Goal: Task Accomplishment & Management: Manage account settings

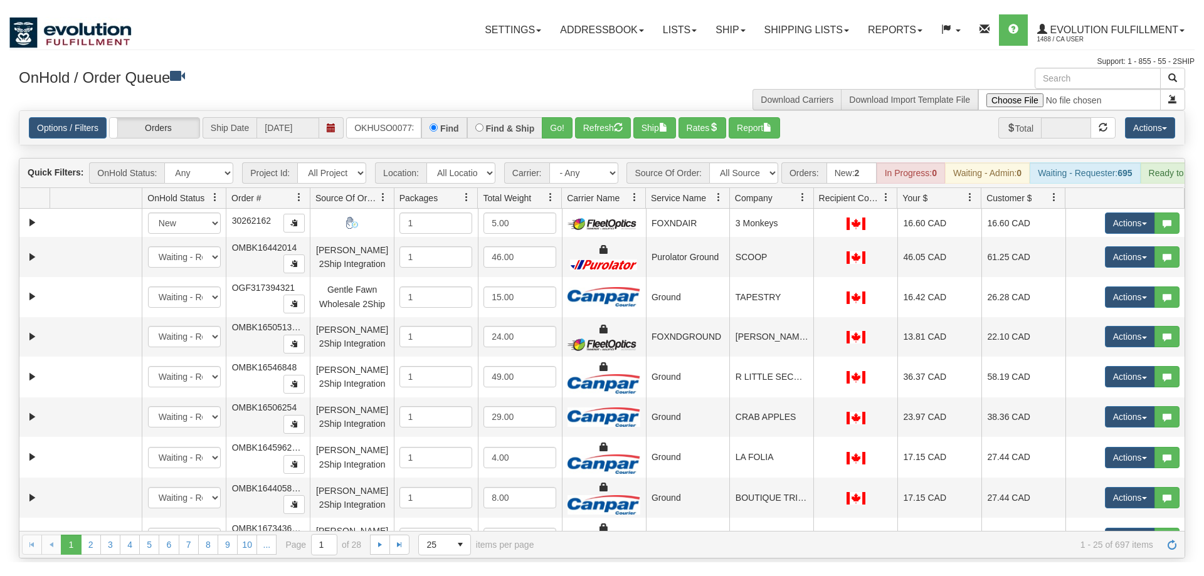
scroll to position [0, 13]
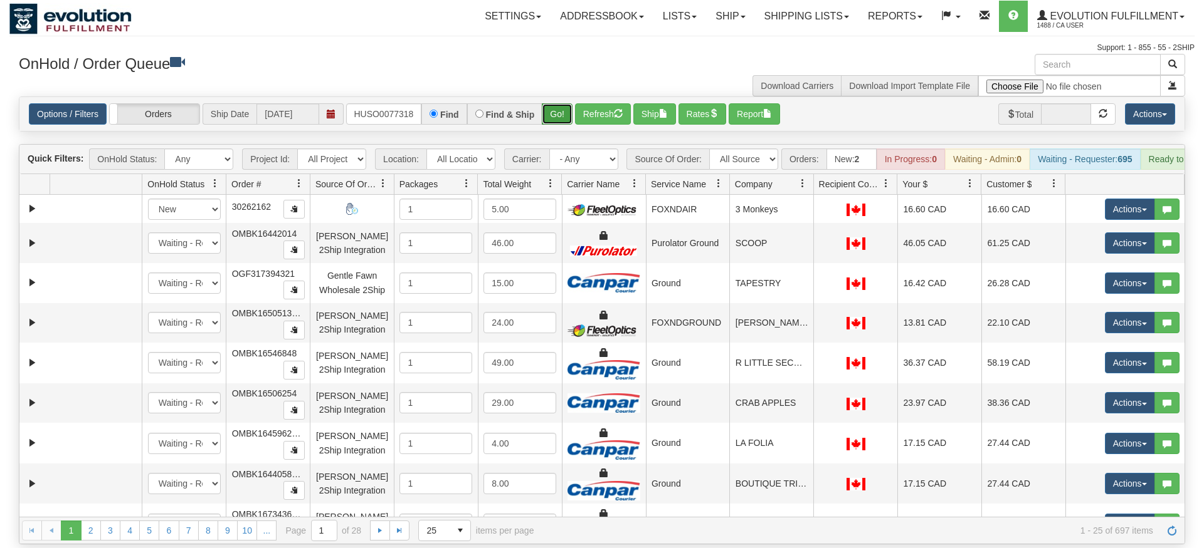
click at [565, 115] on div "Is equal to Is not equal to Contains Does not contains CAD USD EUR ZAR [PERSON_…" at bounding box center [601, 321] width 1185 height 448
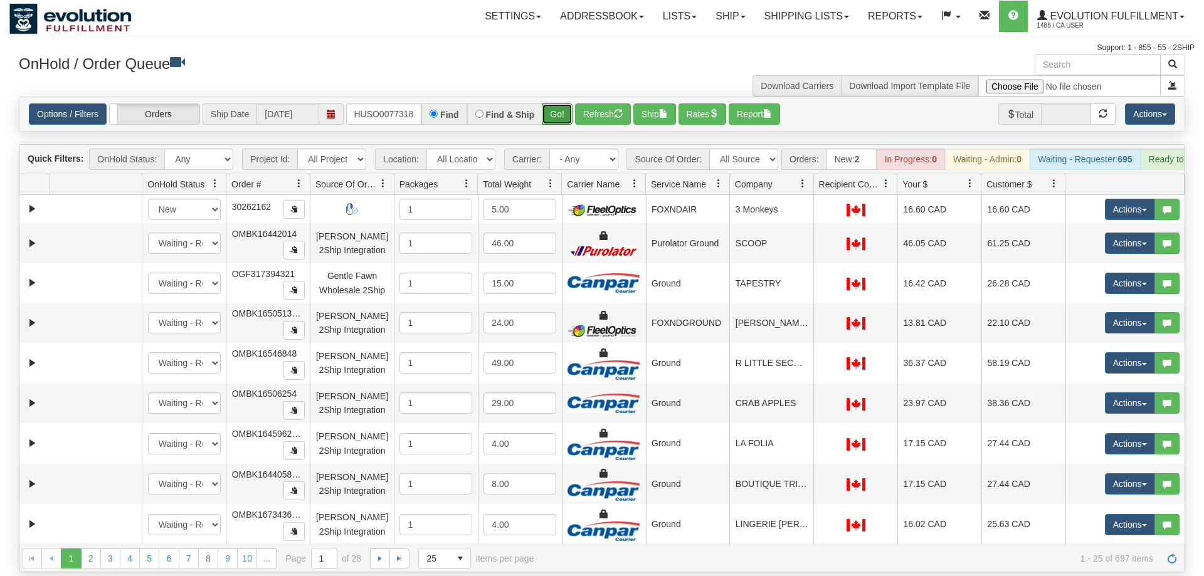
click at [565, 103] on button "Go!" at bounding box center [557, 113] width 31 height 21
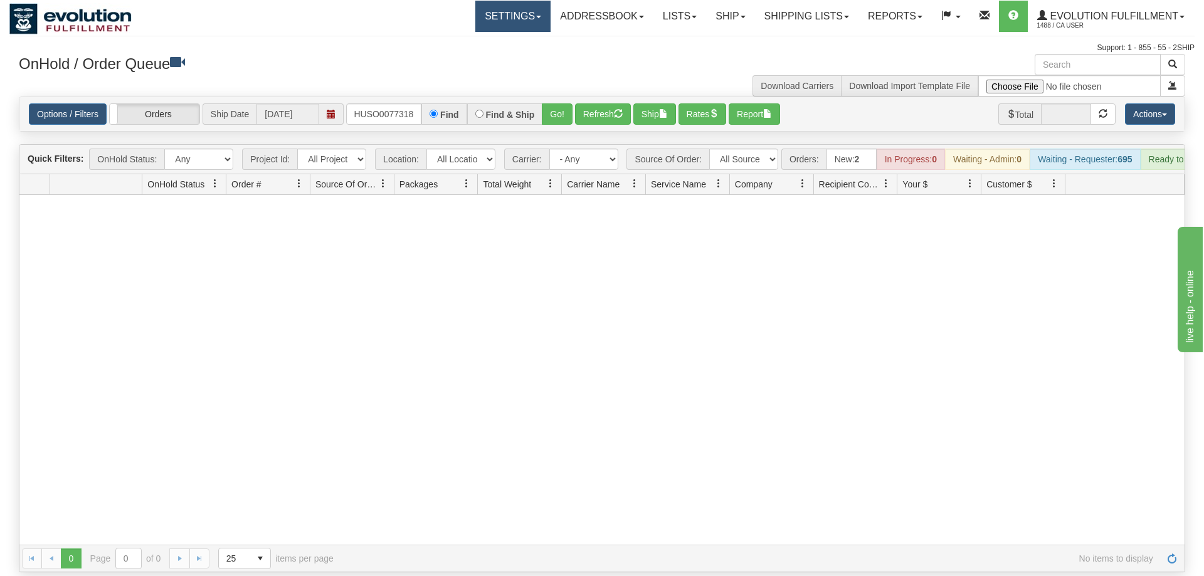
scroll to position [0, 0]
click at [382, 103] on input "OKHUSO0077318" at bounding box center [383, 113] width 75 height 21
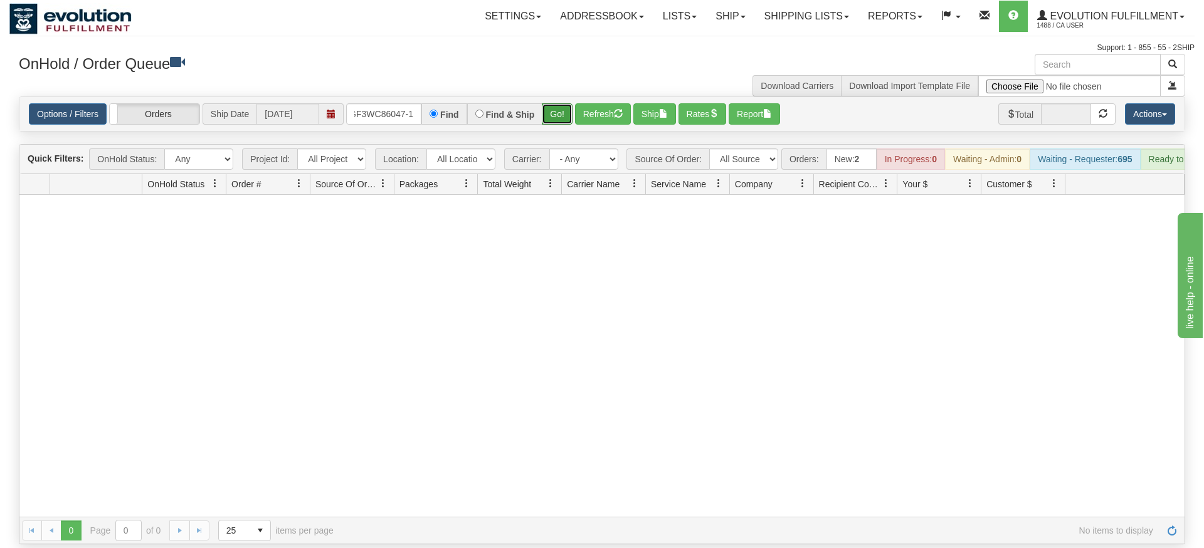
click at [566, 127] on div "Is equal to Is not equal to Contains Does not contains CAD USD EUR ZAR [PERSON_…" at bounding box center [601, 321] width 1185 height 448
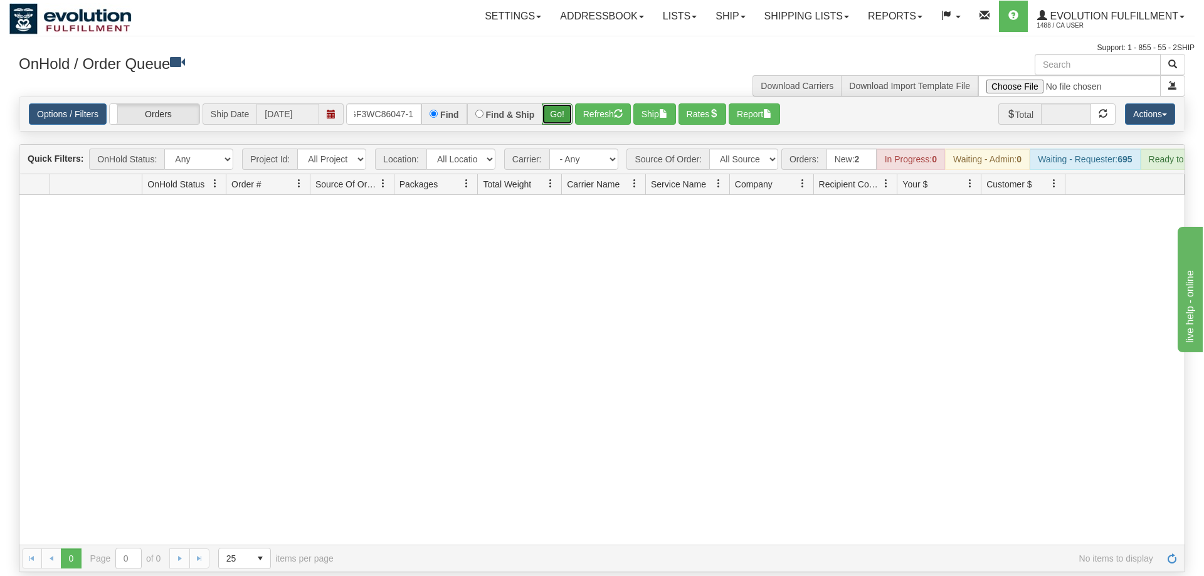
click at [560, 103] on button "Go!" at bounding box center [557, 113] width 31 height 21
click at [394, 103] on input "OGF3WC86047-1" at bounding box center [383, 113] width 75 height 21
click at [559, 103] on button "Go!" at bounding box center [557, 113] width 31 height 21
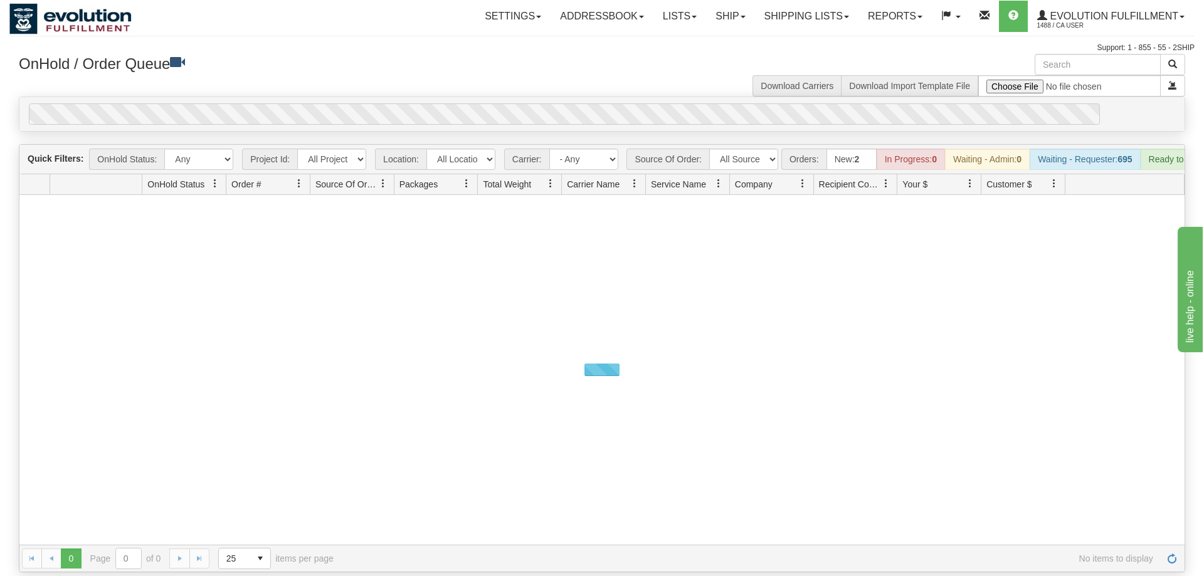
click at [559, 103] on div "0" at bounding box center [564, 113] width 1071 height 21
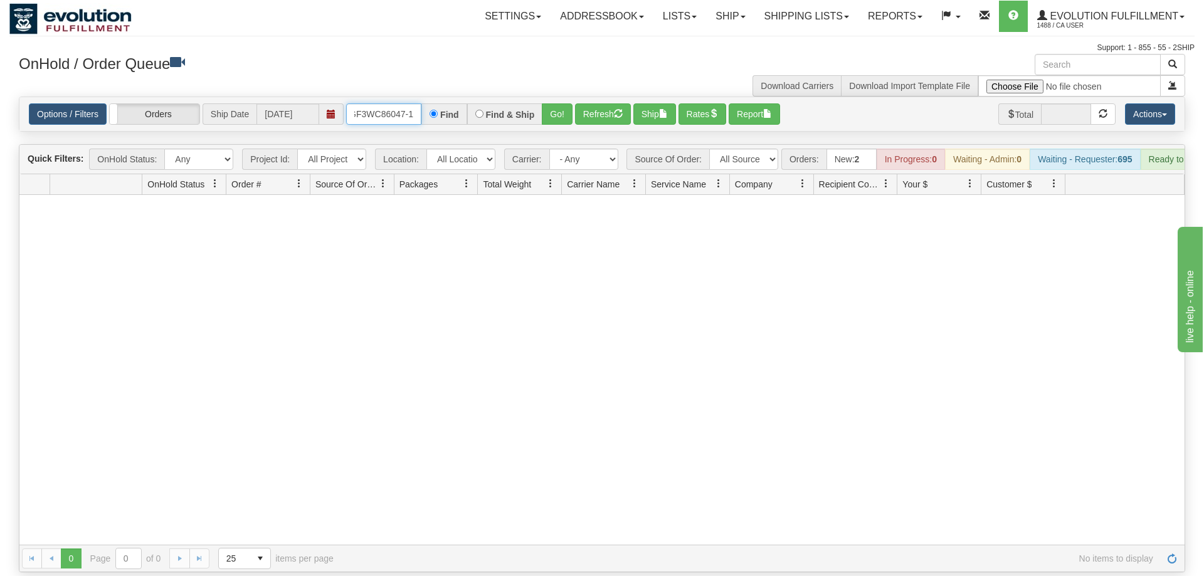
click at [414, 103] on input "OGF3WC86047-1" at bounding box center [383, 113] width 75 height 21
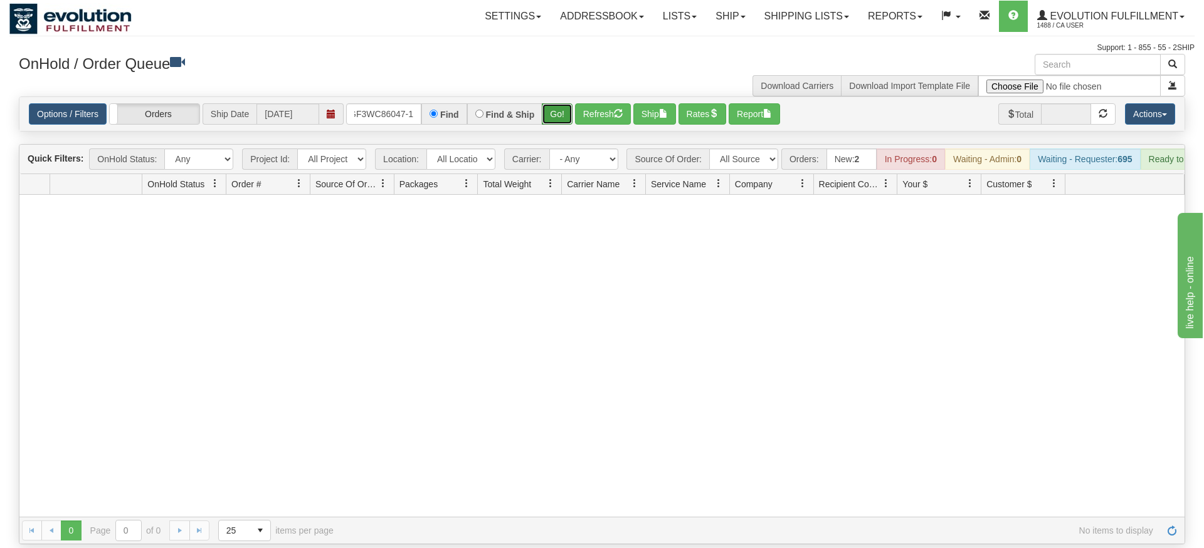
click at [555, 123] on div "Is equal to Is not equal to Contains Does not contains CAD USD EUR ZAR [PERSON_…" at bounding box center [601, 321] width 1185 height 448
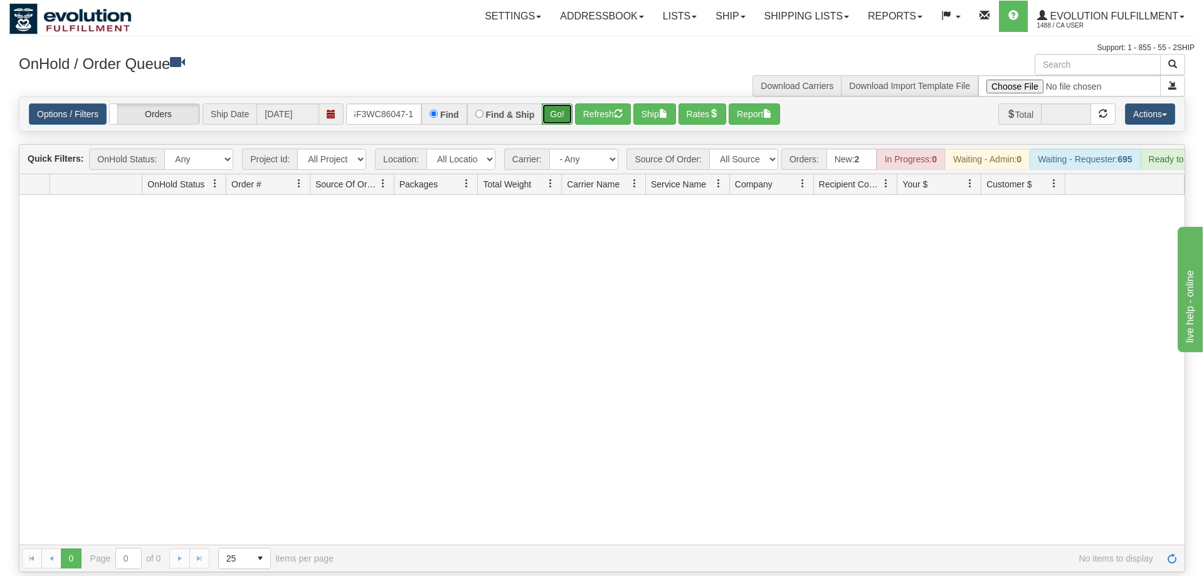
click at [559, 103] on button "Go!" at bounding box center [557, 113] width 31 height 21
click at [389, 103] on input "OGF3WC86047-1" at bounding box center [383, 113] width 75 height 21
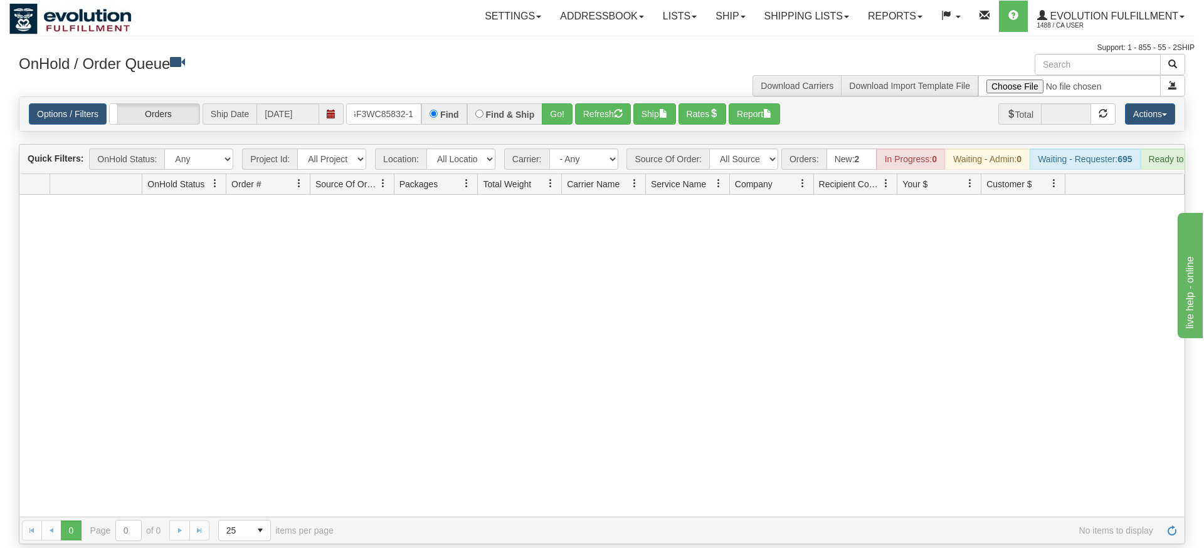
drag, startPoint x: 565, startPoint y: 110, endPoint x: 563, endPoint y: 117, distance: 6.8
click at [564, 134] on div "Is equal to Is not equal to Contains Does not contains CAD USD EUR ZAR [PERSON_…" at bounding box center [601, 321] width 1185 height 448
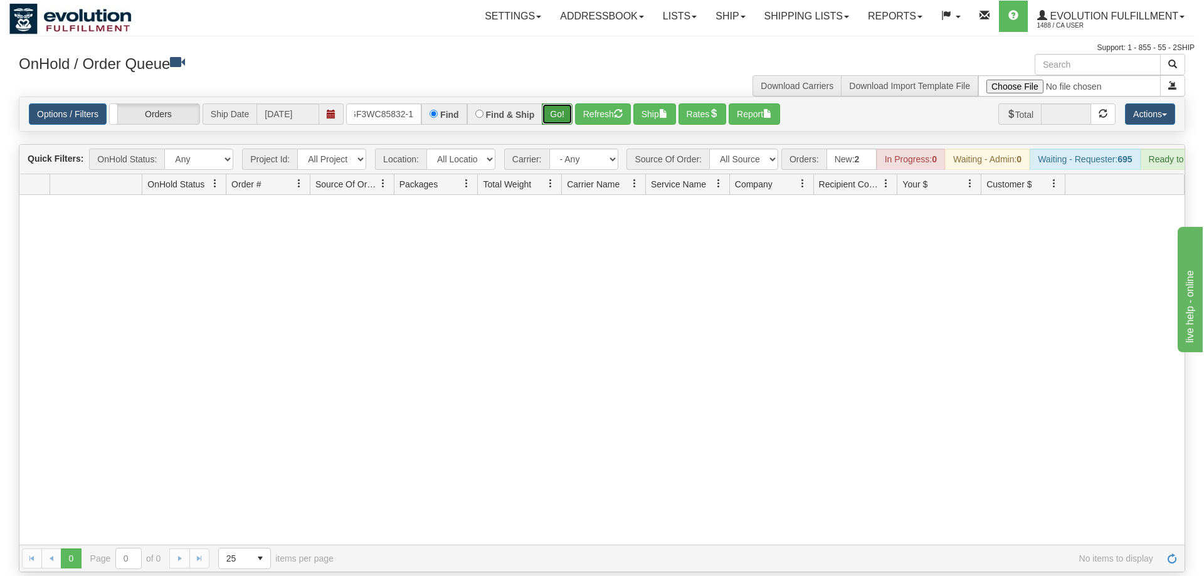
click at [559, 103] on button "Go!" at bounding box center [557, 113] width 31 height 21
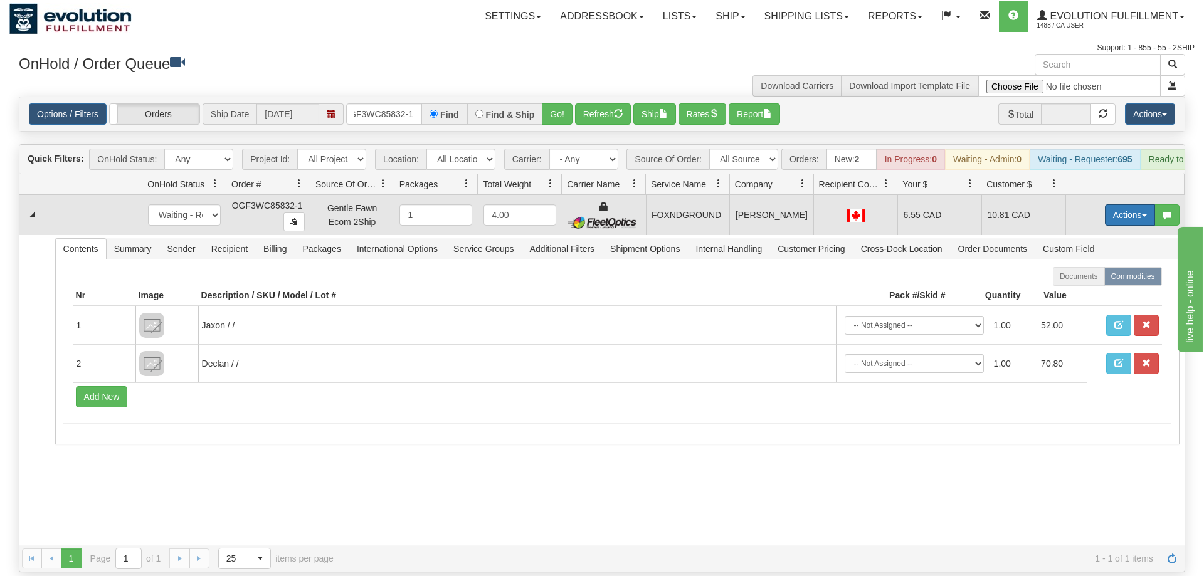
click at [1131, 204] on button "Actions" at bounding box center [1130, 214] width 50 height 21
click at [1089, 283] on span "Ship" at bounding box center [1079, 288] width 26 height 10
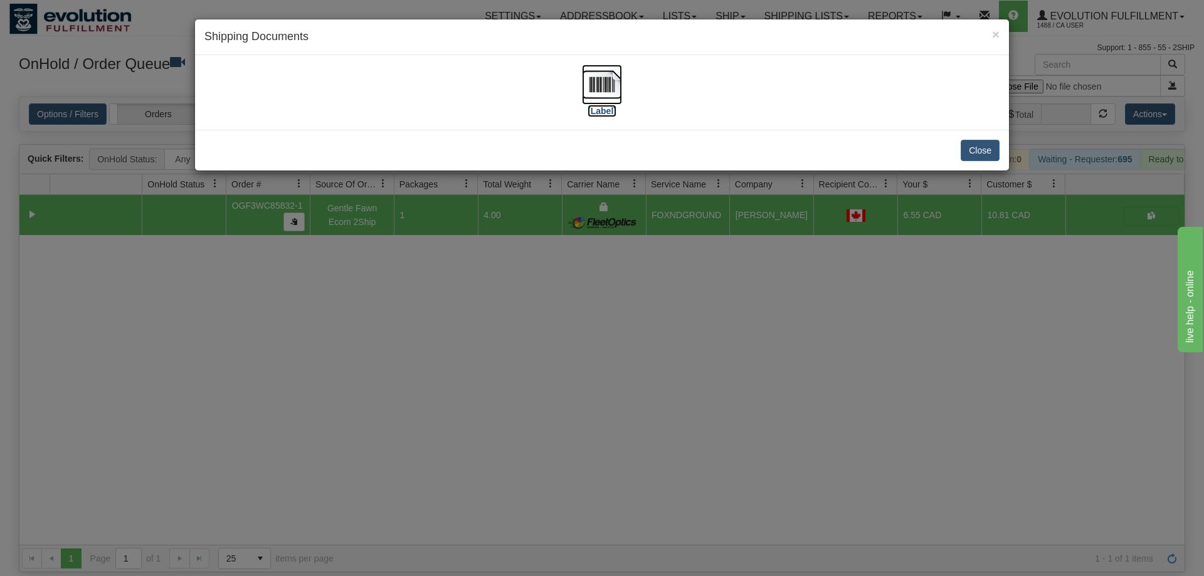
click at [597, 70] on img at bounding box center [602, 85] width 40 height 40
drag, startPoint x: 655, startPoint y: 404, endPoint x: 641, endPoint y: 352, distance: 53.4
click at [651, 384] on div "× Shipping Documents [Label] Close" at bounding box center [602, 288] width 1204 height 576
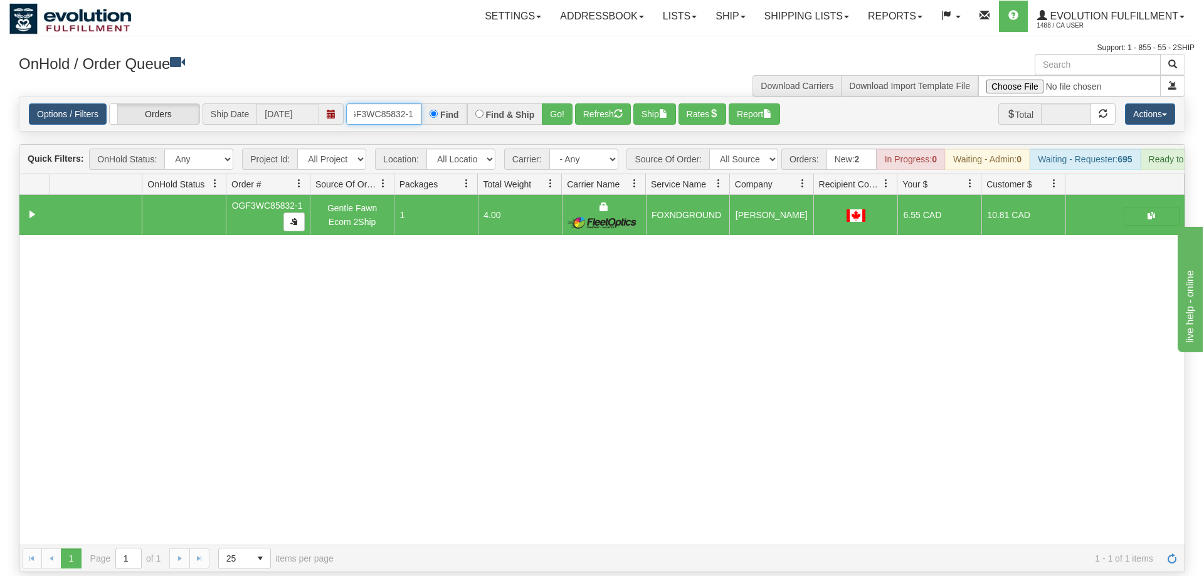
click at [384, 103] on input "OGF3WC85832-1" at bounding box center [383, 113] width 75 height 21
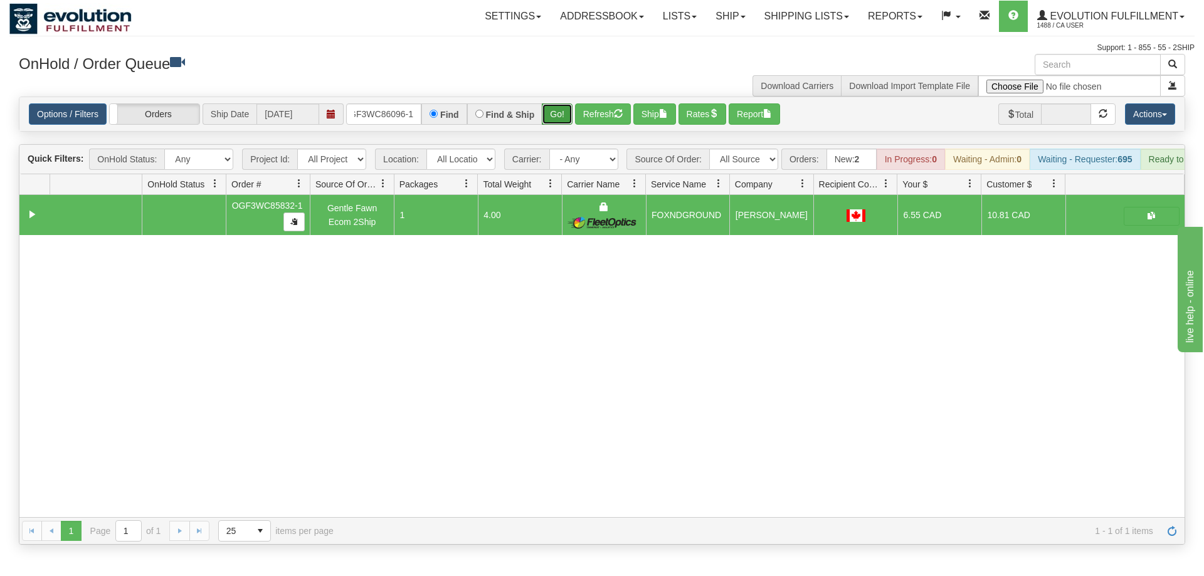
click at [550, 119] on div "Is equal to Is not equal to Contains Does not contains CAD USD EUR ZAR [PERSON_…" at bounding box center [601, 321] width 1185 height 448
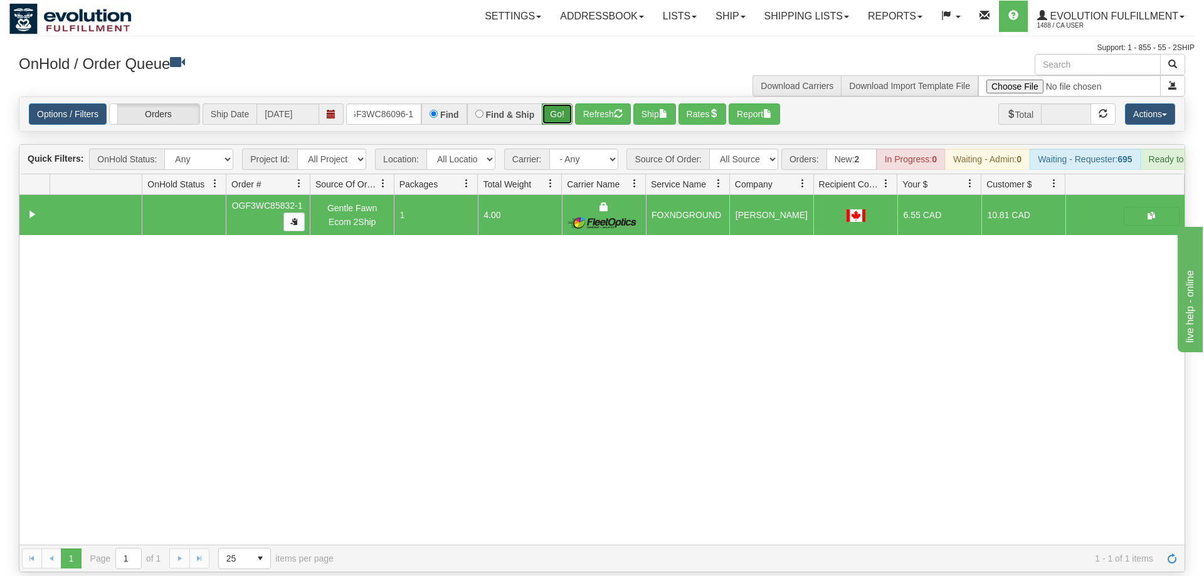
click at [555, 103] on button "Go!" at bounding box center [557, 113] width 31 height 21
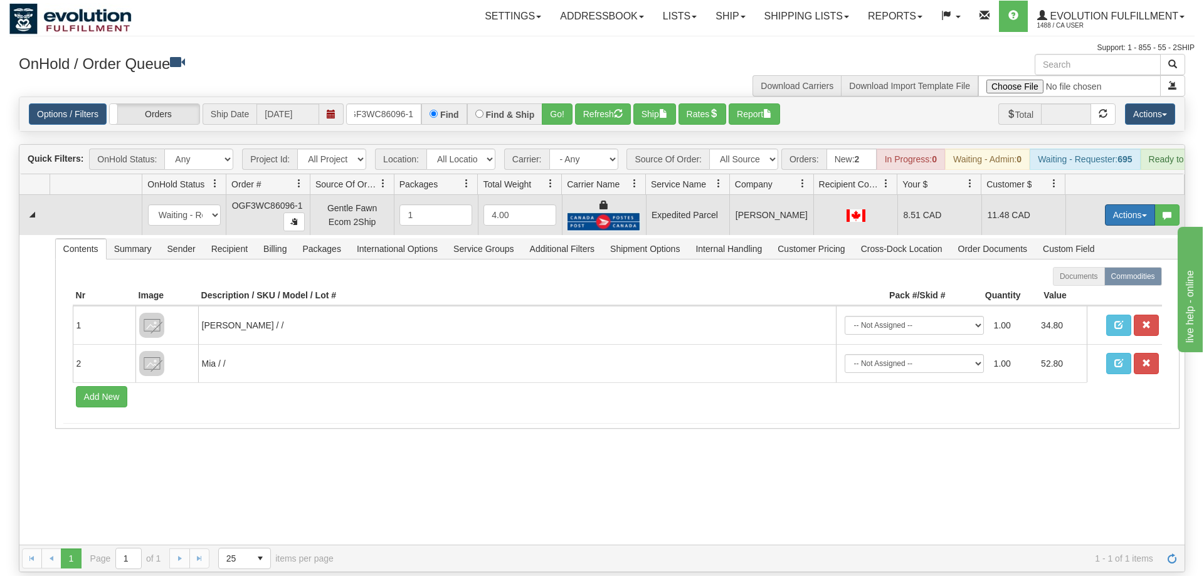
click at [1125, 204] on button "Actions" at bounding box center [1130, 214] width 50 height 21
click at [1078, 283] on span "Ship" at bounding box center [1079, 288] width 26 height 10
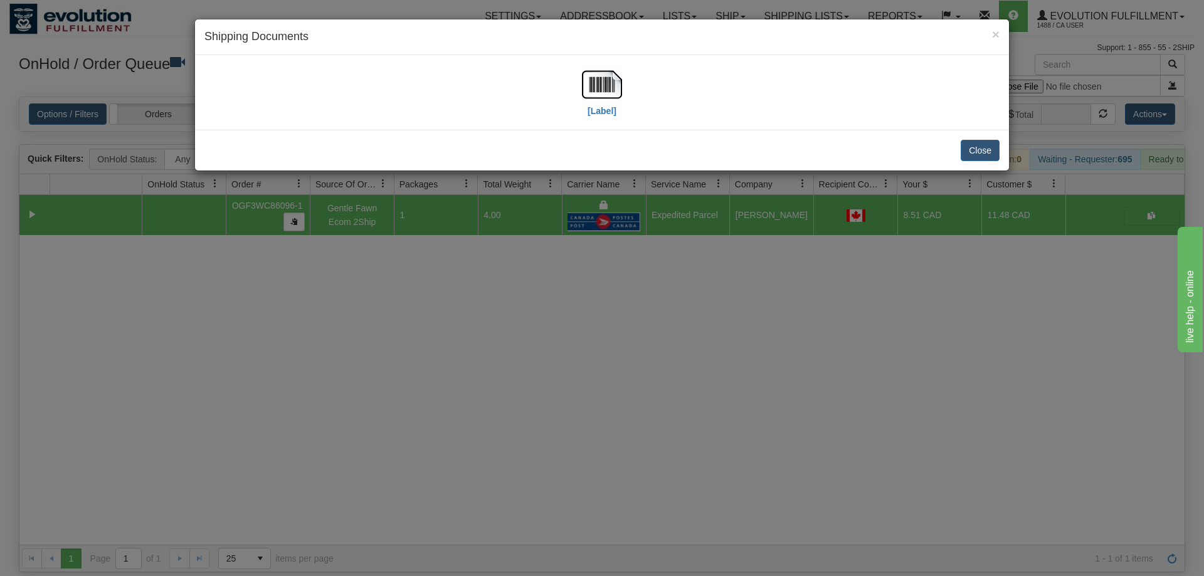
click at [636, 99] on div "[Label]" at bounding box center [601, 93] width 795 height 56
click at [620, 84] on div "[Label]" at bounding box center [601, 93] width 795 height 56
click at [618, 83] on img at bounding box center [602, 85] width 40 height 40
click at [601, 303] on div "× Shipping Documents [Label] Close" at bounding box center [602, 288] width 1204 height 576
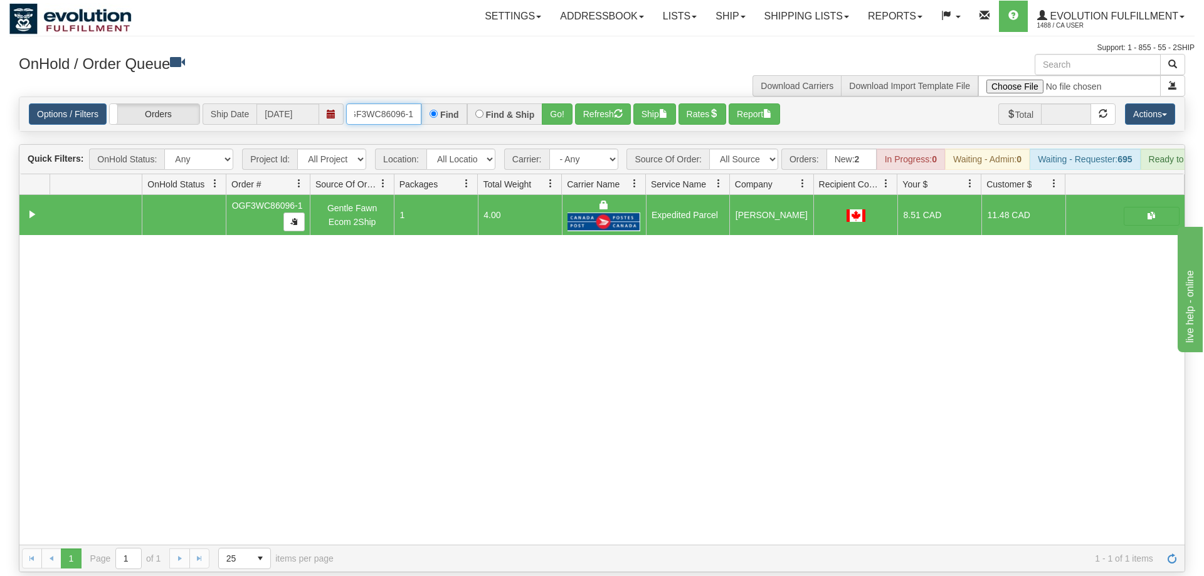
click at [381, 103] on input "OGF3WC86096-1" at bounding box center [383, 113] width 75 height 21
click at [561, 118] on div "Is equal to Is not equal to Contains Does not contains CAD USD EUR ZAR [PERSON_…" at bounding box center [601, 335] width 1185 height 476
click at [561, 103] on button "Go!" at bounding box center [557, 113] width 31 height 21
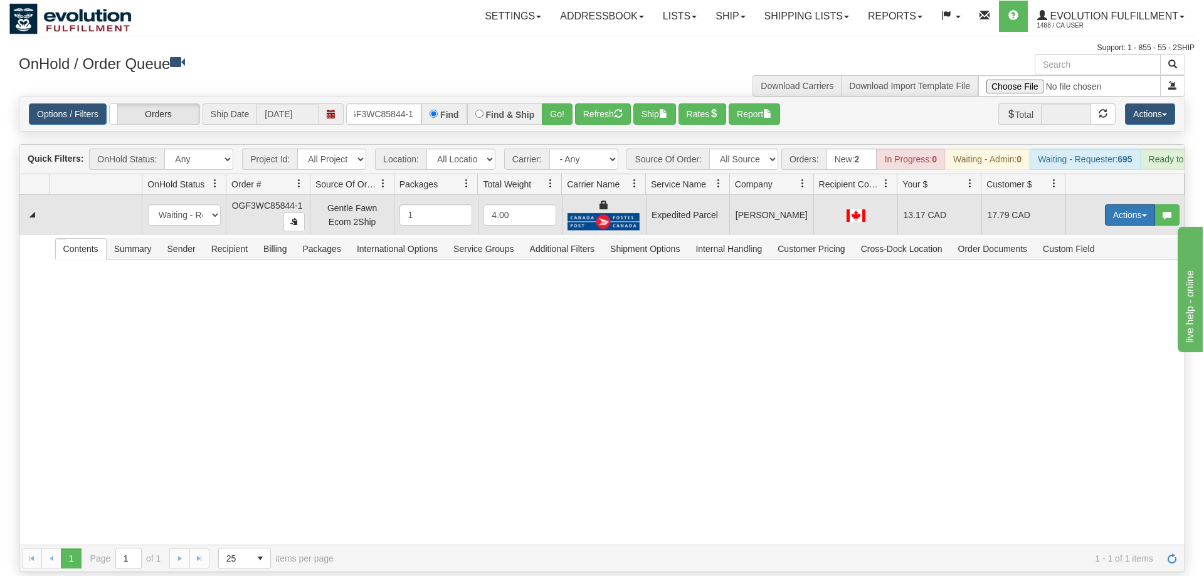
click at [1150, 204] on button "Actions" at bounding box center [1130, 214] width 50 height 21
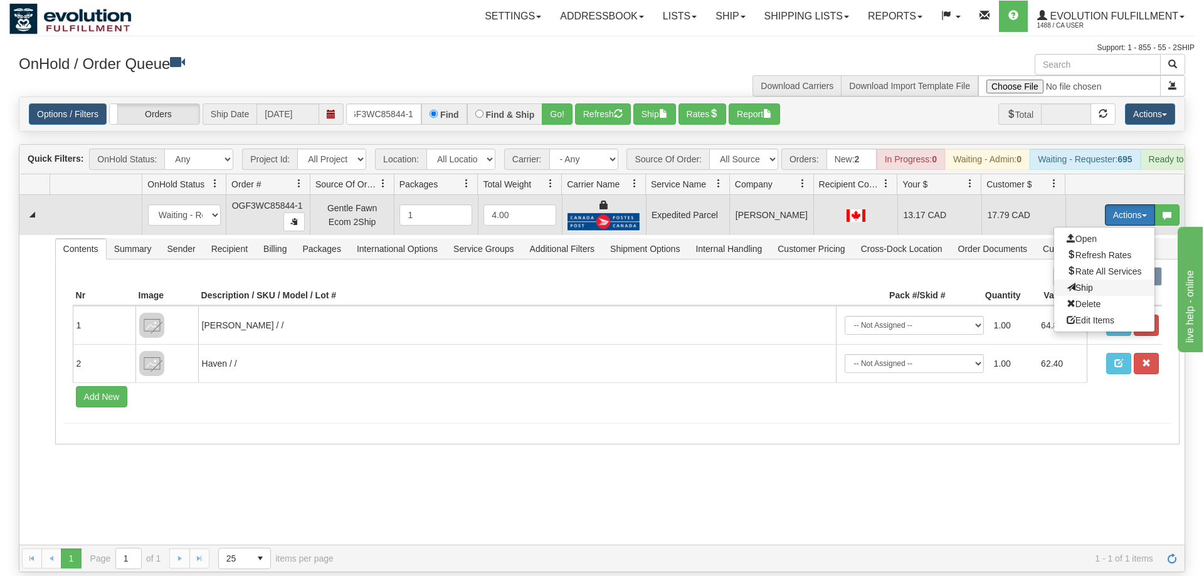
click at [1074, 283] on span "Ship" at bounding box center [1079, 288] width 26 height 10
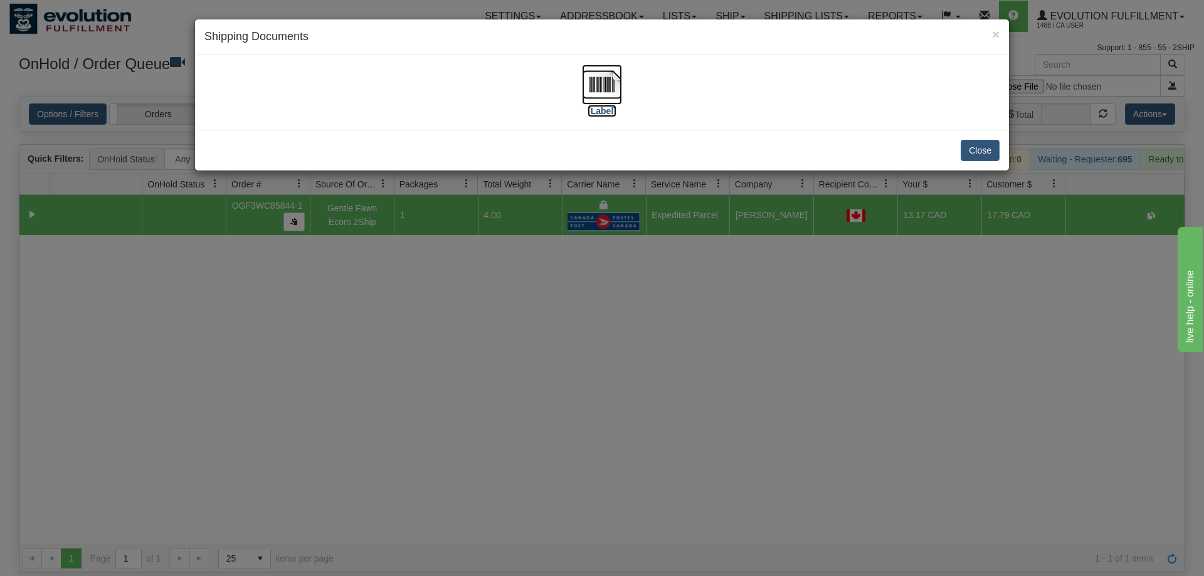
click at [601, 92] on img at bounding box center [602, 85] width 40 height 40
drag, startPoint x: 680, startPoint y: 304, endPoint x: 452, endPoint y: 138, distance: 282.2
click at [680, 302] on div "× Shipping Documents [Label] Close" at bounding box center [602, 288] width 1204 height 576
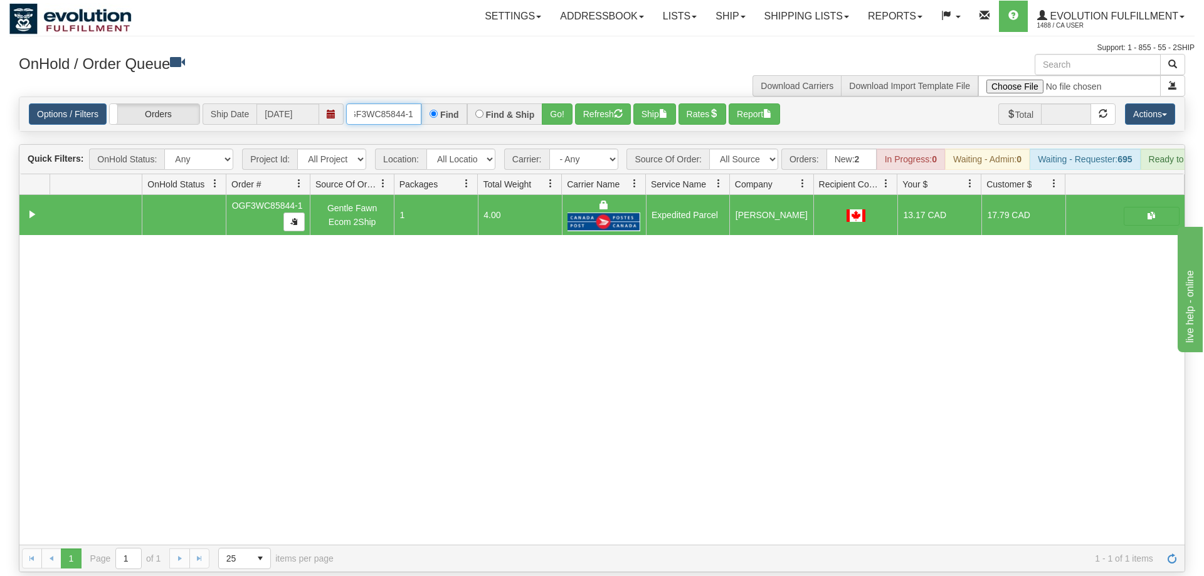
click at [369, 103] on input "oGF3WC85844-1" at bounding box center [383, 113] width 75 height 21
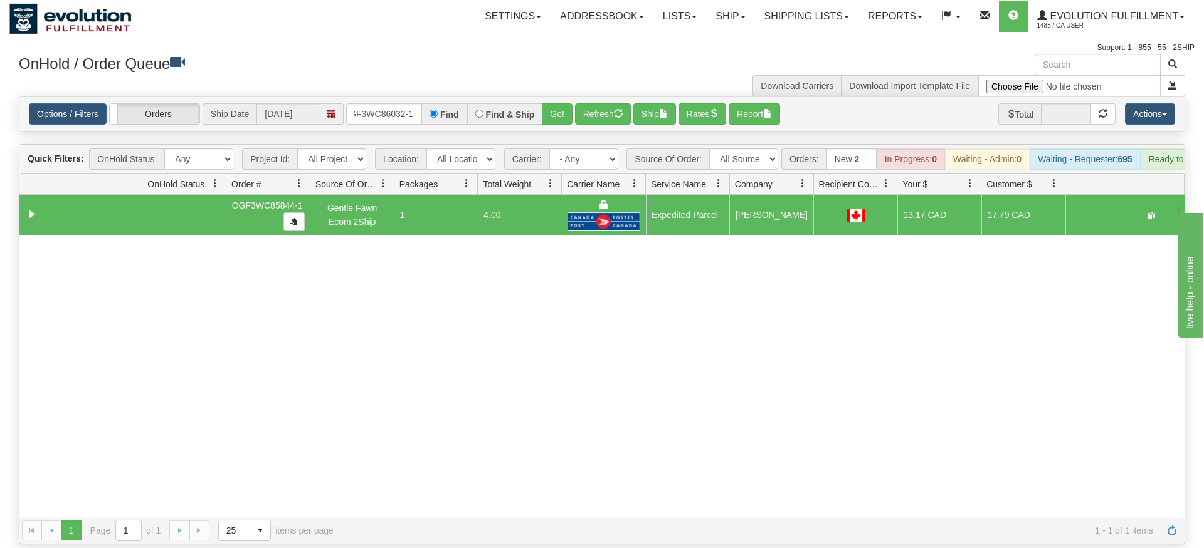
click at [574, 121] on div "Is equal to Is not equal to Contains Does not contains CAD USD EUR ZAR [PERSON_…" at bounding box center [601, 321] width 1185 height 448
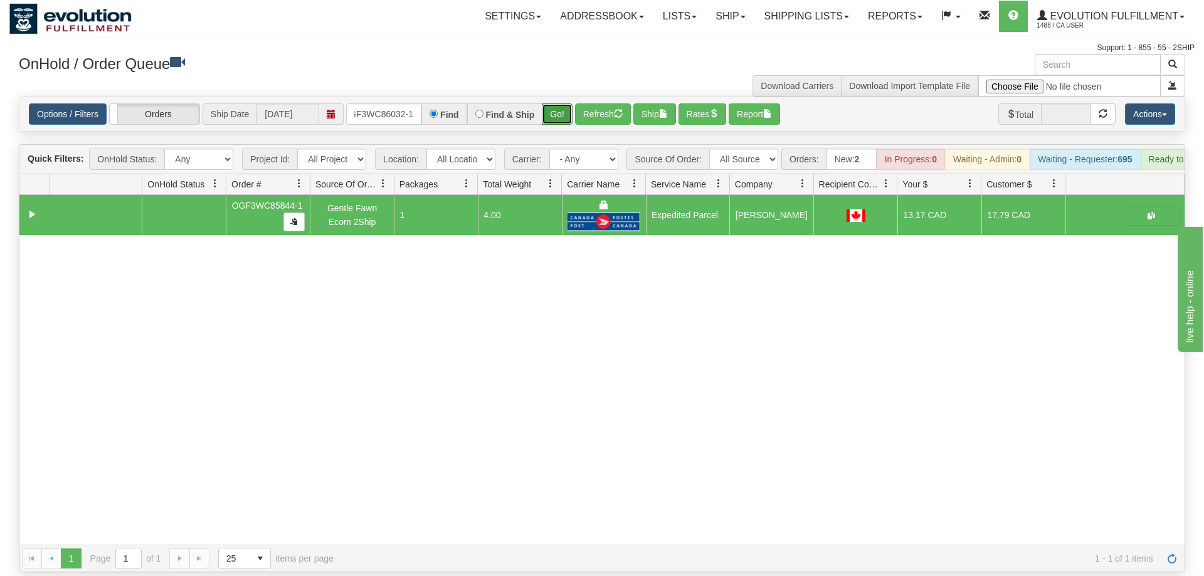
click at [560, 103] on button "Go!" at bounding box center [557, 113] width 31 height 21
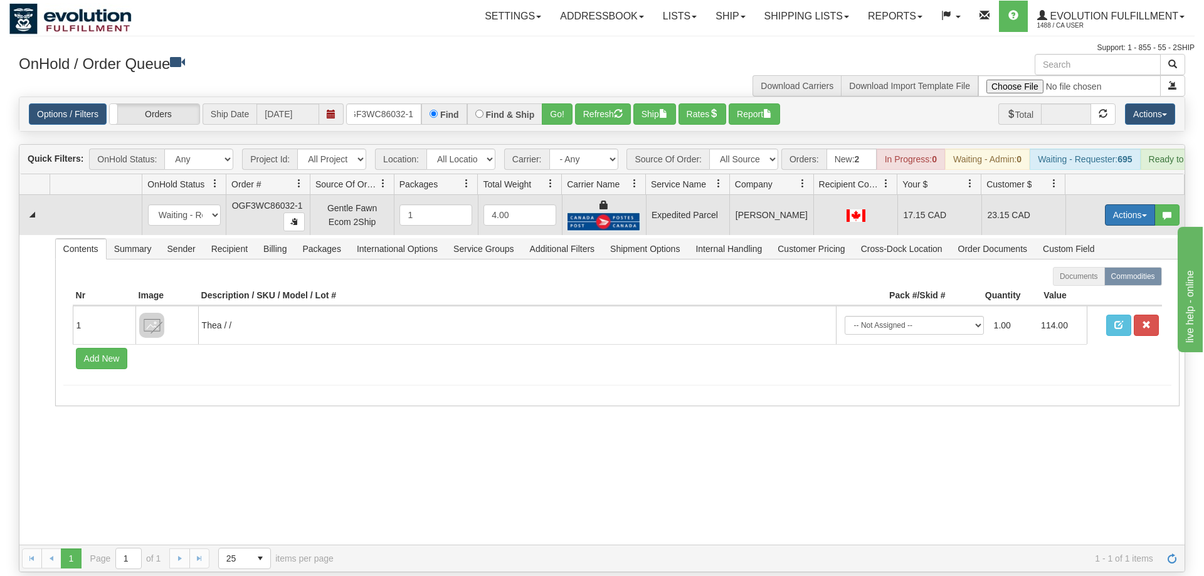
click at [1113, 205] on button "Actions" at bounding box center [1130, 214] width 50 height 21
click at [1117, 204] on button "Actions" at bounding box center [1130, 214] width 50 height 21
click at [1121, 204] on button "Actions" at bounding box center [1130, 214] width 50 height 21
click at [1101, 280] on link "Ship" at bounding box center [1104, 288] width 100 height 16
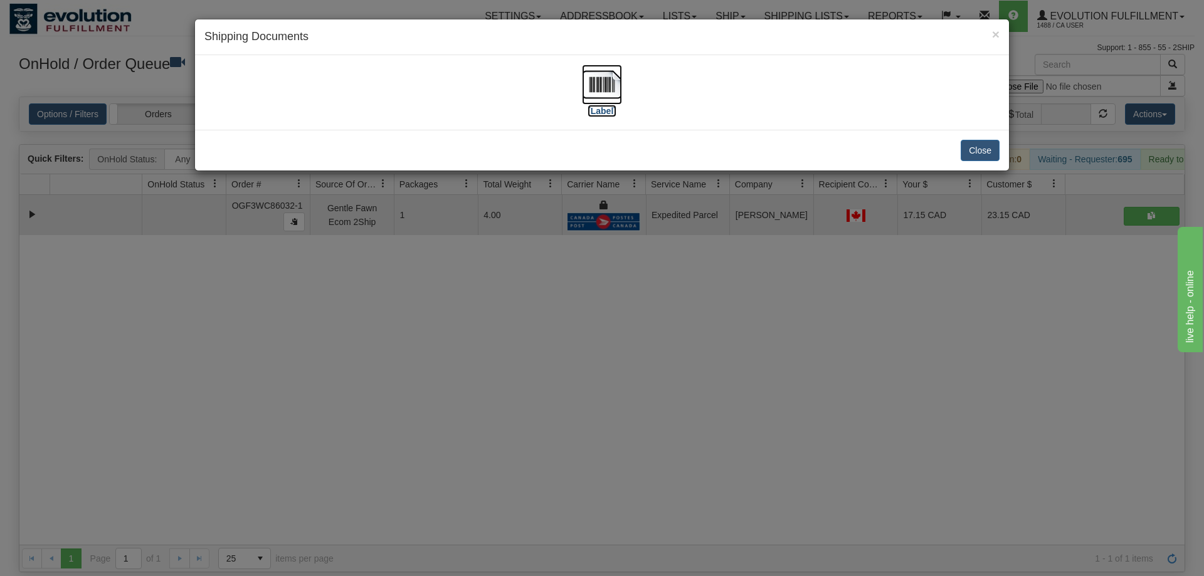
click at [599, 82] on img at bounding box center [602, 85] width 40 height 40
drag, startPoint x: 693, startPoint y: 299, endPoint x: 397, endPoint y: 85, distance: 365.5
click at [690, 293] on div "× Shipping Documents [Label] Close" at bounding box center [602, 288] width 1204 height 576
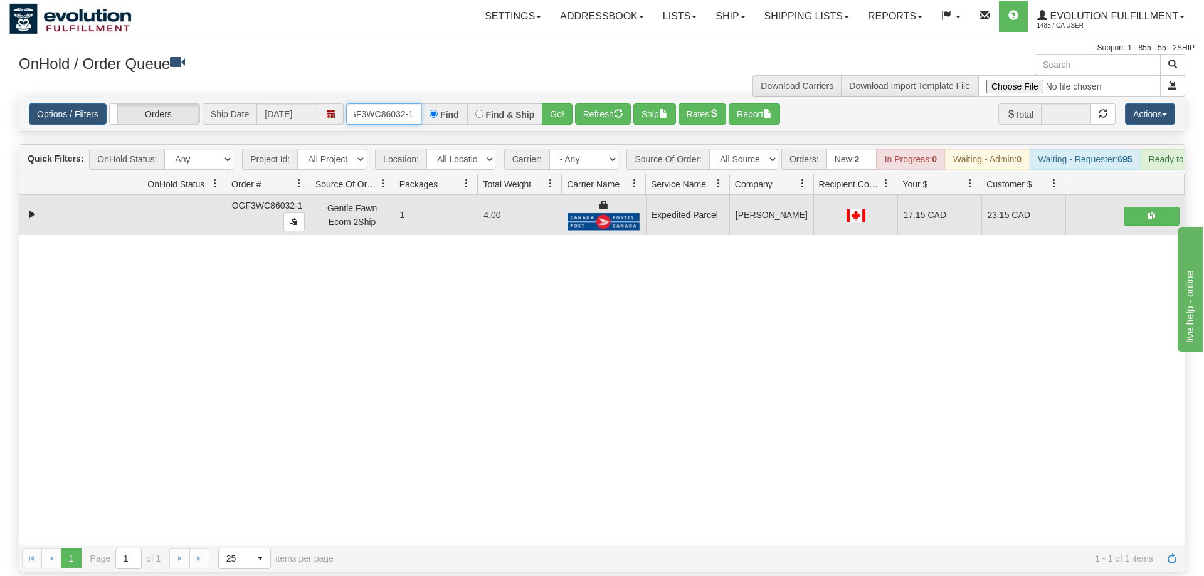
click at [409, 103] on input "OGF3WC86032-1" at bounding box center [383, 113] width 75 height 21
click at [550, 125] on div "Is equal to Is not equal to Contains Does not contains CAD USD EUR ZAR [PERSON_…" at bounding box center [601, 335] width 1185 height 476
click at [563, 76] on div "OnHold / Order Queue" at bounding box center [305, 66] width 592 height 24
click at [555, 107] on div "Options / Filters Group Shipments Orders Ship Date [DATE] OGF3WC85869-1 Find Fi…" at bounding box center [601, 114] width 1165 height 34
click at [565, 103] on button "Go!" at bounding box center [557, 113] width 31 height 21
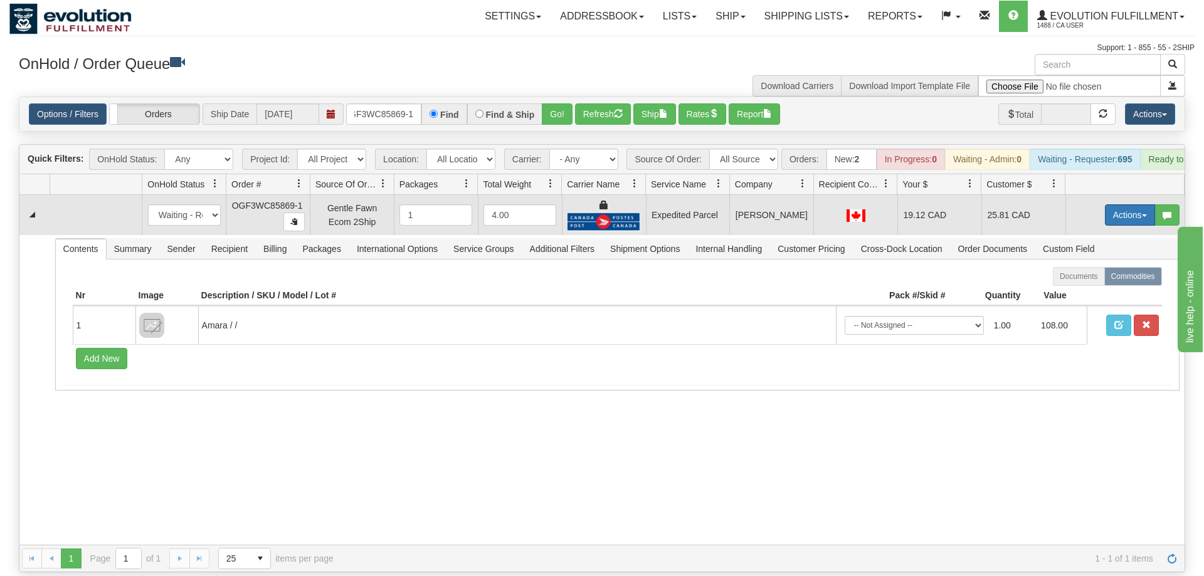
click at [1136, 206] on button "Actions" at bounding box center [1130, 214] width 50 height 21
click at [1111, 280] on link "Ship" at bounding box center [1104, 288] width 100 height 16
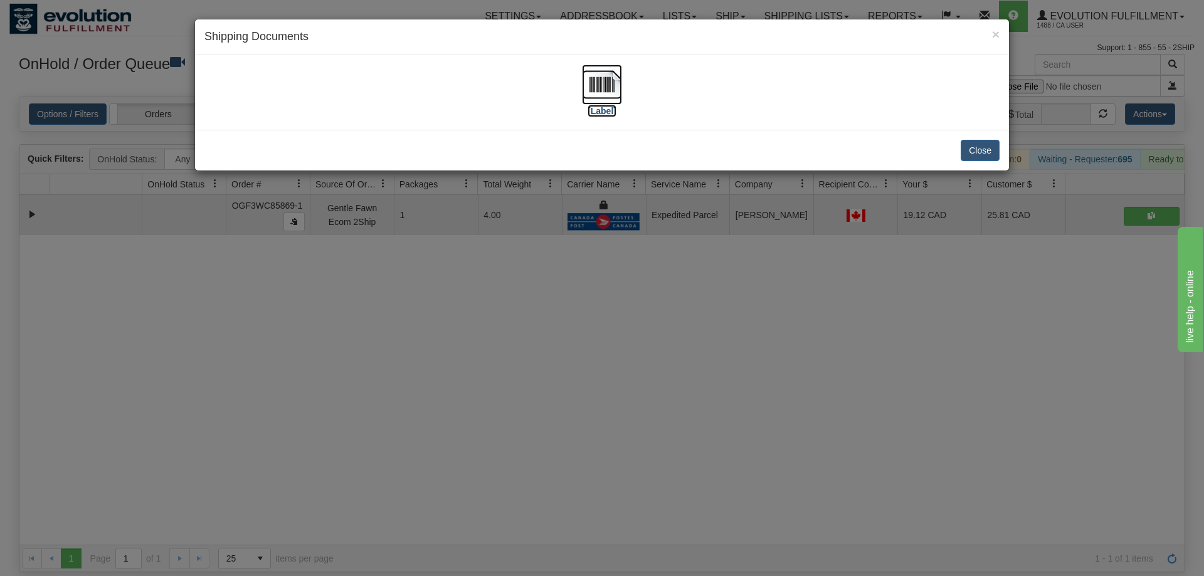
click at [599, 107] on label "[Label]" at bounding box center [601, 111] width 29 height 13
click at [748, 283] on div "× Shipping Documents [Label] Close" at bounding box center [602, 288] width 1204 height 576
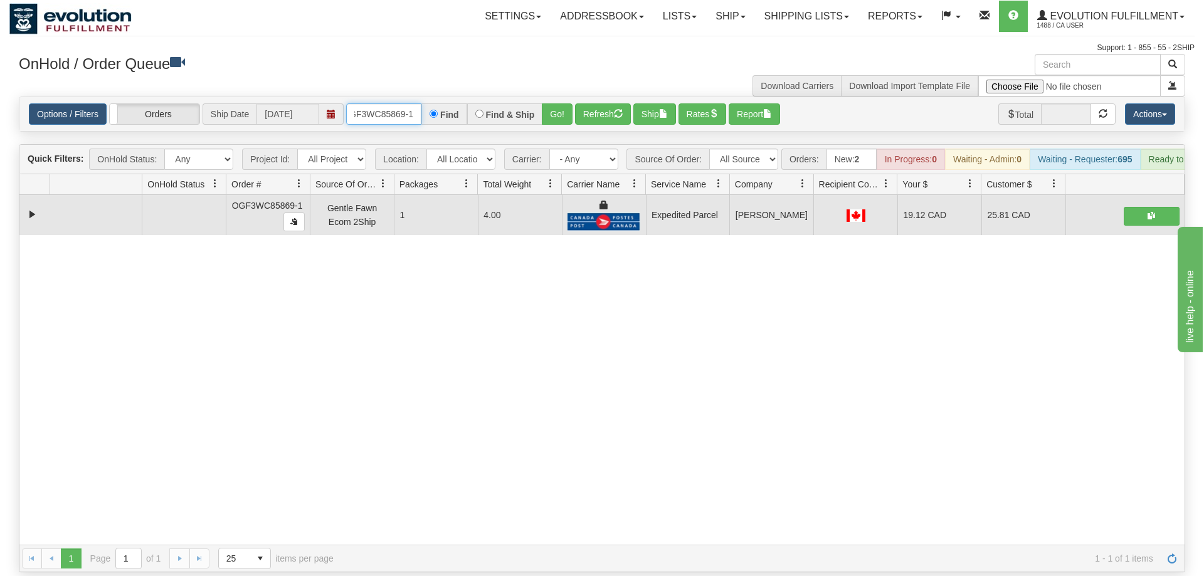
click at [365, 103] on input "OGF3WC85869-1" at bounding box center [383, 113] width 75 height 21
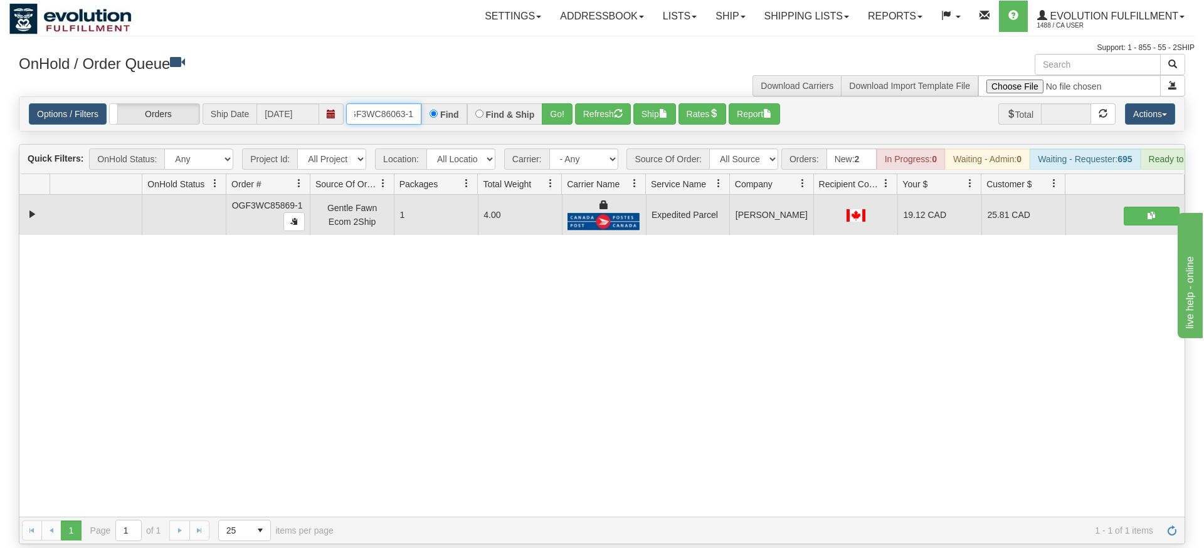
type input "OGF3WC86063-1"
click at [572, 121] on div "Is equal to Is not equal to Contains Does not contains CAD USD EUR ZAR [PERSON_…" at bounding box center [601, 321] width 1185 height 448
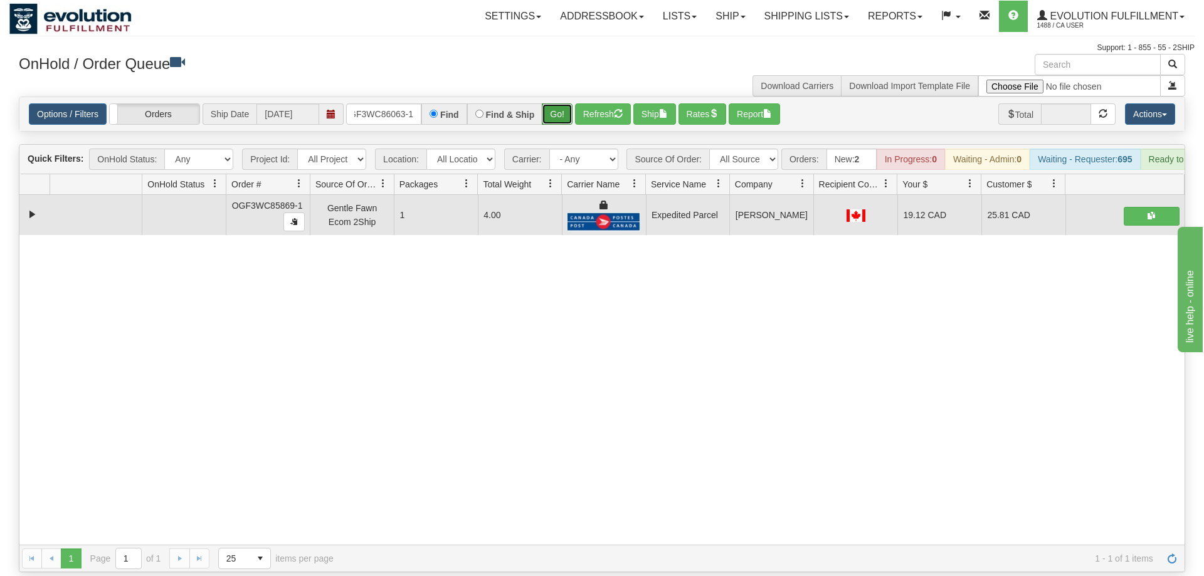
click at [559, 103] on button "Go!" at bounding box center [557, 113] width 31 height 21
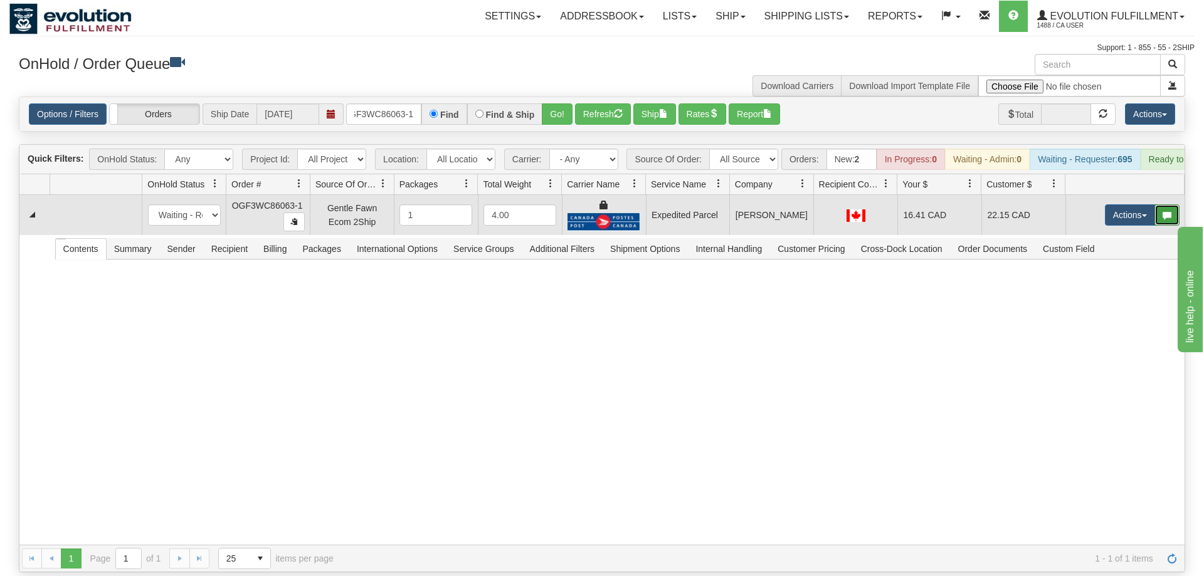
click at [1159, 204] on button "button" at bounding box center [1166, 214] width 25 height 21
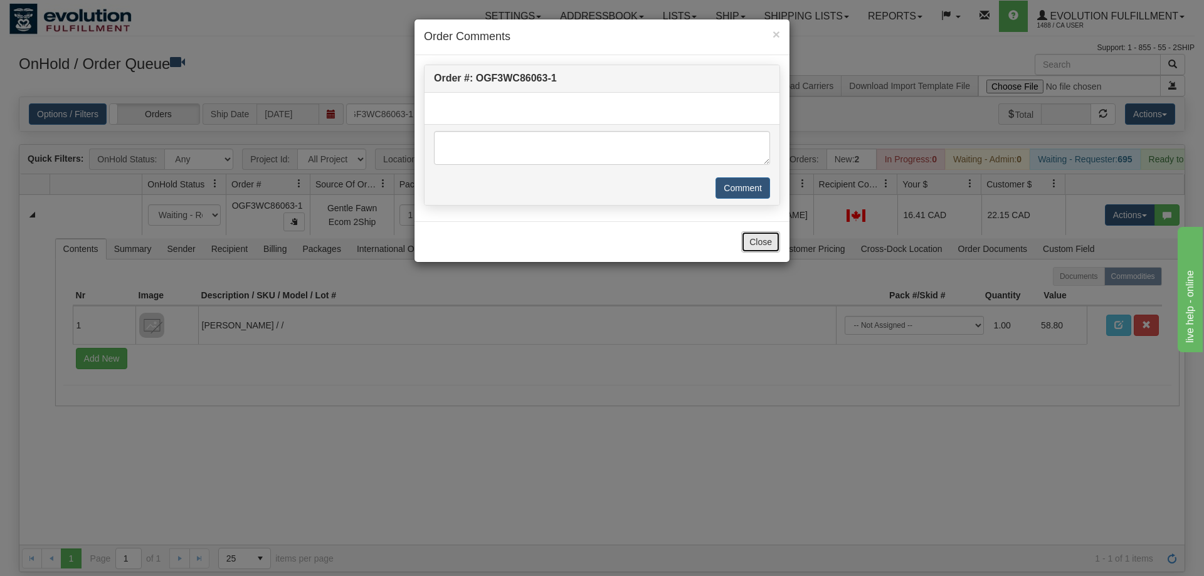
click at [743, 242] on button "Close" at bounding box center [760, 241] width 39 height 21
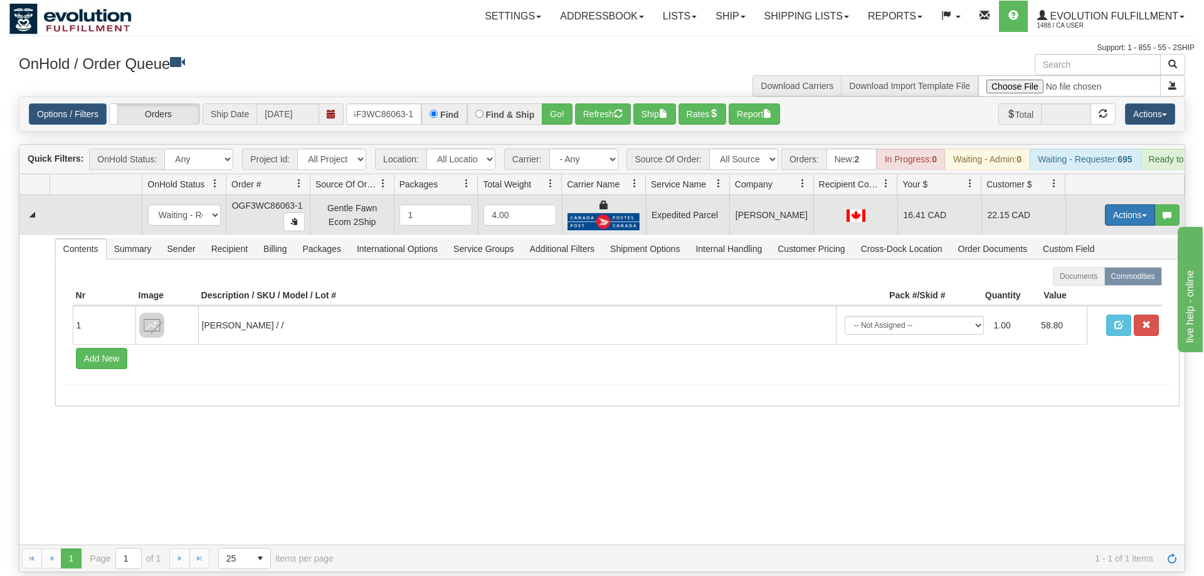
click at [1113, 204] on button "Actions" at bounding box center [1130, 214] width 50 height 21
click at [1098, 280] on link "Ship" at bounding box center [1104, 288] width 100 height 16
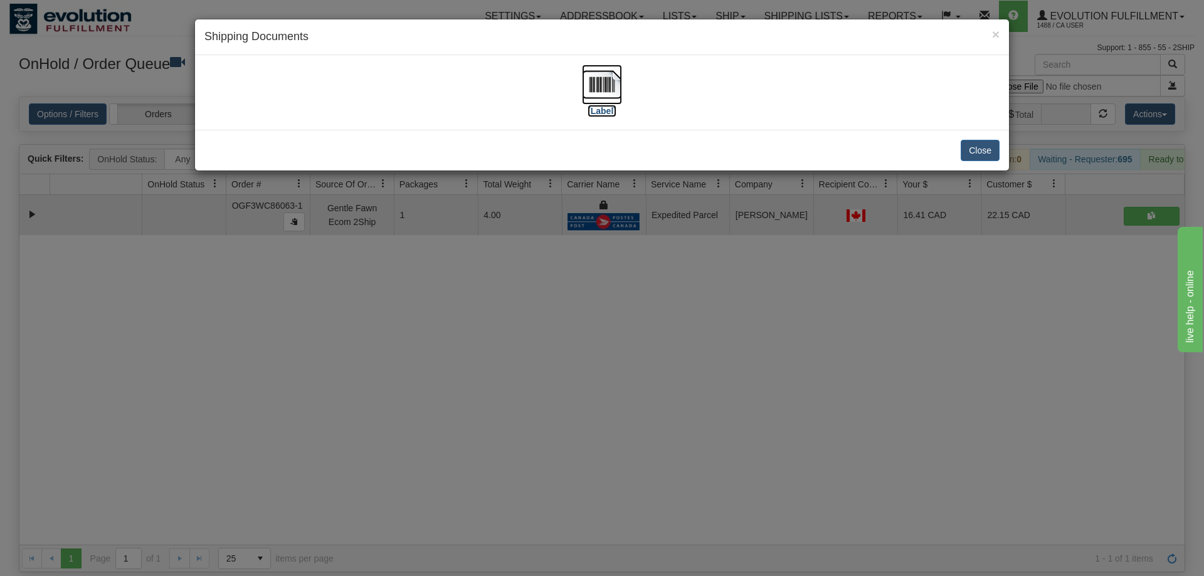
click at [587, 94] on img at bounding box center [602, 85] width 40 height 40
click at [761, 415] on div "× Shipping Documents [Label] Close" at bounding box center [602, 288] width 1204 height 576
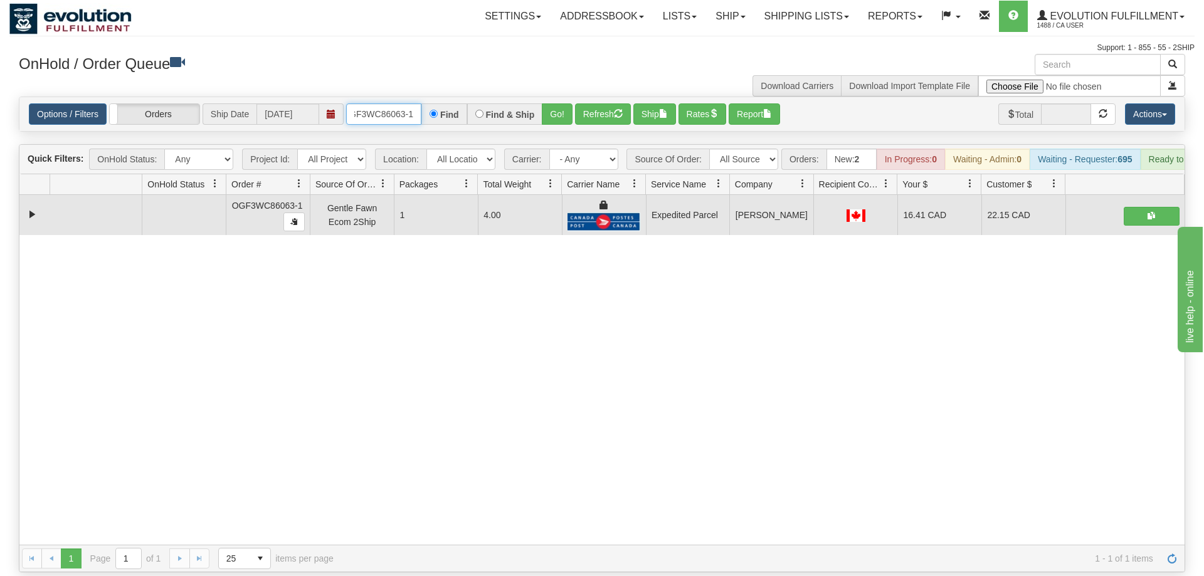
click at [391, 103] on input "OGF3WC86063-1" at bounding box center [383, 113] width 75 height 21
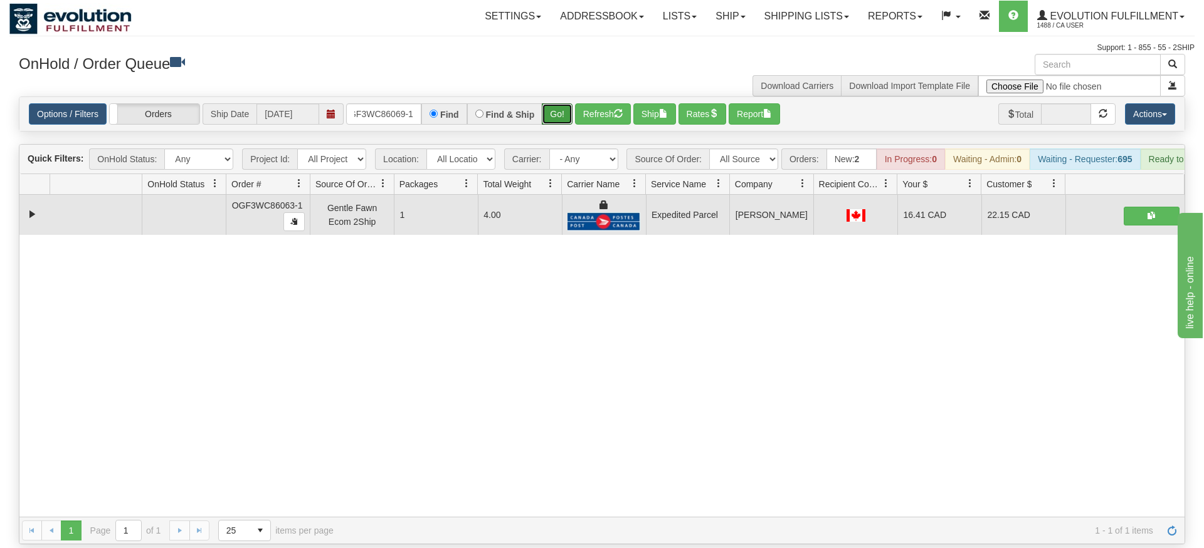
drag, startPoint x: 552, startPoint y: 105, endPoint x: 553, endPoint y: 128, distance: 23.2
click at [553, 129] on div "Is equal to Is not equal to Contains Does not contains CAD USD EUR ZAR [PERSON_…" at bounding box center [601, 321] width 1185 height 448
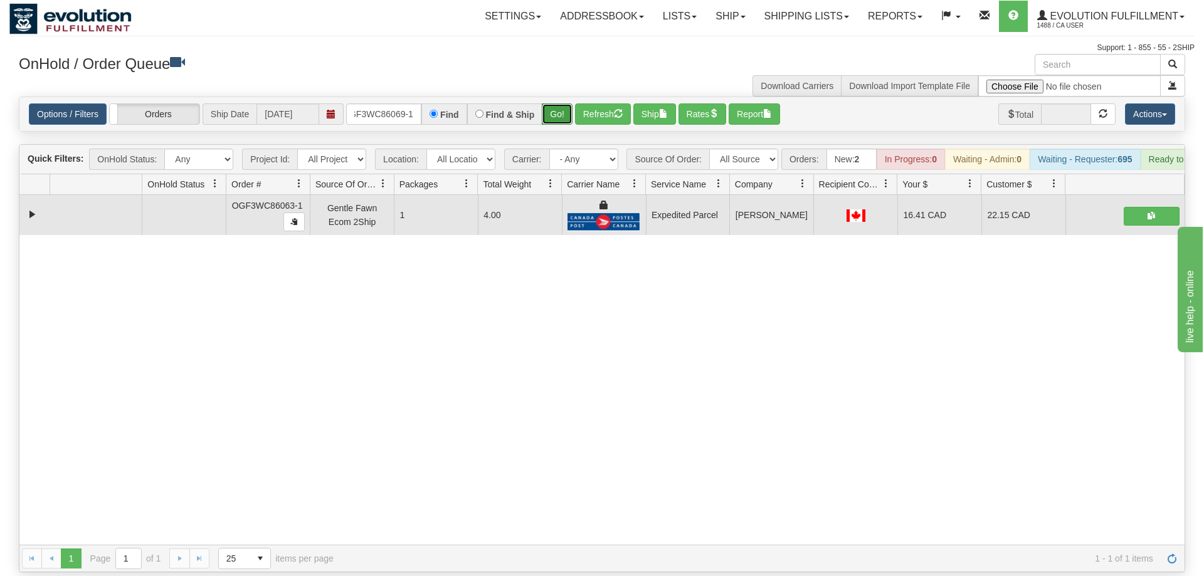
click at [565, 103] on button "Go!" at bounding box center [557, 113] width 31 height 21
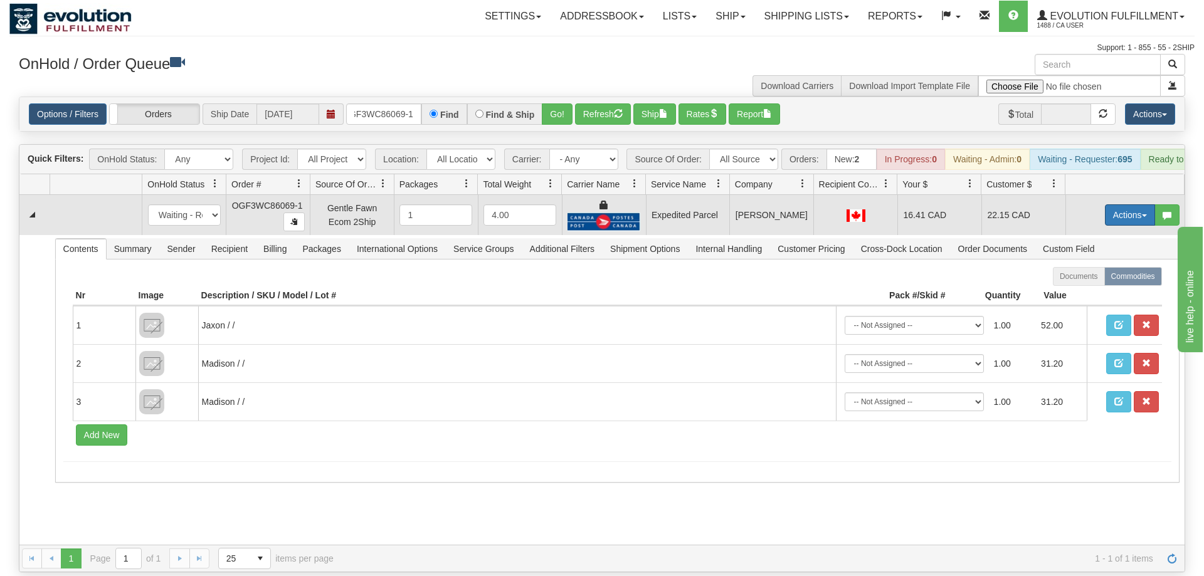
click at [1118, 204] on button "Actions" at bounding box center [1130, 214] width 50 height 21
click at [1079, 283] on span "Ship" at bounding box center [1079, 288] width 26 height 10
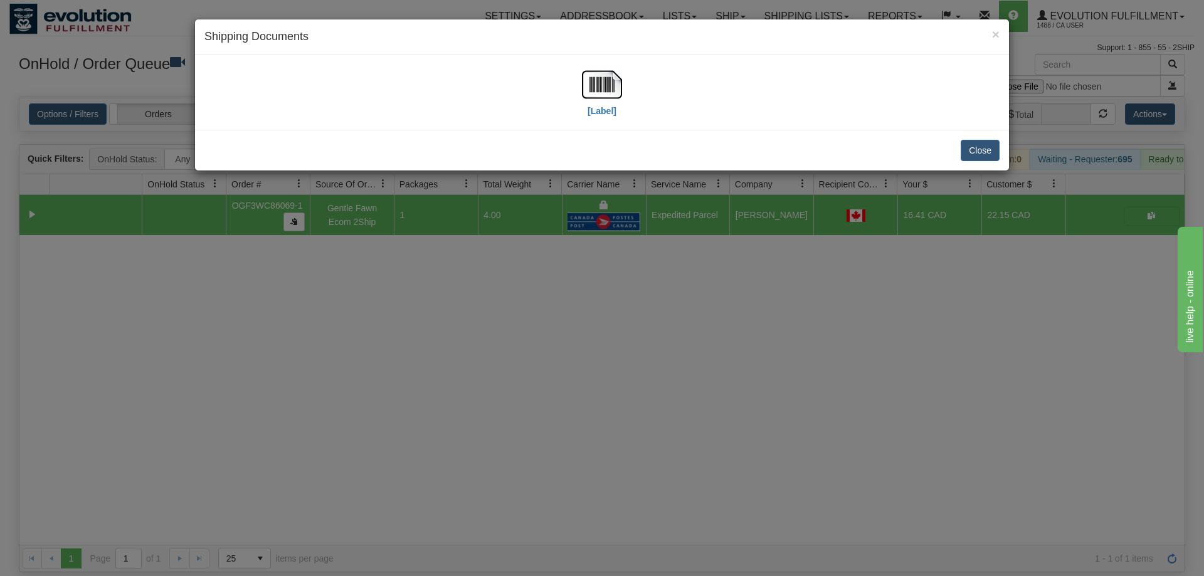
click at [576, 90] on div "[Label]" at bounding box center [601, 93] width 795 height 56
click at [588, 93] on img at bounding box center [602, 85] width 40 height 40
drag, startPoint x: 569, startPoint y: 386, endPoint x: 582, endPoint y: 291, distance: 95.5
click at [572, 370] on div "× Shipping Documents [Label] Close" at bounding box center [602, 288] width 1204 height 576
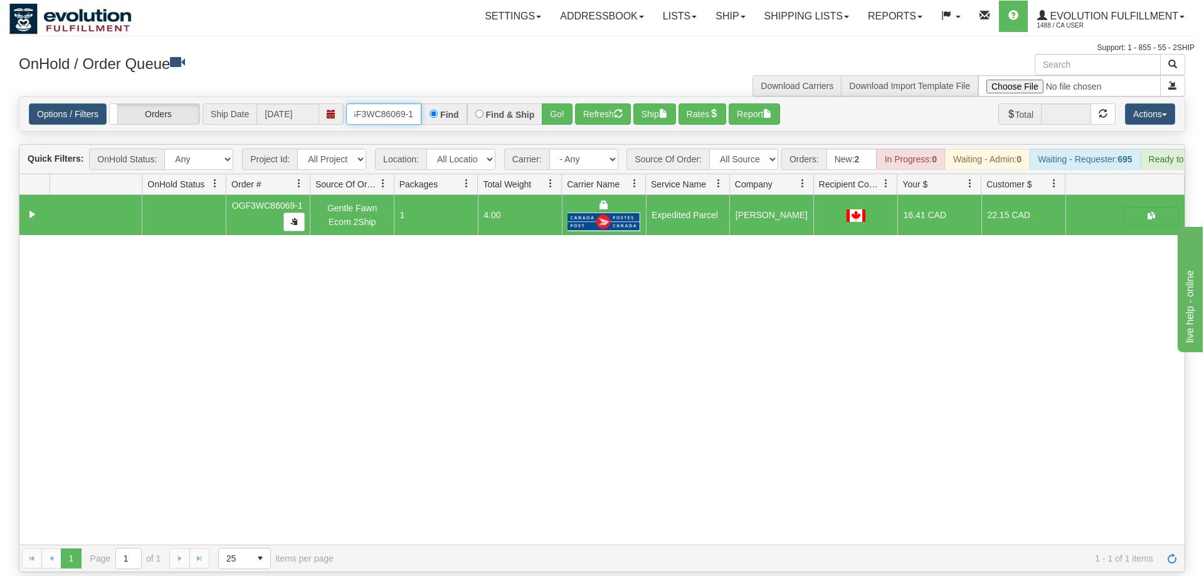
click at [384, 103] on input "oGF3WC86069-1" at bounding box center [383, 113] width 75 height 21
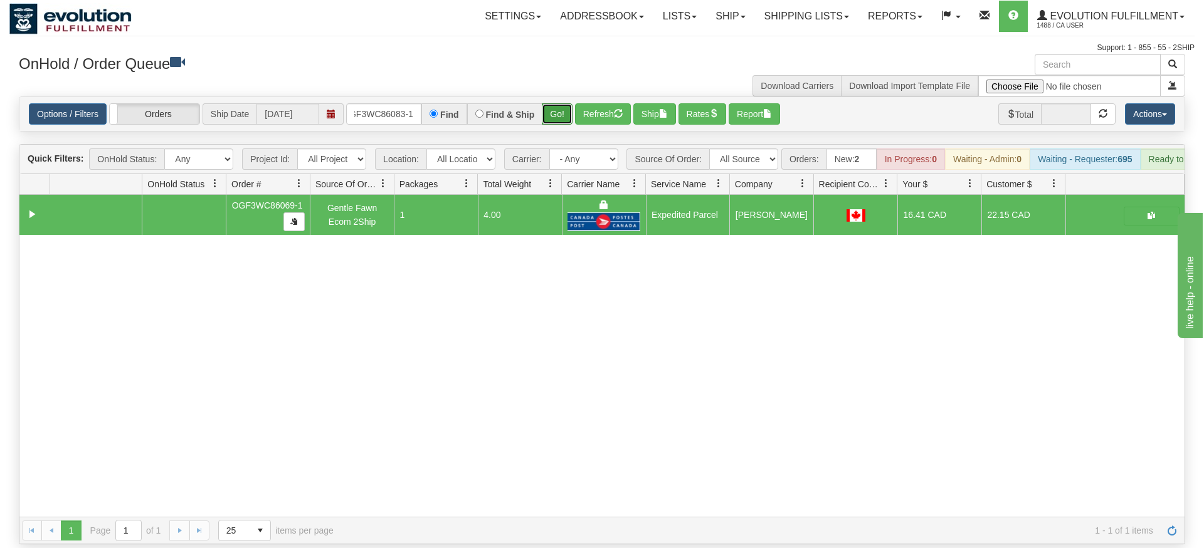
click at [564, 120] on div "Is equal to Is not equal to Contains Does not contains CAD USD EUR ZAR [PERSON_…" at bounding box center [601, 321] width 1185 height 448
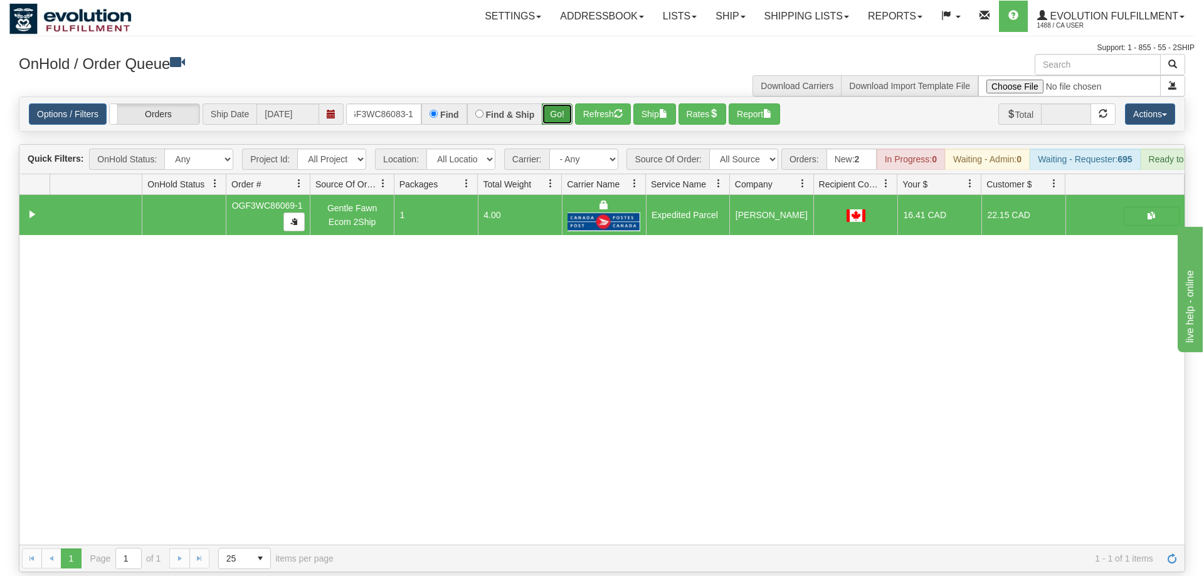
click at [550, 103] on button "Go!" at bounding box center [557, 113] width 31 height 21
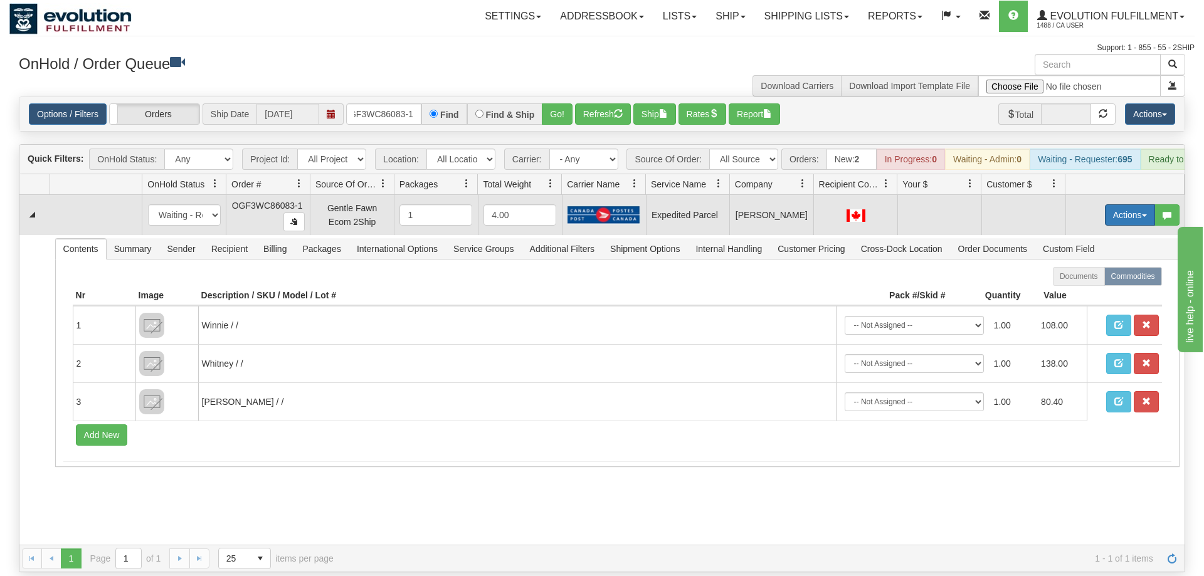
click at [1122, 204] on button "Actions" at bounding box center [1130, 214] width 50 height 21
click at [1088, 266] on span "Rate All Services" at bounding box center [1103, 271] width 75 height 10
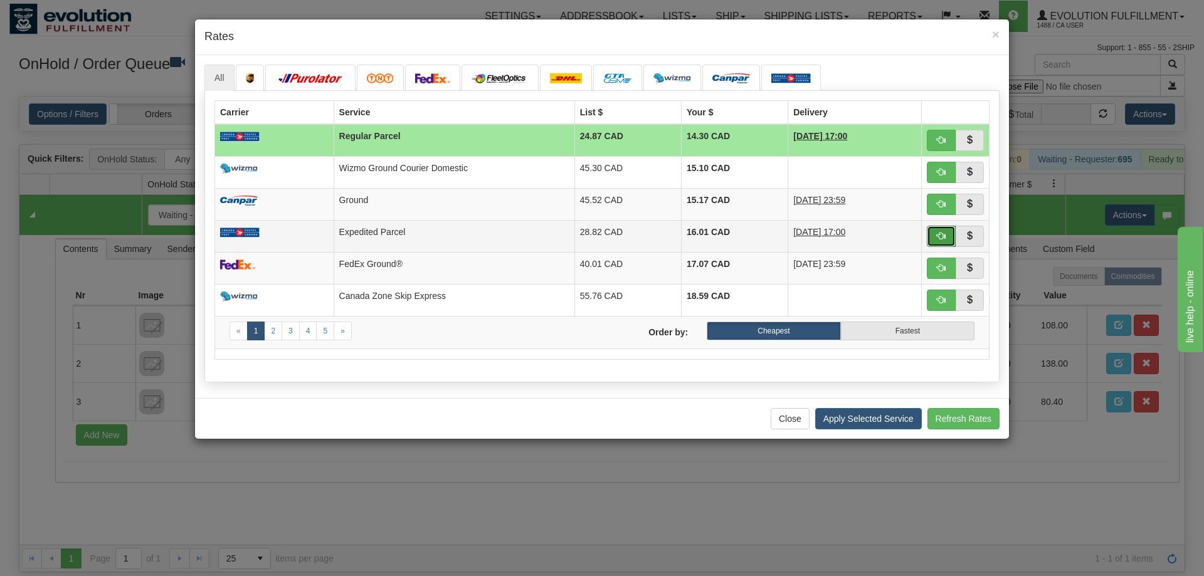
click at [947, 239] on button "button" at bounding box center [940, 236] width 29 height 21
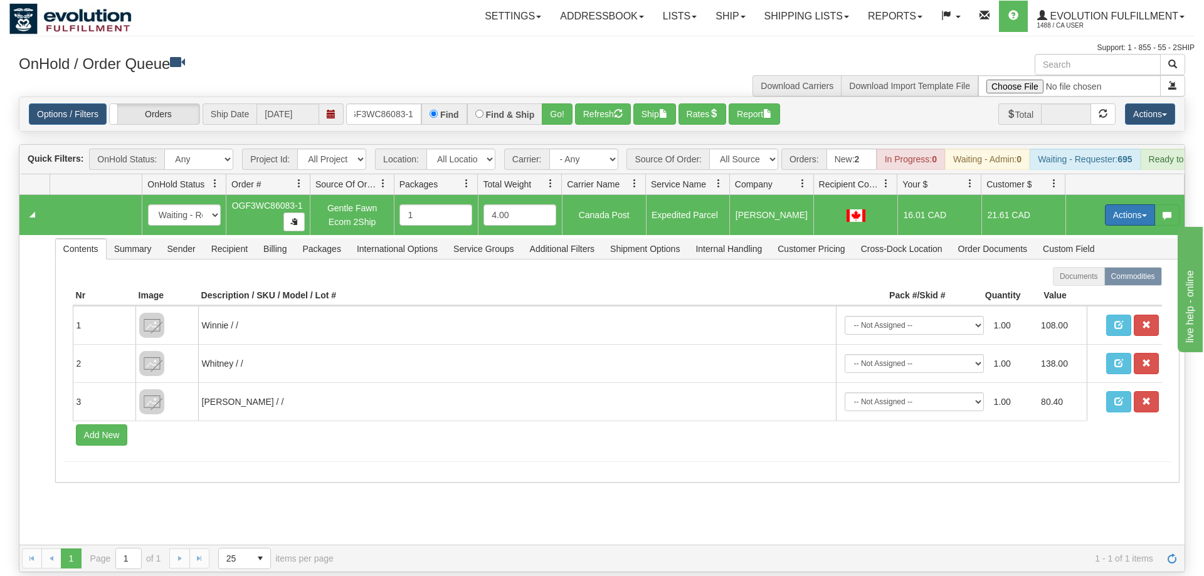
click at [1136, 204] on button "Actions" at bounding box center [1130, 214] width 50 height 21
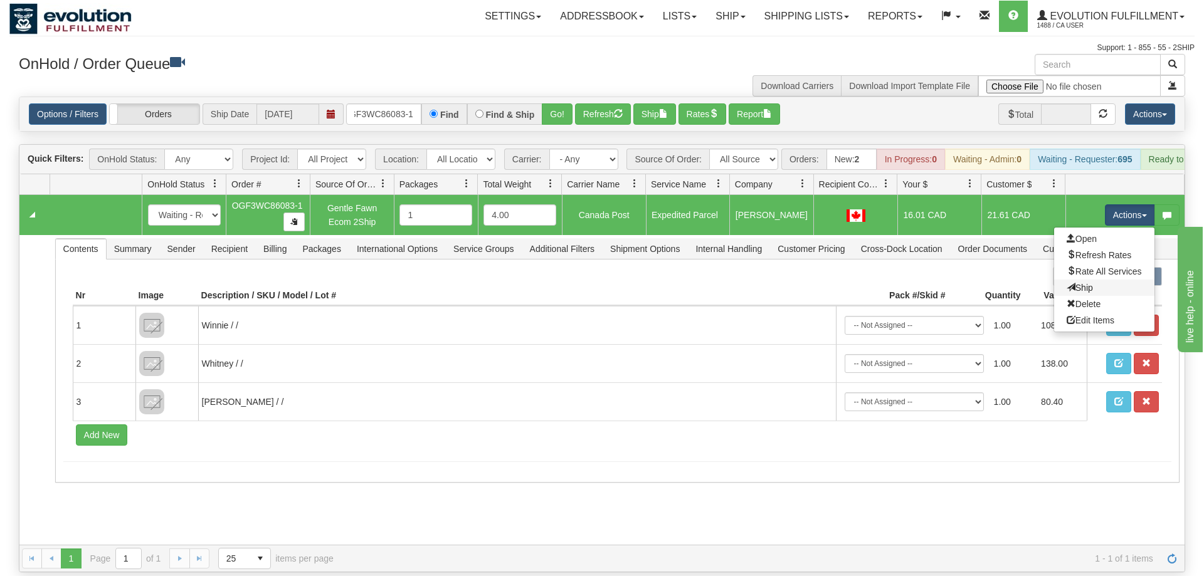
click at [1095, 280] on link "Ship" at bounding box center [1104, 288] width 100 height 16
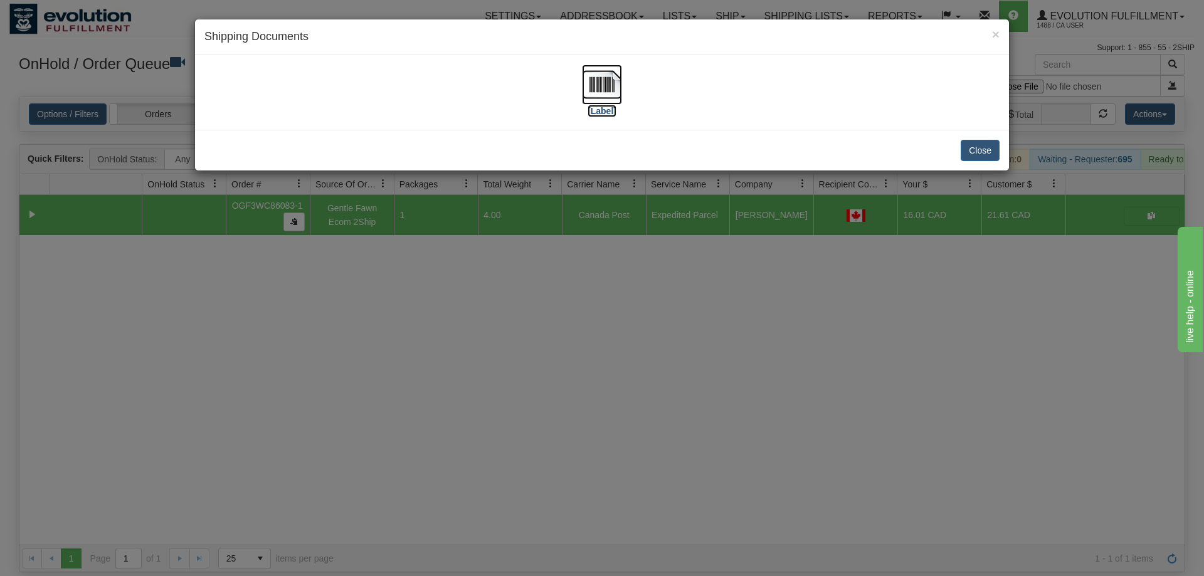
click at [592, 88] on img at bounding box center [602, 85] width 40 height 40
click at [681, 322] on div "× Shipping Documents [Label] Close" at bounding box center [602, 288] width 1204 height 576
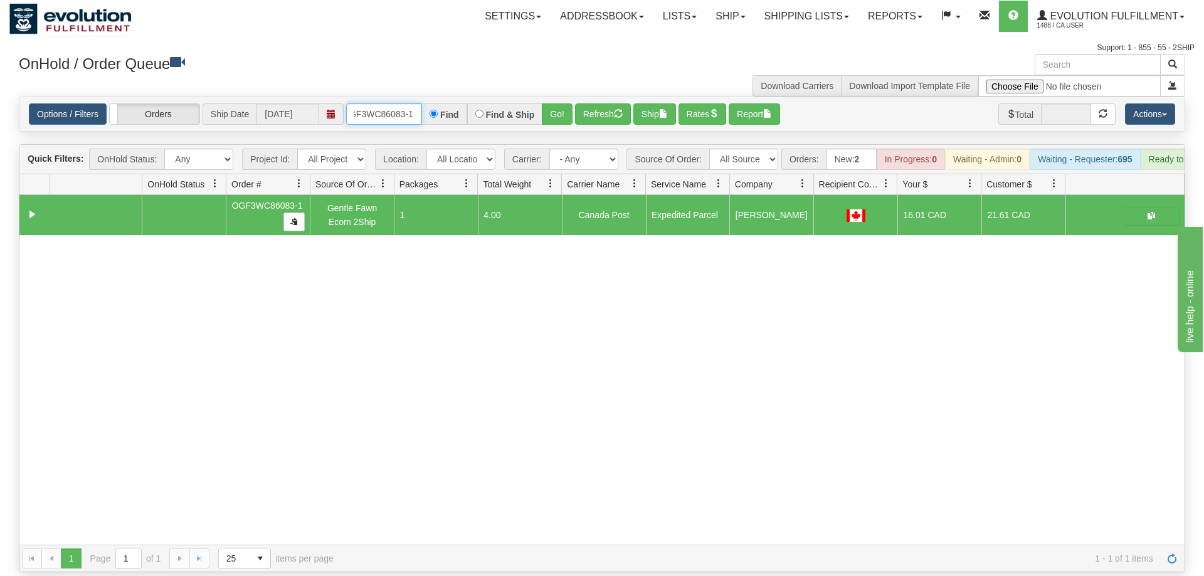
click at [404, 104] on input "oGF3WC86083-1" at bounding box center [383, 113] width 75 height 21
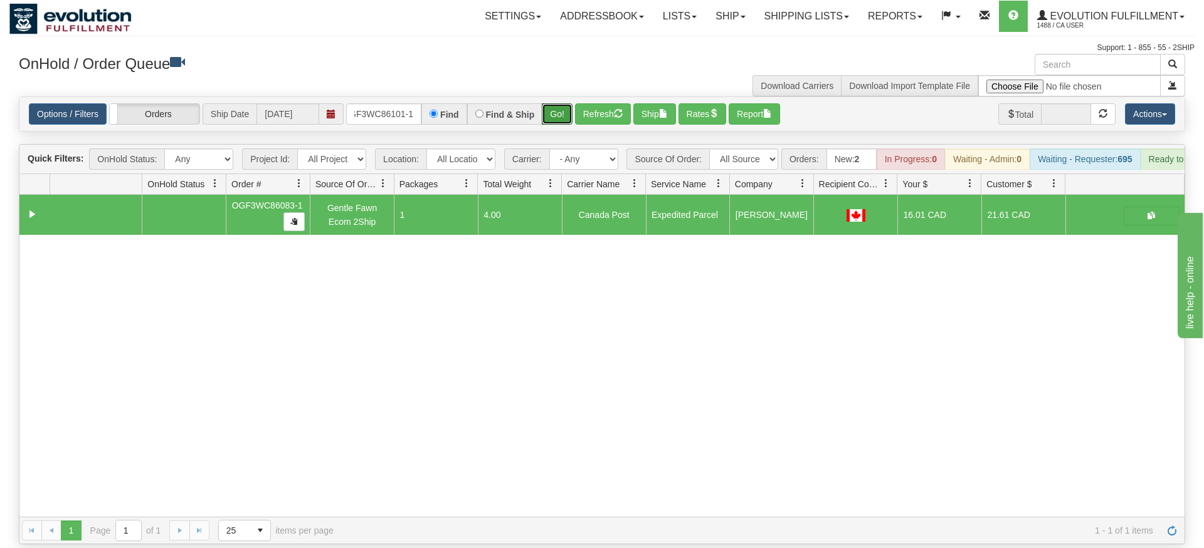
click at [557, 122] on div "Is equal to Is not equal to Contains Does not contains CAD USD EUR ZAR [PERSON_…" at bounding box center [601, 321] width 1185 height 448
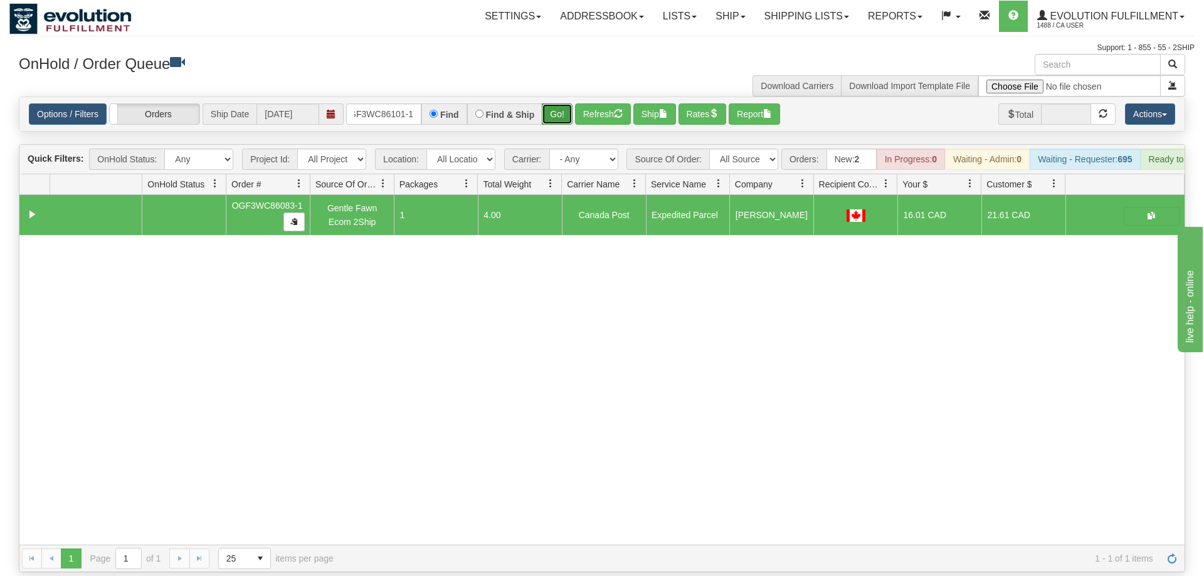
click at [560, 103] on button "Go!" at bounding box center [557, 113] width 31 height 21
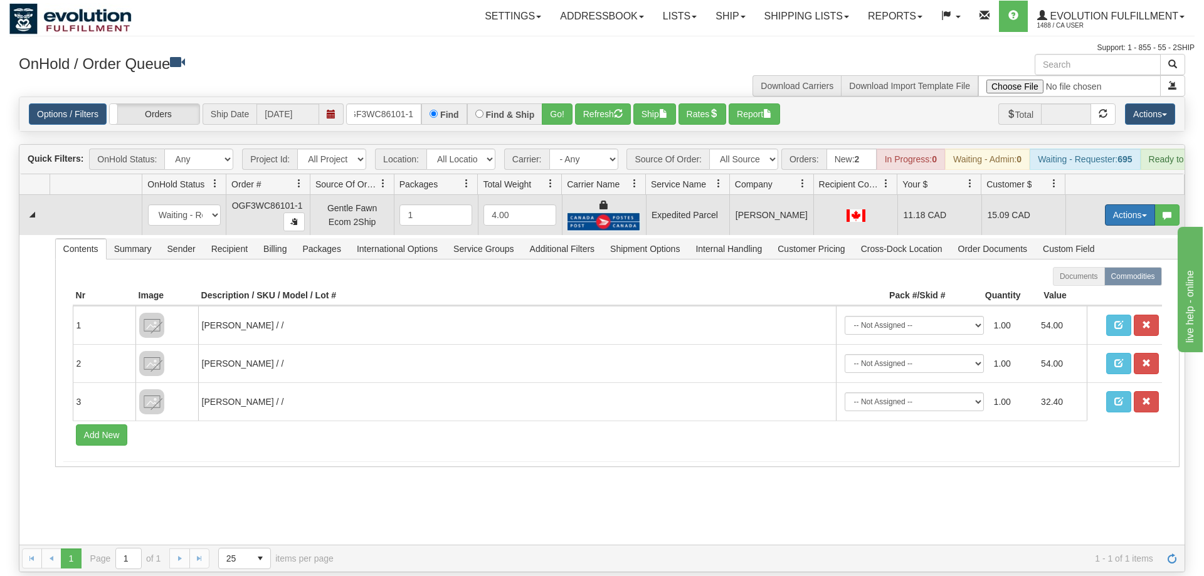
click at [1143, 204] on button "Actions" at bounding box center [1130, 214] width 50 height 21
click at [1109, 280] on link "Ship" at bounding box center [1104, 288] width 100 height 16
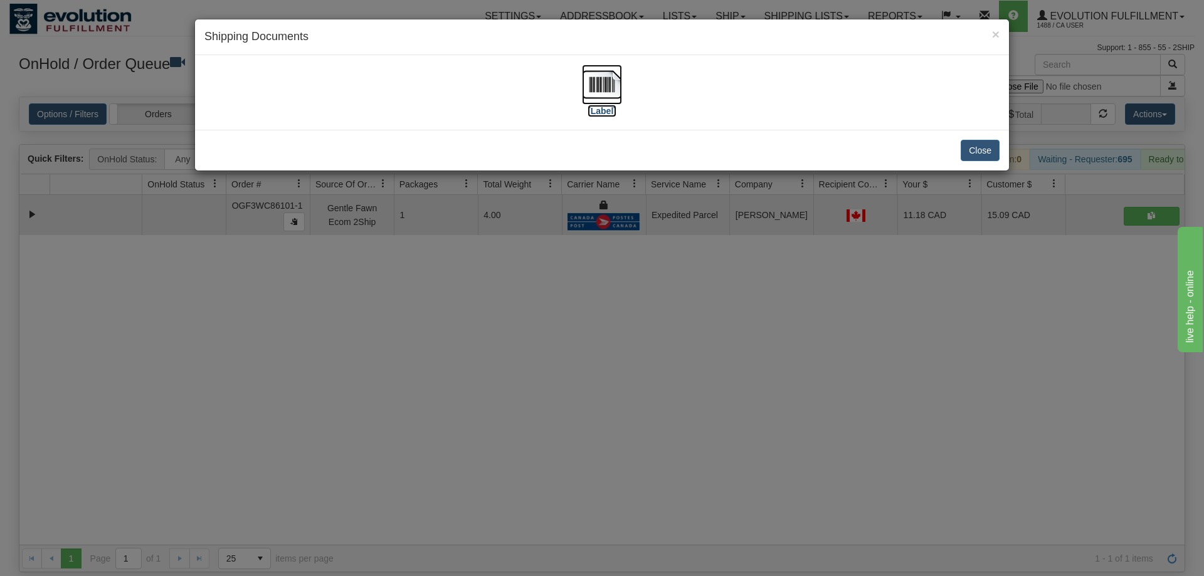
click at [621, 67] on img at bounding box center [602, 85] width 40 height 40
drag, startPoint x: 777, startPoint y: 317, endPoint x: 433, endPoint y: 132, distance: 391.0
click at [783, 313] on div "× Shipping Documents [Label] Close" at bounding box center [602, 288] width 1204 height 576
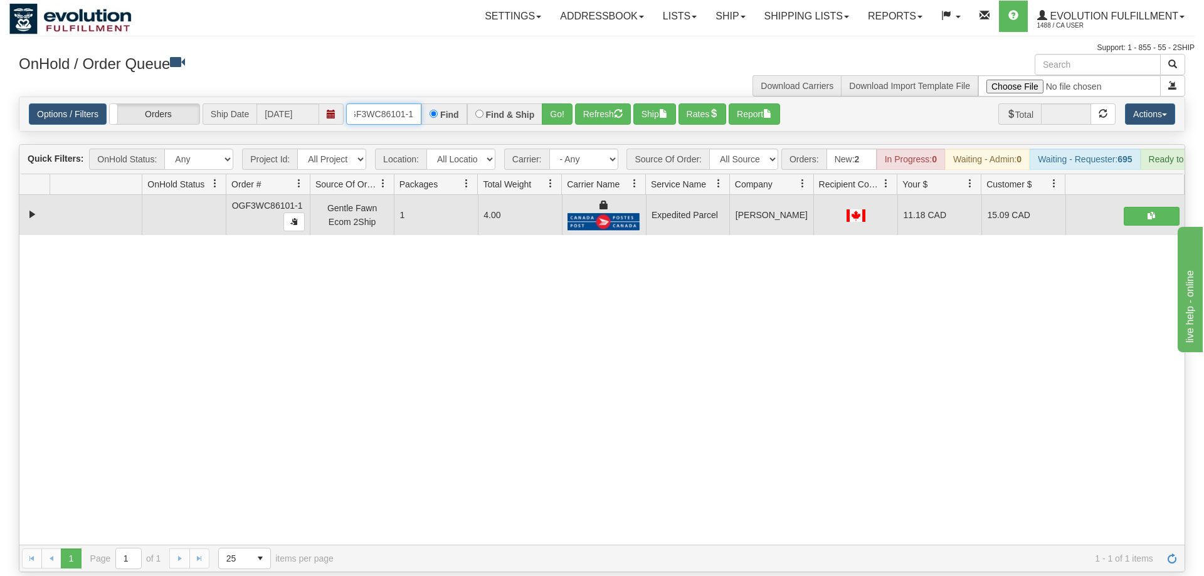
click at [350, 106] on input "OGF3WC86101-1" at bounding box center [383, 113] width 75 height 21
click at [362, 103] on input "OGF3WC86101-1" at bounding box center [383, 113] width 75 height 21
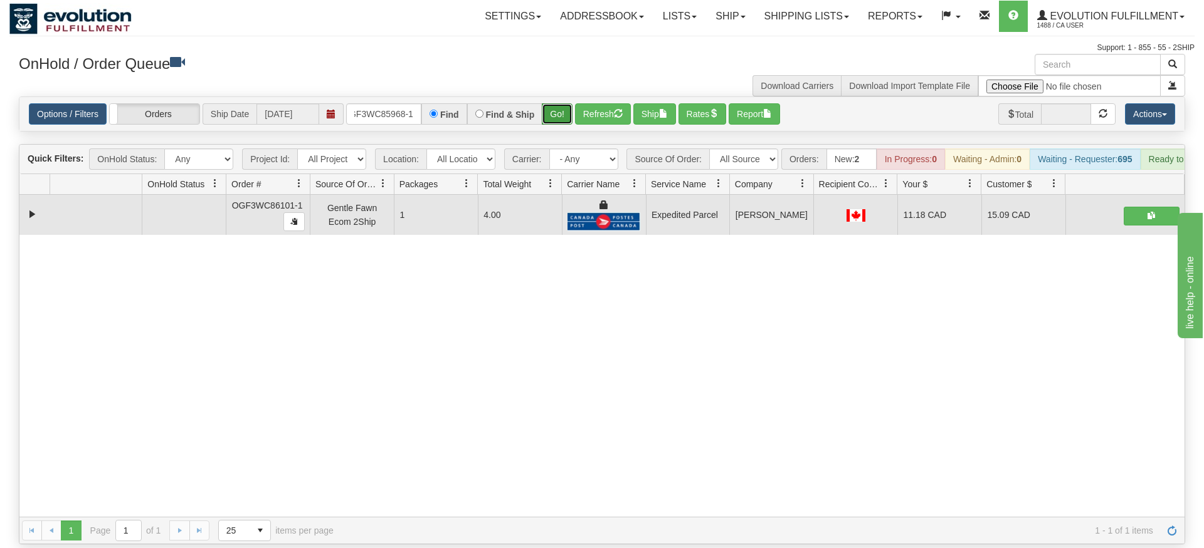
drag, startPoint x: 555, startPoint y: 89, endPoint x: 556, endPoint y: 97, distance: 7.6
click at [555, 116] on div "Is equal to Is not equal to Contains Does not contains CAD USD EUR ZAR [PERSON_…" at bounding box center [601, 321] width 1185 height 448
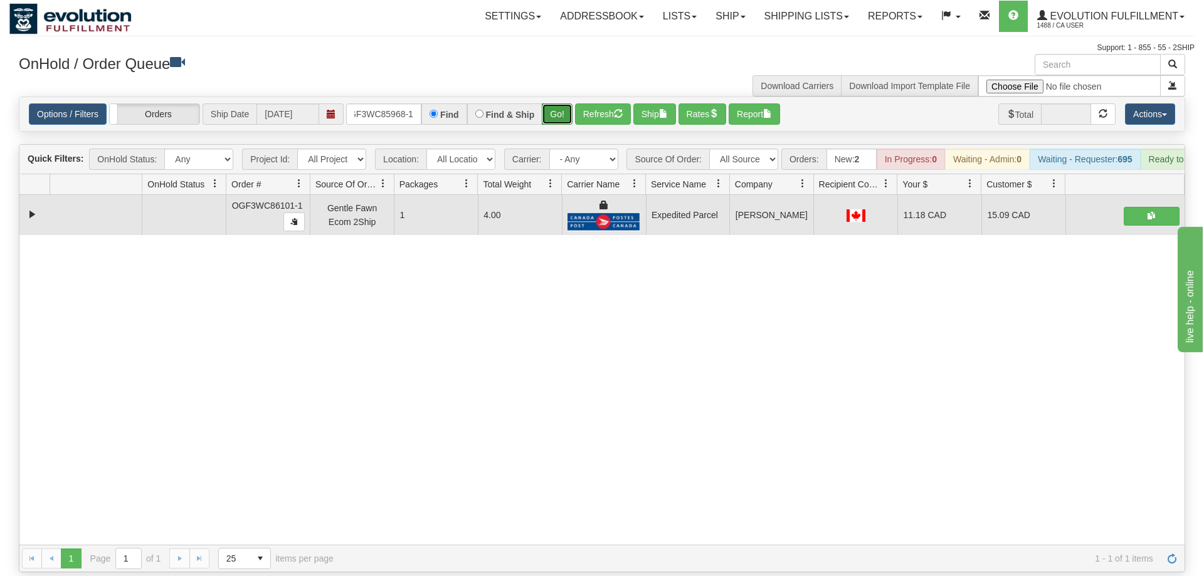
click at [556, 103] on button "Go!" at bounding box center [557, 113] width 31 height 21
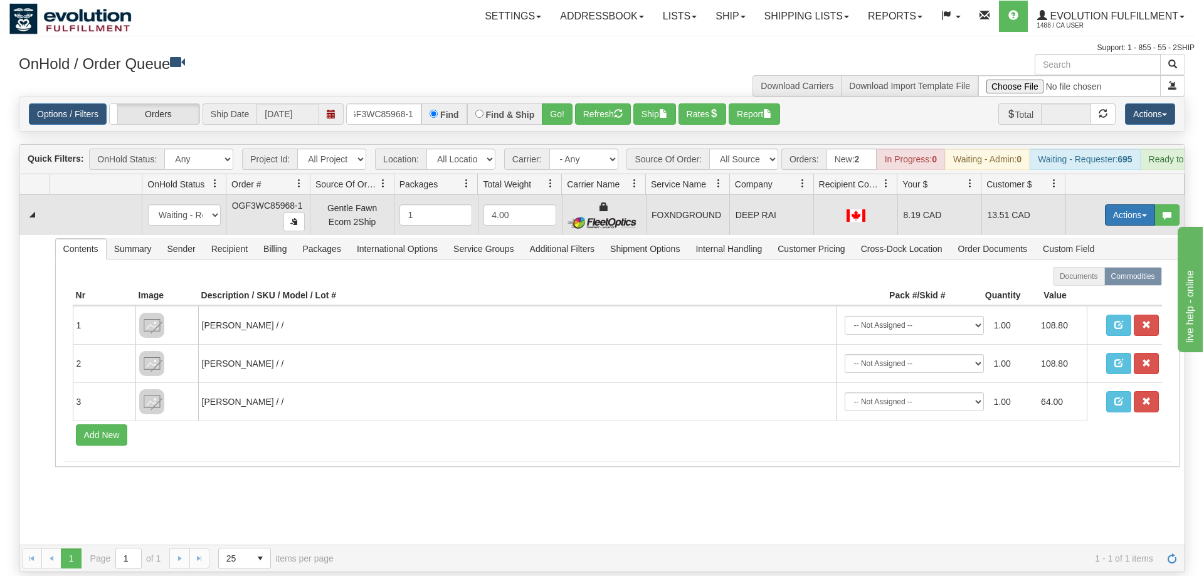
click at [1148, 204] on button "Actions" at bounding box center [1130, 214] width 50 height 21
click at [1103, 280] on link "Ship" at bounding box center [1104, 288] width 100 height 16
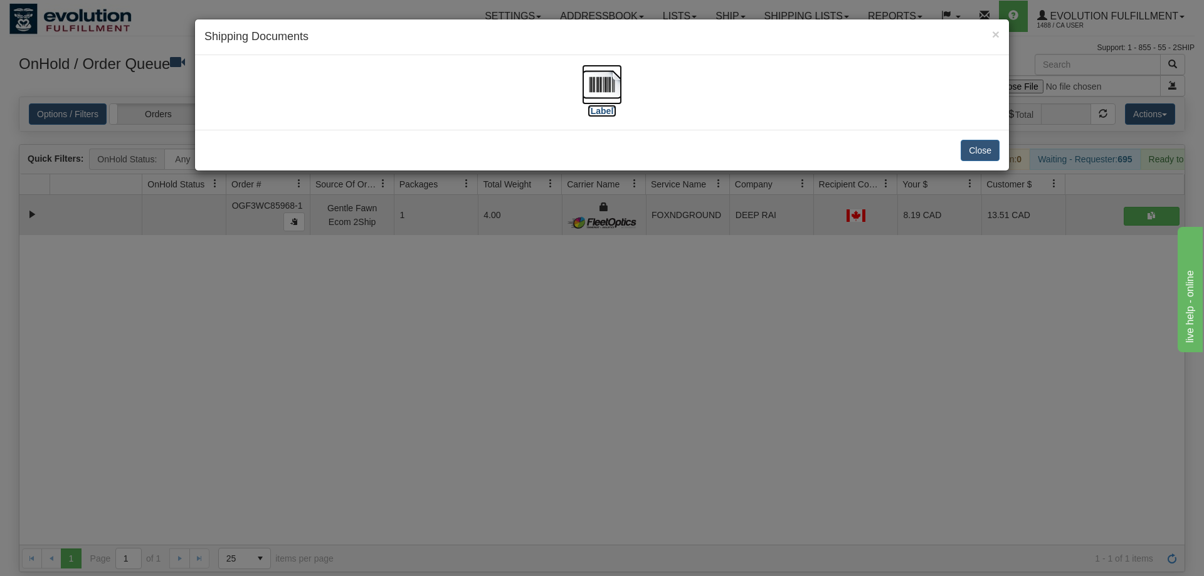
click at [602, 97] on img at bounding box center [602, 85] width 40 height 40
drag, startPoint x: 767, startPoint y: 382, endPoint x: 755, endPoint y: 371, distance: 16.5
click at [755, 371] on div "× Shipping Documents [Label] Close" at bounding box center [602, 288] width 1204 height 576
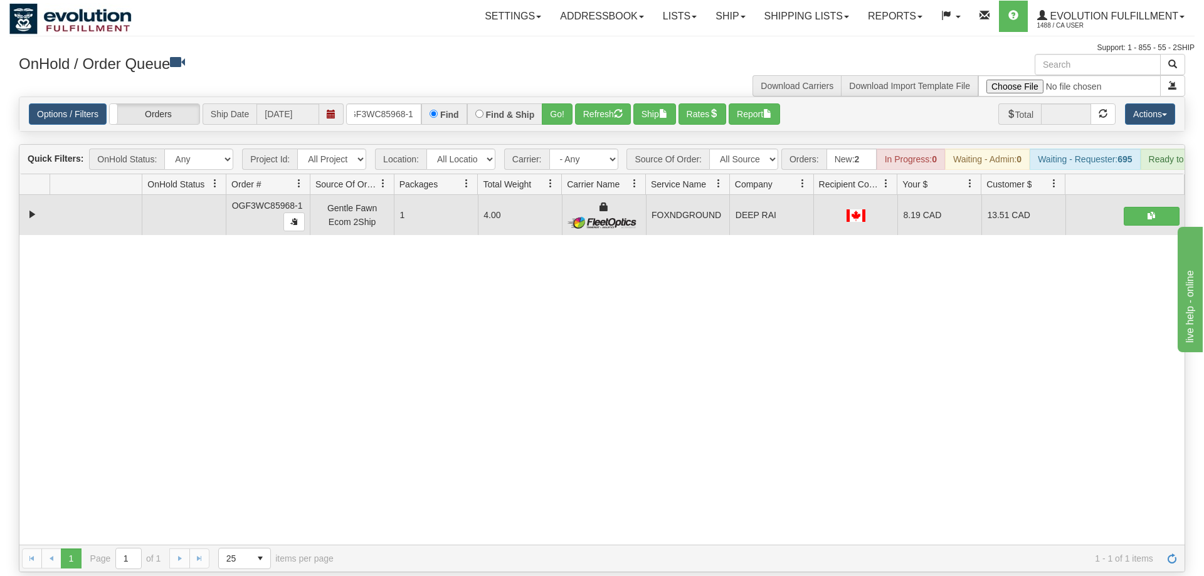
click at [391, 97] on div "Options / Filters Group Shipments Orders Ship Date [DATE] oGF3WC85968-1 Find Fi…" at bounding box center [601, 114] width 1165 height 34
click at [389, 103] on input "oGF3WC85968-1" at bounding box center [383, 113] width 75 height 21
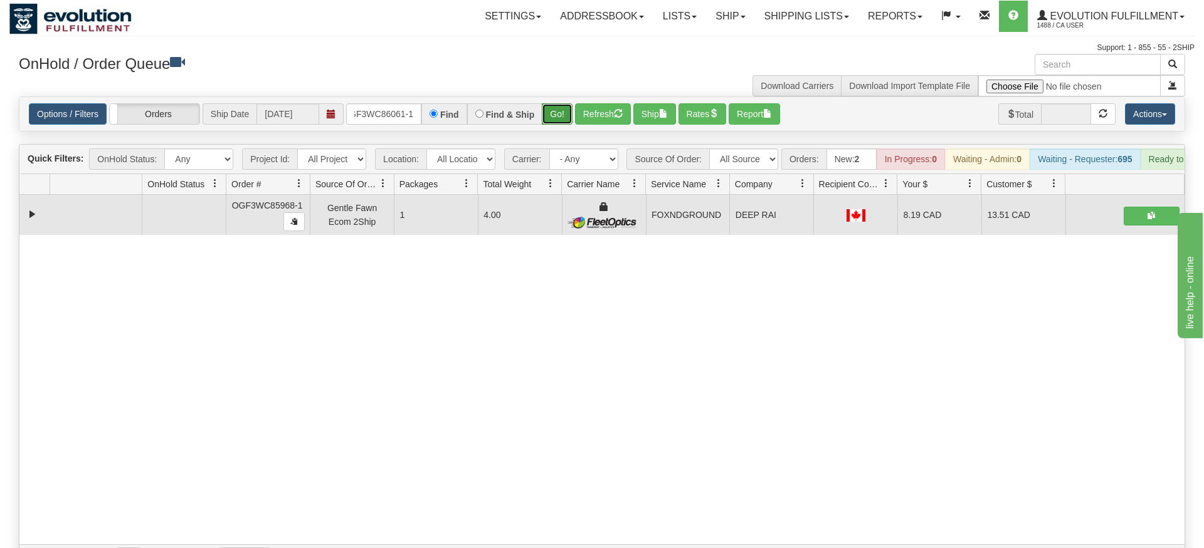
click at [548, 131] on div "Is equal to Is not equal to Contains Does not contains CAD USD EUR ZAR [PERSON_…" at bounding box center [601, 335] width 1185 height 476
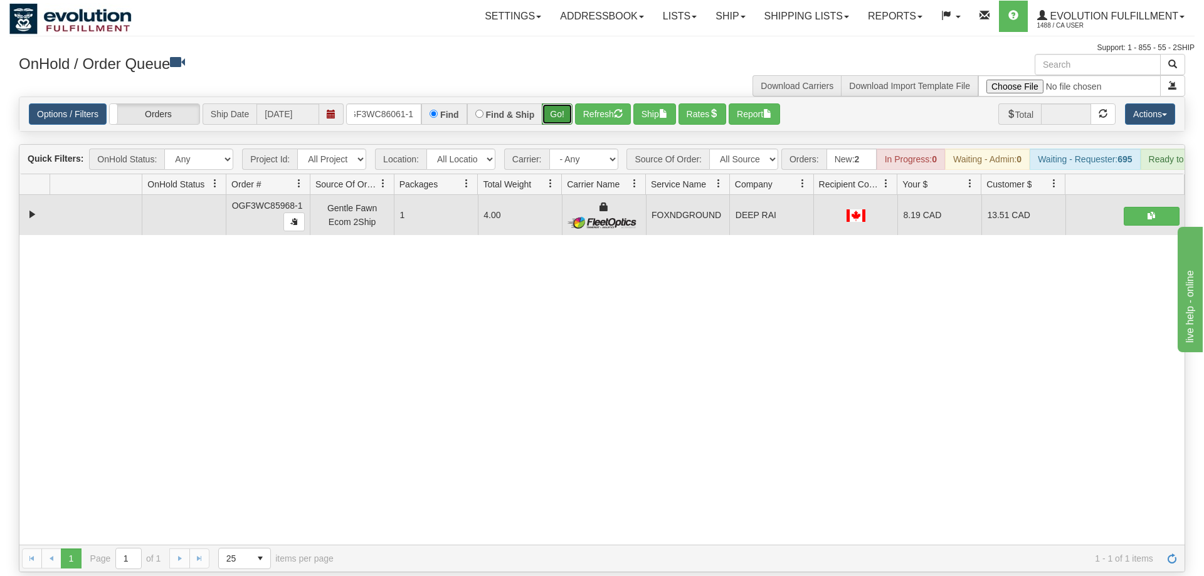
click at [571, 103] on button "Go!" at bounding box center [557, 113] width 31 height 21
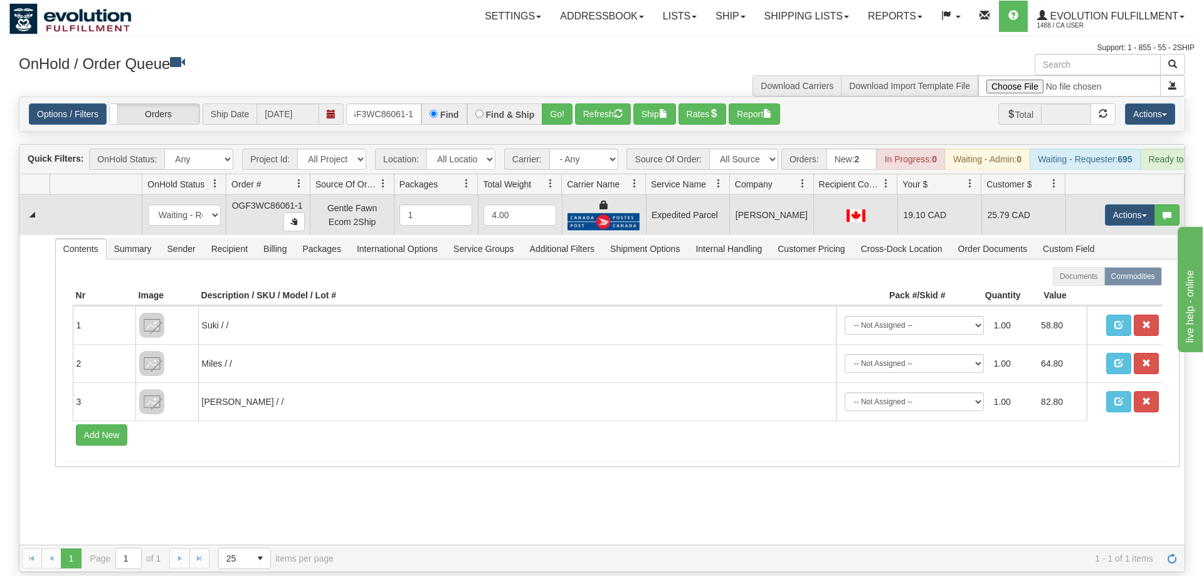
click at [1105, 207] on div "Actions Open Refresh Rates Rate All Services Ship Delete Edit Items" at bounding box center [1130, 214] width 50 height 21
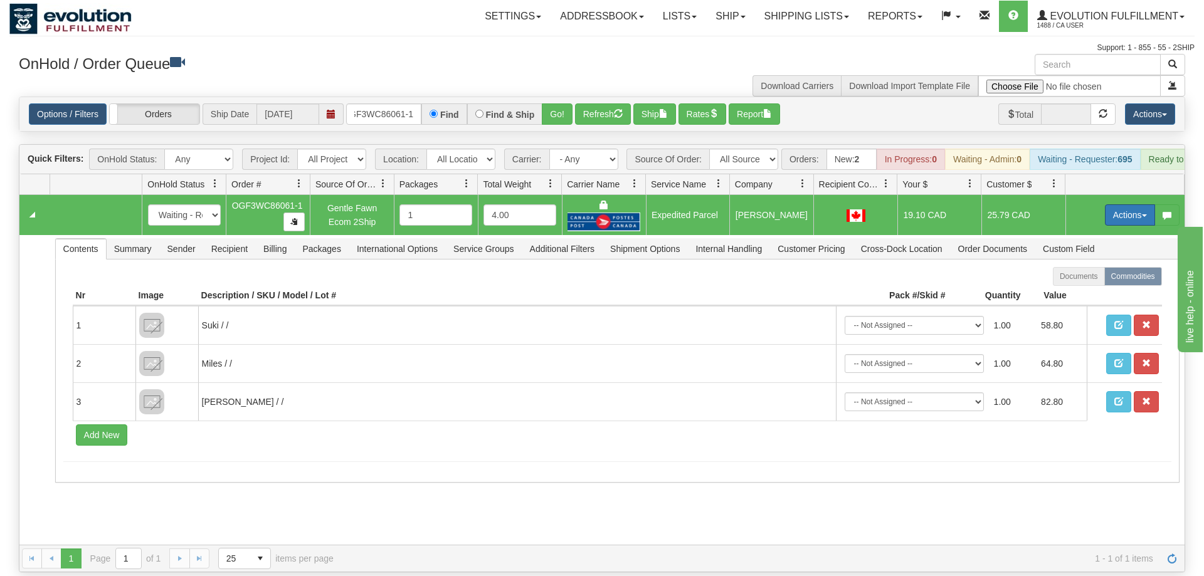
click at [1123, 204] on button "Actions" at bounding box center [1130, 214] width 50 height 21
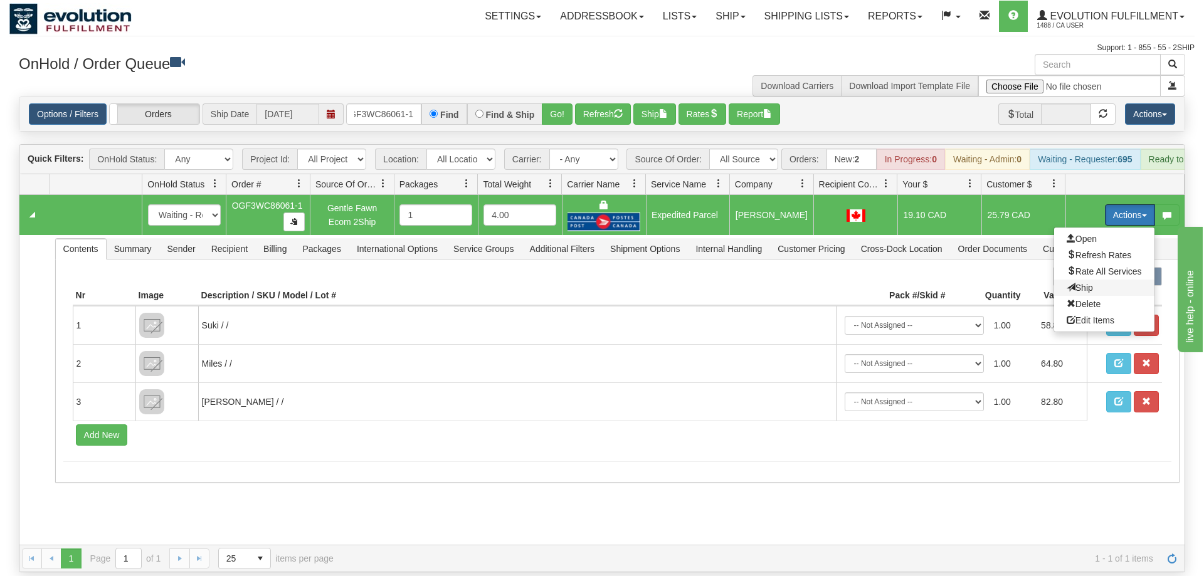
click at [1088, 283] on span "Ship" at bounding box center [1079, 288] width 26 height 10
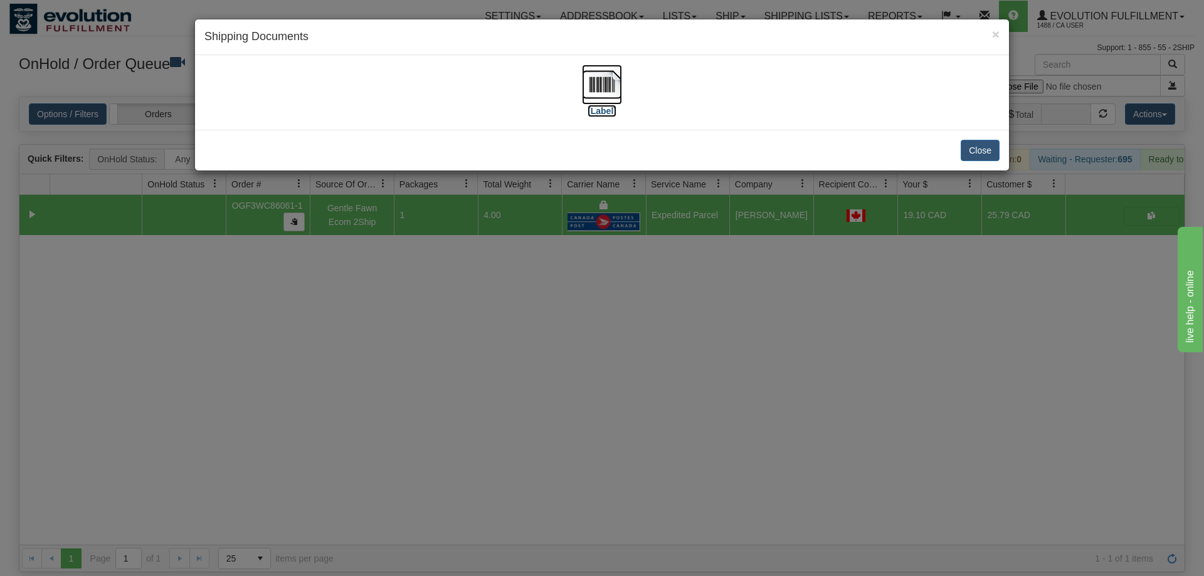
click at [603, 85] on img at bounding box center [602, 85] width 40 height 40
click at [519, 308] on div "× Shipping Documents [Label] Close" at bounding box center [602, 288] width 1204 height 576
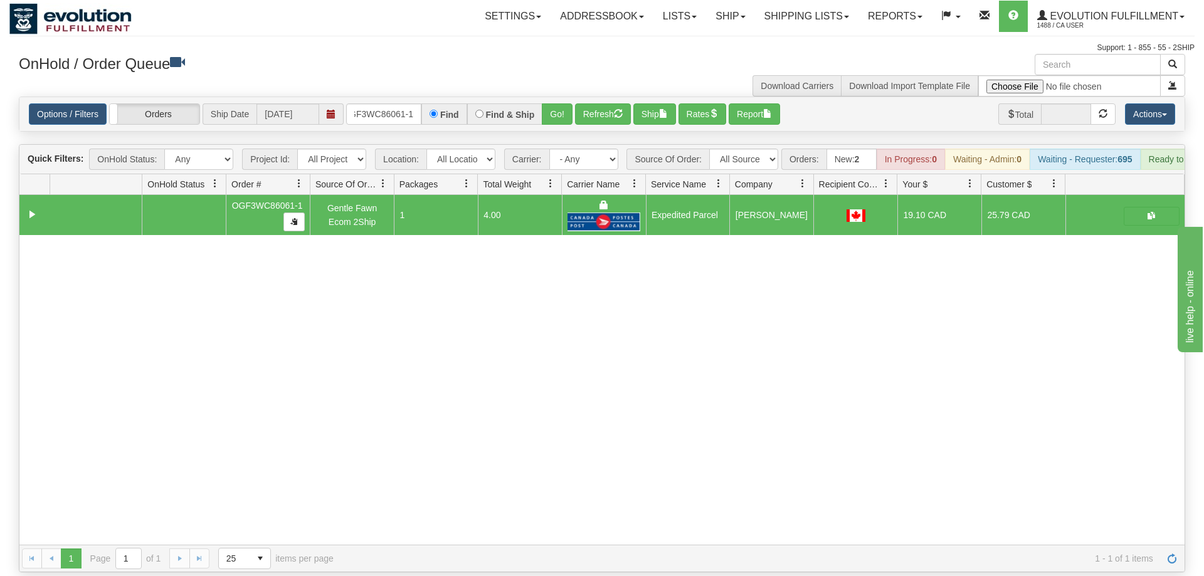
click at [363, 97] on div "Options / Filters Group Shipments Orders Ship Date [DATE] OGF3WC86061-1 Find Fi…" at bounding box center [601, 114] width 1165 height 34
click at [374, 103] on input "OGF3WC86061-1" at bounding box center [383, 113] width 75 height 21
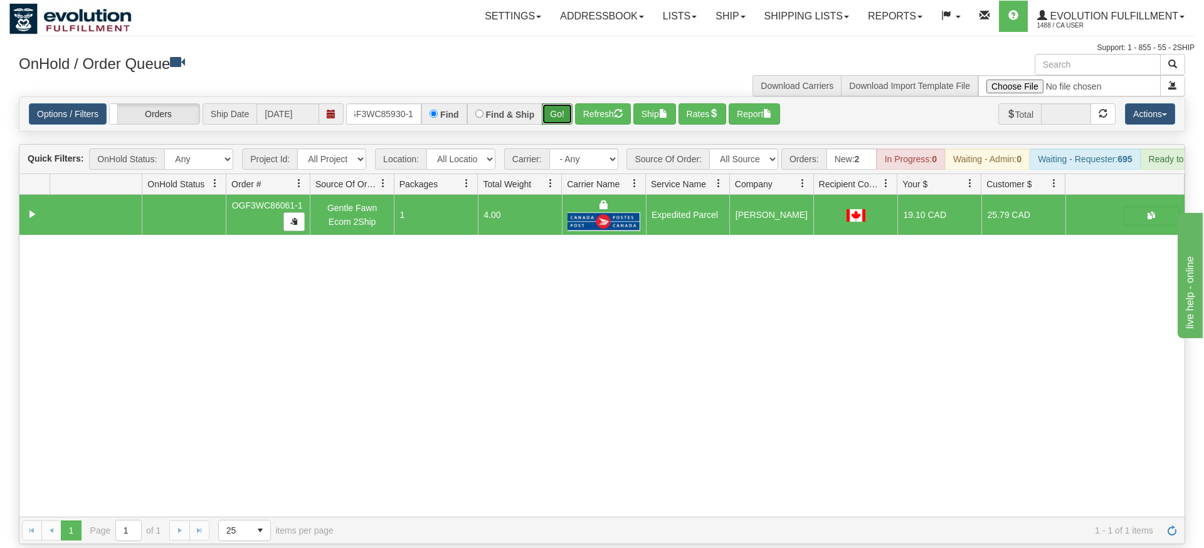
click at [564, 120] on div "Is equal to Is not equal to Contains Does not contains CAD USD EUR ZAR [PERSON_…" at bounding box center [601, 321] width 1185 height 448
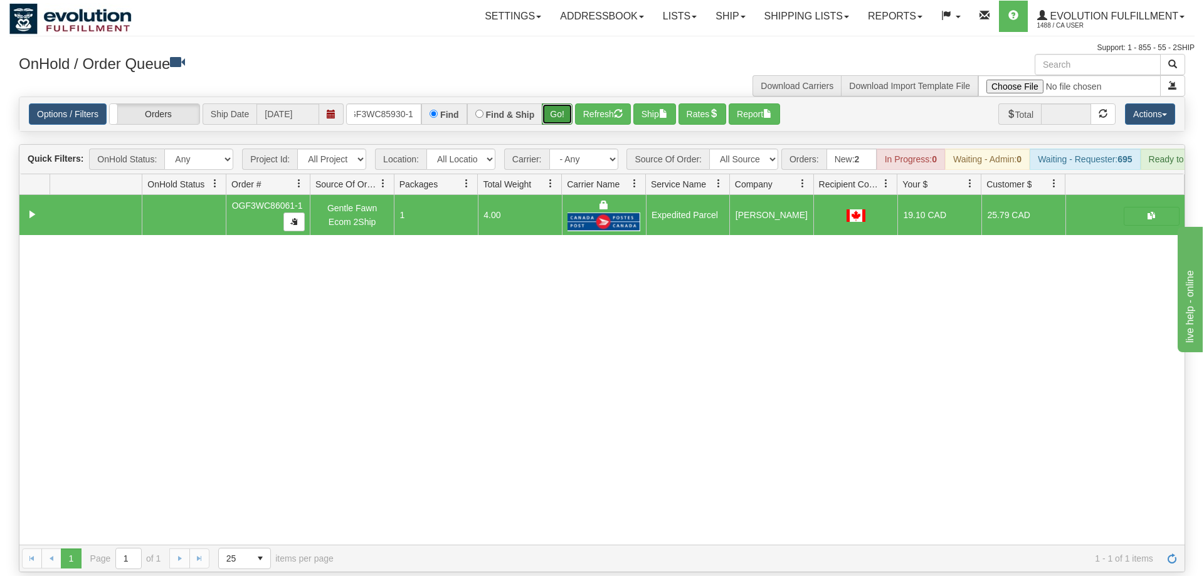
click at [560, 103] on button "Go!" at bounding box center [557, 113] width 31 height 21
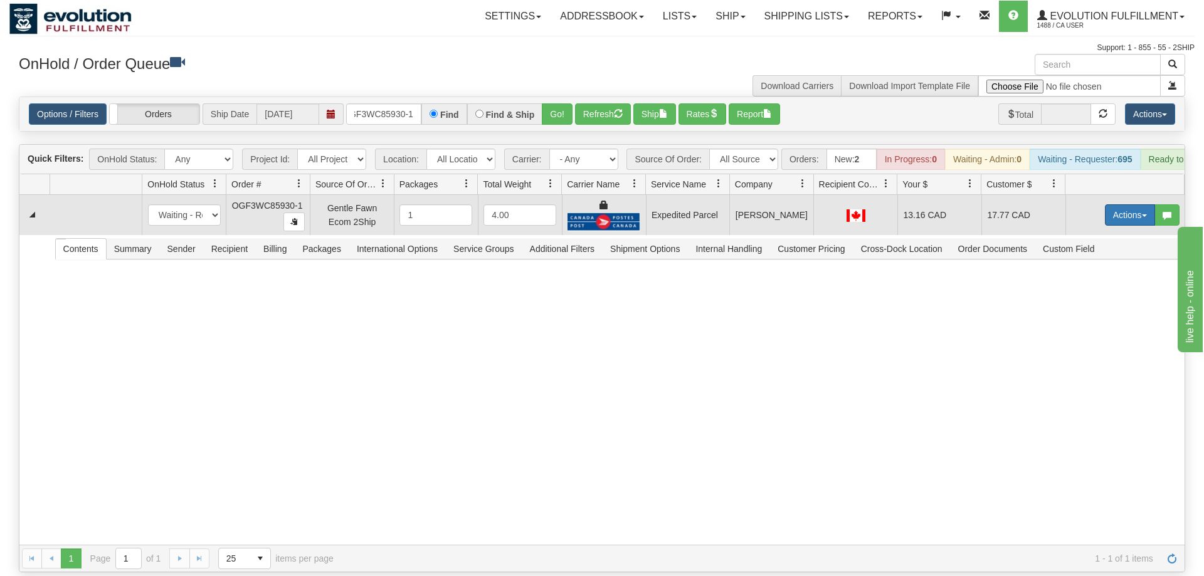
click at [1105, 204] on button "Actions" at bounding box center [1130, 214] width 50 height 21
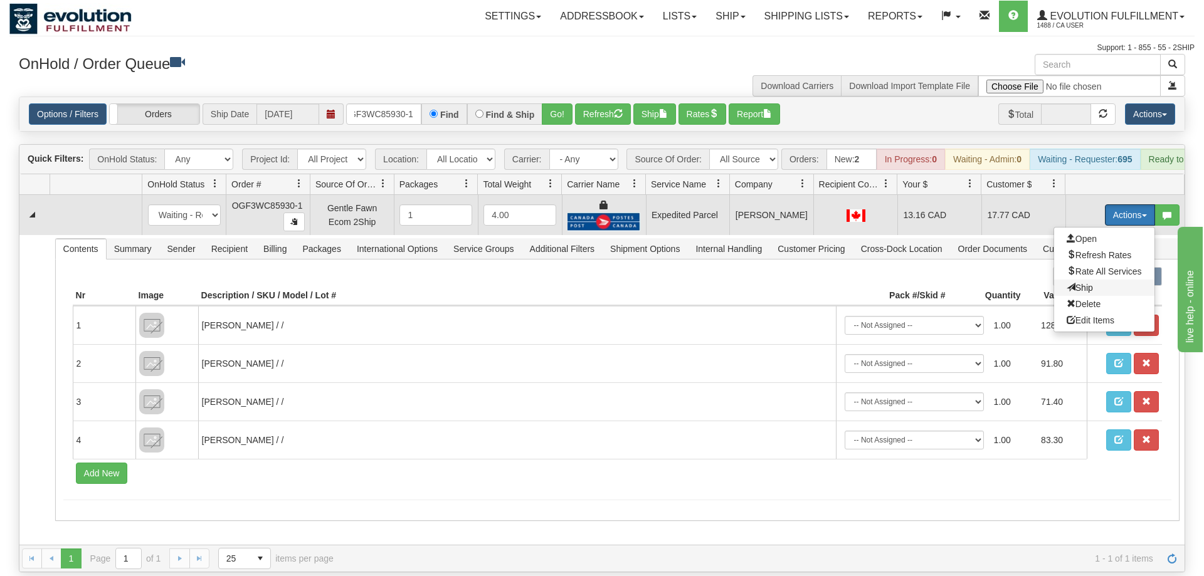
click at [1088, 283] on span "Ship" at bounding box center [1079, 288] width 26 height 10
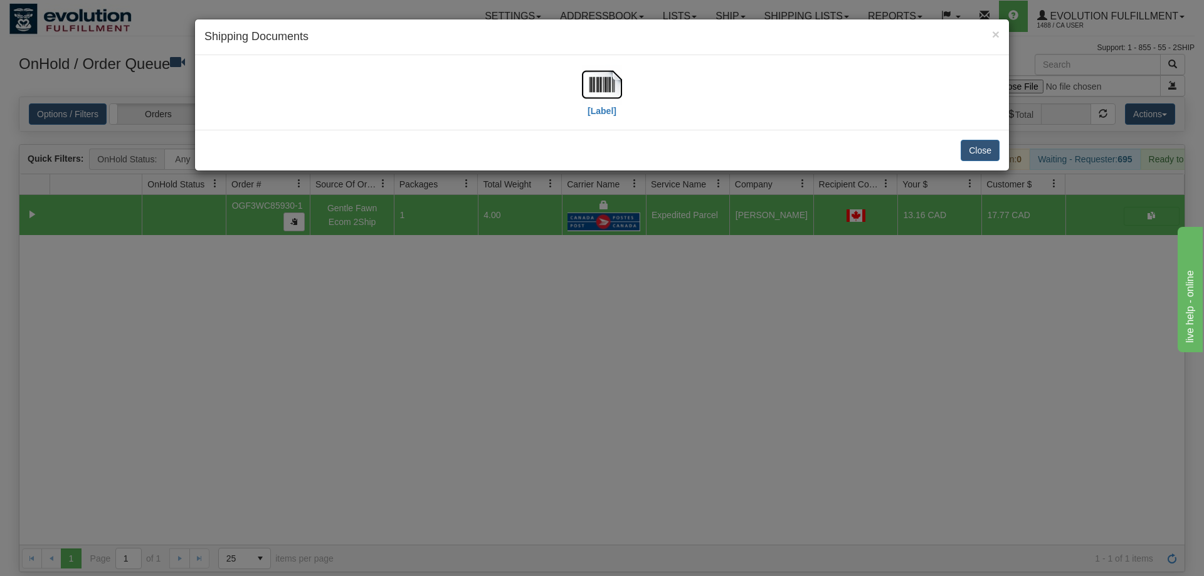
click at [638, 72] on div "[Label]" at bounding box center [601, 93] width 795 height 56
click at [602, 90] on img at bounding box center [602, 85] width 40 height 40
drag, startPoint x: 696, startPoint y: 392, endPoint x: 666, endPoint y: 349, distance: 52.7
click at [698, 392] on div "× Shipping Documents [Label] Close" at bounding box center [602, 288] width 1204 height 576
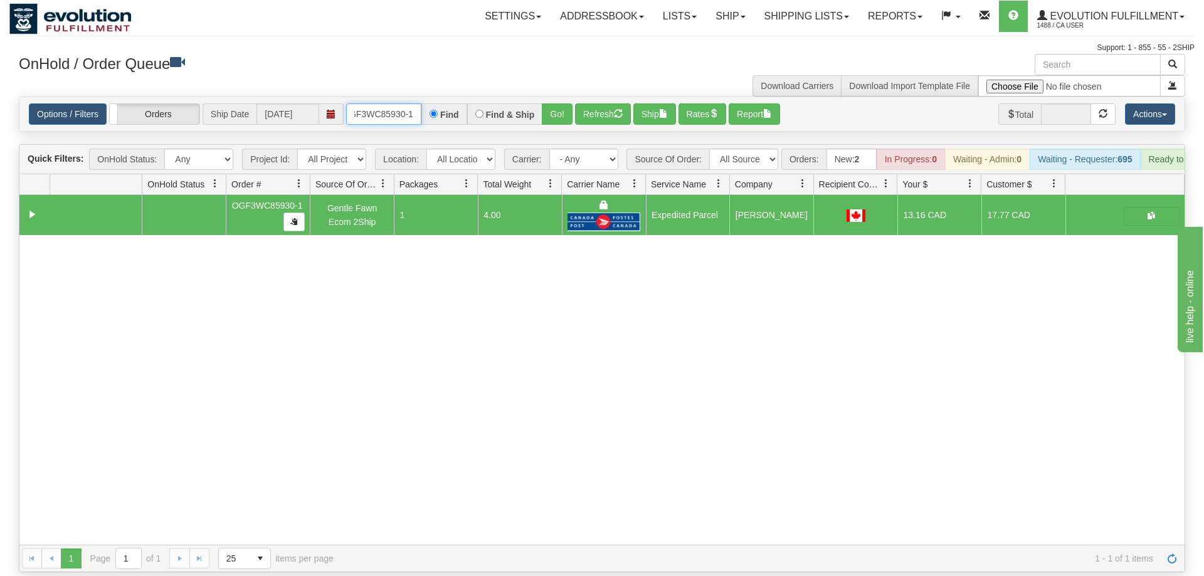
click at [375, 103] on input "oGF3WC85930-1" at bounding box center [383, 113] width 75 height 21
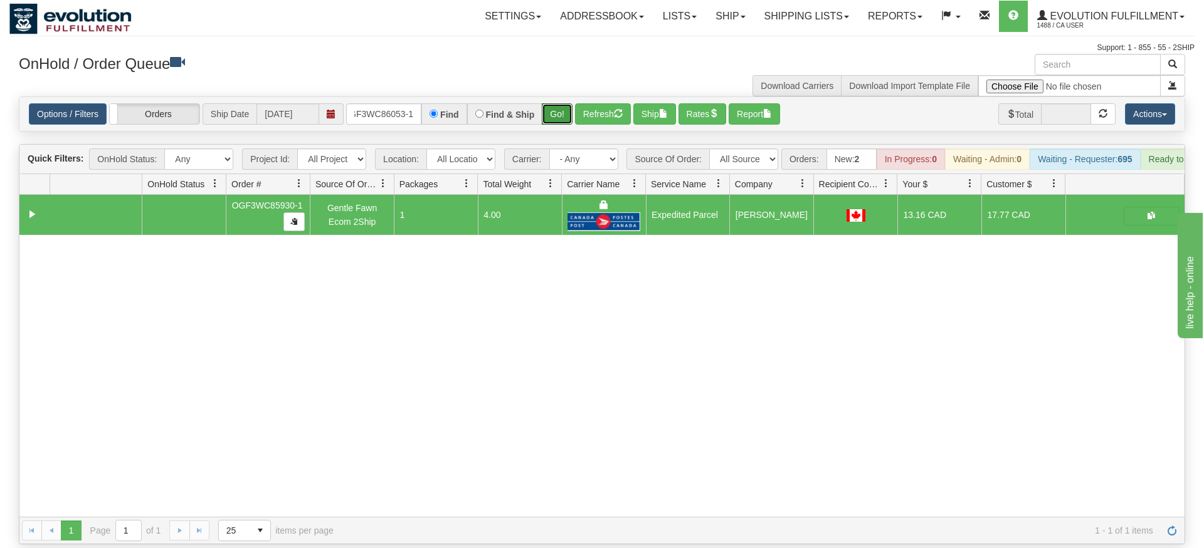
click at [554, 119] on div "Is equal to Is not equal to Contains Does not contains CAD USD EUR ZAR [PERSON_…" at bounding box center [601, 321] width 1185 height 448
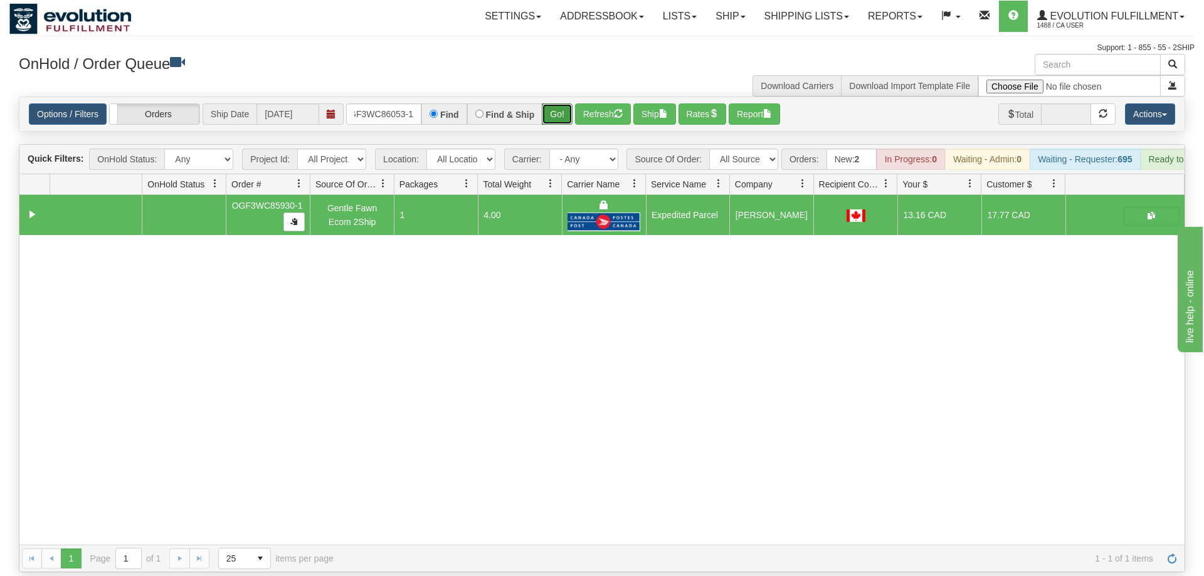
click at [562, 103] on button "Go!" at bounding box center [557, 113] width 31 height 21
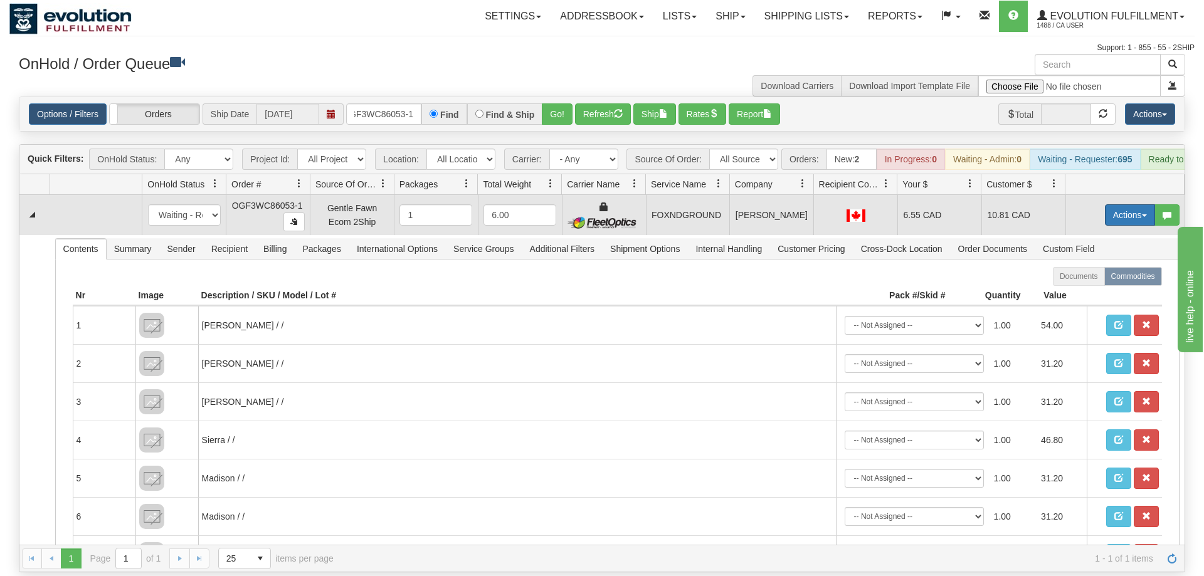
click at [1120, 204] on button "Actions" at bounding box center [1130, 214] width 50 height 21
click at [1094, 280] on link "Ship" at bounding box center [1104, 288] width 100 height 16
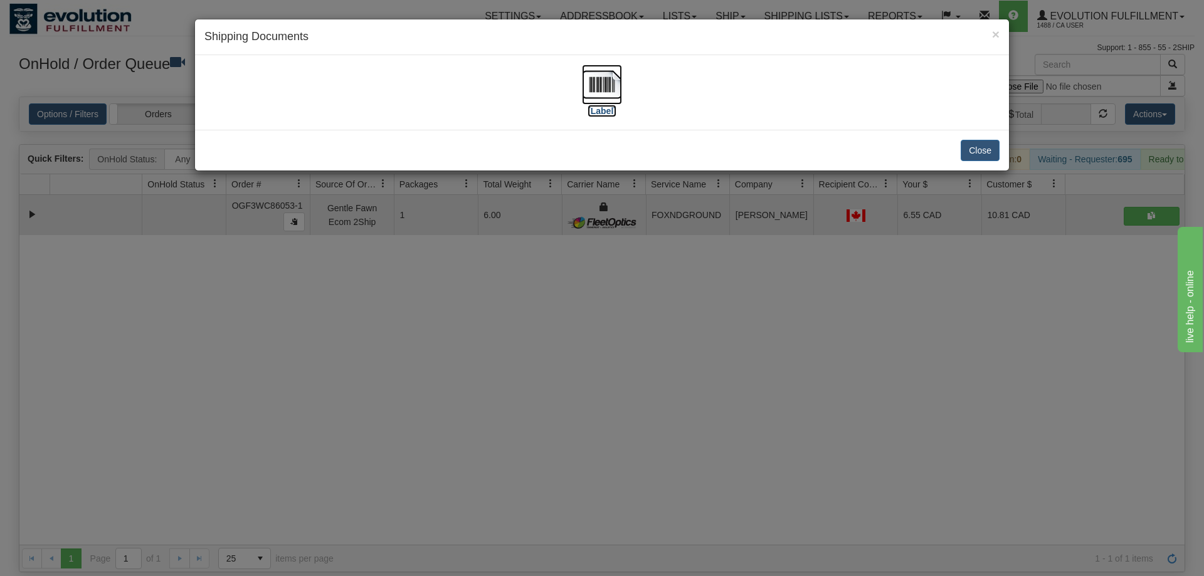
click at [589, 84] on img at bounding box center [602, 85] width 40 height 40
drag, startPoint x: 706, startPoint y: 374, endPoint x: 560, endPoint y: 156, distance: 262.2
click at [706, 373] on div "× Shipping Documents [Label] Close" at bounding box center [602, 288] width 1204 height 576
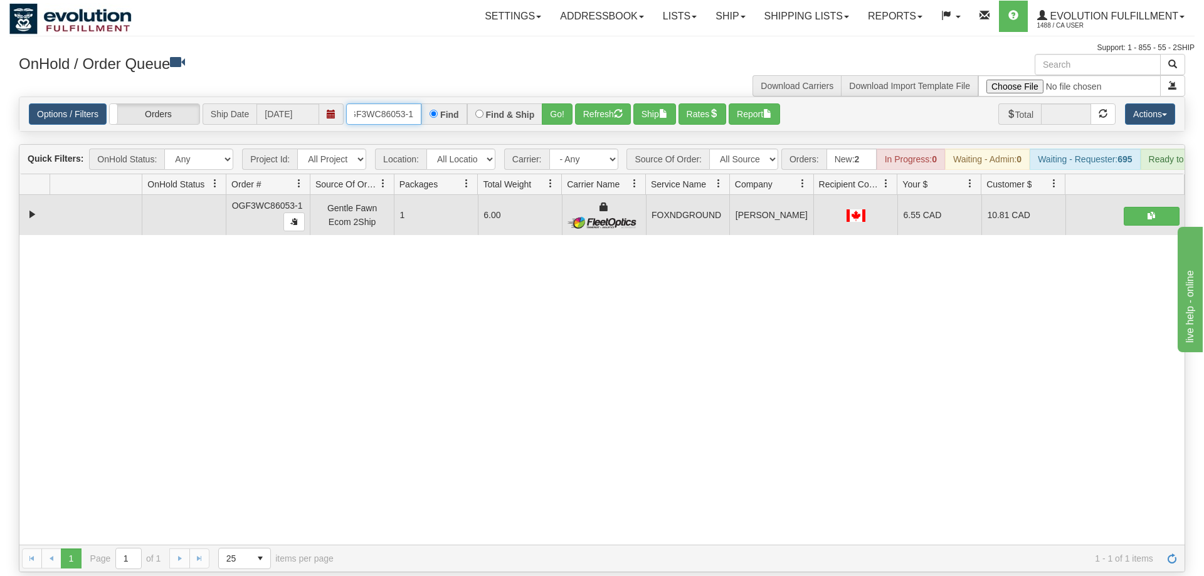
click at [409, 103] on input "OGF3WC86053-1" at bounding box center [383, 113] width 75 height 21
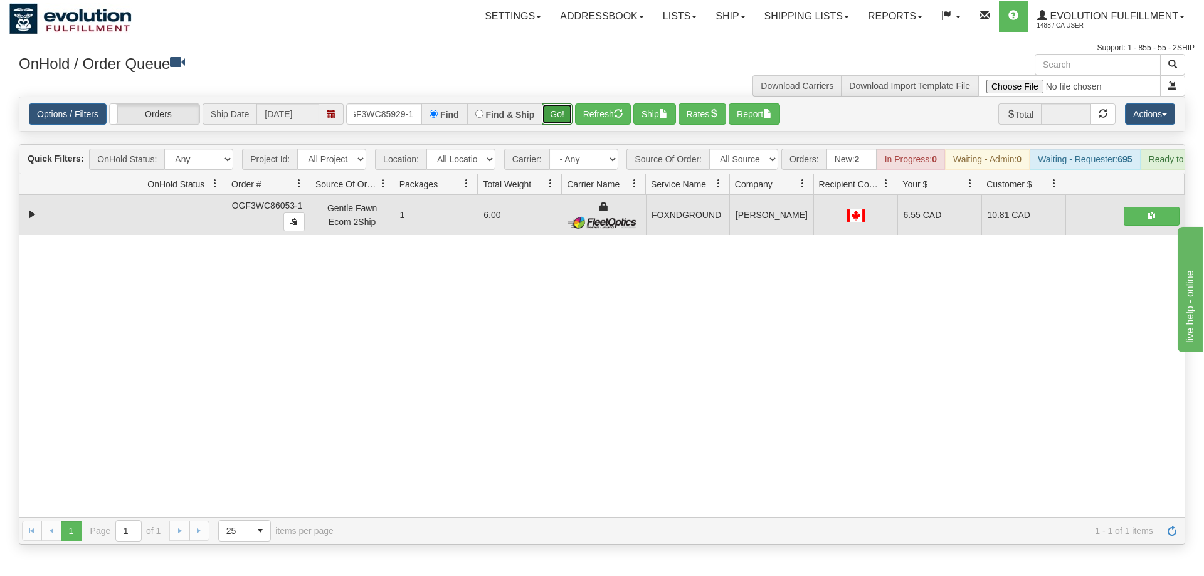
drag, startPoint x: 564, startPoint y: 92, endPoint x: 548, endPoint y: 87, distance: 16.3
click at [562, 115] on div "Is equal to Is not equal to Contains Does not contains CAD USD EUR ZAR [PERSON_…" at bounding box center [601, 321] width 1185 height 448
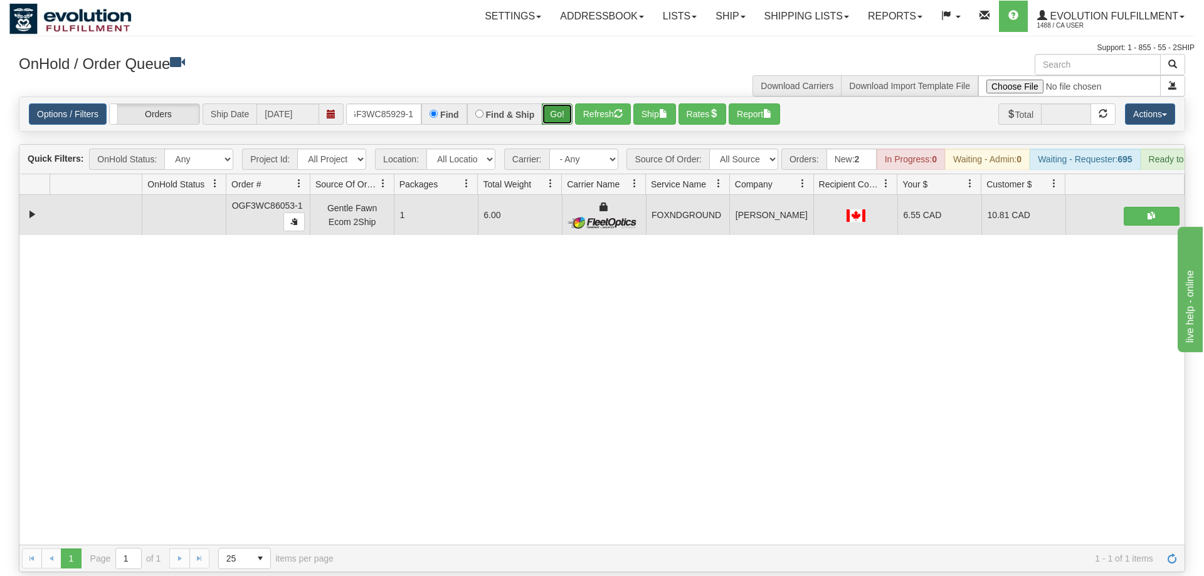
click at [548, 103] on button "Go!" at bounding box center [557, 113] width 31 height 21
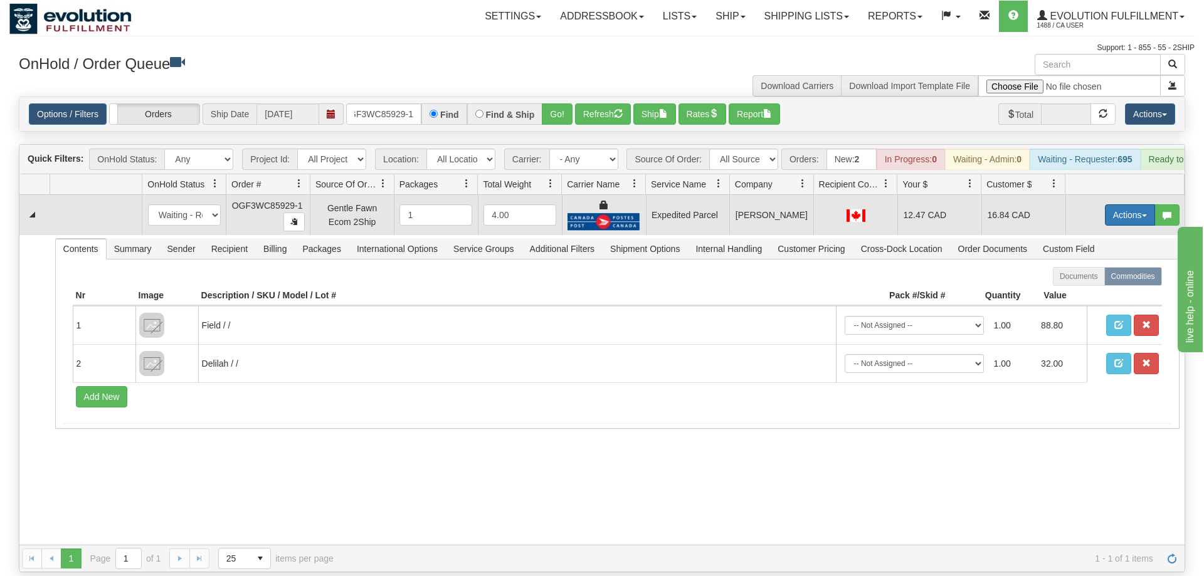
click at [1150, 204] on button "Actions" at bounding box center [1130, 214] width 50 height 21
click at [1083, 283] on span "Ship" at bounding box center [1079, 288] width 26 height 10
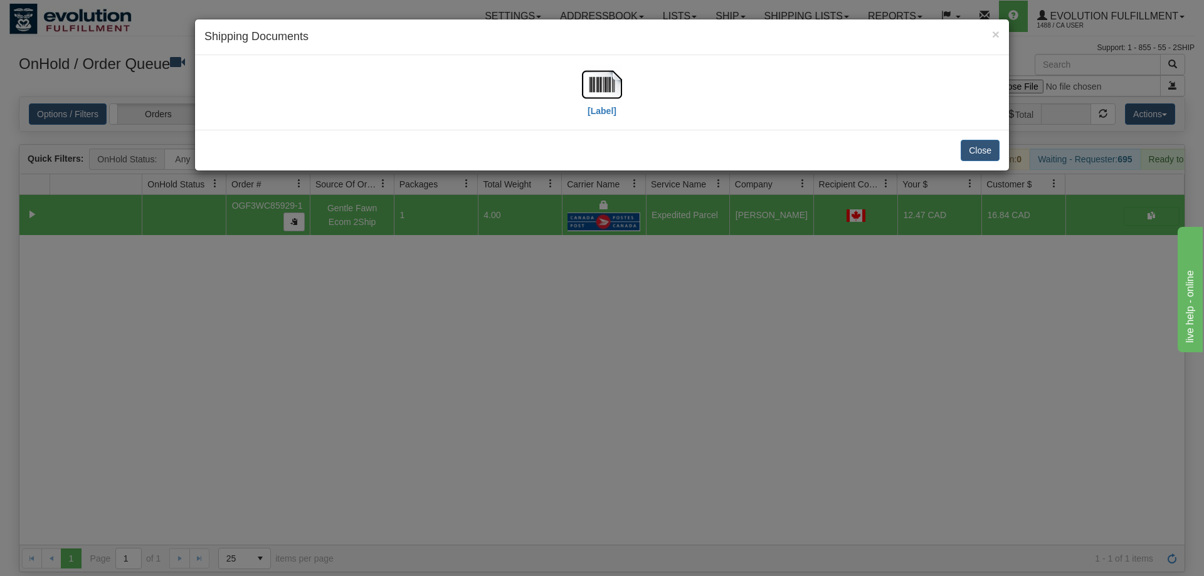
click at [599, 130] on div "Close" at bounding box center [602, 150] width 814 height 41
click at [599, 107] on label "[Label]" at bounding box center [601, 111] width 29 height 13
drag, startPoint x: 630, startPoint y: 340, endPoint x: 421, endPoint y: 184, distance: 261.0
click at [630, 340] on div "× Shipping Documents [Label] Close" at bounding box center [602, 288] width 1204 height 576
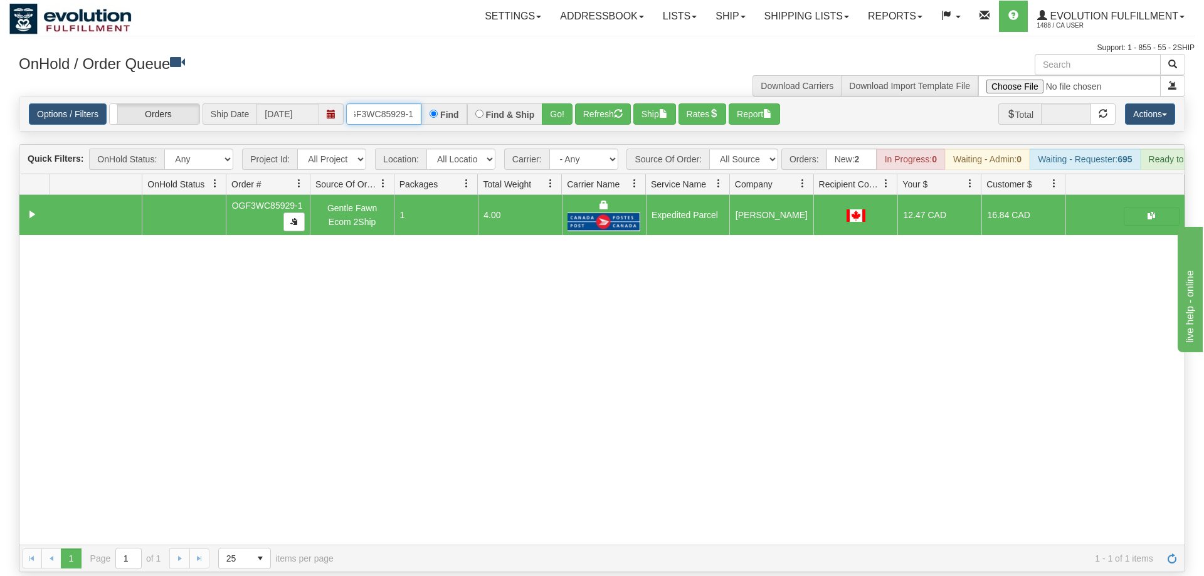
click at [380, 103] on input "OGF3WC85929-1" at bounding box center [383, 113] width 75 height 21
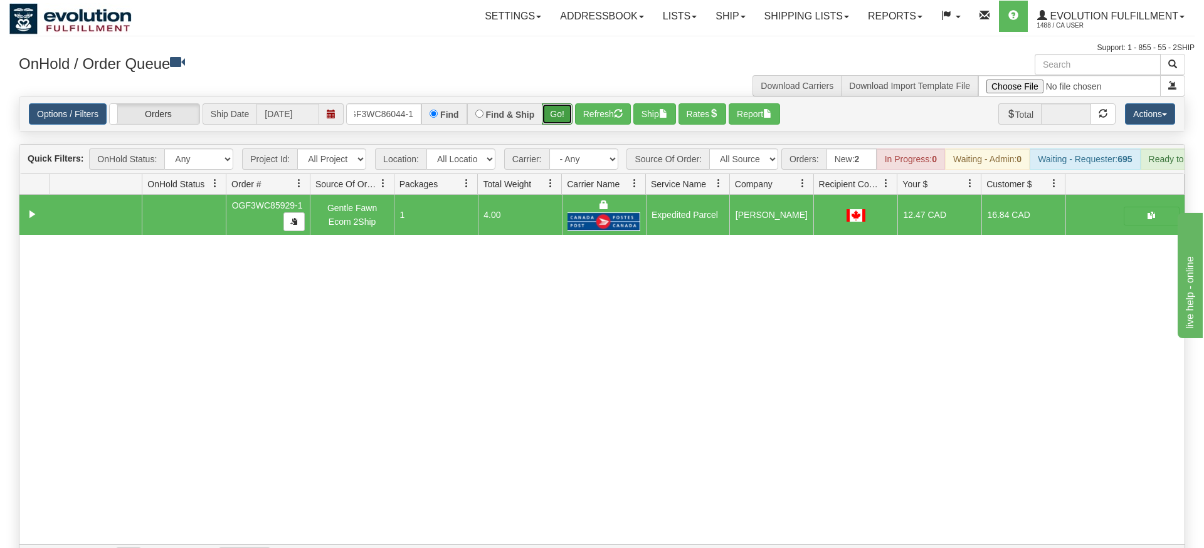
click at [564, 123] on div "Is equal to Is not equal to Contains Does not contains CAD USD EUR ZAR [PERSON_…" at bounding box center [601, 335] width 1185 height 476
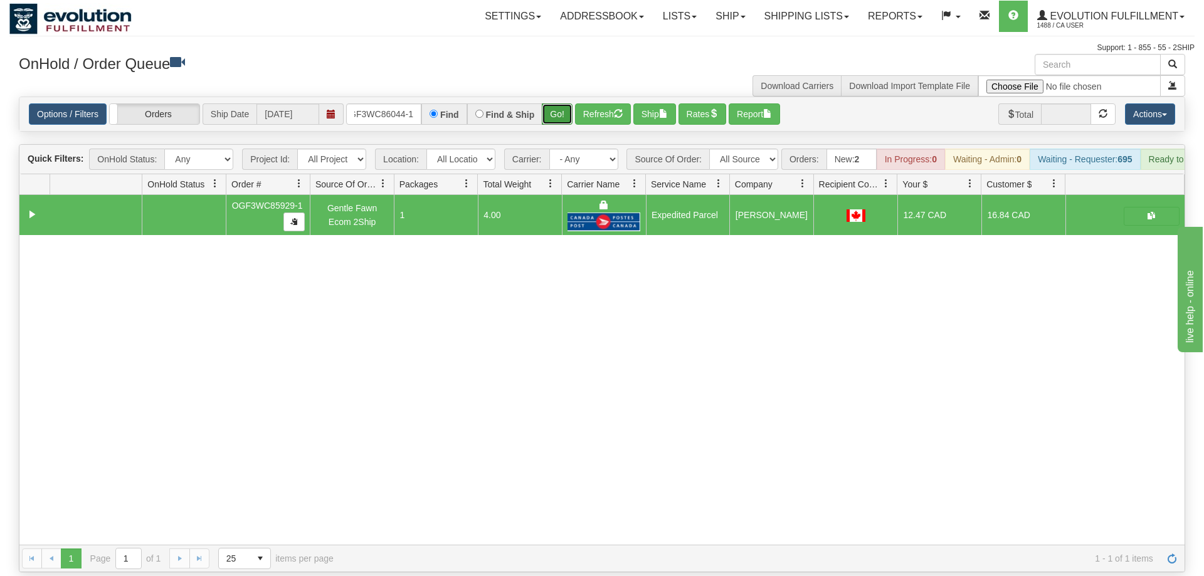
click at [559, 103] on button "Go!" at bounding box center [557, 113] width 31 height 21
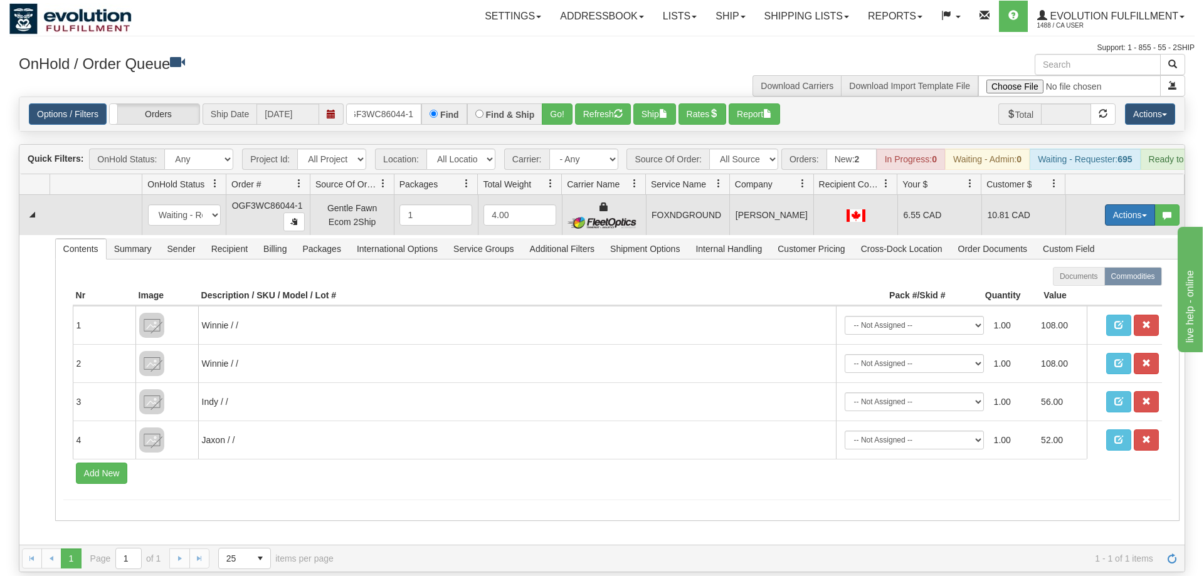
click at [1131, 204] on button "Actions" at bounding box center [1130, 214] width 50 height 21
click at [1100, 280] on link "Ship" at bounding box center [1104, 288] width 100 height 16
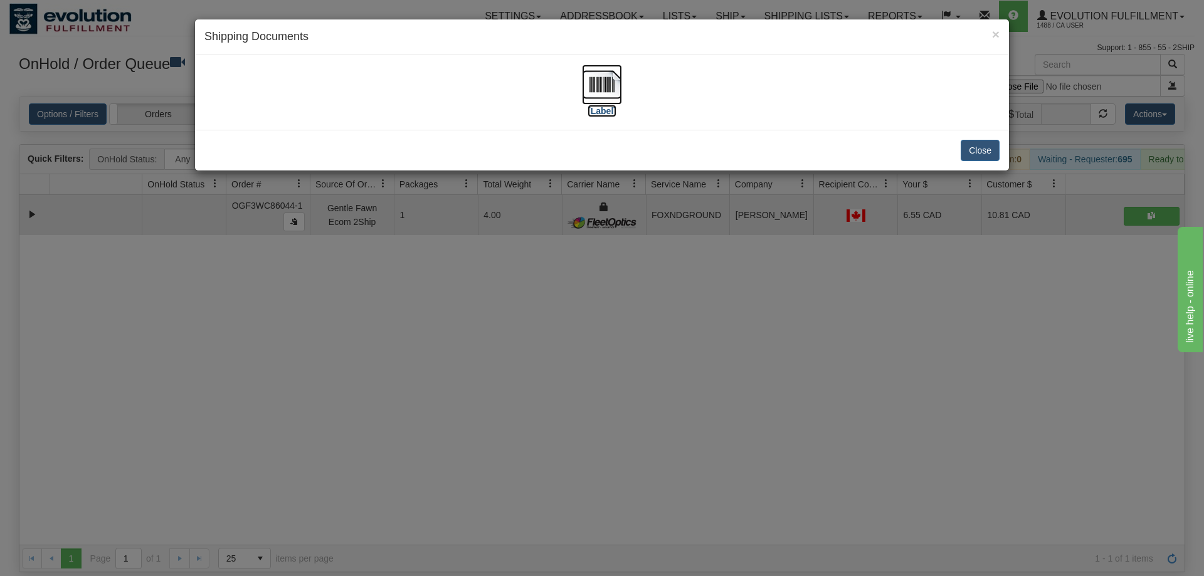
click at [593, 87] on img at bounding box center [602, 85] width 40 height 40
click at [290, 411] on div "× Shipping Documents [Label] Close" at bounding box center [602, 288] width 1204 height 576
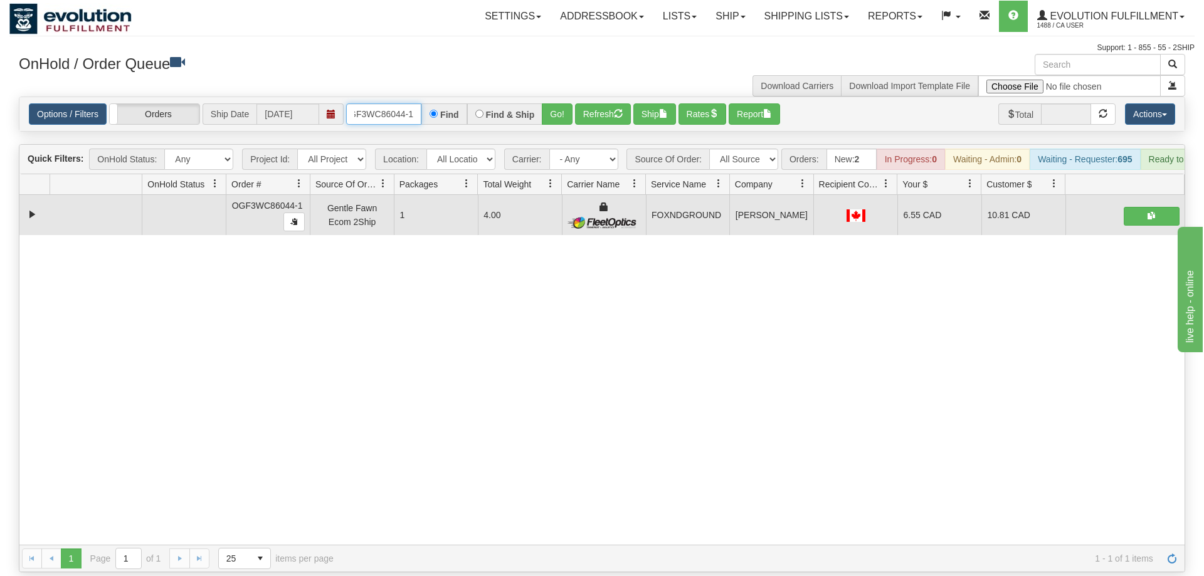
click at [364, 103] on input "OGF3WC86044-1" at bounding box center [383, 113] width 75 height 21
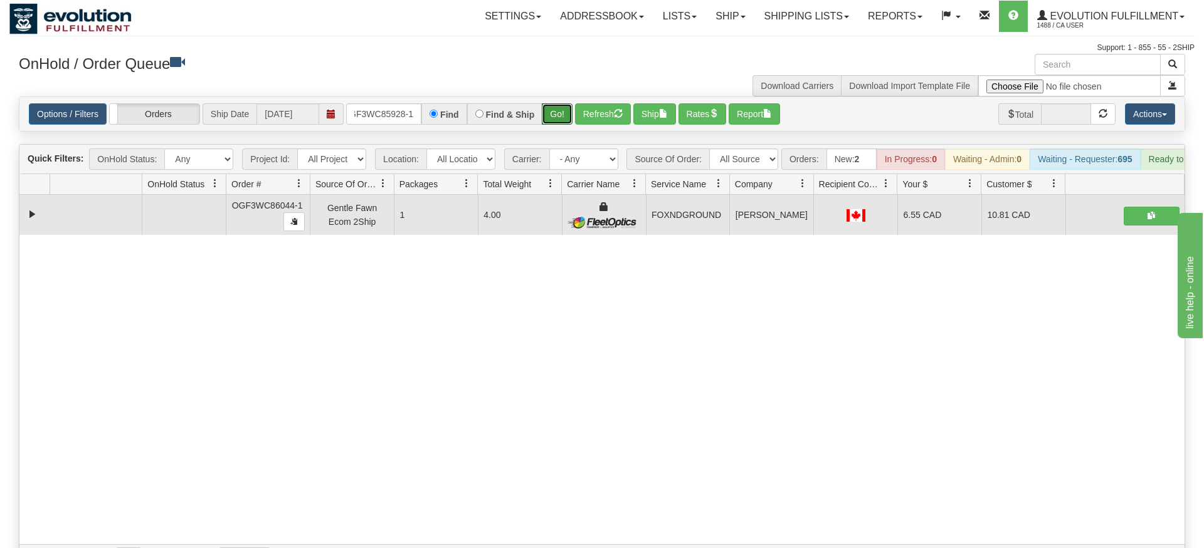
drag, startPoint x: 557, startPoint y: 125, endPoint x: 554, endPoint y: 112, distance: 13.4
click at [557, 124] on div "Is equal to Is not equal to Contains Does not contains CAD USD EUR ZAR [PERSON_…" at bounding box center [601, 335] width 1185 height 476
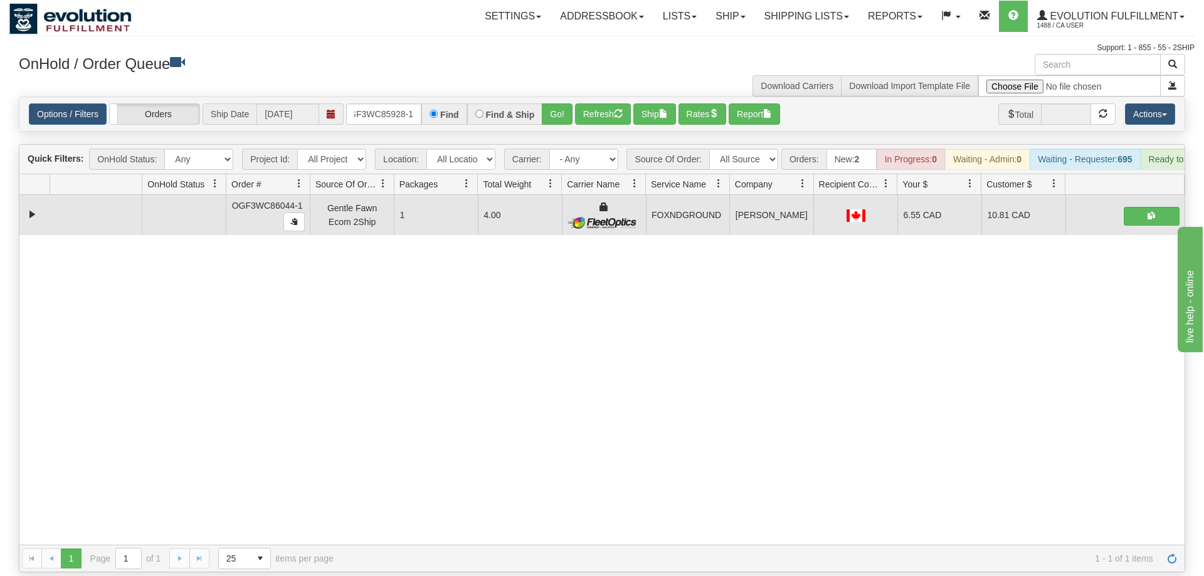
click at [554, 112] on div "Options / Filters Group Shipments Orders Ship Date [DATE] OGF3WC85928-1 Find Fi…" at bounding box center [601, 114] width 1165 height 34
click at [556, 103] on button "Go!" at bounding box center [557, 113] width 31 height 21
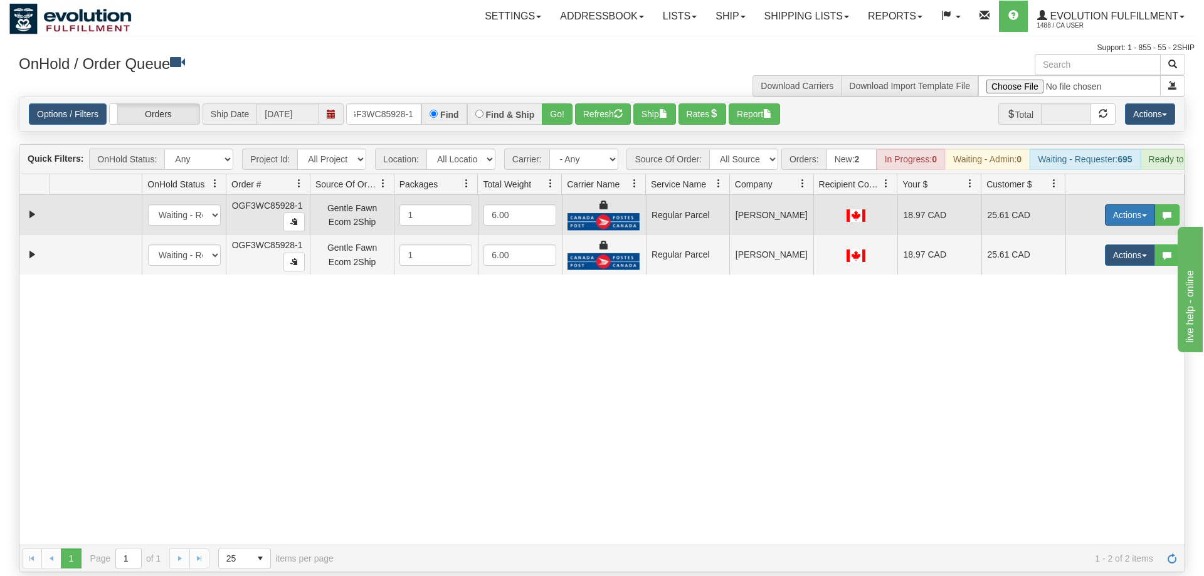
click at [1127, 204] on button "Actions" at bounding box center [1130, 214] width 50 height 21
click at [1114, 266] on span "Rate All Services" at bounding box center [1103, 271] width 75 height 10
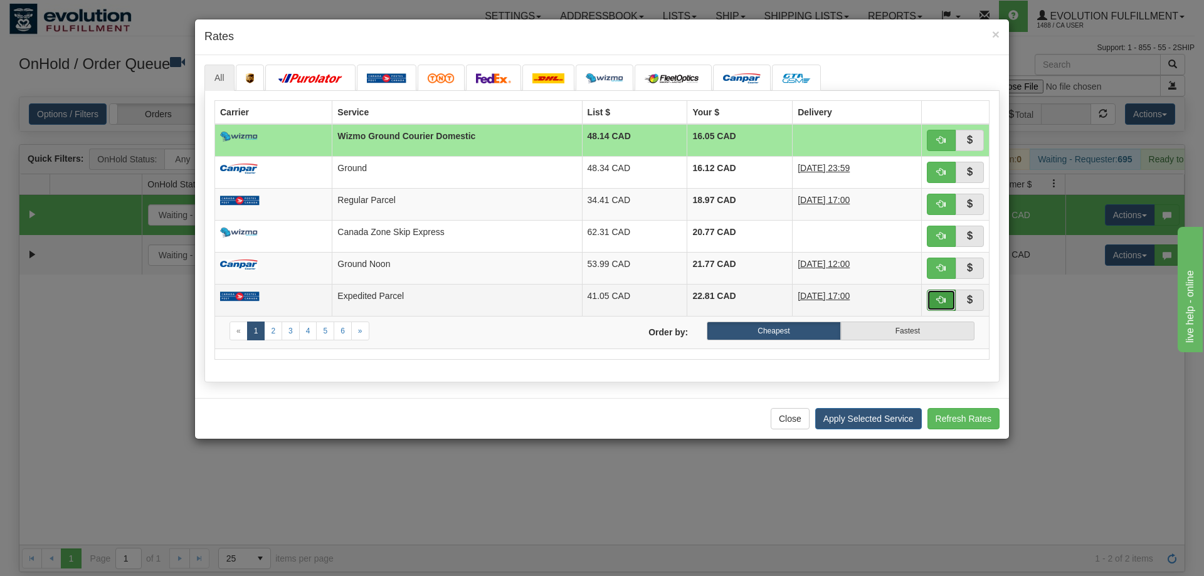
click at [934, 295] on button "button" at bounding box center [940, 300] width 29 height 21
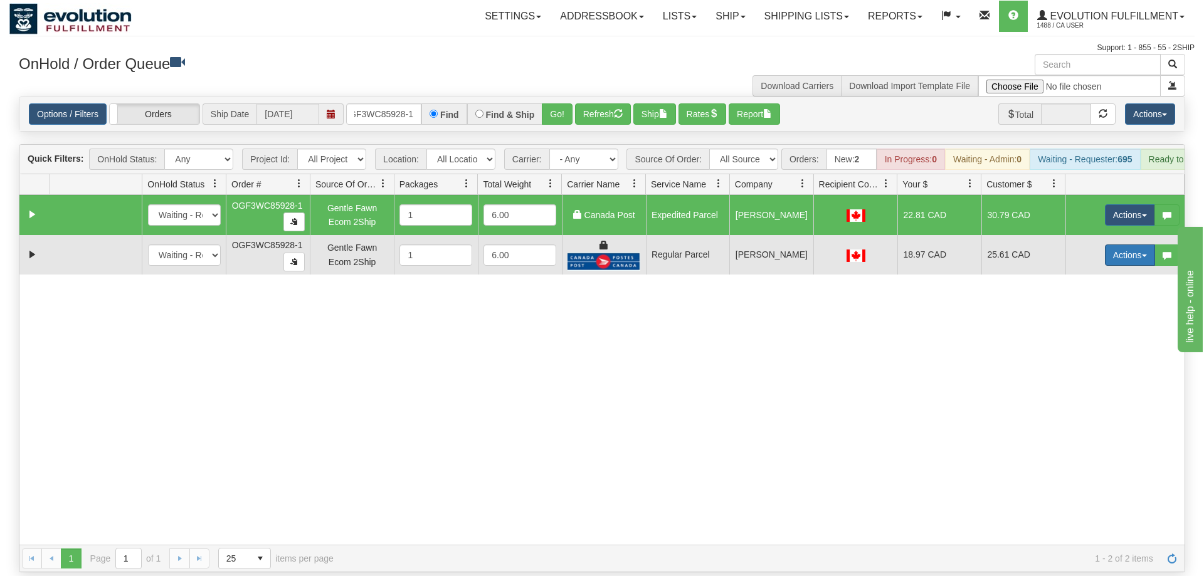
click at [1131, 244] on button "Actions" at bounding box center [1130, 254] width 50 height 21
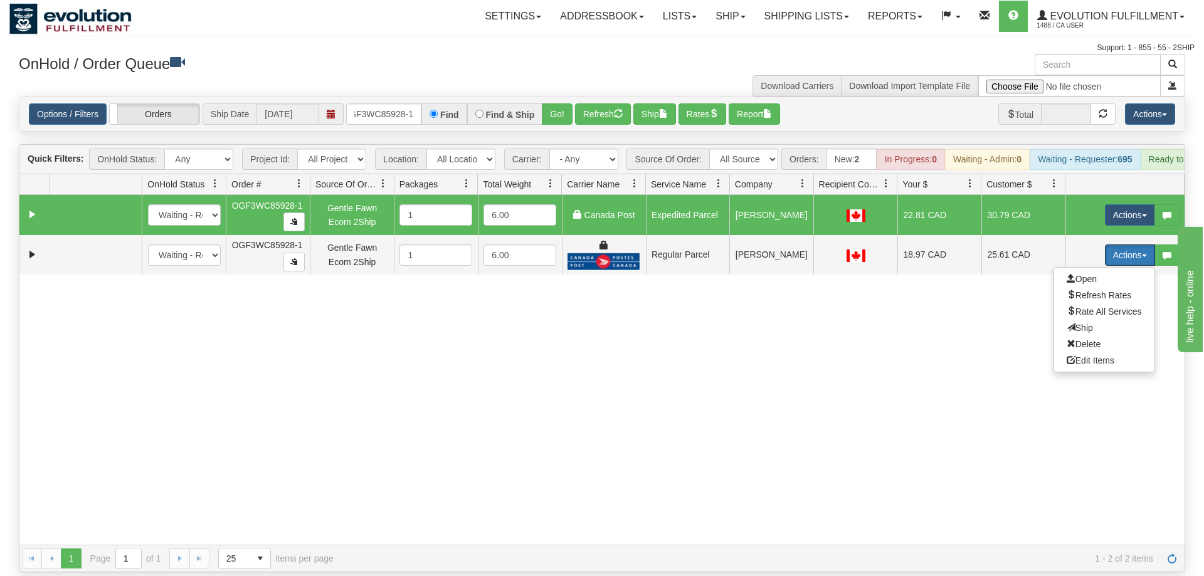
click at [1146, 195] on td "Actions Open Refresh Rates Rate All Services Ship Delete Edit Items" at bounding box center [1124, 215] width 119 height 40
drag, startPoint x: 1132, startPoint y: 190, endPoint x: 1126, endPoint y: 197, distance: 9.4
click at [1133, 204] on button "Actions" at bounding box center [1130, 214] width 50 height 21
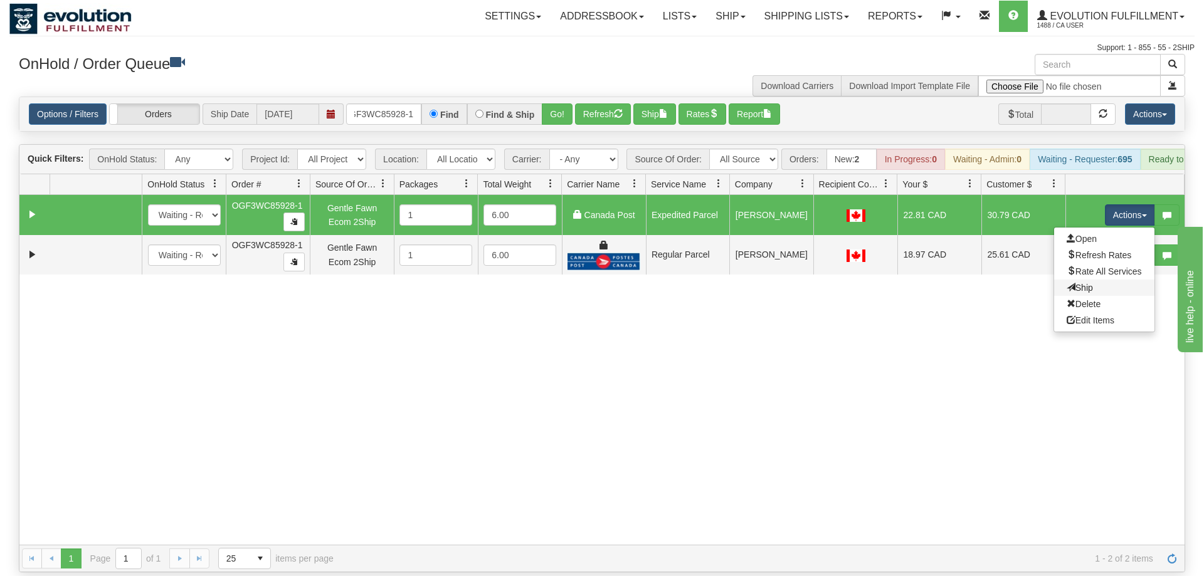
click at [1084, 280] on link "Ship" at bounding box center [1104, 288] width 100 height 16
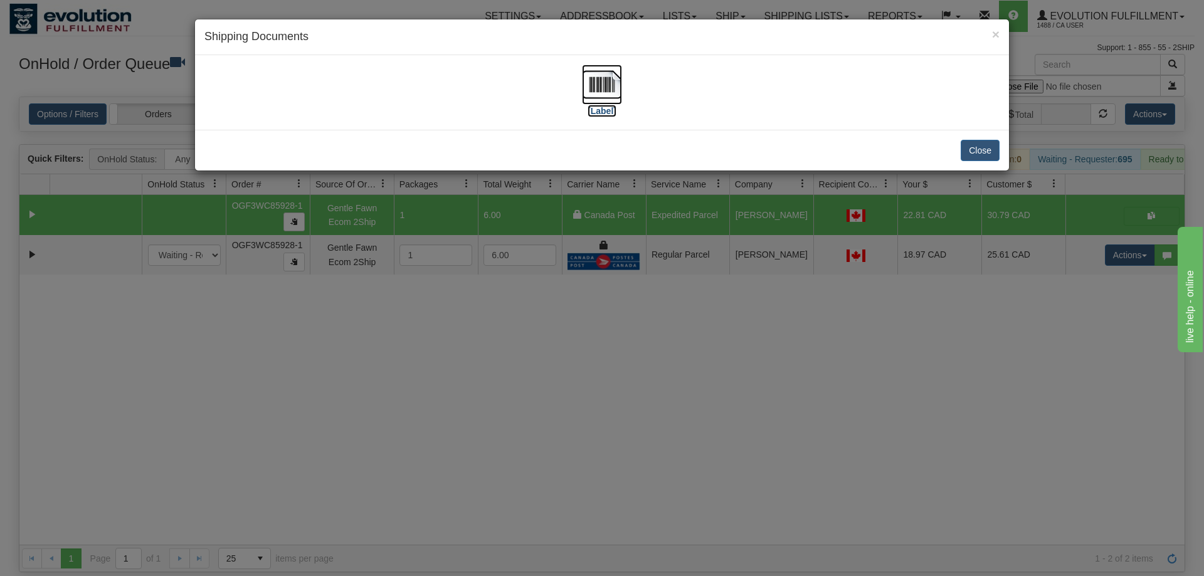
click at [602, 83] on img at bounding box center [602, 85] width 40 height 40
click at [1100, 243] on div "× Shipping Documents [Label] Close" at bounding box center [602, 288] width 1204 height 576
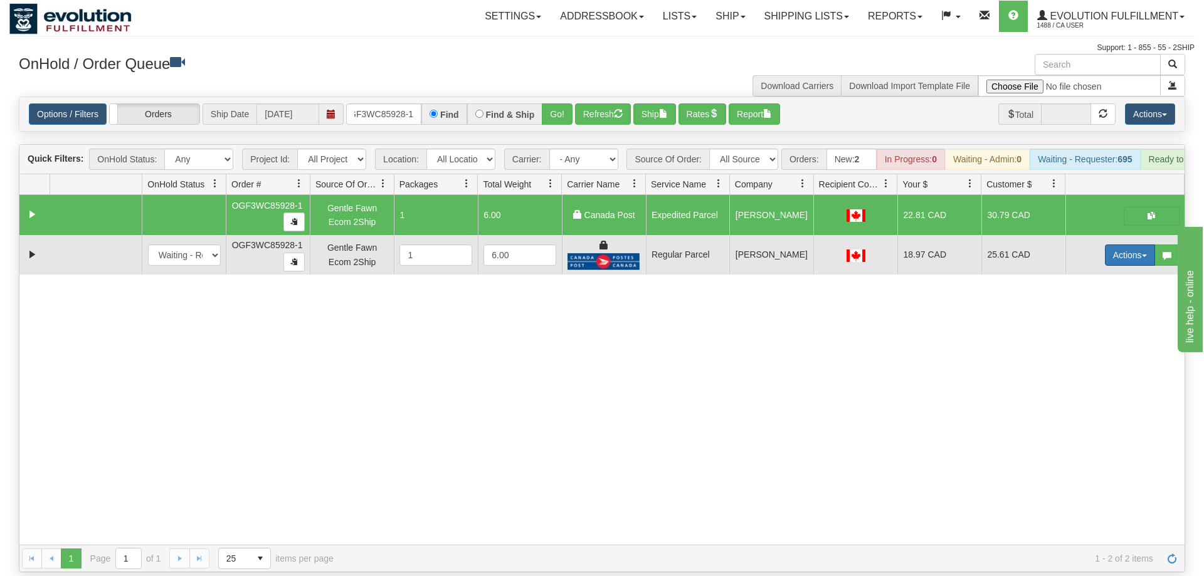
click at [1128, 244] on button "Actions" at bounding box center [1130, 254] width 50 height 21
click at [1094, 339] on span "Delete" at bounding box center [1083, 344] width 34 height 10
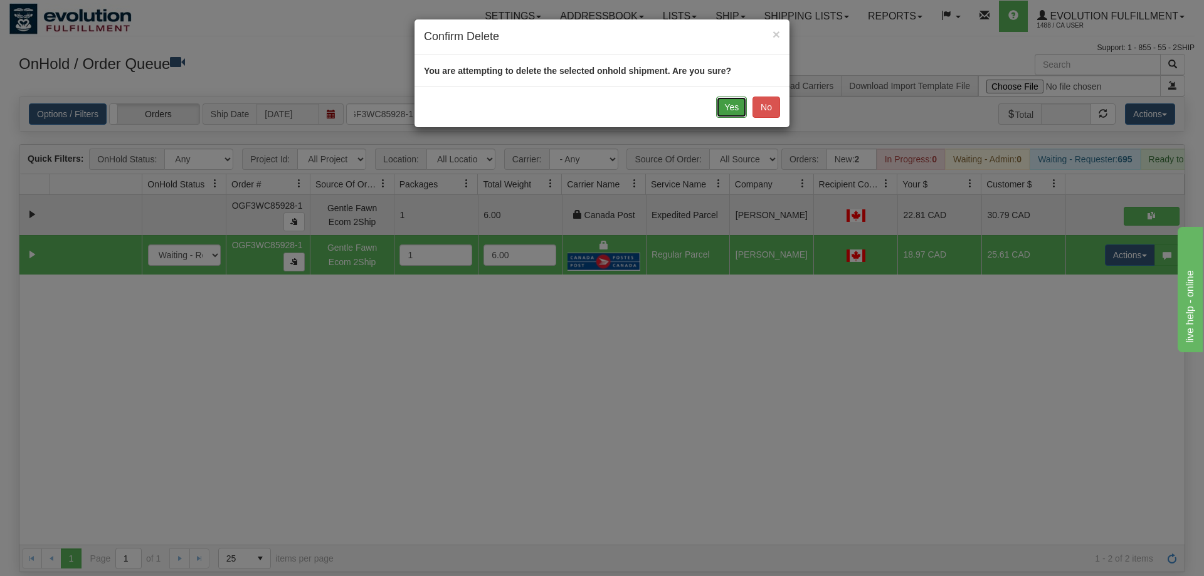
click at [723, 100] on button "Yes" at bounding box center [731, 107] width 31 height 21
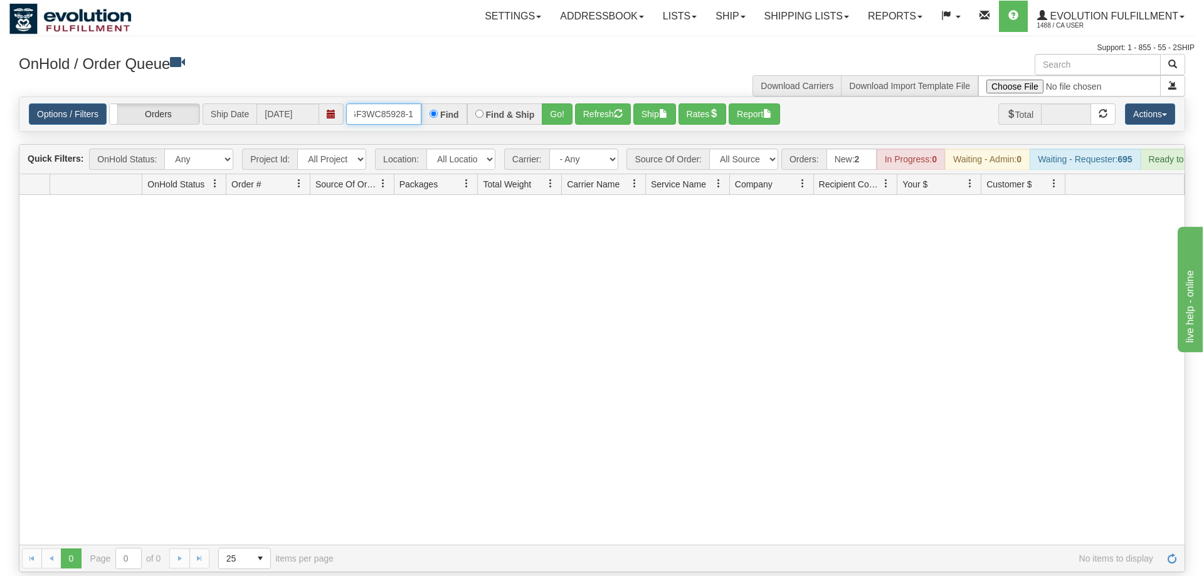
click at [392, 103] on input "OGF3WC85928-1" at bounding box center [383, 113] width 75 height 21
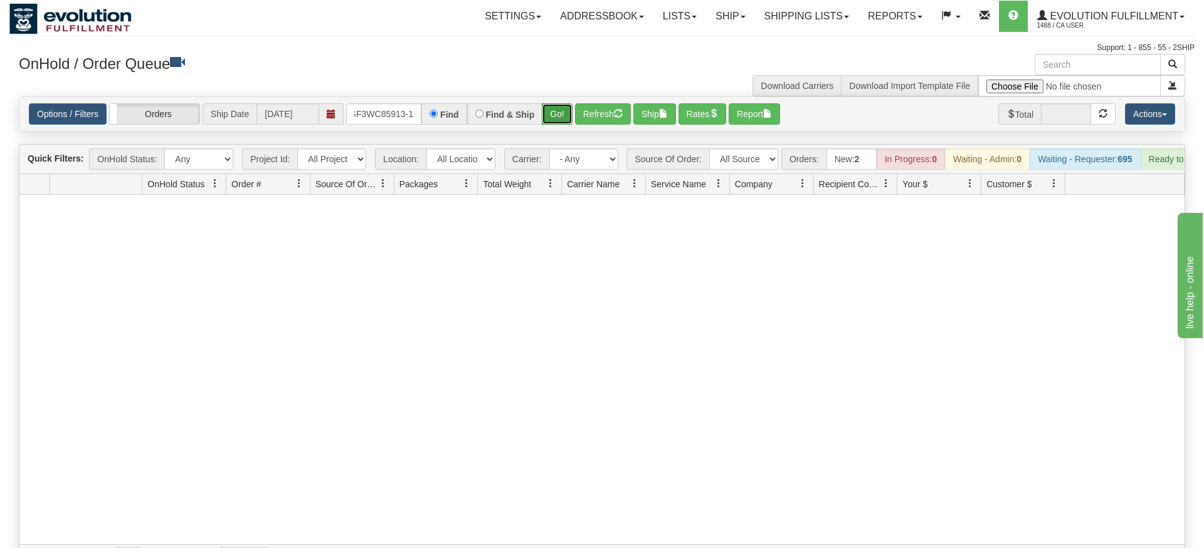
click at [558, 120] on div "Is equal to Is not equal to Contains Does not contains CAD USD EUR ZAR [PERSON_…" at bounding box center [601, 335] width 1185 height 476
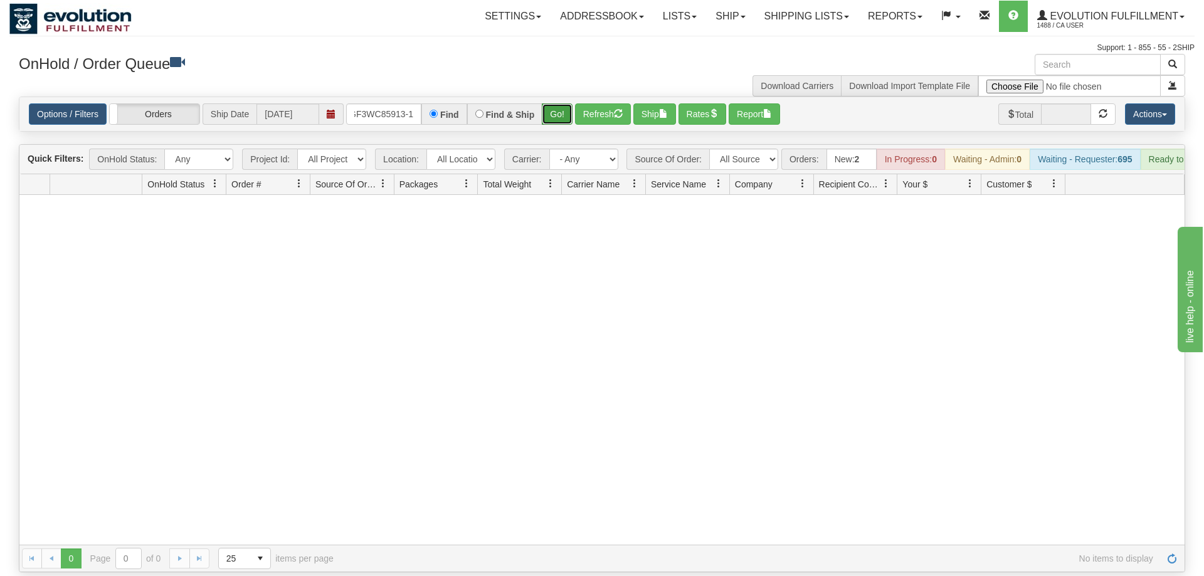
click at [561, 103] on button "Go!" at bounding box center [557, 113] width 31 height 21
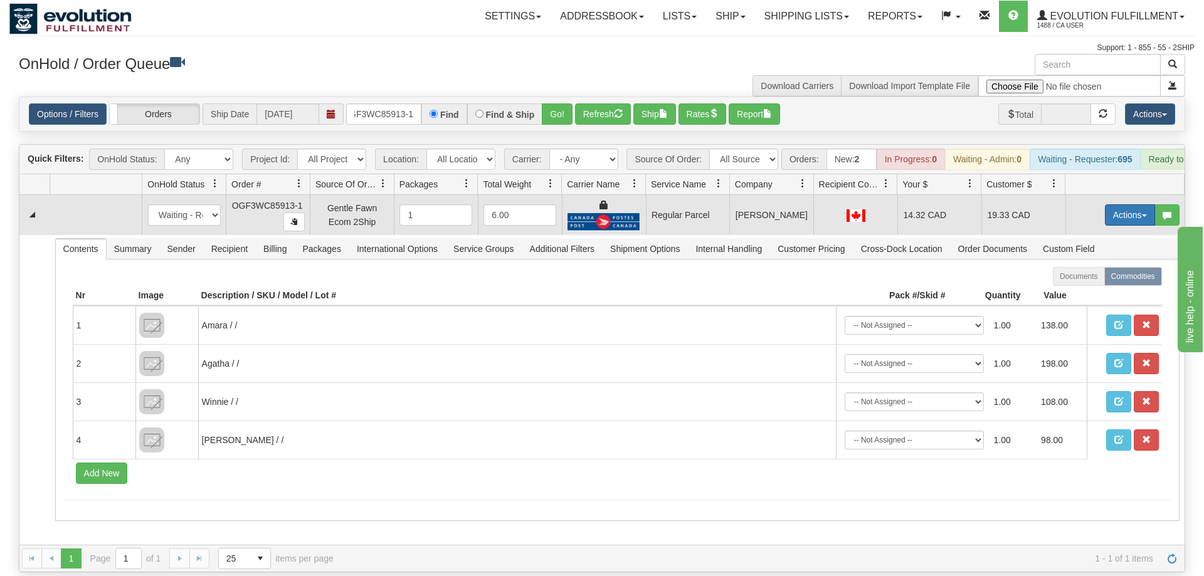
click at [1114, 204] on button "Actions" at bounding box center [1130, 214] width 50 height 21
click at [1108, 266] on span "Rate All Services" at bounding box center [1103, 271] width 75 height 10
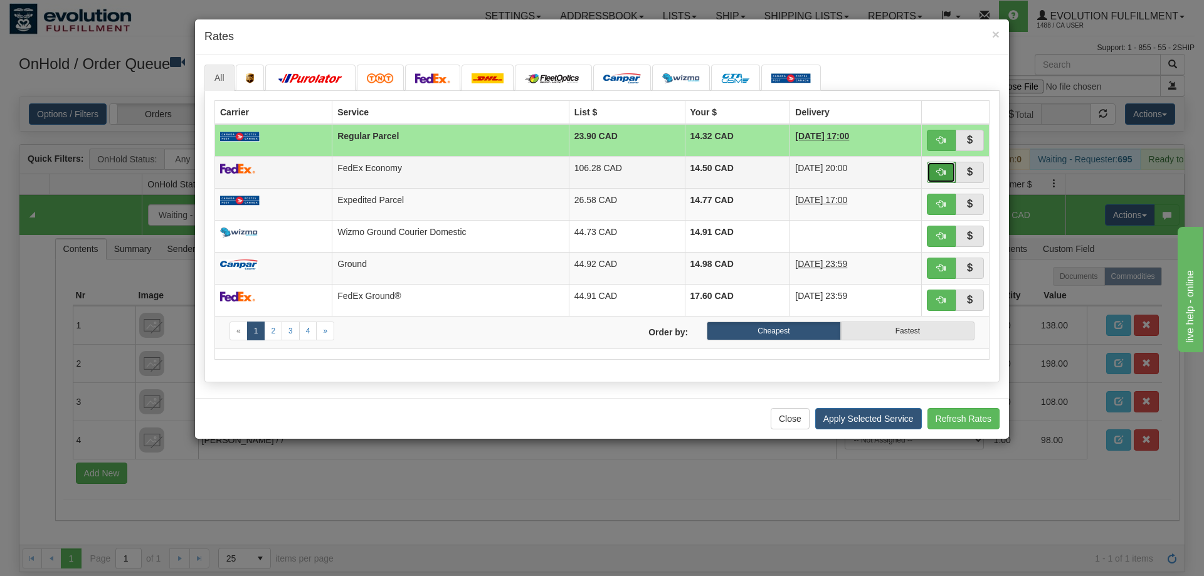
click at [937, 169] on span "button" at bounding box center [941, 171] width 9 height 9
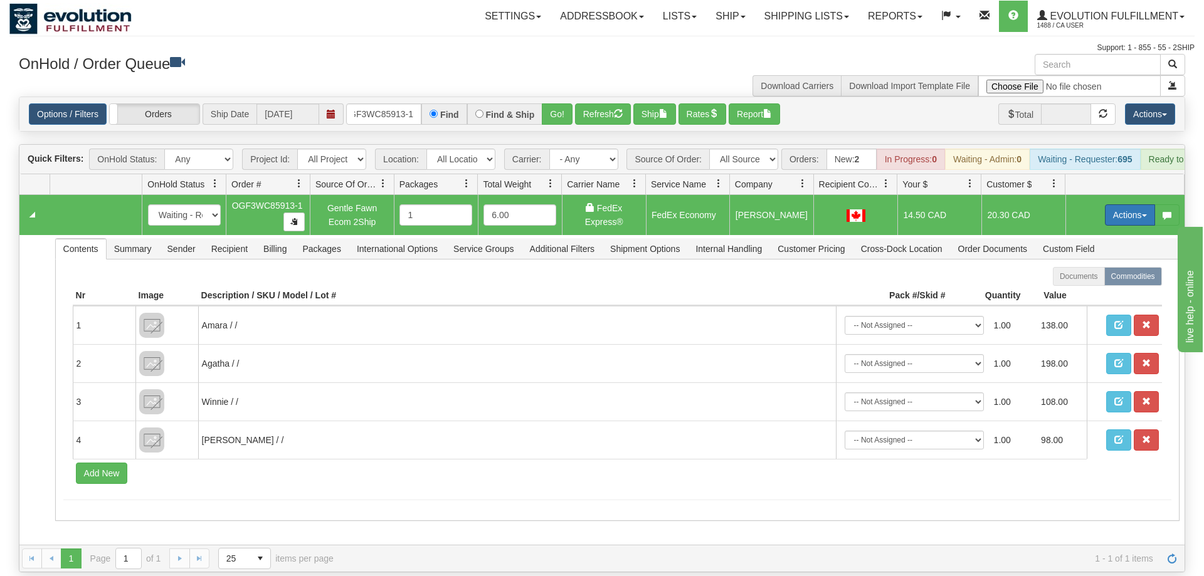
click at [1121, 204] on button "Actions" at bounding box center [1130, 214] width 50 height 21
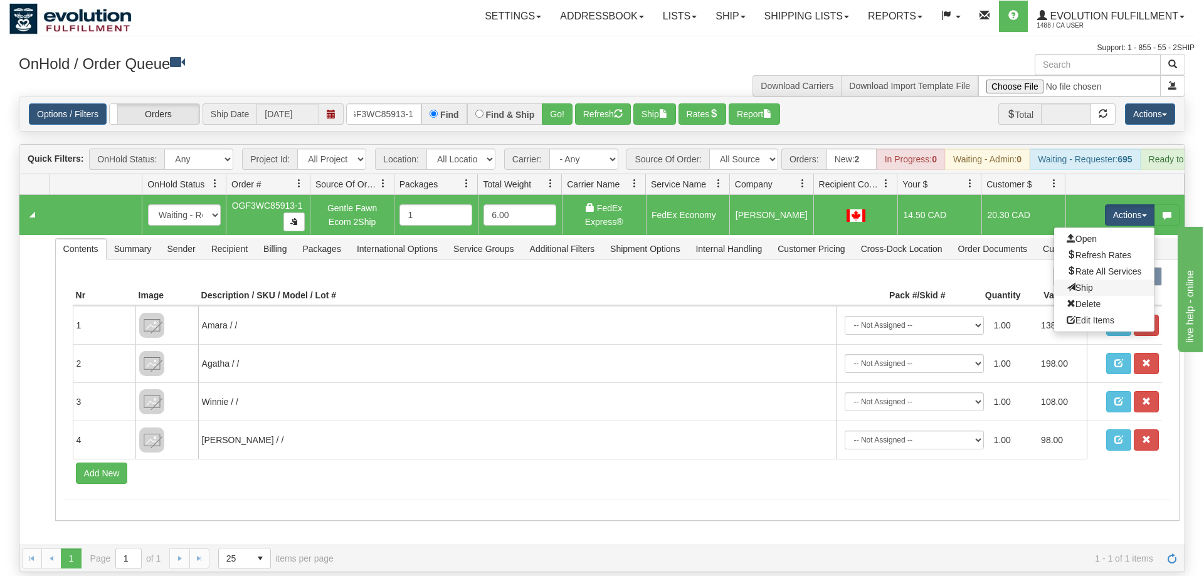
click at [1110, 280] on link "Ship" at bounding box center [1104, 288] width 100 height 16
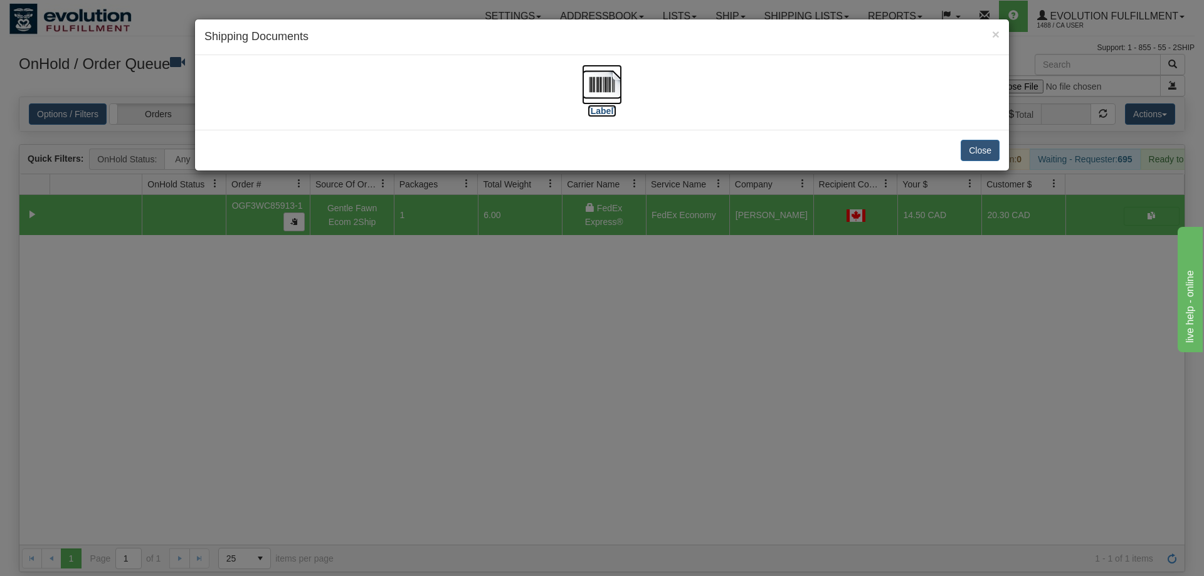
click at [600, 77] on img at bounding box center [602, 85] width 40 height 40
click at [590, 275] on div "× Shipping Documents [Label] Close" at bounding box center [602, 288] width 1204 height 576
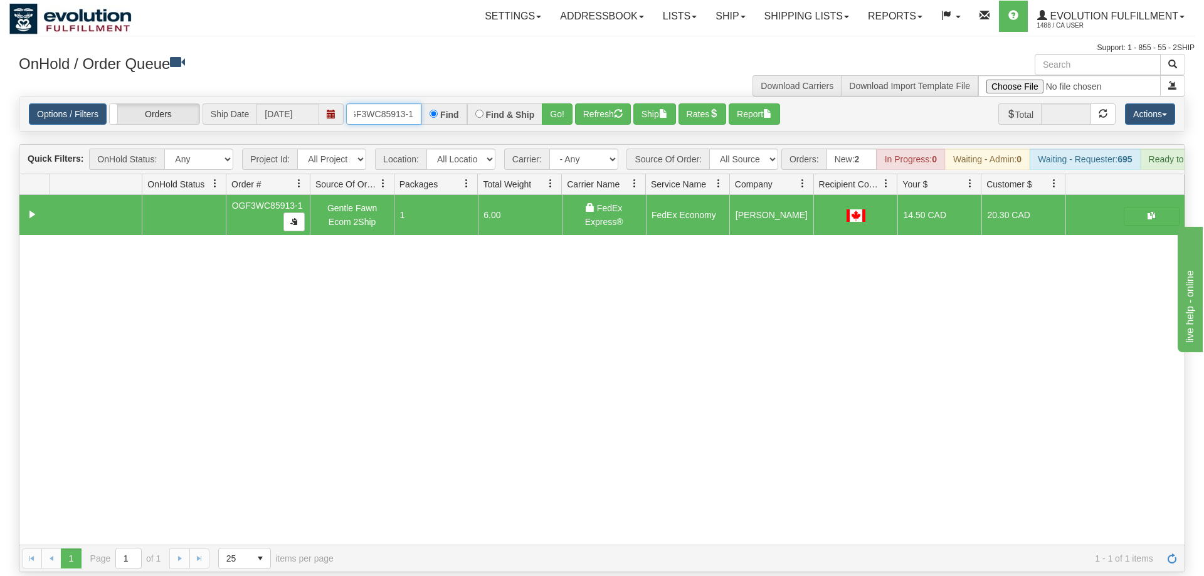
click at [393, 103] on input "OGF3WC85913-1" at bounding box center [383, 113] width 75 height 21
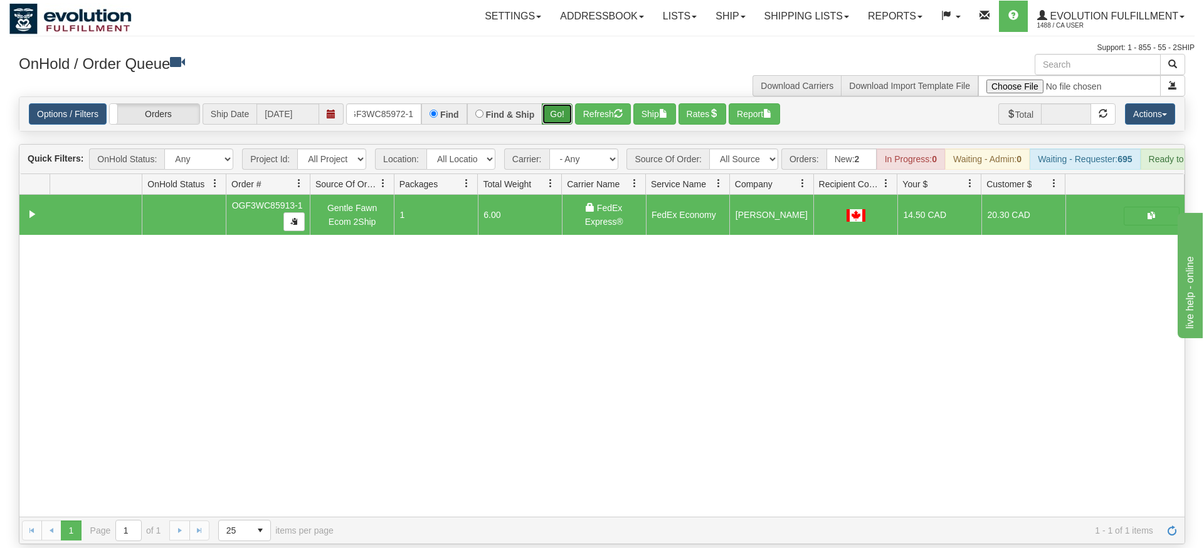
drag, startPoint x: 564, startPoint y: 103, endPoint x: 555, endPoint y: 95, distance: 12.4
click at [563, 130] on div "Is equal to Is not equal to Contains Does not contains CAD USD EUR ZAR [PERSON_…" at bounding box center [601, 321] width 1185 height 448
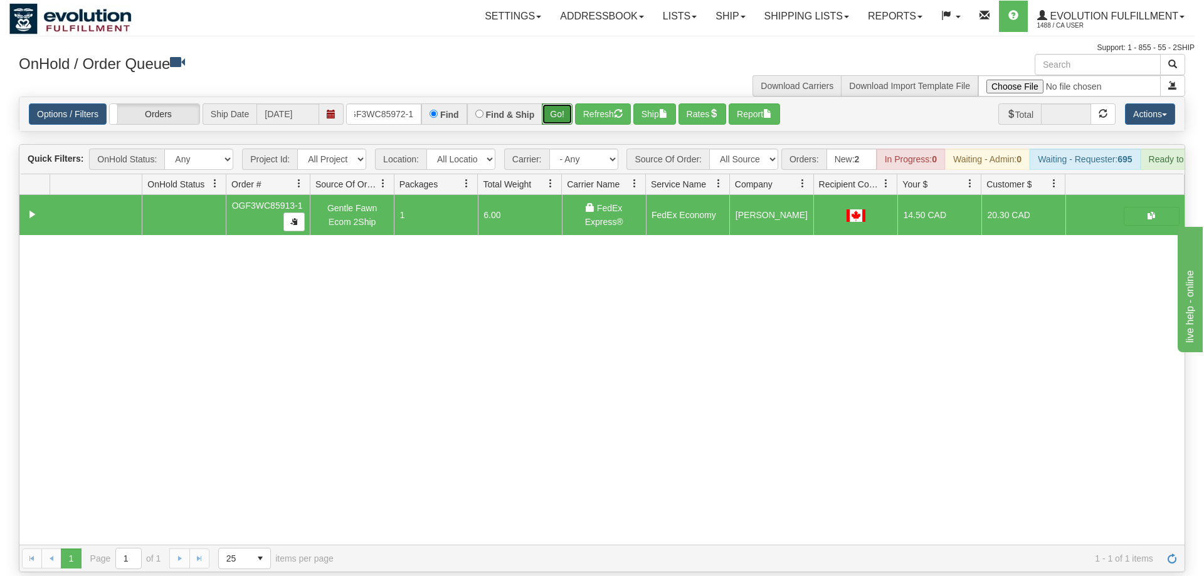
click at [555, 103] on button "Go!" at bounding box center [557, 113] width 31 height 21
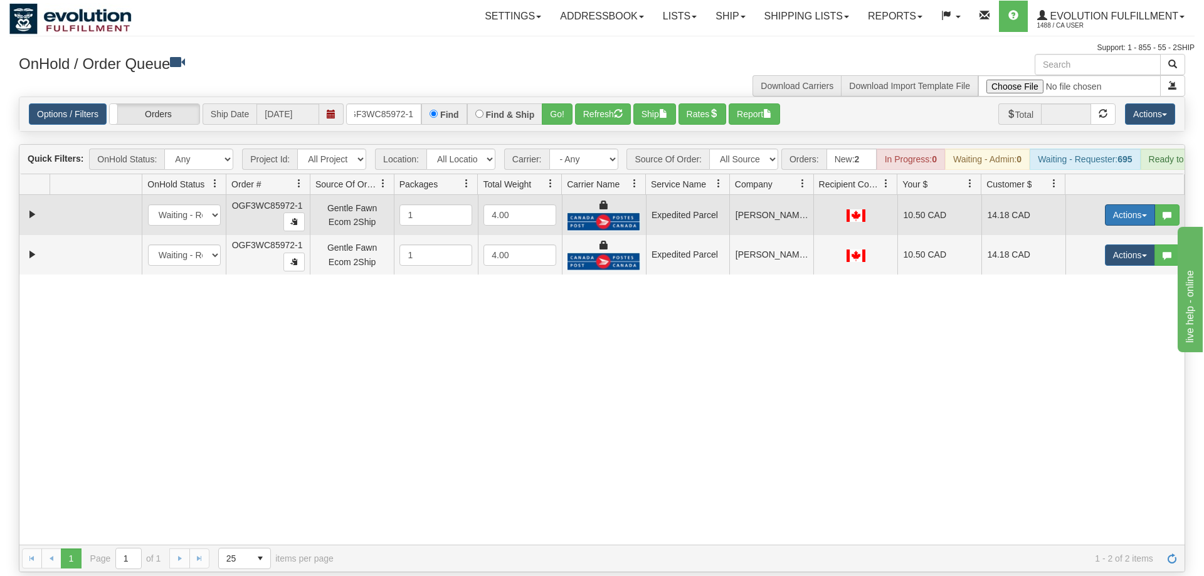
click at [1106, 204] on button "Actions" at bounding box center [1130, 214] width 50 height 21
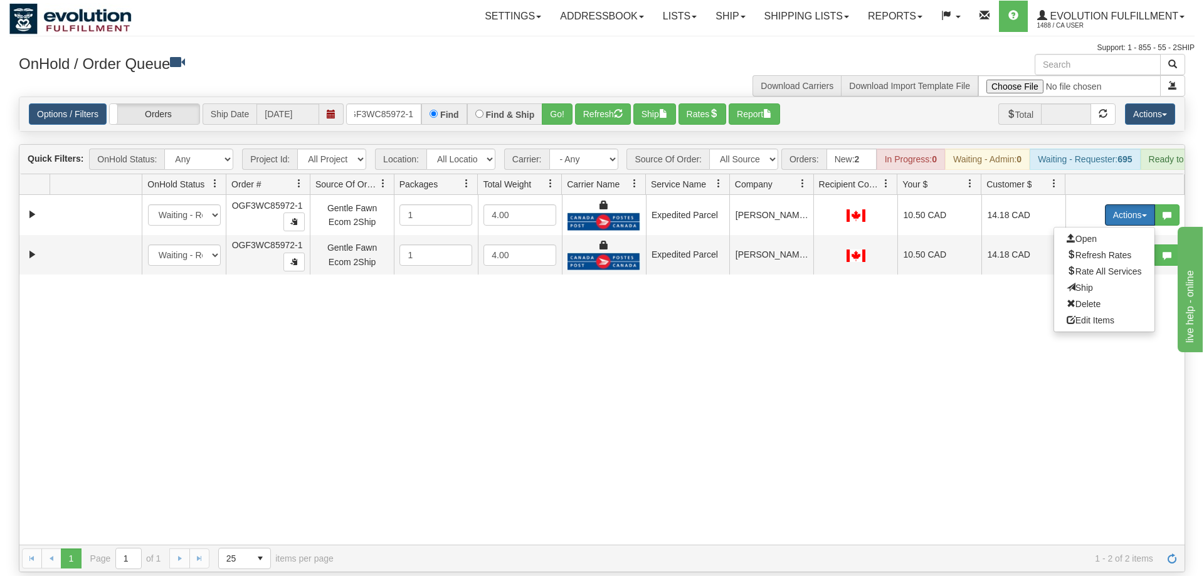
click at [1083, 283] on span "Ship" at bounding box center [1079, 288] width 26 height 10
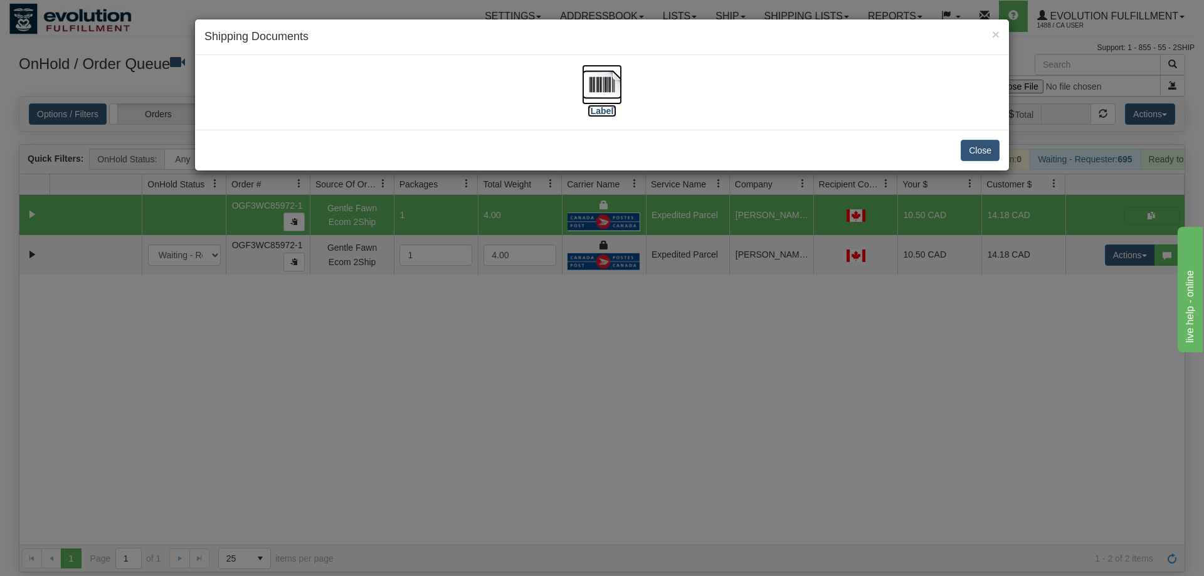
click at [613, 103] on img at bounding box center [602, 85] width 40 height 40
click at [749, 256] on div "× Shipping Documents [Label] Close" at bounding box center [602, 288] width 1204 height 576
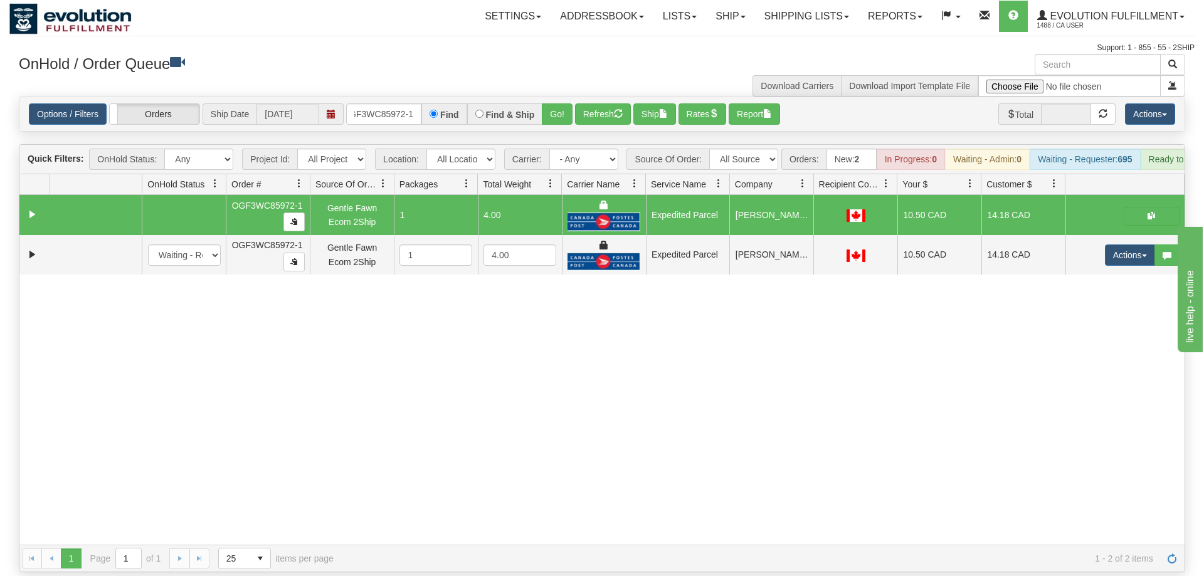
click at [1137, 213] on td at bounding box center [1124, 215] width 119 height 40
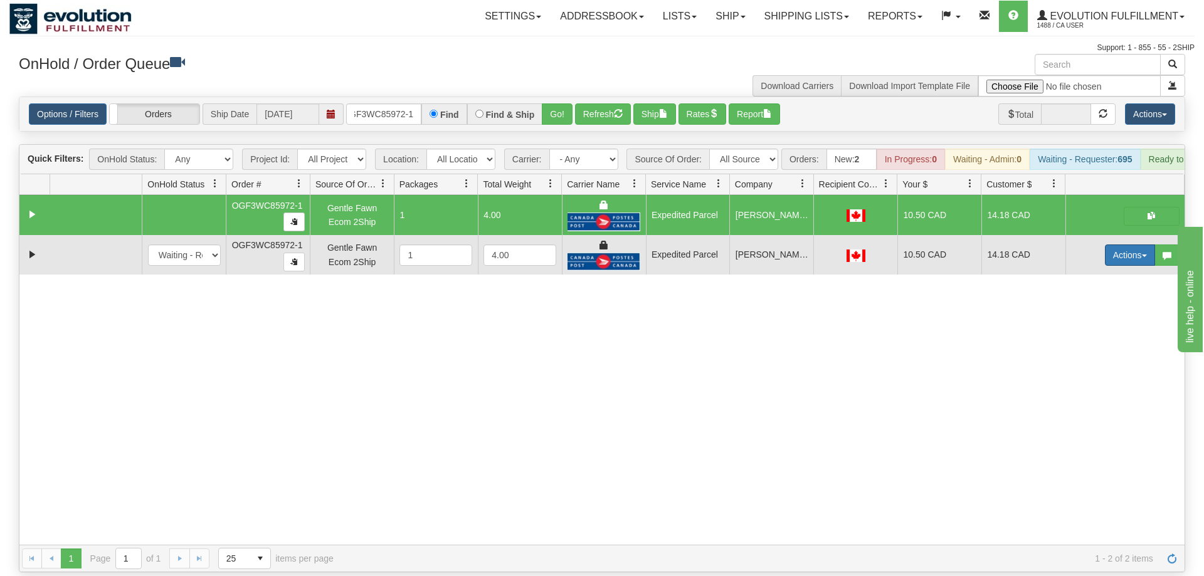
click at [1128, 244] on button "Actions" at bounding box center [1130, 254] width 50 height 21
click at [1098, 336] on link "Delete" at bounding box center [1104, 344] width 100 height 16
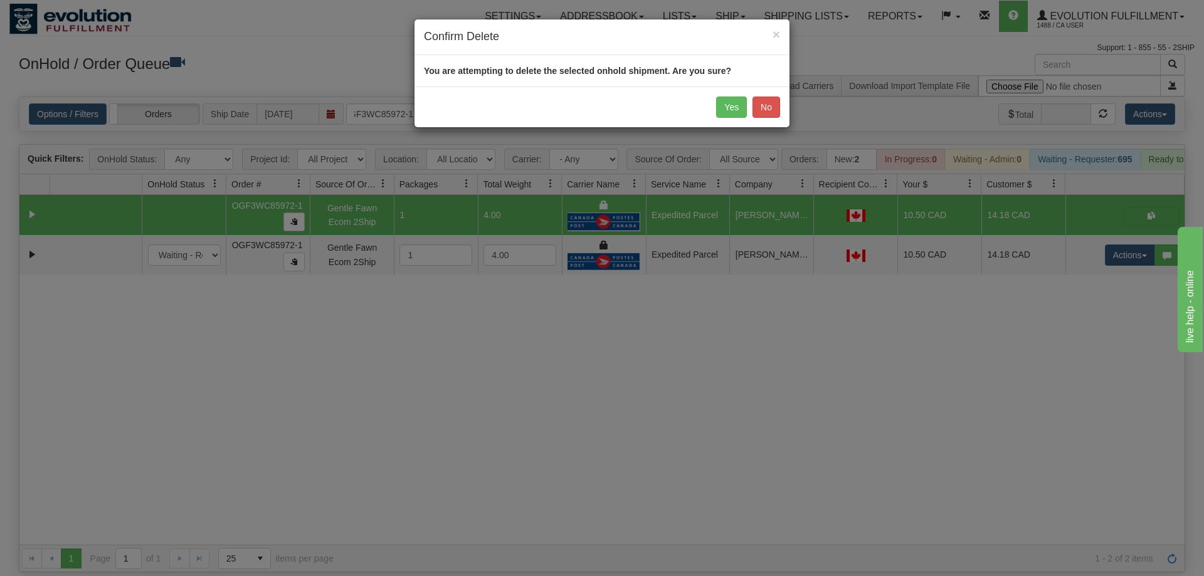
click at [712, 106] on div "Yes No" at bounding box center [601, 107] width 375 height 41
click at [724, 107] on button "Yes" at bounding box center [731, 107] width 31 height 21
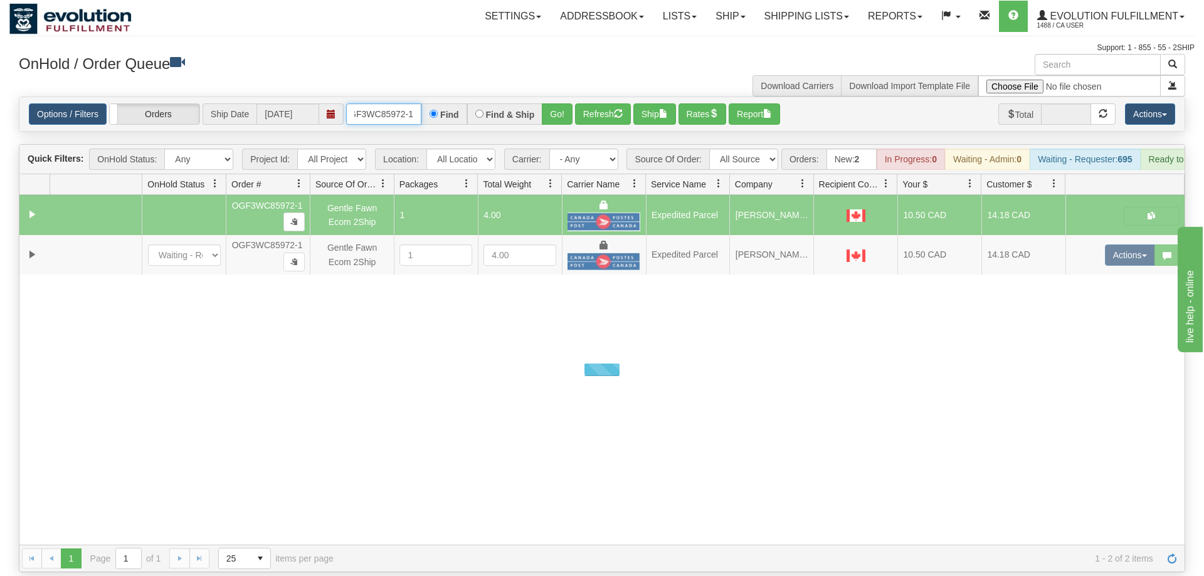
click at [381, 103] on input "OGF3WC85972-1" at bounding box center [383, 113] width 75 height 21
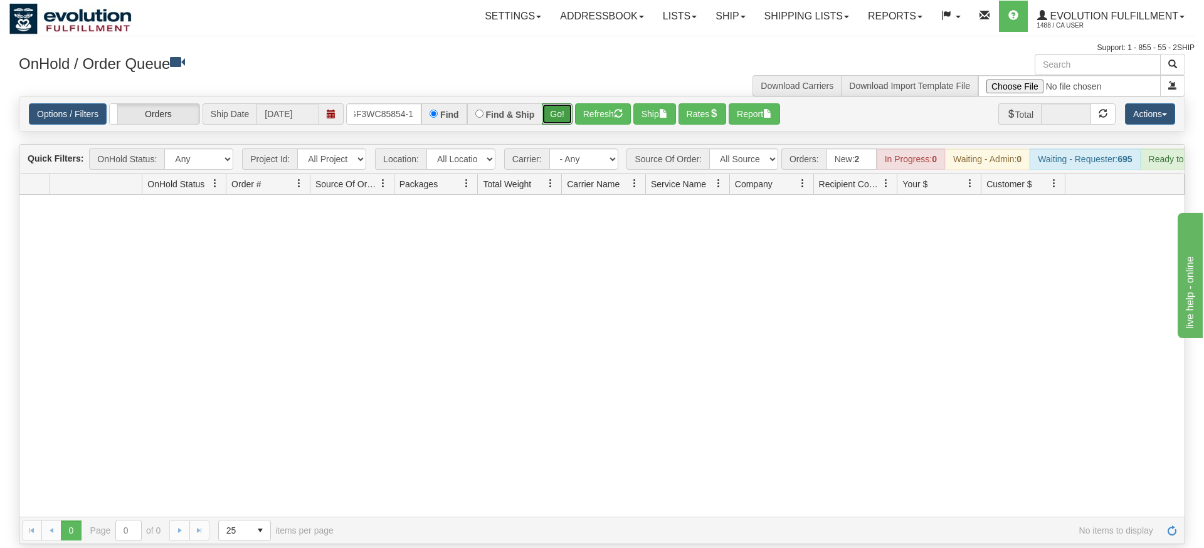
click at [551, 119] on div "Is equal to Is not equal to Contains Does not contains CAD USD EUR ZAR [PERSON_…" at bounding box center [601, 321] width 1185 height 448
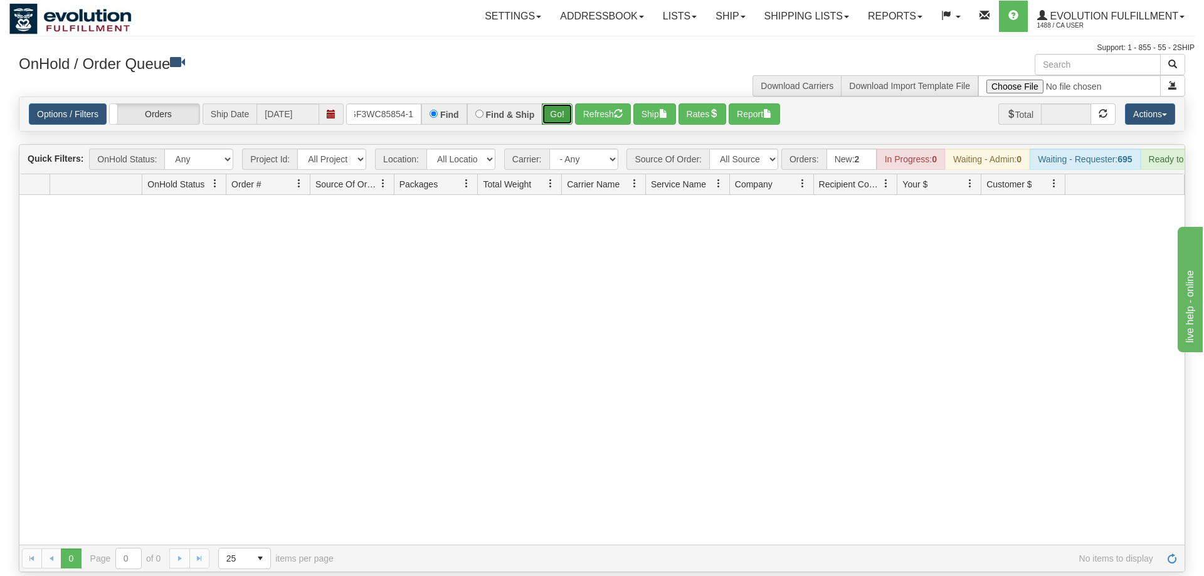
click at [556, 103] on button "Go!" at bounding box center [557, 113] width 31 height 21
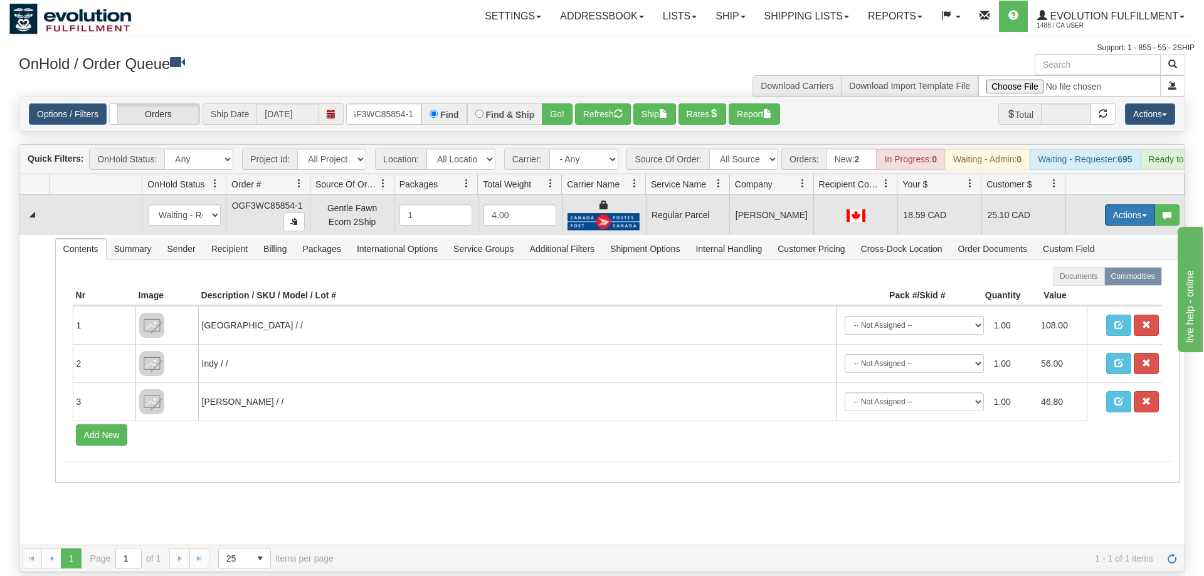
click at [1136, 204] on button "Actions" at bounding box center [1130, 214] width 50 height 21
click at [1096, 266] on span "Rate All Services" at bounding box center [1103, 271] width 75 height 10
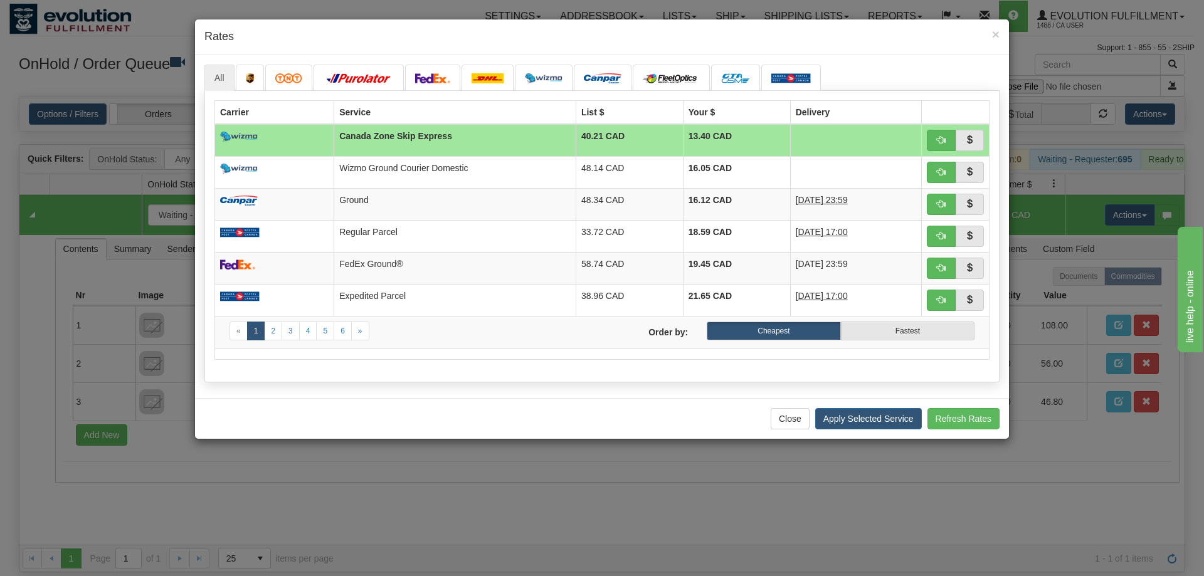
click at [476, 394] on div "All «" at bounding box center [602, 226] width 814 height 343
click at [939, 270] on span "button" at bounding box center [941, 267] width 9 height 9
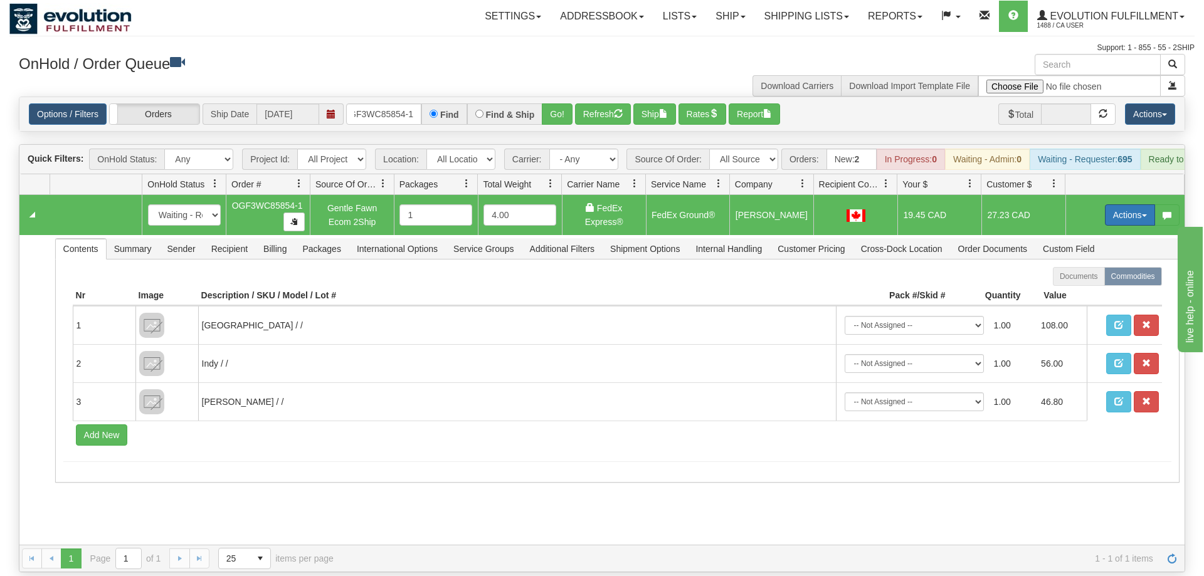
click at [1129, 204] on button "Actions" at bounding box center [1130, 214] width 50 height 21
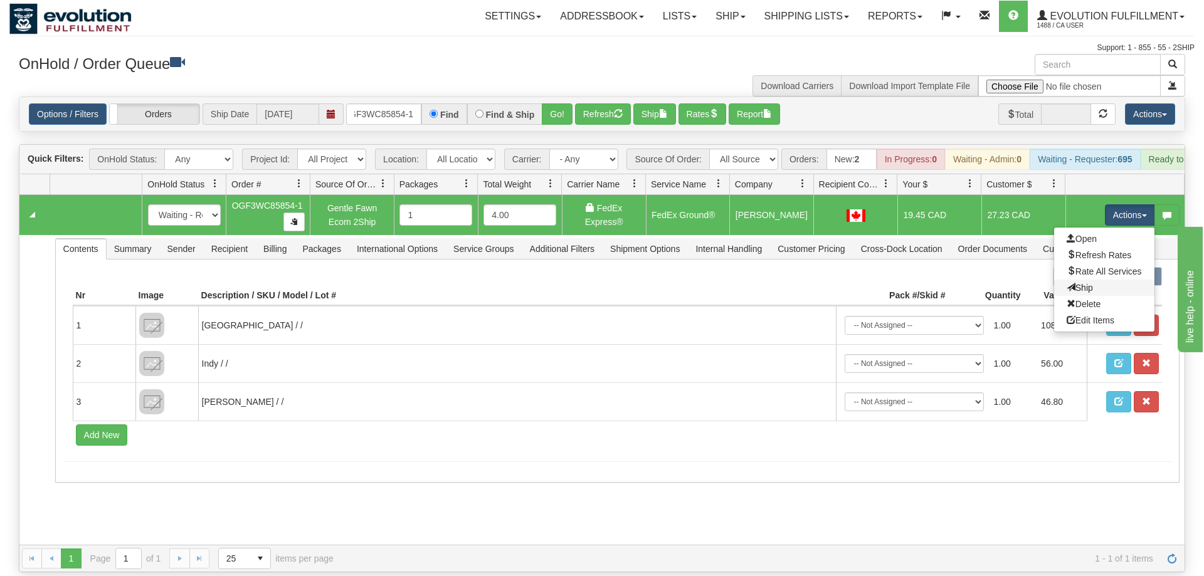
click at [1086, 280] on link "Ship" at bounding box center [1104, 288] width 100 height 16
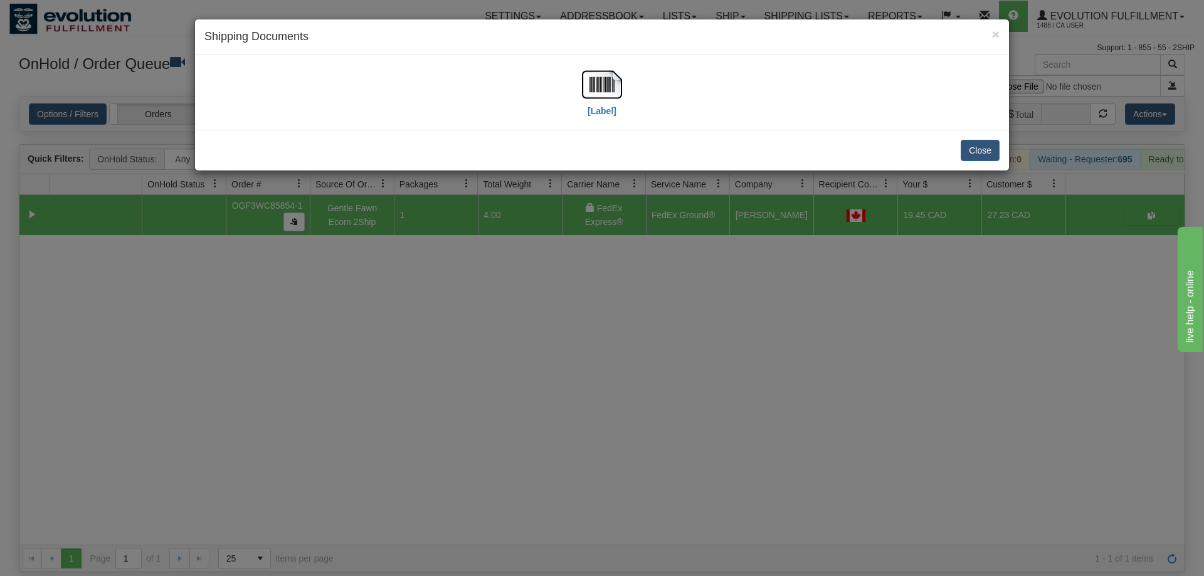
drag, startPoint x: 638, startPoint y: 81, endPoint x: 602, endPoint y: 82, distance: 36.4
click at [635, 81] on div "[Label]" at bounding box center [601, 93] width 795 height 56
click at [602, 82] on img at bounding box center [602, 85] width 40 height 40
click at [804, 308] on div "× Shipping Documents [Label] Close" at bounding box center [602, 288] width 1204 height 576
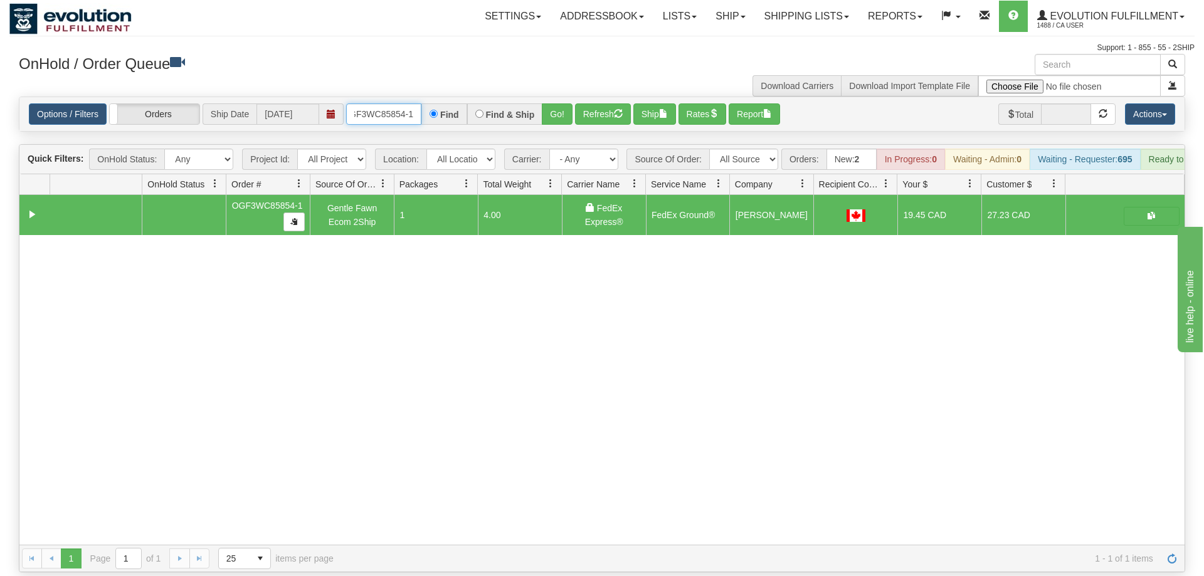
drag, startPoint x: 406, startPoint y: 90, endPoint x: 399, endPoint y: 88, distance: 6.5
click at [401, 103] on input "OGF3WC85854-1" at bounding box center [383, 113] width 75 height 21
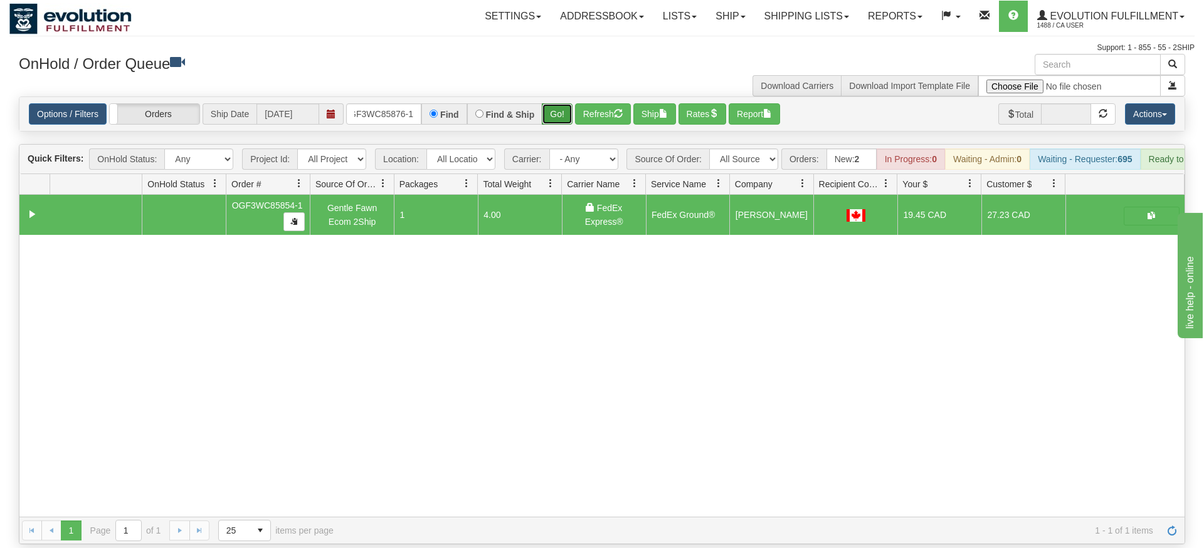
drag, startPoint x: 565, startPoint y: 91, endPoint x: 564, endPoint y: 110, distance: 18.8
click at [565, 117] on div "Is equal to Is not equal to Contains Does not contains CAD USD EUR ZAR [PERSON_…" at bounding box center [601, 321] width 1185 height 448
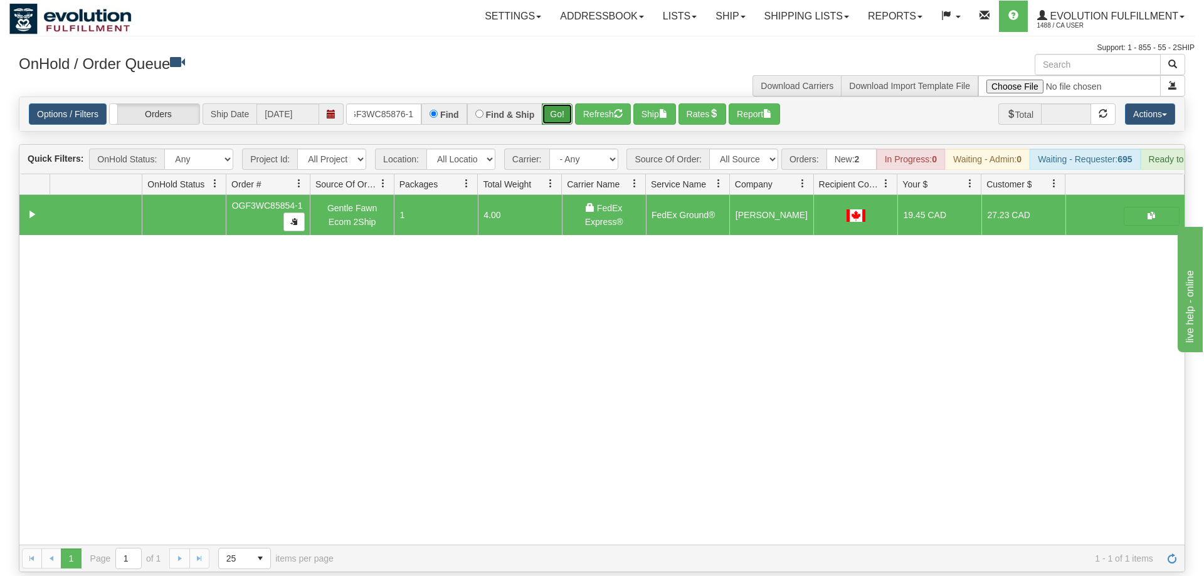
click at [562, 103] on button "Go!" at bounding box center [557, 113] width 31 height 21
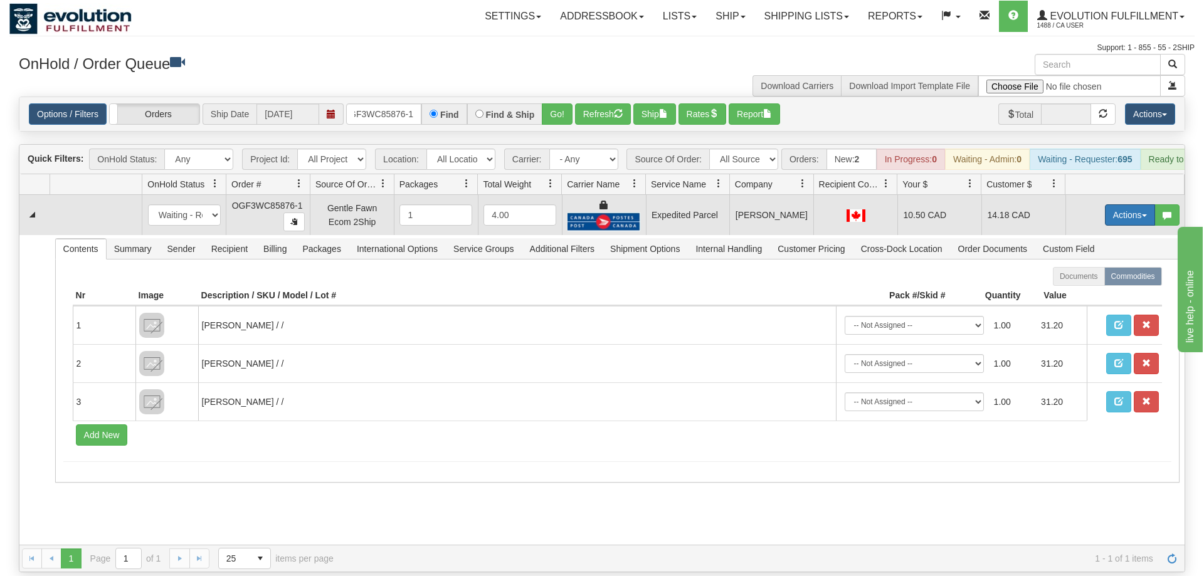
click at [1122, 204] on button "Actions" at bounding box center [1130, 214] width 50 height 21
click at [1103, 280] on link "Ship" at bounding box center [1104, 288] width 100 height 16
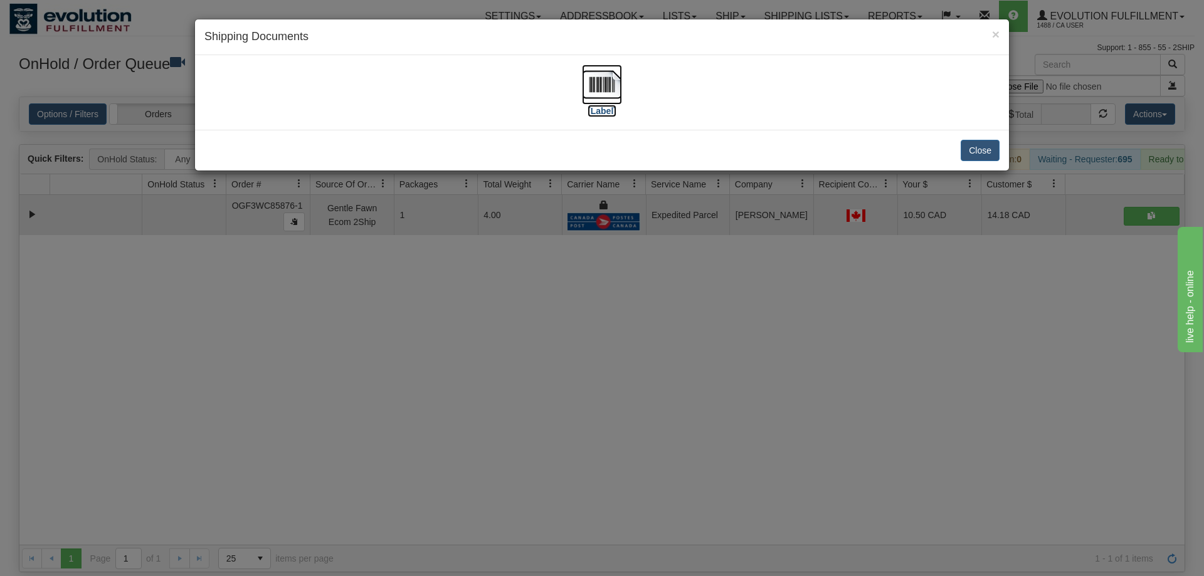
click at [598, 101] on img at bounding box center [602, 85] width 40 height 40
click at [598, 299] on div "× Shipping Documents [Label] Close" at bounding box center [602, 288] width 1204 height 576
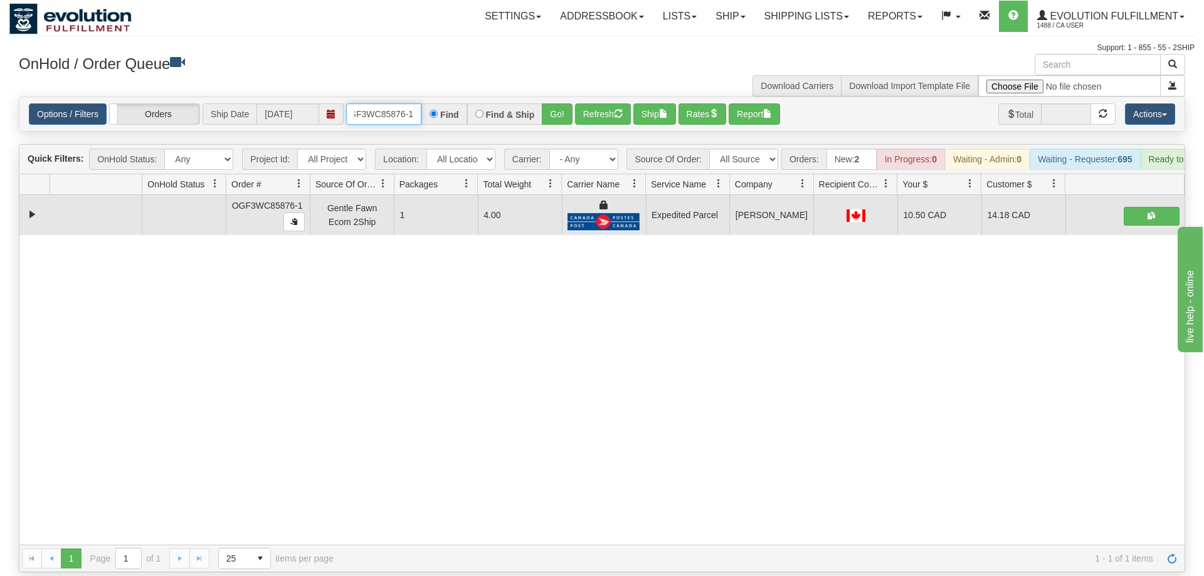
click at [399, 103] on input "OGF3WC85876-1" at bounding box center [383, 113] width 75 height 21
click at [950, 415] on div "31562231 EVOLUTION V3 90952129 90952131 OGF3WC85876-1 Gentle Fawn Ecom 2Ship 1 …" at bounding box center [601, 370] width 1165 height 350
click at [429, 97] on div "Options / Filters Group Shipments Orders Ship Date [DATE] OGF3WC85876-1 Find Fi…" at bounding box center [601, 114] width 1165 height 34
click at [383, 103] on input "OGF3WC85876-1" at bounding box center [383, 113] width 75 height 21
click at [558, 128] on div "Is equal to Is not equal to Contains Does not contains CAD USD EUR ZAR [PERSON_…" at bounding box center [601, 335] width 1185 height 476
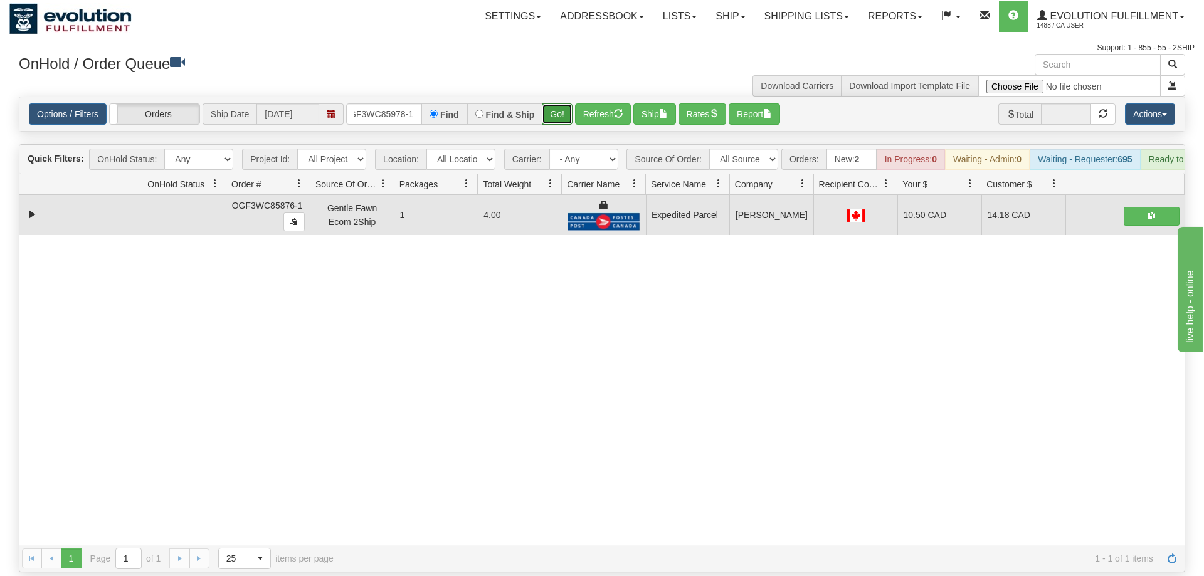
click at [560, 105] on button "Go!" at bounding box center [557, 113] width 31 height 21
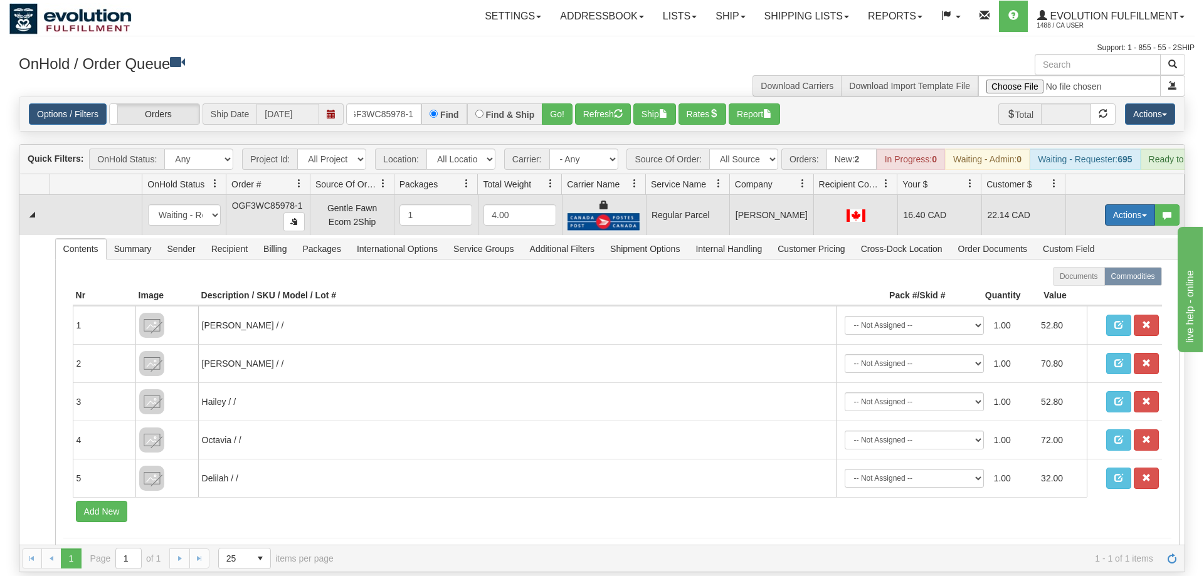
click at [1118, 204] on button "Actions" at bounding box center [1130, 214] width 50 height 21
click at [1103, 266] on span "Rate All Services" at bounding box center [1103, 271] width 75 height 10
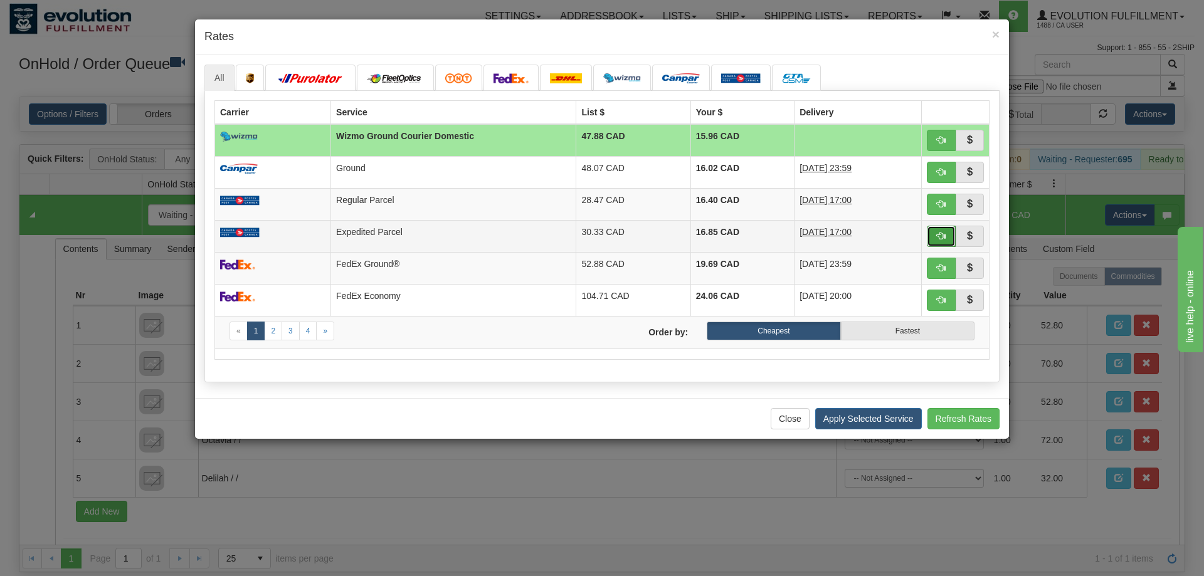
click at [945, 244] on button "button" at bounding box center [940, 236] width 29 height 21
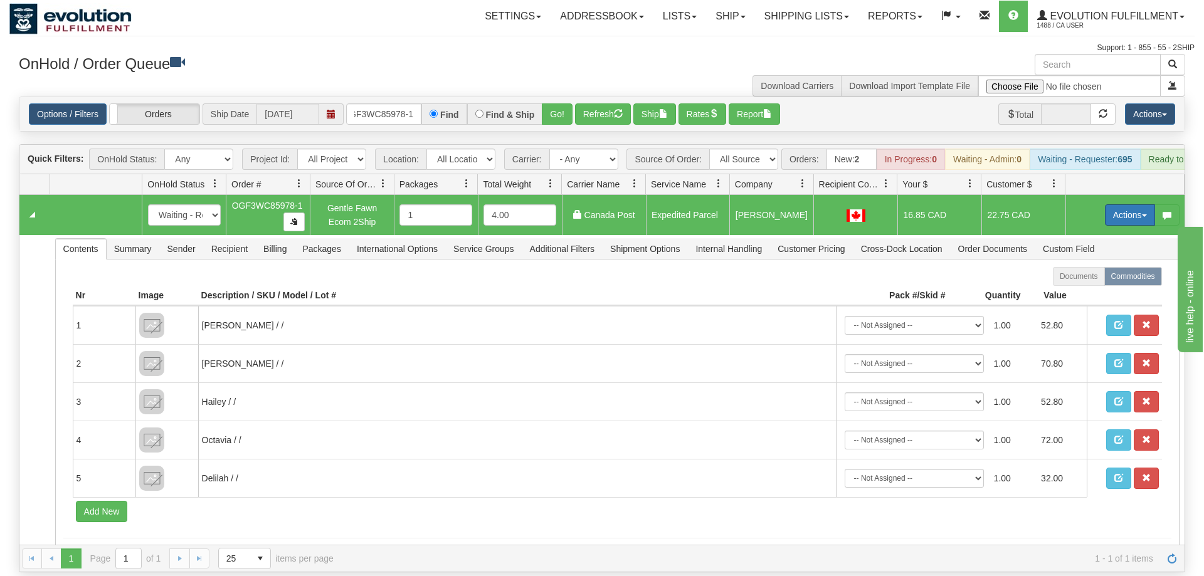
click at [1106, 204] on button "Actions" at bounding box center [1130, 214] width 50 height 21
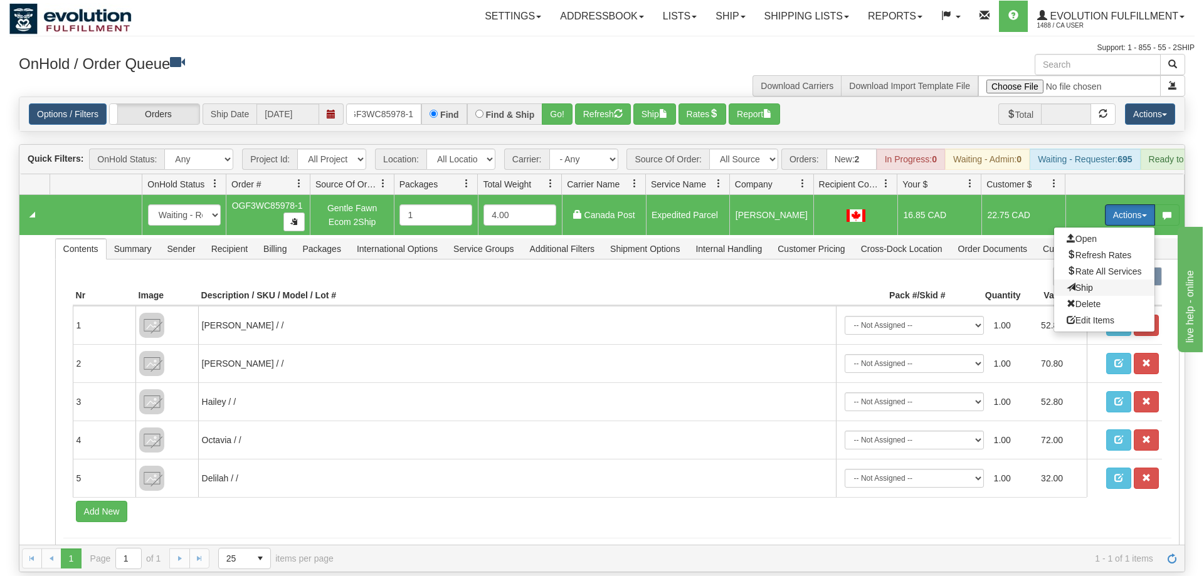
click at [1075, 283] on span "Ship" at bounding box center [1079, 288] width 26 height 10
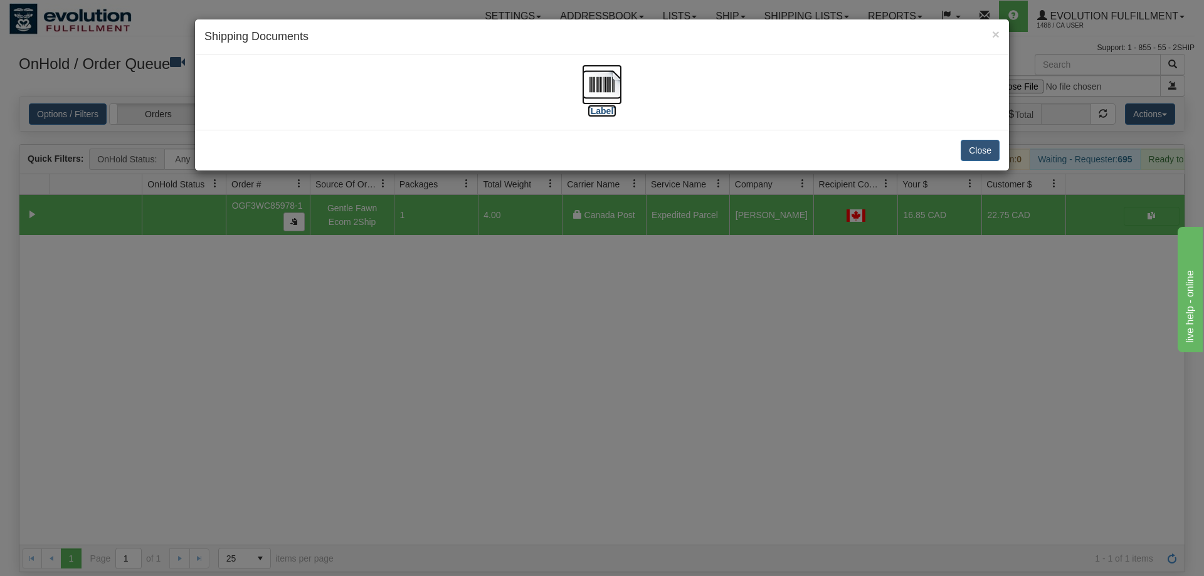
click at [616, 93] on img at bounding box center [602, 85] width 40 height 40
drag, startPoint x: 730, startPoint y: 352, endPoint x: 286, endPoint y: 135, distance: 494.0
click at [727, 348] on div "× Shipping Documents [Label] Close" at bounding box center [602, 288] width 1204 height 576
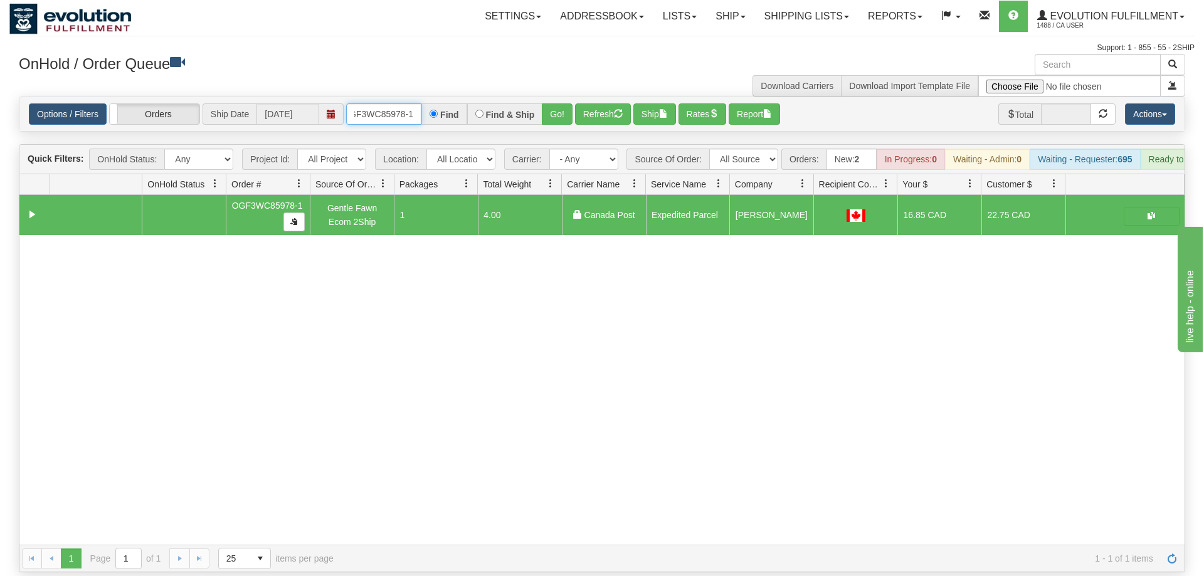
click at [378, 103] on input "OGF3WC85978-1" at bounding box center [383, 113] width 75 height 21
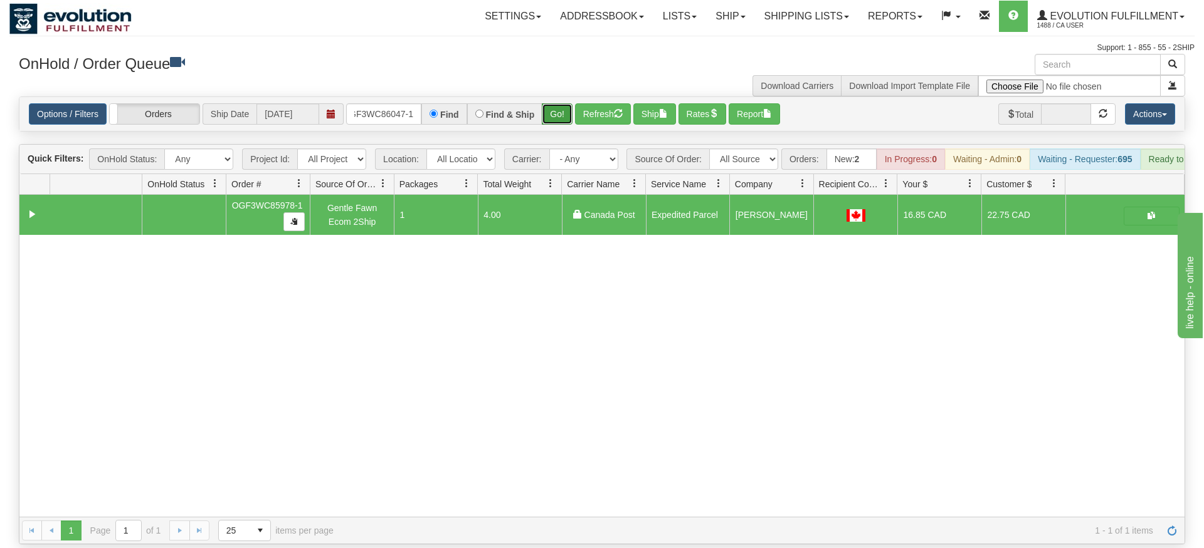
click at [557, 123] on div "Is equal to Is not equal to Contains Does not contains CAD USD EUR ZAR [PERSON_…" at bounding box center [601, 321] width 1185 height 448
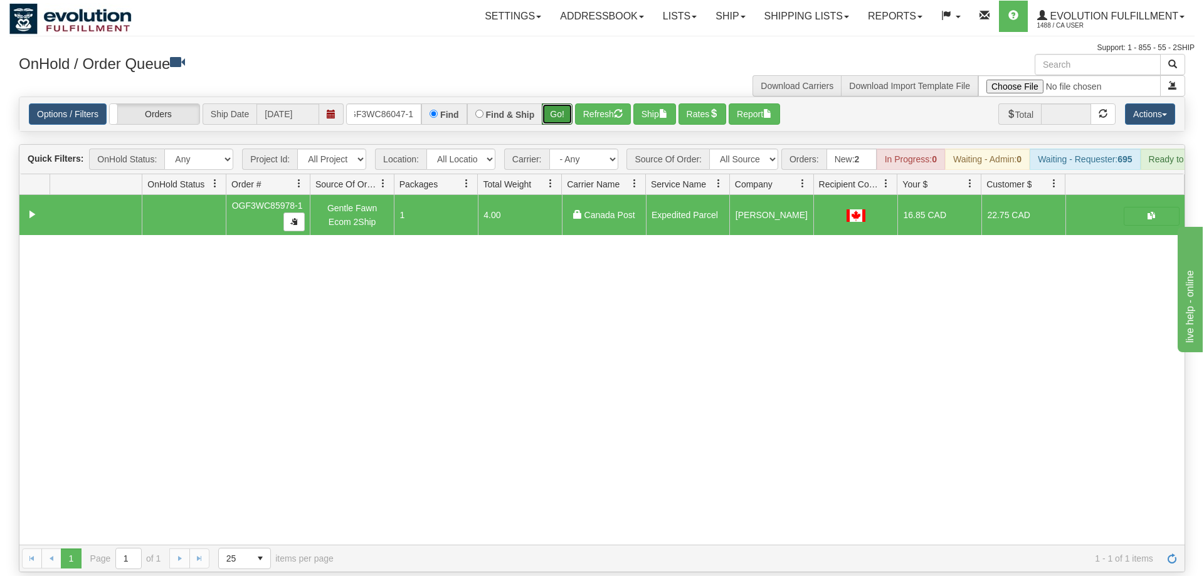
drag, startPoint x: 567, startPoint y: 87, endPoint x: 560, endPoint y: 84, distance: 7.0
click at [564, 103] on button "Go!" at bounding box center [557, 113] width 31 height 21
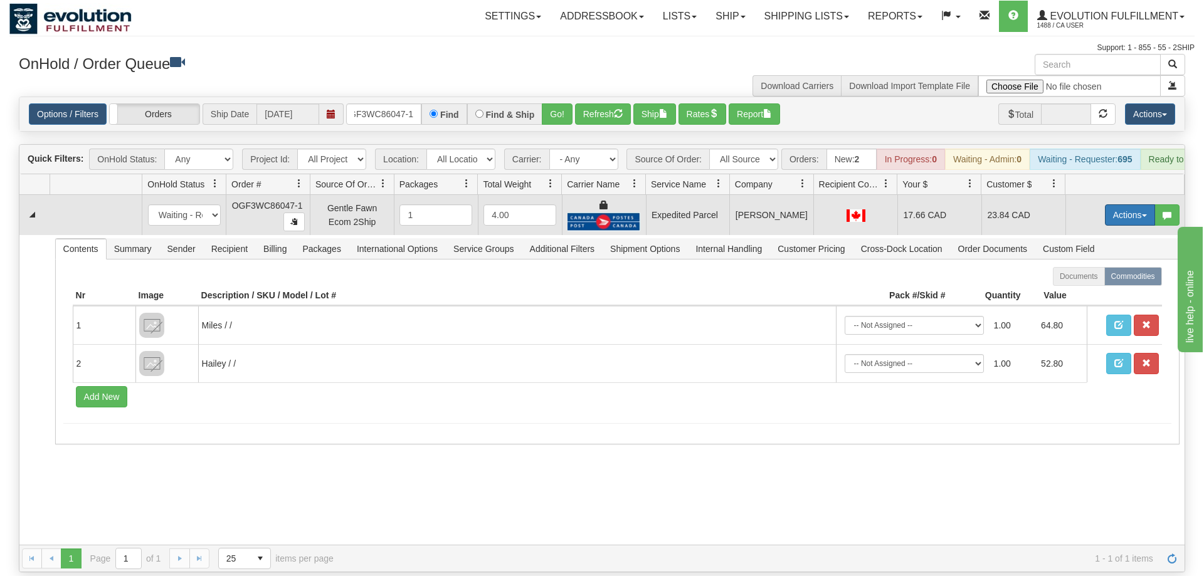
click at [1145, 204] on button "Actions" at bounding box center [1130, 214] width 50 height 21
click at [1073, 283] on span "Ship" at bounding box center [1079, 288] width 26 height 10
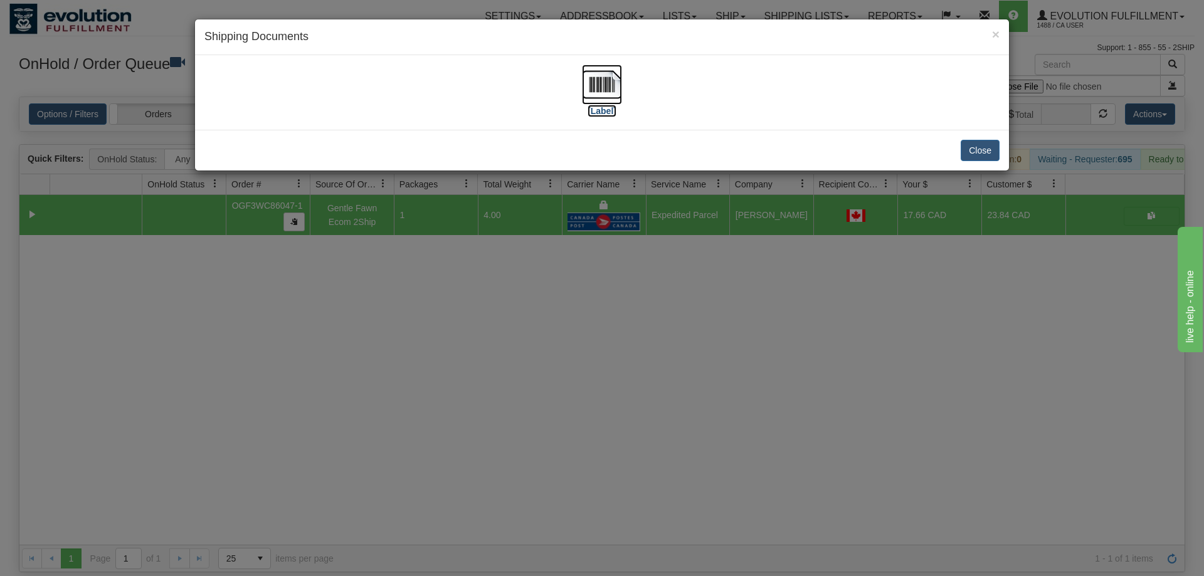
click at [601, 87] on img at bounding box center [602, 85] width 40 height 40
click at [582, 548] on div "× Shipping Documents [Label] Close" at bounding box center [602, 288] width 1204 height 576
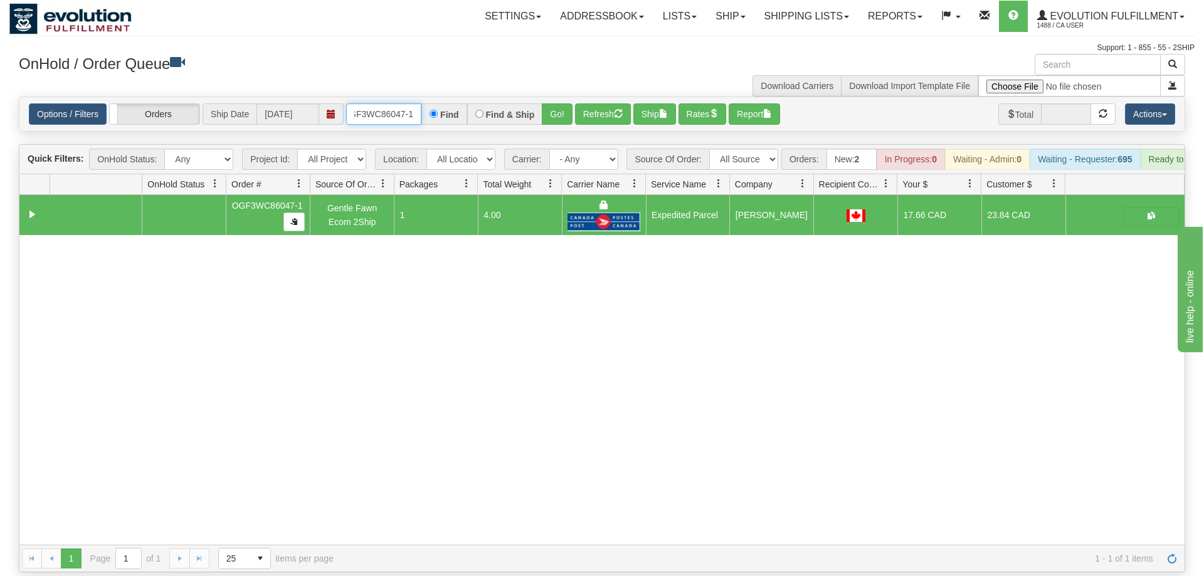
click at [382, 103] on input "OGF3WC86047-1" at bounding box center [383, 113] width 75 height 21
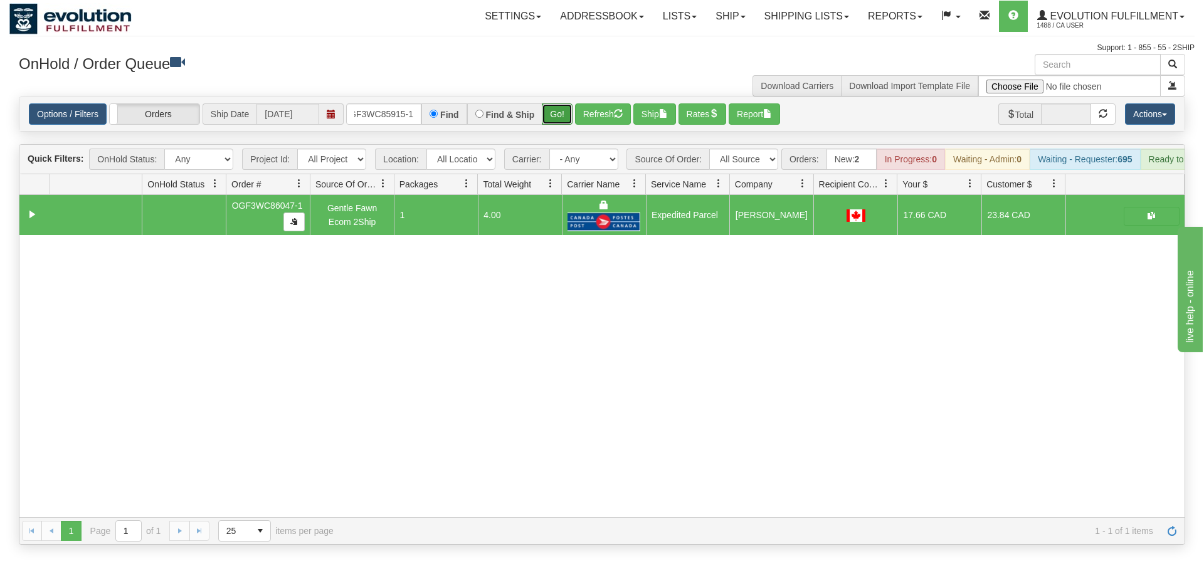
drag, startPoint x: 559, startPoint y: 95, endPoint x: 568, endPoint y: 102, distance: 11.7
click at [559, 122] on div "Is equal to Is not equal to Contains Does not contains CAD USD EUR ZAR [PERSON_…" at bounding box center [601, 321] width 1185 height 448
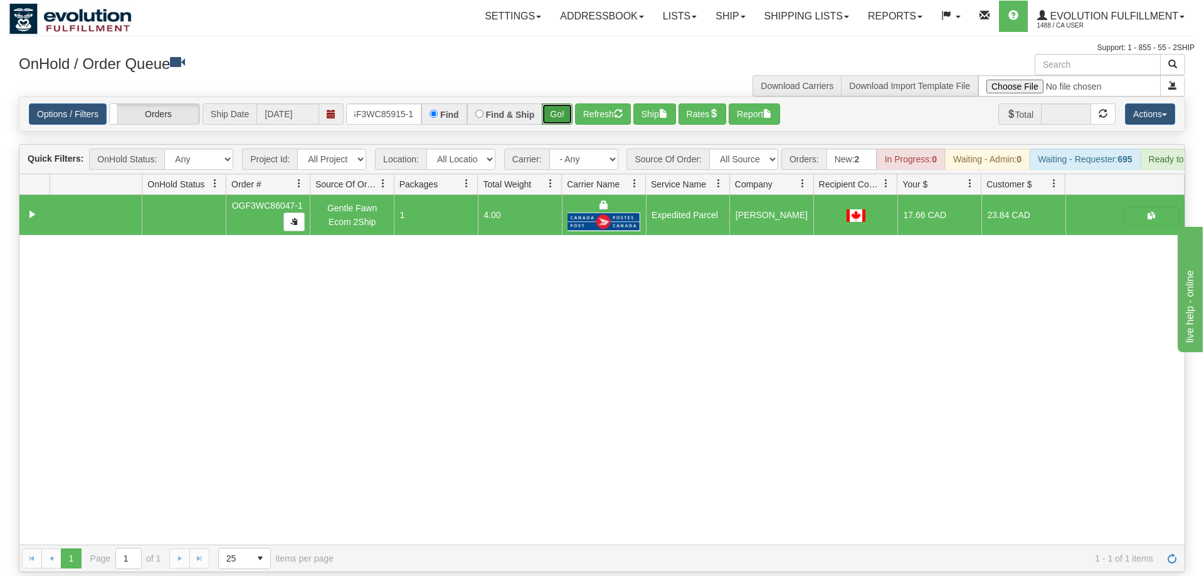
click at [569, 103] on button "Go!" at bounding box center [557, 113] width 31 height 21
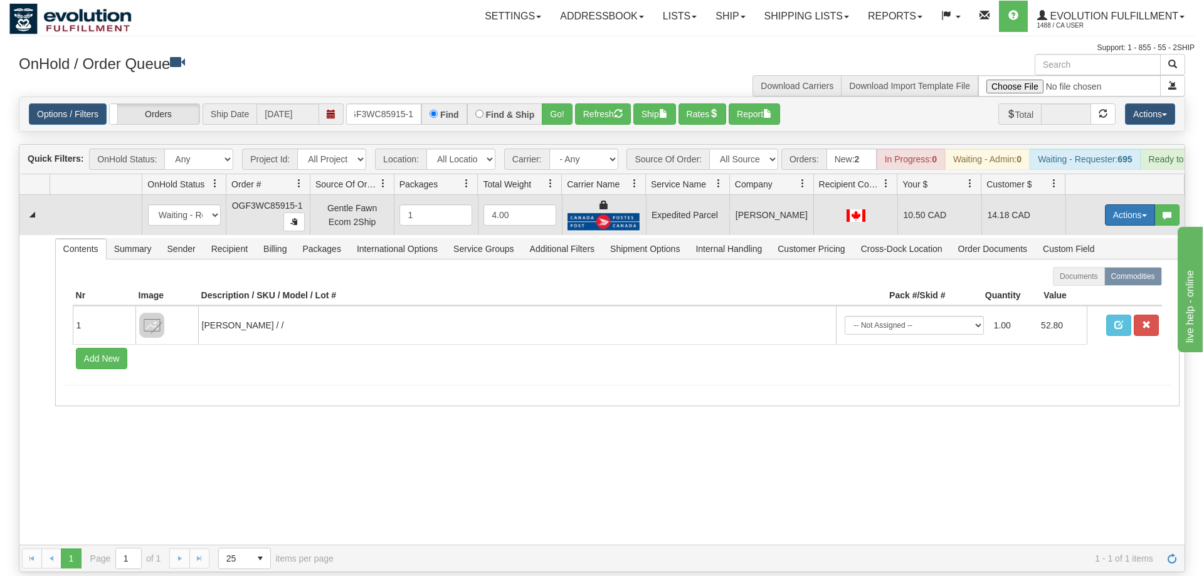
click at [1118, 204] on button "Actions" at bounding box center [1130, 214] width 50 height 21
click at [1106, 280] on link "Ship" at bounding box center [1104, 288] width 100 height 16
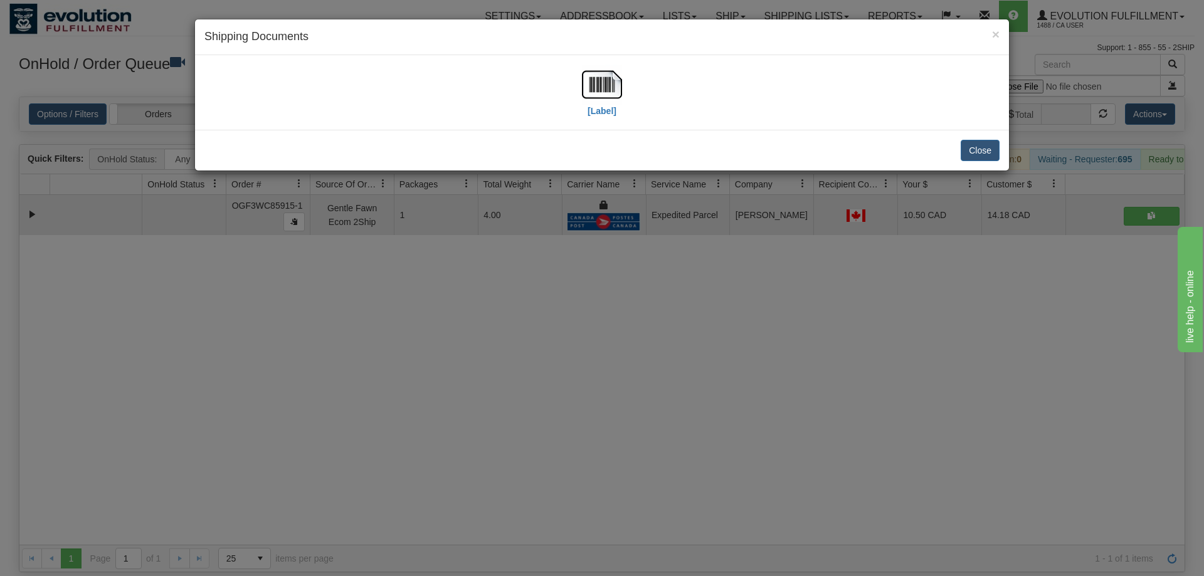
click at [894, 468] on div "× Shipping Documents [Label] Close" at bounding box center [602, 288] width 1204 height 576
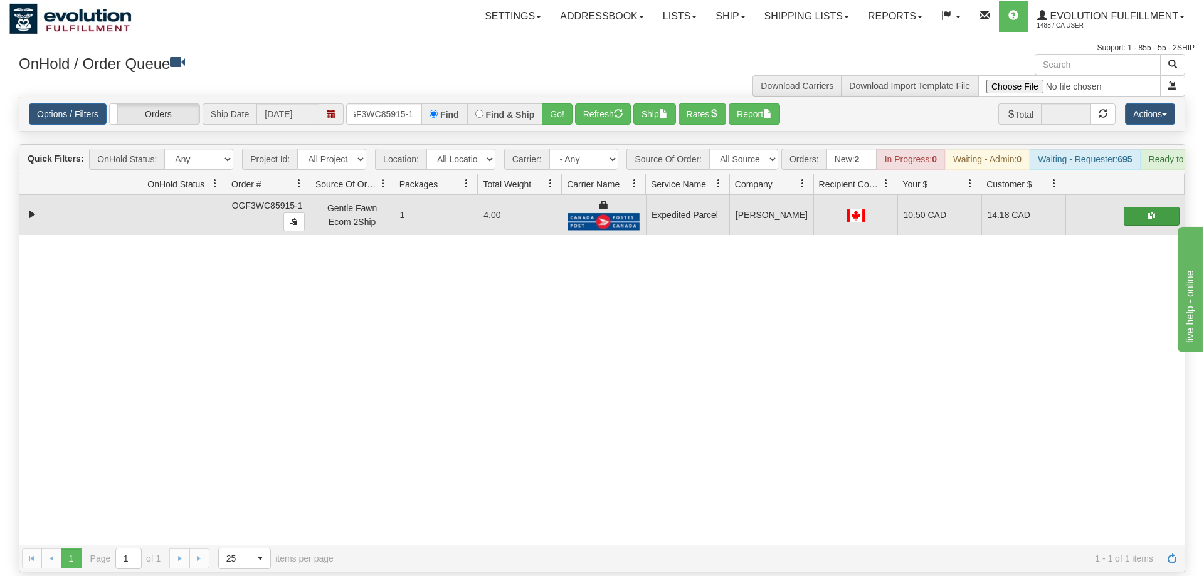
click at [1149, 212] on span "button" at bounding box center [1151, 216] width 8 height 8
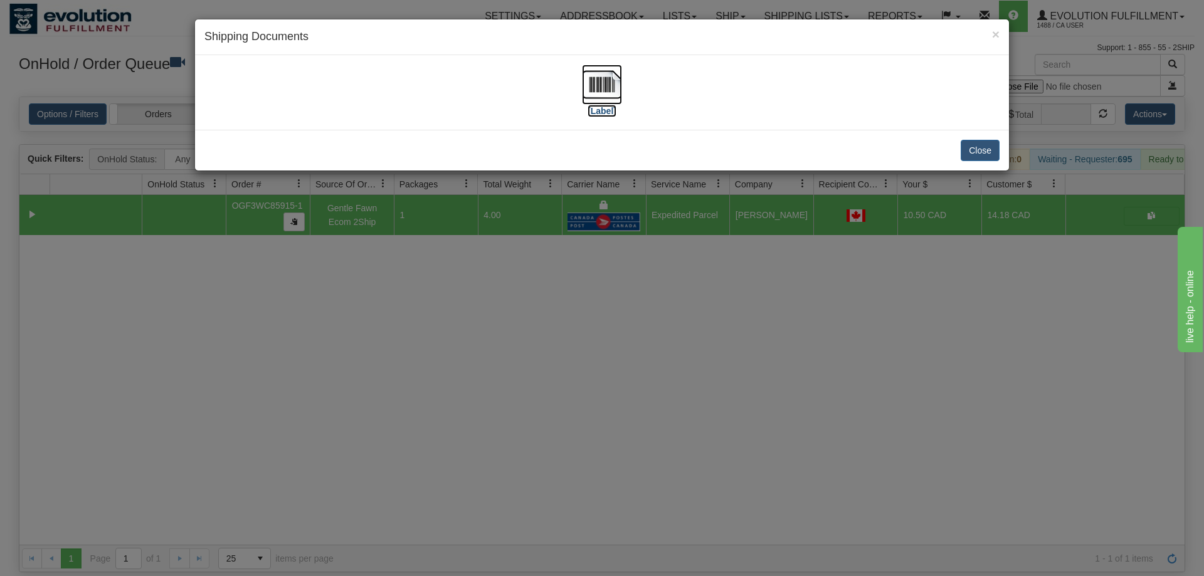
click at [587, 87] on img at bounding box center [602, 85] width 40 height 40
drag, startPoint x: 757, startPoint y: 380, endPoint x: 743, endPoint y: 355, distance: 28.6
click at [755, 378] on div "× Shipping Documents [Label] Close" at bounding box center [602, 288] width 1204 height 576
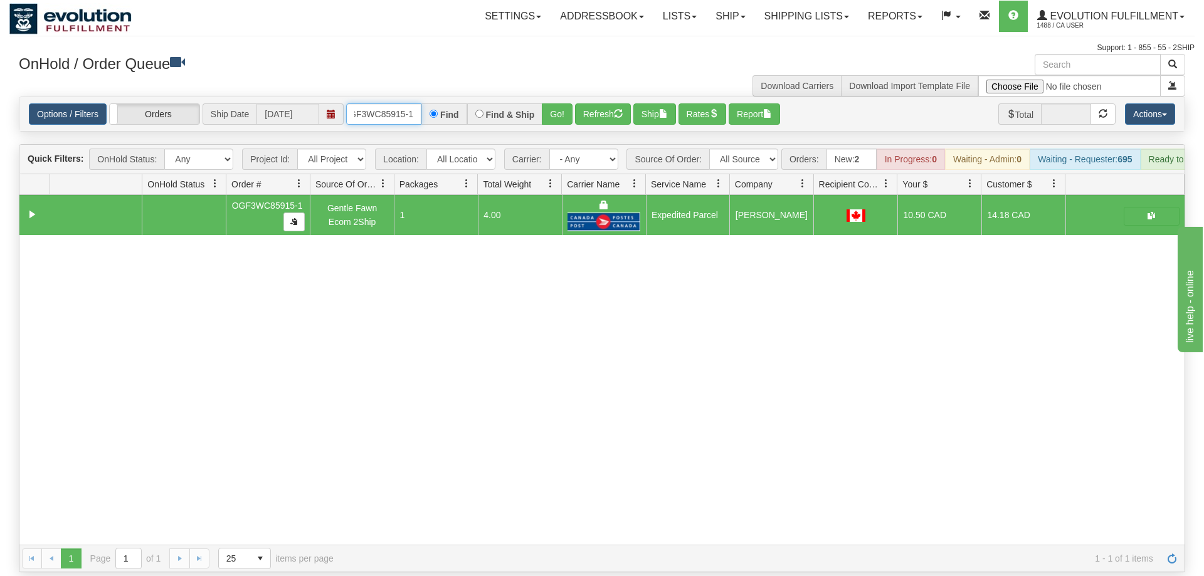
click at [388, 103] on input "OGF3WC85915-1" at bounding box center [383, 113] width 75 height 21
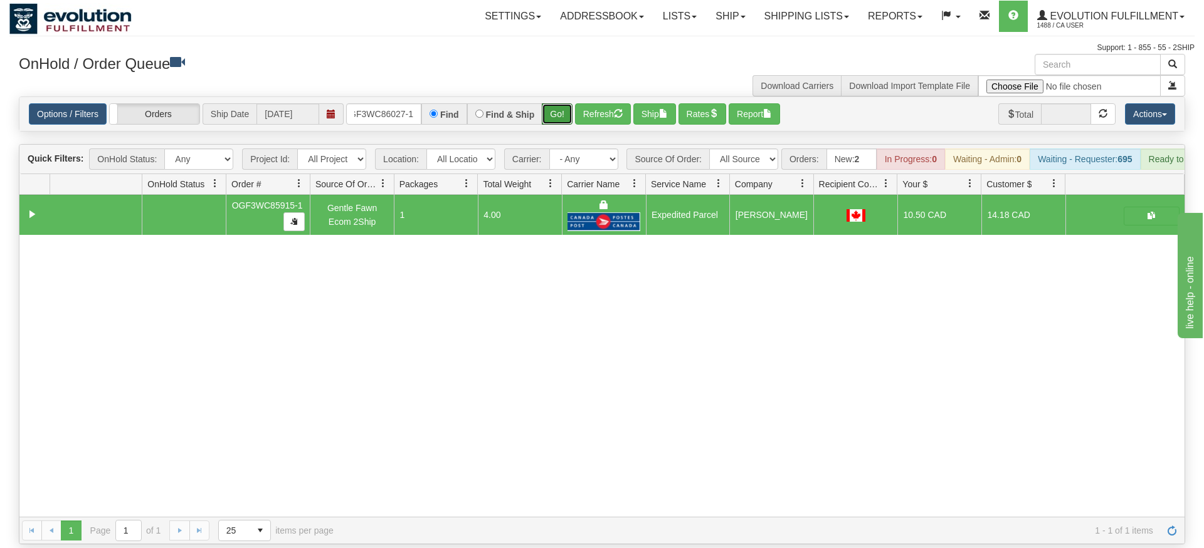
click at [567, 125] on div "Is equal to Is not equal to Contains Does not contains CAD USD EUR ZAR [PERSON_…" at bounding box center [601, 321] width 1185 height 448
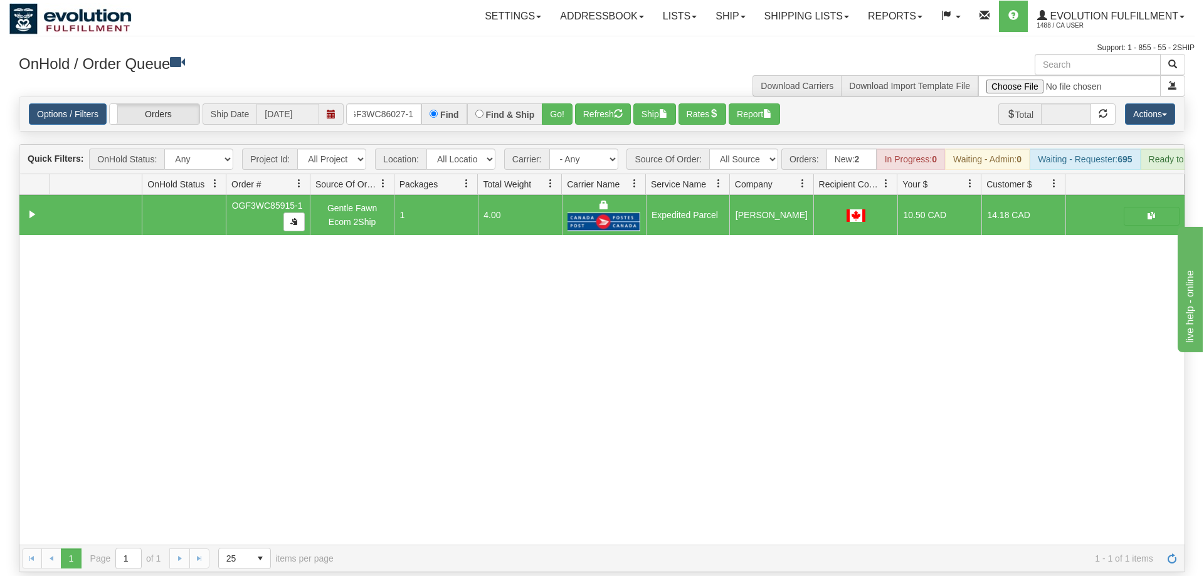
click at [562, 76] on div "OnHold / Order Queue" at bounding box center [305, 66] width 592 height 24
drag, startPoint x: 547, startPoint y: 112, endPoint x: 551, endPoint y: 105, distance: 7.9
click at [548, 109] on div "Options / Filters Group Shipments Orders Ship Date [DATE] OGF3WC86027-1 Find Fi…" at bounding box center [601, 114] width 1165 height 34
click at [562, 103] on button "Go!" at bounding box center [557, 113] width 31 height 21
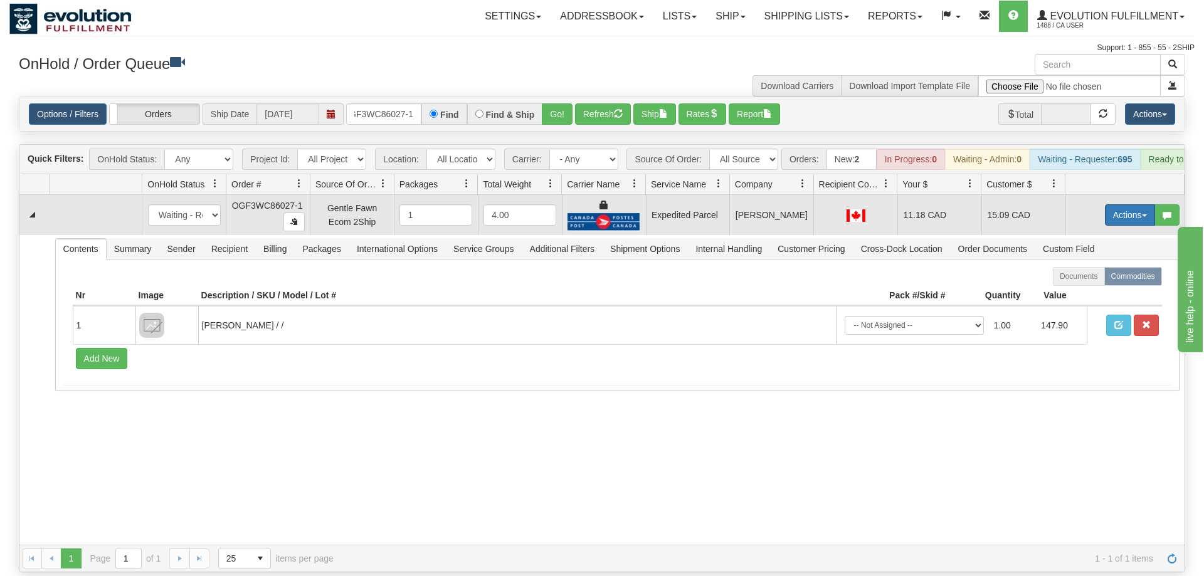
click at [1120, 195] on td "Actions Open Refresh Rates Rate All Services Ship Delete Edit Items" at bounding box center [1124, 215] width 119 height 40
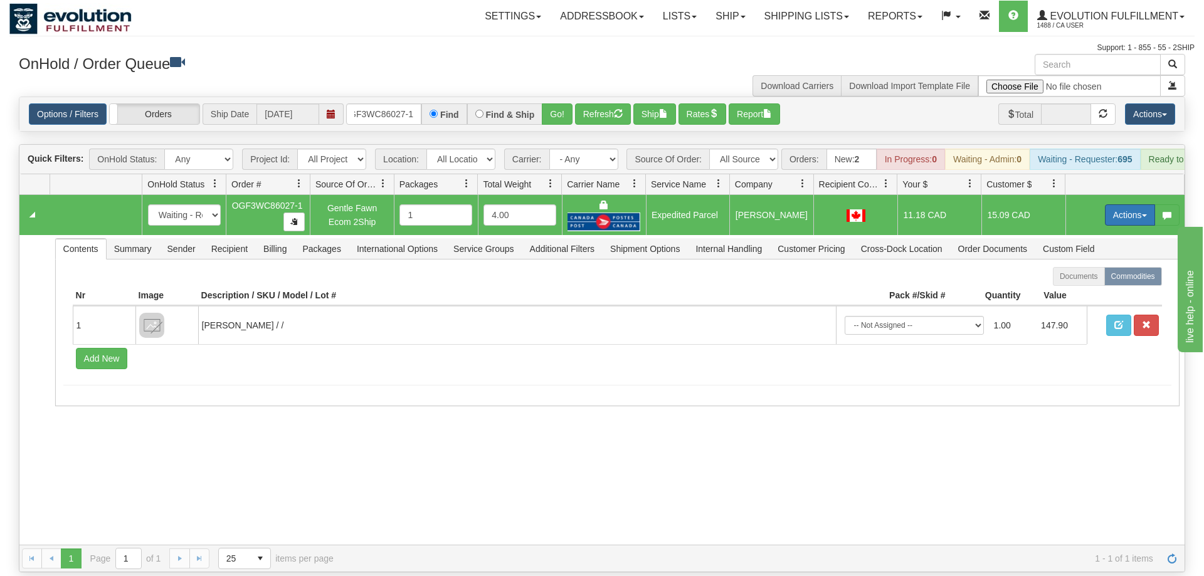
click at [1120, 204] on button "Actions" at bounding box center [1130, 214] width 50 height 21
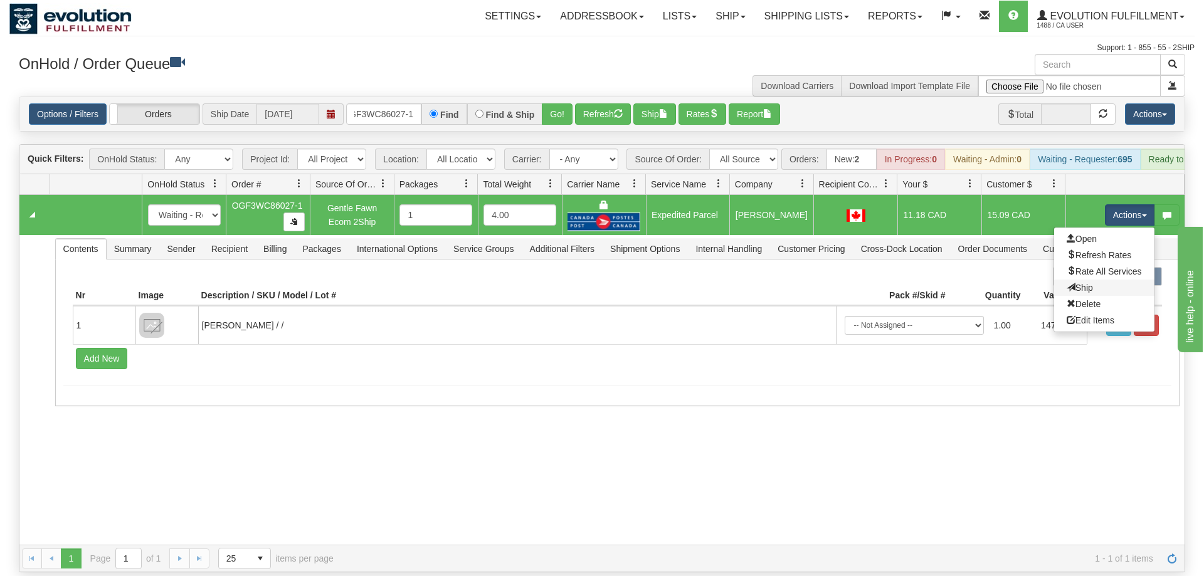
click at [1093, 280] on link "Ship" at bounding box center [1104, 288] width 100 height 16
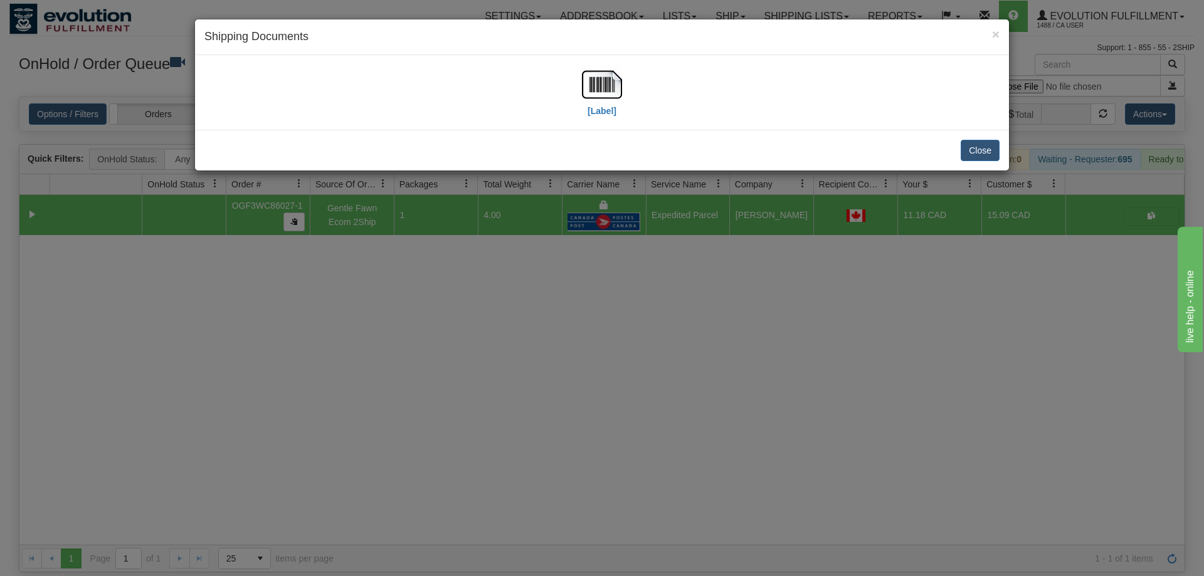
click at [623, 109] on div "[Label]" at bounding box center [601, 93] width 795 height 56
click at [609, 95] on img at bounding box center [602, 85] width 40 height 40
click at [696, 201] on div "× Shipping Documents [Label] Close" at bounding box center [602, 288] width 1204 height 576
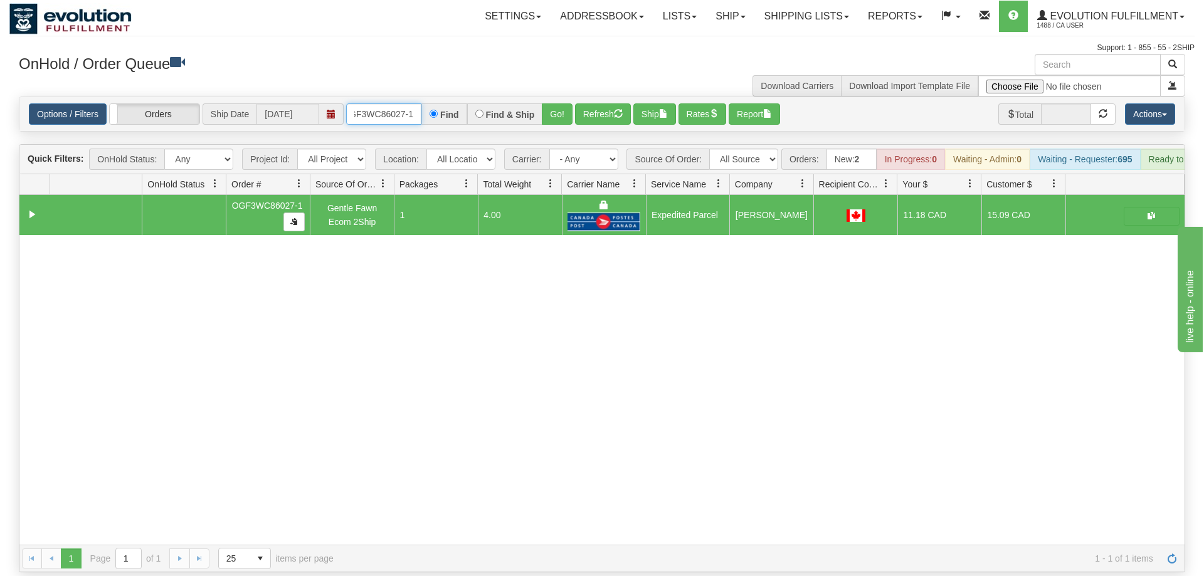
click at [409, 103] on input "OGF3WC86027-1" at bounding box center [383, 113] width 75 height 21
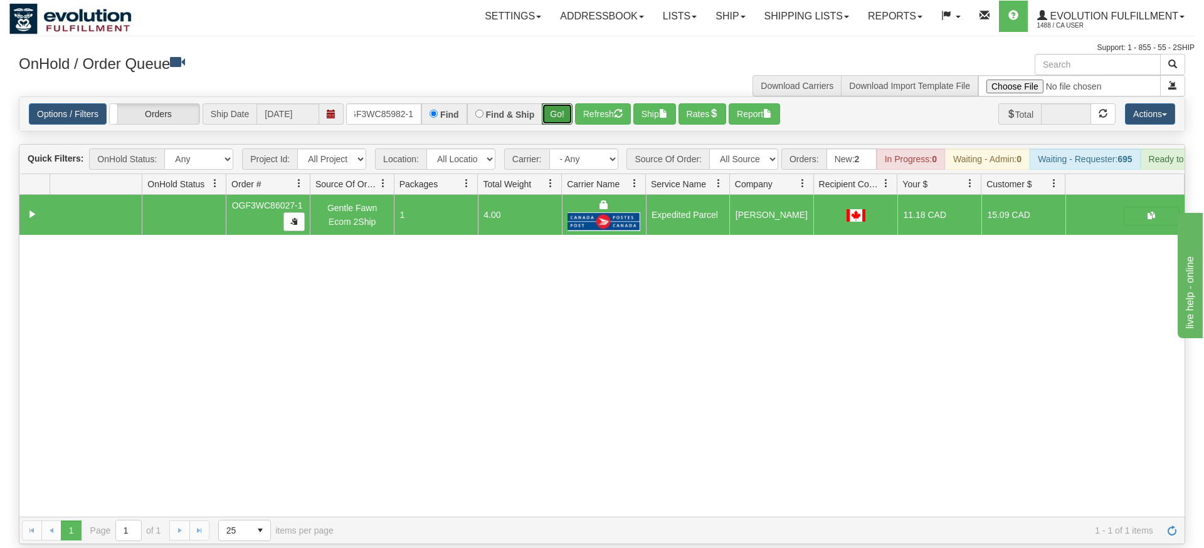
click at [547, 115] on div "Is equal to Is not equal to Contains Does not contains CAD USD EUR ZAR [PERSON_…" at bounding box center [601, 321] width 1185 height 448
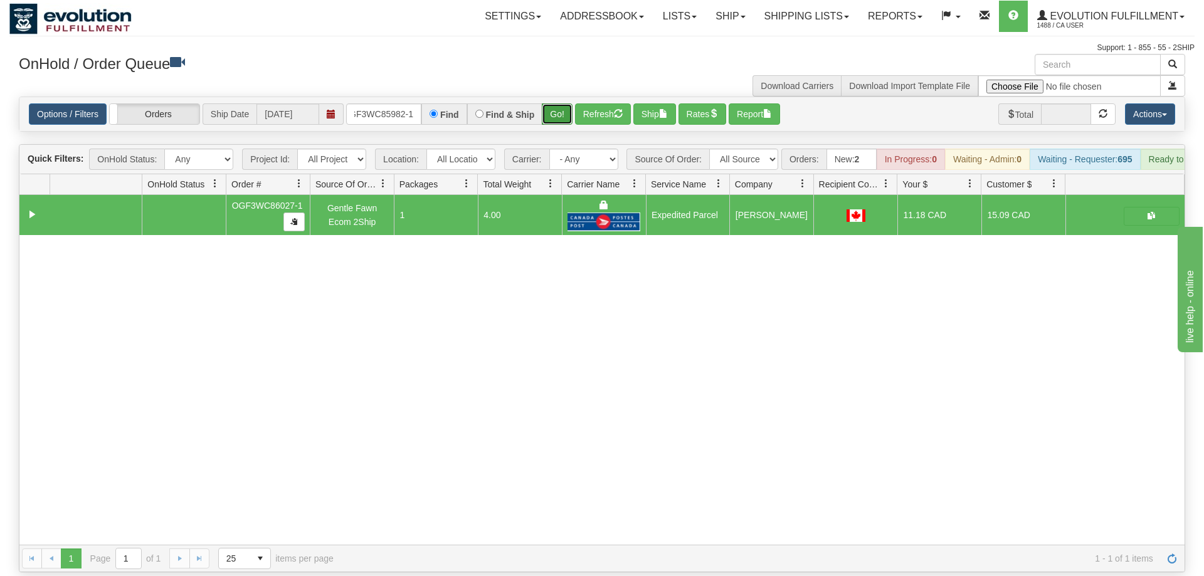
click at [562, 103] on button "Go!" at bounding box center [557, 113] width 31 height 21
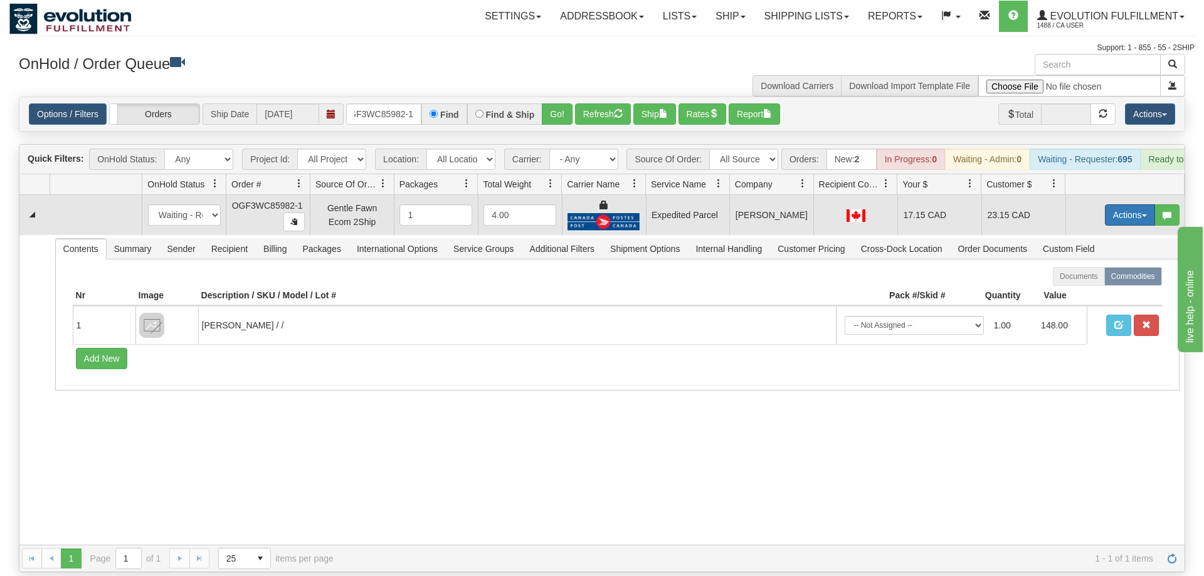
click at [1135, 204] on button "Actions" at bounding box center [1130, 214] width 50 height 21
click at [1090, 280] on link "Ship" at bounding box center [1104, 288] width 100 height 16
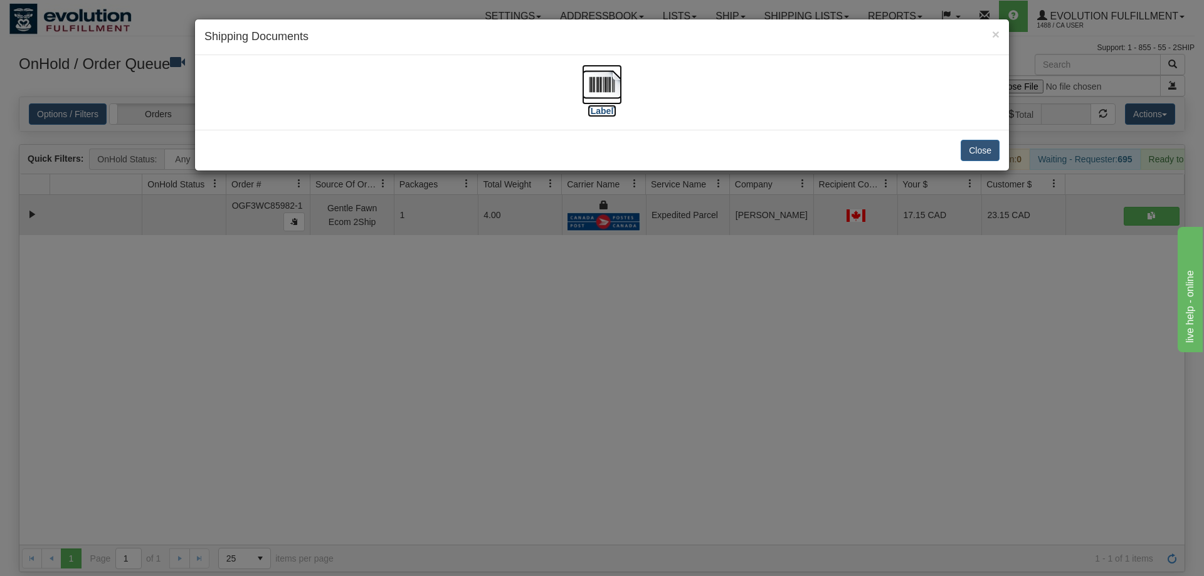
click at [602, 77] on img at bounding box center [602, 85] width 40 height 40
drag, startPoint x: 644, startPoint y: 335, endPoint x: 614, endPoint y: 298, distance: 48.1
click at [643, 333] on div "× Shipping Documents [Label] Close" at bounding box center [602, 288] width 1204 height 576
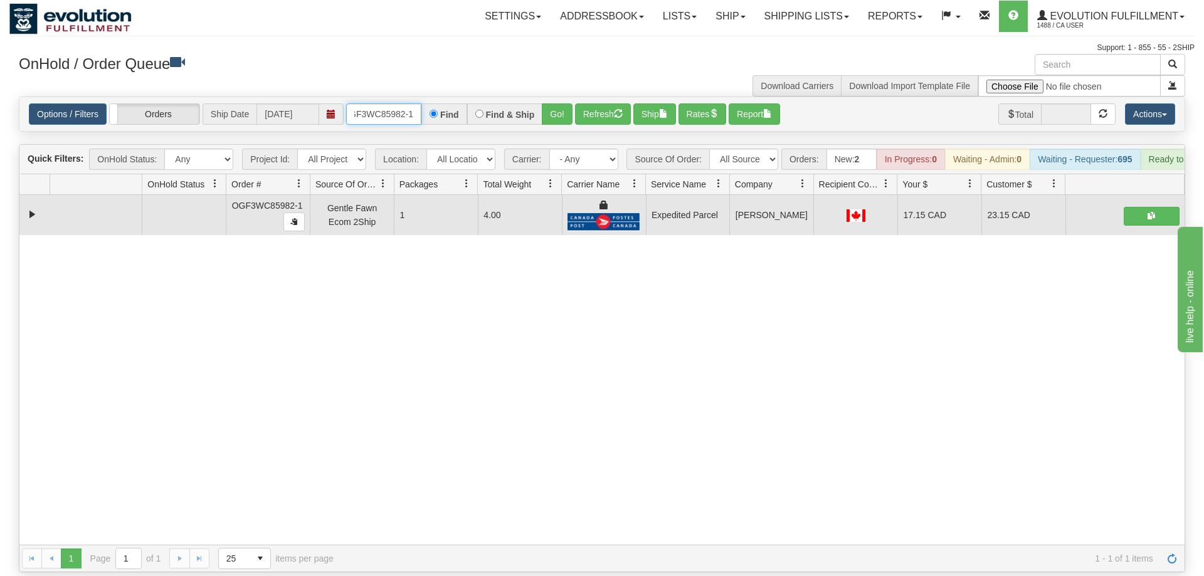
click at [388, 103] on input "OGF3WC85982-1" at bounding box center [383, 113] width 75 height 21
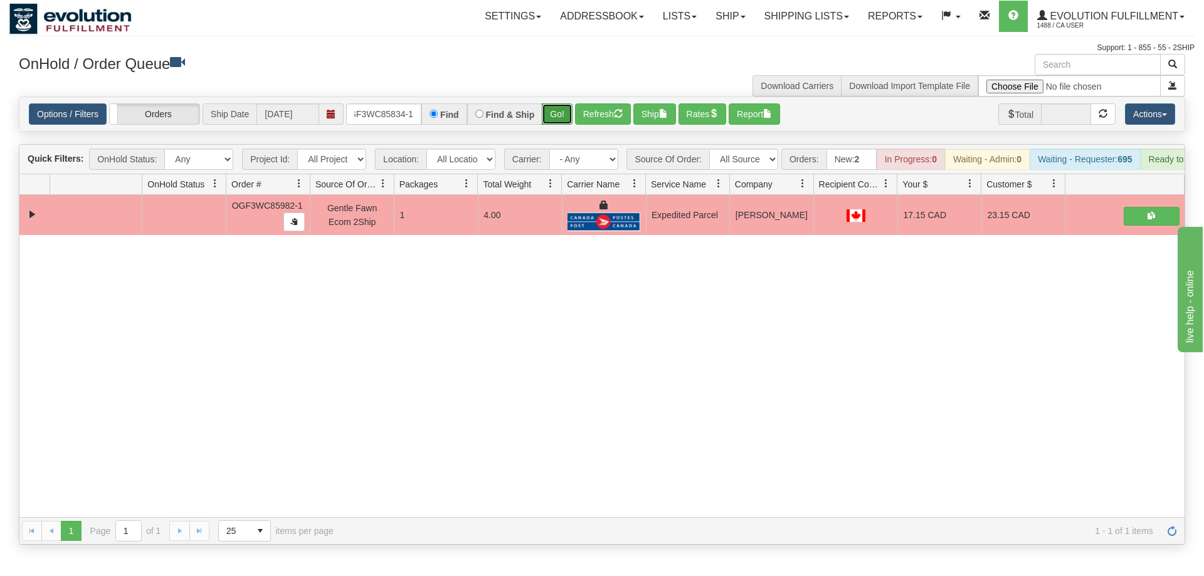
click at [567, 124] on div "Is equal to Is not equal to Contains Does not contains CAD USD EUR ZAR [PERSON_…" at bounding box center [601, 321] width 1185 height 448
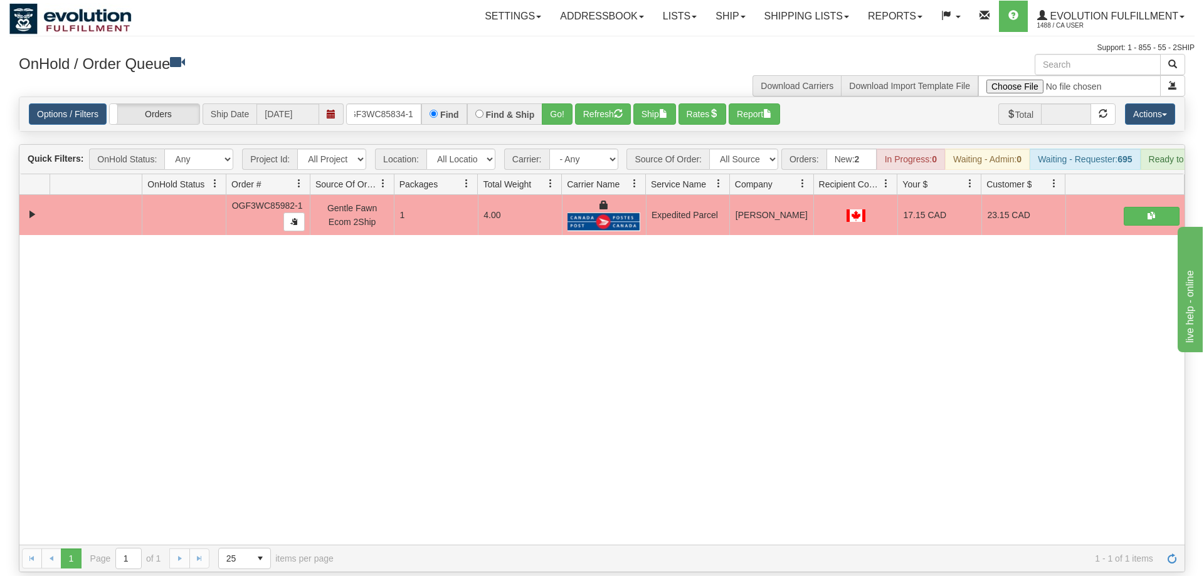
click at [575, 103] on div "Options / Filters Group Shipments Orders Ship Date [DATE] oGF3WC85834-1 Find Fi…" at bounding box center [602, 113] width 1146 height 21
click at [565, 103] on button "Go!" at bounding box center [557, 113] width 31 height 21
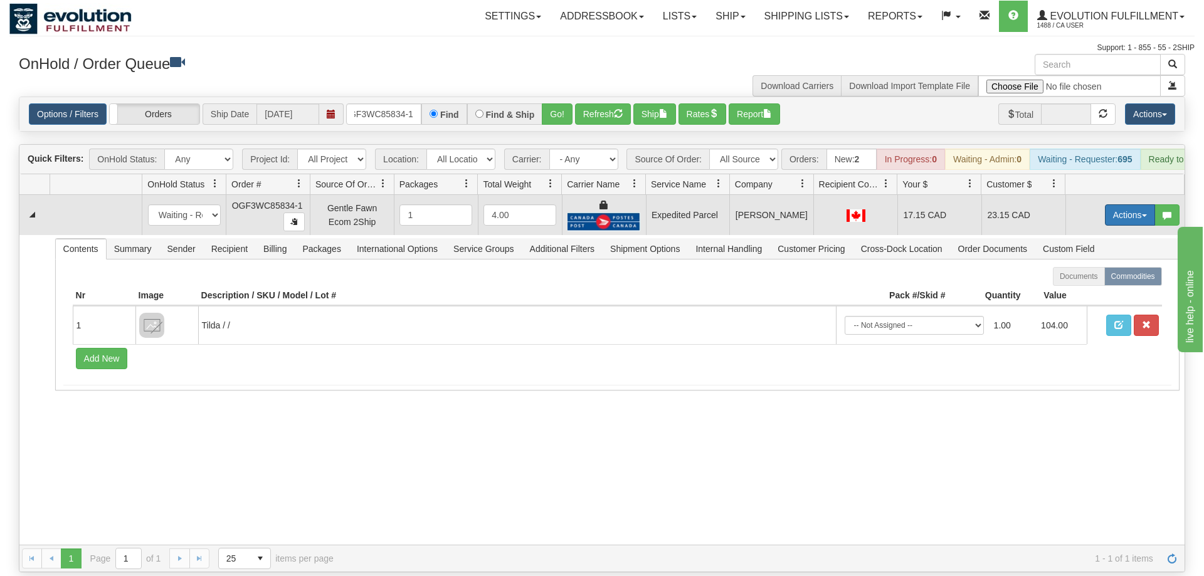
click at [1130, 204] on button "Actions" at bounding box center [1130, 214] width 50 height 21
click at [1095, 280] on link "Ship" at bounding box center [1104, 288] width 100 height 16
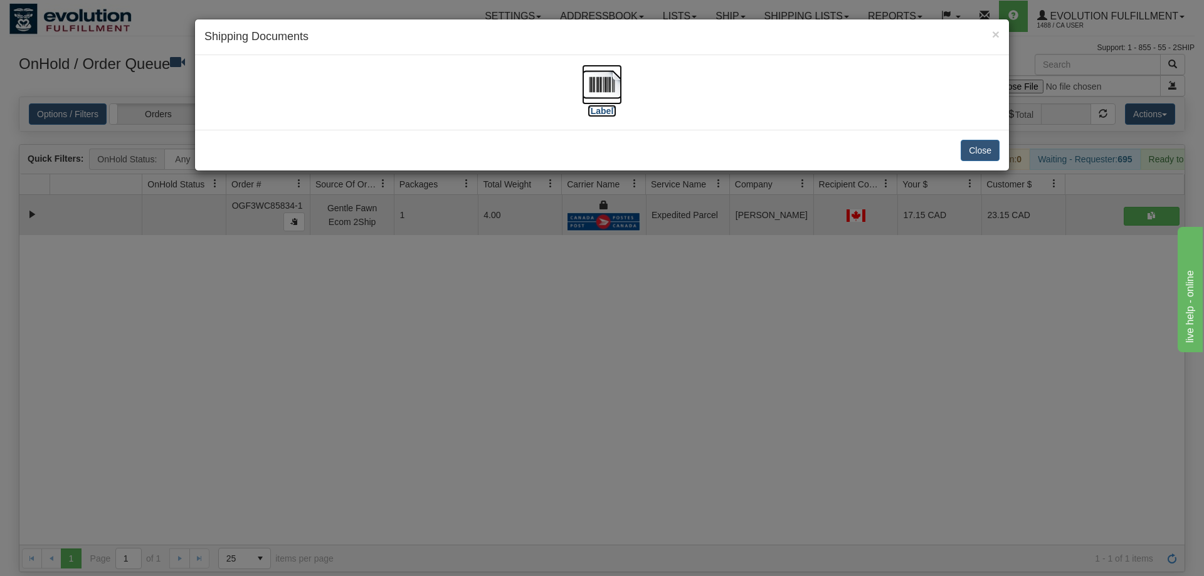
click at [590, 90] on img at bounding box center [602, 85] width 40 height 40
drag, startPoint x: 725, startPoint y: 283, endPoint x: 374, endPoint y: 136, distance: 380.5
click at [722, 280] on div "× Shipping Documents [Label] Close" at bounding box center [602, 288] width 1204 height 576
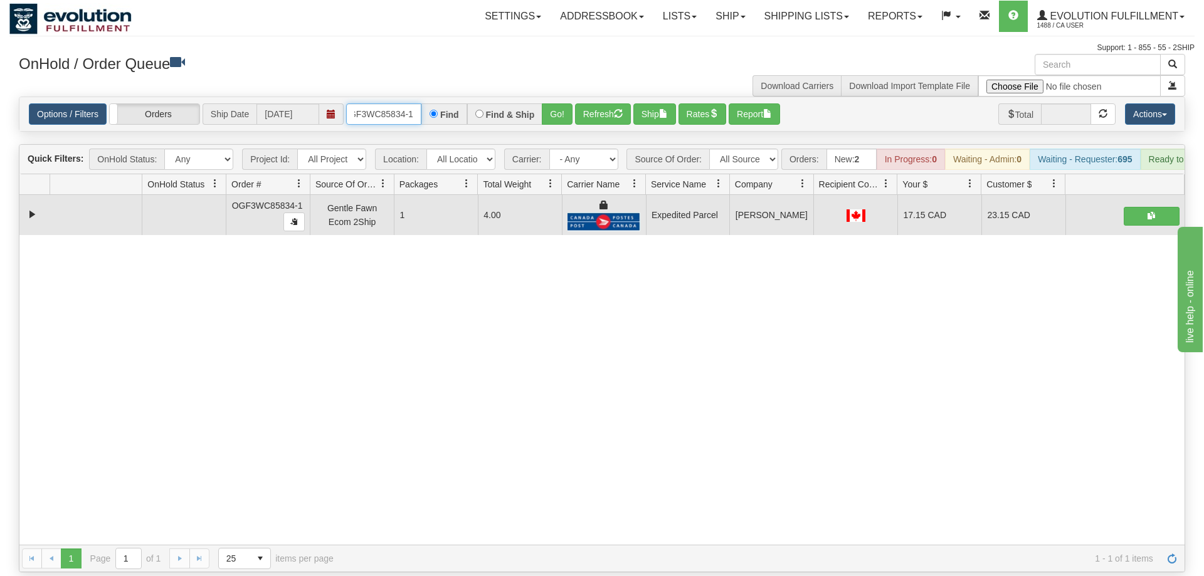
click at [362, 103] on input "oGF3WC85834-1" at bounding box center [383, 113] width 75 height 21
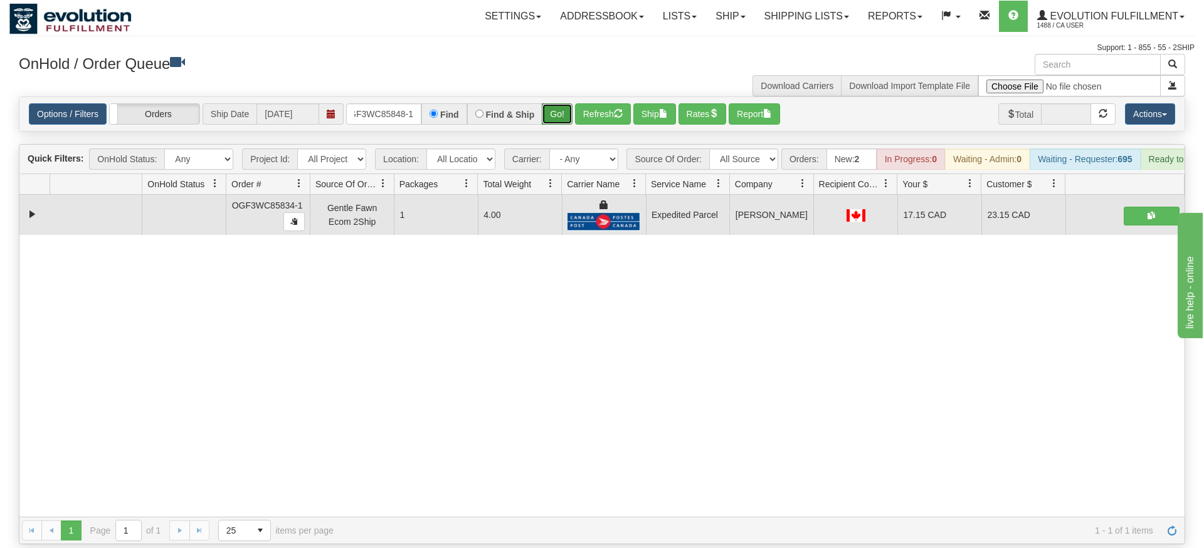
click at [551, 125] on div "Is equal to Is not equal to Contains Does not contains CAD USD EUR ZAR [PERSON_…" at bounding box center [601, 321] width 1185 height 448
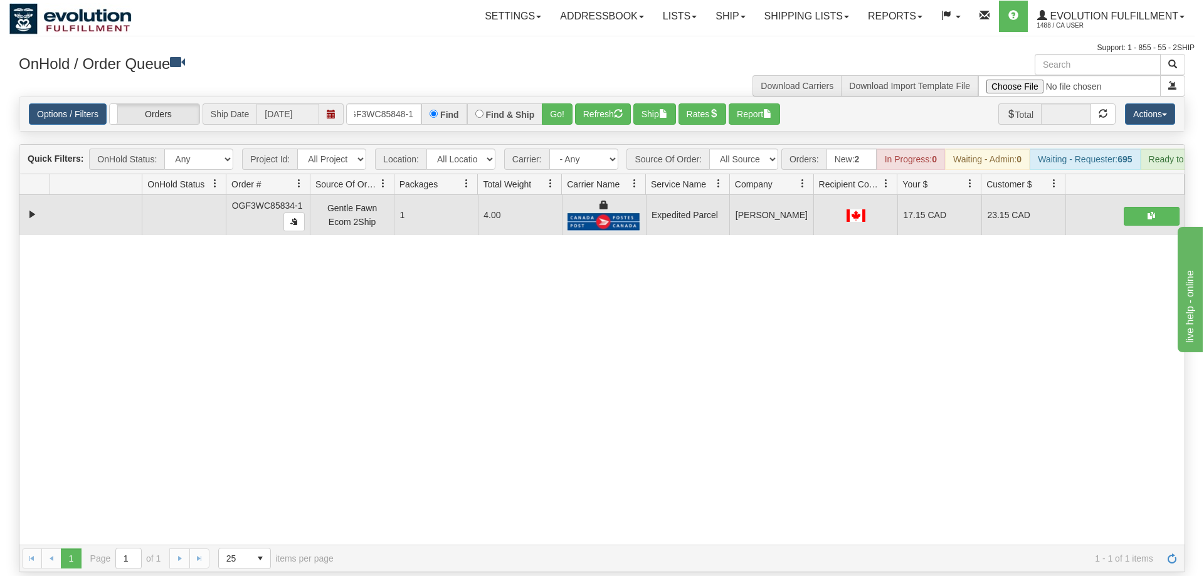
click at [552, 118] on div "Is equal to Is not equal to Contains Does not contains CAD USD EUR ZAR [PERSON_…" at bounding box center [601, 335] width 1185 height 476
click at [554, 106] on button "Go!" at bounding box center [557, 113] width 31 height 21
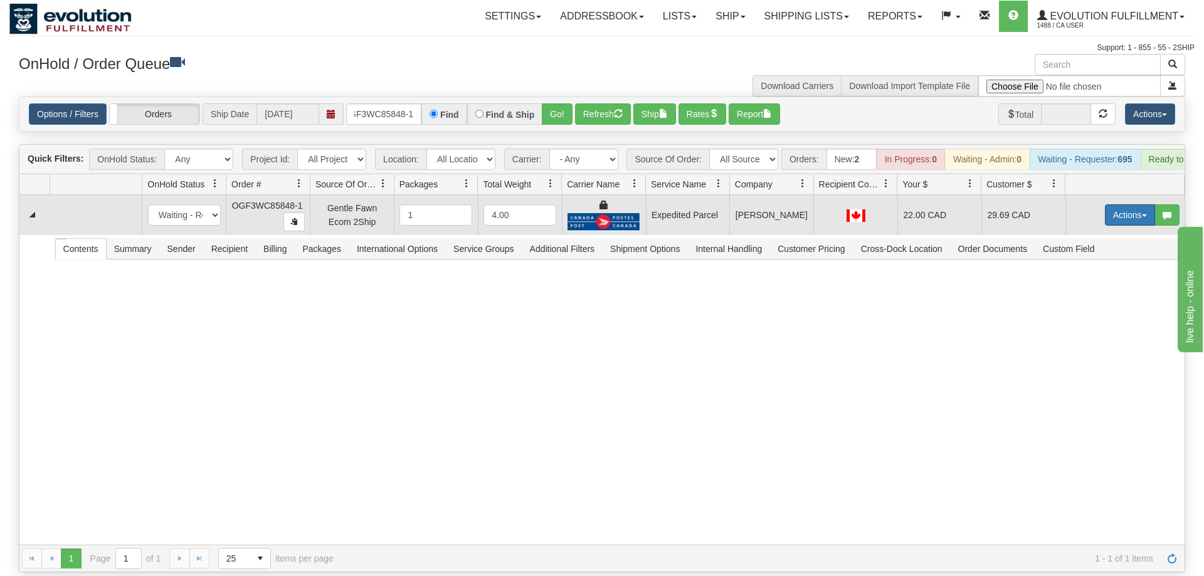
click at [1121, 204] on button "Actions" at bounding box center [1130, 214] width 50 height 21
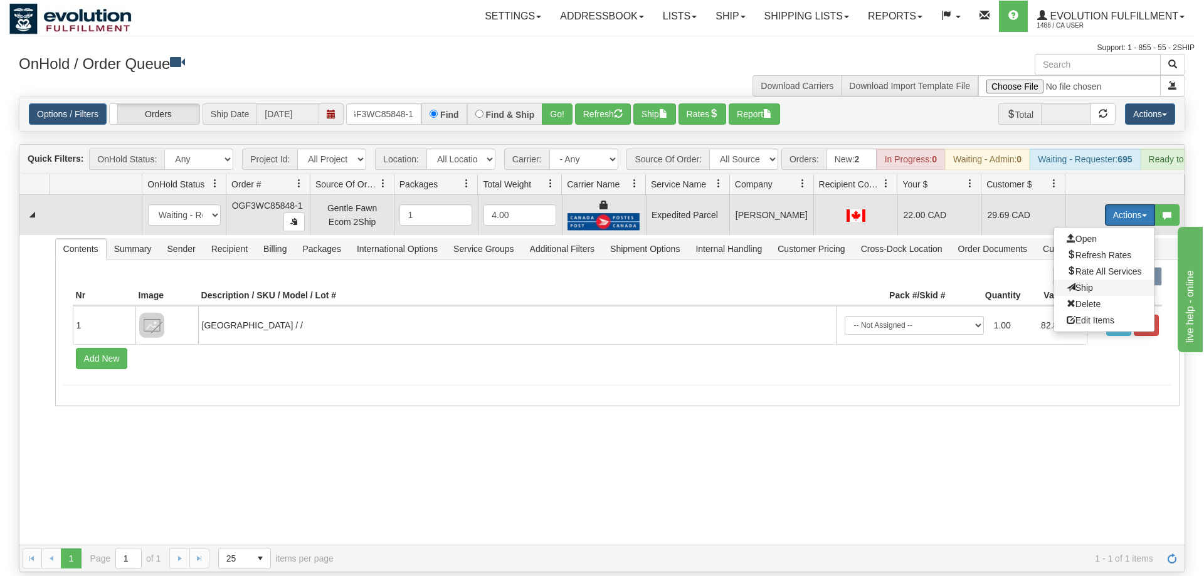
click at [1072, 283] on span "Ship" at bounding box center [1079, 288] width 26 height 10
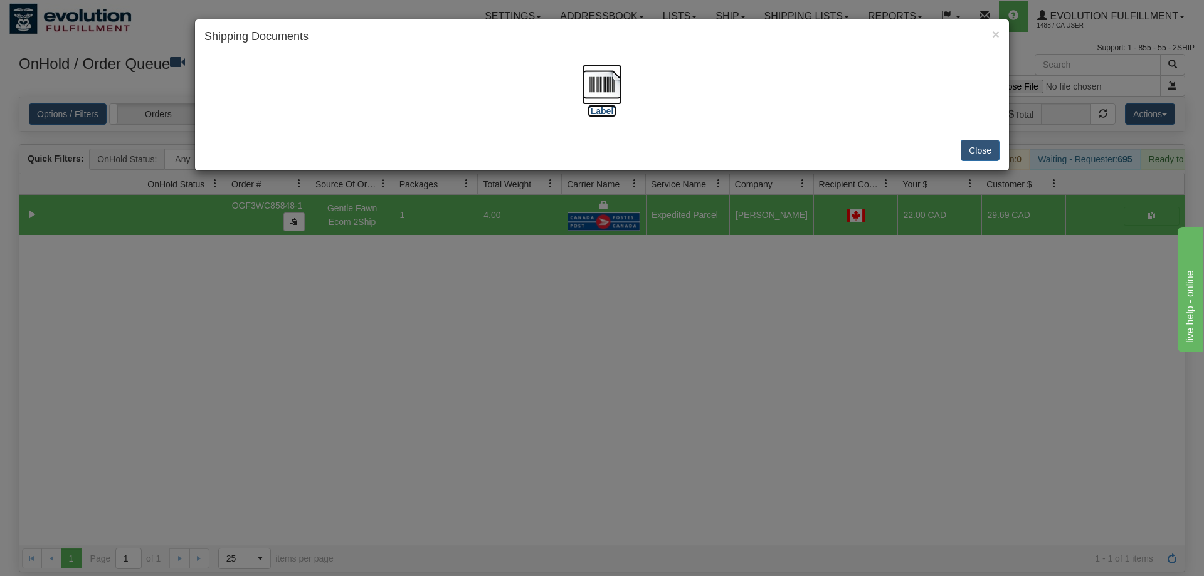
click at [588, 85] on img at bounding box center [602, 85] width 40 height 40
drag, startPoint x: 748, startPoint y: 283, endPoint x: 423, endPoint y: 127, distance: 360.8
click at [745, 281] on div "× Shipping Documents [Label] Close" at bounding box center [602, 288] width 1204 height 576
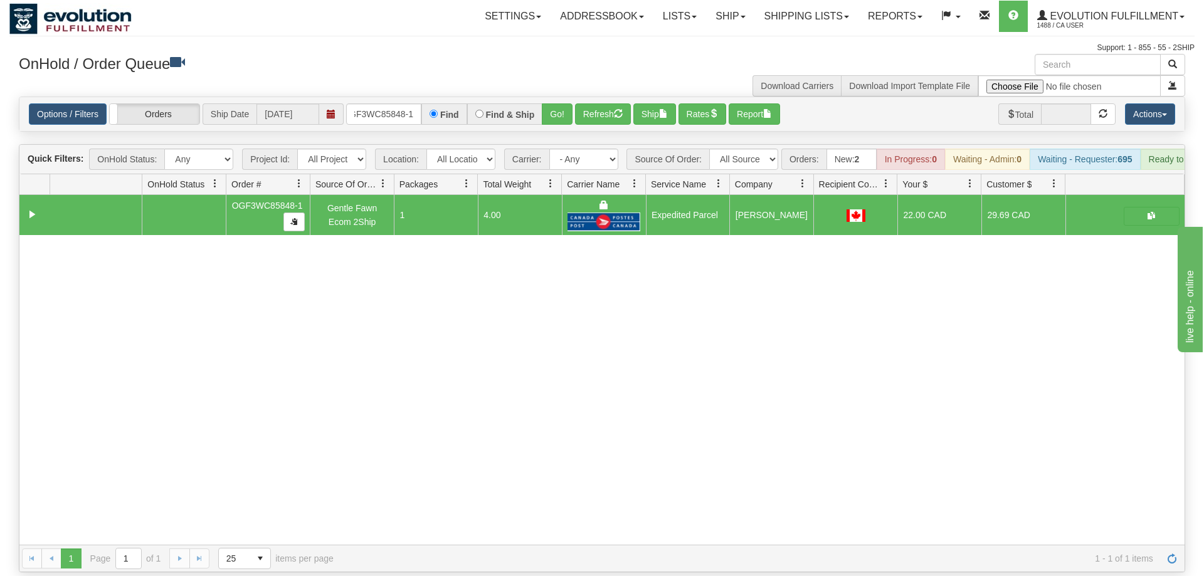
drag, startPoint x: 396, startPoint y: 112, endPoint x: 399, endPoint y: 104, distance: 8.4
click at [396, 111] on div "Options / Filters Group Shipments Orders Ship Date [DATE] OGF3WC85848-1 Find Fi…" at bounding box center [601, 114] width 1165 height 34
click at [399, 104] on input "OGF3WC85848-1" at bounding box center [383, 113] width 75 height 21
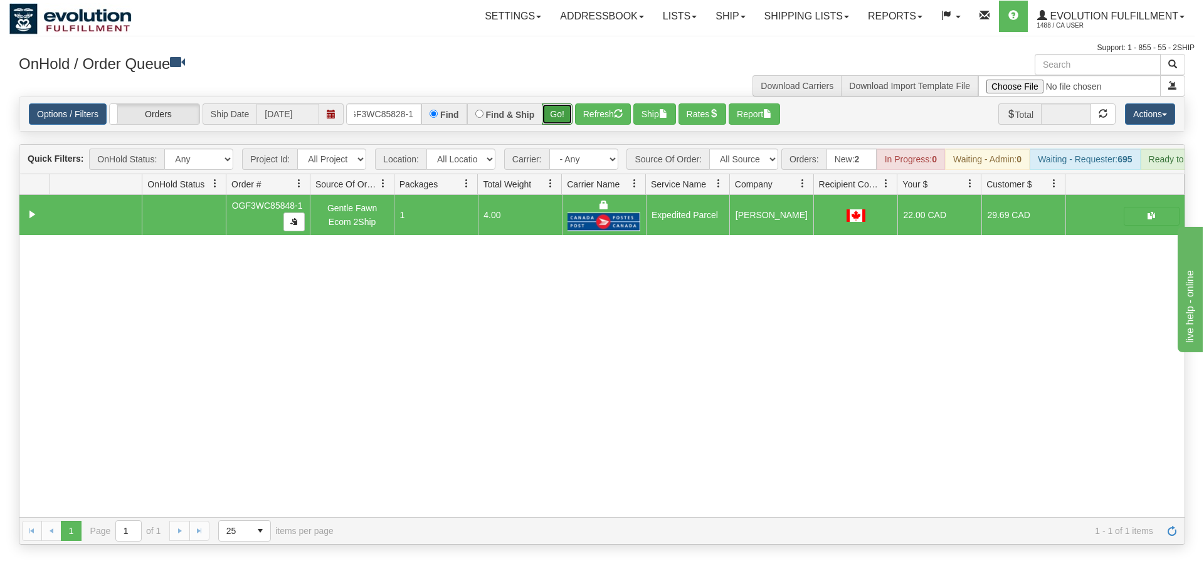
click at [558, 120] on div "Is equal to Is not equal to Contains Does not contains CAD USD EUR ZAR [PERSON_…" at bounding box center [601, 321] width 1185 height 448
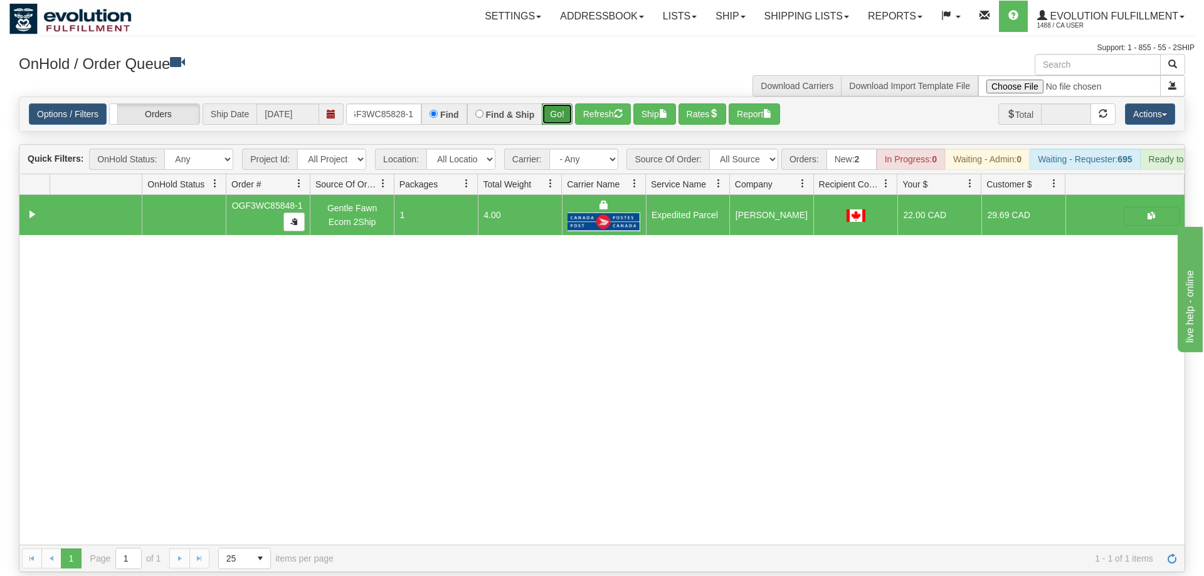
click at [569, 103] on button "Go!" at bounding box center [557, 113] width 31 height 21
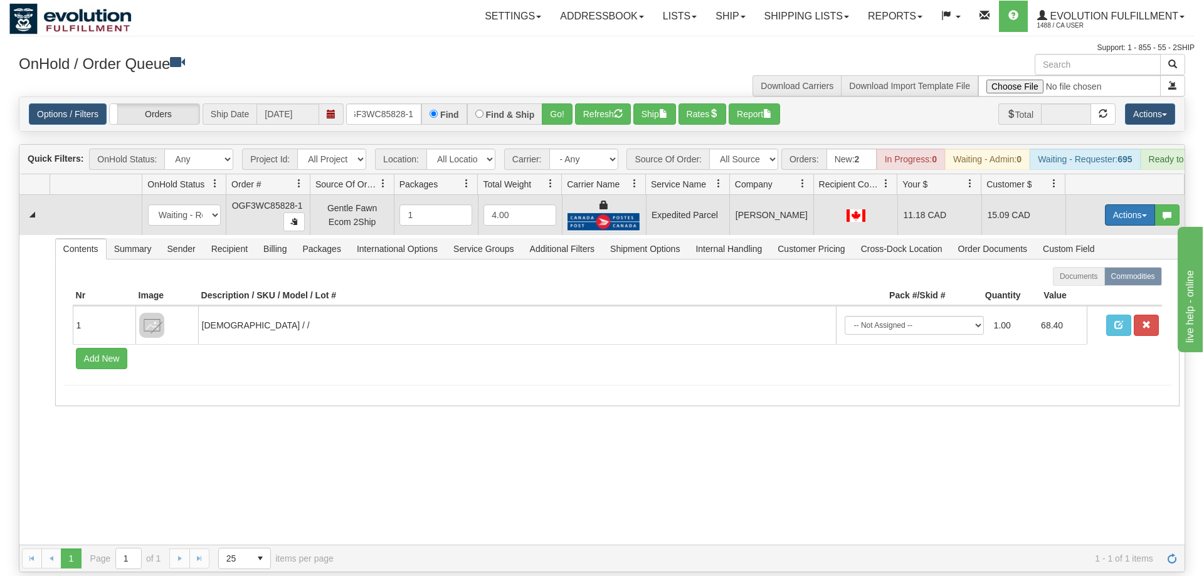
click at [1130, 204] on button "Actions" at bounding box center [1130, 214] width 50 height 21
click at [1117, 280] on link "Ship" at bounding box center [1104, 288] width 100 height 16
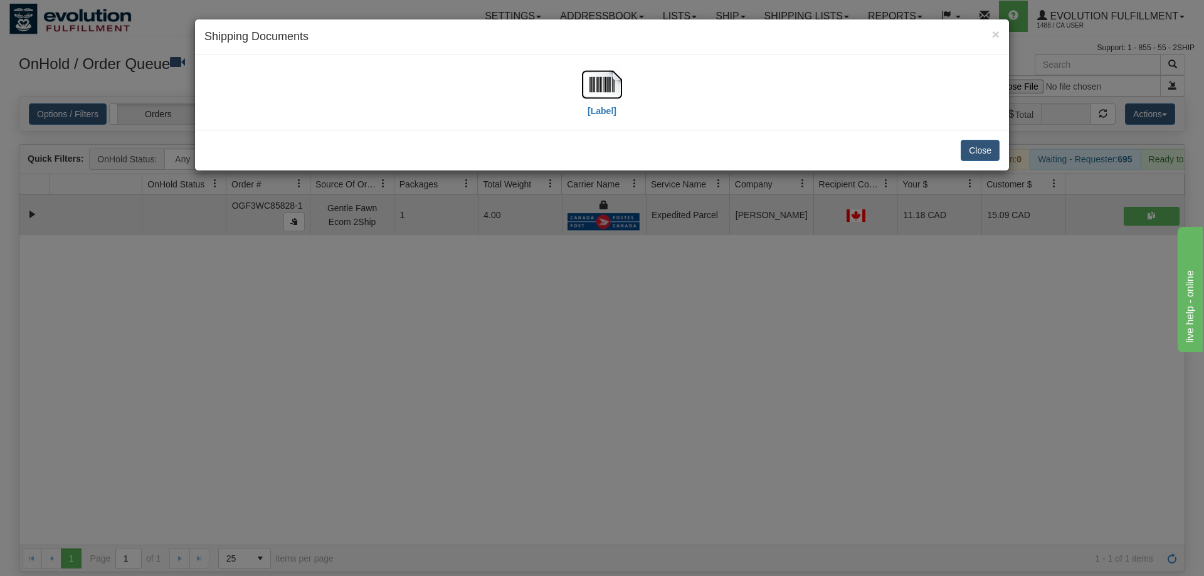
click at [580, 81] on div "[Label]" at bounding box center [601, 93] width 795 height 56
click at [585, 87] on img at bounding box center [602, 85] width 40 height 40
click at [777, 212] on div "× Shipping Documents [Label] Close" at bounding box center [602, 288] width 1204 height 576
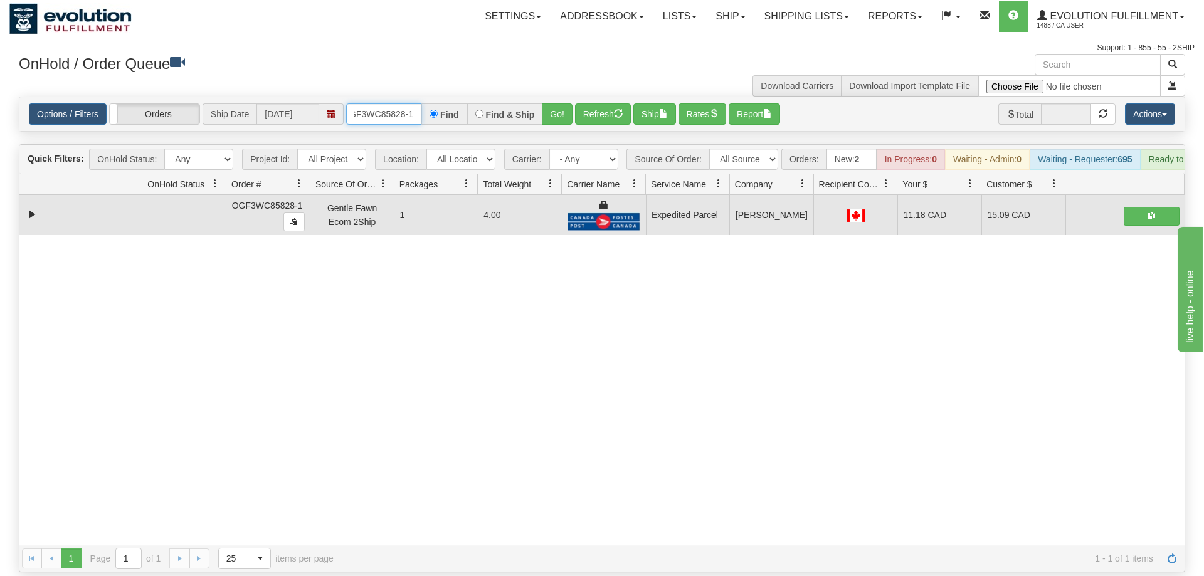
click at [371, 103] on input "OGF3WC85828-1" at bounding box center [383, 113] width 75 height 21
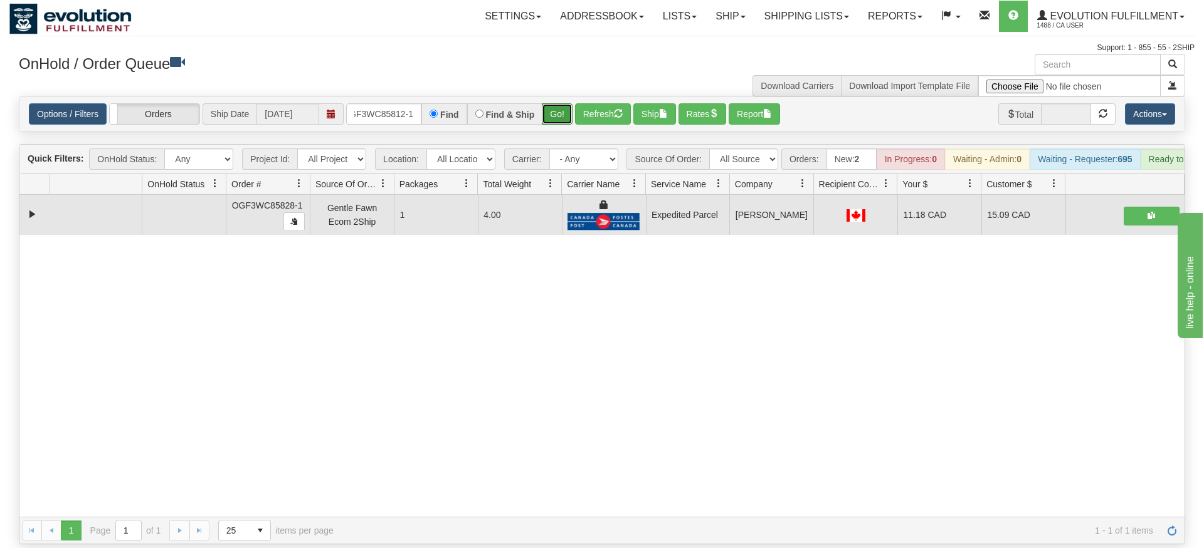
click at [549, 117] on div "Is equal to Is not equal to Contains Does not contains CAD USD EUR ZAR [PERSON_…" at bounding box center [601, 321] width 1185 height 448
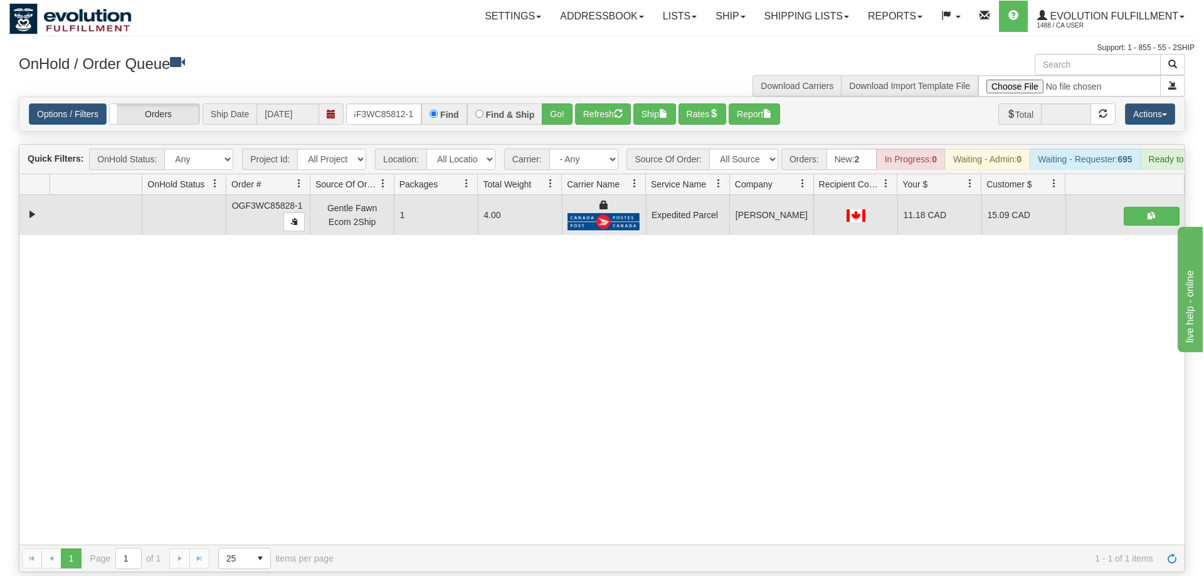
click at [552, 108] on div "Options / Filters Group Shipments Orders Ship Date [DATE] OGF3WC85812-1 Find Fi…" at bounding box center [601, 114] width 1165 height 34
click at [552, 103] on button "Go!" at bounding box center [557, 113] width 31 height 21
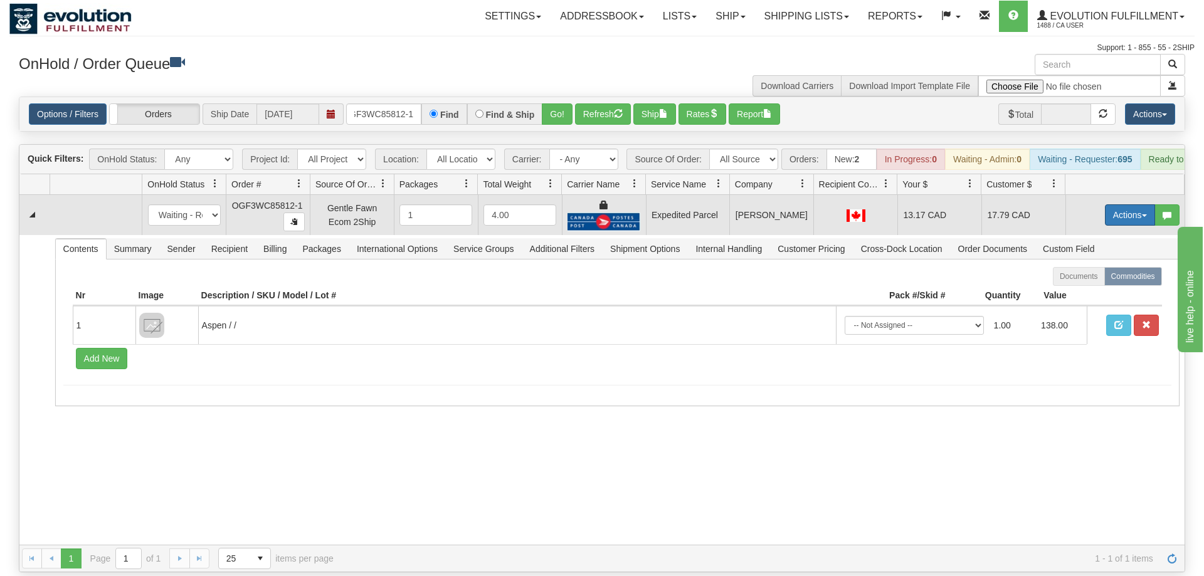
click at [1122, 204] on button "Actions" at bounding box center [1130, 214] width 50 height 21
click at [1096, 280] on link "Ship" at bounding box center [1104, 288] width 100 height 16
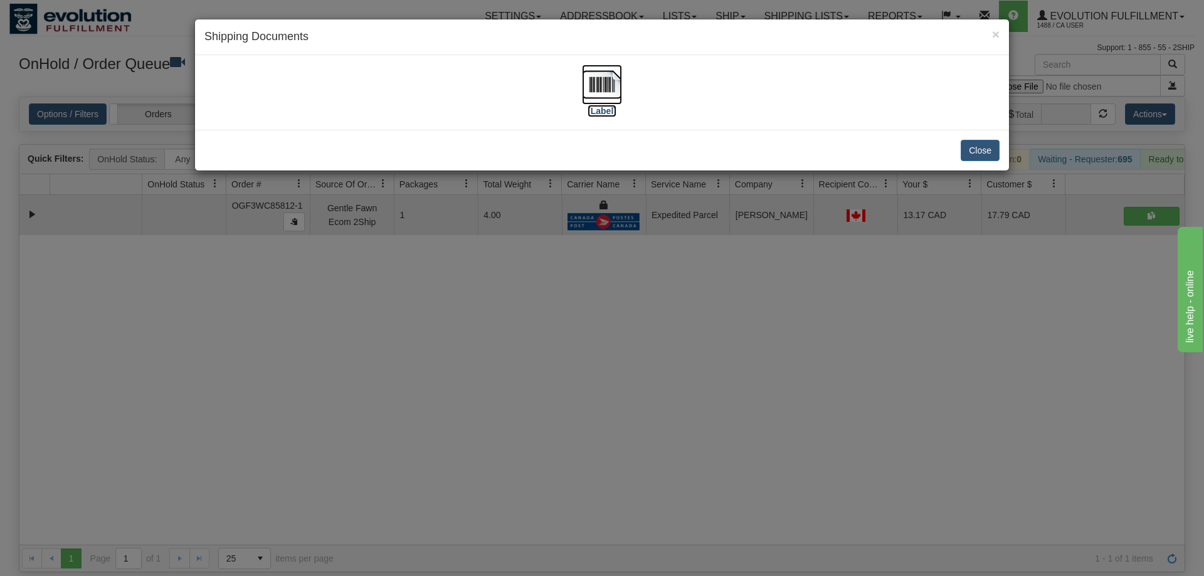
click at [592, 112] on label "[Label]" at bounding box center [601, 111] width 29 height 13
drag, startPoint x: 722, startPoint y: 242, endPoint x: 481, endPoint y: 9, distance: 335.2
click at [722, 241] on div "× Shipping Documents [Label] Close" at bounding box center [602, 288] width 1204 height 576
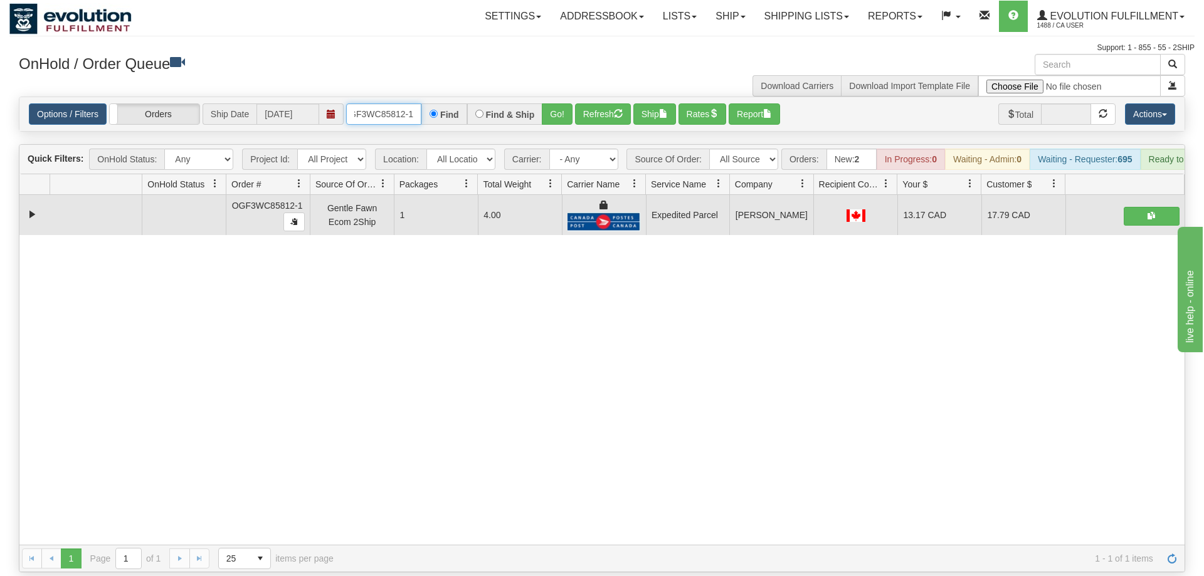
click at [362, 103] on input "OGF3WC85812-1" at bounding box center [383, 113] width 75 height 21
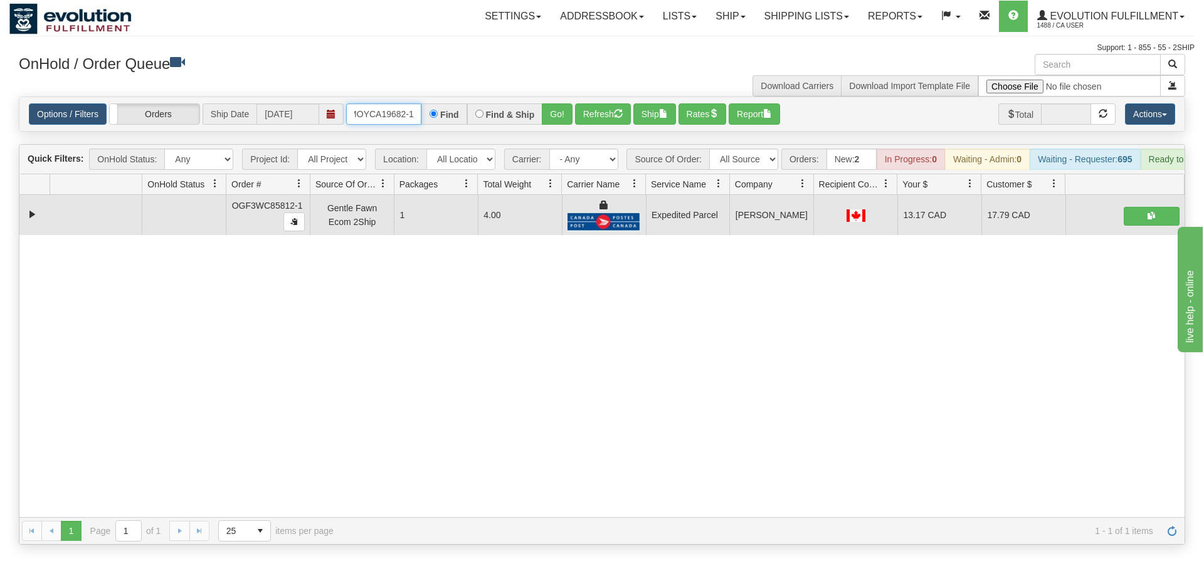
scroll to position [0, 13]
click at [553, 112] on div "Options / Filters Group Shipments Orders Ship Date [DATE] OMOYCA19682-1 Find Fi…" at bounding box center [601, 114] width 1165 height 34
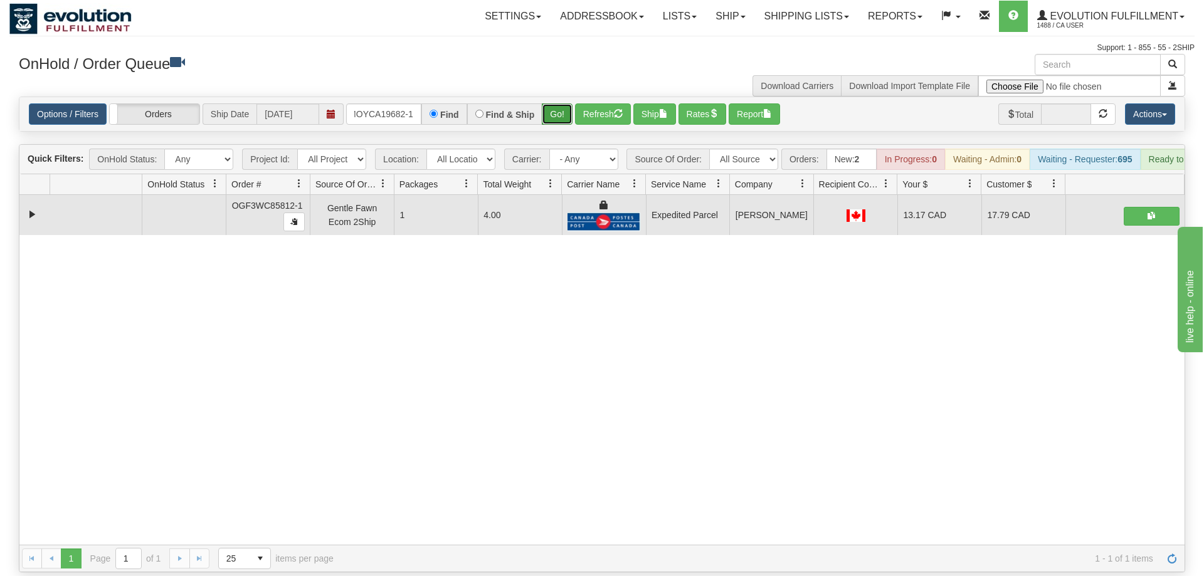
click at [551, 103] on button "Go!" at bounding box center [557, 113] width 31 height 21
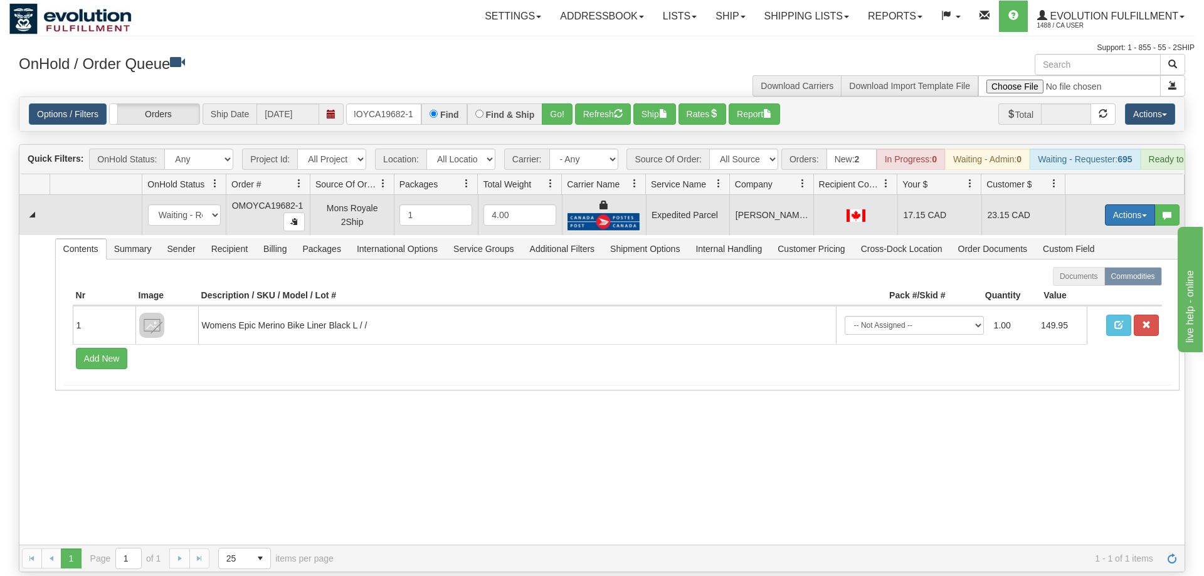
click at [1113, 204] on button "Actions" at bounding box center [1130, 214] width 50 height 21
click at [1098, 280] on link "Ship" at bounding box center [1104, 288] width 100 height 16
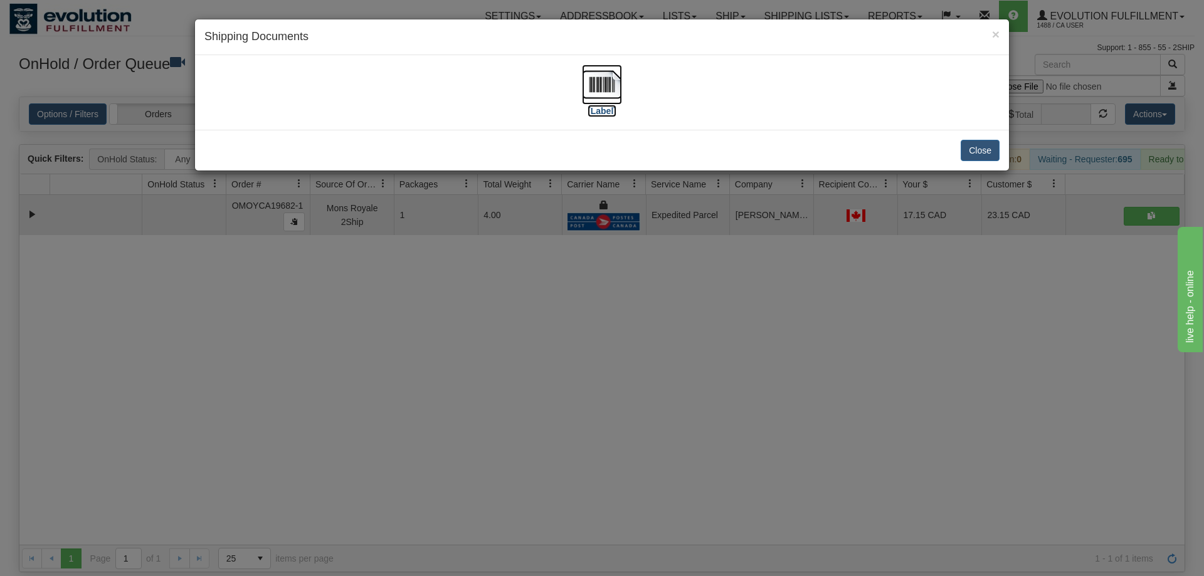
click at [621, 85] on img at bounding box center [602, 85] width 40 height 40
drag, startPoint x: 680, startPoint y: 291, endPoint x: 557, endPoint y: 198, distance: 154.8
click at [680, 290] on div "× Shipping Documents [Label] Close" at bounding box center [602, 288] width 1204 height 576
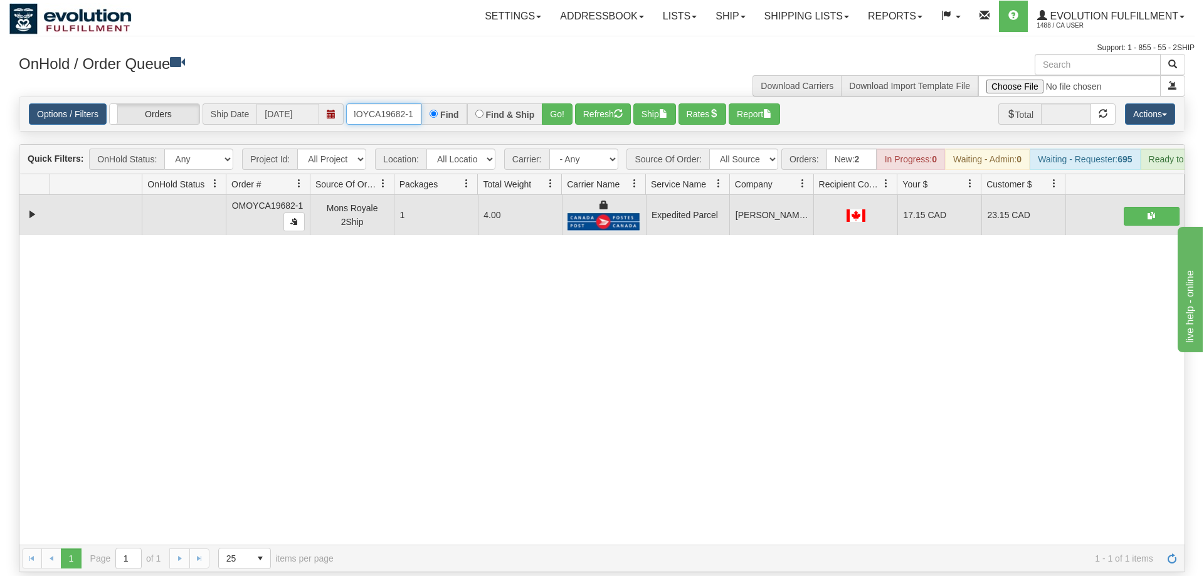
click at [379, 103] on input "OMOYCA19682-1" at bounding box center [383, 113] width 75 height 21
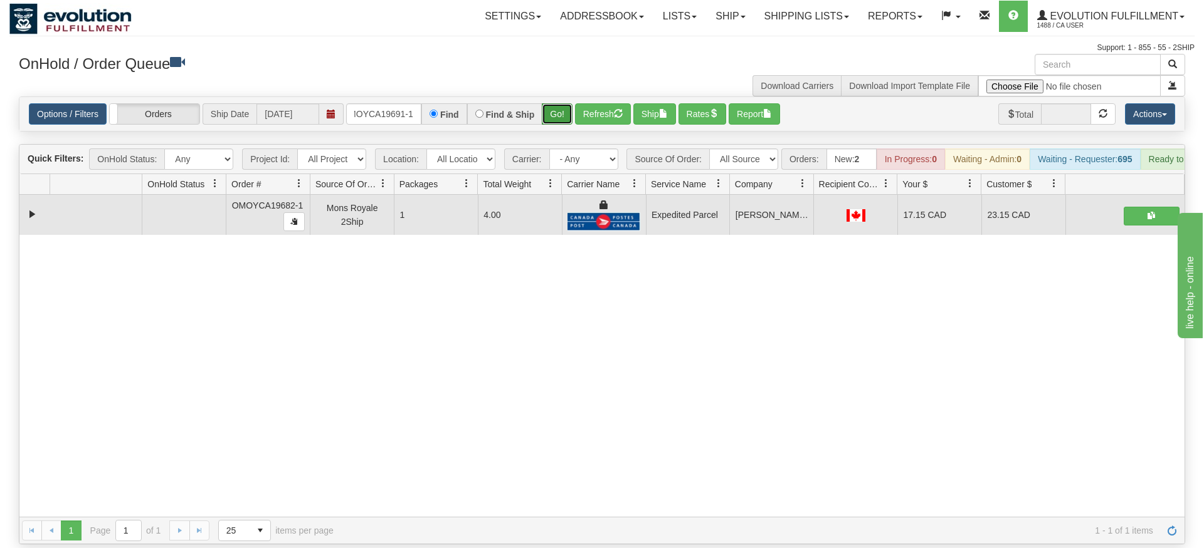
click at [555, 125] on div "Is equal to Is not equal to Contains Does not contains CAD USD EUR ZAR [PERSON_…" at bounding box center [601, 321] width 1185 height 448
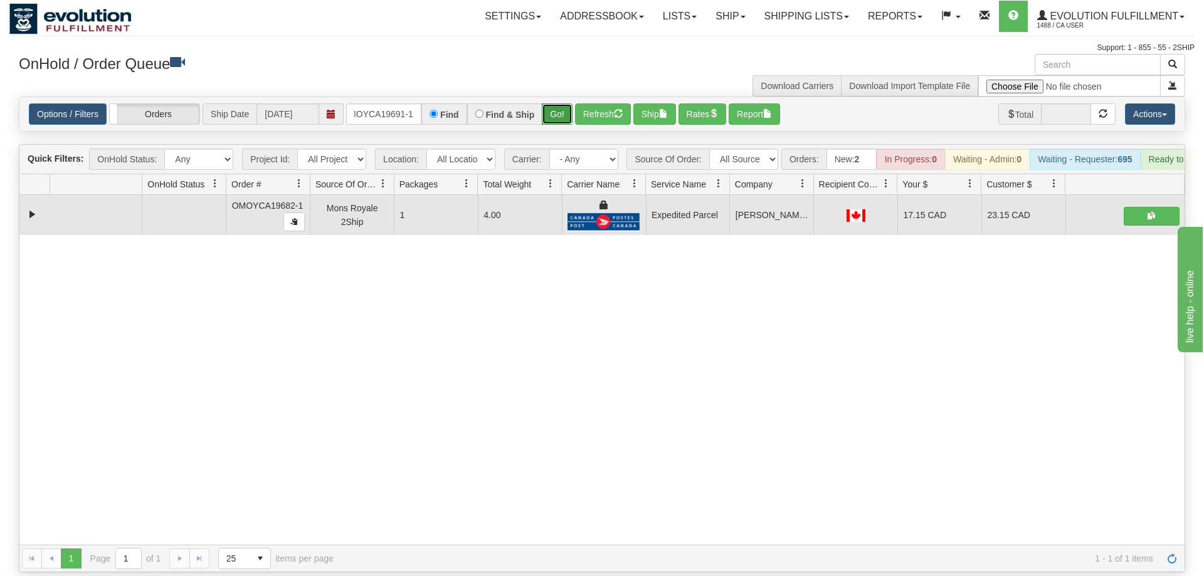
click at [559, 103] on button "Go!" at bounding box center [557, 113] width 31 height 21
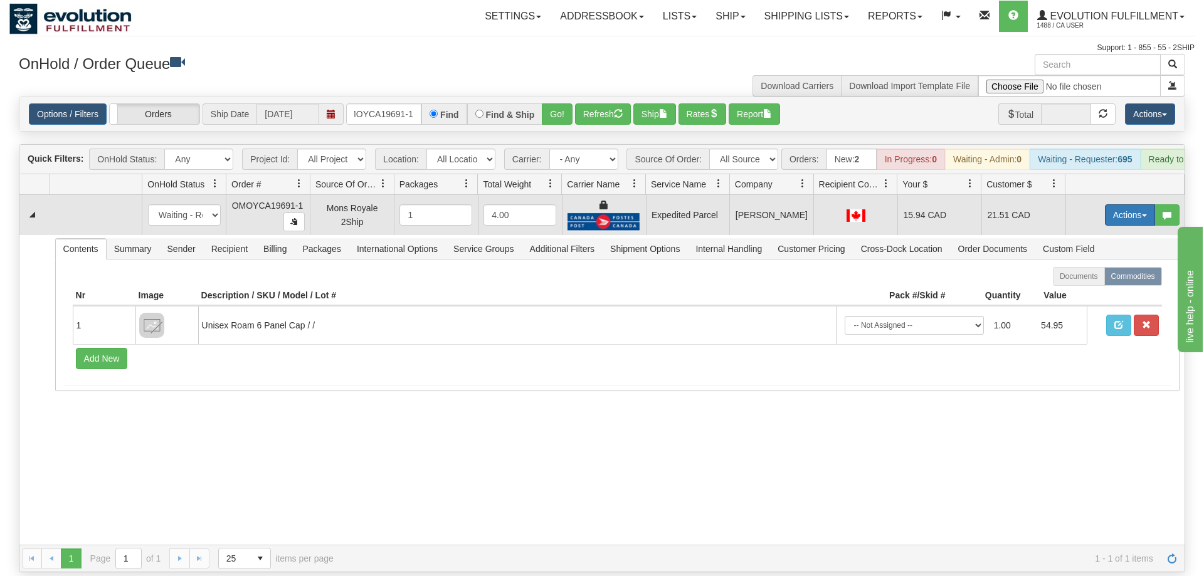
drag, startPoint x: 1109, startPoint y: 181, endPoint x: 1116, endPoint y: 187, distance: 9.8
click at [1113, 195] on td "Actions Open Refresh Rates Rate All Services Ship Delete Edit Items" at bounding box center [1124, 215] width 119 height 40
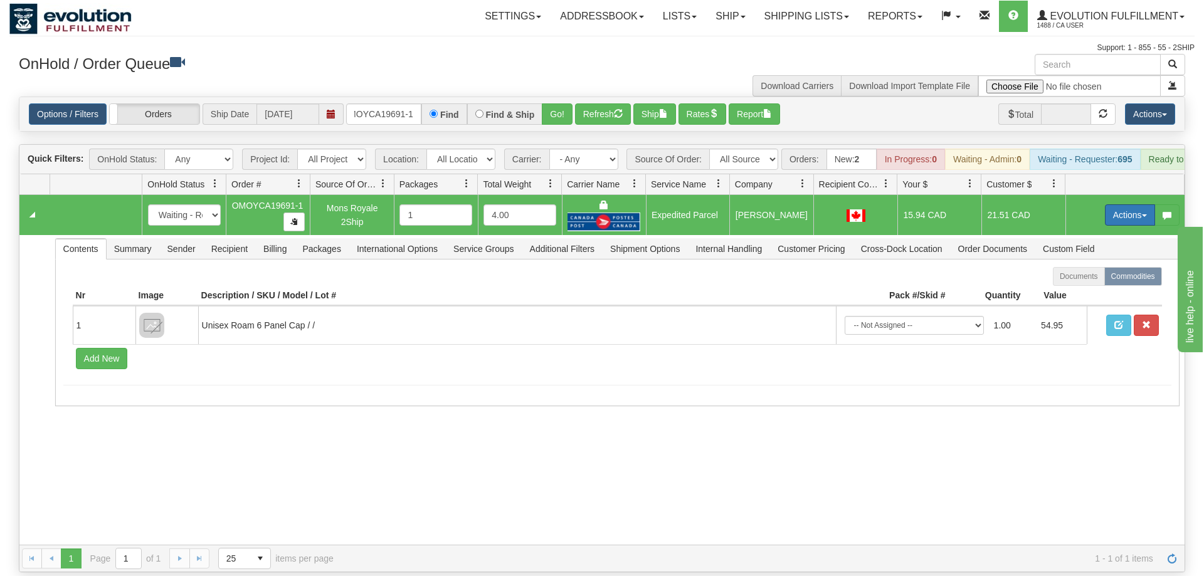
click at [1125, 204] on button "Actions" at bounding box center [1130, 214] width 50 height 21
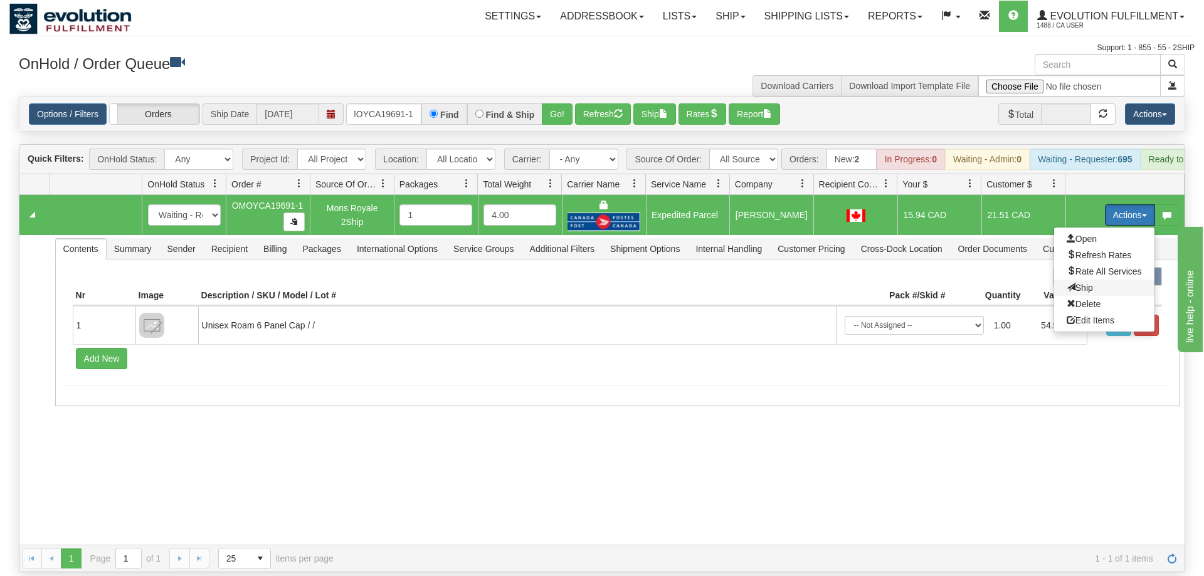
click at [1086, 283] on span "Ship" at bounding box center [1079, 288] width 26 height 10
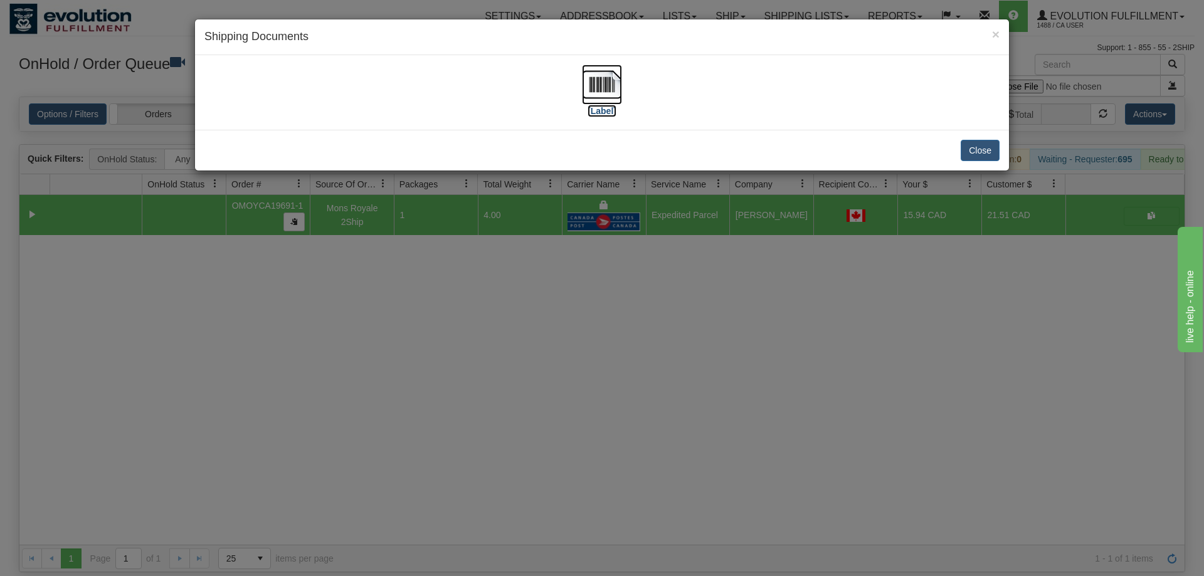
click at [594, 100] on img at bounding box center [602, 85] width 40 height 40
click at [742, 280] on div "× Shipping Documents [Label] Close" at bounding box center [602, 288] width 1204 height 576
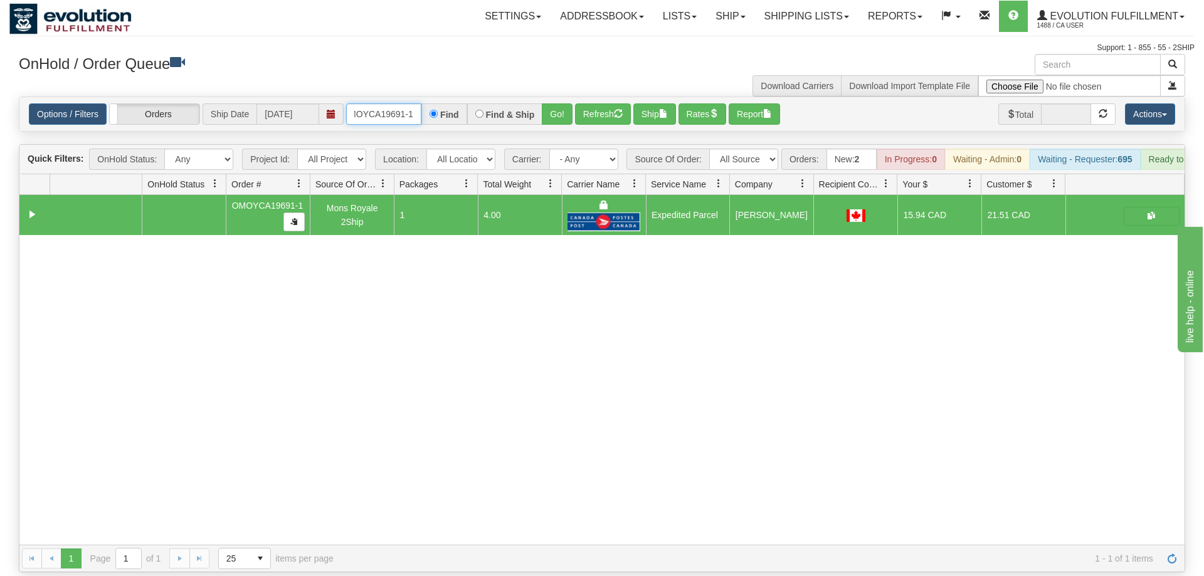
click at [403, 103] on input "OMOYCA19691-1" at bounding box center [383, 113] width 75 height 21
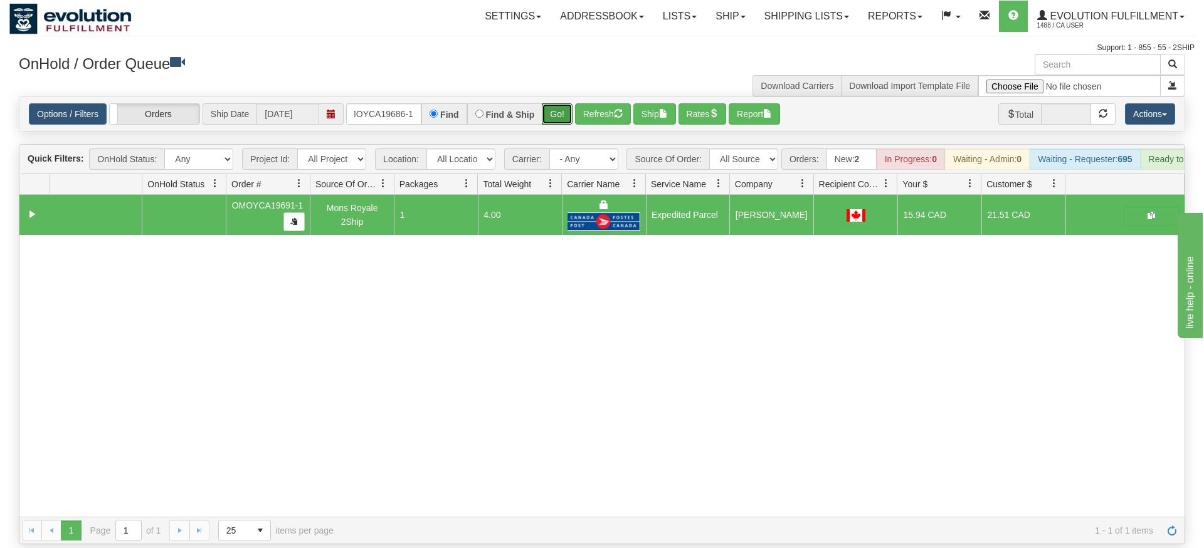
click at [559, 125] on div "Is equal to Is not equal to Contains Does not contains CAD USD EUR ZAR [PERSON_…" at bounding box center [601, 321] width 1185 height 448
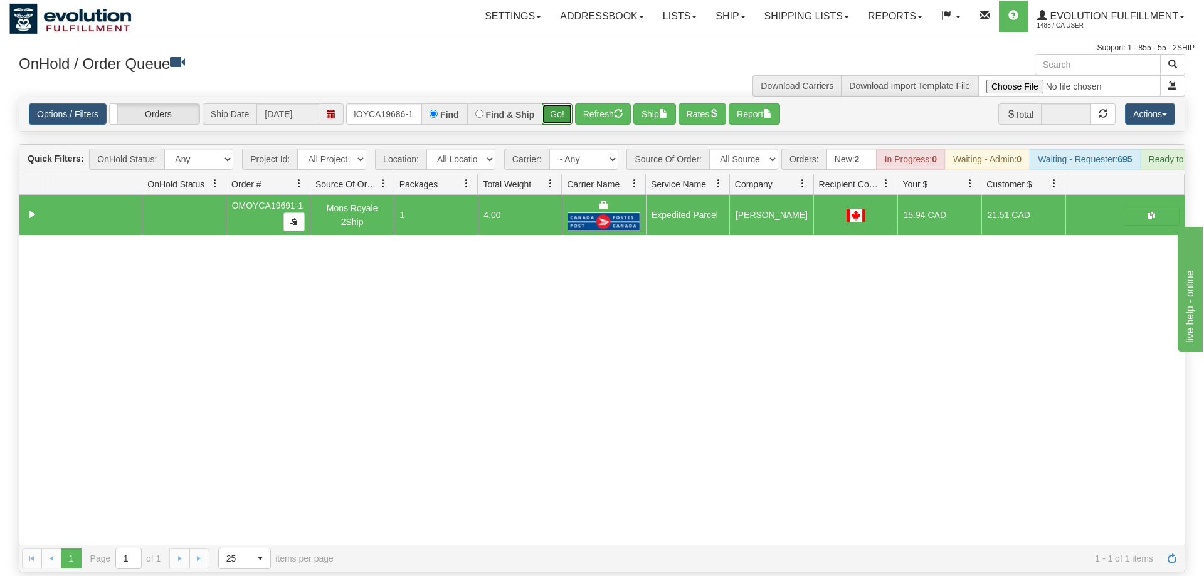
click at [559, 103] on button "Go!" at bounding box center [557, 113] width 31 height 21
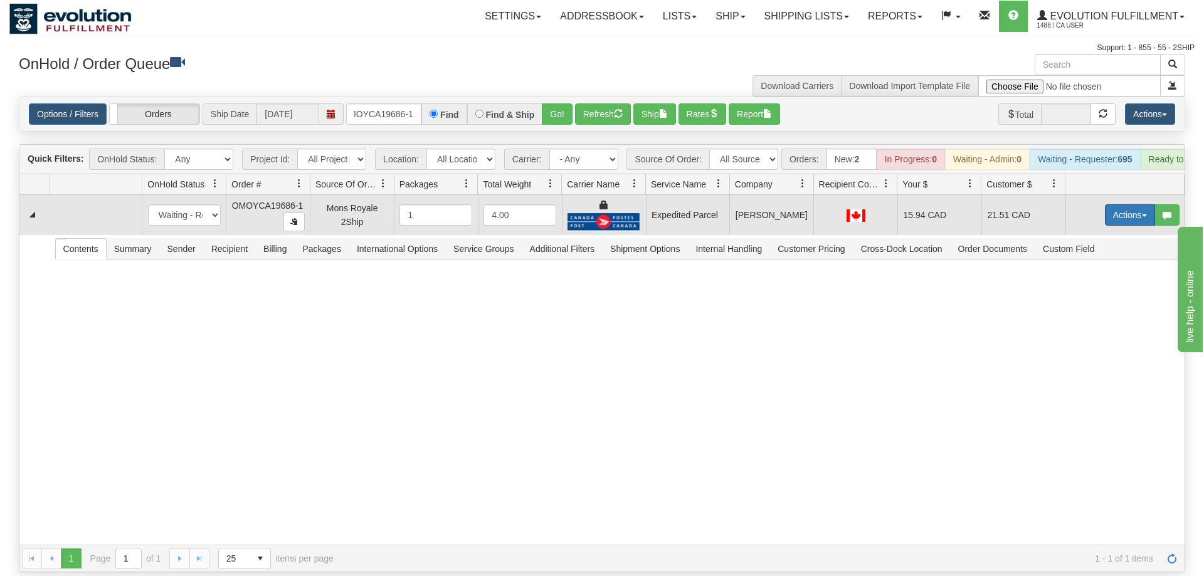
click at [1108, 204] on button "Actions" at bounding box center [1130, 214] width 50 height 21
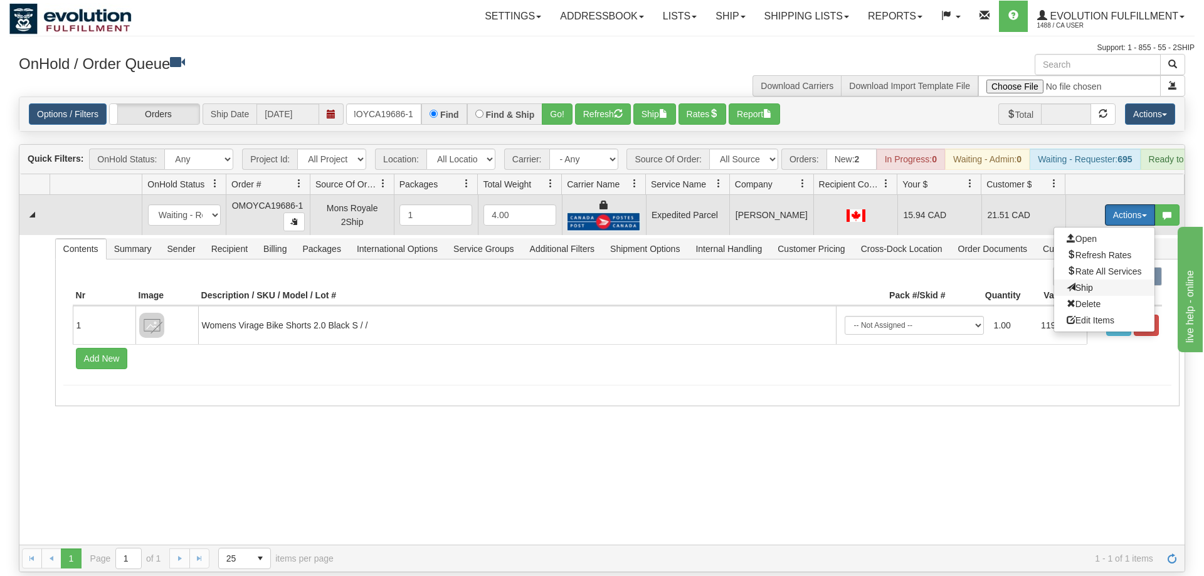
click at [1079, 283] on span "Ship" at bounding box center [1079, 288] width 26 height 10
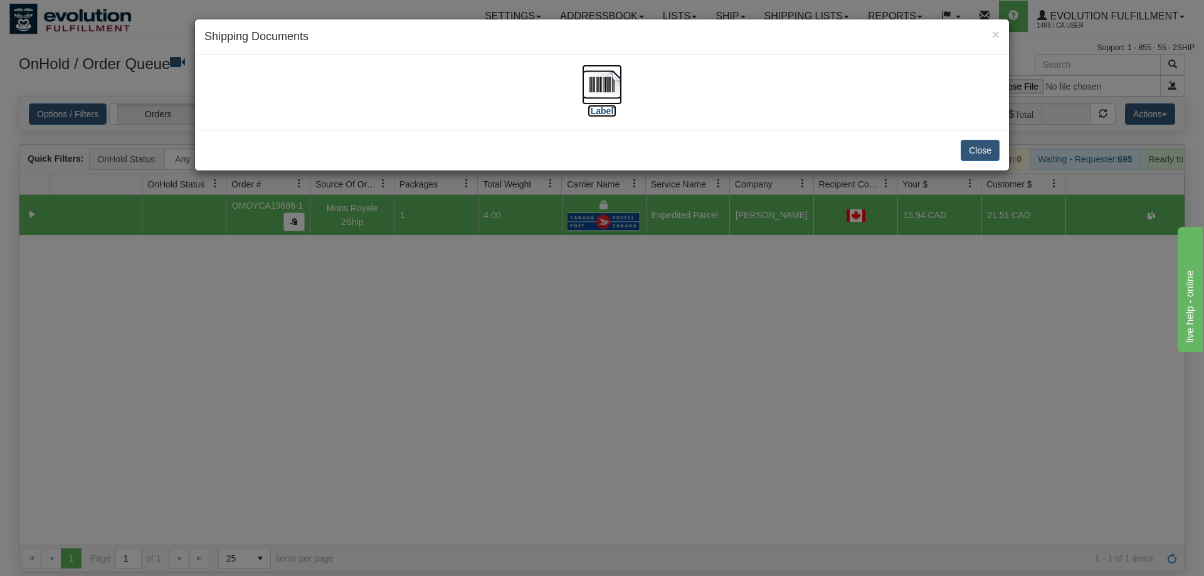
click at [587, 83] on img at bounding box center [602, 85] width 40 height 40
click at [611, 400] on div "× Shipping Documents [Label] Close" at bounding box center [602, 288] width 1204 height 576
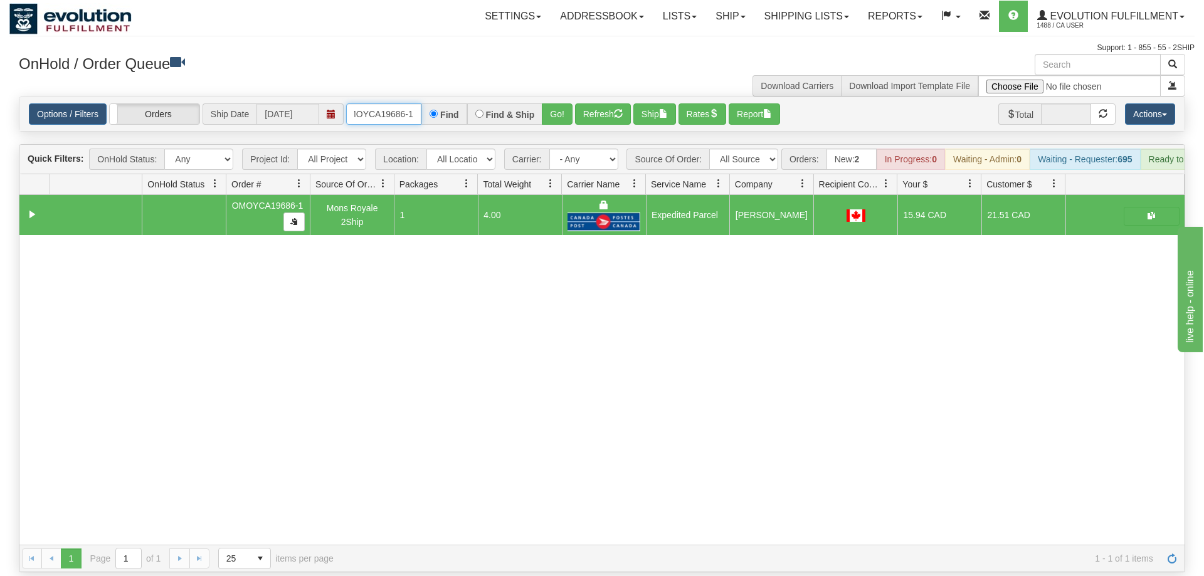
click at [406, 103] on input "OMOYCA19686-1" at bounding box center [383, 113] width 75 height 21
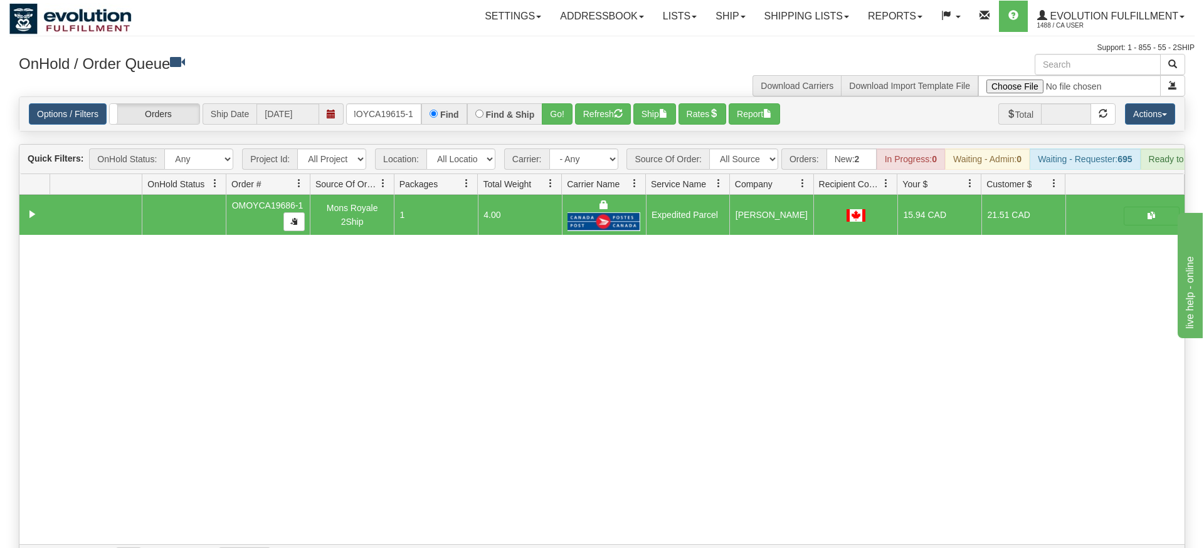
drag, startPoint x: 547, startPoint y: 82, endPoint x: 556, endPoint y: 97, distance: 16.9
click at [547, 109] on div "Options / Filters Group Shipments Orders Ship Date [DATE] OMOYCA19615-1 Find Fi…" at bounding box center [601, 114] width 1165 height 34
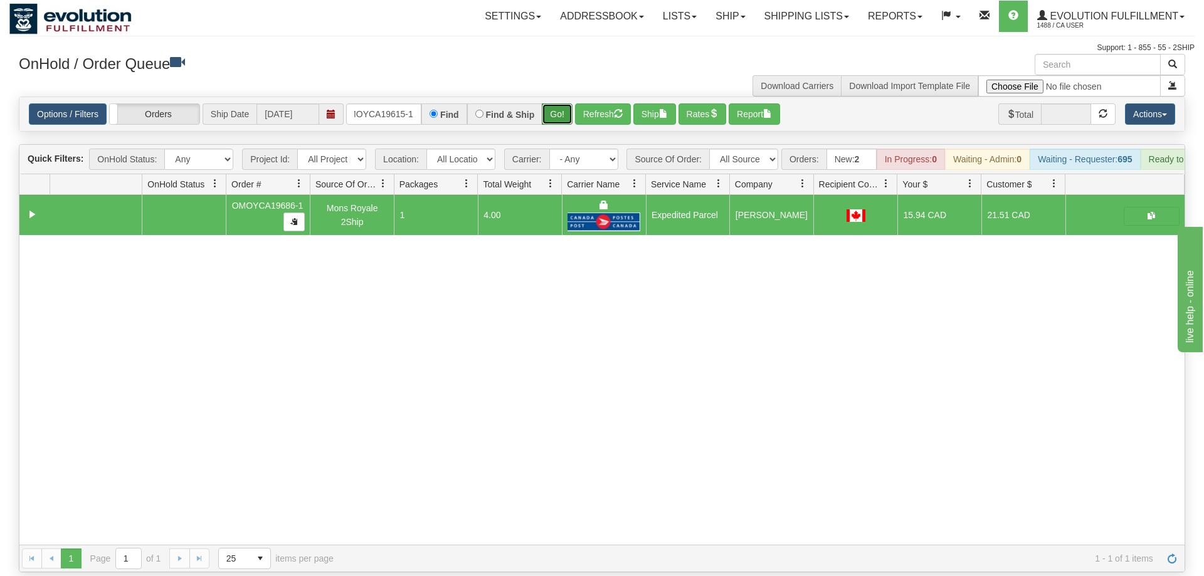
click at [557, 103] on button "Go!" at bounding box center [557, 113] width 31 height 21
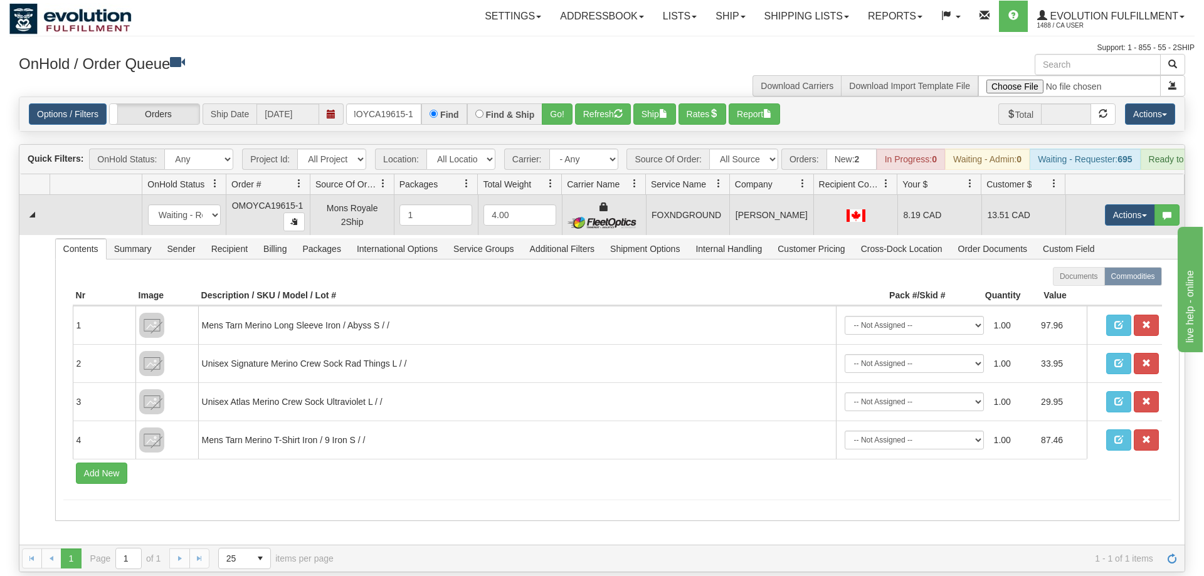
click at [1095, 195] on td "Actions Open Refresh Rates Rate All Services Ship Delete Edit Items" at bounding box center [1124, 215] width 119 height 40
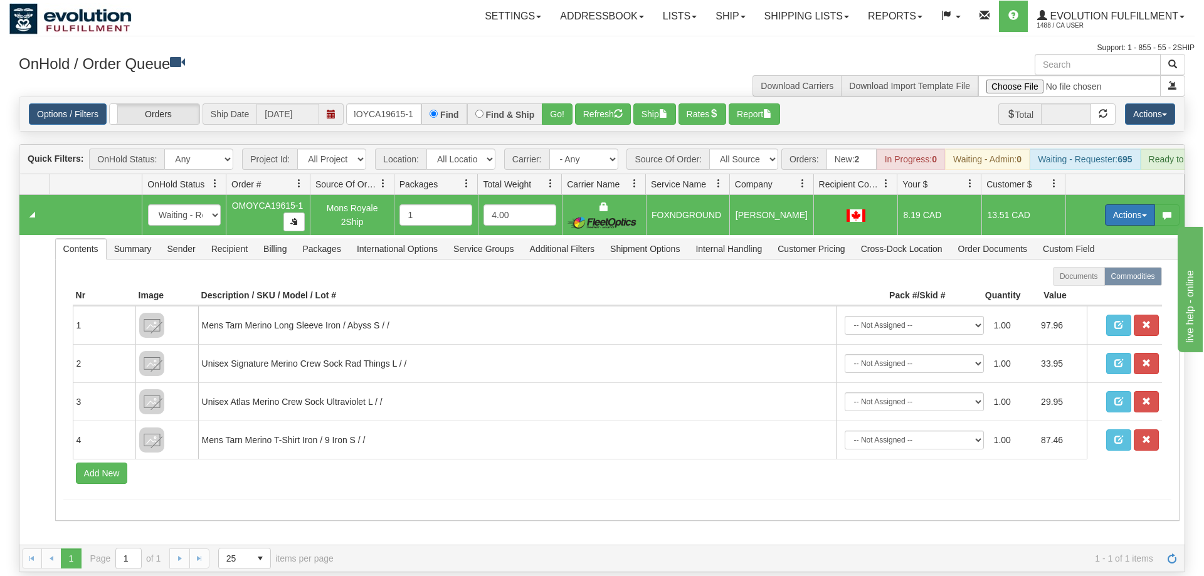
click at [1113, 204] on button "Actions" at bounding box center [1130, 214] width 50 height 21
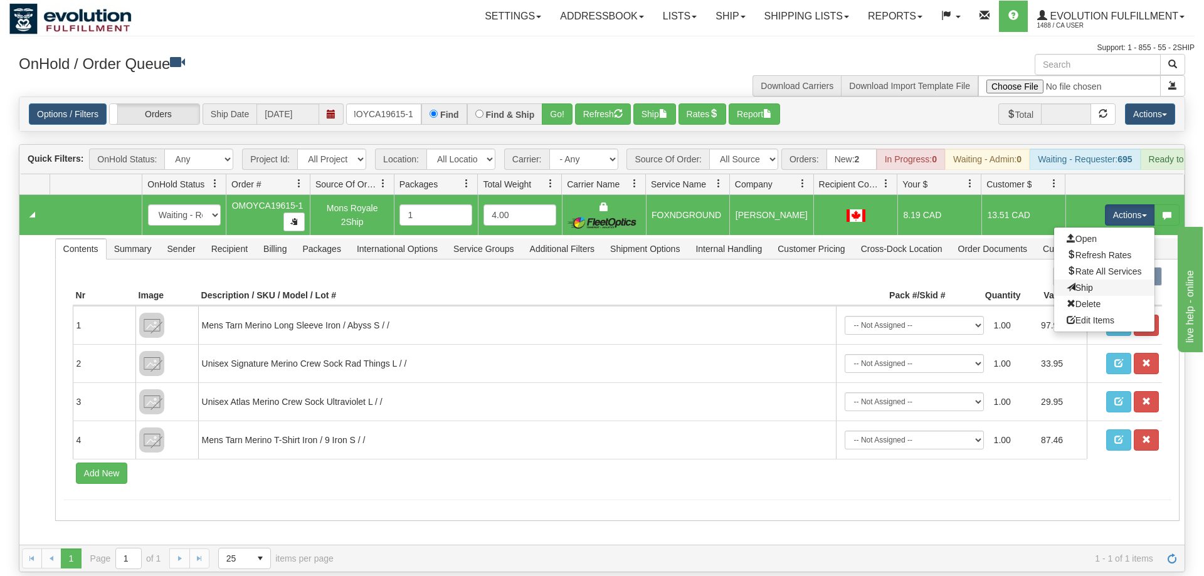
click at [1101, 280] on link "Ship" at bounding box center [1104, 288] width 100 height 16
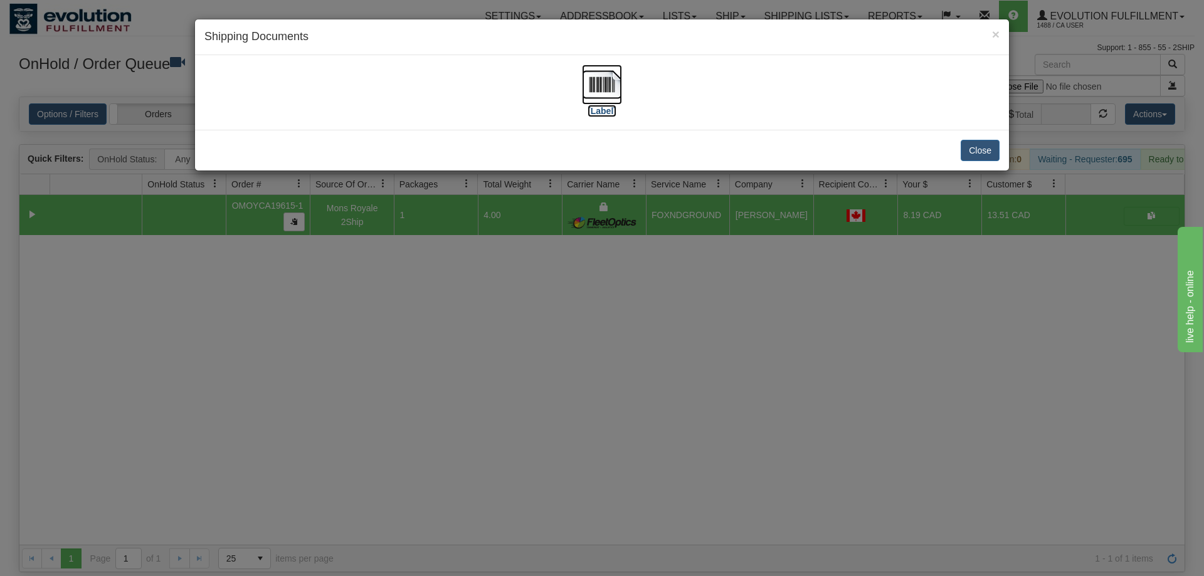
click at [618, 90] on img at bounding box center [602, 85] width 40 height 40
click at [764, 283] on div "× Shipping Documents [Label] Close" at bounding box center [602, 288] width 1204 height 576
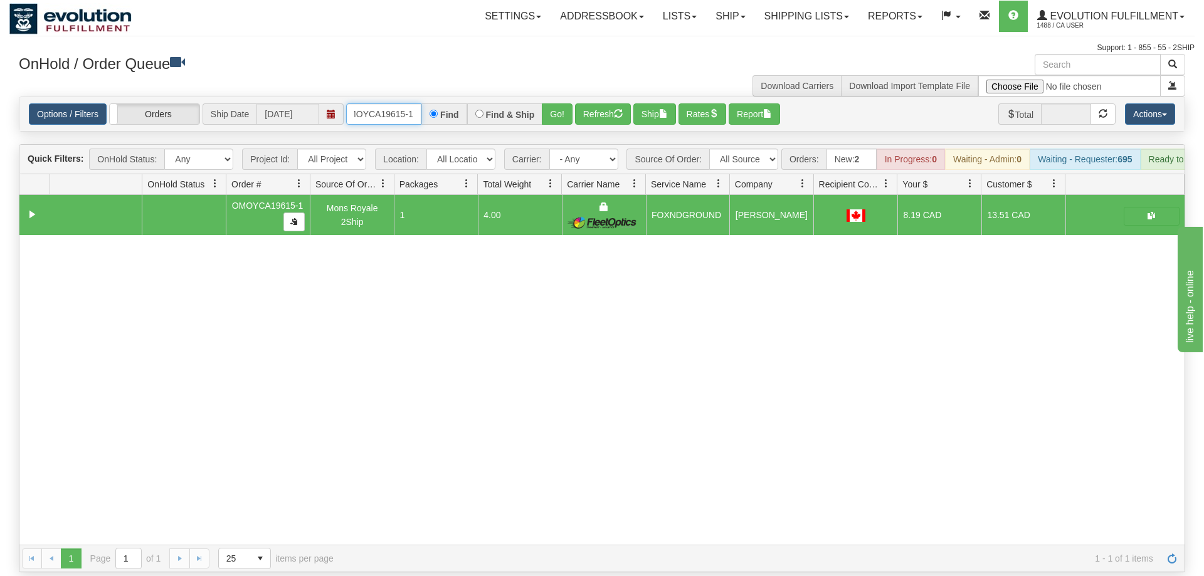
click at [384, 104] on input "OMOYCA19615-1" at bounding box center [383, 113] width 75 height 21
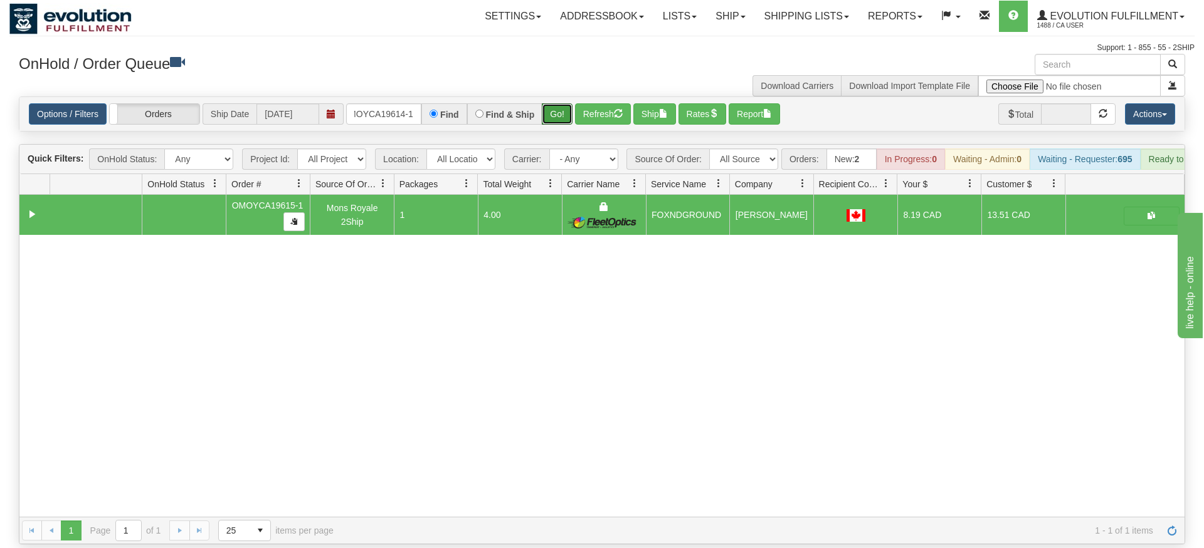
click at [559, 120] on div "Is equal to Is not equal to Contains Does not contains CAD USD EUR ZAR [PERSON_…" at bounding box center [601, 321] width 1185 height 448
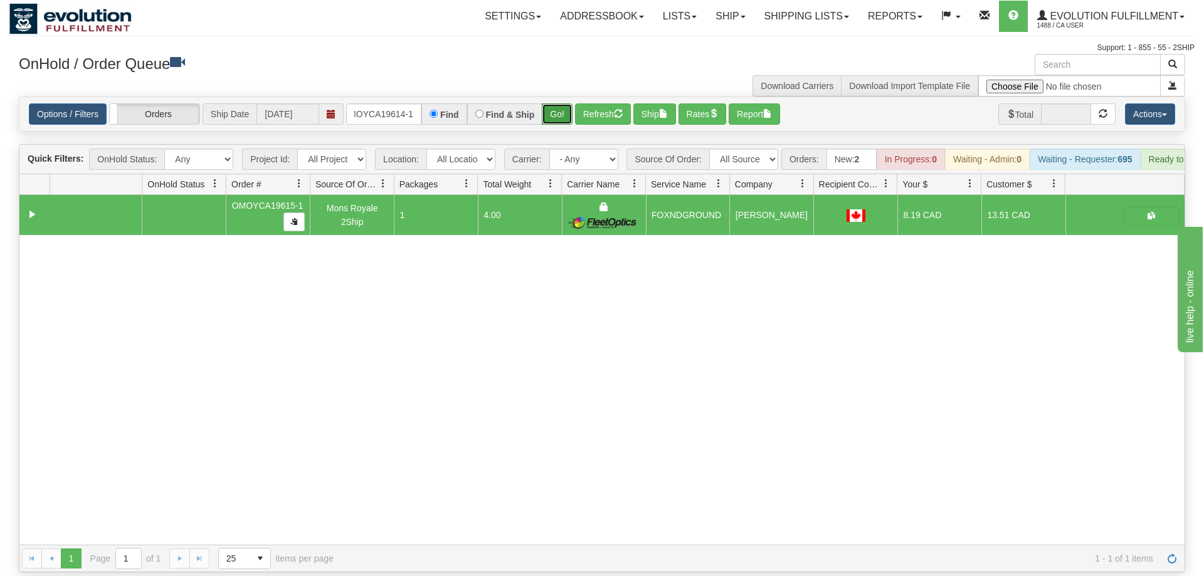
click at [560, 103] on button "Go!" at bounding box center [557, 113] width 31 height 21
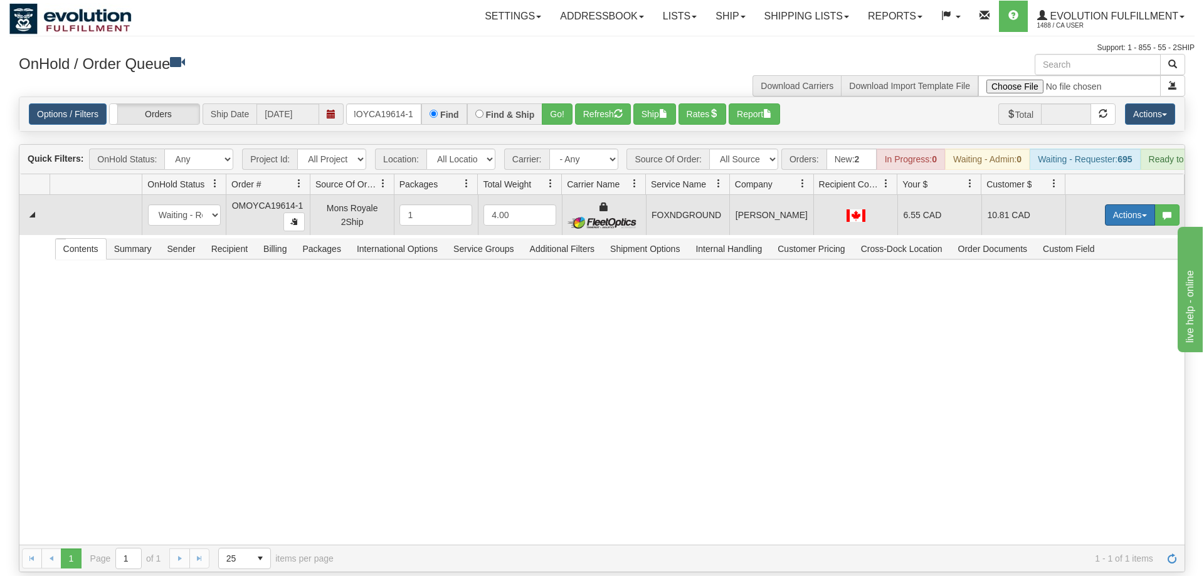
drag, startPoint x: 1100, startPoint y: 207, endPoint x: 1106, endPoint y: 202, distance: 7.5
click at [1101, 206] on td "Actions Open Refresh Rates Rate All Services Ship Delete Edit Items" at bounding box center [1124, 215] width 119 height 40
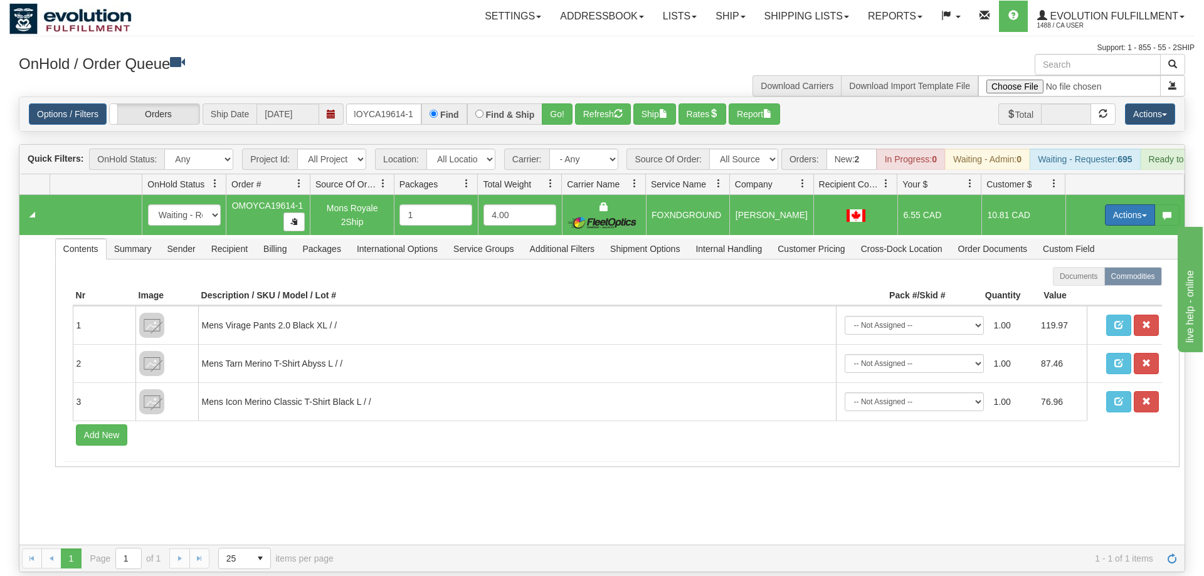
click at [1106, 204] on button "Actions" at bounding box center [1130, 214] width 50 height 21
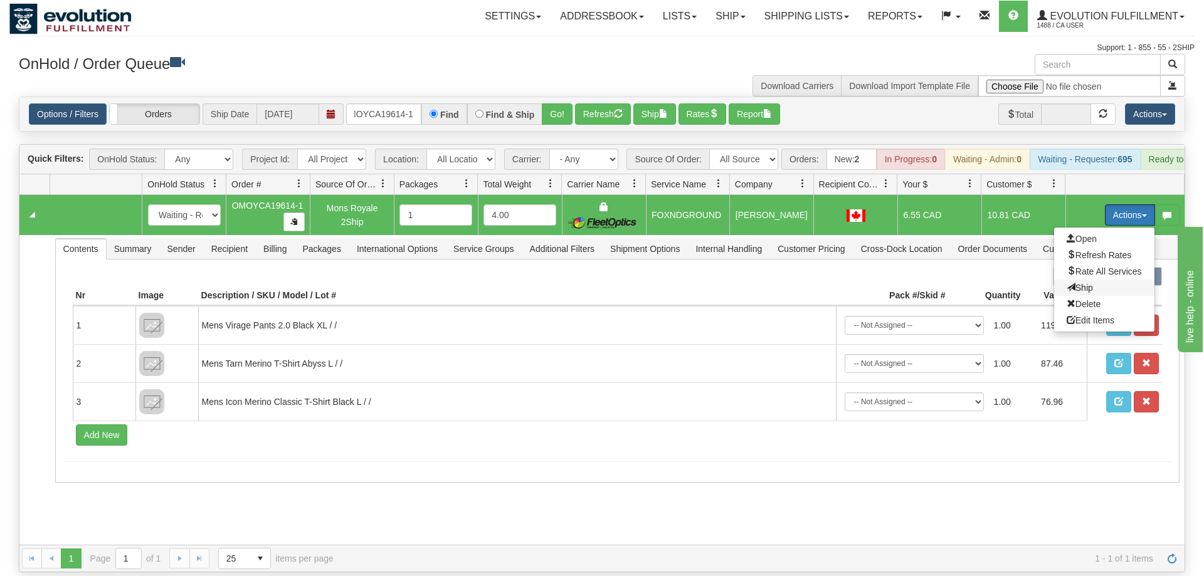
click at [1077, 283] on span "Ship" at bounding box center [1079, 288] width 26 height 10
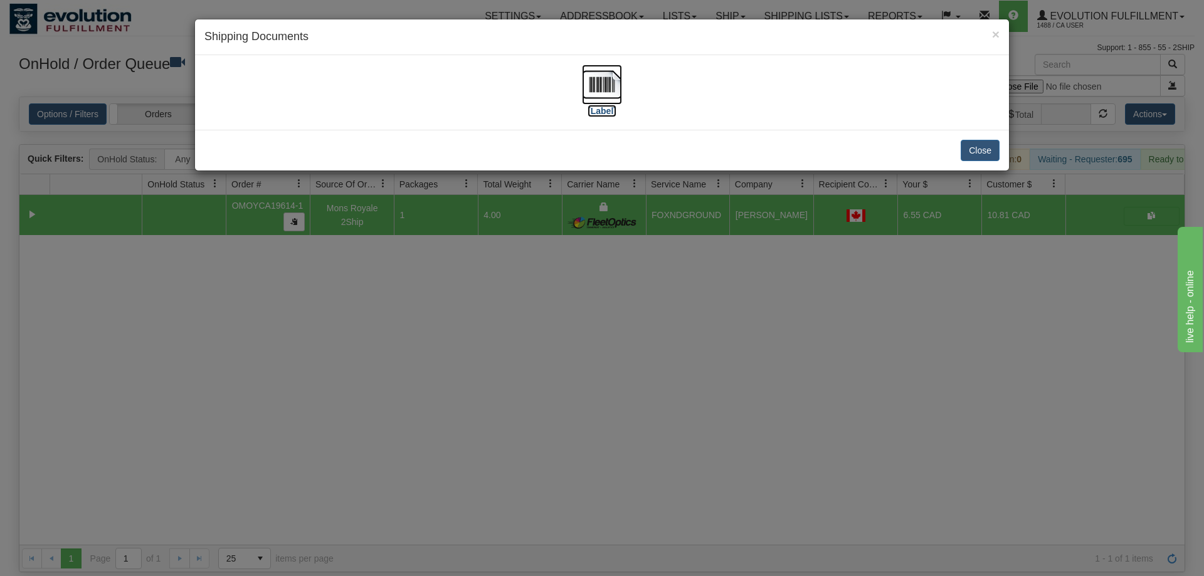
click at [602, 87] on img at bounding box center [602, 85] width 40 height 40
drag, startPoint x: 653, startPoint y: 396, endPoint x: 409, endPoint y: 139, distance: 354.7
click at [653, 380] on div "× Shipping Documents [Label] Close" at bounding box center [602, 288] width 1204 height 576
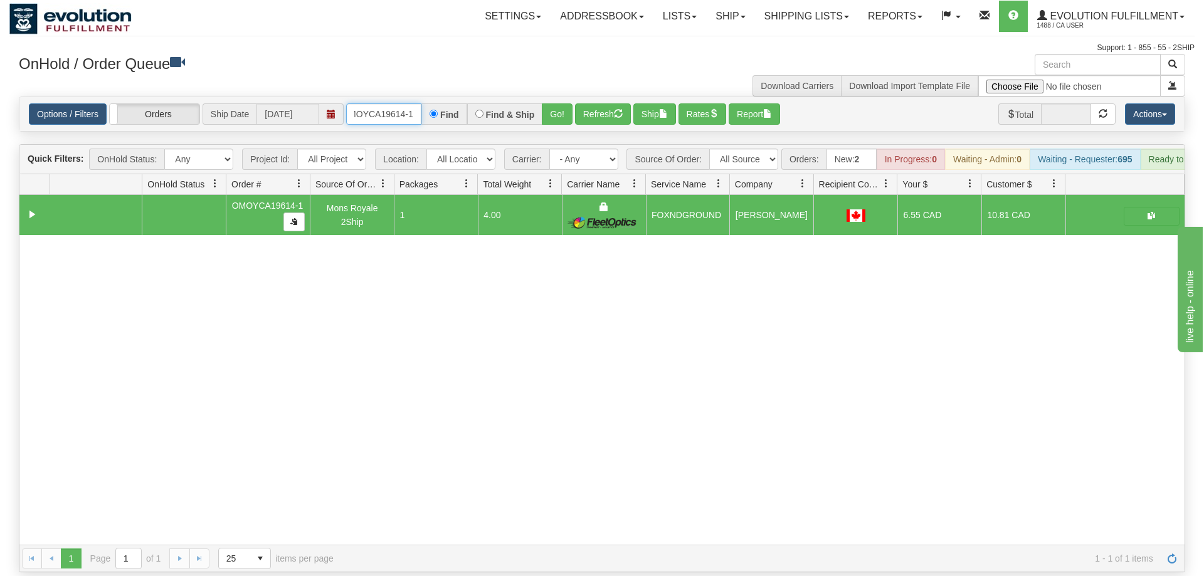
click at [365, 103] on input "OMOYCA19614-1" at bounding box center [383, 113] width 75 height 21
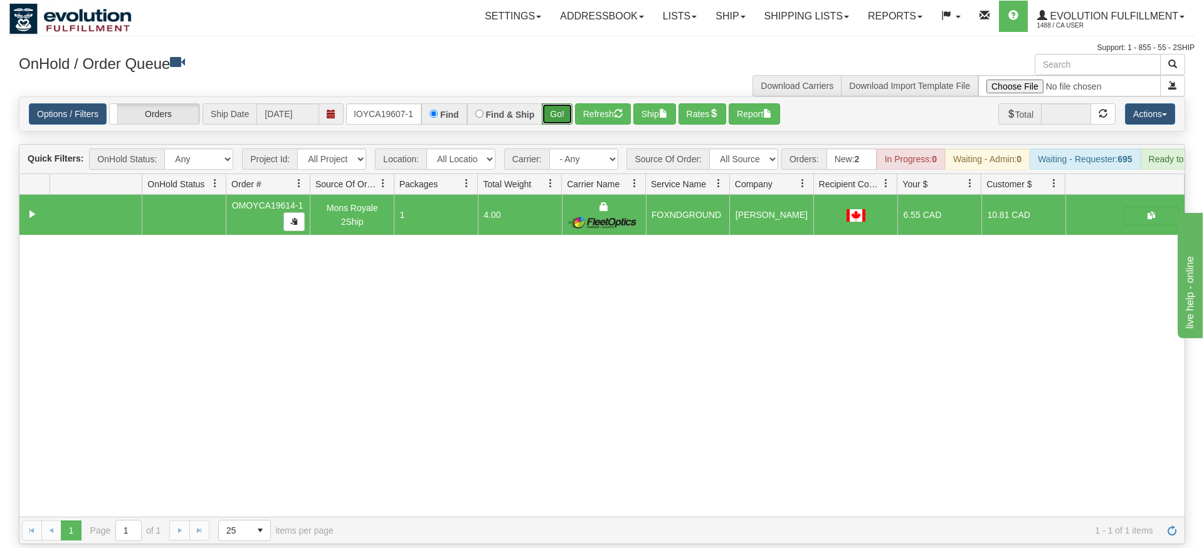
drag, startPoint x: 554, startPoint y: 100, endPoint x: 554, endPoint y: 127, distance: 26.3
click at [554, 127] on div "Is equal to Is not equal to Contains Does not contains CAD USD EUR ZAR [PERSON_…" at bounding box center [601, 321] width 1185 height 448
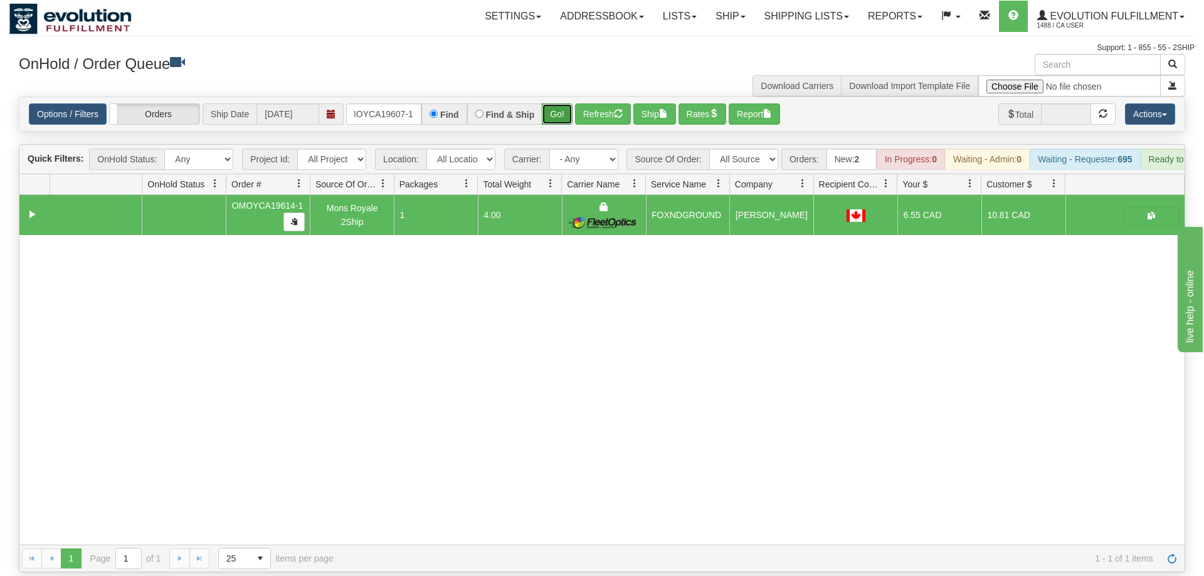
click at [555, 103] on button "Go!" at bounding box center [557, 113] width 31 height 21
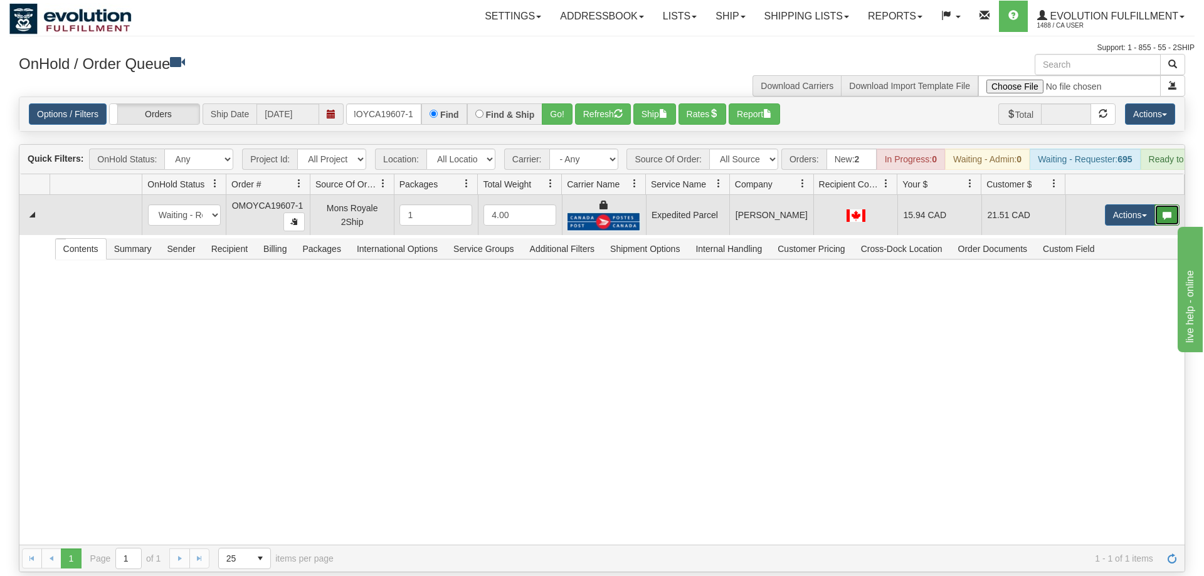
click at [1157, 204] on button "button" at bounding box center [1166, 214] width 25 height 21
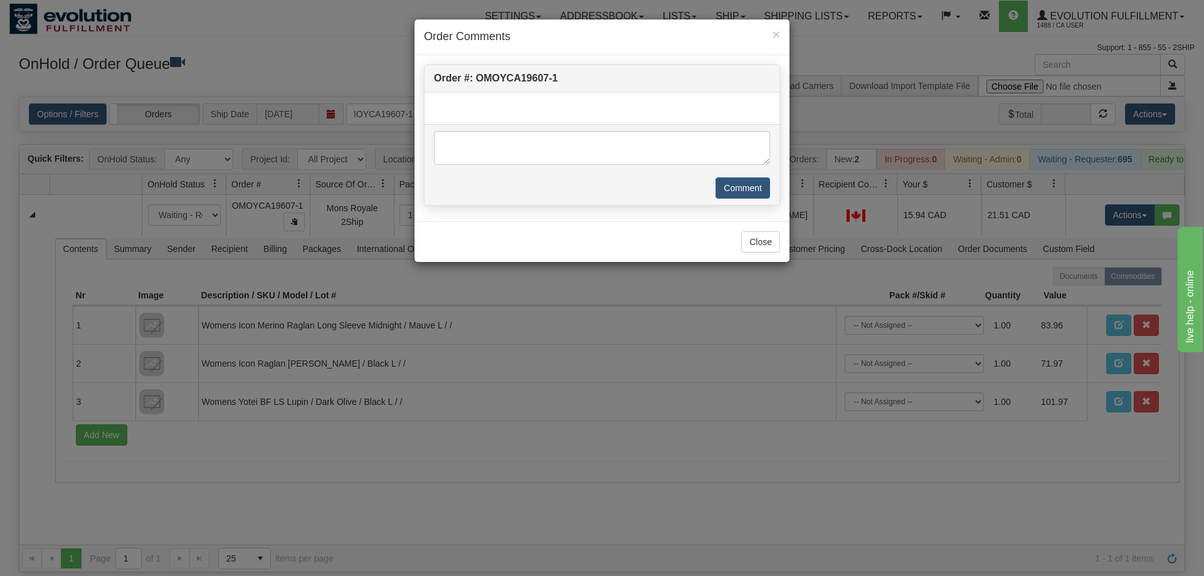
click at [1136, 194] on div "× Order Comments Order #: OMOYCA19607-1 Comment Close" at bounding box center [602, 288] width 1204 height 576
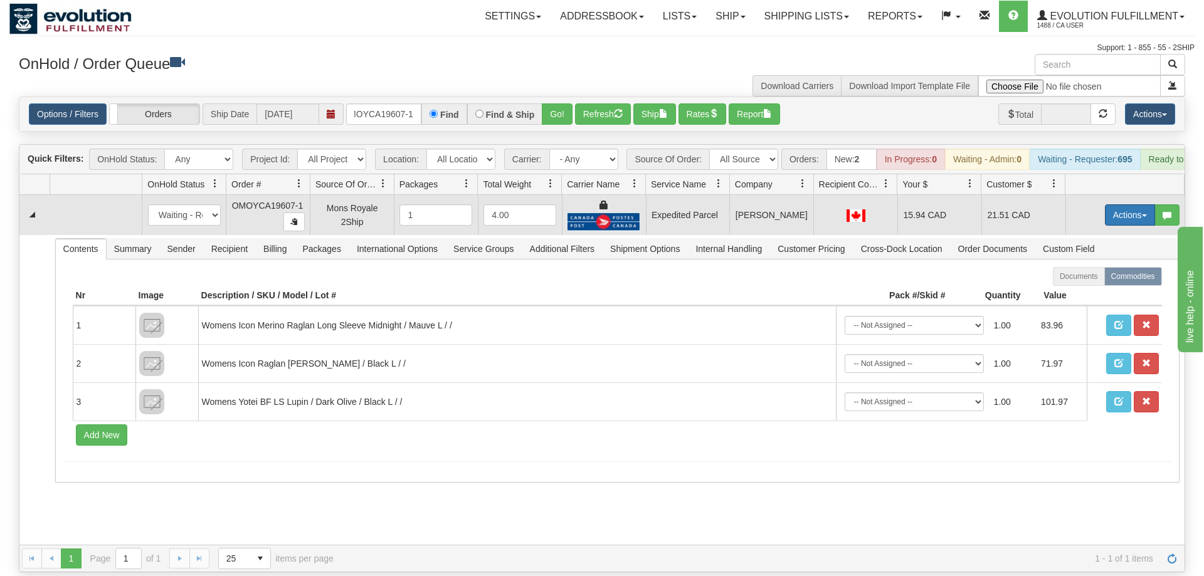
click at [1126, 204] on button "Actions" at bounding box center [1130, 214] width 50 height 21
click at [1088, 283] on span "Ship" at bounding box center [1079, 288] width 26 height 10
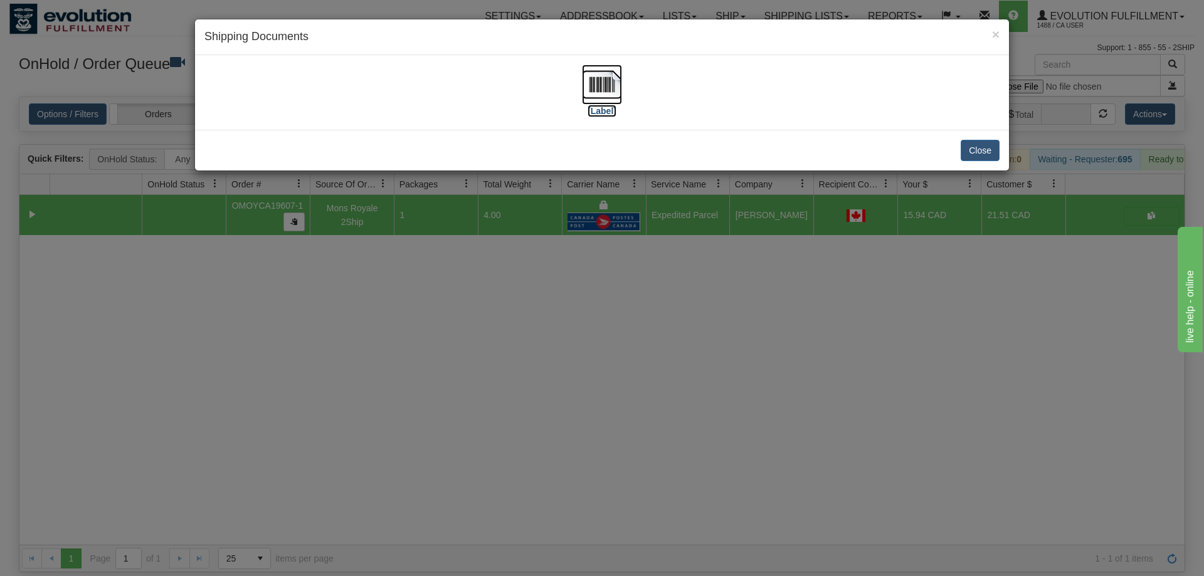
click at [602, 70] on img at bounding box center [602, 85] width 40 height 40
drag, startPoint x: 767, startPoint y: 325, endPoint x: 386, endPoint y: 147, distance: 421.2
click at [755, 310] on div "× Shipping Documents [Label] Close" at bounding box center [602, 288] width 1204 height 576
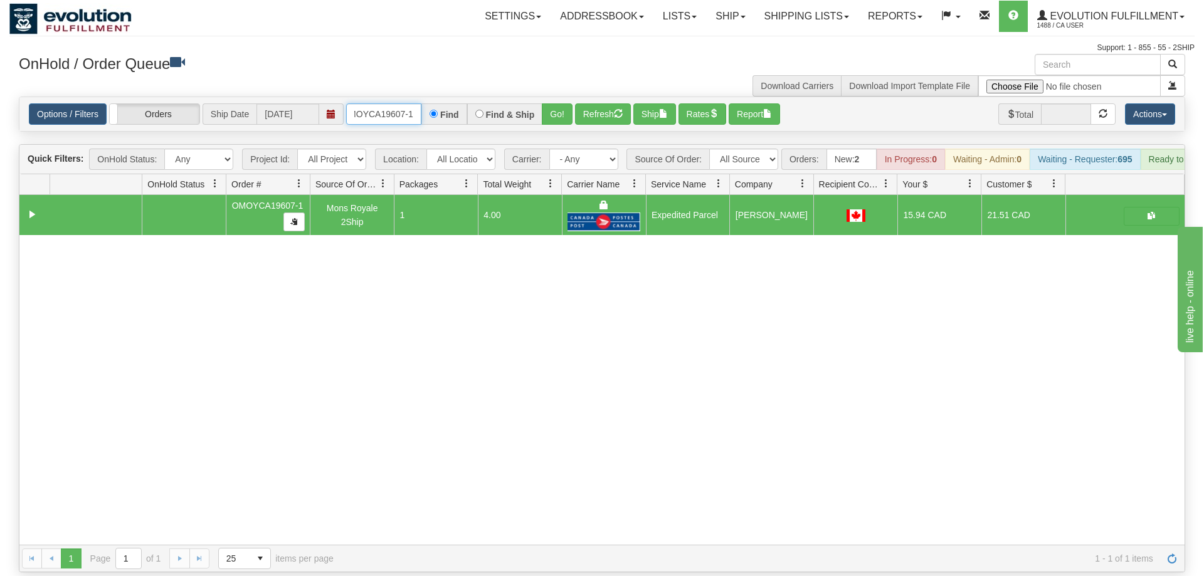
click at [388, 103] on input "OMOYCA19607-1" at bounding box center [383, 113] width 75 height 21
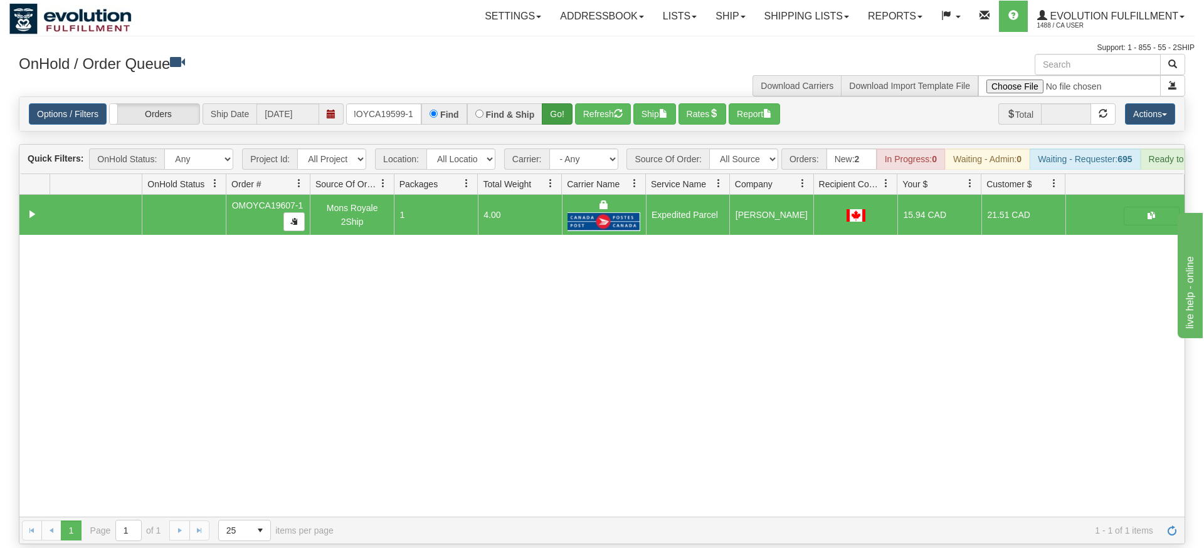
click at [565, 108] on div "Options / Filters Group Shipments Orders Ship Date [DATE] OMOYCA19599-1 Find Fi…" at bounding box center [601, 114] width 1165 height 34
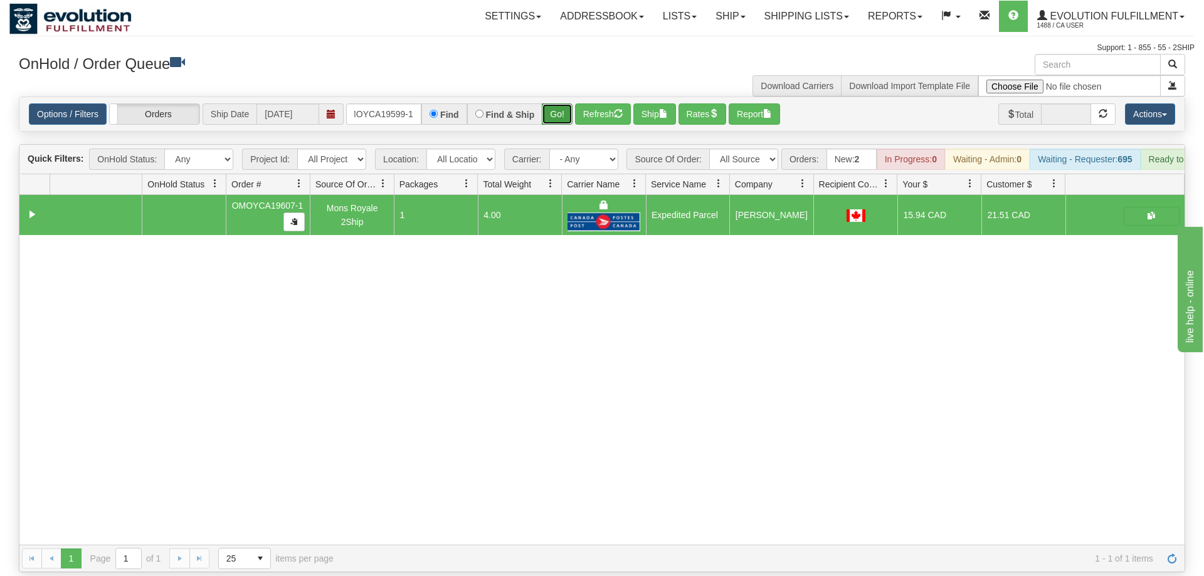
click at [564, 103] on button "Go!" at bounding box center [557, 113] width 31 height 21
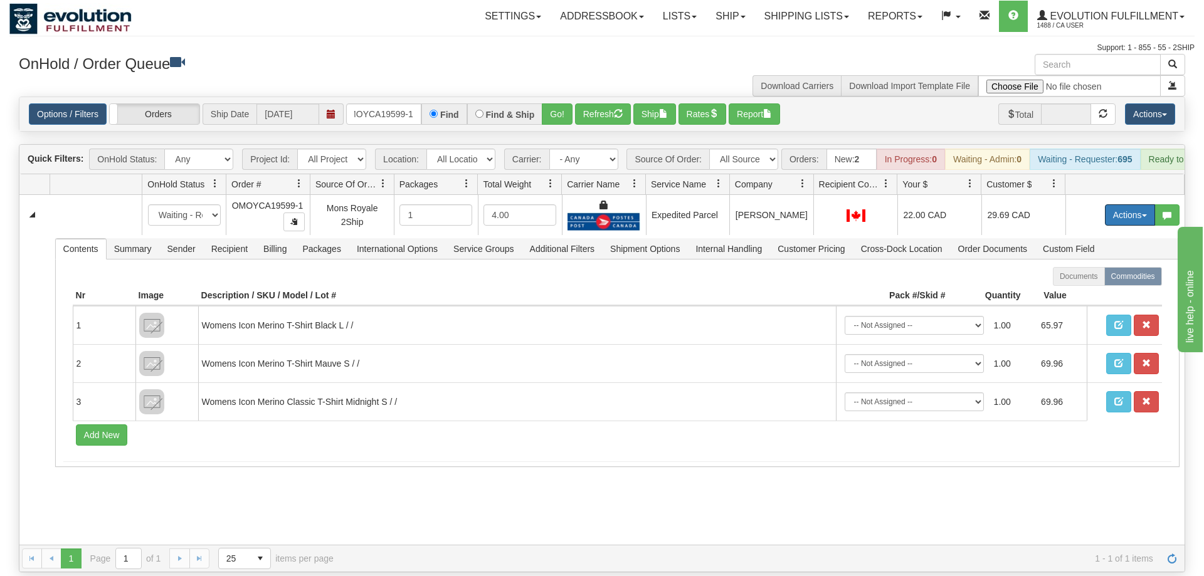
click at [1131, 205] on button "Actions" at bounding box center [1130, 214] width 50 height 21
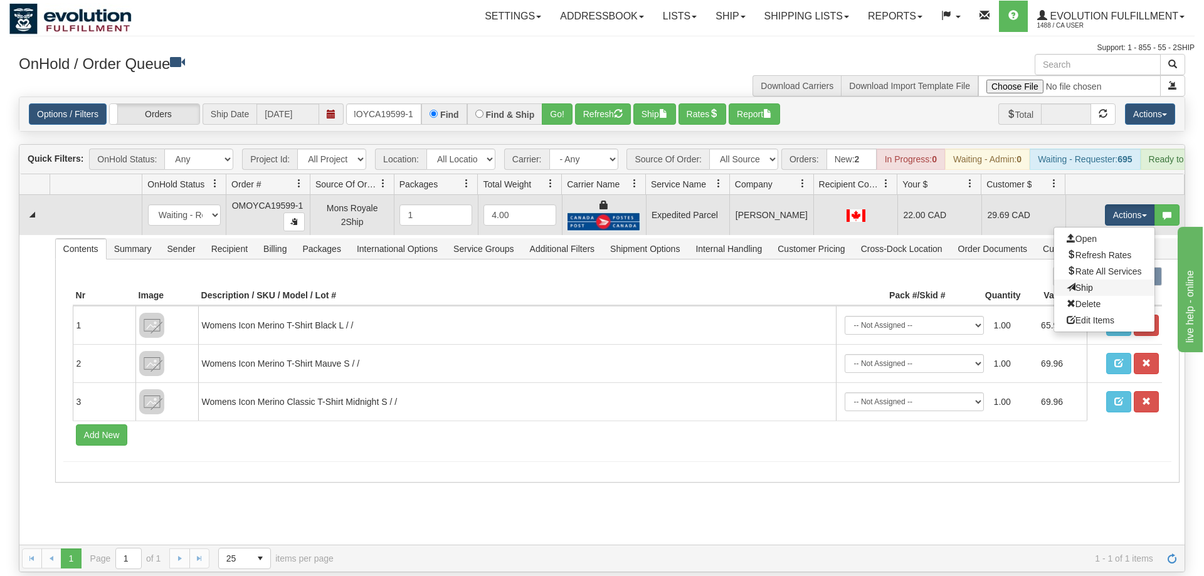
click at [1105, 280] on link "Ship" at bounding box center [1104, 288] width 100 height 16
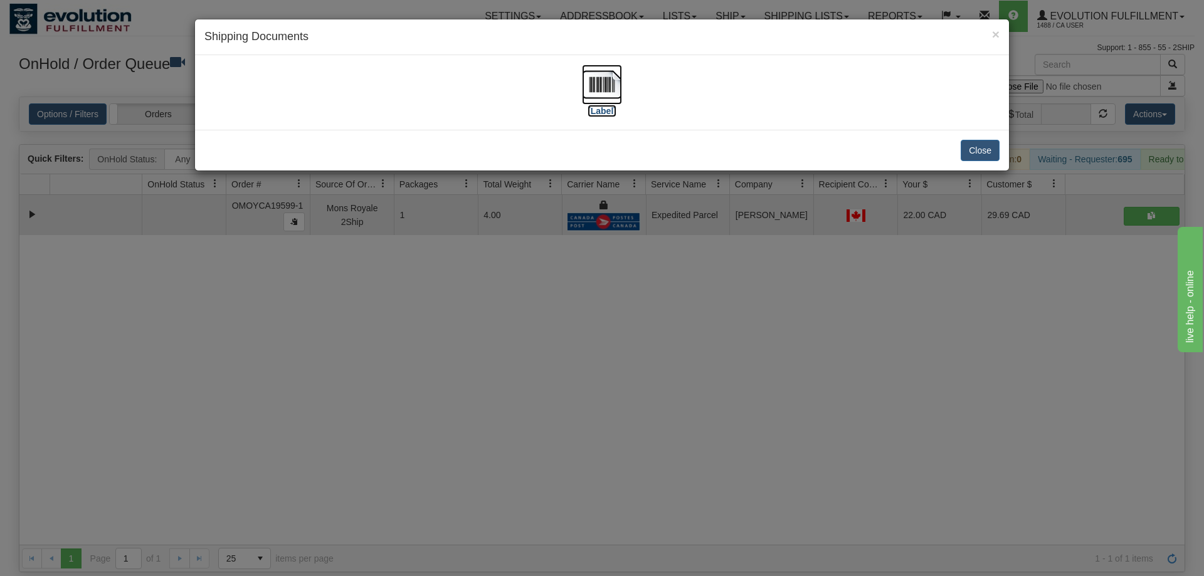
click at [584, 78] on img at bounding box center [602, 85] width 40 height 40
click at [712, 268] on div "× Shipping Documents [Label] Close" at bounding box center [602, 288] width 1204 height 576
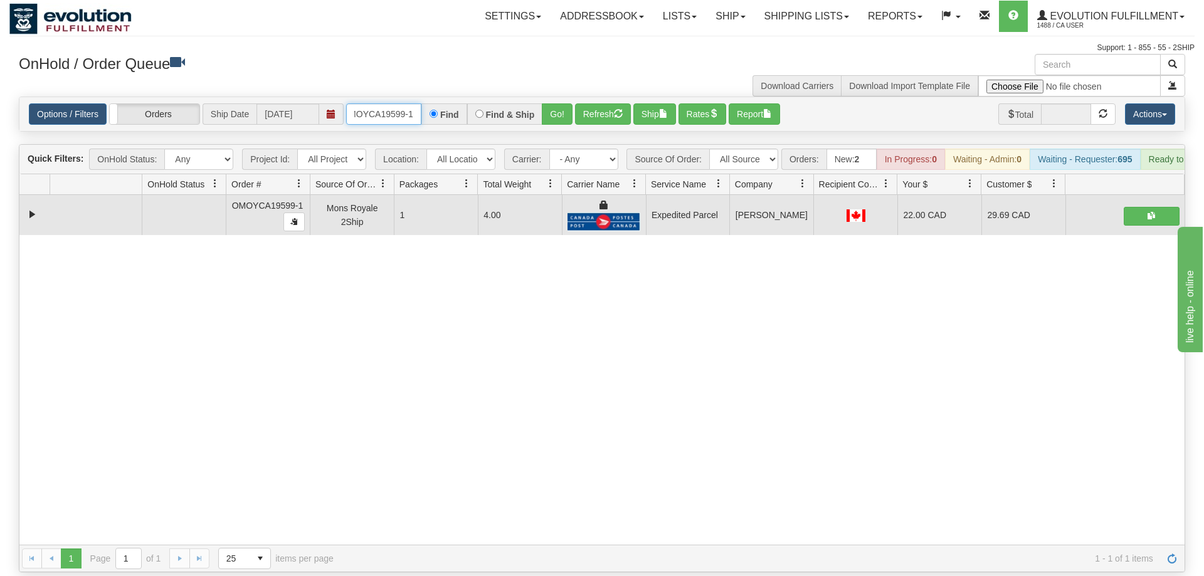
click at [377, 103] on input "OMOYCA19599-1" at bounding box center [383, 113] width 75 height 21
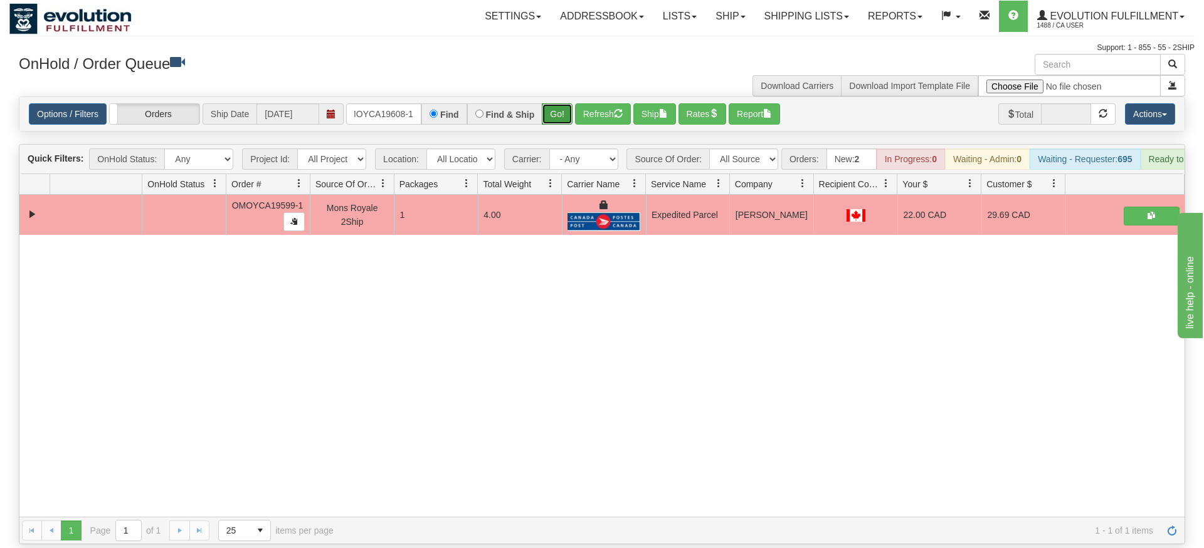
click at [560, 129] on div "Is equal to Is not equal to Contains Does not contains CAD USD EUR ZAR [PERSON_…" at bounding box center [601, 321] width 1185 height 448
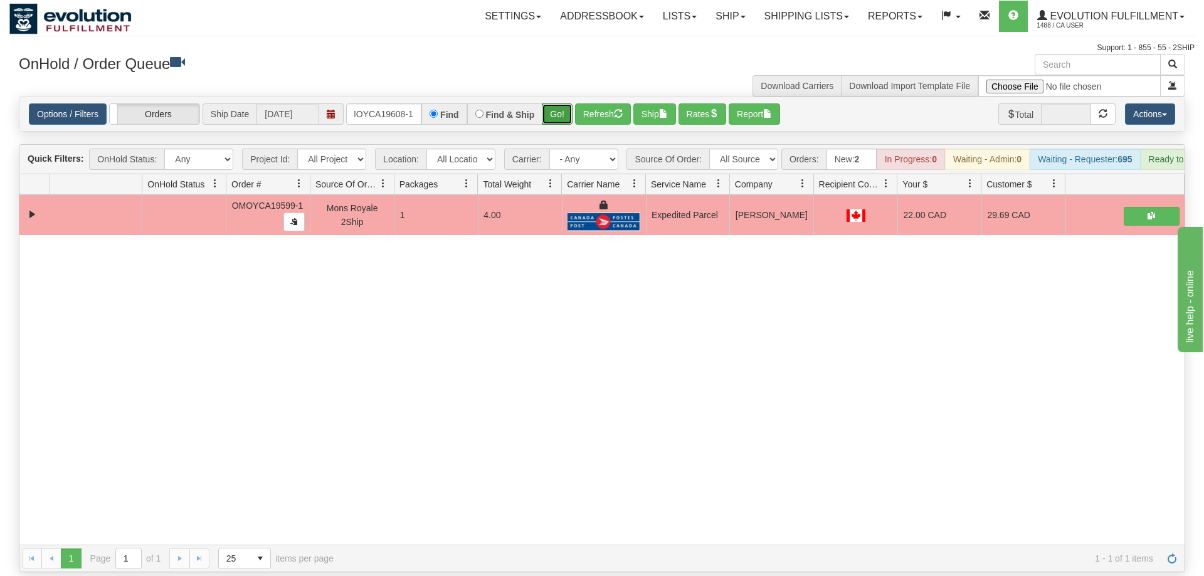
click at [555, 103] on button "Go!" at bounding box center [557, 113] width 31 height 21
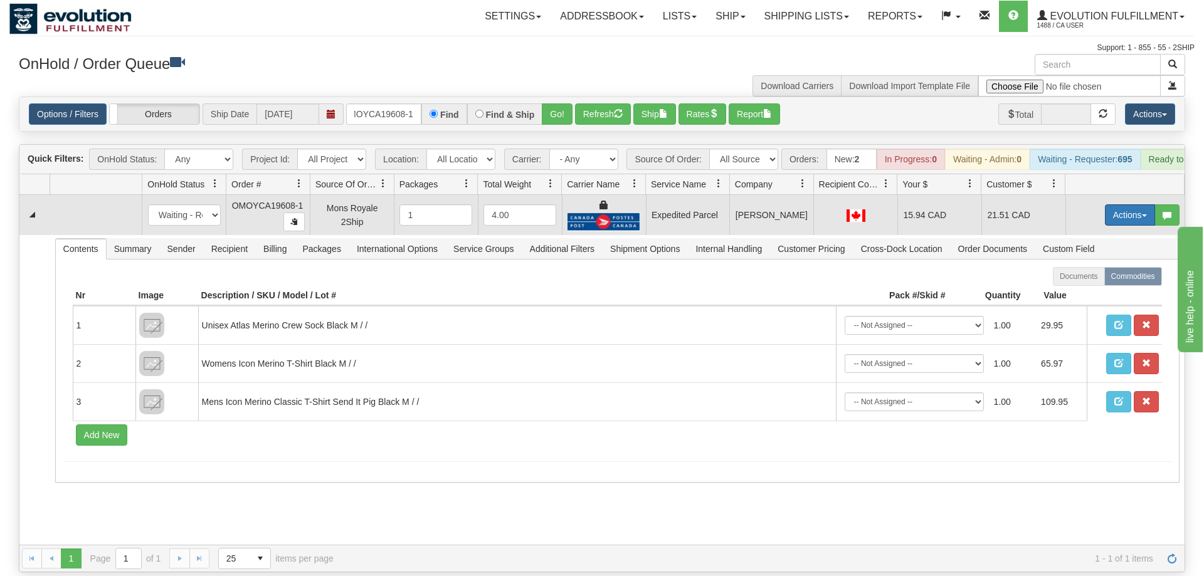
click at [1123, 204] on button "Actions" at bounding box center [1130, 214] width 50 height 21
click at [1096, 280] on link "Ship" at bounding box center [1104, 288] width 100 height 16
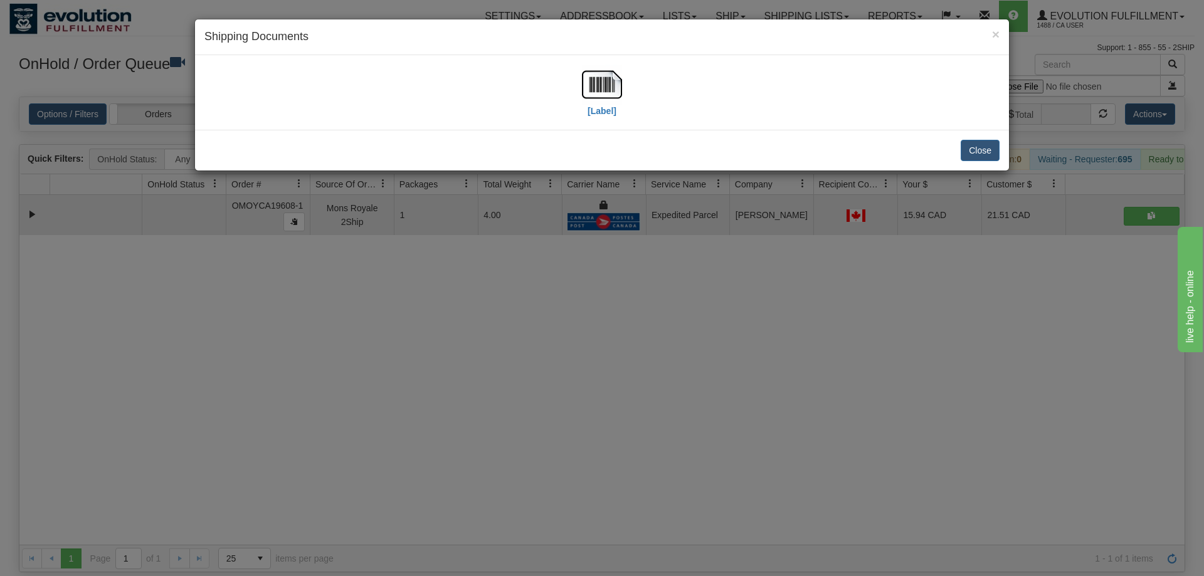
click at [577, 86] on div "[Label]" at bounding box center [601, 93] width 795 height 56
click at [613, 85] on img at bounding box center [602, 85] width 40 height 40
drag, startPoint x: 798, startPoint y: 375, endPoint x: 796, endPoint y: 356, distance: 18.9
click at [796, 356] on div "× Shipping Documents [Label] Close" at bounding box center [602, 288] width 1204 height 576
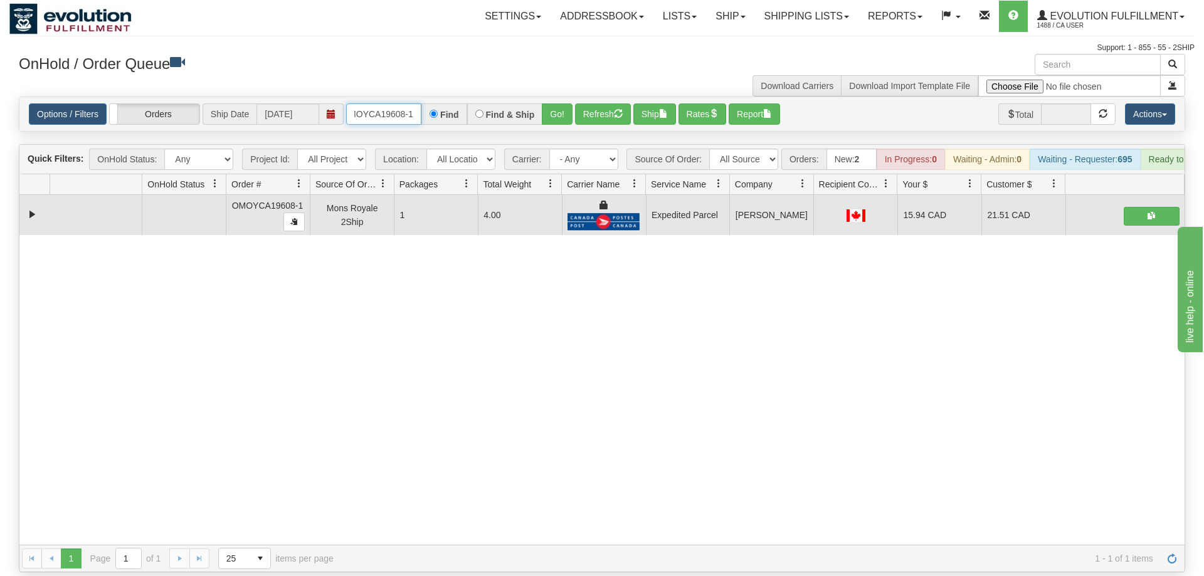
click at [379, 106] on input "OMOYCA19608-1" at bounding box center [383, 113] width 75 height 21
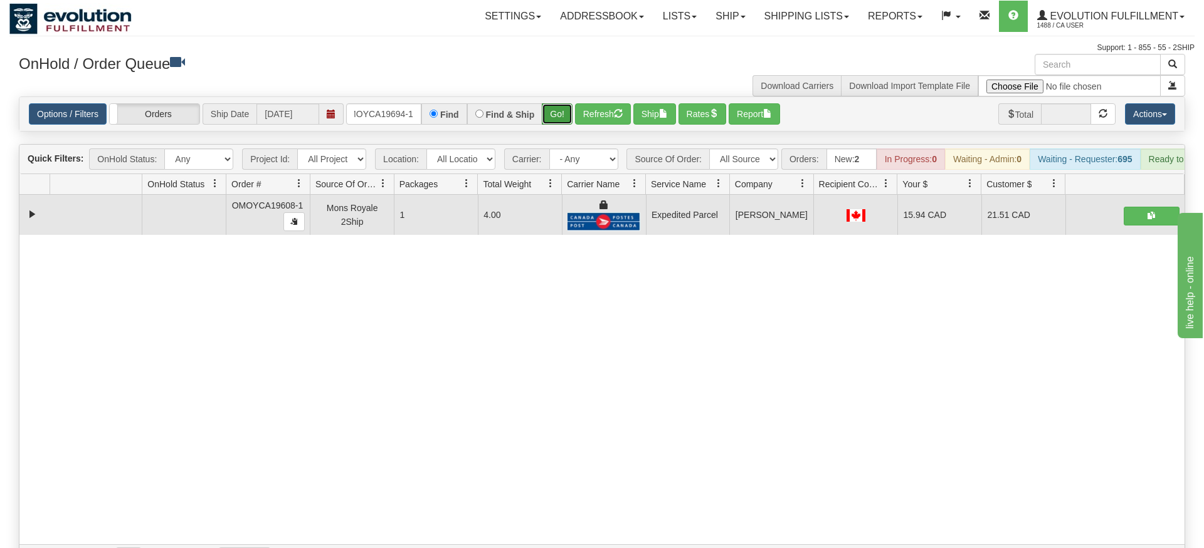
click at [557, 120] on div "Is equal to Is not equal to Contains Does not contains CAD USD EUR ZAR [PERSON_…" at bounding box center [601, 335] width 1185 height 476
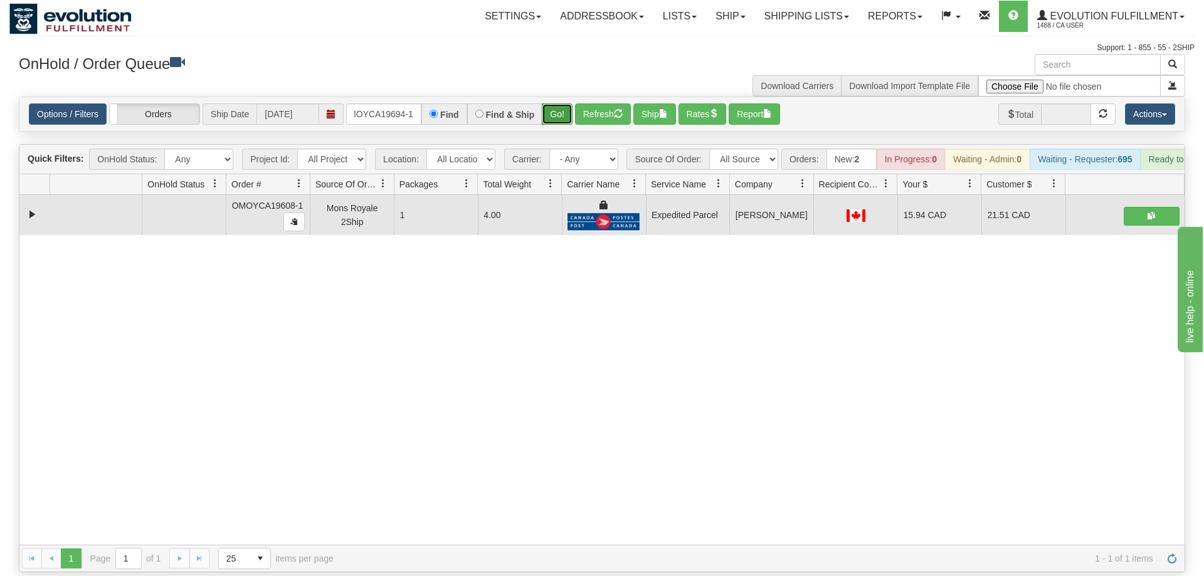
click at [559, 103] on button "Go!" at bounding box center [557, 113] width 31 height 21
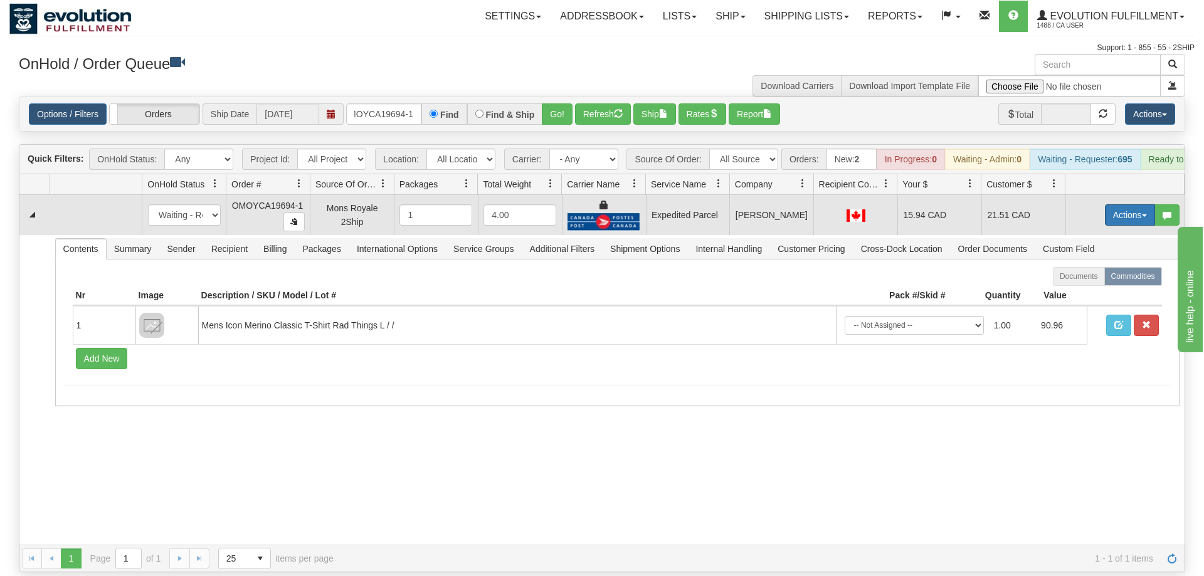
click at [1120, 204] on button "Actions" at bounding box center [1130, 214] width 50 height 21
click at [1094, 280] on link "Ship" at bounding box center [1104, 288] width 100 height 16
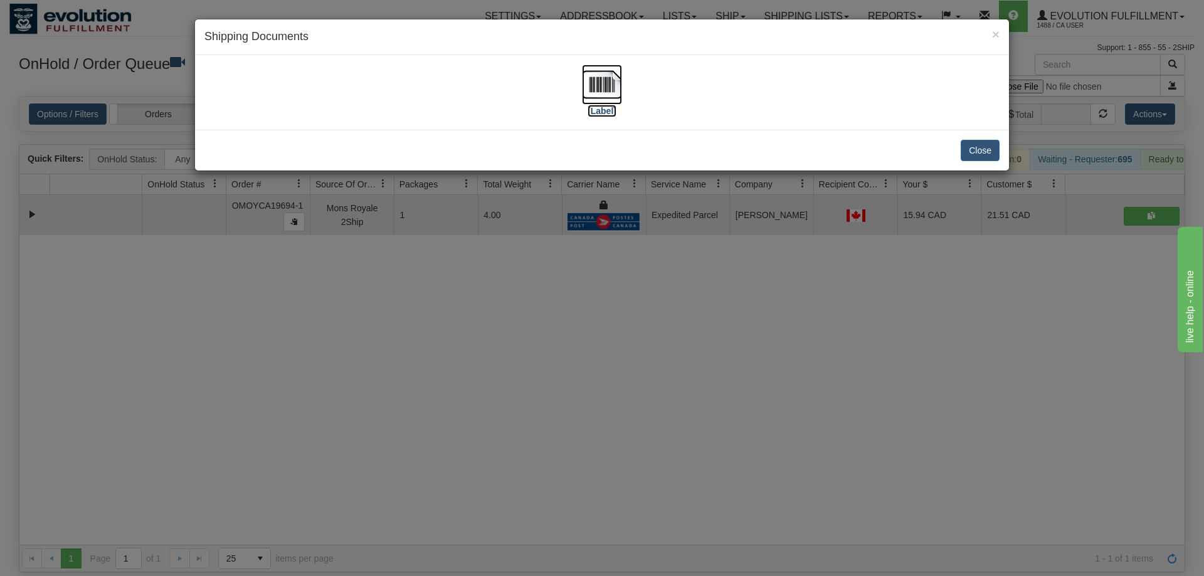
click at [601, 102] on img at bounding box center [602, 85] width 40 height 40
drag, startPoint x: 926, startPoint y: 335, endPoint x: 865, endPoint y: 304, distance: 68.1
click at [901, 324] on div "× Shipping Documents [Label] Close" at bounding box center [602, 288] width 1204 height 576
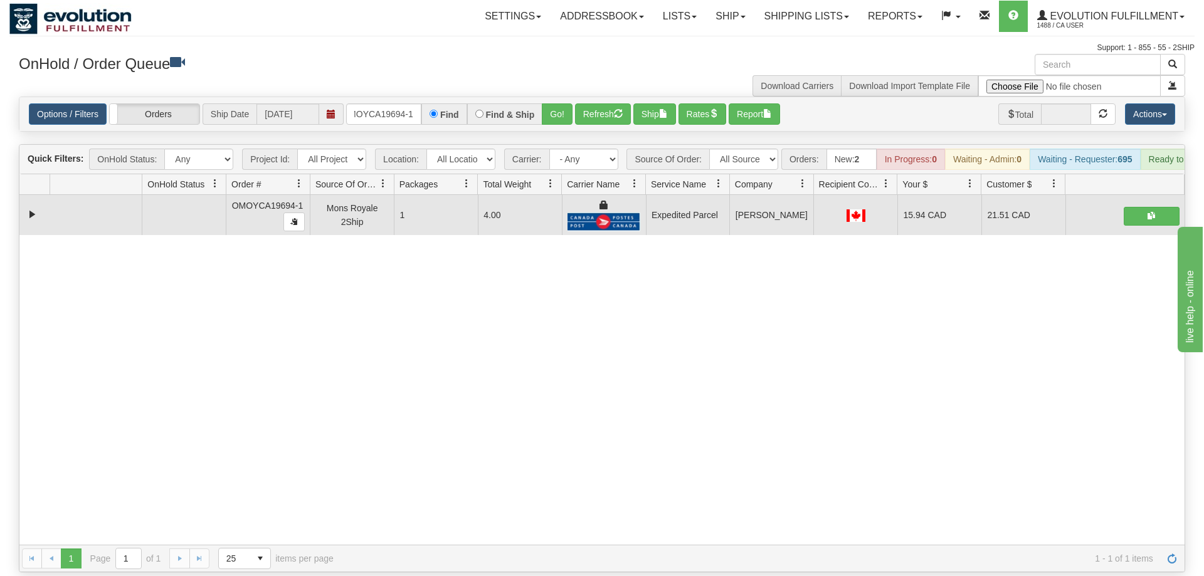
click at [345, 103] on div "Options / Filters Group Shipments Orders Ship Date [DATE] OMOYCA19694-1 Find Fi…" at bounding box center [602, 113] width 1146 height 21
click at [371, 103] on input "OMOYCA19694-1" at bounding box center [383, 113] width 75 height 21
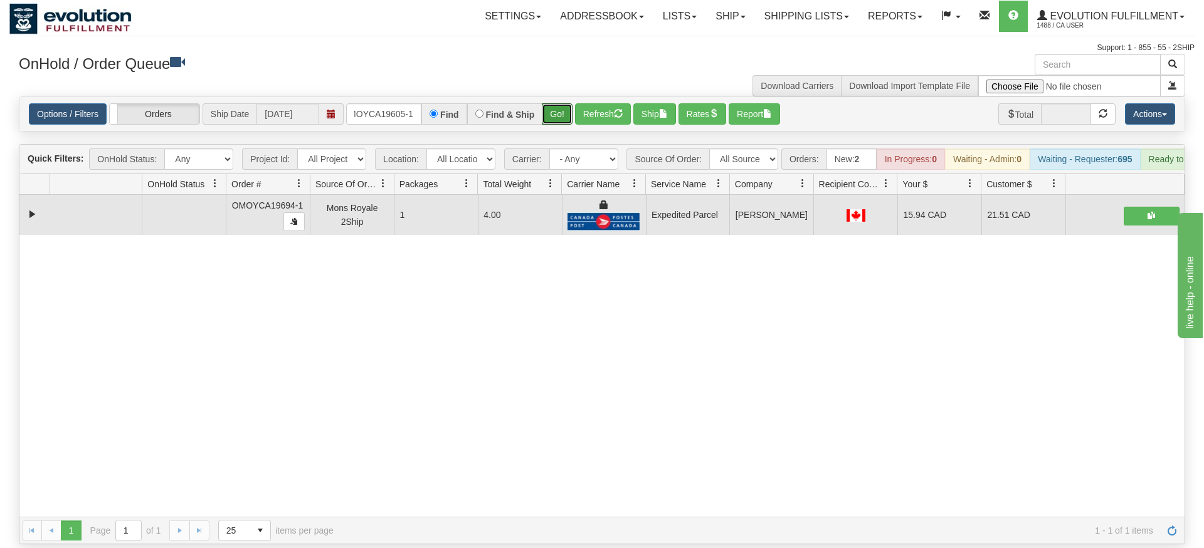
drag, startPoint x: 547, startPoint y: 98, endPoint x: 549, endPoint y: 113, distance: 15.2
click at [546, 126] on div "Is equal to Is not equal to Contains Does not contains CAD USD EUR ZAR [PERSON_…" at bounding box center [601, 321] width 1185 height 448
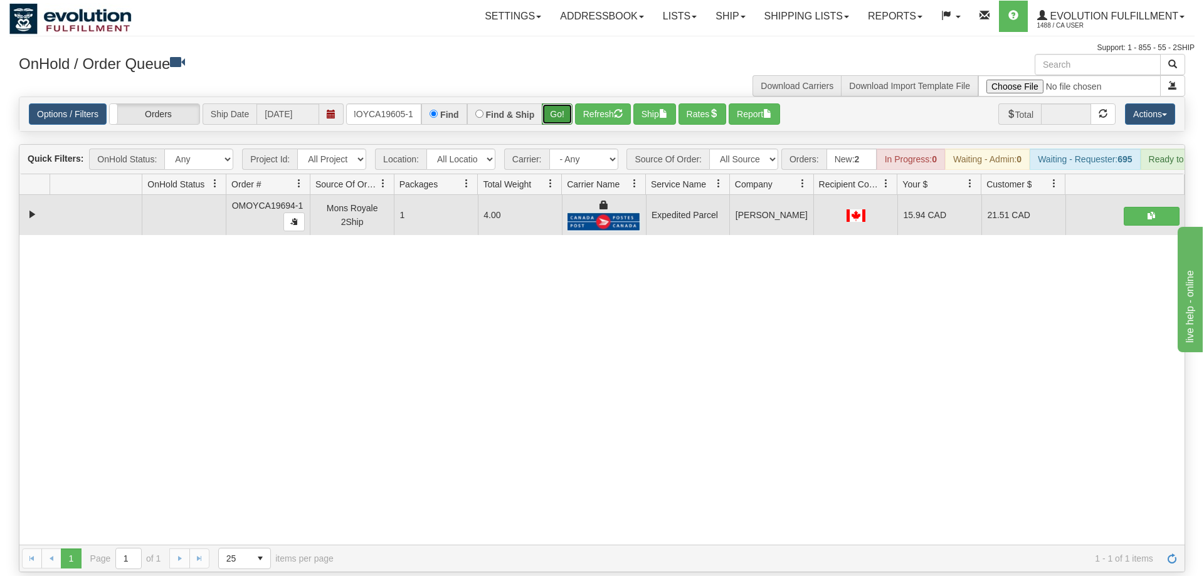
click at [557, 103] on button "Go!" at bounding box center [557, 113] width 31 height 21
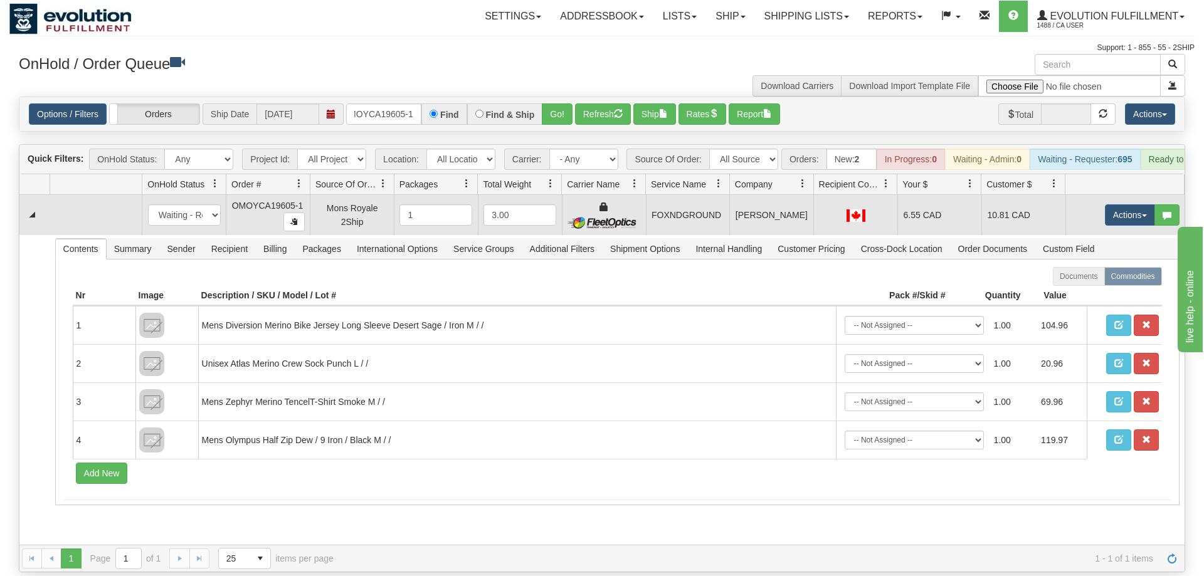
click at [1120, 207] on td "Actions Open Refresh Rates Rate All Services Ship Delete Edit Items" at bounding box center [1124, 215] width 119 height 40
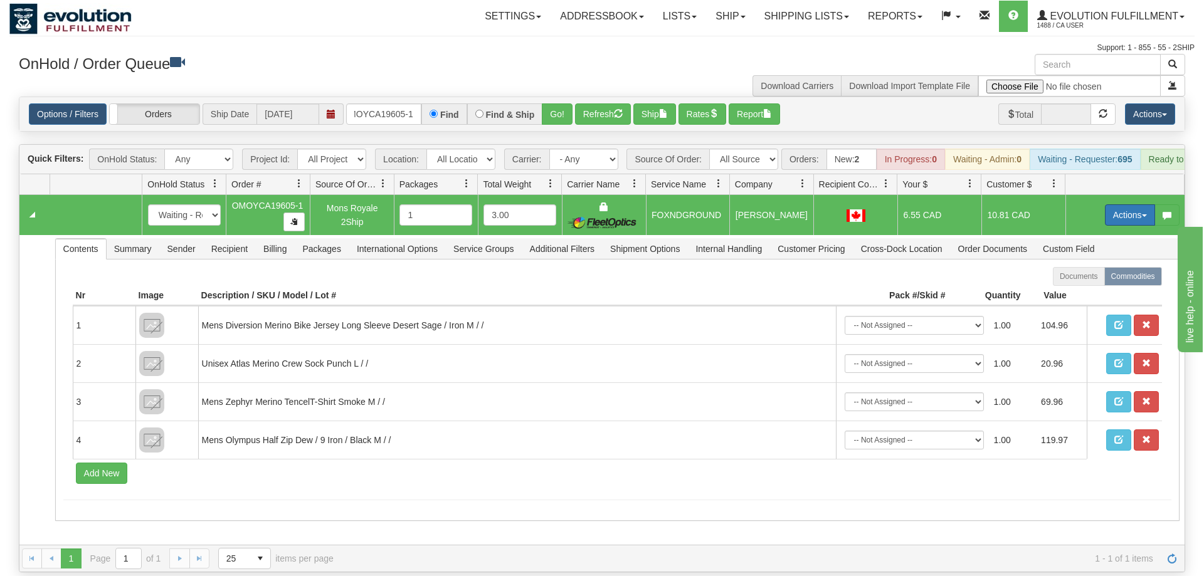
click at [1125, 204] on button "Actions" at bounding box center [1130, 214] width 50 height 21
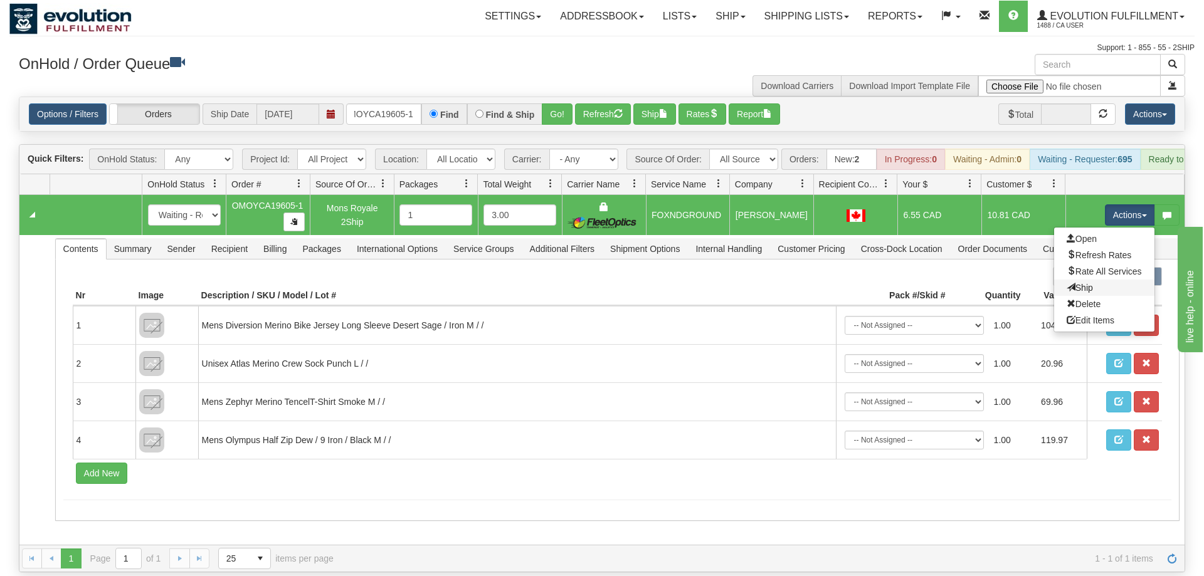
click at [1103, 280] on link "Ship" at bounding box center [1104, 288] width 100 height 16
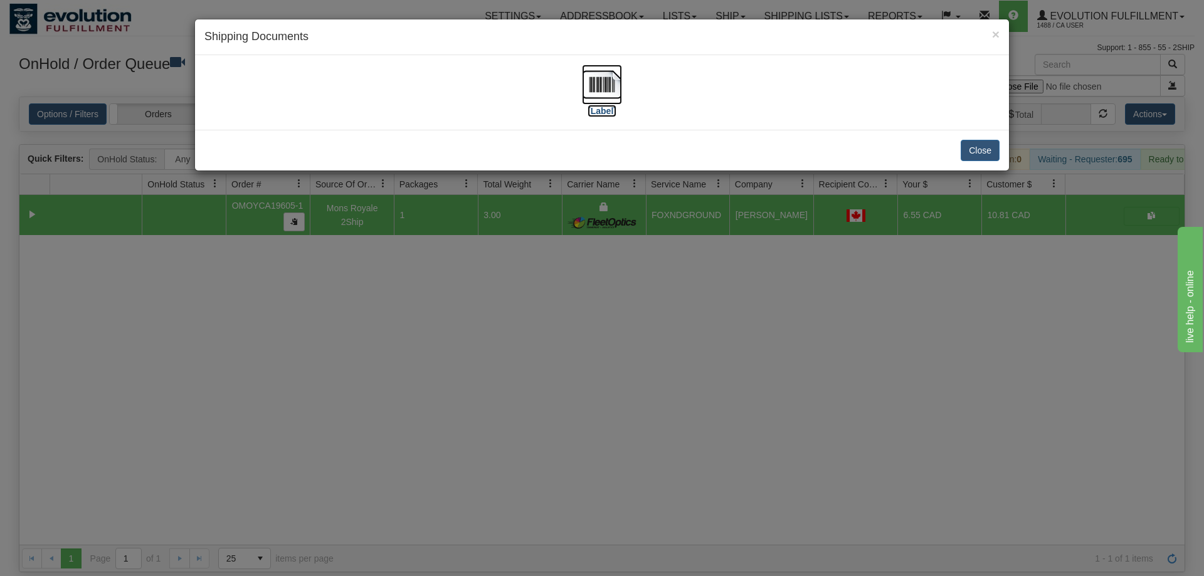
click at [607, 94] on img at bounding box center [602, 85] width 40 height 40
click at [832, 268] on div "× Shipping Documents [Label] Close" at bounding box center [602, 288] width 1204 height 576
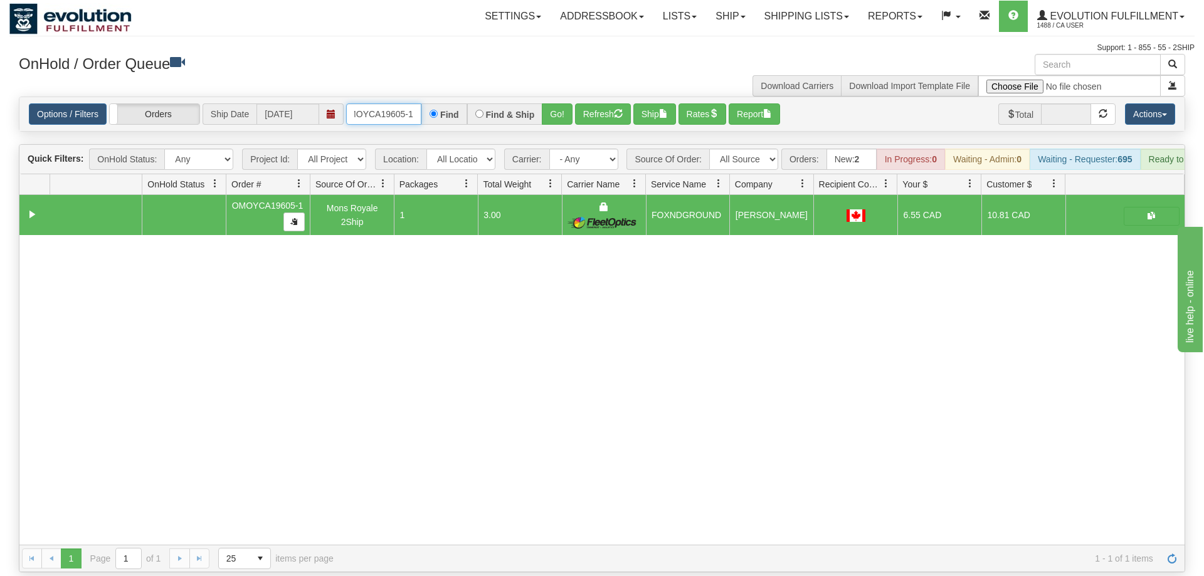
click at [416, 103] on input "OMOYCA19605-1" at bounding box center [383, 113] width 75 height 21
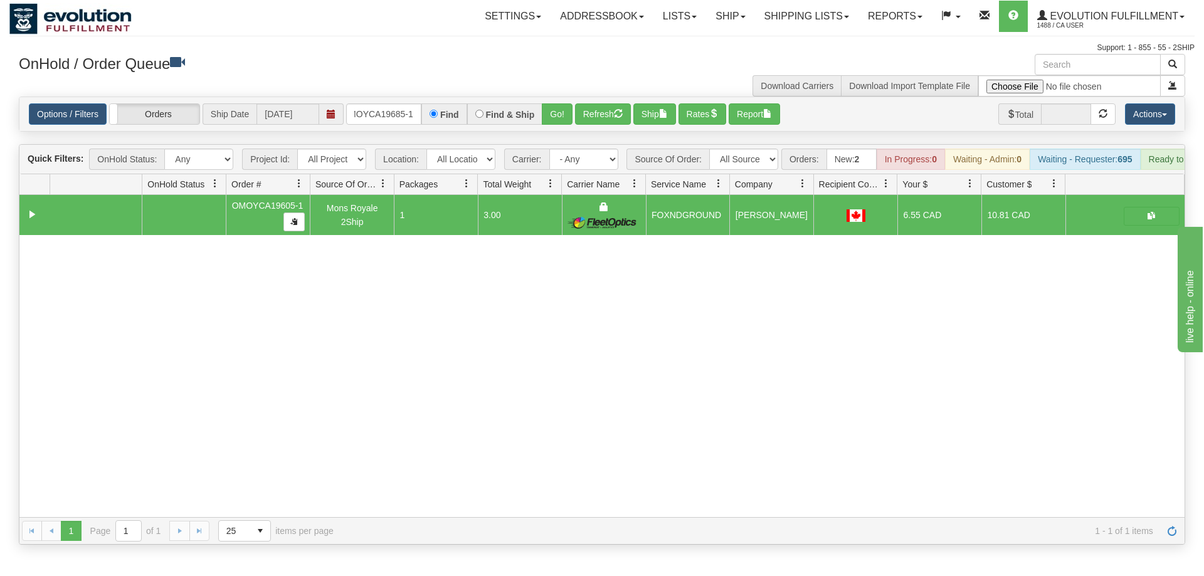
click at [541, 115] on div "Is equal to Is not equal to Contains Does not contains CAD USD EUR ZAR [PERSON_…" at bounding box center [601, 321] width 1185 height 448
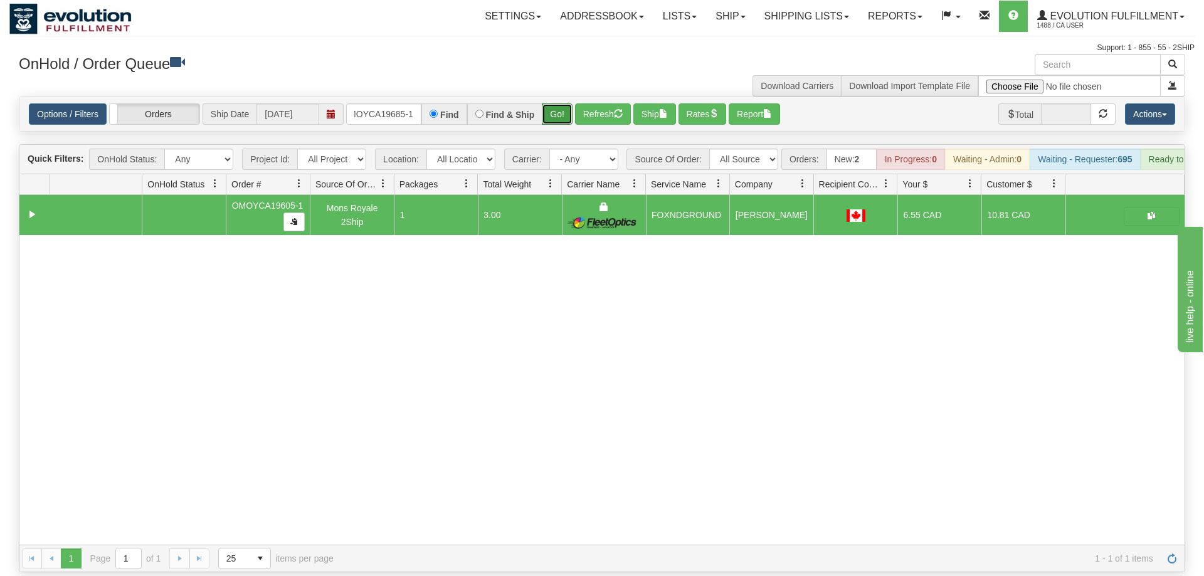
click at [550, 103] on button "Go!" at bounding box center [557, 113] width 31 height 21
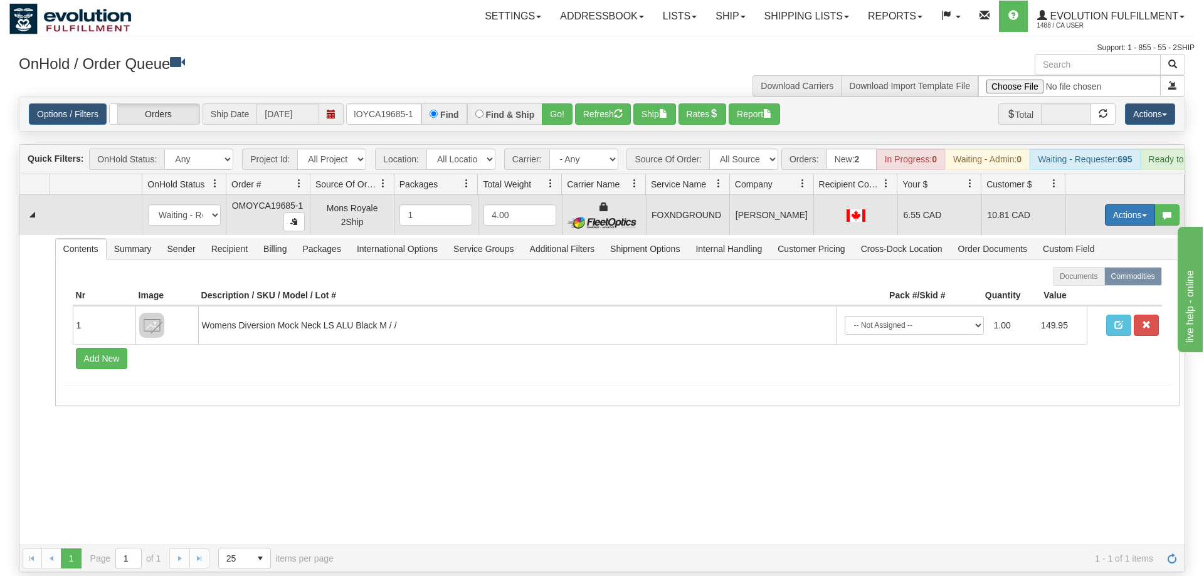
click at [1112, 204] on button "Actions" at bounding box center [1130, 214] width 50 height 21
click at [1080, 283] on span "Ship" at bounding box center [1079, 288] width 26 height 10
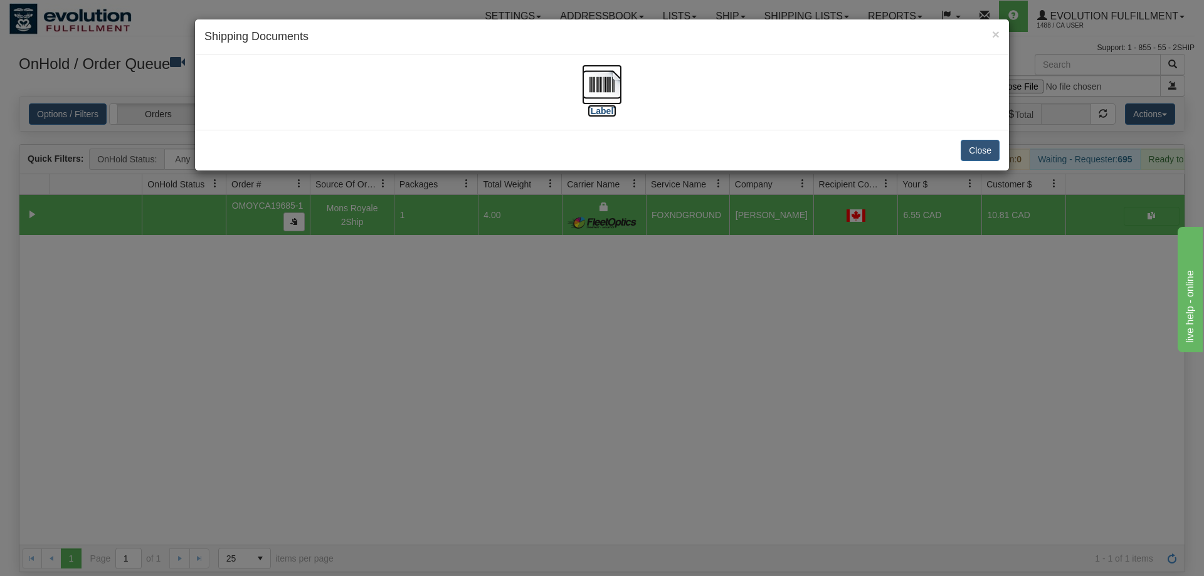
click at [600, 88] on img at bounding box center [602, 85] width 40 height 40
drag, startPoint x: 640, startPoint y: 288, endPoint x: 635, endPoint y: 280, distance: 9.6
click at [635, 280] on div "× Shipping Documents [Label] Close" at bounding box center [602, 288] width 1204 height 576
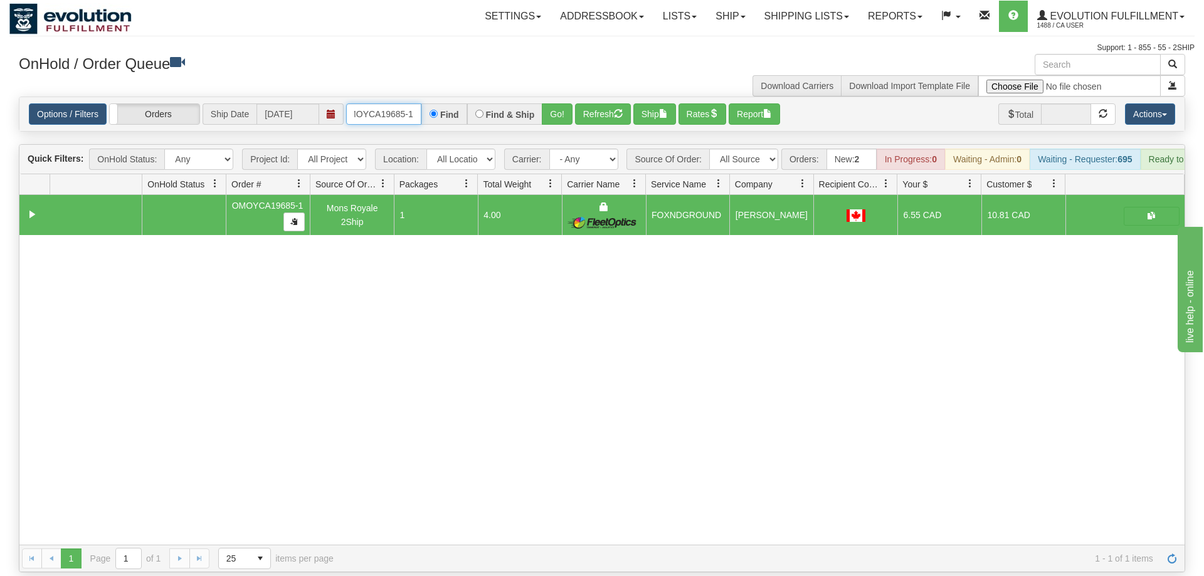
click at [409, 103] on input "OMOYCA19685-1" at bounding box center [383, 113] width 75 height 21
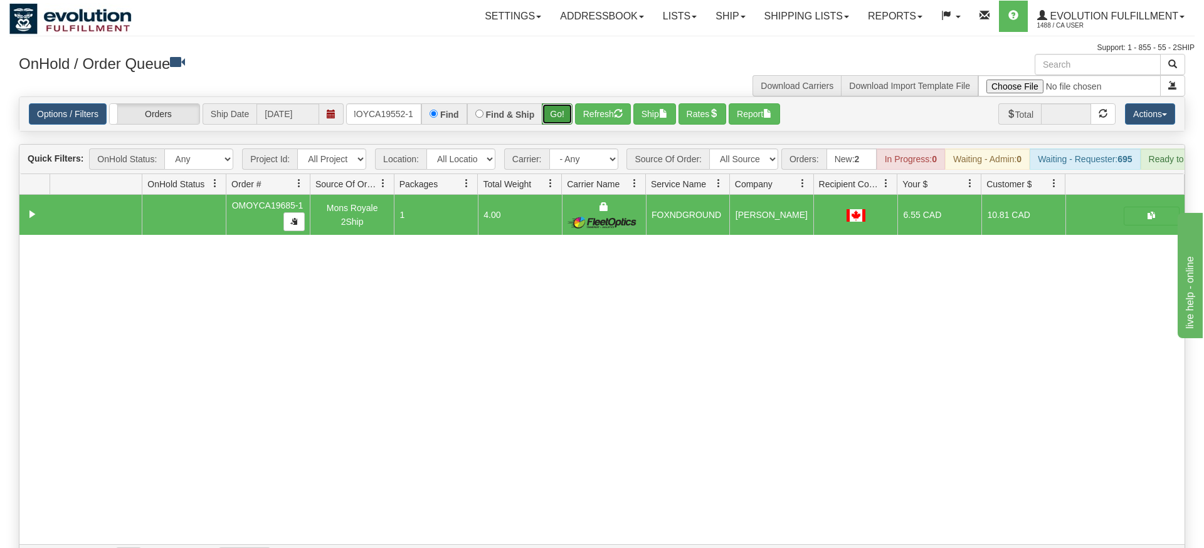
click at [549, 118] on div "Is equal to Is not equal to Contains Does not contains CAD USD EUR ZAR [PERSON_…" at bounding box center [601, 335] width 1185 height 476
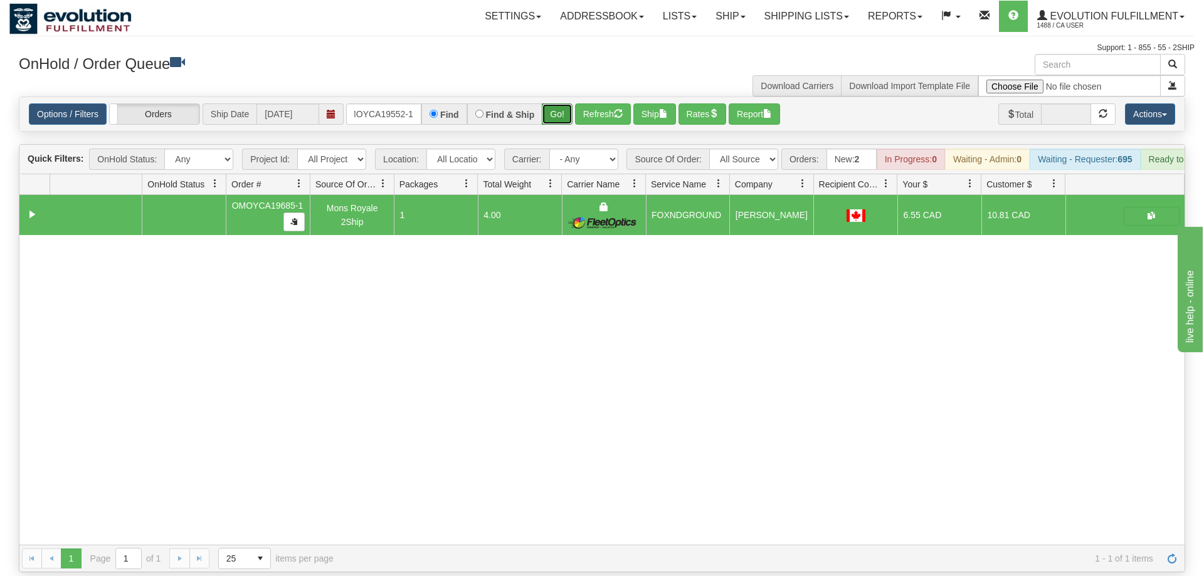
click at [557, 103] on button "Go!" at bounding box center [557, 113] width 31 height 21
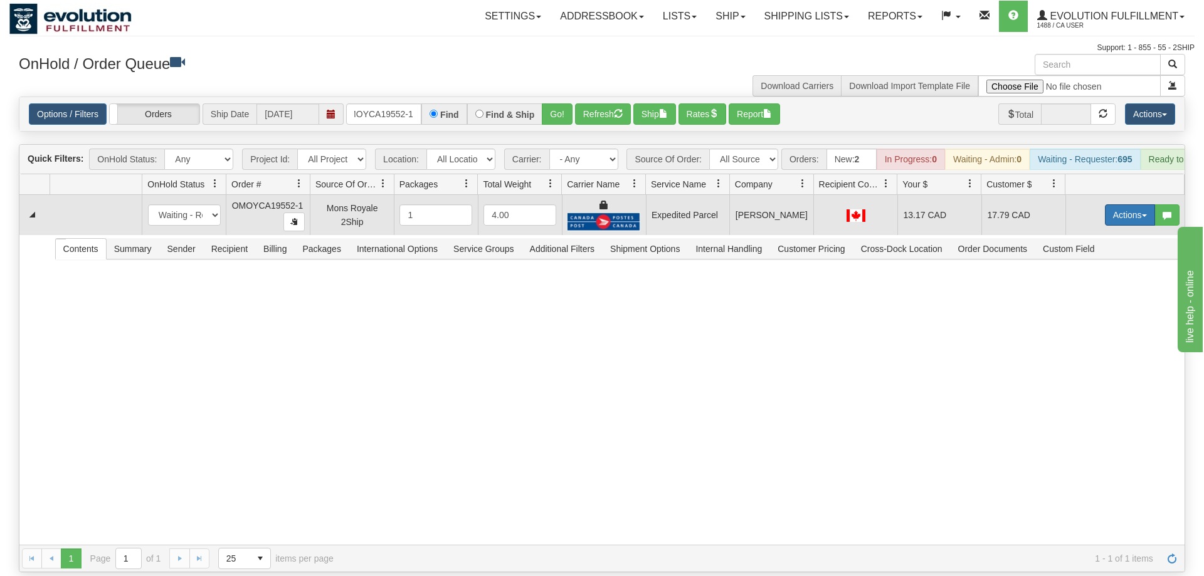
click at [1128, 204] on button "Actions" at bounding box center [1130, 214] width 50 height 21
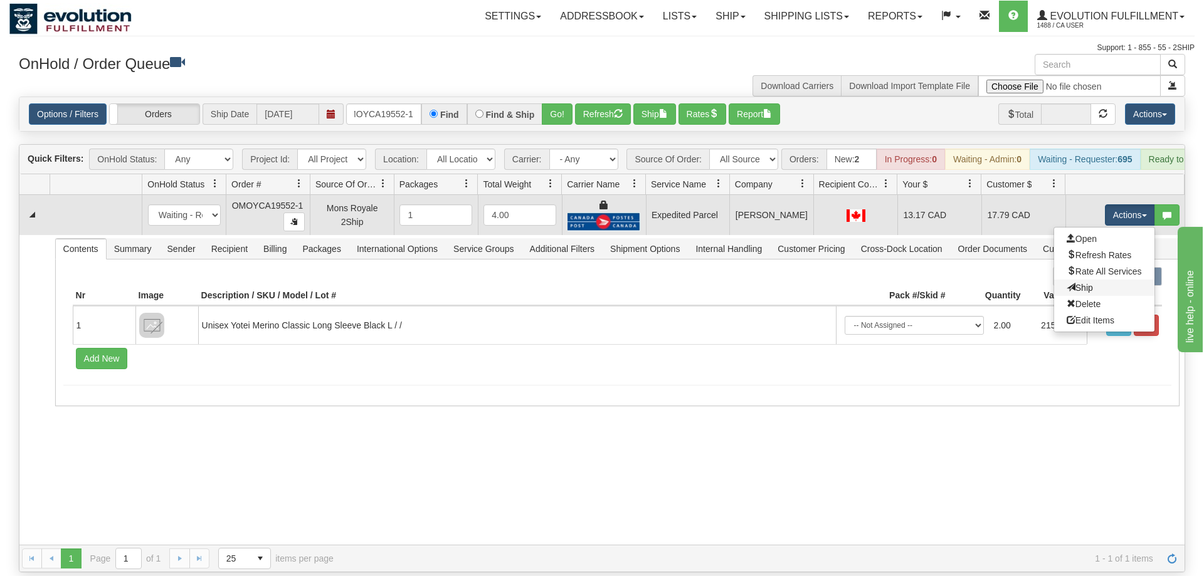
click at [1085, 280] on link "Ship" at bounding box center [1104, 288] width 100 height 16
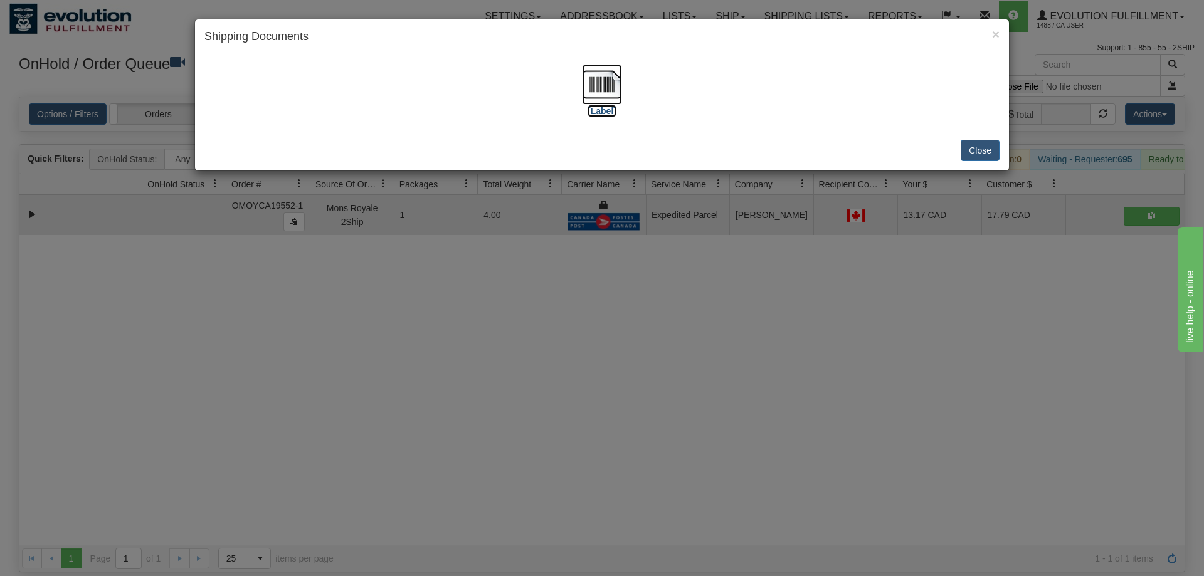
click at [585, 90] on img at bounding box center [602, 85] width 40 height 40
click at [487, 419] on div "× Shipping Documents [Label] Close" at bounding box center [602, 288] width 1204 height 576
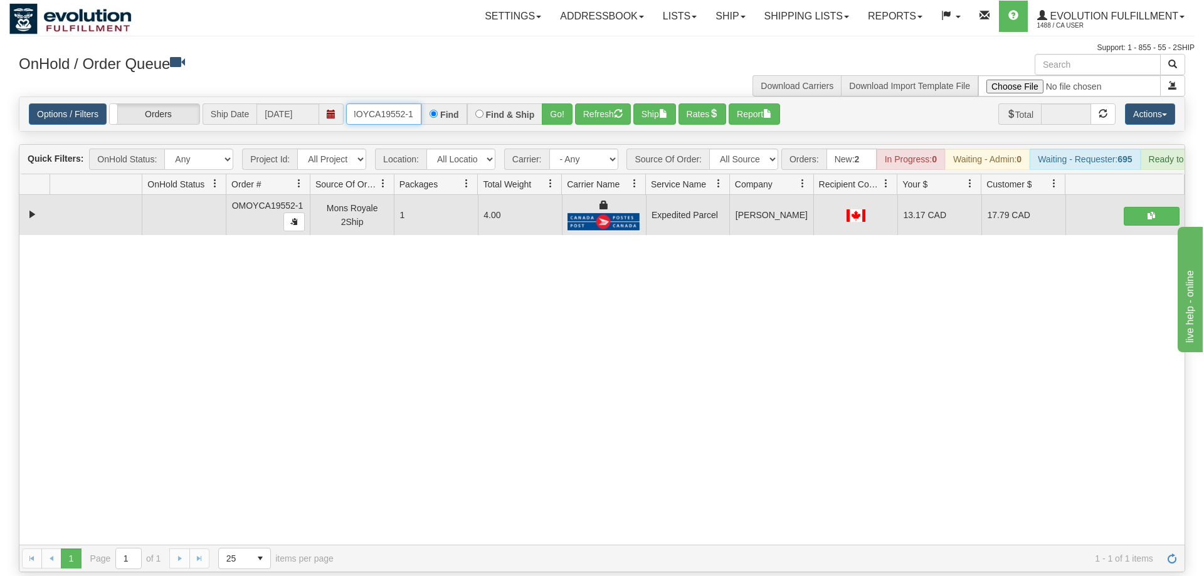
click at [368, 103] on input "OMOYCA19552-1" at bounding box center [383, 113] width 75 height 21
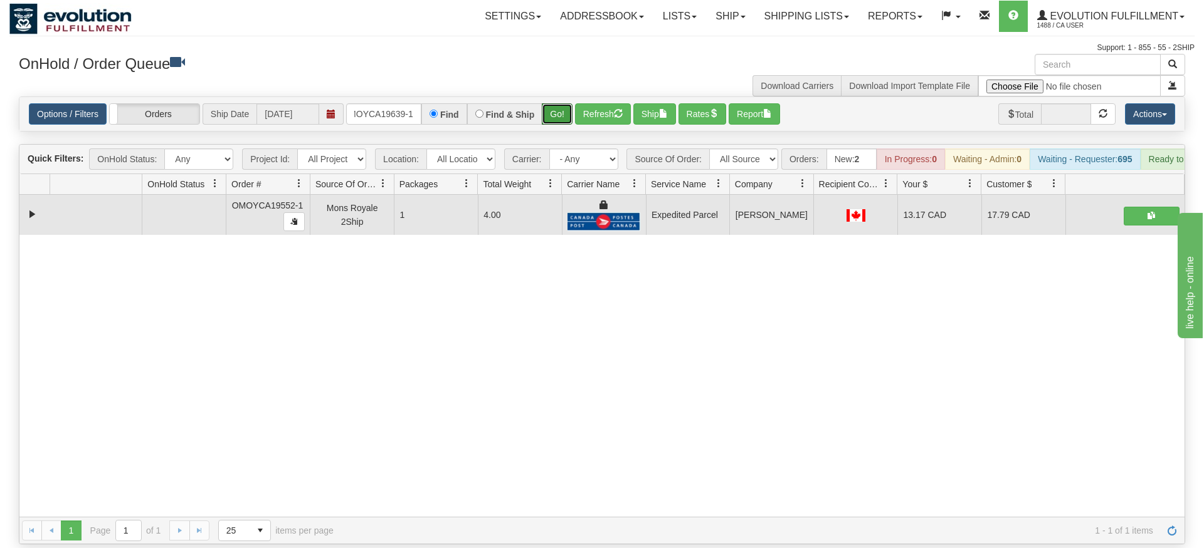
drag, startPoint x: 555, startPoint y: 93, endPoint x: 555, endPoint y: 120, distance: 26.3
click at [555, 120] on div "Is equal to Is not equal to Contains Does not contains CAD USD EUR ZAR [PERSON_…" at bounding box center [601, 321] width 1185 height 448
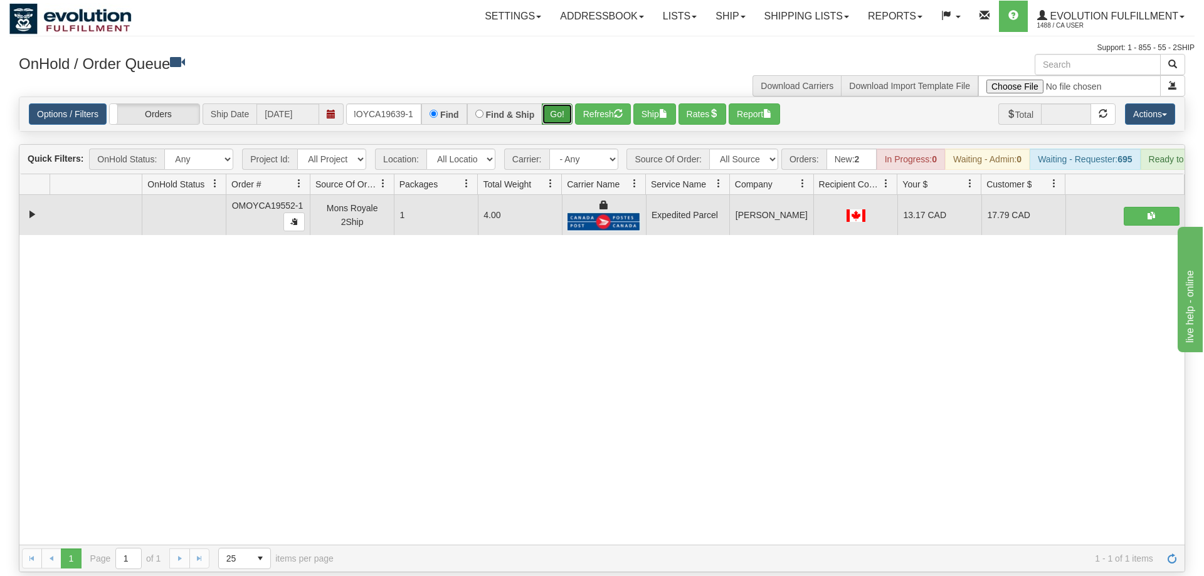
click at [559, 103] on button "Go!" at bounding box center [557, 113] width 31 height 21
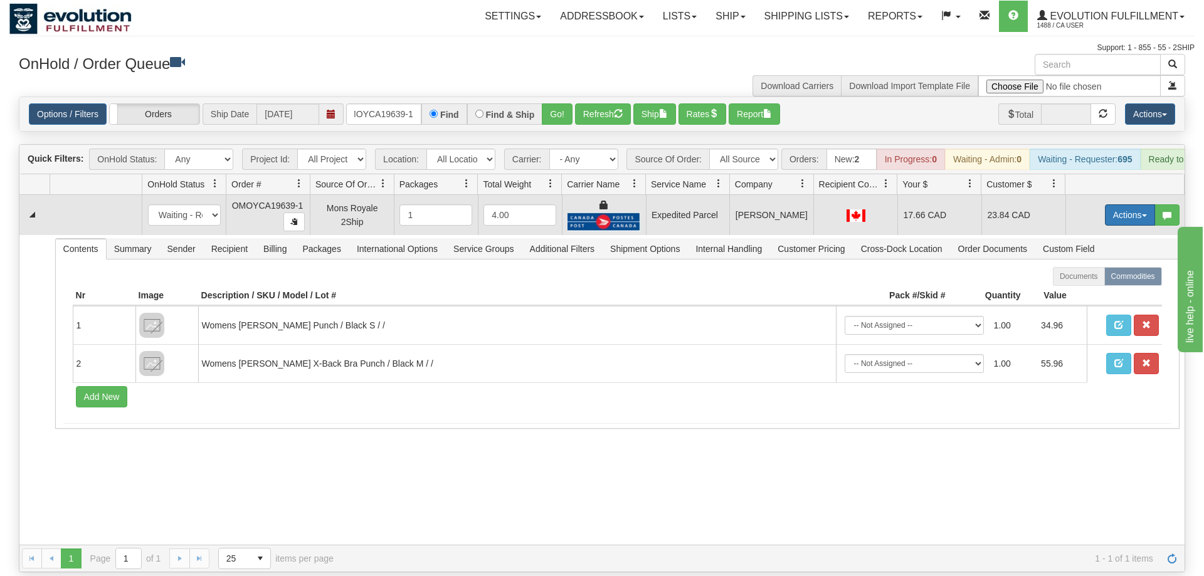
click at [1111, 204] on button "Actions" at bounding box center [1130, 214] width 50 height 21
click at [1084, 283] on span "Ship" at bounding box center [1079, 288] width 26 height 10
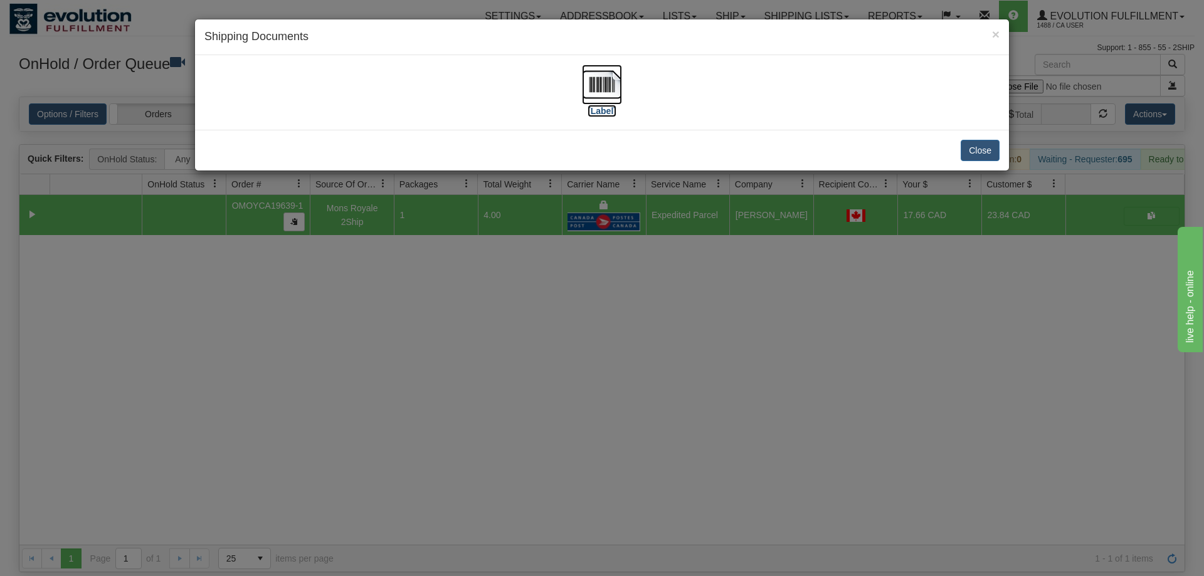
click at [589, 80] on img at bounding box center [602, 85] width 40 height 40
drag, startPoint x: 733, startPoint y: 352, endPoint x: 728, endPoint y: 345, distance: 9.0
click at [728, 345] on div "× Shipping Documents [Label] Close" at bounding box center [602, 288] width 1204 height 576
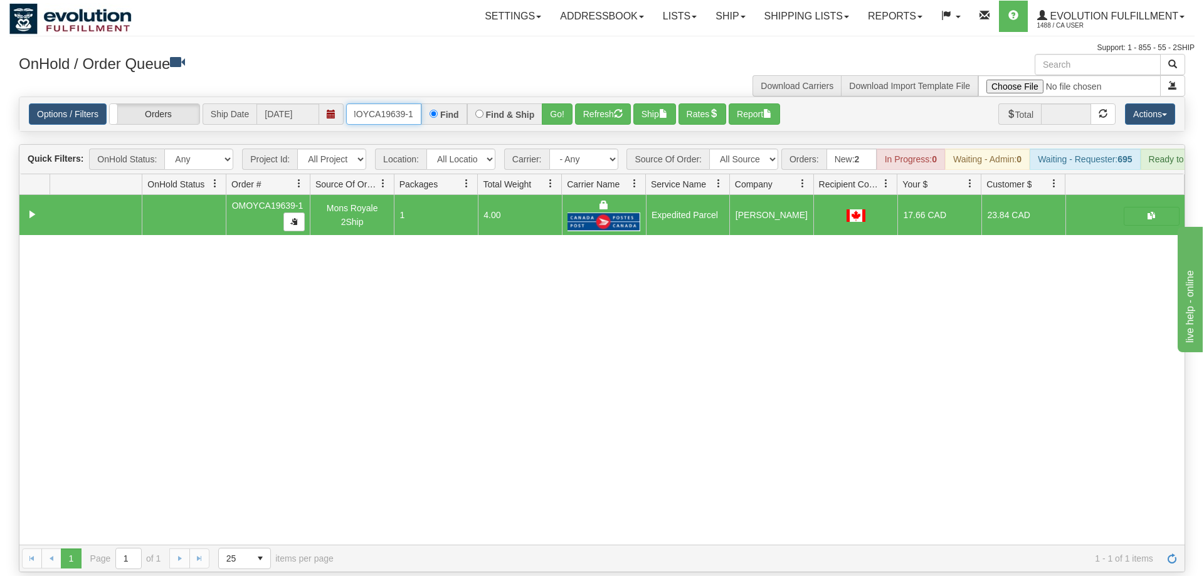
click at [378, 103] on input "OMOYCA19639-1" at bounding box center [383, 113] width 75 height 21
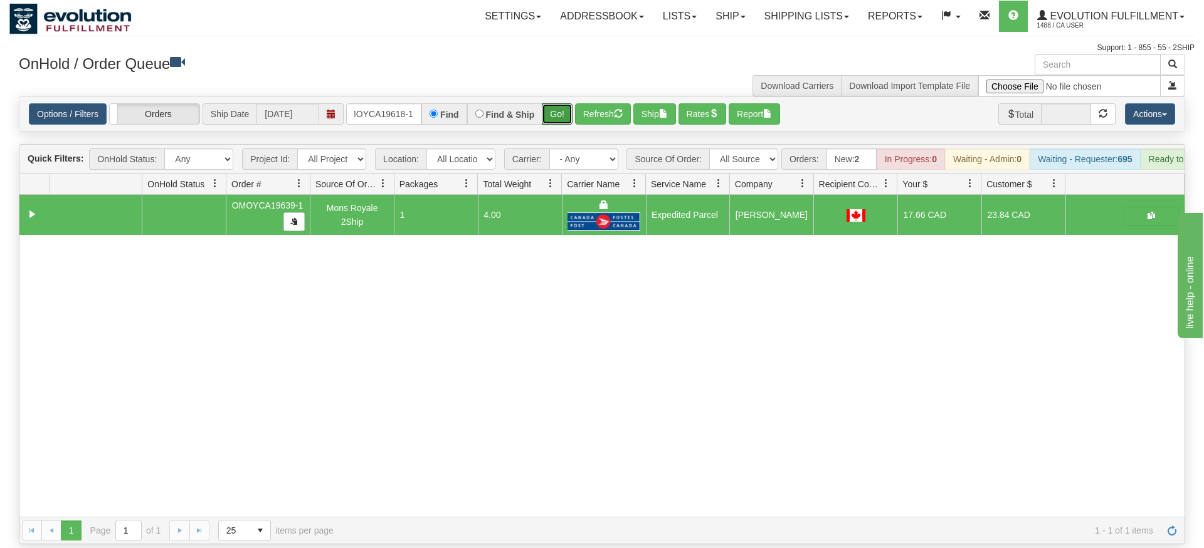
click at [550, 122] on div "Is equal to Is not equal to Contains Does not contains CAD USD EUR ZAR [PERSON_…" at bounding box center [601, 321] width 1185 height 448
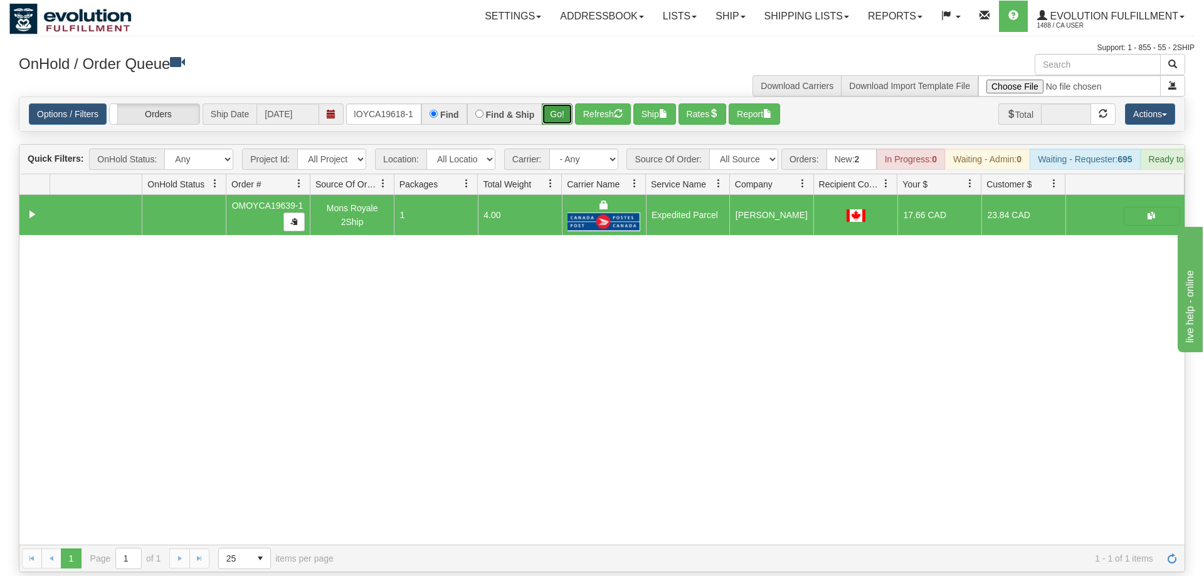
click at [564, 104] on button "Go!" at bounding box center [557, 113] width 31 height 21
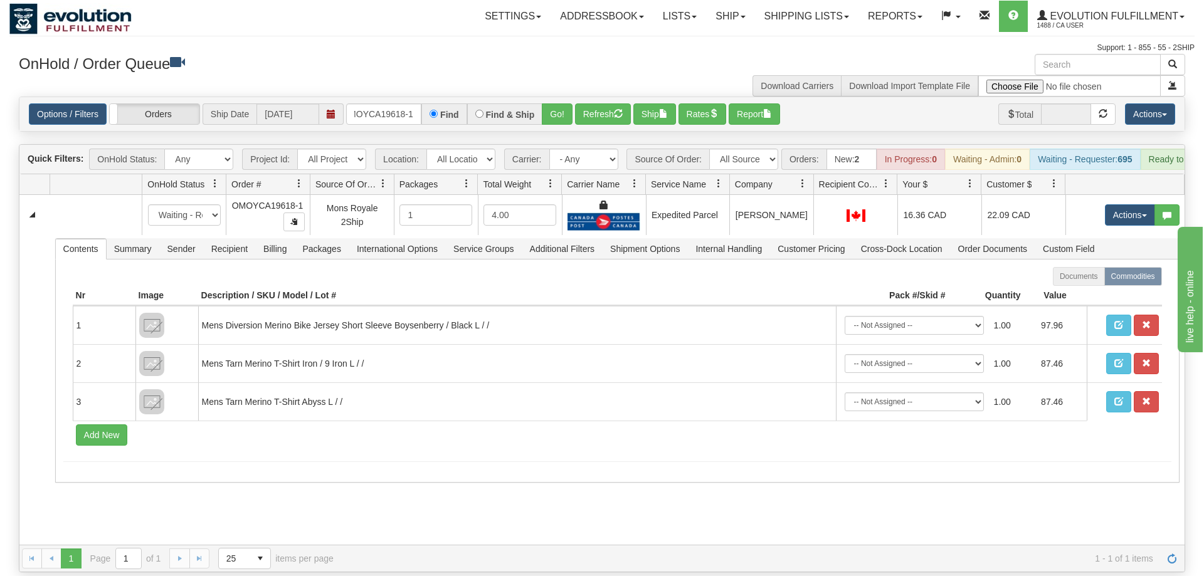
click at [1120, 175] on span at bounding box center [1126, 184] width 113 height 19
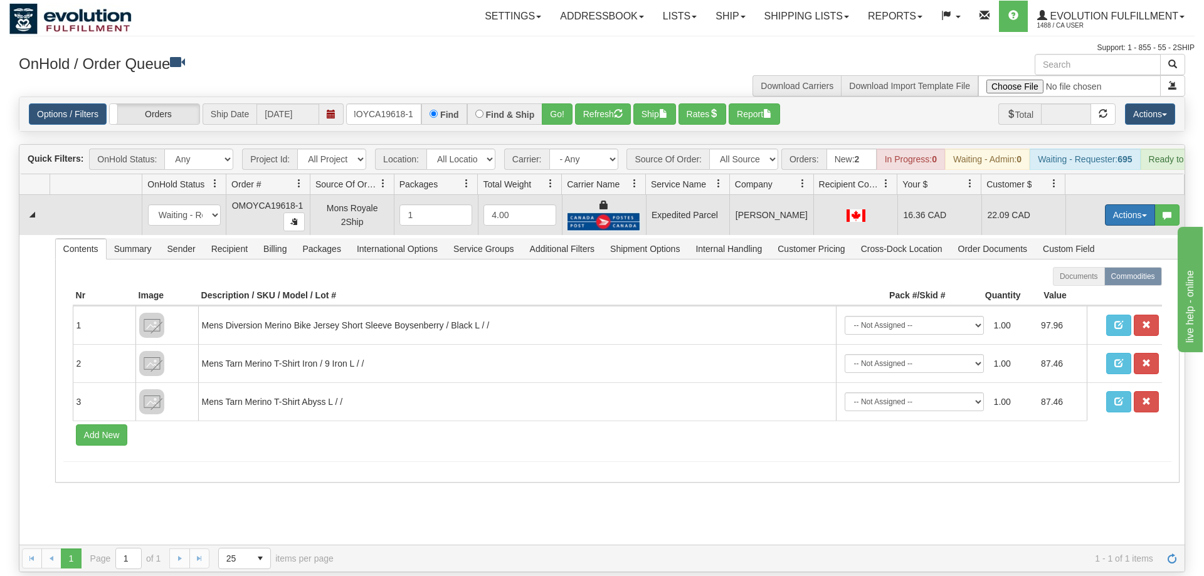
click at [1119, 204] on button "Actions" at bounding box center [1130, 214] width 50 height 21
click at [1099, 280] on link "Ship" at bounding box center [1104, 288] width 100 height 16
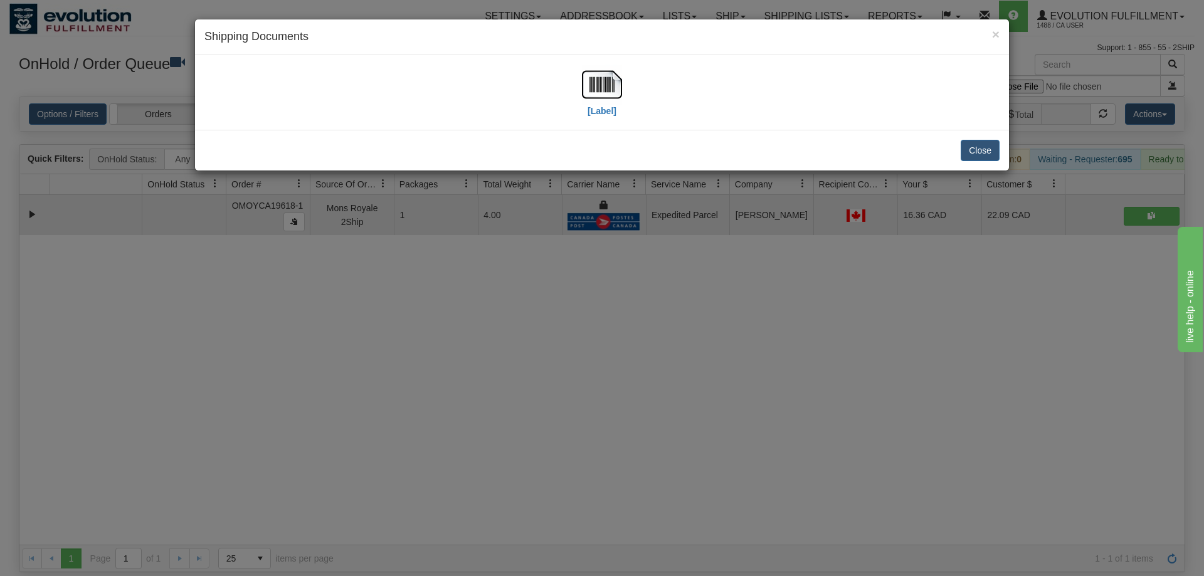
click at [619, 105] on div "[Label]" at bounding box center [602, 93] width 40 height 56
click at [599, 110] on label "[Label]" at bounding box center [601, 111] width 29 height 13
drag, startPoint x: 858, startPoint y: 253, endPoint x: 843, endPoint y: 243, distance: 18.1
click at [855, 251] on div "× Shipping Documents [Label] Close" at bounding box center [602, 288] width 1204 height 576
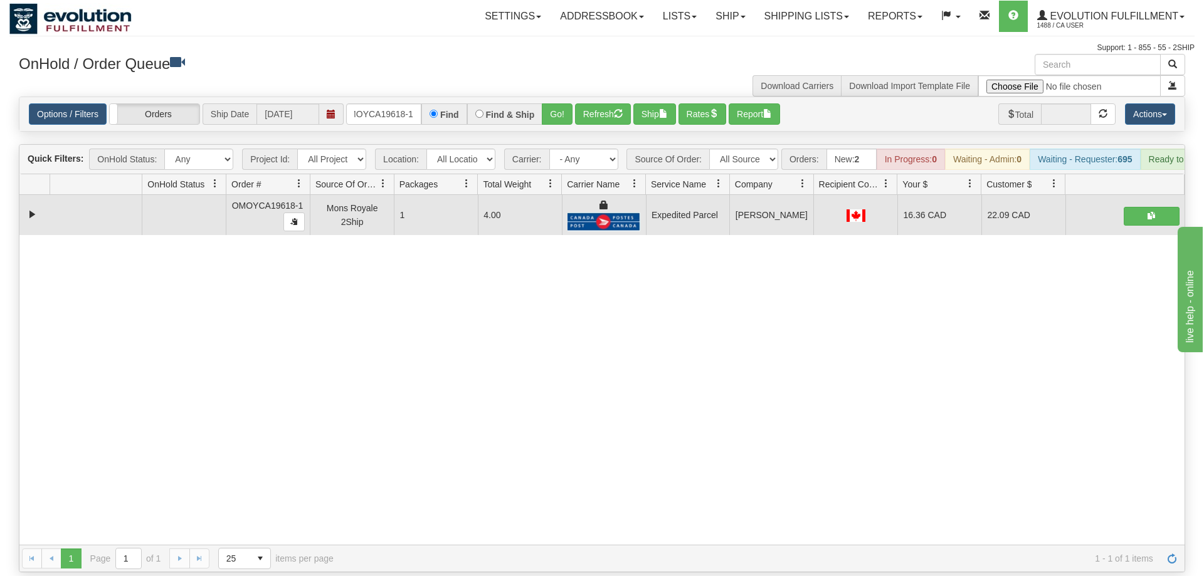
click at [402, 110] on div "Options / Filters Group Shipments Orders Ship Date [DATE] OMOYCA19618-1 Find Fi…" at bounding box center [601, 114] width 1165 height 34
drag, startPoint x: 402, startPoint y: 107, endPoint x: 396, endPoint y: 103, distance: 6.8
click at [399, 105] on div "Options / Filters Group Shipments Orders Ship Date [DATE] OMOYCA19618-1 Find Fi…" at bounding box center [601, 114] width 1165 height 34
click at [397, 103] on input "OMOYCA19618-1" at bounding box center [383, 113] width 75 height 21
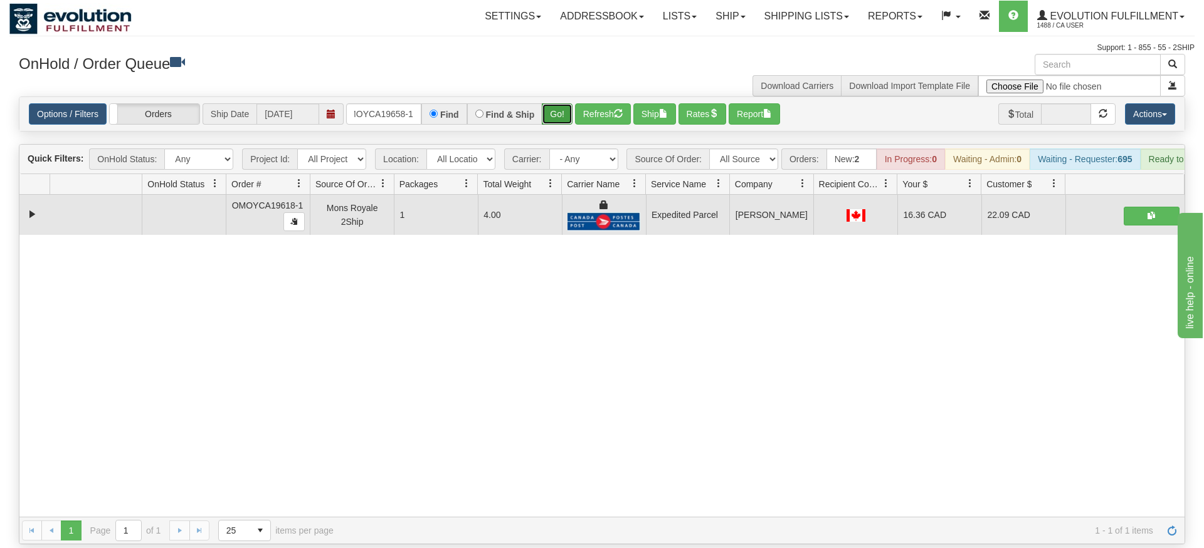
click at [562, 115] on div "Is equal to Is not equal to Contains Does not contains CAD USD EUR ZAR [PERSON_…" at bounding box center [601, 321] width 1185 height 448
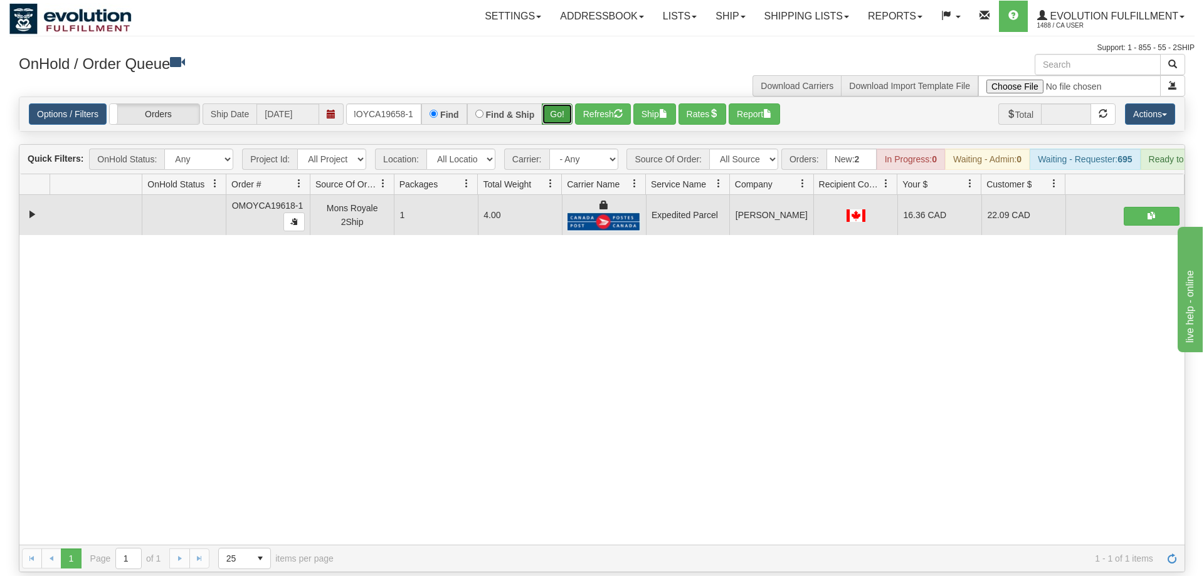
click at [556, 103] on button "Go!" at bounding box center [557, 113] width 31 height 21
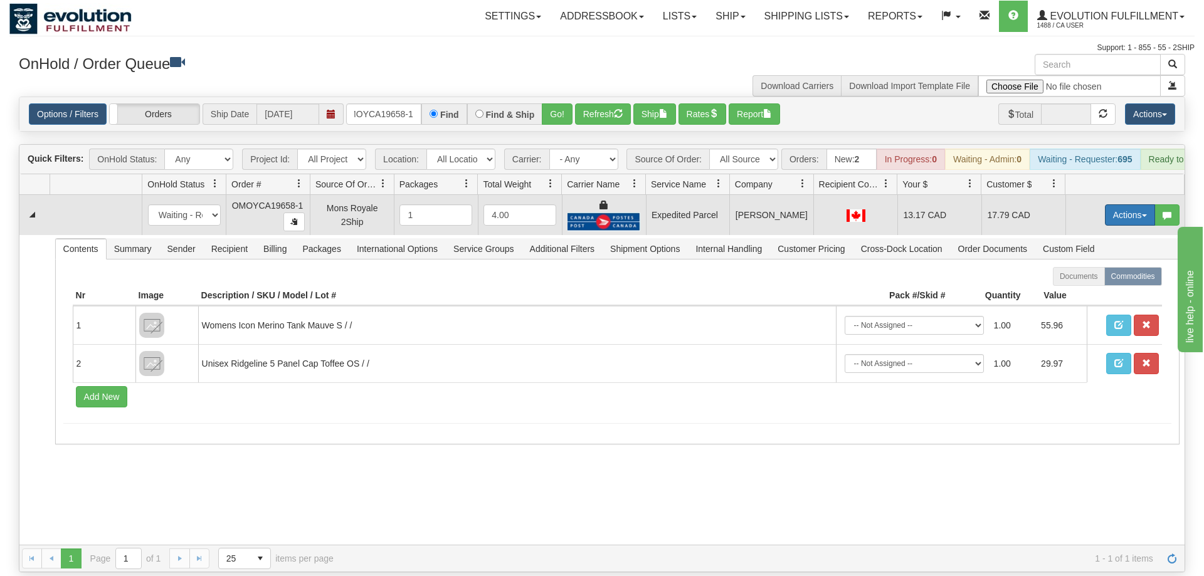
click at [1141, 204] on button "Actions" at bounding box center [1130, 214] width 50 height 21
click at [1081, 283] on span "Ship" at bounding box center [1079, 288] width 26 height 10
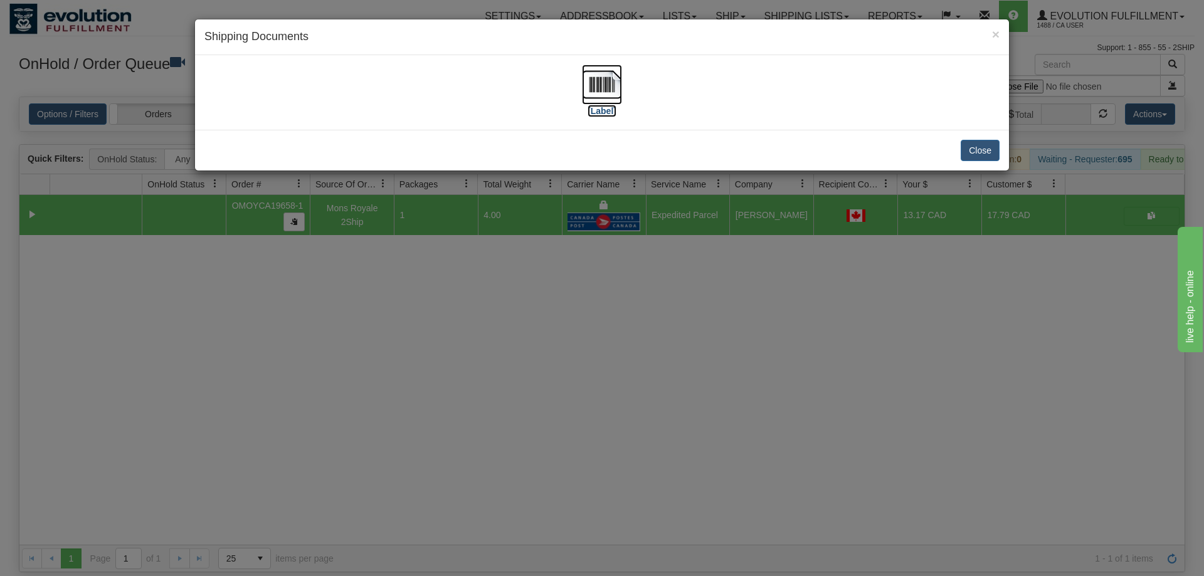
click at [616, 94] on img at bounding box center [602, 85] width 40 height 40
click at [828, 263] on div "× Shipping Documents [Label] Close" at bounding box center [602, 288] width 1204 height 576
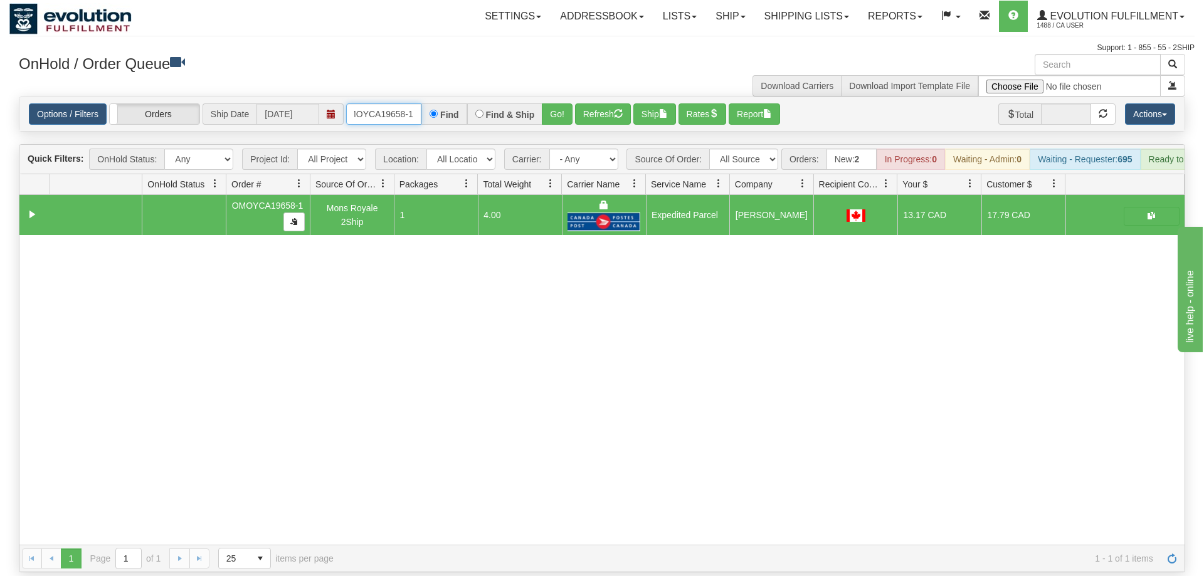
click at [383, 103] on input "OMOYCA19658-1" at bounding box center [383, 113] width 75 height 21
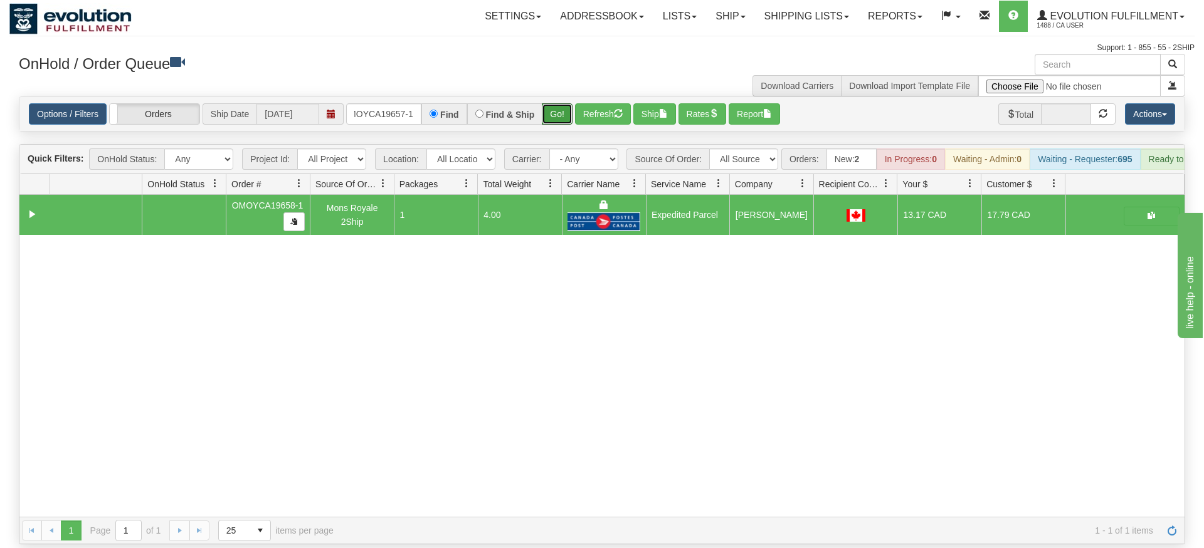
click at [561, 126] on div "Is equal to Is not equal to Contains Does not contains CAD USD EUR ZAR [PERSON_…" at bounding box center [601, 321] width 1185 height 448
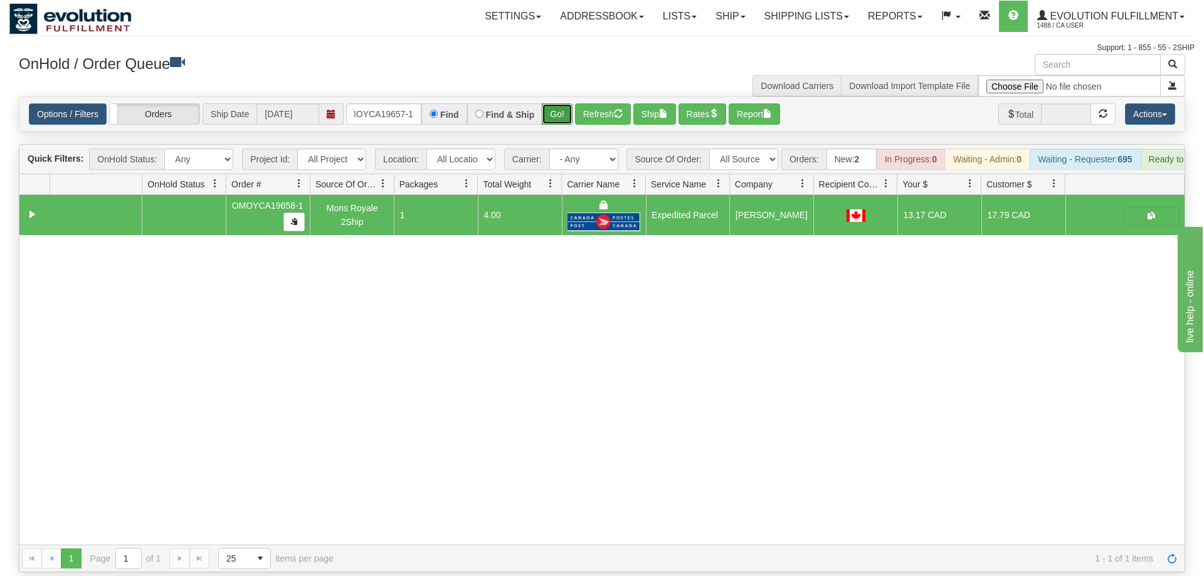
click at [559, 103] on button "Go!" at bounding box center [557, 113] width 31 height 21
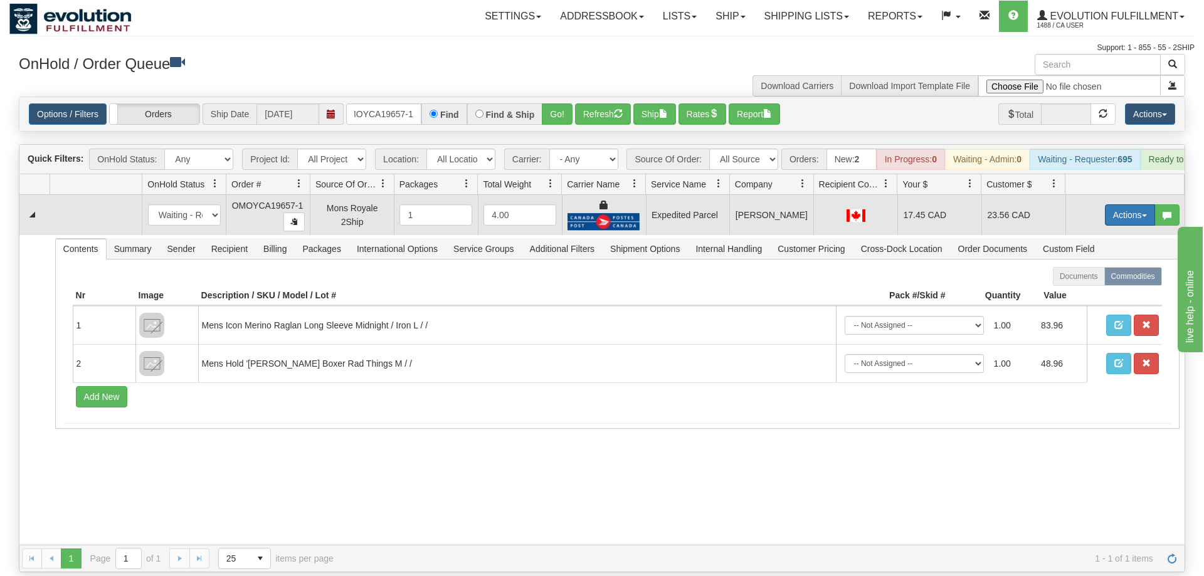
click at [1128, 204] on button "Actions" at bounding box center [1130, 214] width 50 height 21
click at [1084, 283] on span "Ship" at bounding box center [1079, 288] width 26 height 10
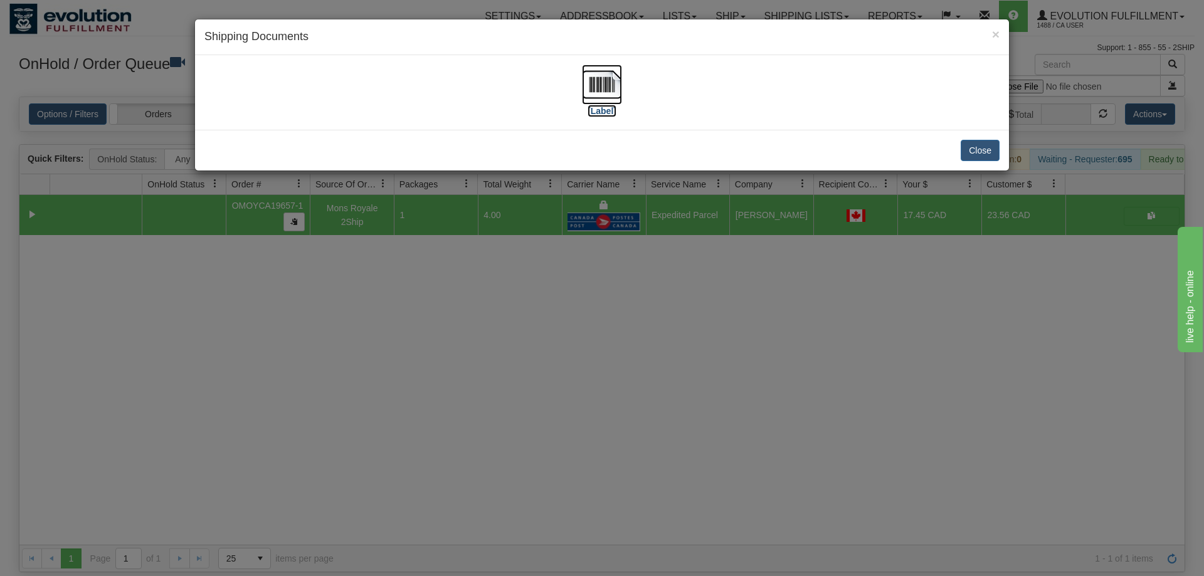
click at [589, 68] on img at bounding box center [602, 85] width 40 height 40
drag, startPoint x: 632, startPoint y: 279, endPoint x: 617, endPoint y: 262, distance: 22.6
click at [631, 276] on div "× Shipping Documents [Label] Close" at bounding box center [602, 288] width 1204 height 576
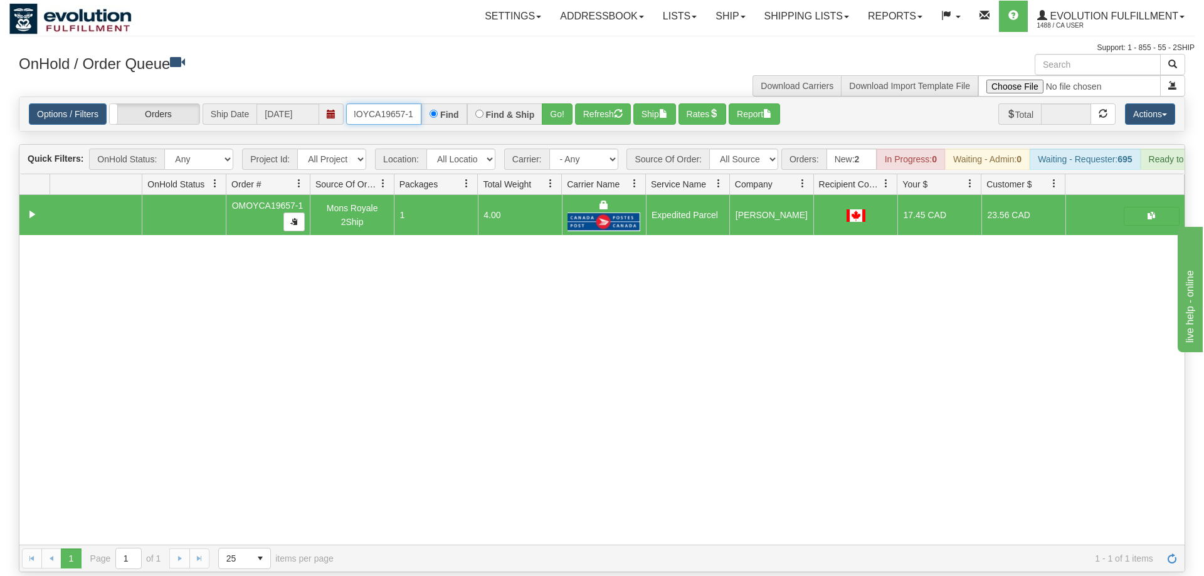
drag, startPoint x: 393, startPoint y: 90, endPoint x: 716, endPoint y: 352, distance: 416.7
click at [396, 103] on input "OMOYCA19657-1" at bounding box center [383, 113] width 75 height 21
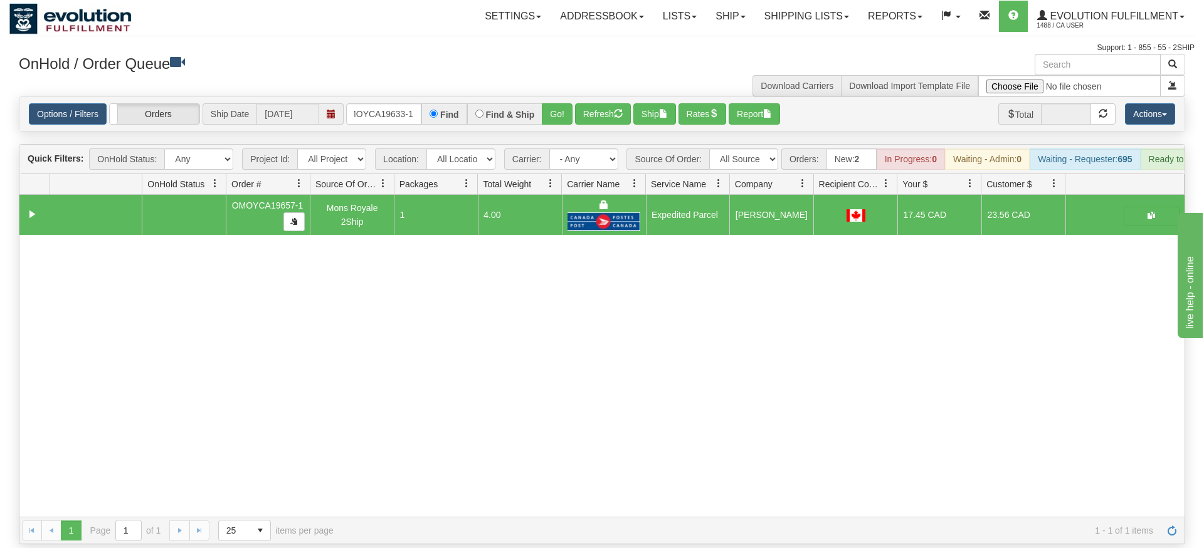
drag, startPoint x: 559, startPoint y: 110, endPoint x: 562, endPoint y: 125, distance: 15.4
click at [560, 134] on div "Is equal to Is not equal to Contains Does not contains CAD USD EUR ZAR [PERSON_…" at bounding box center [601, 321] width 1185 height 448
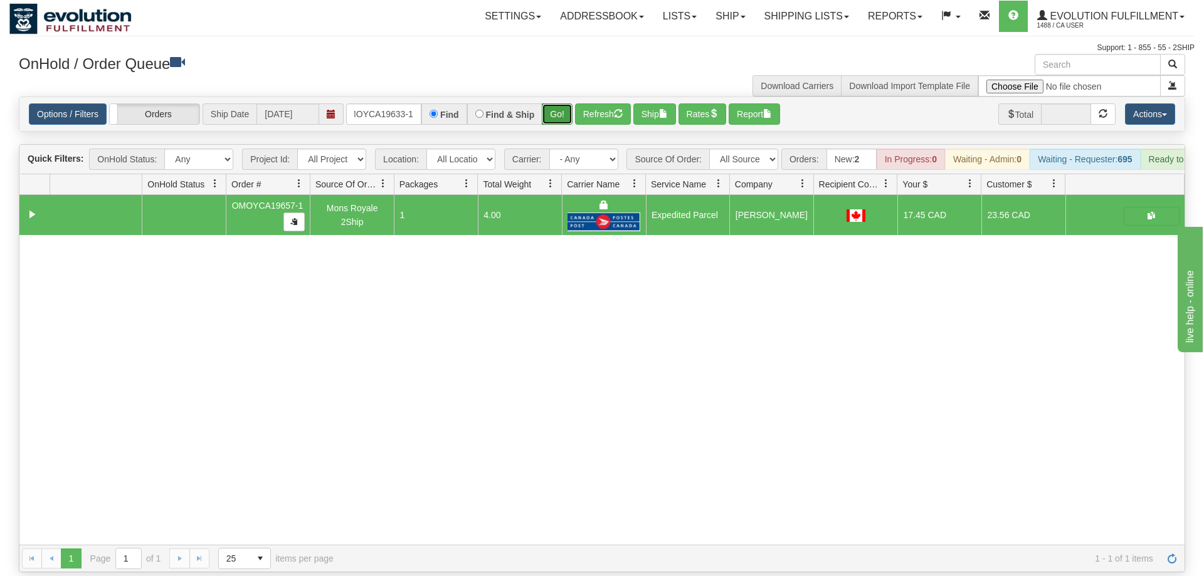
click at [561, 103] on button "Go!" at bounding box center [557, 113] width 31 height 21
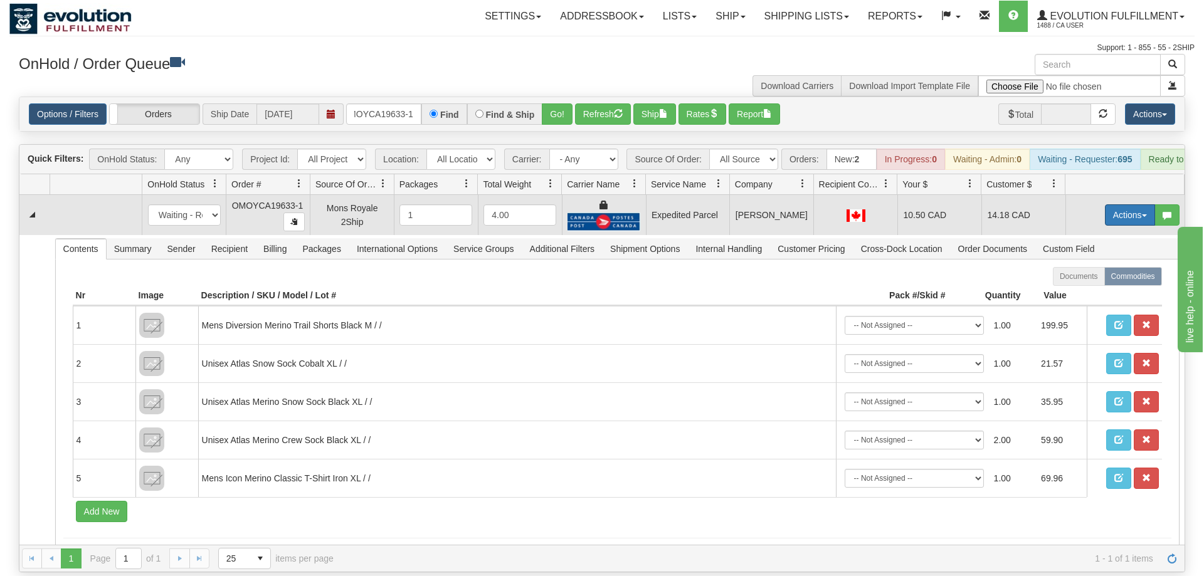
click at [1114, 204] on button "Actions" at bounding box center [1130, 214] width 50 height 21
click at [1094, 280] on link "Ship" at bounding box center [1104, 288] width 100 height 16
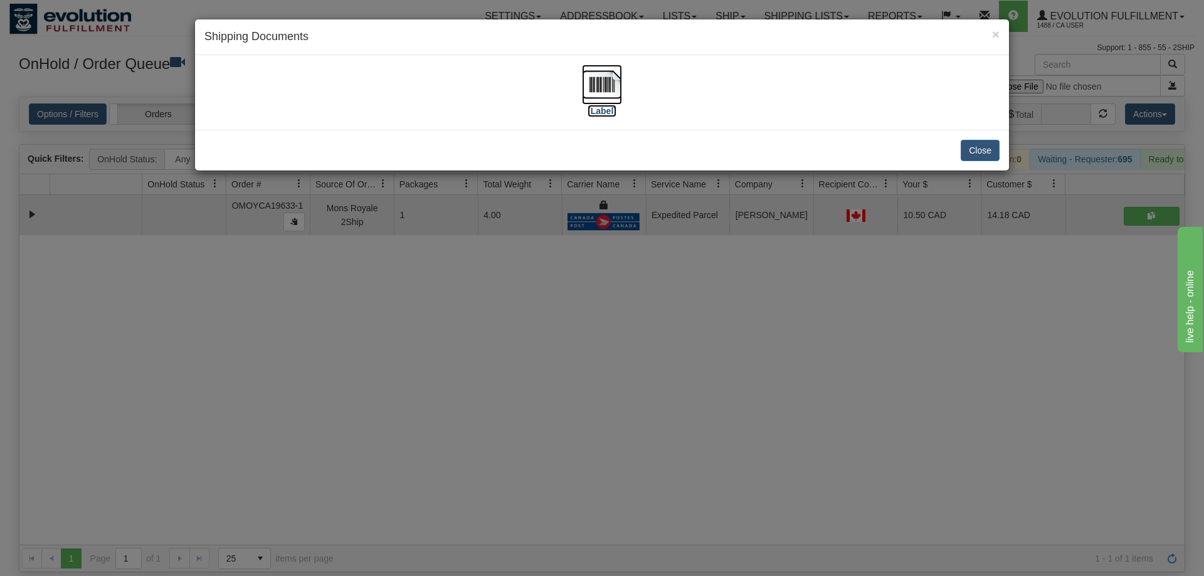
click at [593, 104] on img at bounding box center [602, 85] width 40 height 40
drag, startPoint x: 783, startPoint y: 320, endPoint x: 505, endPoint y: 213, distance: 298.0
click at [784, 320] on div "× Shipping Documents [Label] Close" at bounding box center [602, 288] width 1204 height 576
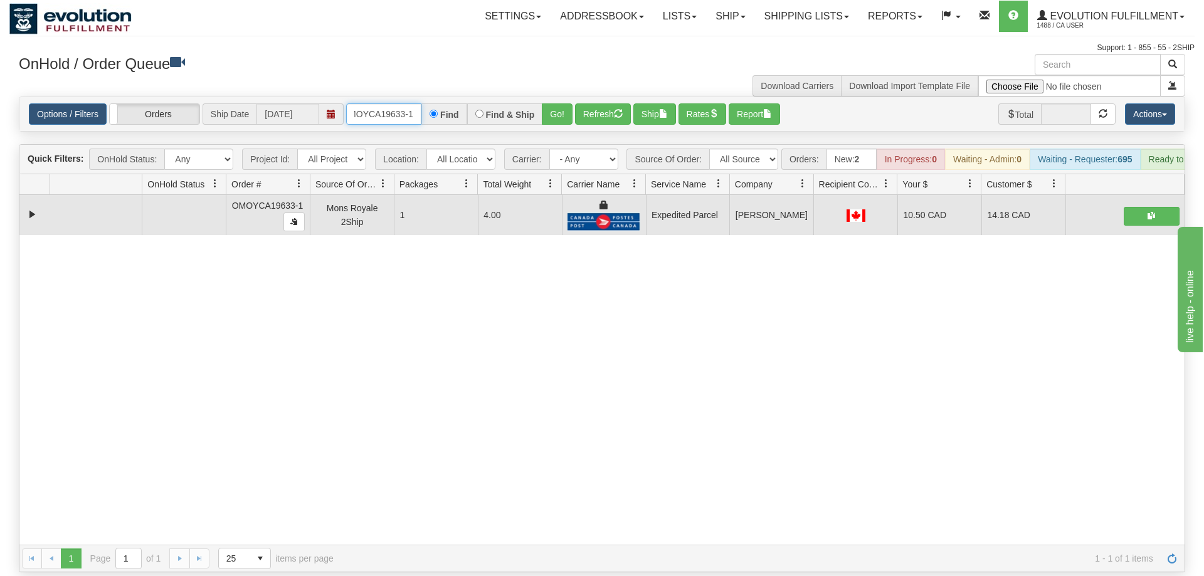
click at [403, 103] on input "OMOYCA19633-1" at bounding box center [383, 113] width 75 height 21
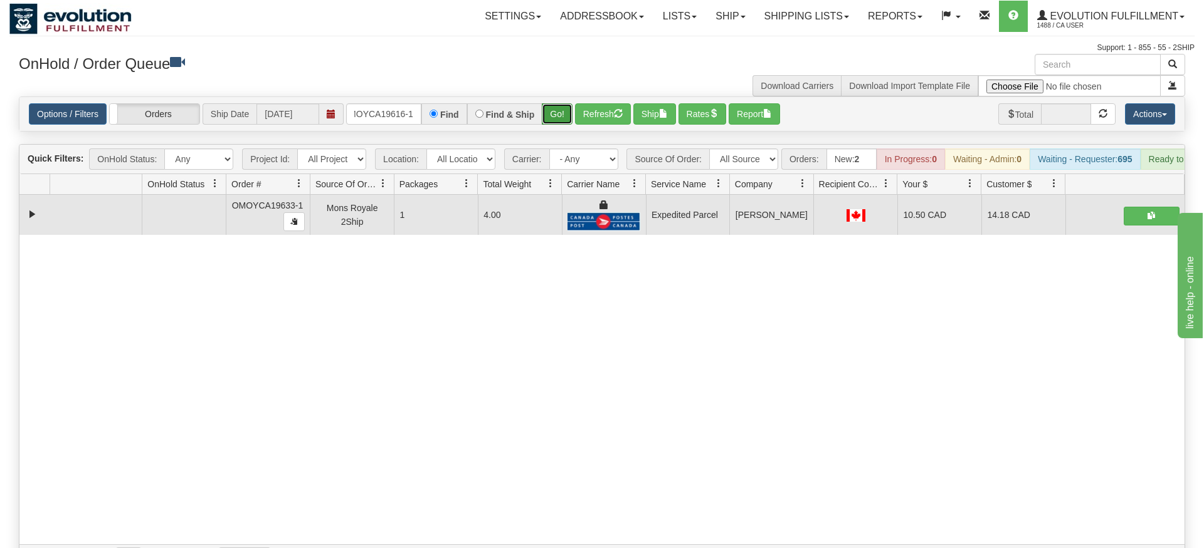
drag, startPoint x: 554, startPoint y: 96, endPoint x: 560, endPoint y: 99, distance: 7.0
click at [554, 123] on div "Is equal to Is not equal to Contains Does not contains CAD USD EUR ZAR [PERSON_…" at bounding box center [601, 335] width 1185 height 476
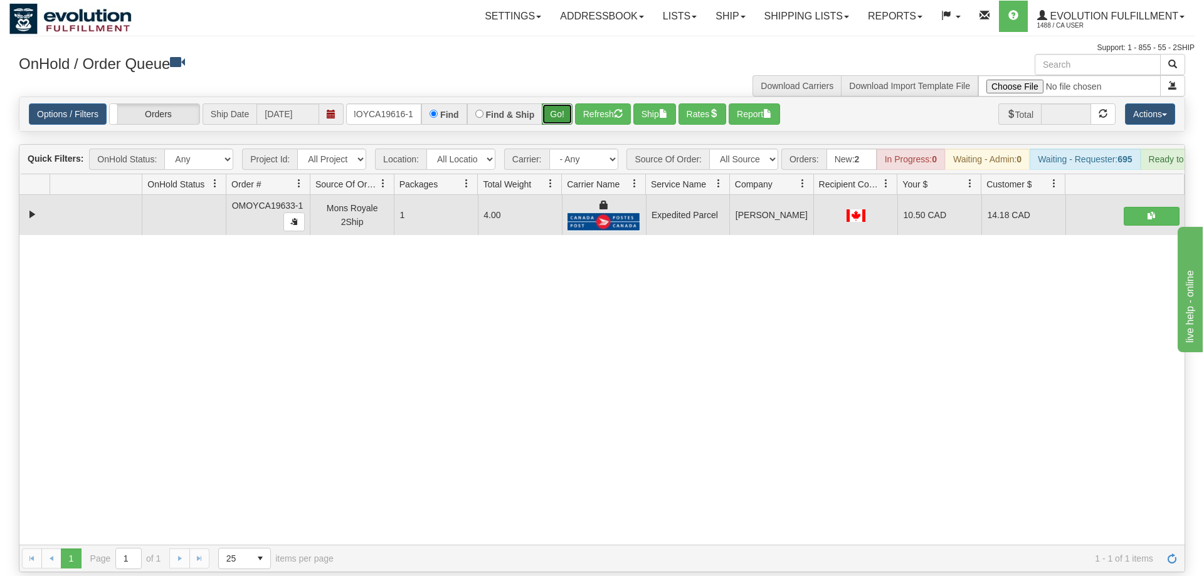
click at [560, 103] on button "Go!" at bounding box center [557, 113] width 31 height 21
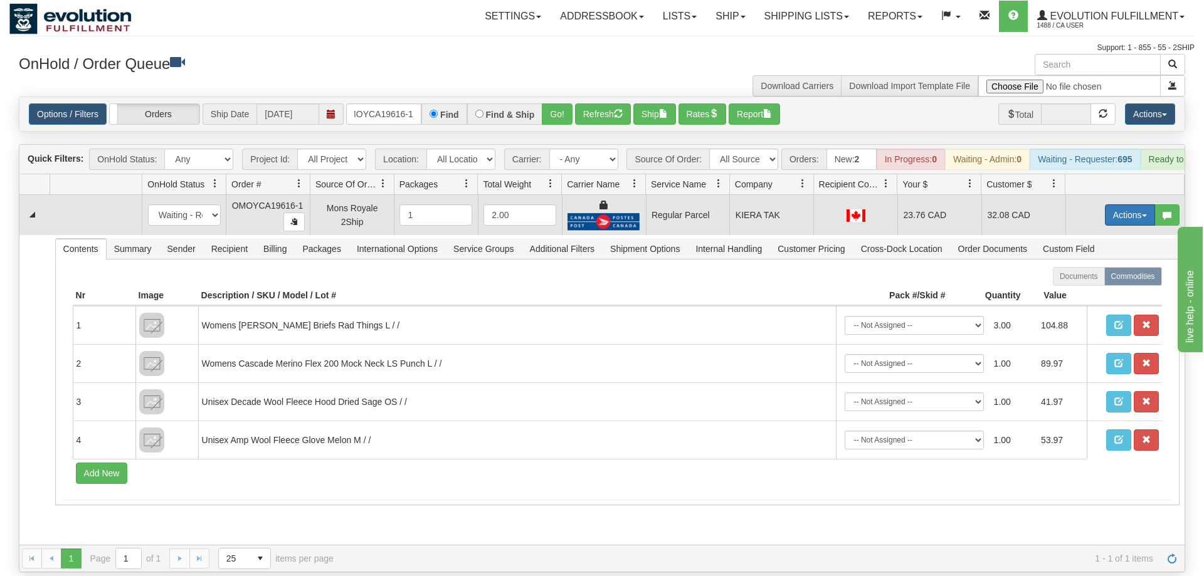
click at [1115, 204] on button "Actions" at bounding box center [1130, 214] width 50 height 21
click at [1101, 266] on span "Rate All Services" at bounding box center [1103, 271] width 75 height 10
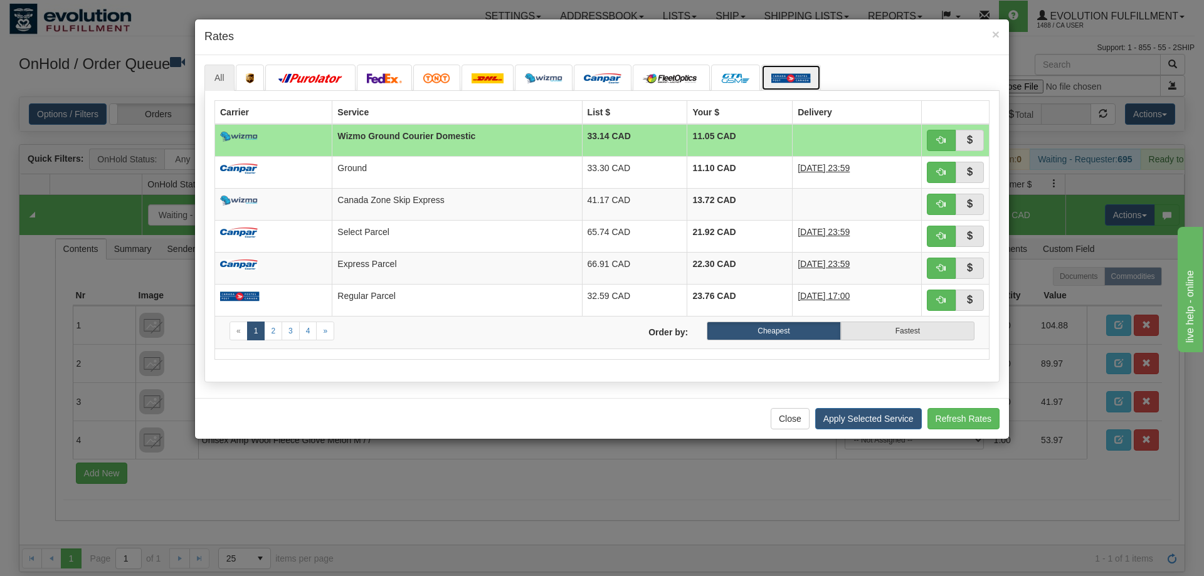
click at [792, 76] on img at bounding box center [790, 78] width 39 height 10
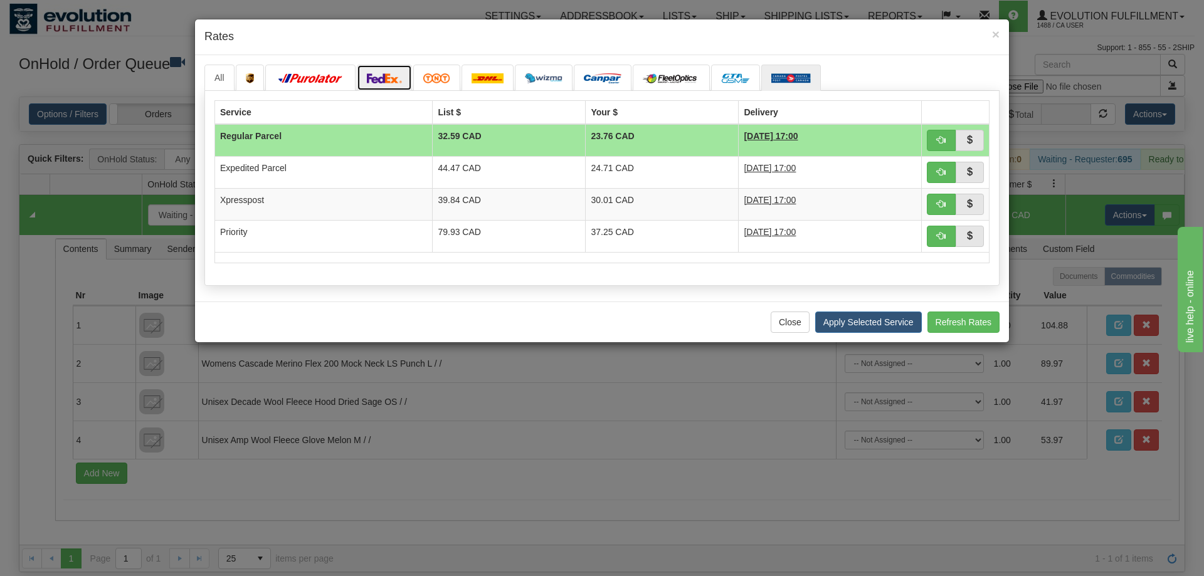
click at [402, 80] on link at bounding box center [384, 78] width 55 height 26
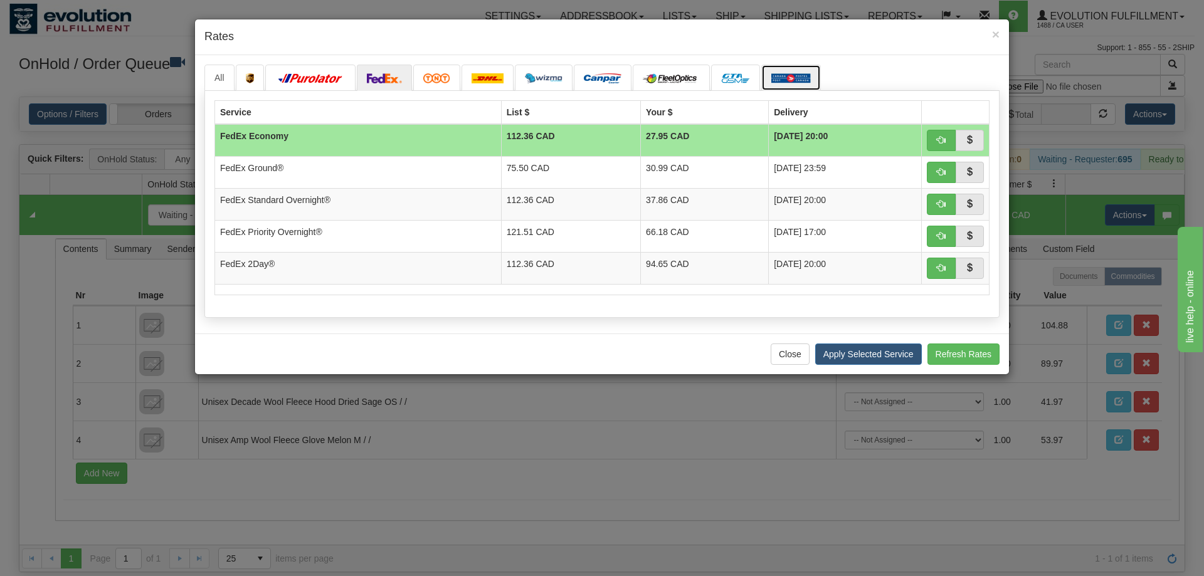
click at [787, 73] on link at bounding box center [791, 78] width 60 height 26
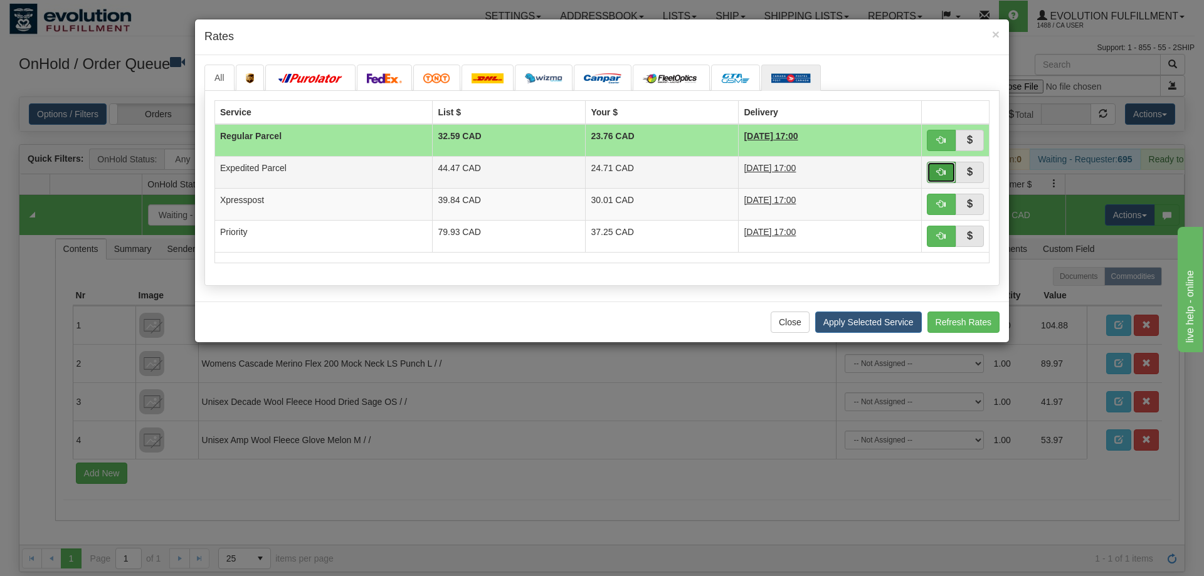
click at [943, 178] on button "button" at bounding box center [940, 172] width 29 height 21
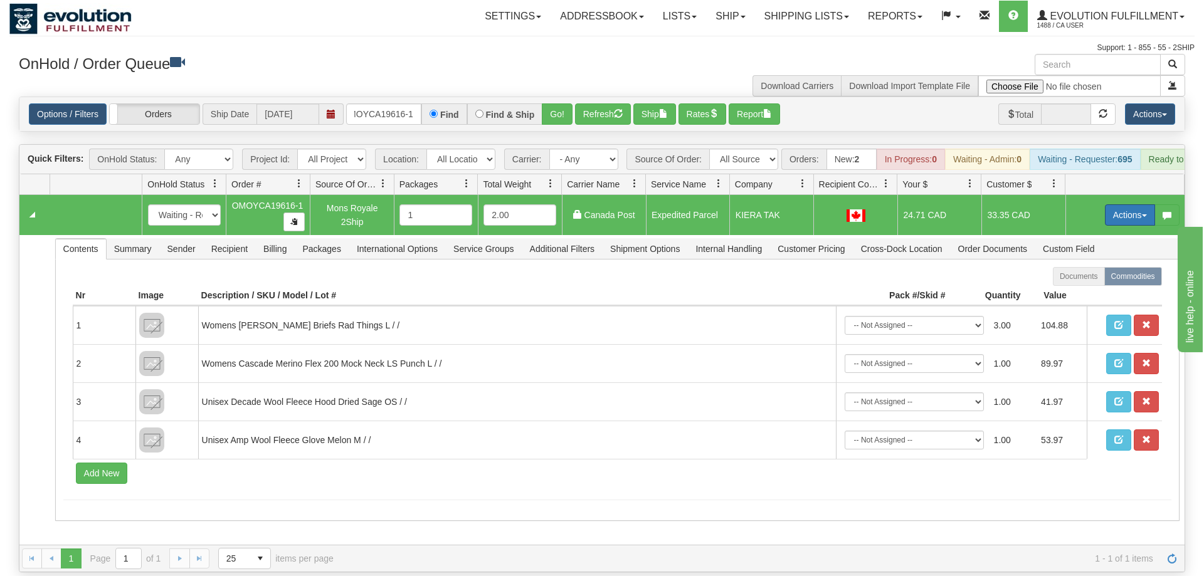
click at [1126, 204] on button "Actions" at bounding box center [1130, 214] width 50 height 21
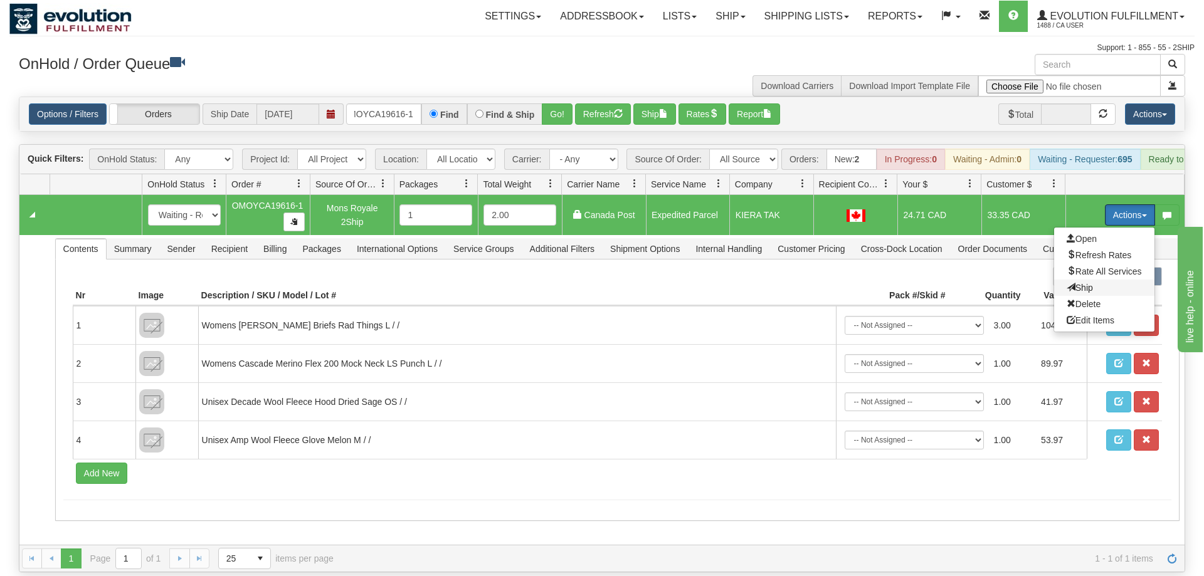
click at [1080, 283] on span "Ship" at bounding box center [1079, 288] width 26 height 10
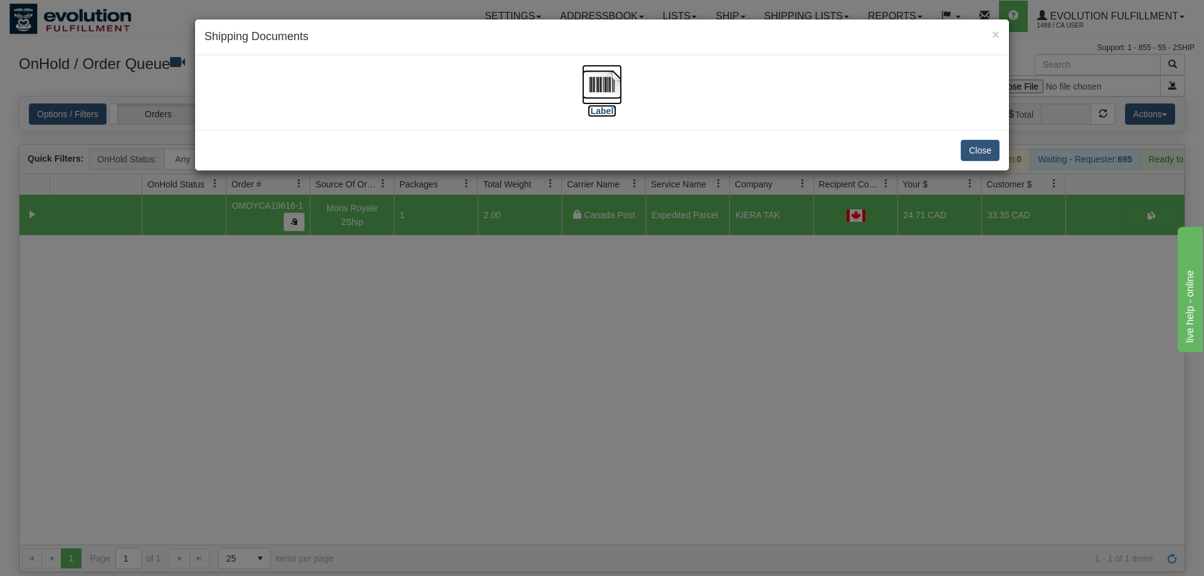
click at [598, 87] on img at bounding box center [602, 85] width 40 height 40
drag, startPoint x: 684, startPoint y: 309, endPoint x: 513, endPoint y: 231, distance: 187.4
click at [685, 307] on div "× Shipping Documents [Label] Close" at bounding box center [602, 288] width 1204 height 576
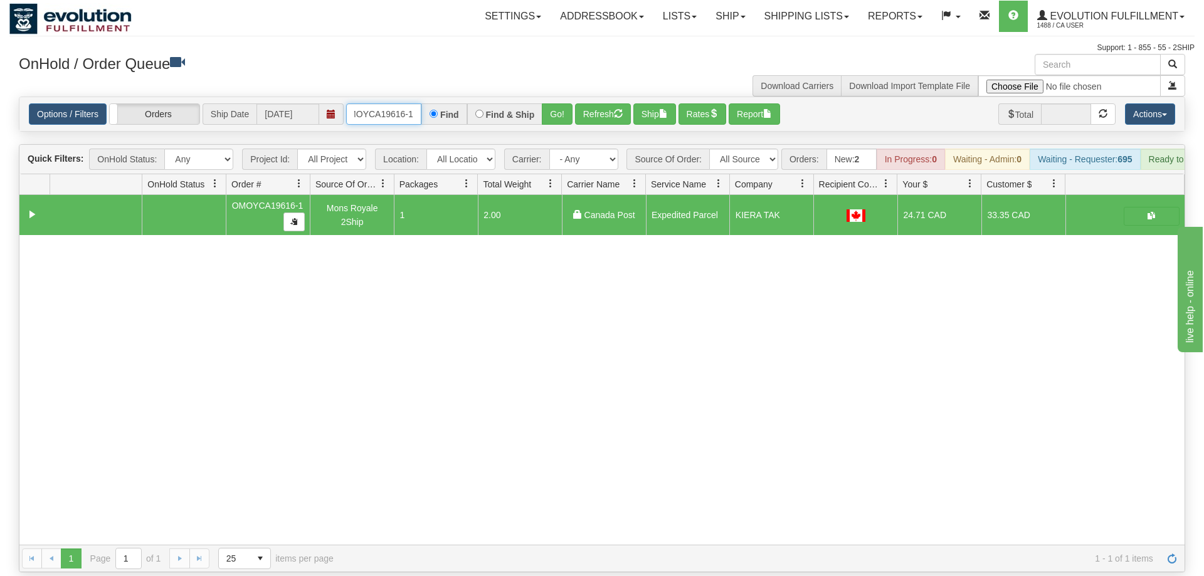
click at [401, 103] on input "OMOYCA19616-1" at bounding box center [383, 113] width 75 height 21
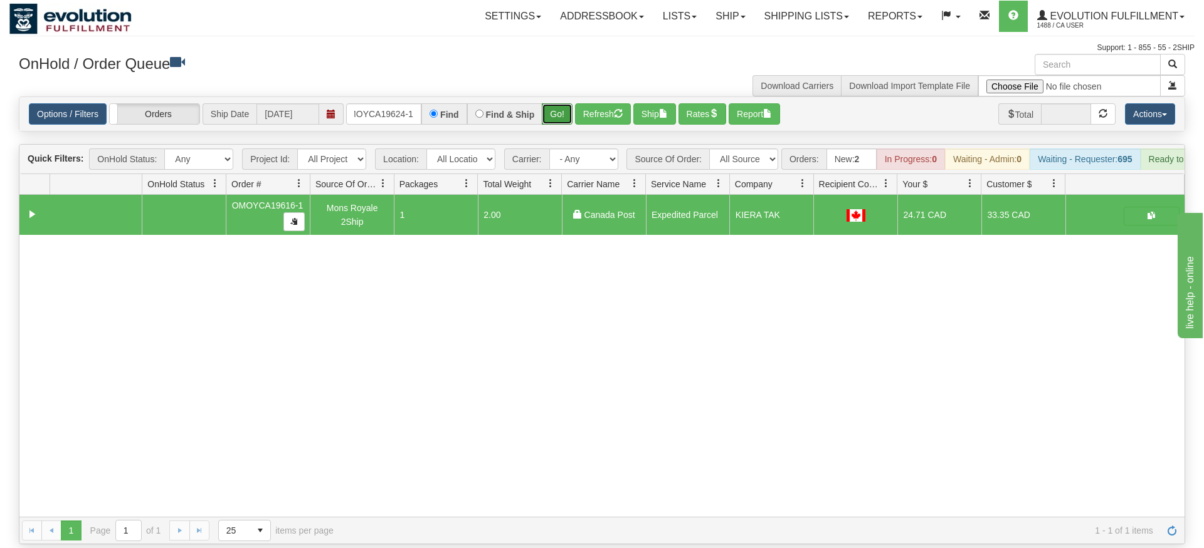
click at [549, 126] on div "Is equal to Is not equal to Contains Does not contains CAD USD EUR ZAR [PERSON_…" at bounding box center [601, 321] width 1185 height 448
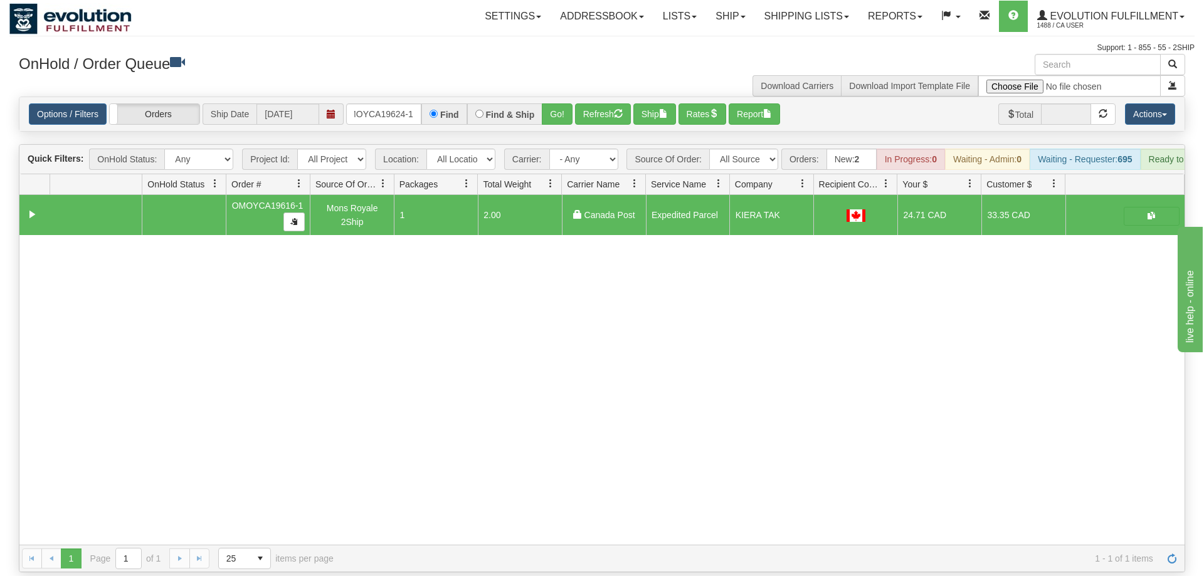
click at [550, 74] on div "OnHold / Order Queue" at bounding box center [305, 66] width 592 height 24
click at [555, 103] on button "Go!" at bounding box center [557, 113] width 31 height 21
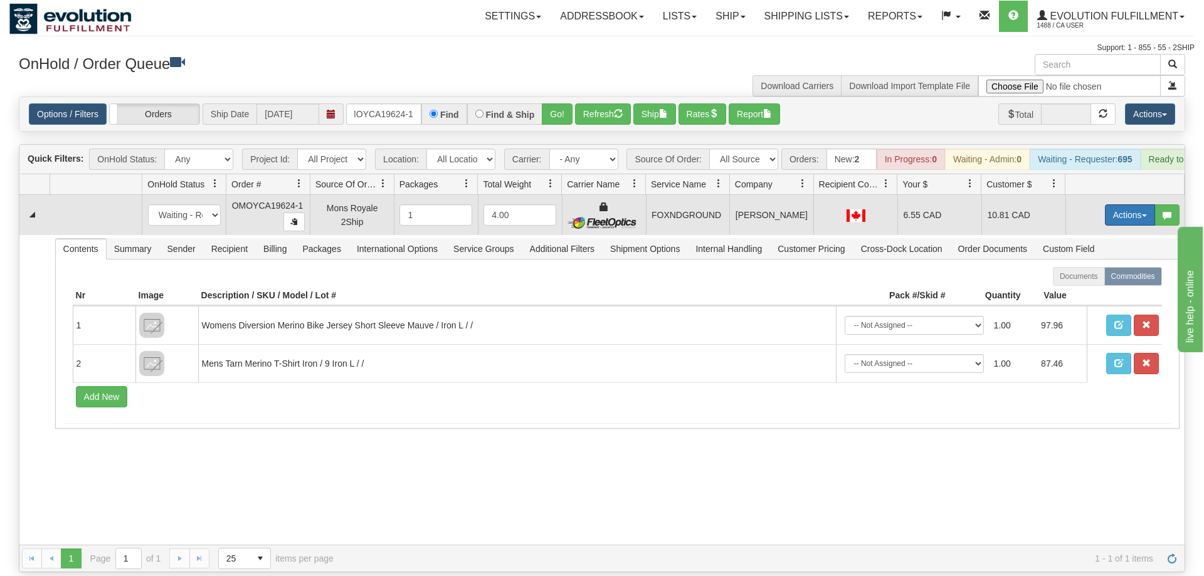
click at [1152, 204] on button "Actions" at bounding box center [1130, 214] width 50 height 21
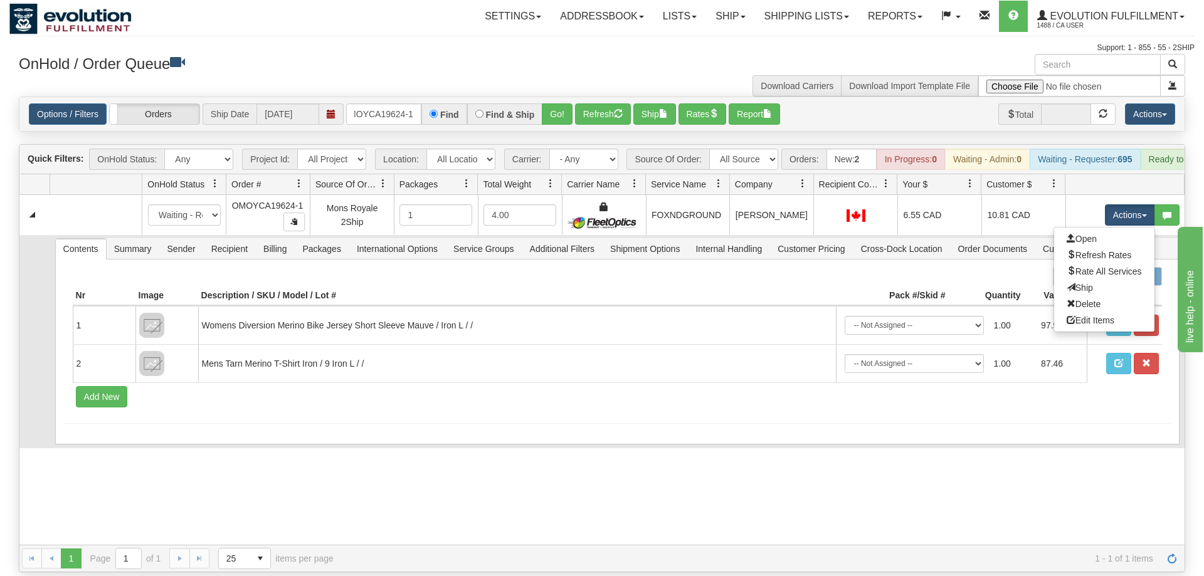
click at [1111, 280] on link "Ship" at bounding box center [1104, 288] width 100 height 16
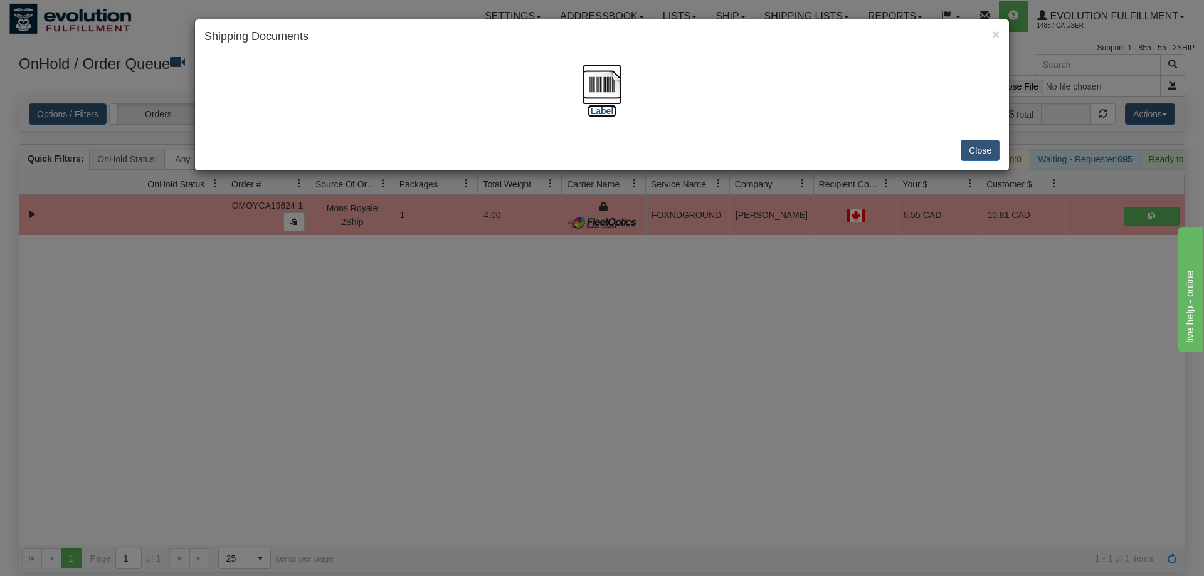
click at [621, 80] on img at bounding box center [602, 85] width 40 height 40
drag, startPoint x: 658, startPoint y: 422, endPoint x: 607, endPoint y: 402, distance: 54.6
click at [661, 420] on div "× Shipping Documents [Label] Close" at bounding box center [602, 288] width 1204 height 576
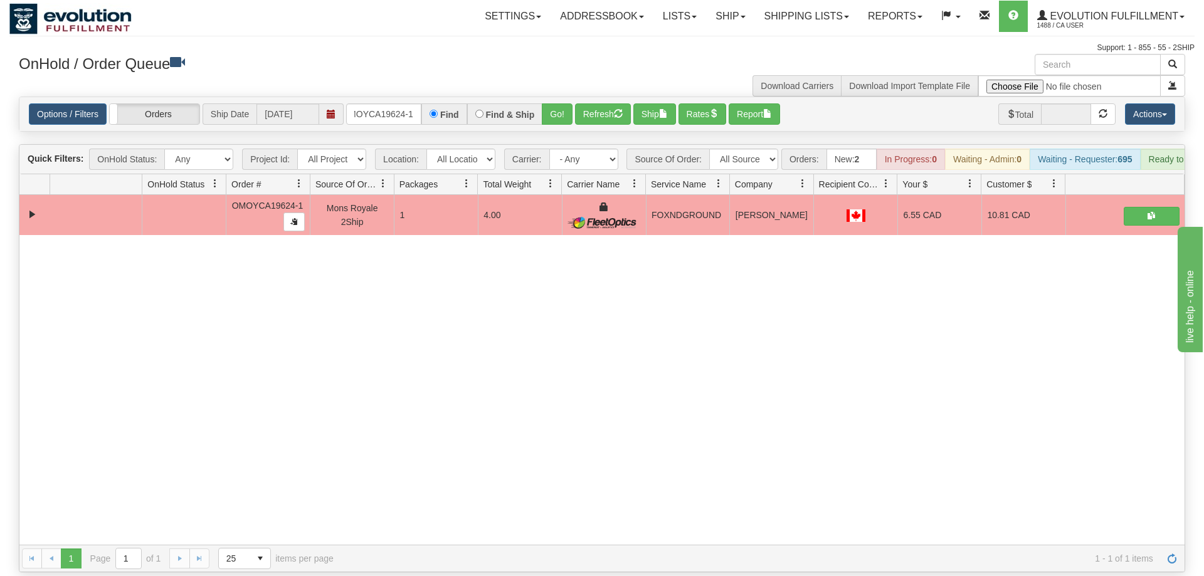
click at [380, 110] on div "Options / Filters Group Shipments Orders Ship Date [DATE] OMOYCA19624-1 Find Fi…" at bounding box center [601, 114] width 1165 height 34
click at [384, 107] on div "Options / Filters Group Shipments Orders Ship Date [DATE] OMOYCA19624-1 Find Fi…" at bounding box center [601, 114] width 1165 height 34
click at [387, 103] on input "OMOYCA19624-1" at bounding box center [383, 113] width 75 height 21
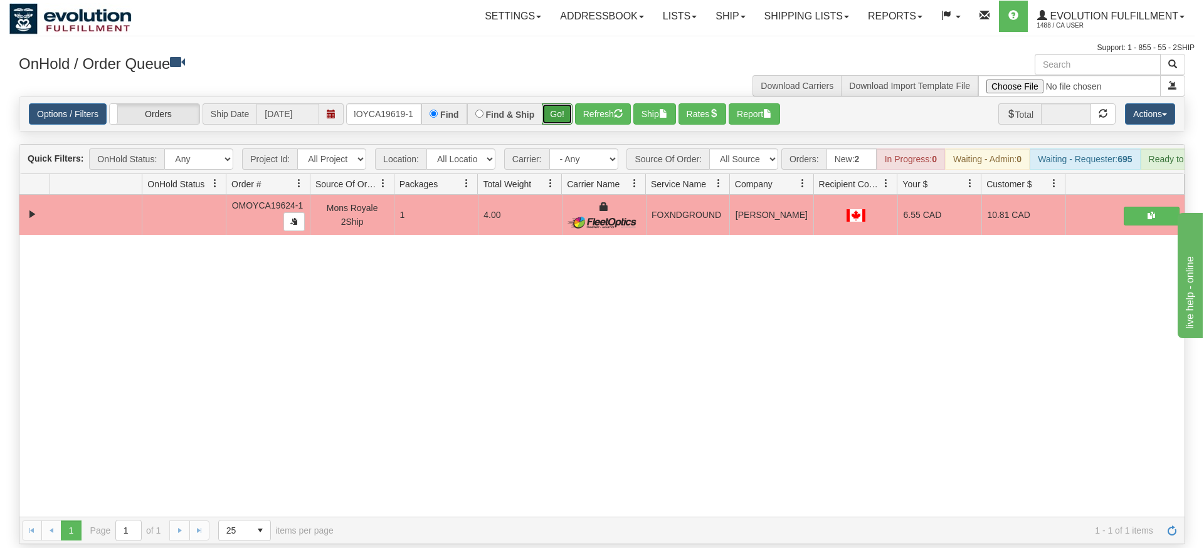
drag, startPoint x: 558, startPoint y: 100, endPoint x: 557, endPoint y: 107, distance: 6.3
click at [558, 127] on div "Is equal to Is not equal to Contains Does not contains CAD USD EUR ZAR [PERSON_…" at bounding box center [601, 321] width 1185 height 448
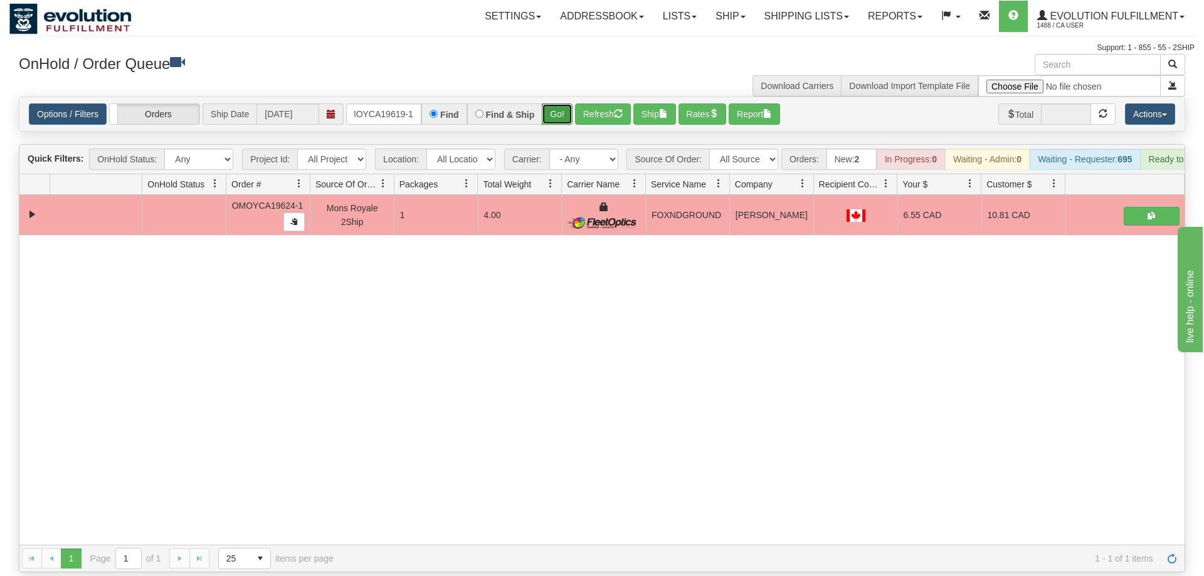
click at [559, 103] on button "Go!" at bounding box center [557, 113] width 31 height 21
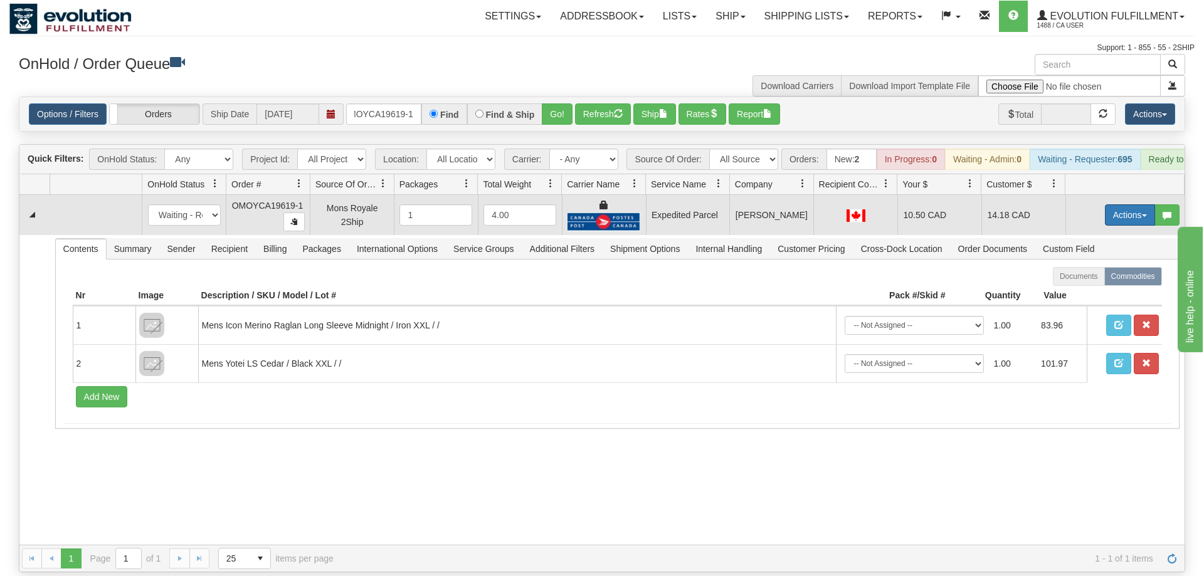
click at [1143, 204] on button "Actions" at bounding box center [1130, 214] width 50 height 21
click at [1075, 283] on span "Ship" at bounding box center [1079, 288] width 26 height 10
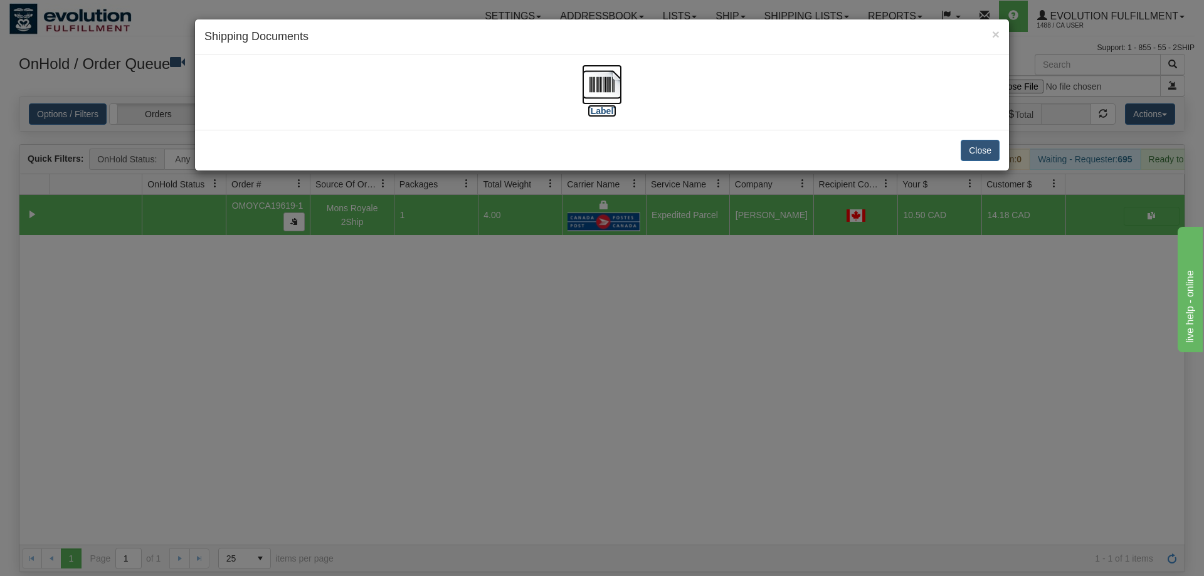
click at [609, 95] on img at bounding box center [602, 85] width 40 height 40
drag, startPoint x: 607, startPoint y: 357, endPoint x: 605, endPoint y: 350, distance: 6.5
click at [605, 350] on div "× Shipping Documents [Label] Close" at bounding box center [602, 288] width 1204 height 576
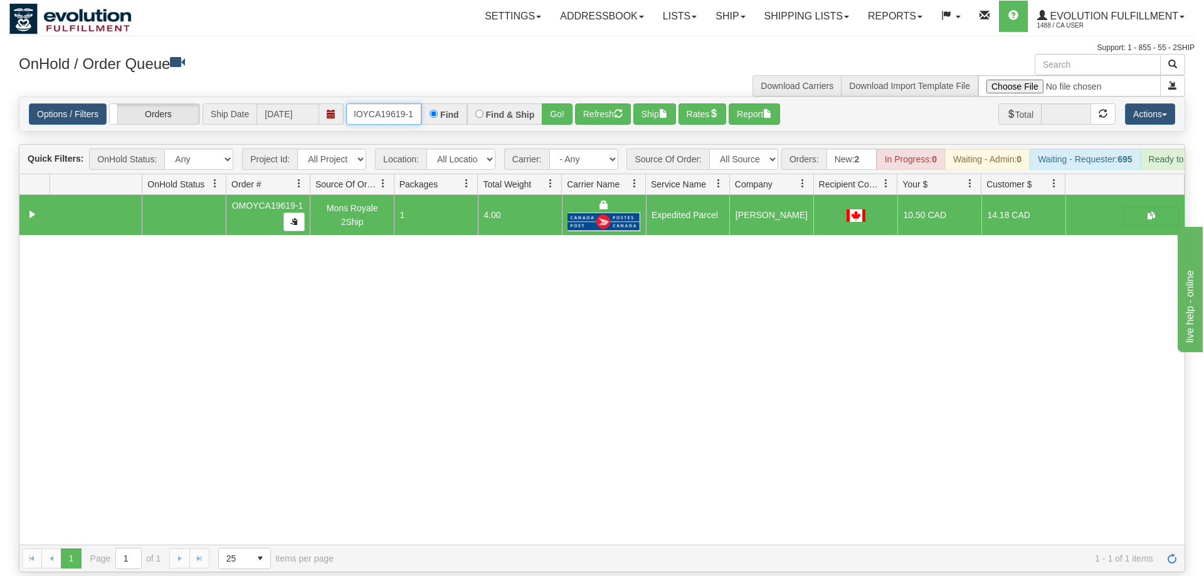
click at [396, 103] on input "oMOYCA19619-1" at bounding box center [383, 113] width 75 height 21
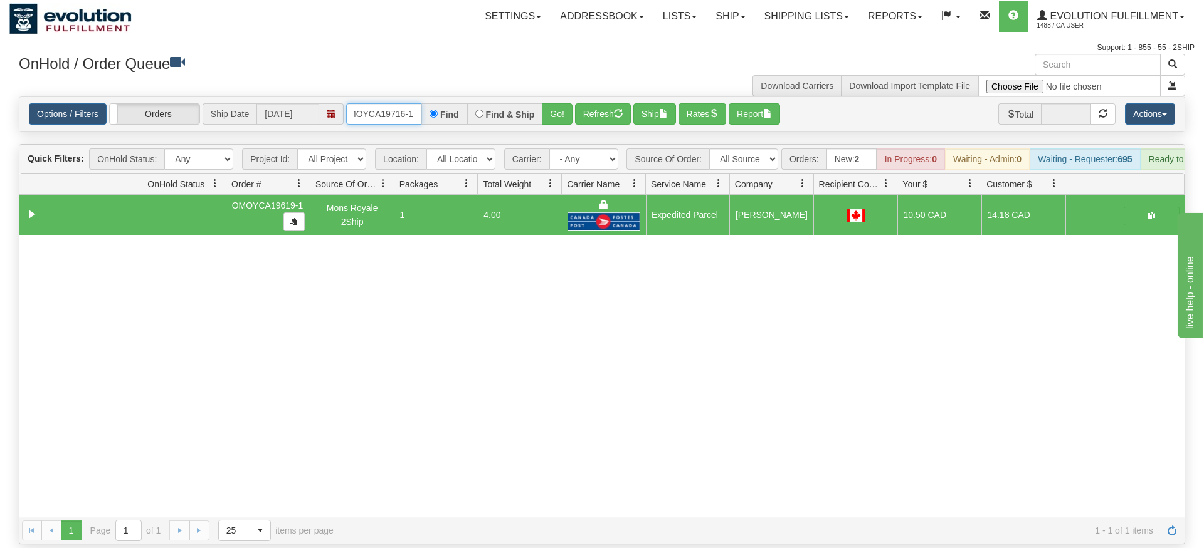
type input "oMOYCA19716-1"
click at [548, 122] on div "Is equal to Is not equal to Contains Does not contains CAD USD EUR ZAR [PERSON_…" at bounding box center [601, 321] width 1185 height 448
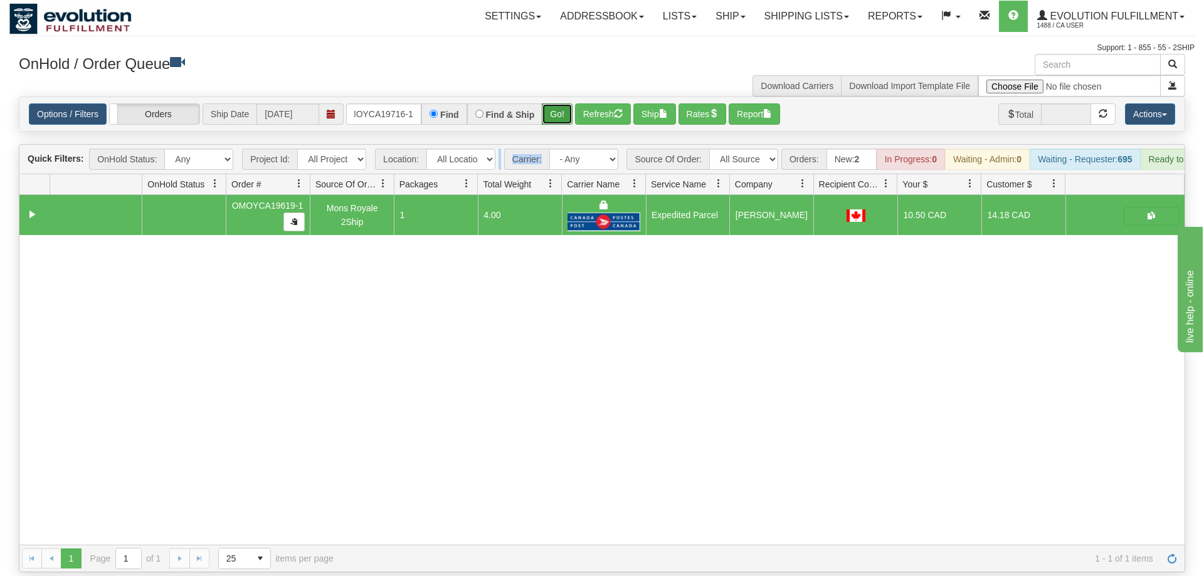
click at [565, 103] on button "Go!" at bounding box center [557, 113] width 31 height 21
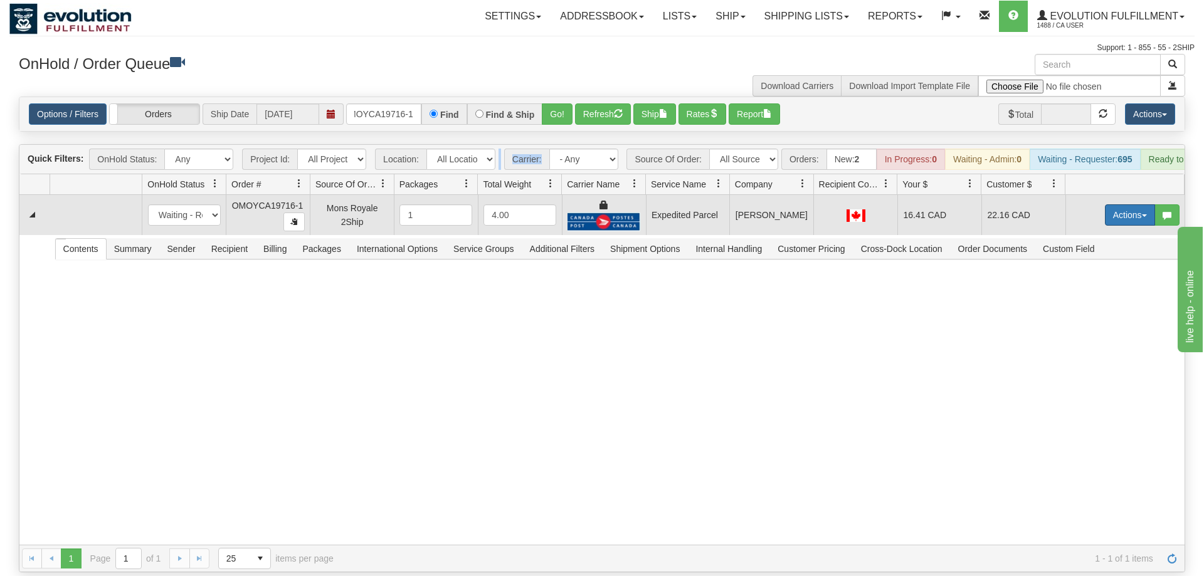
drag, startPoint x: 1143, startPoint y: 210, endPoint x: 1137, endPoint y: 201, distance: 11.3
click at [1143, 208] on td "Actions Open Refresh Rates Rate All Services Ship Delete Edit Items" at bounding box center [1124, 215] width 119 height 40
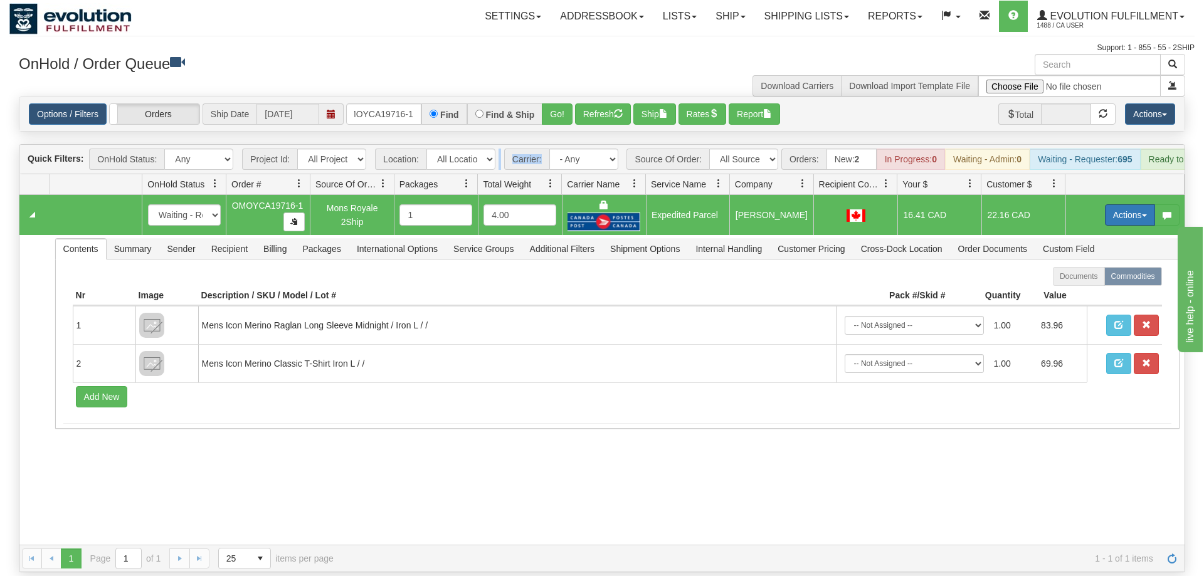
click at [1135, 204] on button "Actions" at bounding box center [1130, 214] width 50 height 21
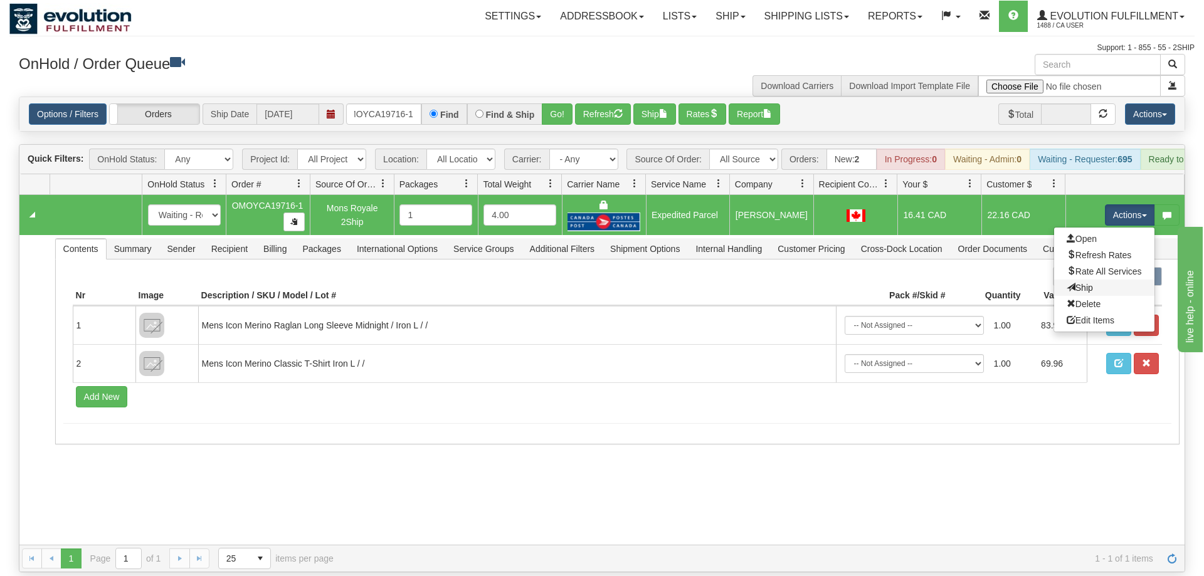
click at [1092, 280] on link "Ship" at bounding box center [1104, 288] width 100 height 16
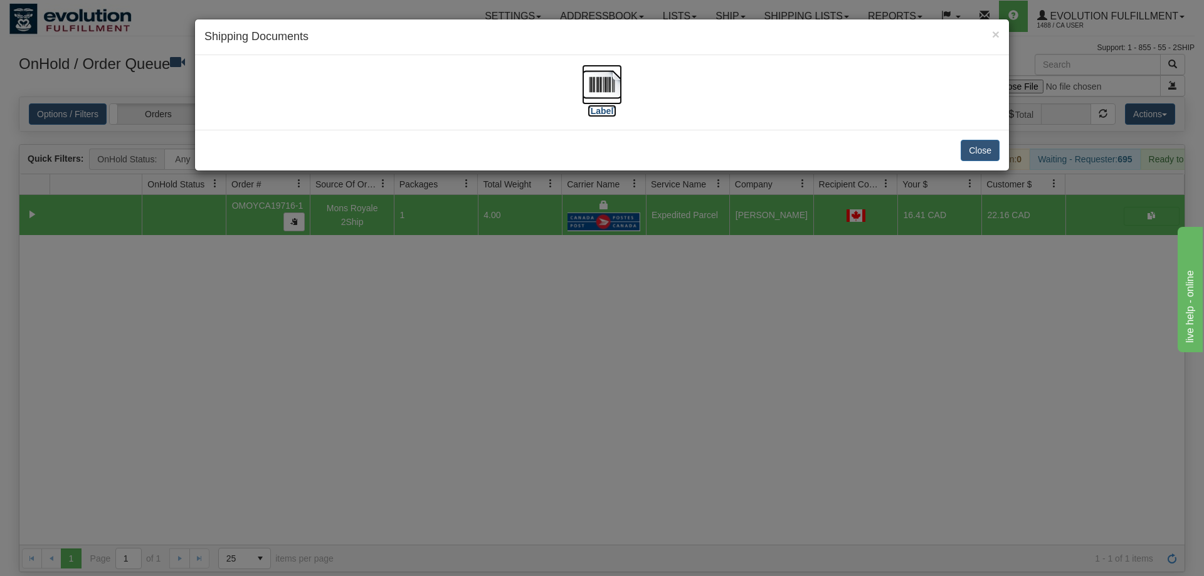
click at [611, 90] on img at bounding box center [602, 85] width 40 height 40
drag, startPoint x: 665, startPoint y: 359, endPoint x: 493, endPoint y: 93, distance: 316.3
click at [666, 347] on div "× Shipping Documents [Label] Close" at bounding box center [602, 288] width 1204 height 576
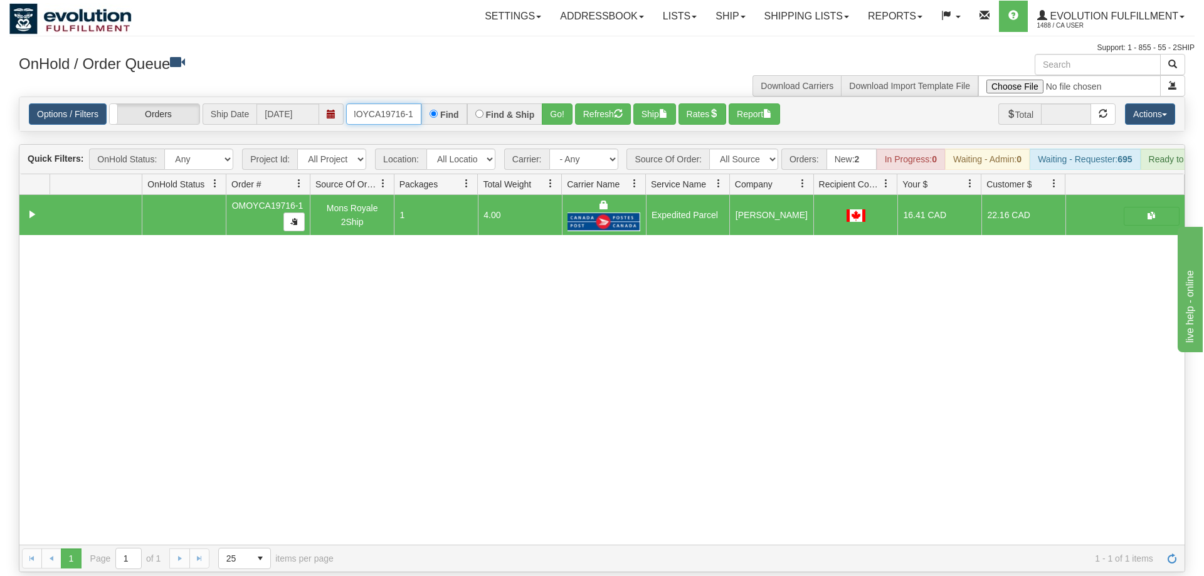
click at [397, 103] on input "oMOYCA19716-1" at bounding box center [383, 113] width 75 height 21
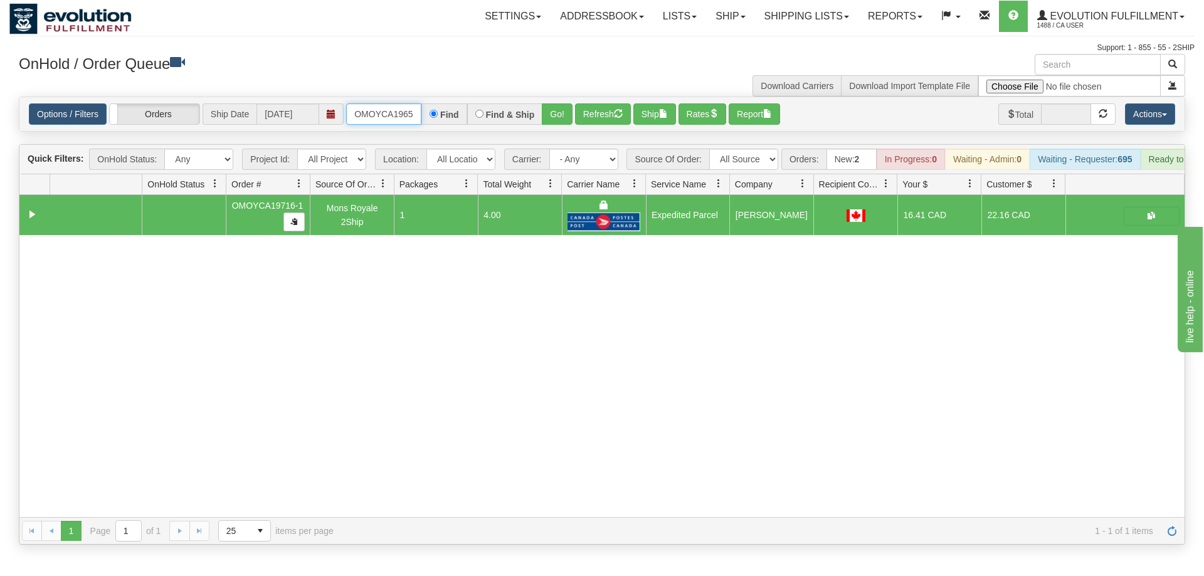
scroll to position [0, 13]
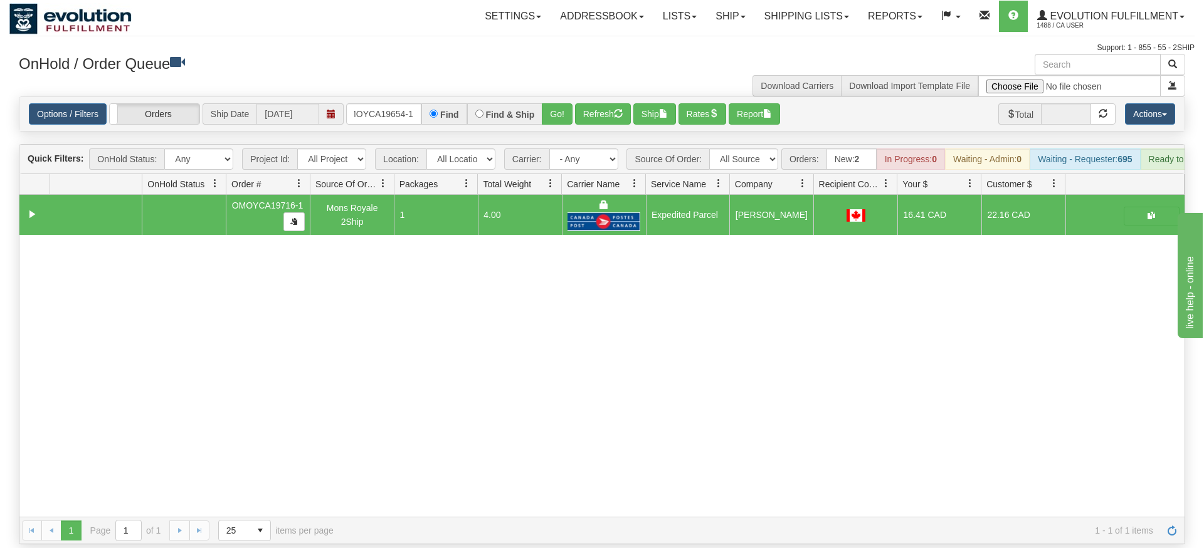
click at [574, 123] on div "Is equal to Is not equal to Contains Does not contains CAD USD EUR ZAR [PERSON_…" at bounding box center [601, 321] width 1185 height 448
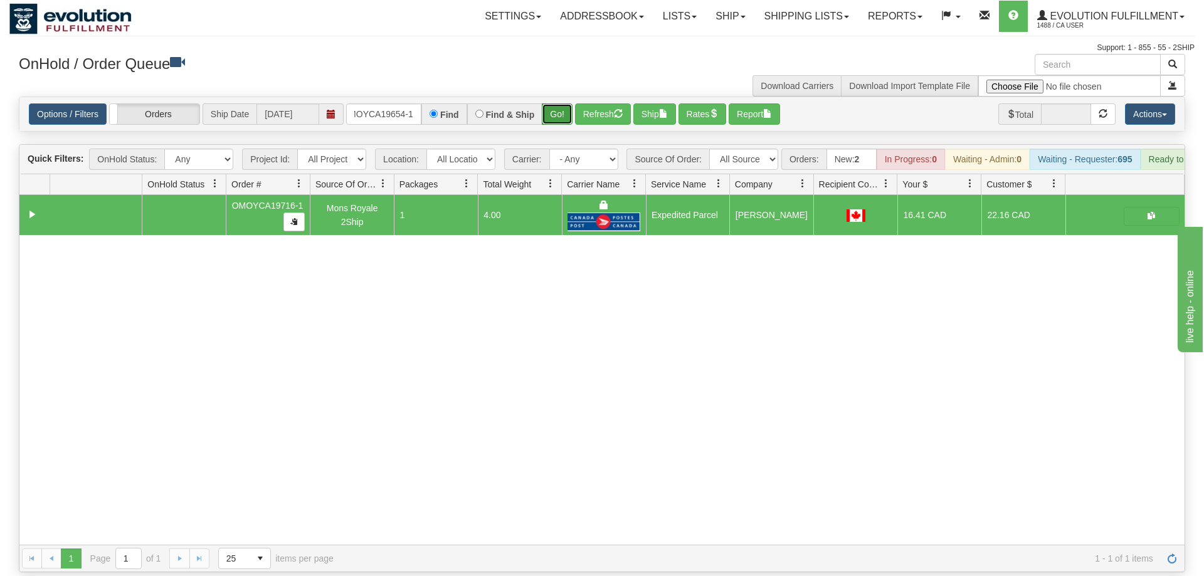
click at [557, 103] on button "Go!" at bounding box center [557, 113] width 31 height 21
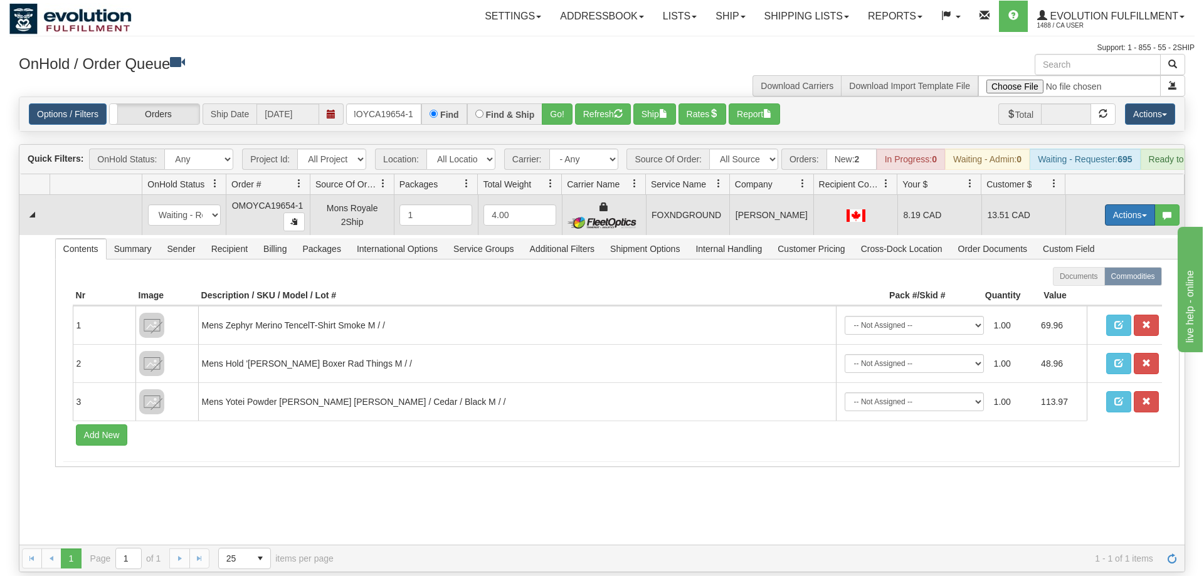
click at [1135, 204] on button "Actions" at bounding box center [1130, 214] width 50 height 21
click at [1093, 280] on link "Ship" at bounding box center [1104, 288] width 100 height 16
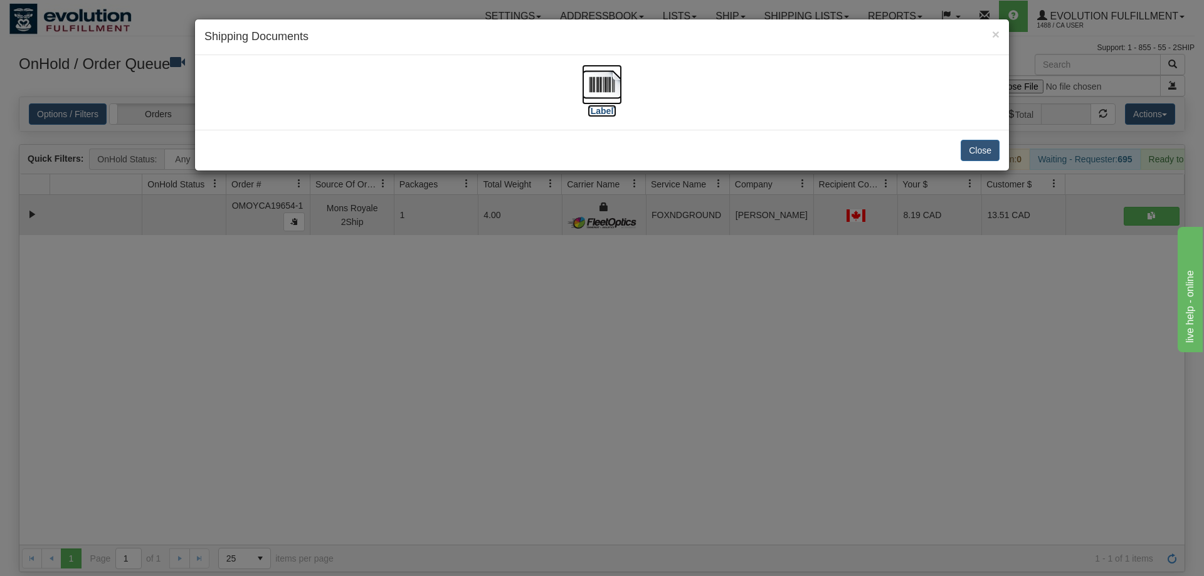
click at [585, 90] on img at bounding box center [602, 85] width 40 height 40
drag, startPoint x: 660, startPoint y: 369, endPoint x: 394, endPoint y: 188, distance: 321.8
click at [658, 368] on div "× Shipping Documents [Label] Close" at bounding box center [602, 288] width 1204 height 576
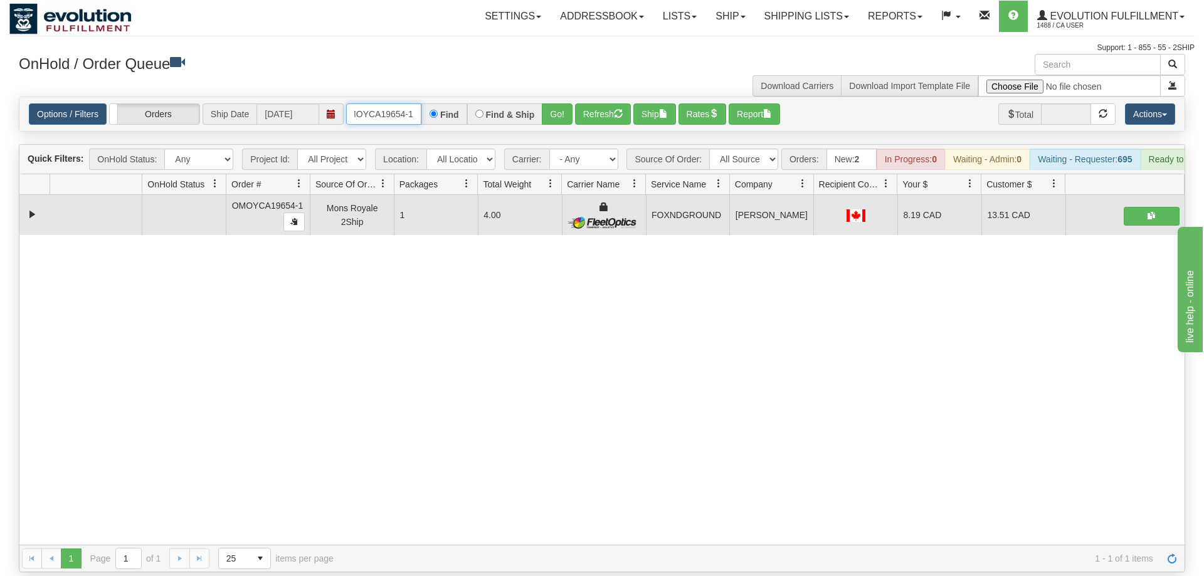
click at [402, 103] on input "OMOYCA19654-1" at bounding box center [383, 113] width 75 height 21
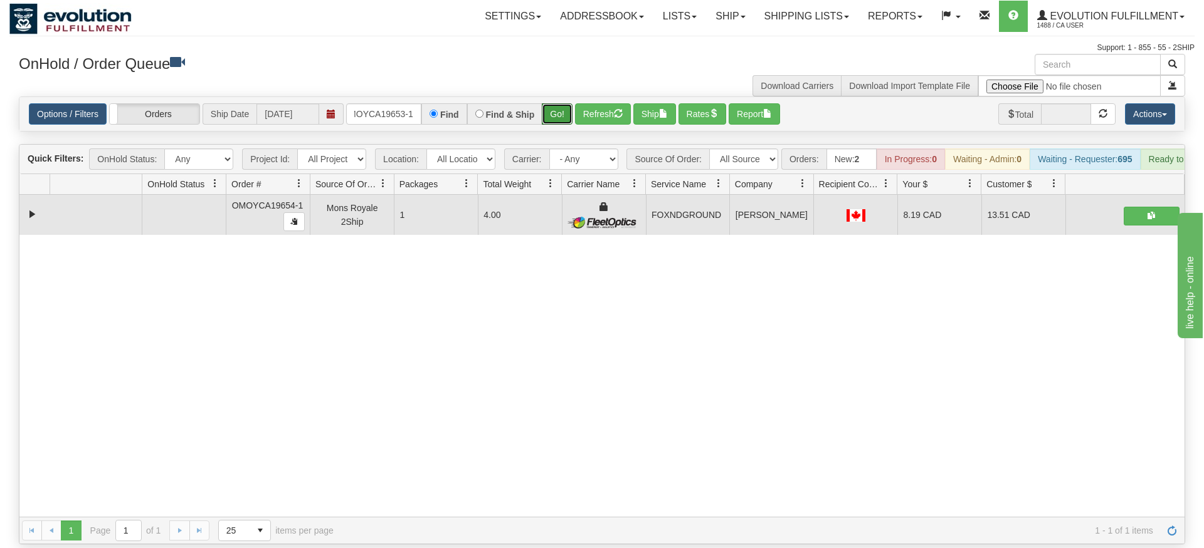
click at [554, 114] on div "Is equal to Is not equal to Contains Does not contains CAD USD EUR ZAR [PERSON_…" at bounding box center [601, 321] width 1185 height 448
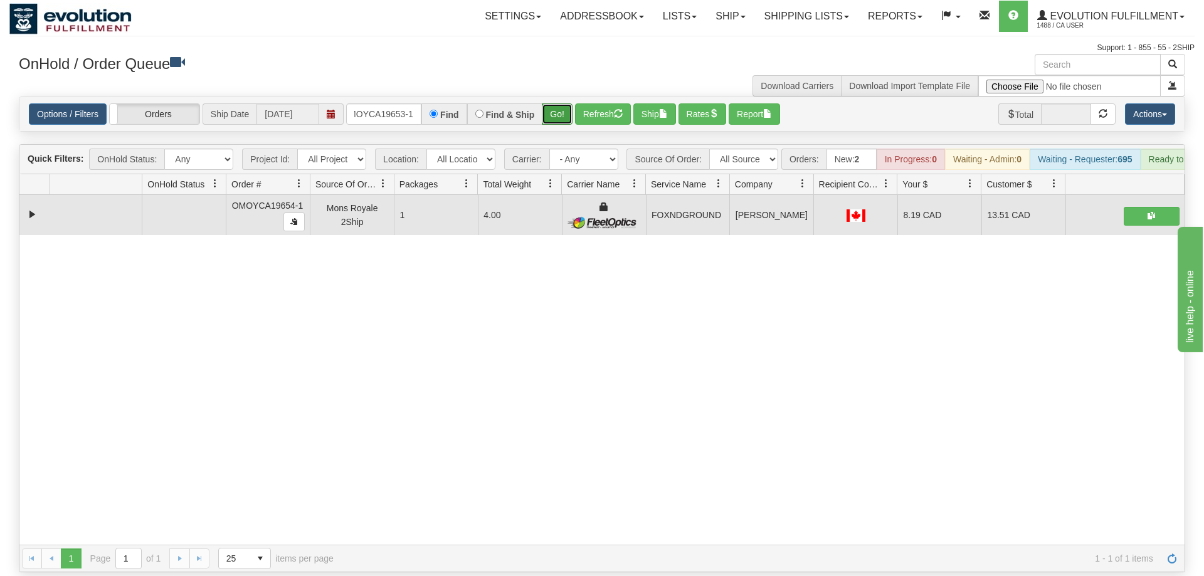
click at [561, 103] on button "Go!" at bounding box center [557, 113] width 31 height 21
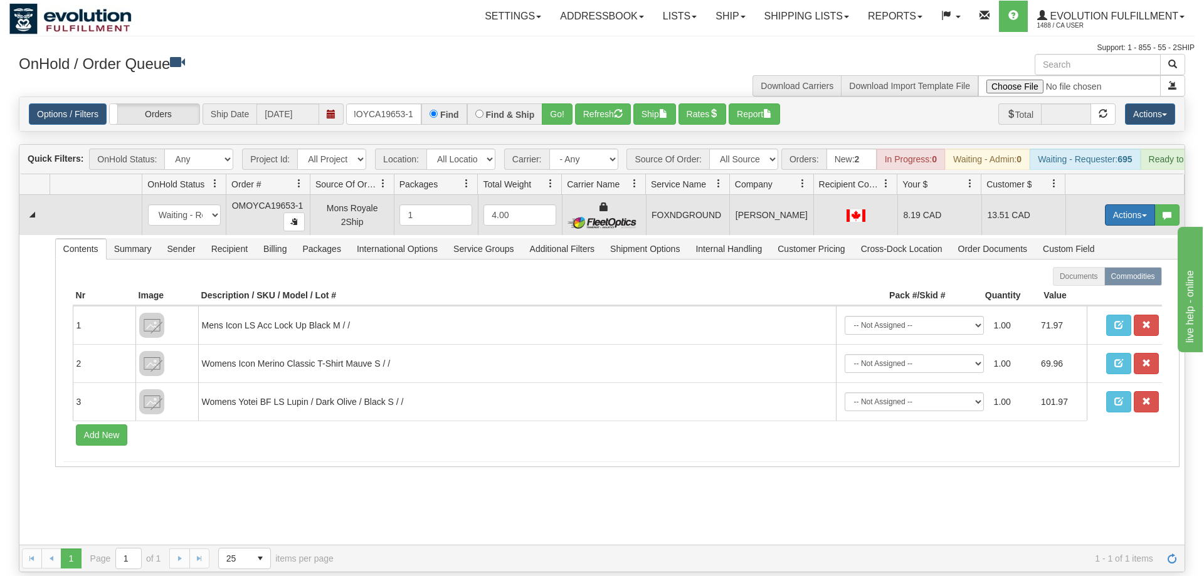
click at [1116, 204] on button "Actions" at bounding box center [1130, 214] width 50 height 21
click at [1078, 283] on span "Ship" at bounding box center [1079, 288] width 26 height 10
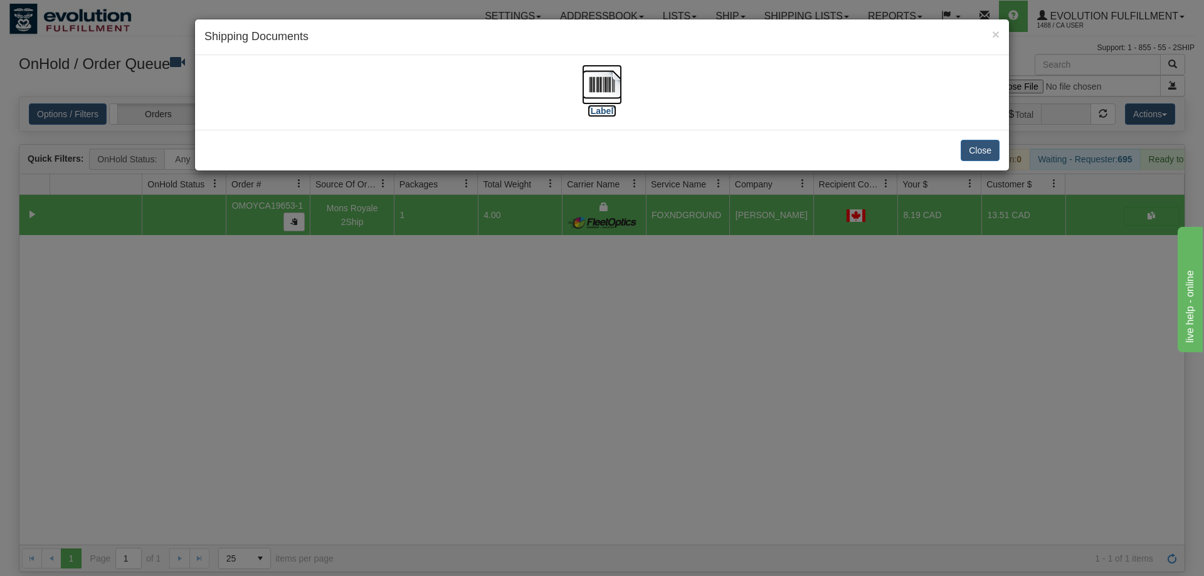
click at [606, 78] on img at bounding box center [602, 85] width 40 height 40
click at [602, 320] on div "× Shipping Documents [Label] Close" at bounding box center [602, 288] width 1204 height 576
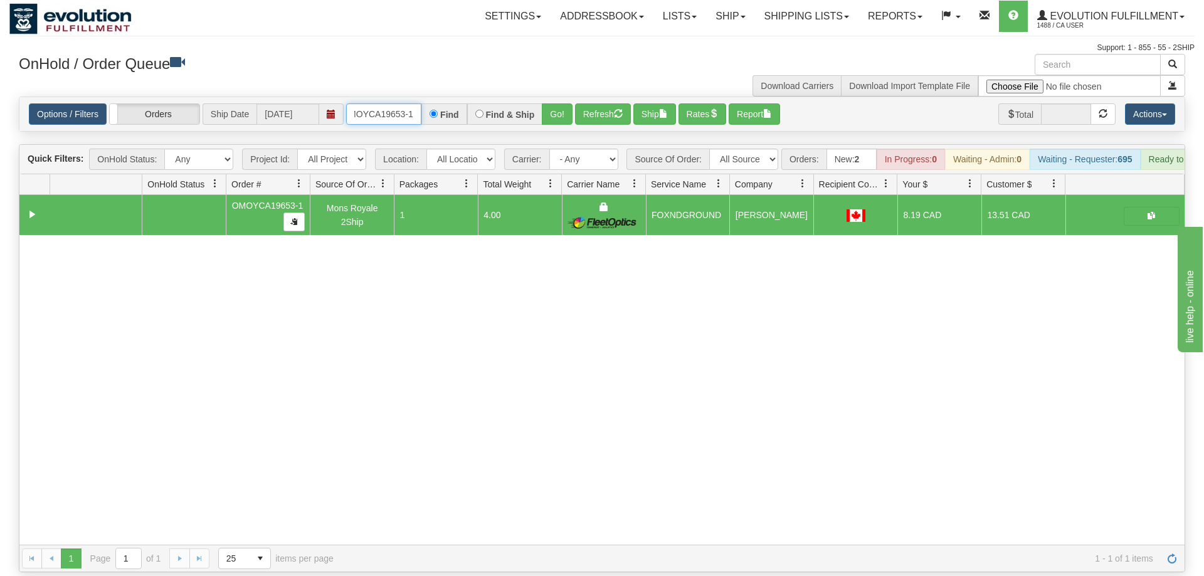
click at [374, 103] on input "OMOYCA19653-1" at bounding box center [383, 113] width 75 height 21
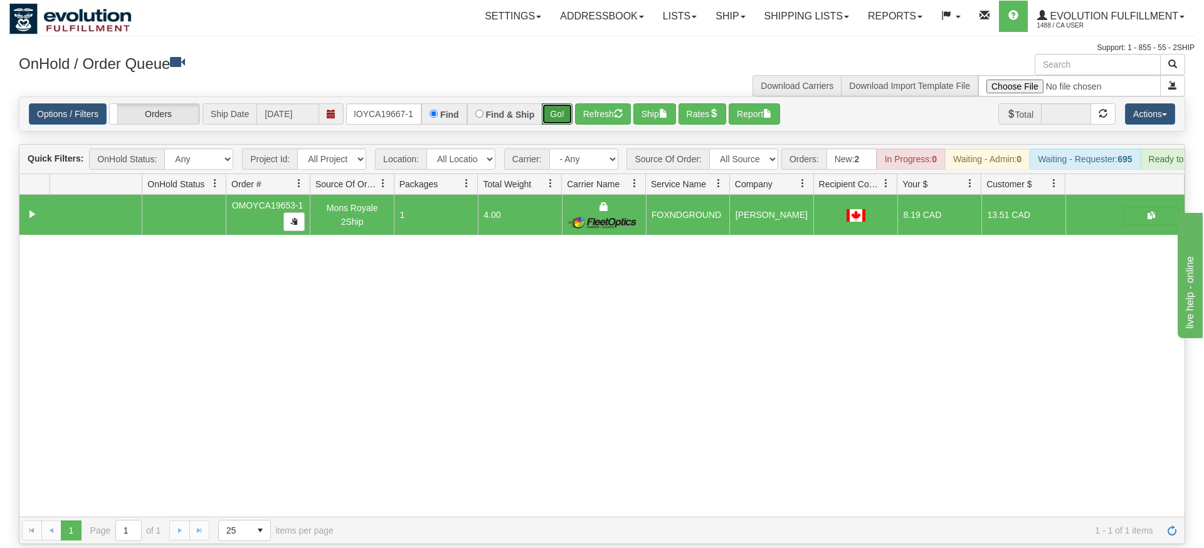
drag, startPoint x: 557, startPoint y: 99, endPoint x: 553, endPoint y: 120, distance: 21.0
click at [555, 125] on div "Is equal to Is not equal to Contains Does not contains CAD USD EUR ZAR [PERSON_…" at bounding box center [601, 321] width 1185 height 448
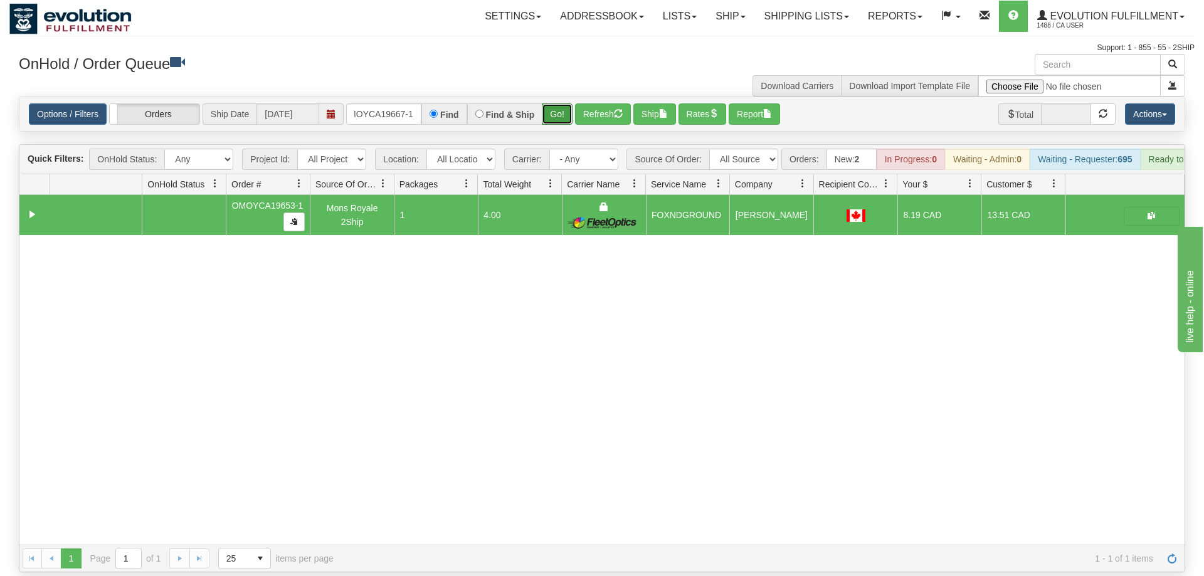
click at [553, 103] on button "Go!" at bounding box center [557, 113] width 31 height 21
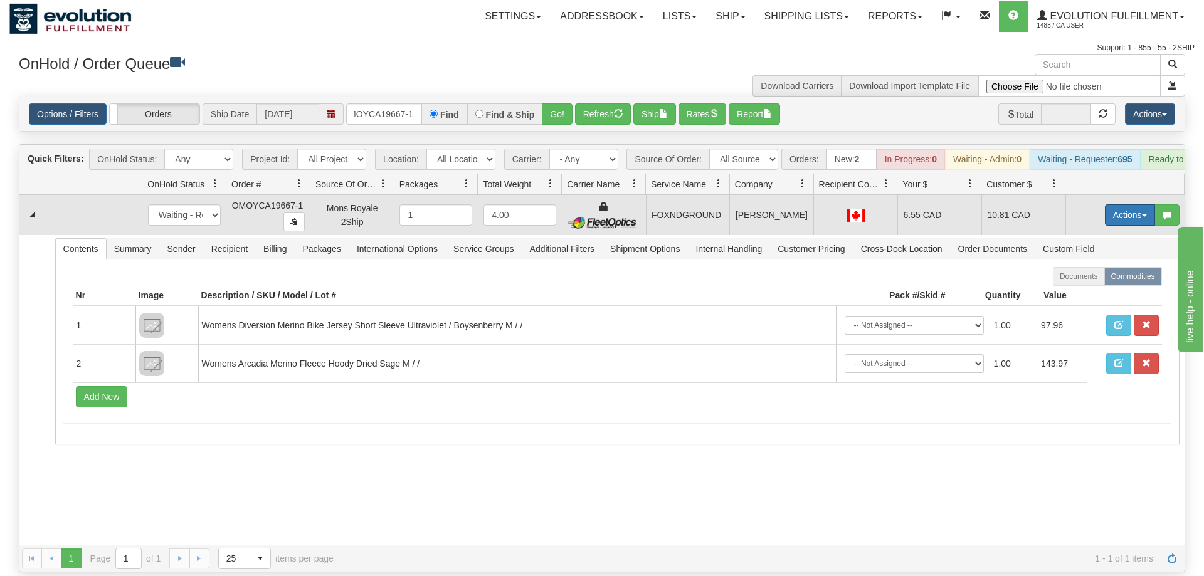
click at [1122, 204] on button "Actions" at bounding box center [1130, 214] width 50 height 21
click at [1074, 283] on span "Ship" at bounding box center [1079, 288] width 26 height 10
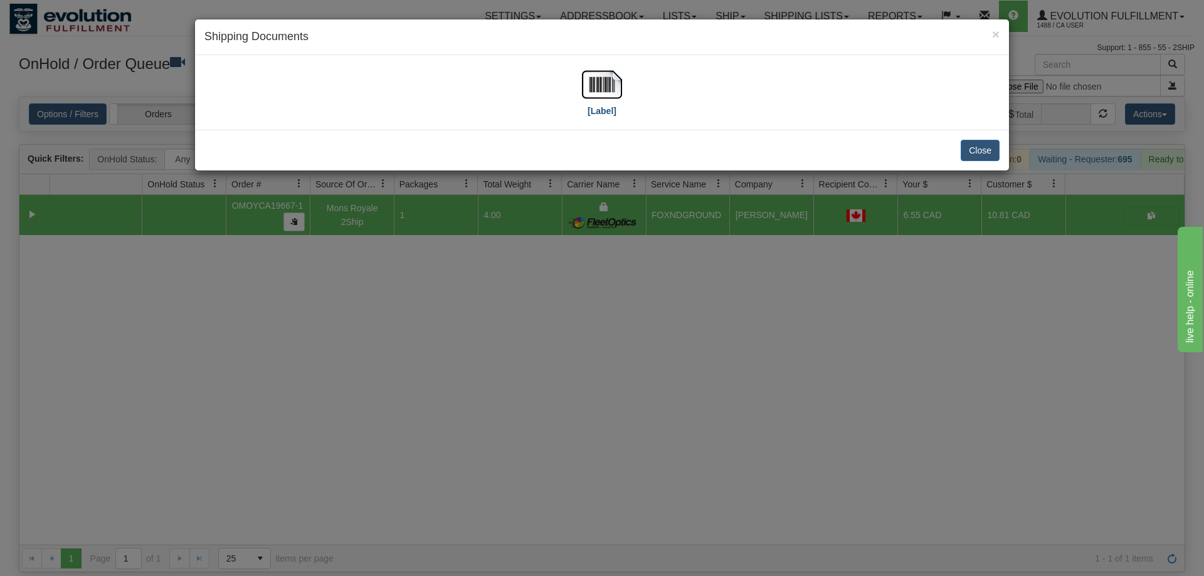
drag, startPoint x: 639, startPoint y: 105, endPoint x: 610, endPoint y: 103, distance: 29.6
click at [617, 105] on div "[Label]" at bounding box center [601, 93] width 795 height 56
click at [601, 93] on img at bounding box center [602, 85] width 40 height 40
click at [735, 303] on div "× Shipping Documents [Label] Close" at bounding box center [602, 288] width 1204 height 576
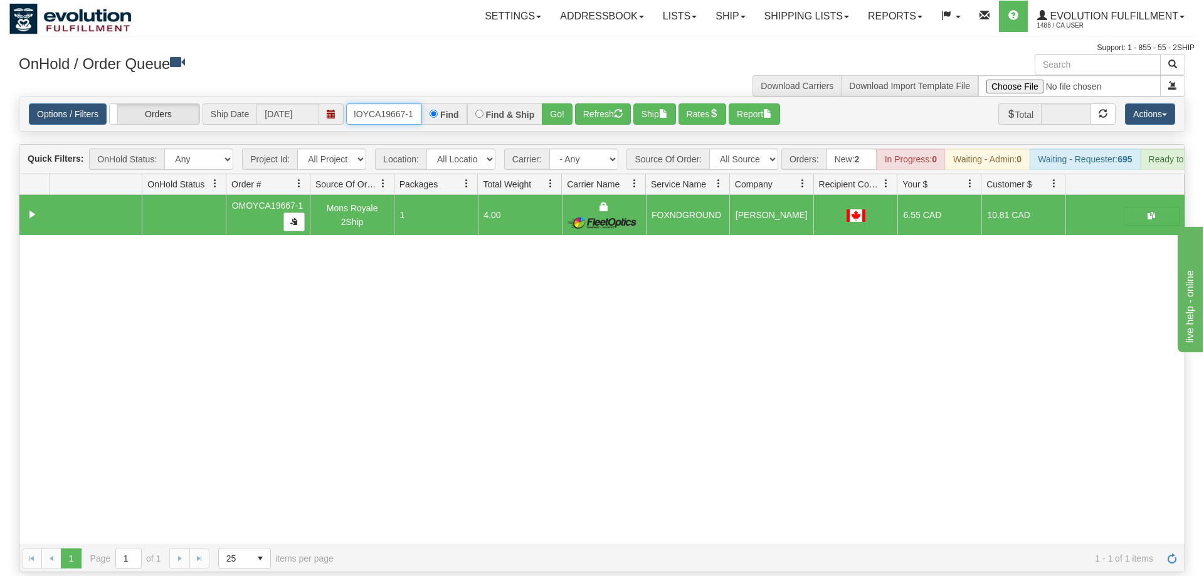
click at [393, 105] on input "OMOYCA19667-1" at bounding box center [383, 113] width 75 height 21
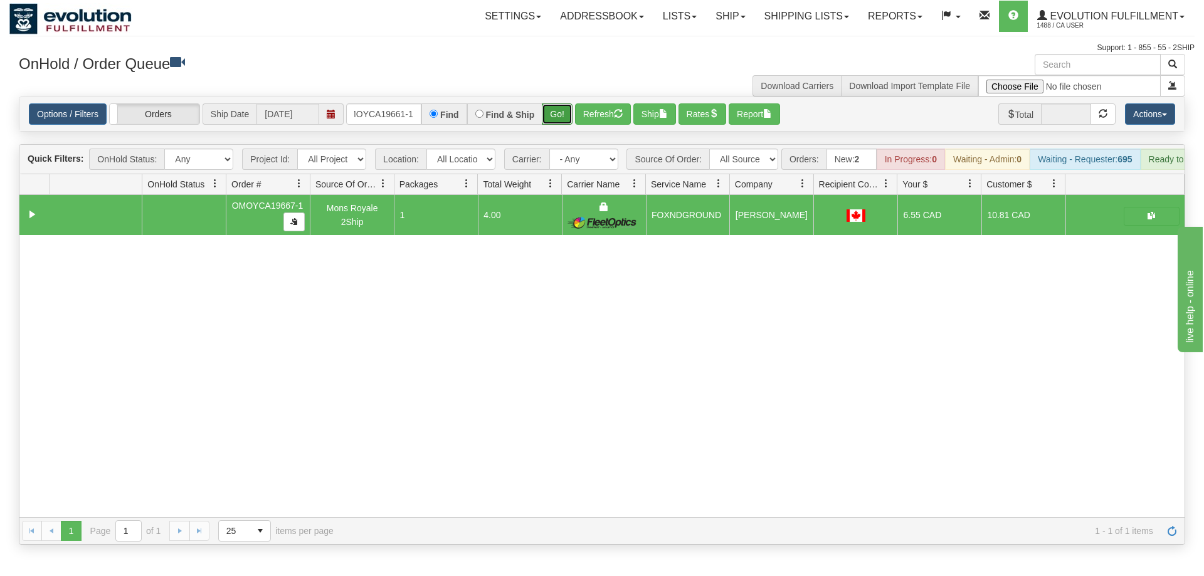
drag, startPoint x: 549, startPoint y: 92, endPoint x: 559, endPoint y: 94, distance: 9.7
click at [550, 118] on div "Is equal to Is not equal to Contains Does not contains CAD USD EUR ZAR [PERSON_…" at bounding box center [601, 321] width 1185 height 448
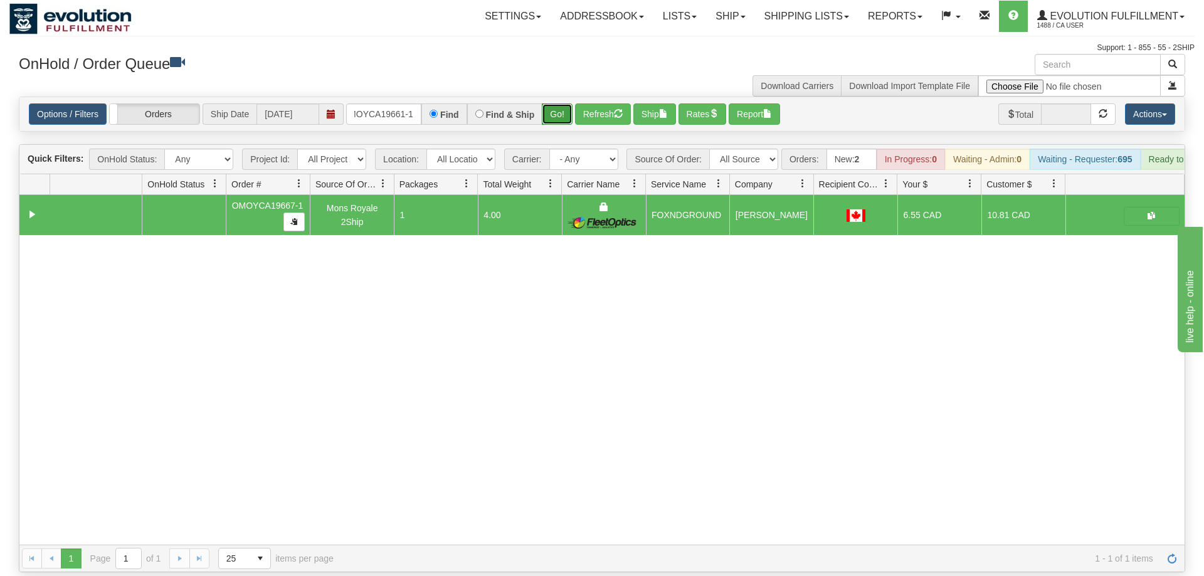
click at [559, 103] on button "Go!" at bounding box center [557, 113] width 31 height 21
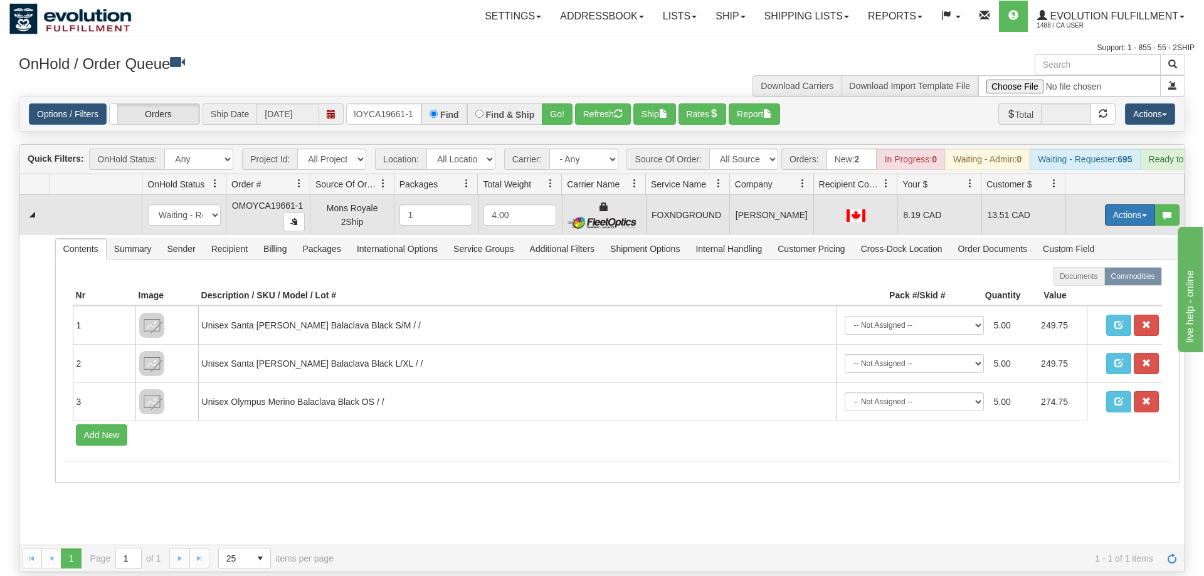
click at [1110, 204] on button "Actions" at bounding box center [1130, 214] width 50 height 21
click at [1079, 283] on span "Ship" at bounding box center [1079, 288] width 26 height 10
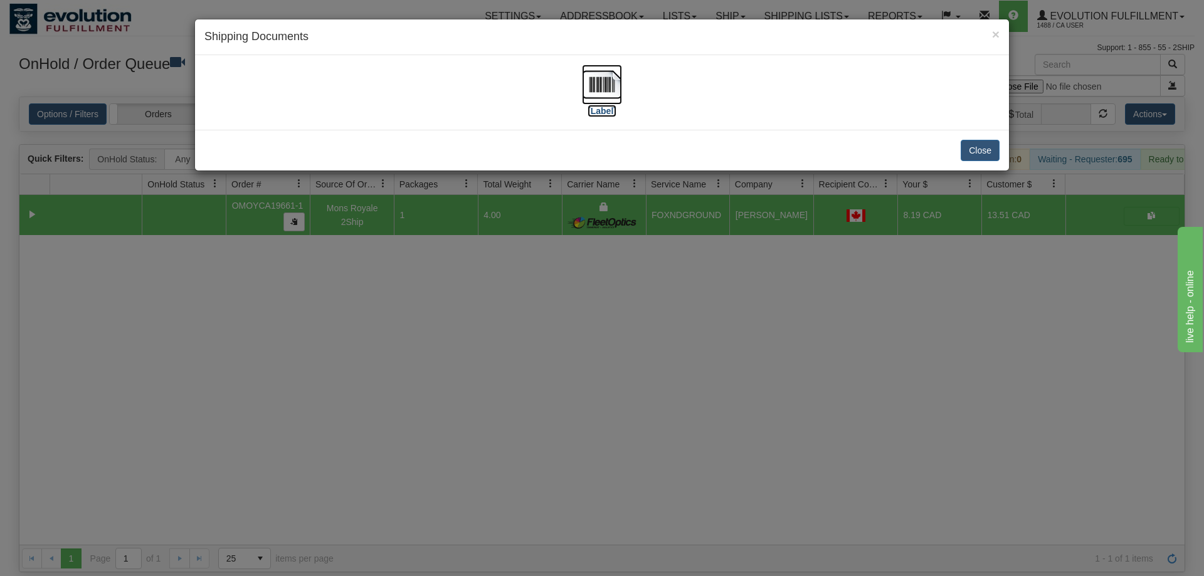
click at [596, 91] on img at bounding box center [602, 85] width 40 height 40
drag, startPoint x: 654, startPoint y: 371, endPoint x: 638, endPoint y: 361, distance: 19.1
click at [654, 371] on div "× Shipping Documents [Label] Close" at bounding box center [602, 288] width 1204 height 576
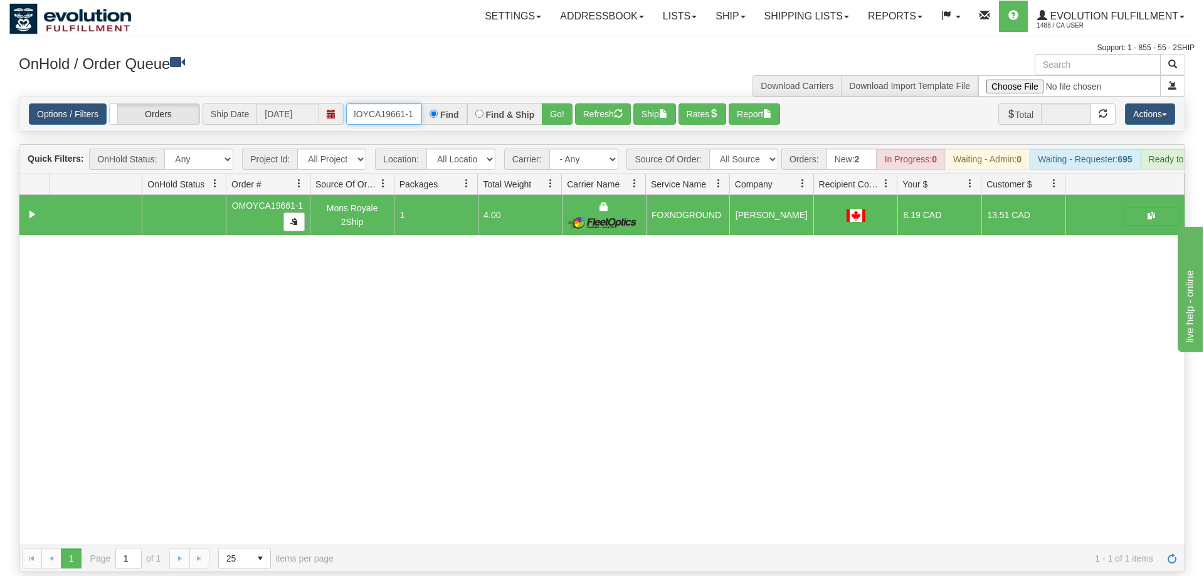
click at [409, 103] on input "OMOYCA19661-1" at bounding box center [383, 113] width 75 height 21
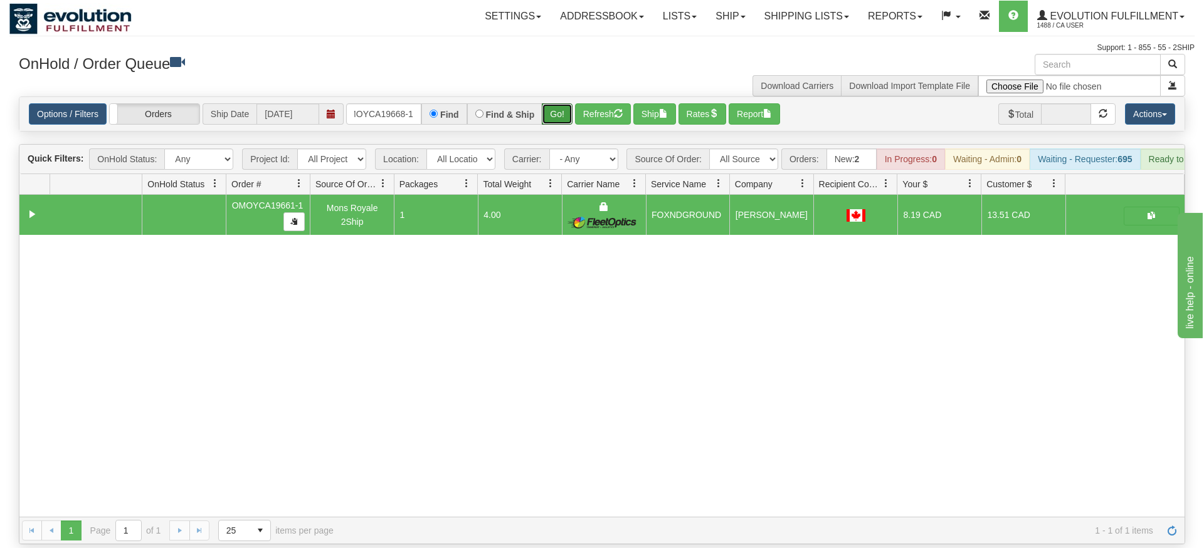
click at [556, 115] on div "Is equal to Is not equal to Contains Does not contains CAD USD EUR ZAR [PERSON_…" at bounding box center [601, 321] width 1185 height 448
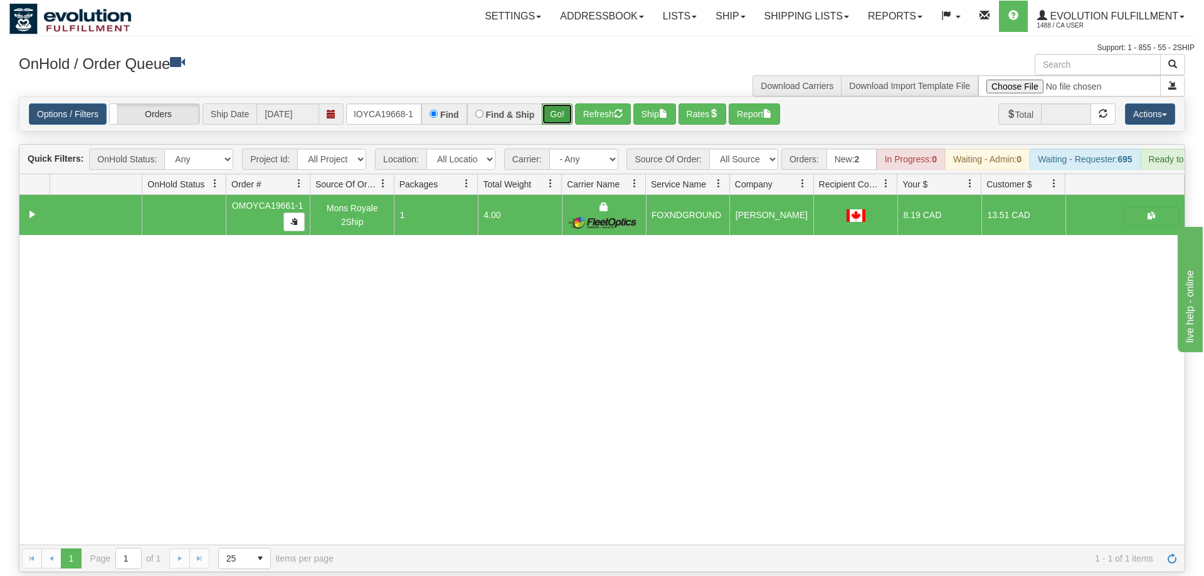
click at [565, 103] on button "Go!" at bounding box center [557, 113] width 31 height 21
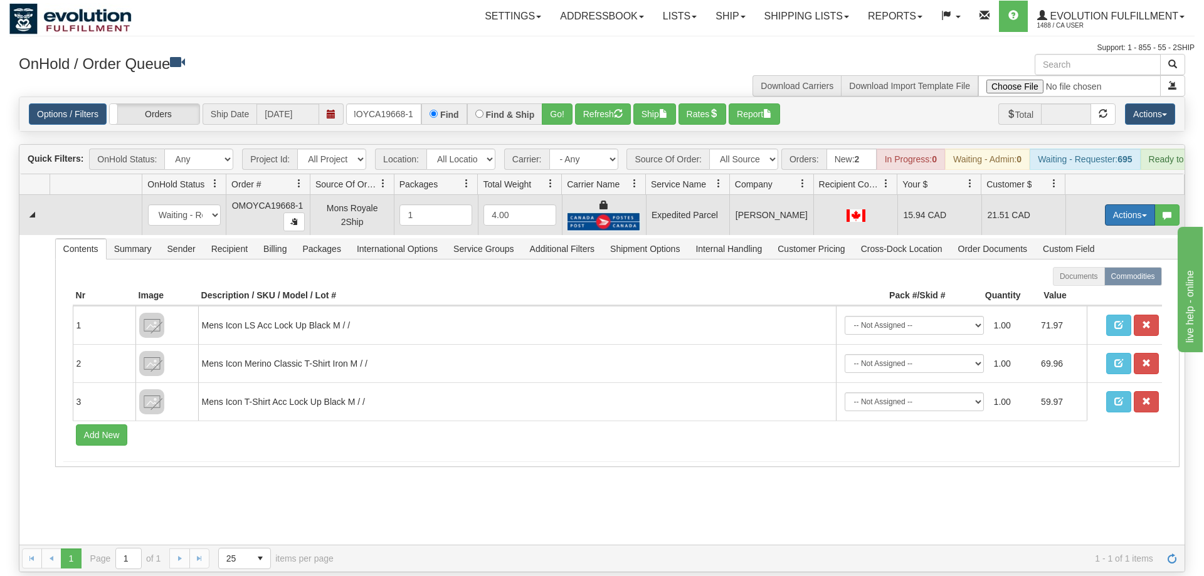
click at [1120, 204] on button "Actions" at bounding box center [1130, 214] width 50 height 21
click at [1087, 283] on span "Ship" at bounding box center [1079, 288] width 26 height 10
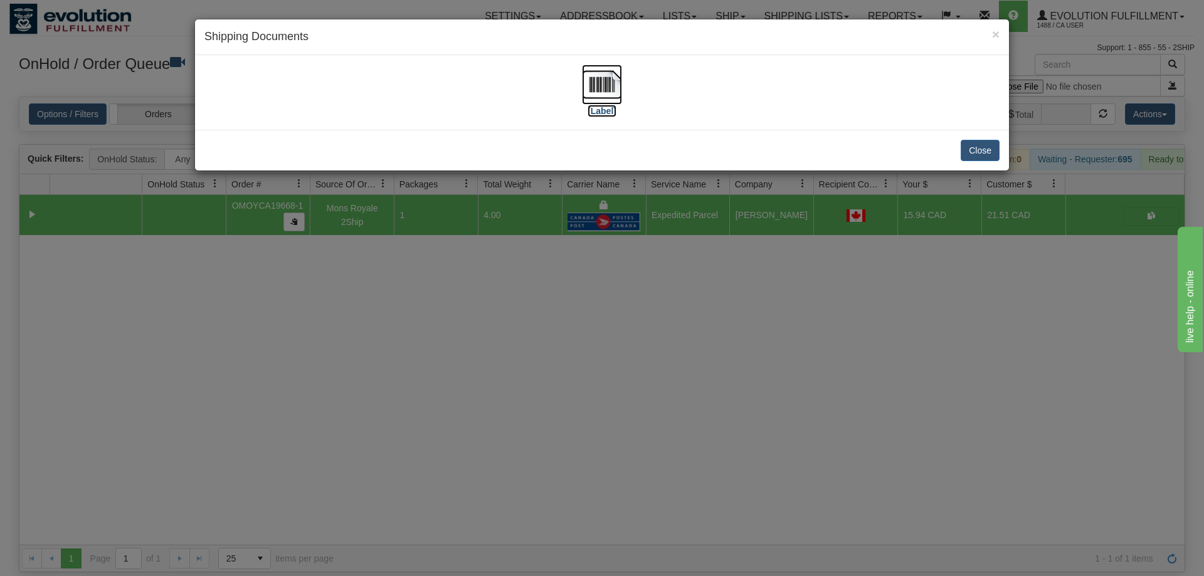
click at [602, 78] on img at bounding box center [602, 85] width 40 height 40
click at [442, 340] on div "× Shipping Documents [Label] Close" at bounding box center [602, 288] width 1204 height 576
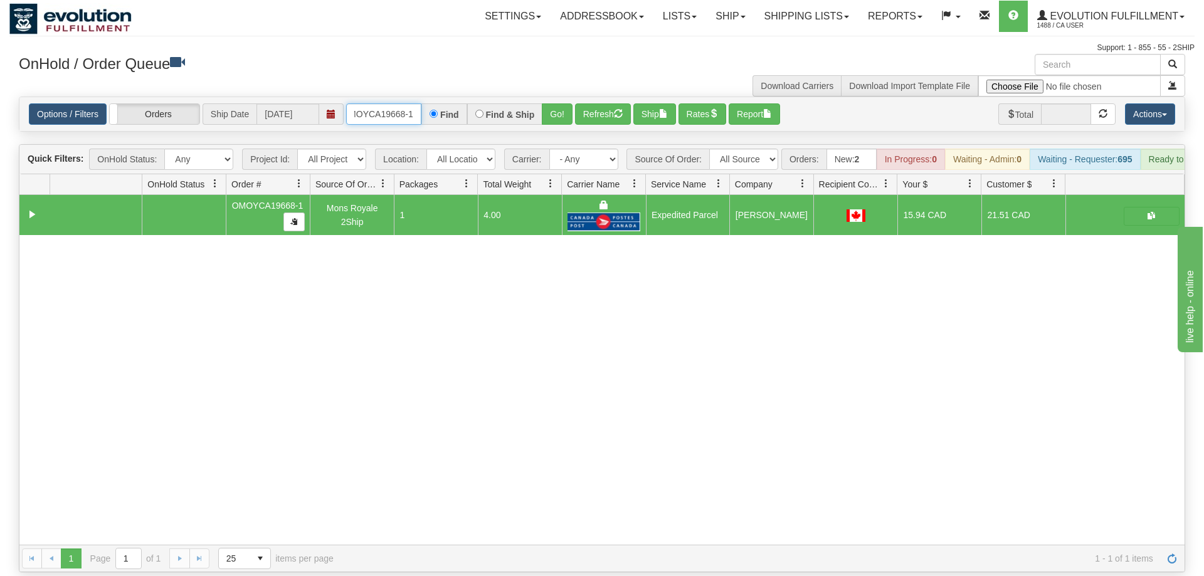
click at [366, 103] on input "OMOYCA19668-1" at bounding box center [383, 113] width 75 height 21
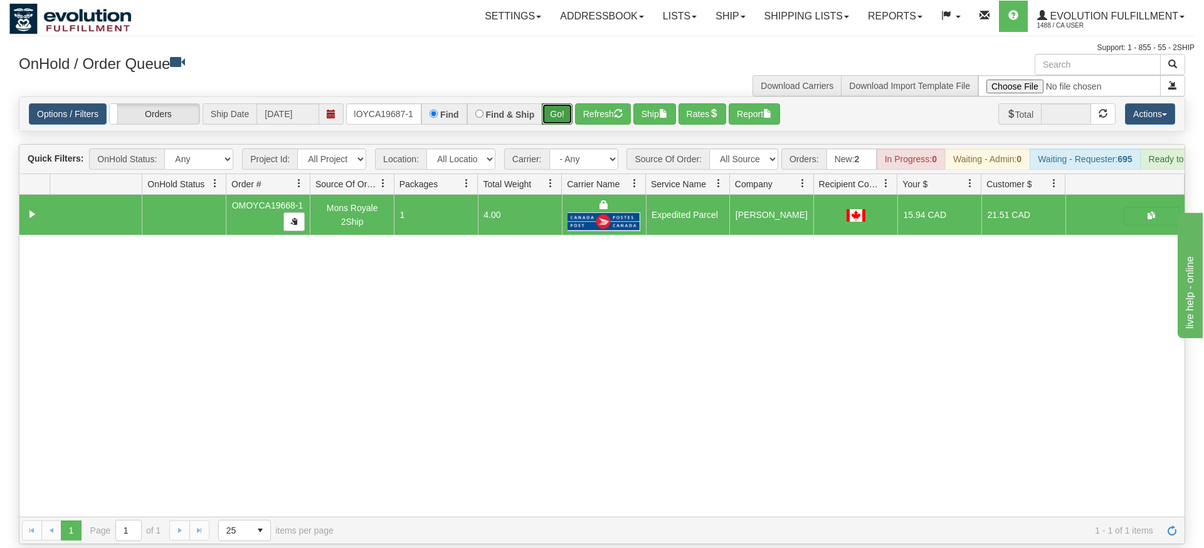
click at [562, 121] on div "Is equal to Is not equal to Contains Does not contains CAD USD EUR ZAR [PERSON_…" at bounding box center [601, 321] width 1185 height 448
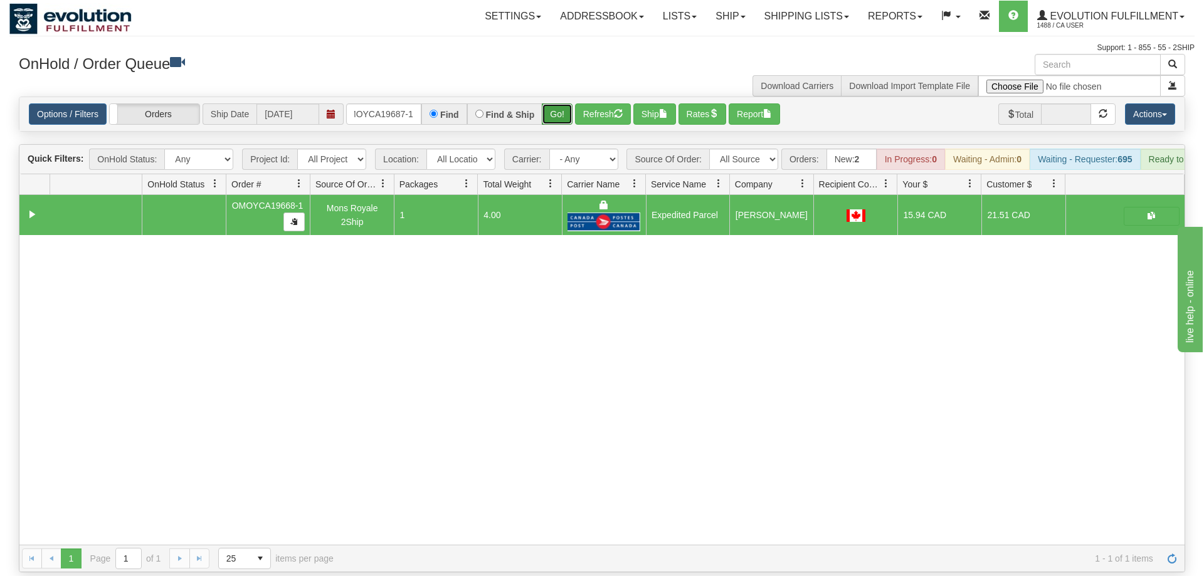
click at [567, 103] on button "Go!" at bounding box center [557, 113] width 31 height 21
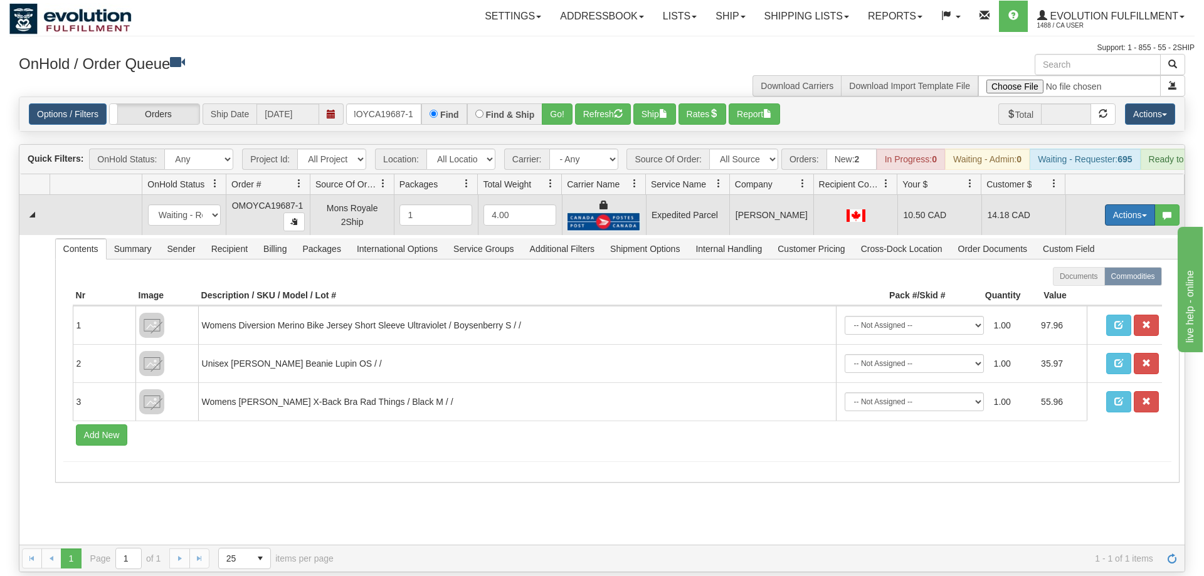
click at [1136, 204] on button "Actions" at bounding box center [1130, 214] width 50 height 21
click at [1079, 283] on span "Ship" at bounding box center [1079, 288] width 26 height 10
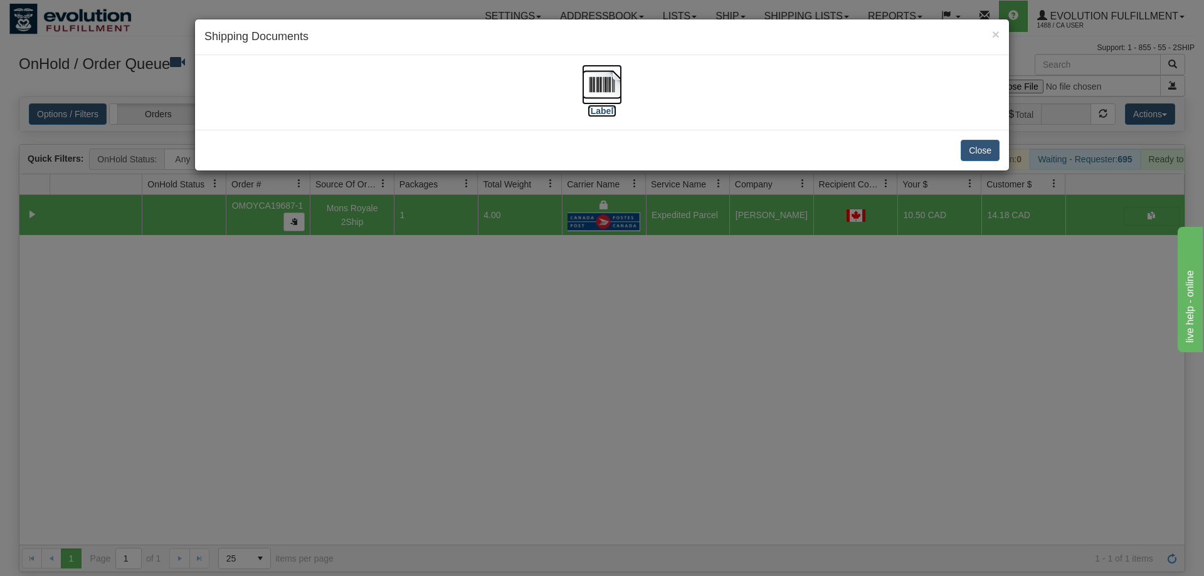
click at [607, 105] on label "[Label]" at bounding box center [601, 111] width 29 height 13
drag, startPoint x: 585, startPoint y: 398, endPoint x: 294, endPoint y: 6, distance: 487.9
click at [573, 360] on div "× Shipping Documents [Label] Close" at bounding box center [602, 288] width 1204 height 576
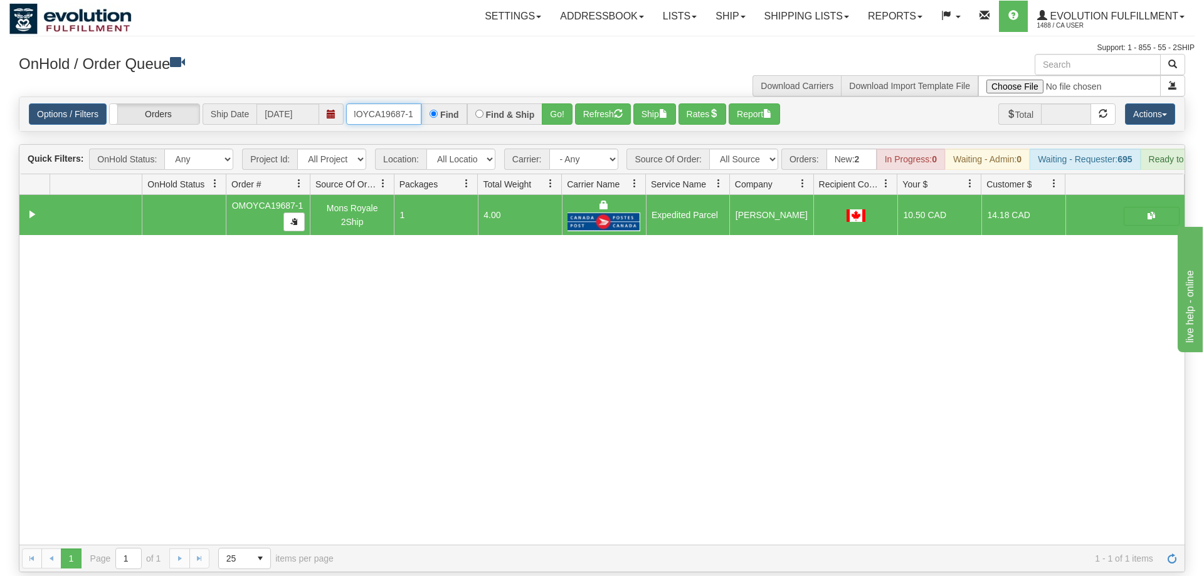
click at [366, 103] on input "oMOYCA19687-1" at bounding box center [383, 113] width 75 height 21
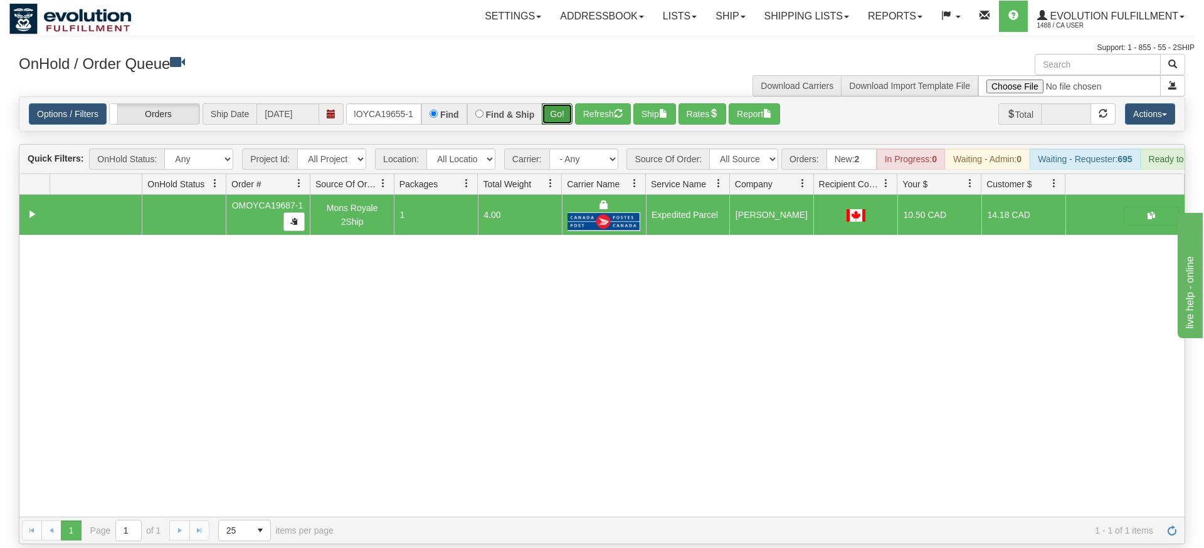
click at [556, 120] on div "Is equal to Is not equal to Contains Does not contains CAD USD EUR ZAR [PERSON_…" at bounding box center [601, 321] width 1185 height 448
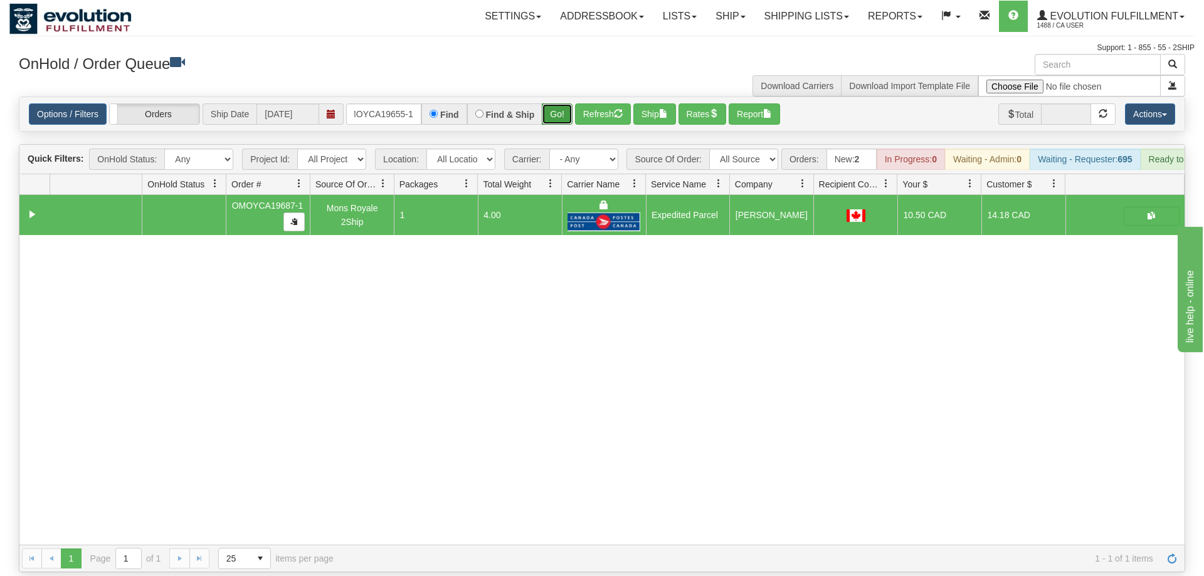
click at [570, 103] on button "Go!" at bounding box center [557, 113] width 31 height 21
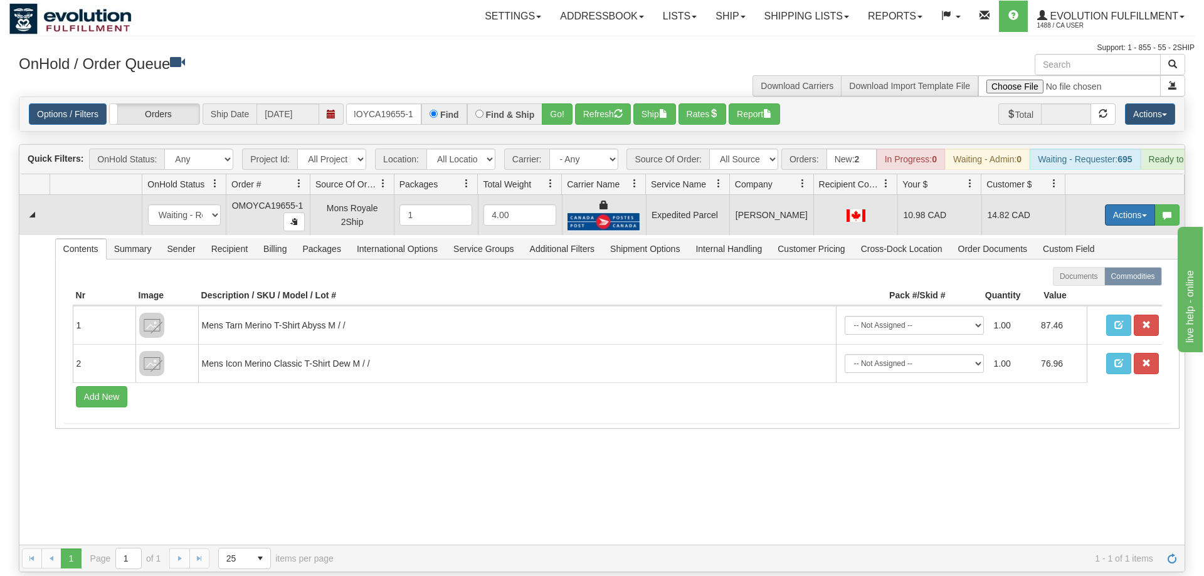
click at [1133, 204] on button "Actions" at bounding box center [1130, 214] width 50 height 21
click at [1088, 283] on span "Ship" at bounding box center [1079, 288] width 26 height 10
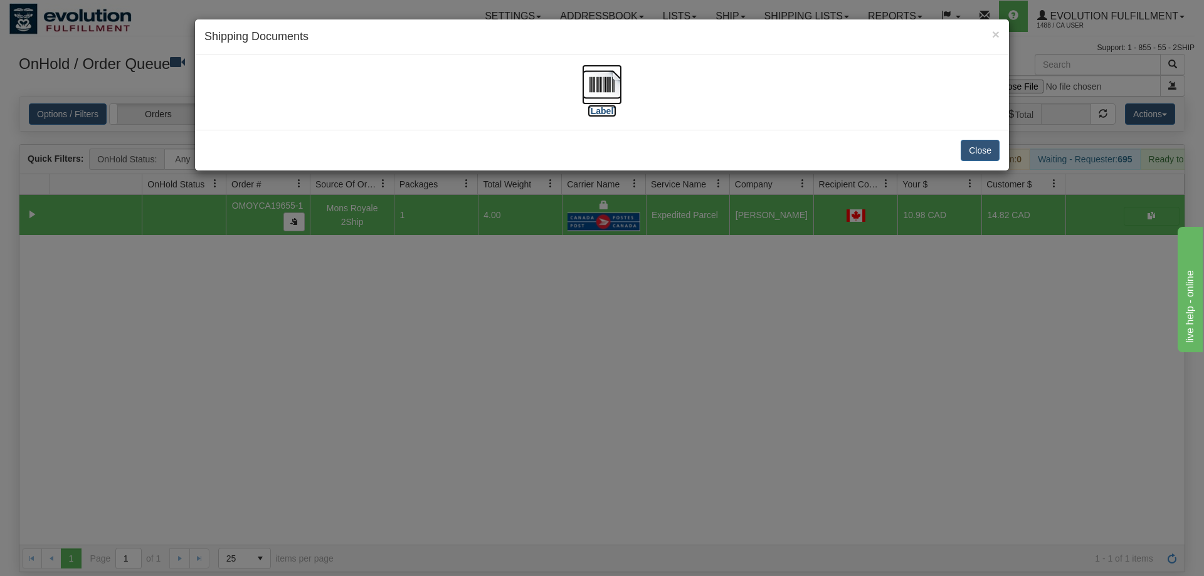
click at [587, 92] on img at bounding box center [602, 85] width 40 height 40
click at [821, 272] on div "× Shipping Documents [Label] Close" at bounding box center [602, 288] width 1204 height 576
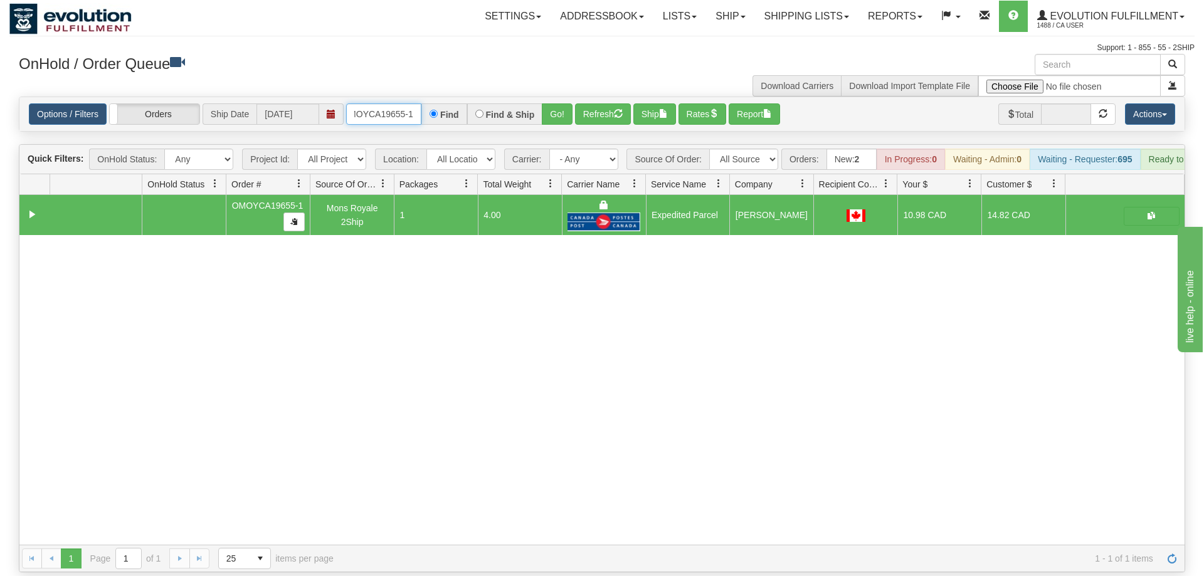
click at [374, 103] on input "OMOYCA19655-1" at bounding box center [383, 113] width 75 height 21
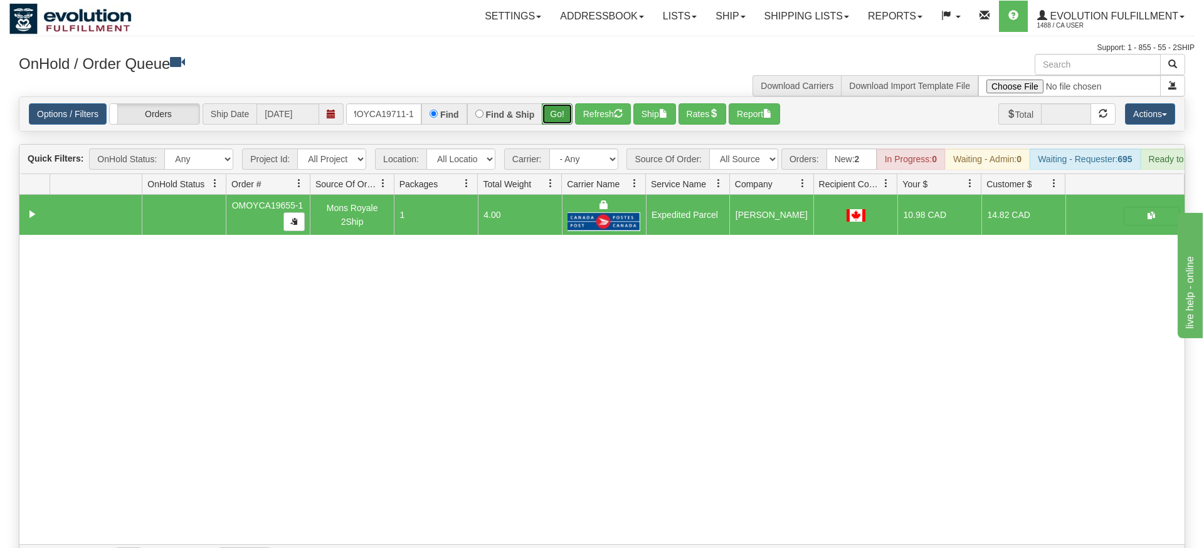
click at [559, 118] on div "Is equal to Is not equal to Contains Does not contains CAD USD EUR ZAR [PERSON_…" at bounding box center [601, 335] width 1185 height 476
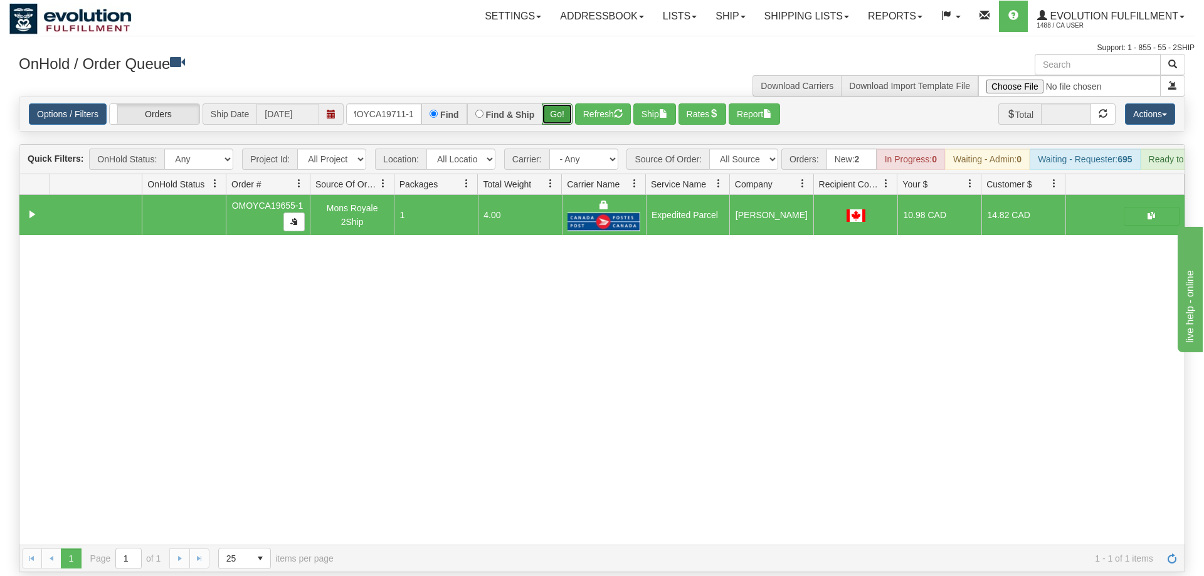
click at [555, 103] on button "Go!" at bounding box center [557, 113] width 31 height 21
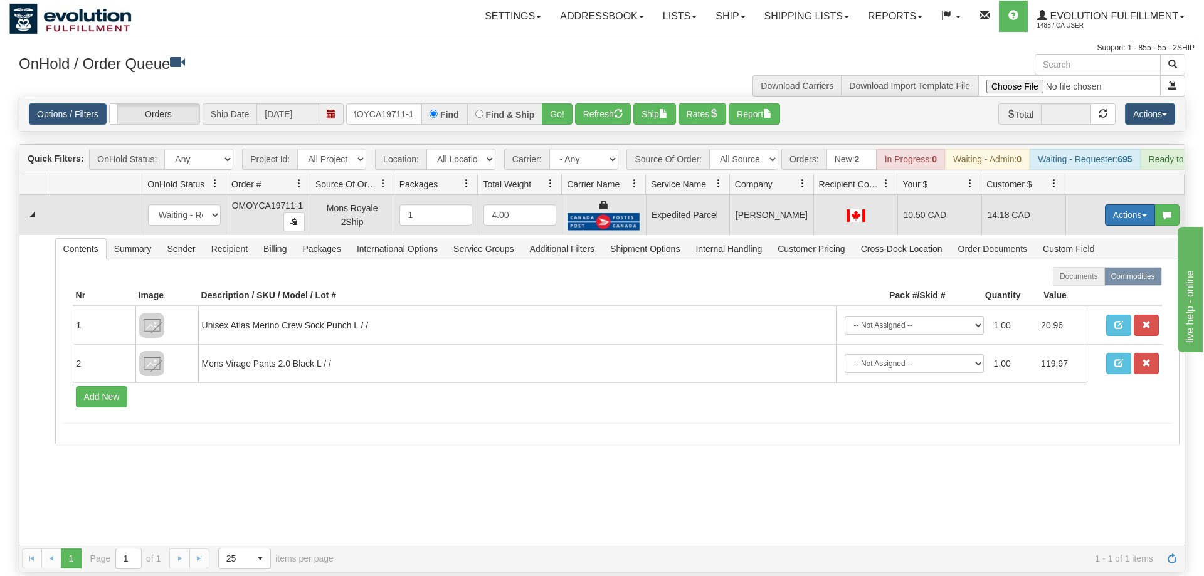
click at [1123, 206] on button "Actions" at bounding box center [1130, 214] width 50 height 21
click at [1087, 283] on span "Ship" at bounding box center [1079, 288] width 26 height 10
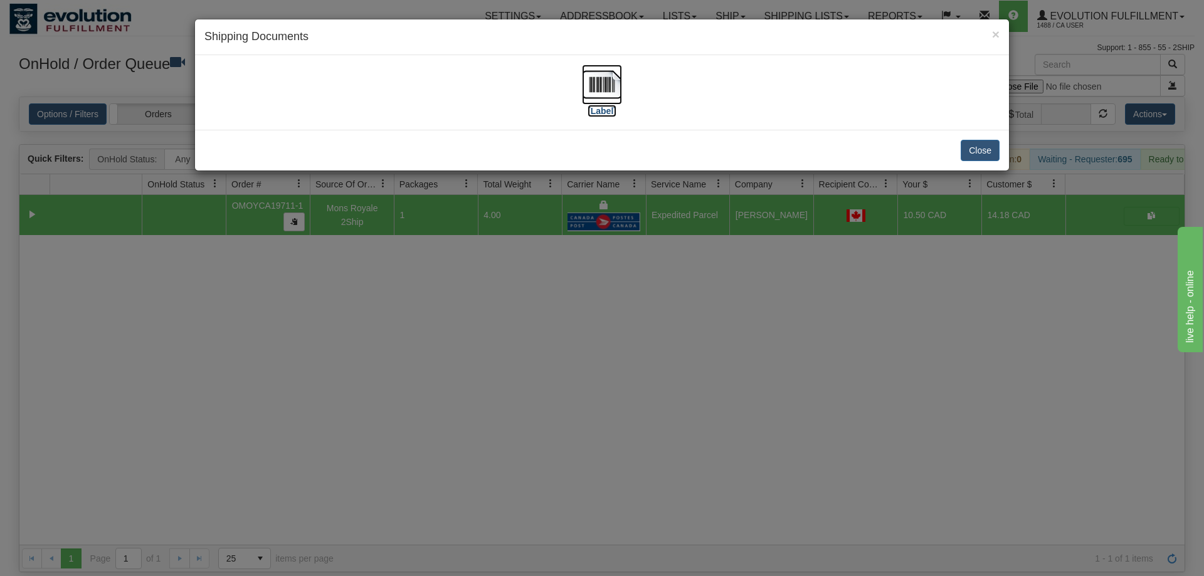
click at [592, 93] on img at bounding box center [602, 85] width 40 height 40
drag, startPoint x: 461, startPoint y: 317, endPoint x: 318, endPoint y: 0, distance: 347.1
click at [461, 305] on div "× Shipping Documents [Label] Close" at bounding box center [602, 288] width 1204 height 576
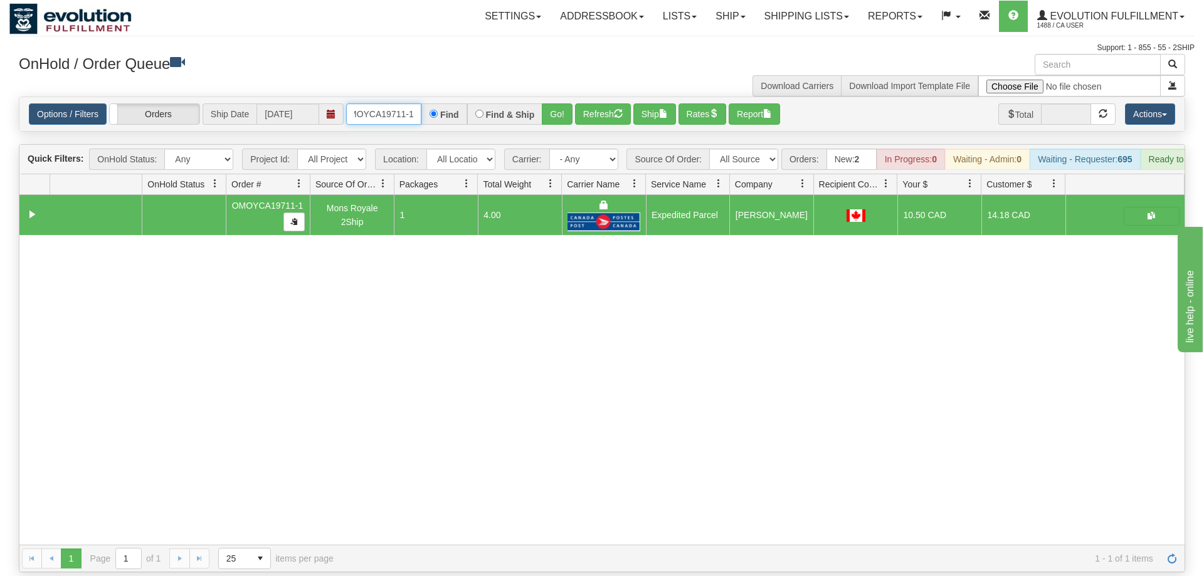
click at [375, 103] on input "oMOYCA19711-1" at bounding box center [383, 113] width 75 height 21
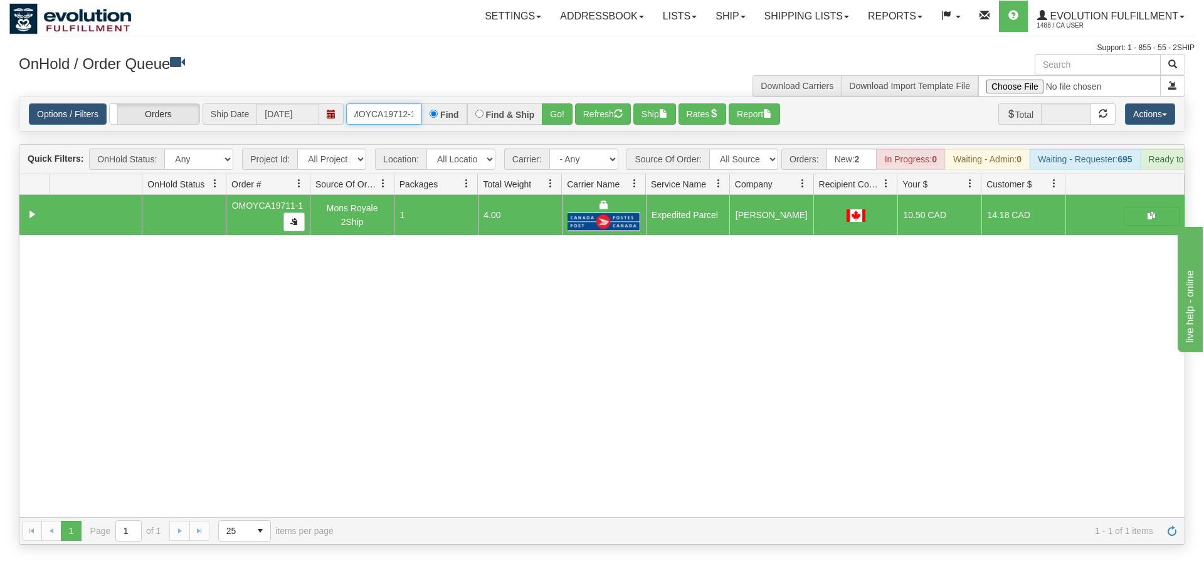
scroll to position [0, 13]
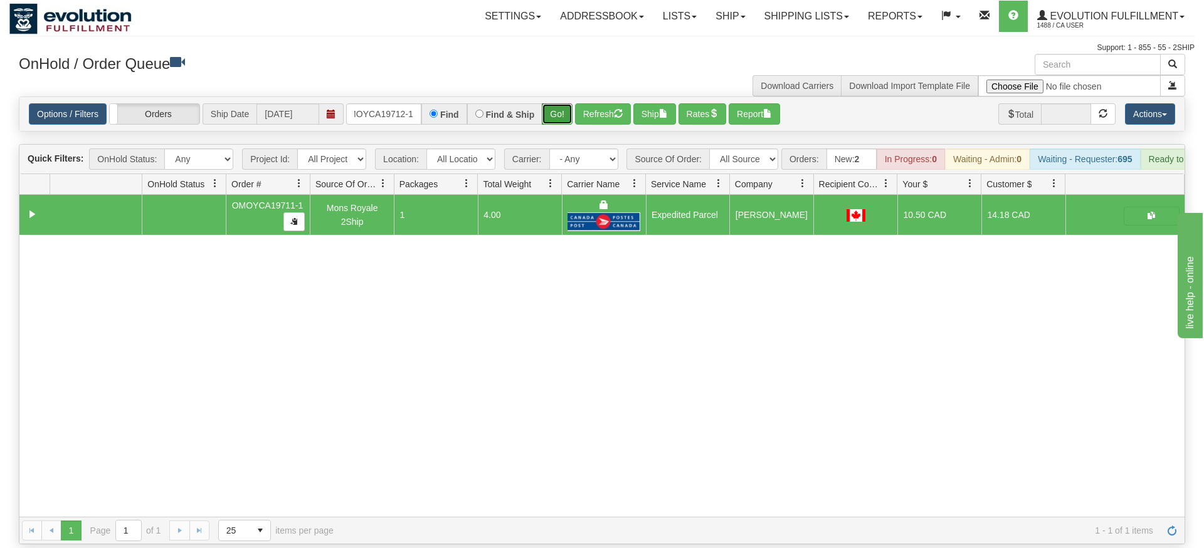
click at [567, 126] on div "Is equal to Is not equal to Contains Does not contains CAD USD EUR ZAR [PERSON_…" at bounding box center [601, 321] width 1185 height 448
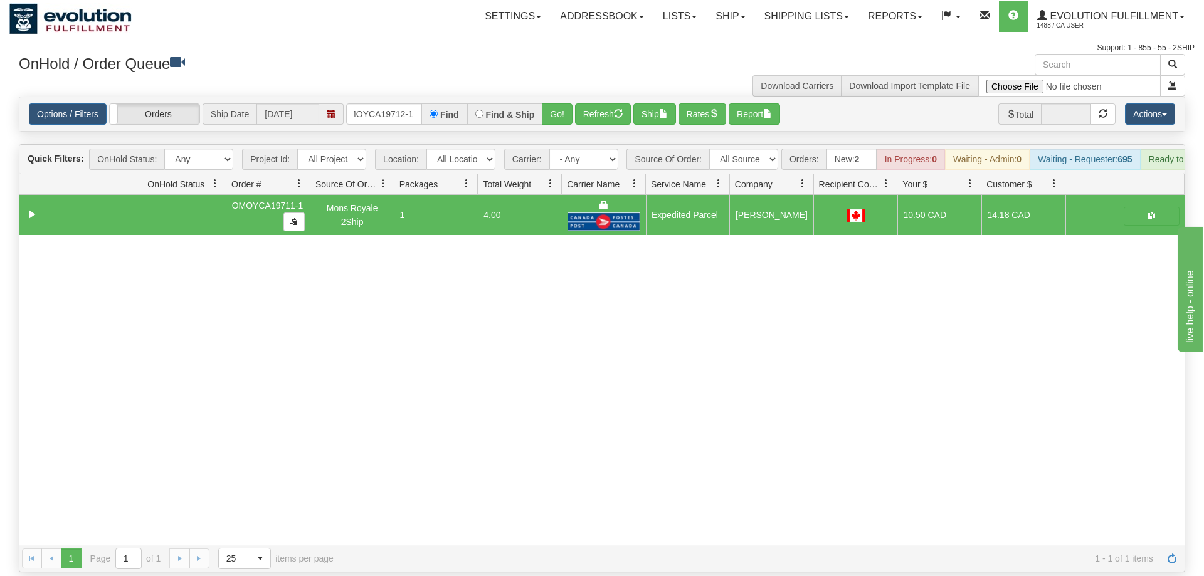
drag, startPoint x: 569, startPoint y: 113, endPoint x: 564, endPoint y: 109, distance: 6.7
click at [569, 113] on div "Is equal to Is not equal to Contains Does not contains CAD USD EUR ZAR [PERSON_…" at bounding box center [601, 335] width 1185 height 476
click at [562, 108] on div "Options / Filters Group Shipments Orders Ship Date [DATE] OMOYCA19712-1 Find Fi…" at bounding box center [601, 114] width 1165 height 34
click at [560, 103] on button "Go!" at bounding box center [557, 113] width 31 height 21
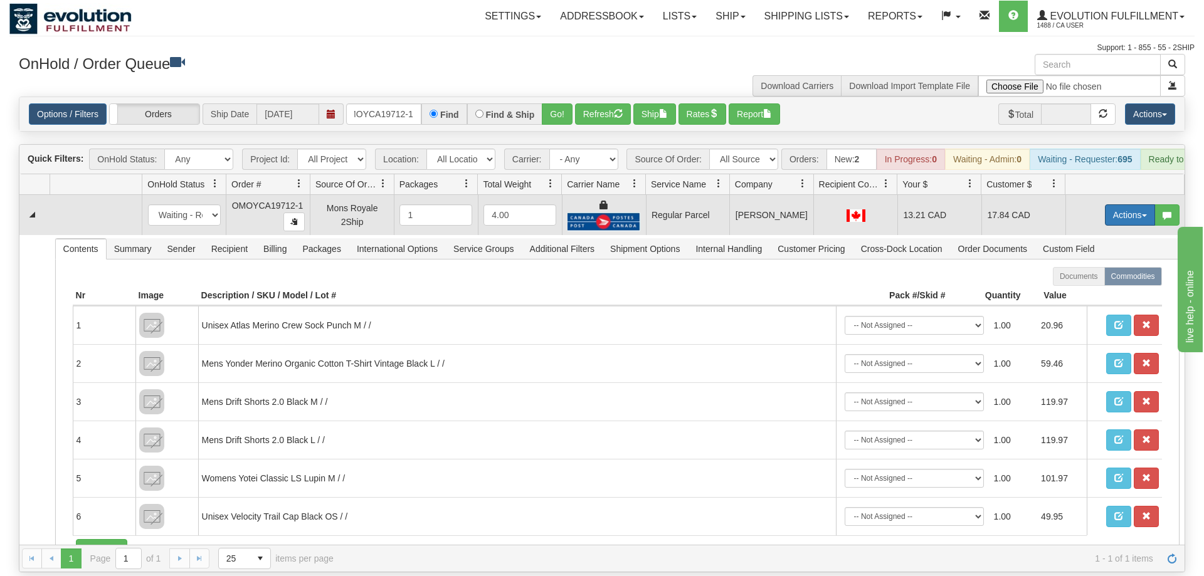
click at [1126, 204] on button "Actions" at bounding box center [1130, 214] width 50 height 21
click at [1084, 266] on span "Rate All Services" at bounding box center [1103, 271] width 75 height 10
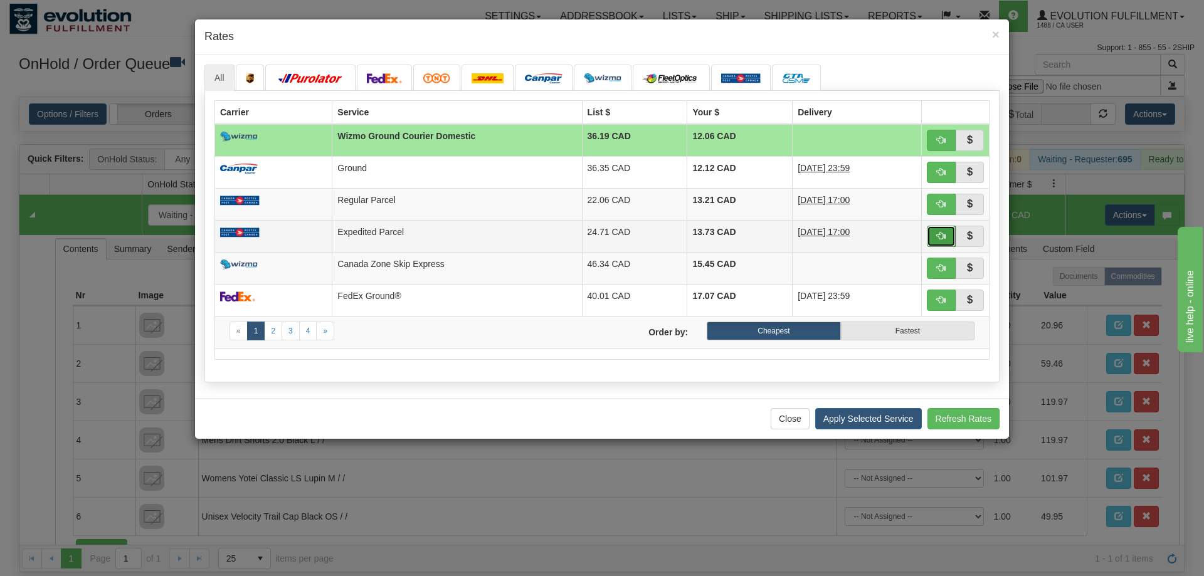
click at [938, 232] on button "button" at bounding box center [940, 236] width 29 height 21
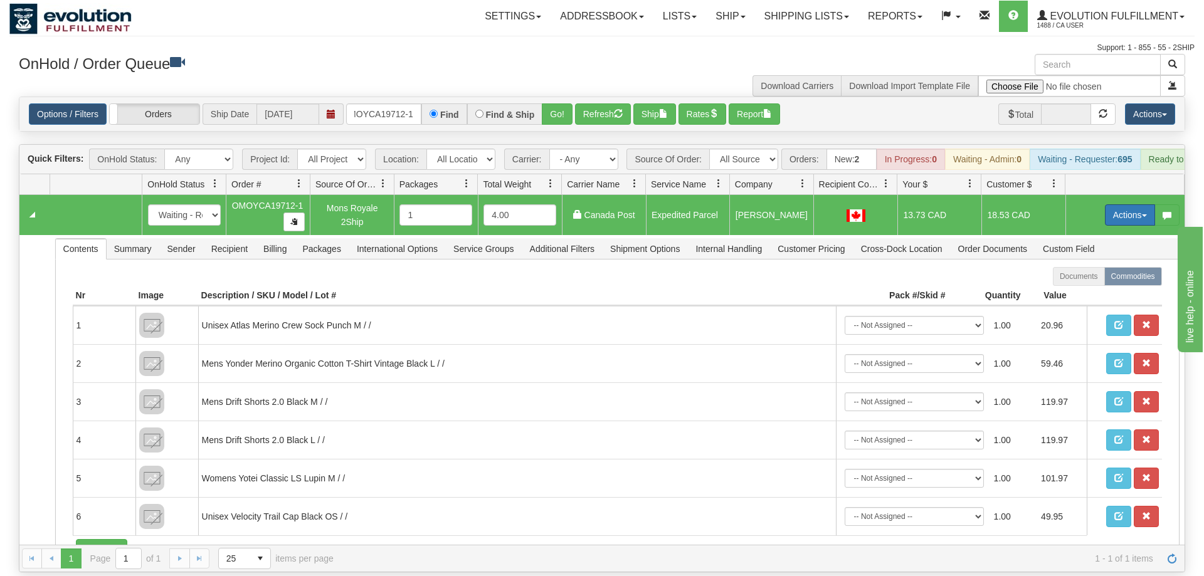
click at [1126, 204] on button "Actions" at bounding box center [1130, 214] width 50 height 21
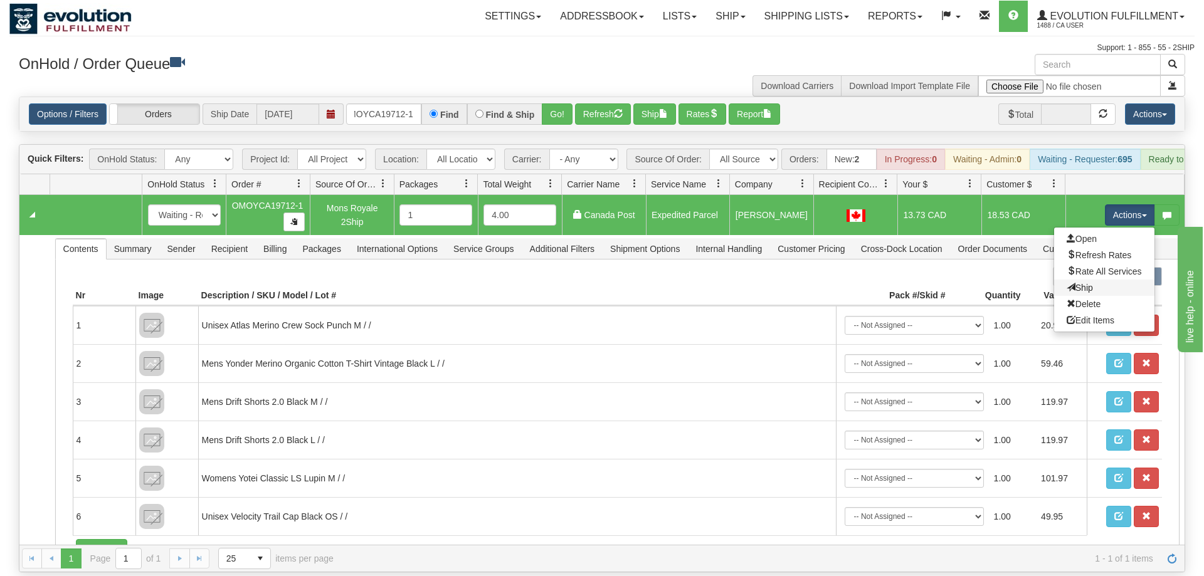
click at [1114, 280] on link "Ship" at bounding box center [1104, 288] width 100 height 16
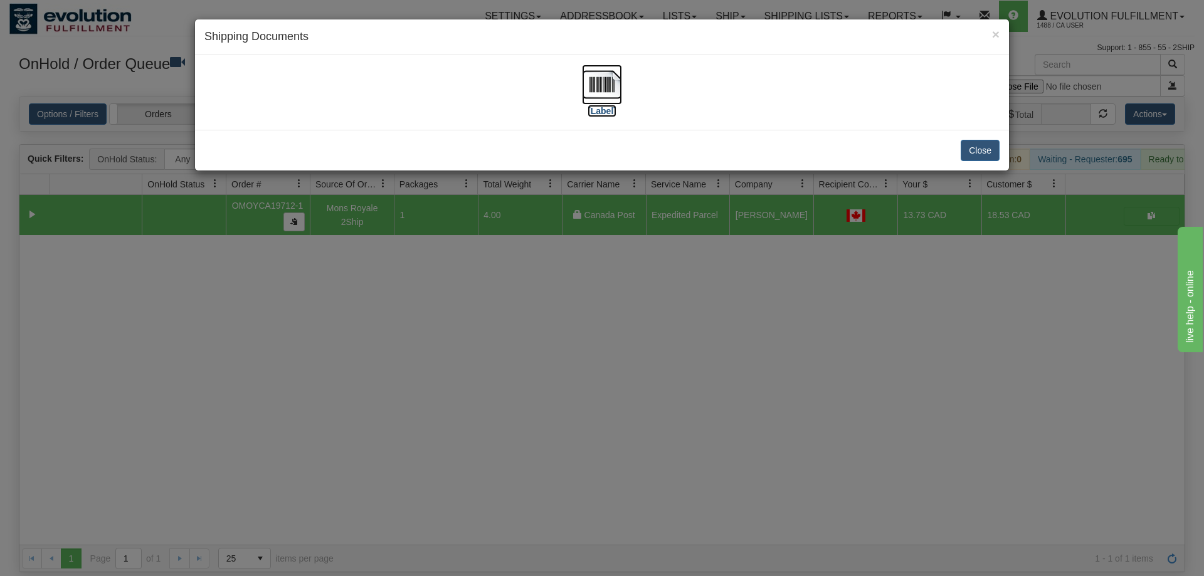
click at [599, 90] on img at bounding box center [602, 85] width 40 height 40
click at [747, 319] on div "× Shipping Documents [Label] Close" at bounding box center [602, 288] width 1204 height 576
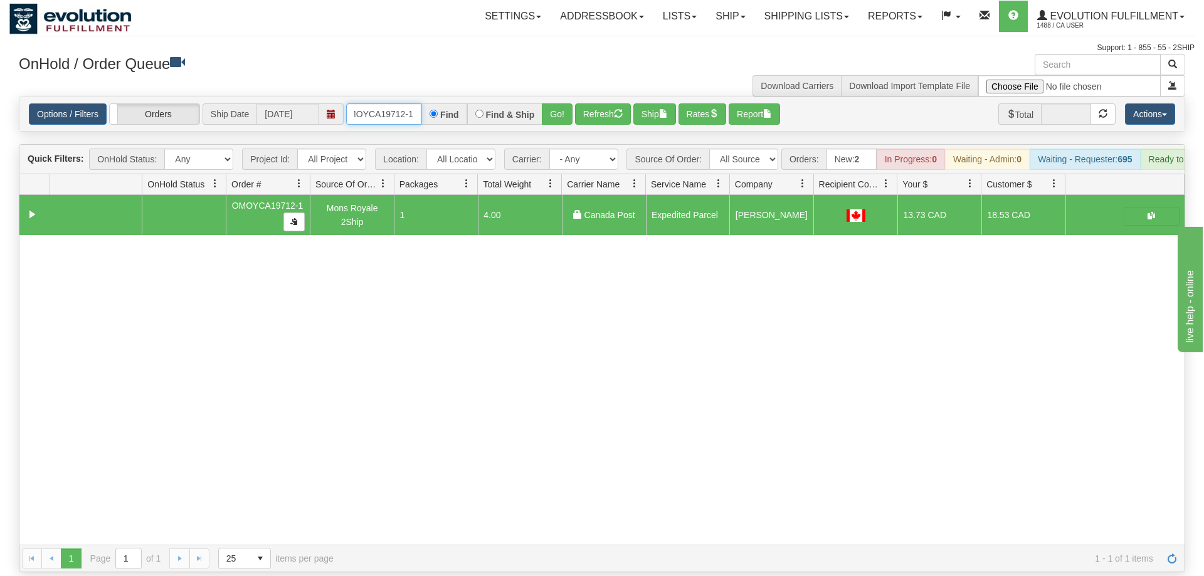
click at [374, 103] on input "OMOYCA19712-1" at bounding box center [383, 113] width 75 height 21
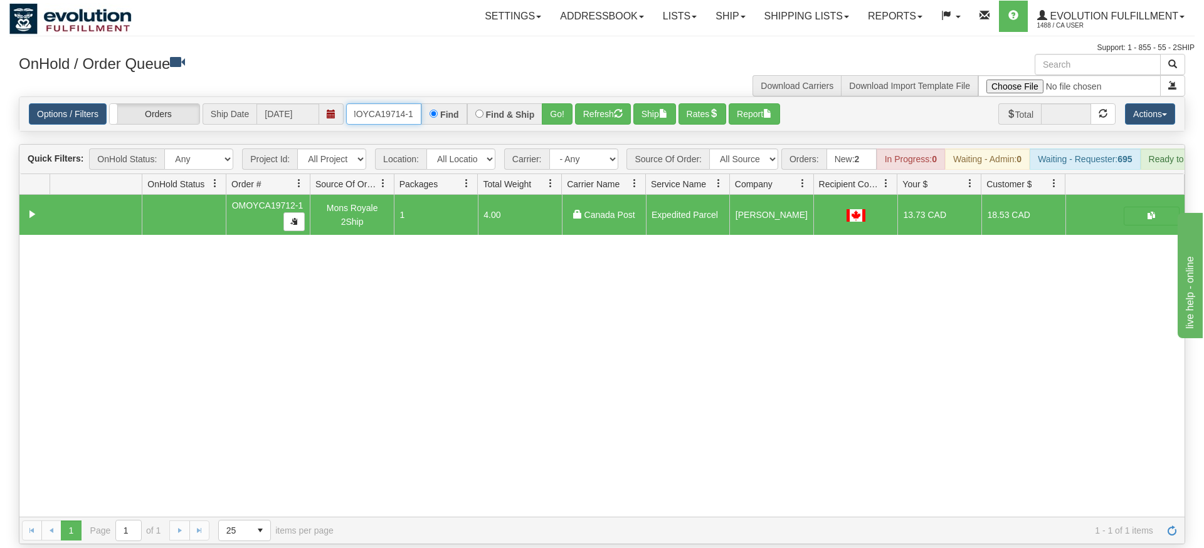
type input "oMOYCA19714-1"
click at [543, 118] on div "Is equal to Is not equal to Contains Does not contains CAD USD EUR ZAR [PERSON_…" at bounding box center [601, 321] width 1185 height 448
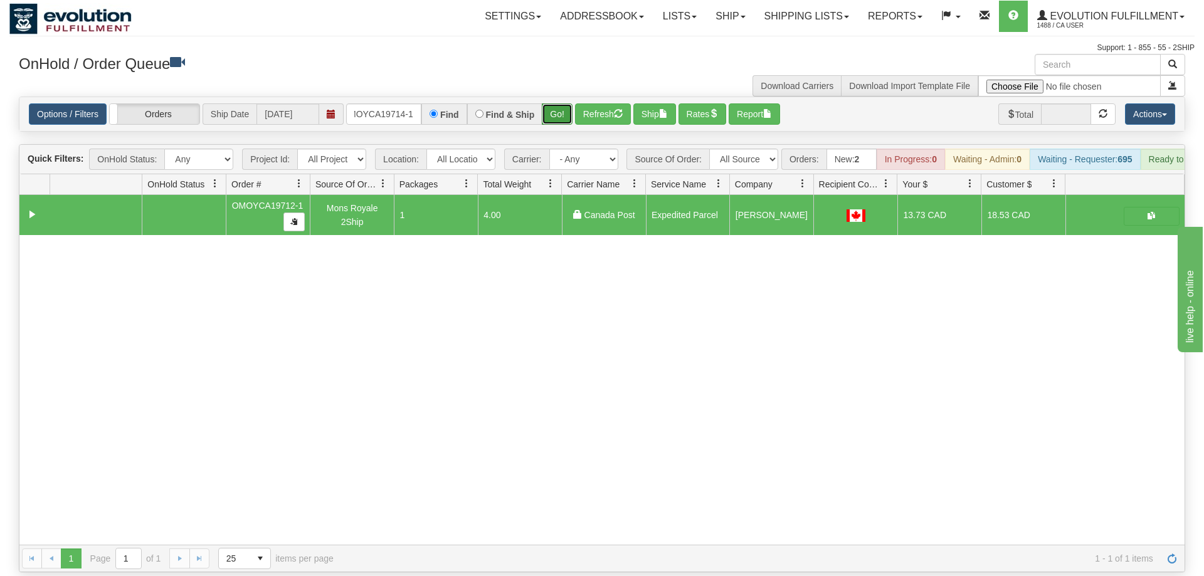
click at [551, 103] on button "Go!" at bounding box center [557, 113] width 31 height 21
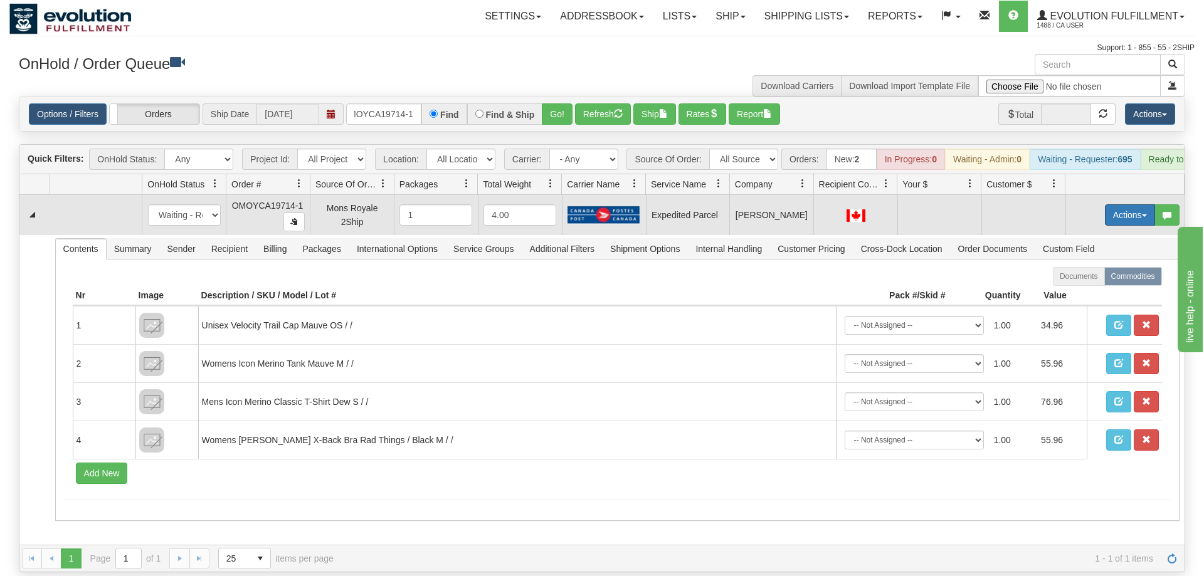
click at [1128, 204] on button "Actions" at bounding box center [1130, 214] width 50 height 21
click at [1103, 266] on span "Rate All Services" at bounding box center [1103, 271] width 75 height 10
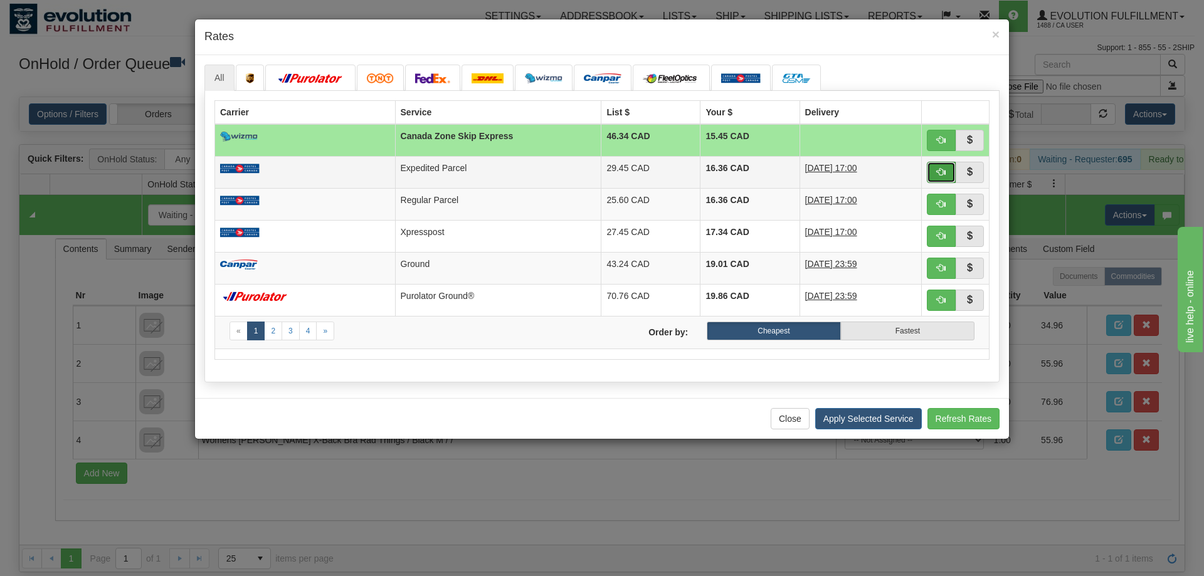
click at [948, 172] on button "button" at bounding box center [940, 172] width 29 height 21
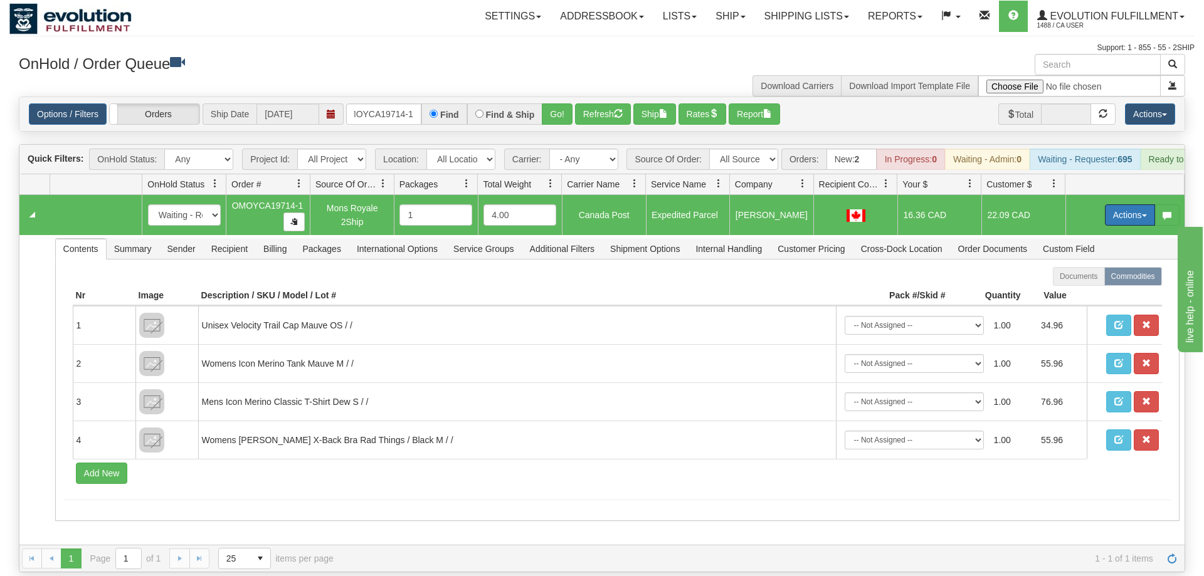
drag, startPoint x: 1126, startPoint y: 189, endPoint x: 1064, endPoint y: 288, distance: 117.2
click at [1126, 204] on button "Actions" at bounding box center [1130, 214] width 50 height 21
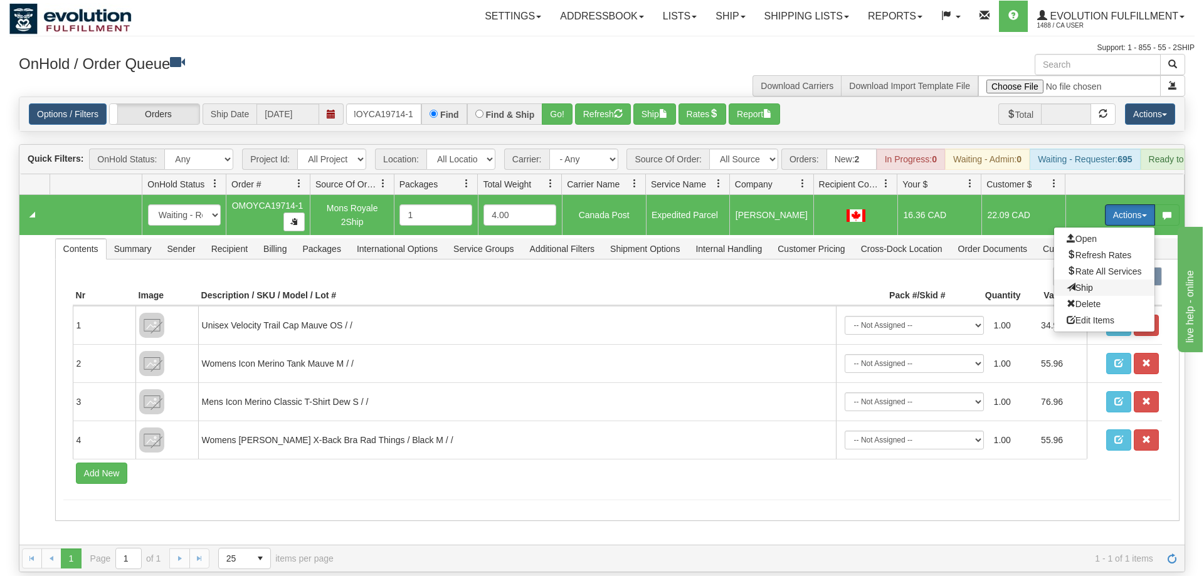
click at [1066, 283] on span at bounding box center [1070, 287] width 9 height 9
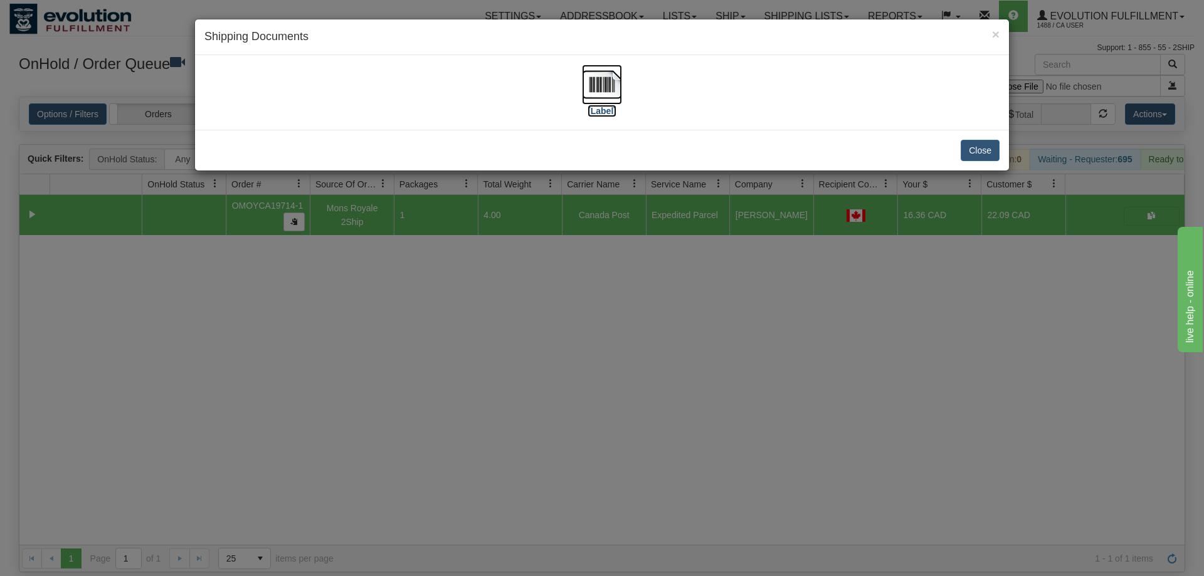
click at [619, 95] on img at bounding box center [602, 85] width 40 height 40
click at [686, 320] on div "× Shipping Documents [Label] Close" at bounding box center [602, 288] width 1204 height 576
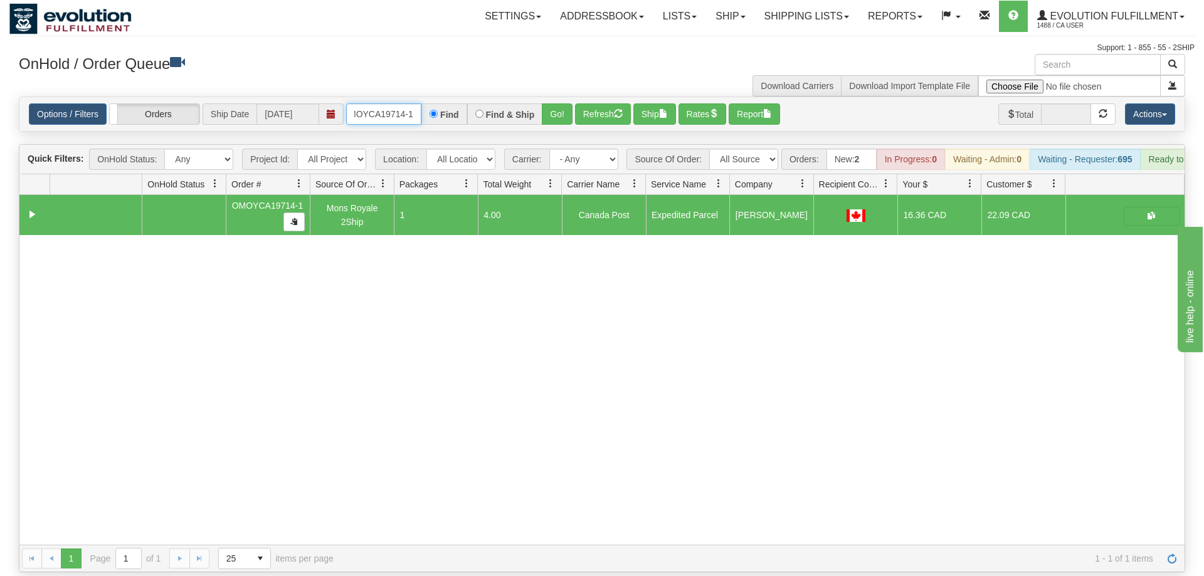
click at [396, 103] on input "oMOYCA19714-1" at bounding box center [383, 113] width 75 height 21
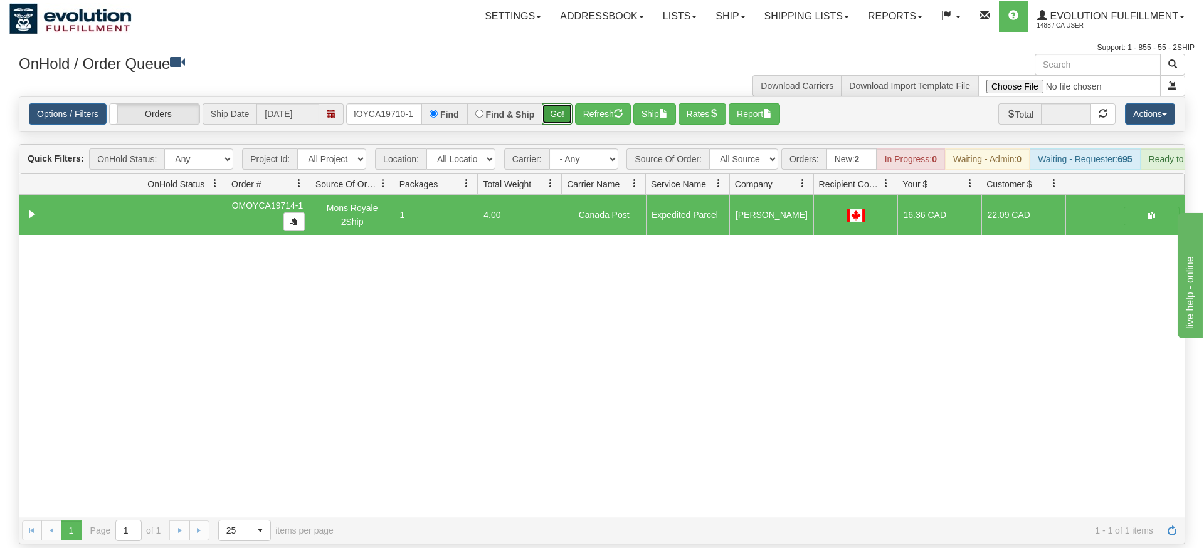
click at [554, 125] on div "Is equal to Is not equal to Contains Does not contains CAD USD EUR ZAR [PERSON_…" at bounding box center [601, 321] width 1185 height 448
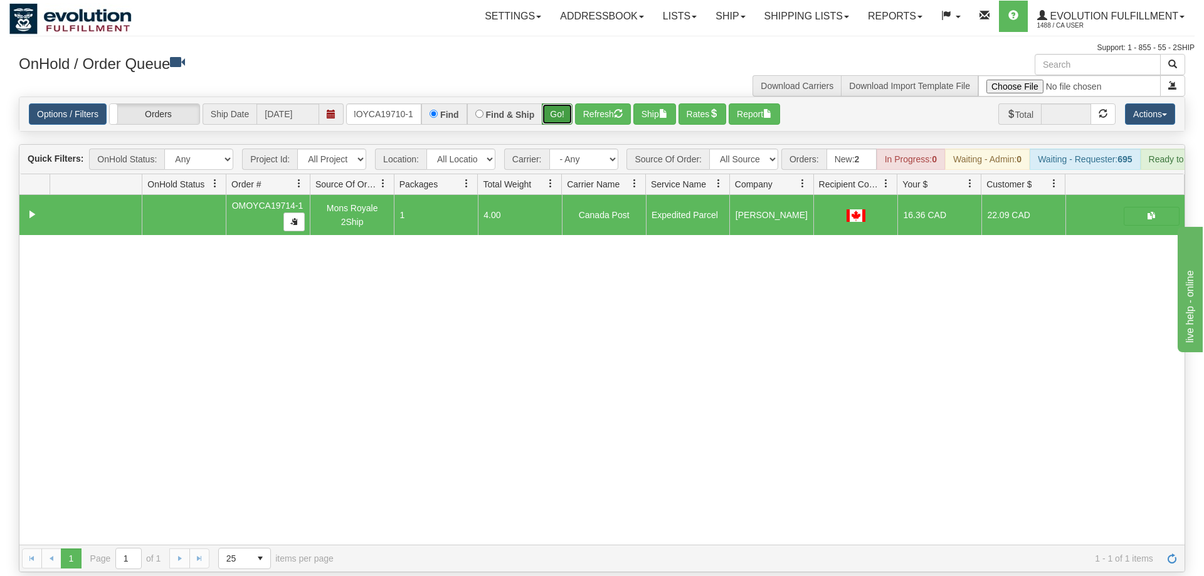
click at [560, 103] on button "Go!" at bounding box center [557, 113] width 31 height 21
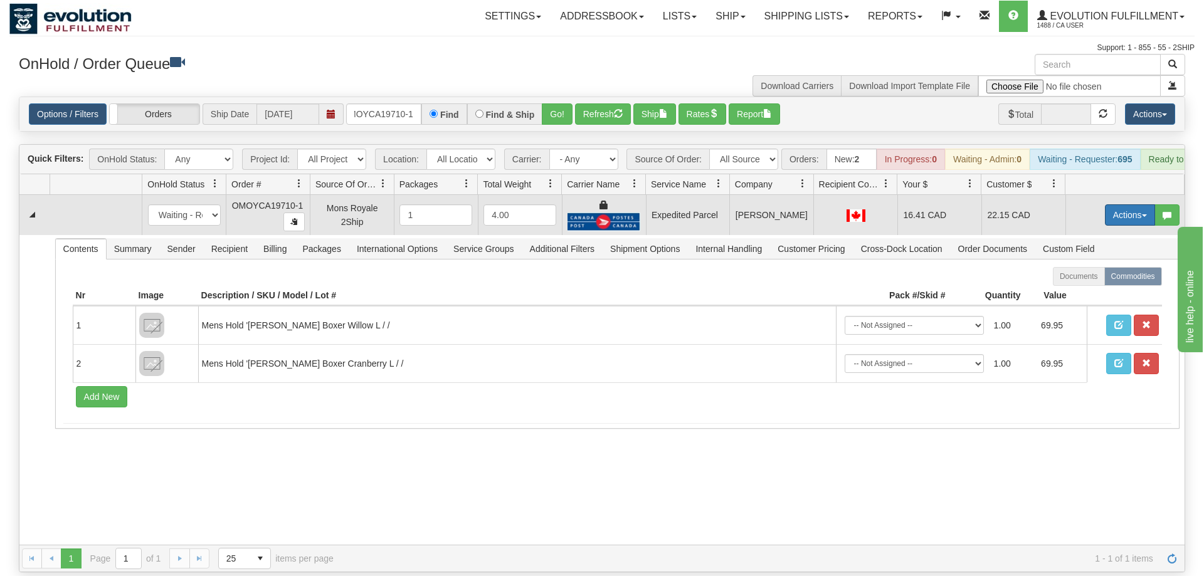
click at [1135, 204] on button "Actions" at bounding box center [1130, 214] width 50 height 21
click at [1076, 283] on span "Ship" at bounding box center [1079, 288] width 26 height 10
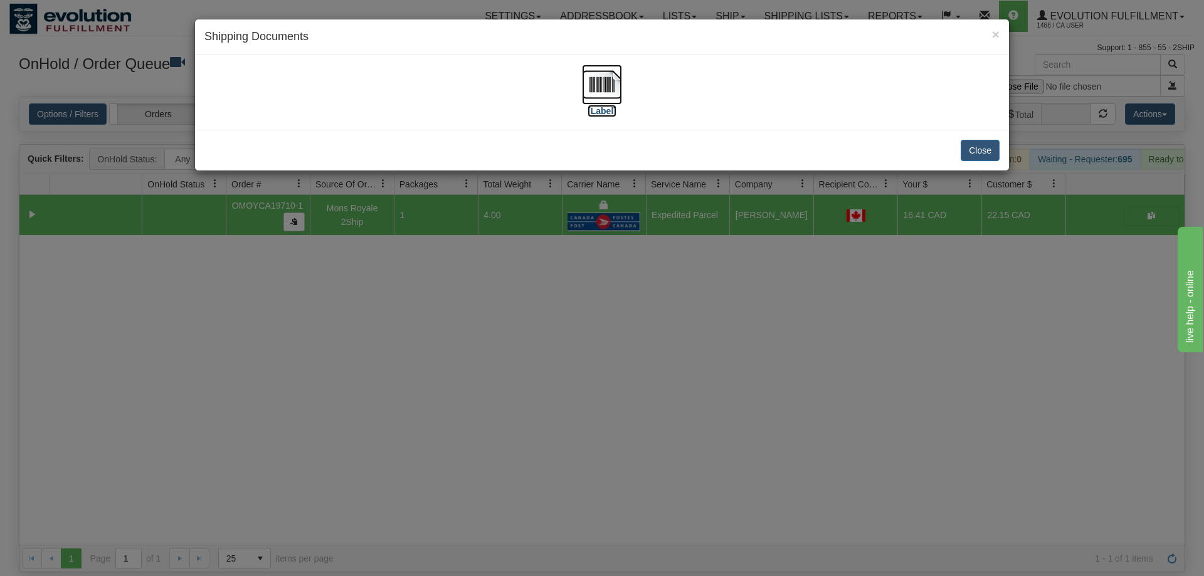
click at [596, 97] on img at bounding box center [602, 85] width 40 height 40
click at [653, 327] on div "× Shipping Documents [Label] Close" at bounding box center [602, 288] width 1204 height 576
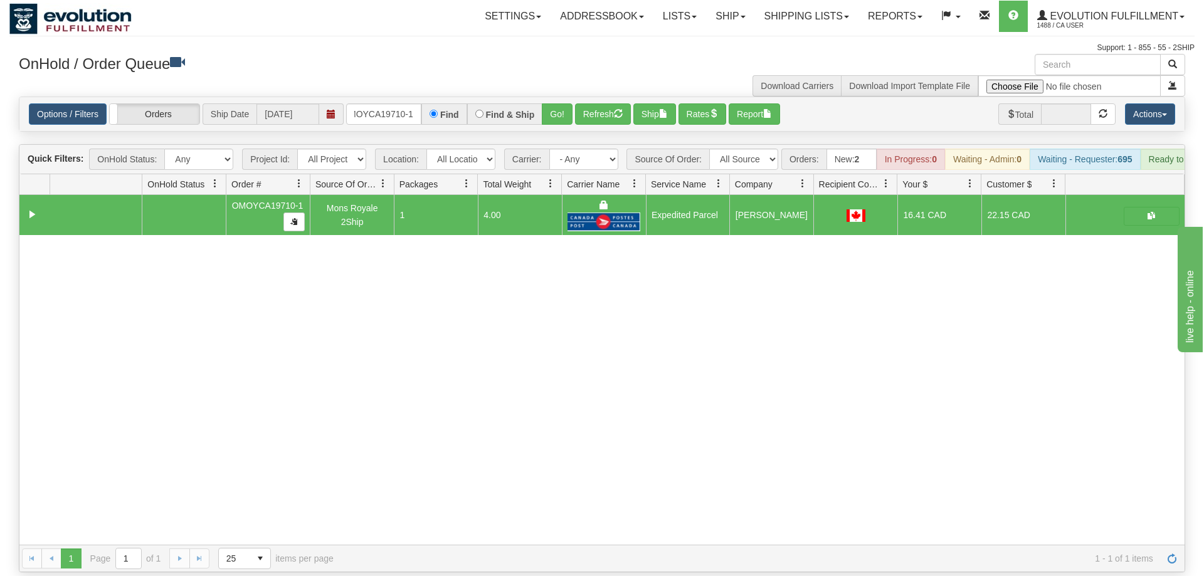
drag, startPoint x: 403, startPoint y: 116, endPoint x: 394, endPoint y: 102, distance: 17.2
click at [403, 113] on div "Is equal to Is not equal to Contains Does not contains CAD USD EUR ZAR [PERSON_…" at bounding box center [601, 335] width 1185 height 476
click at [394, 103] on input "oMOYCA19710-1" at bounding box center [383, 113] width 75 height 21
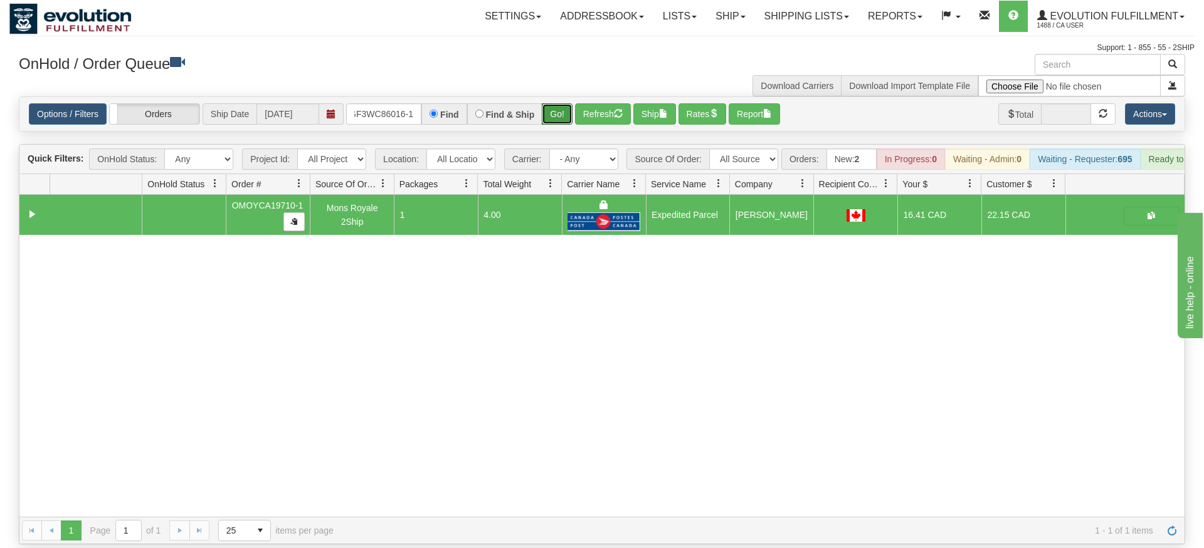
click at [556, 115] on div "Is equal to Is not equal to Contains Does not contains CAD USD EUR ZAR [PERSON_…" at bounding box center [601, 321] width 1185 height 448
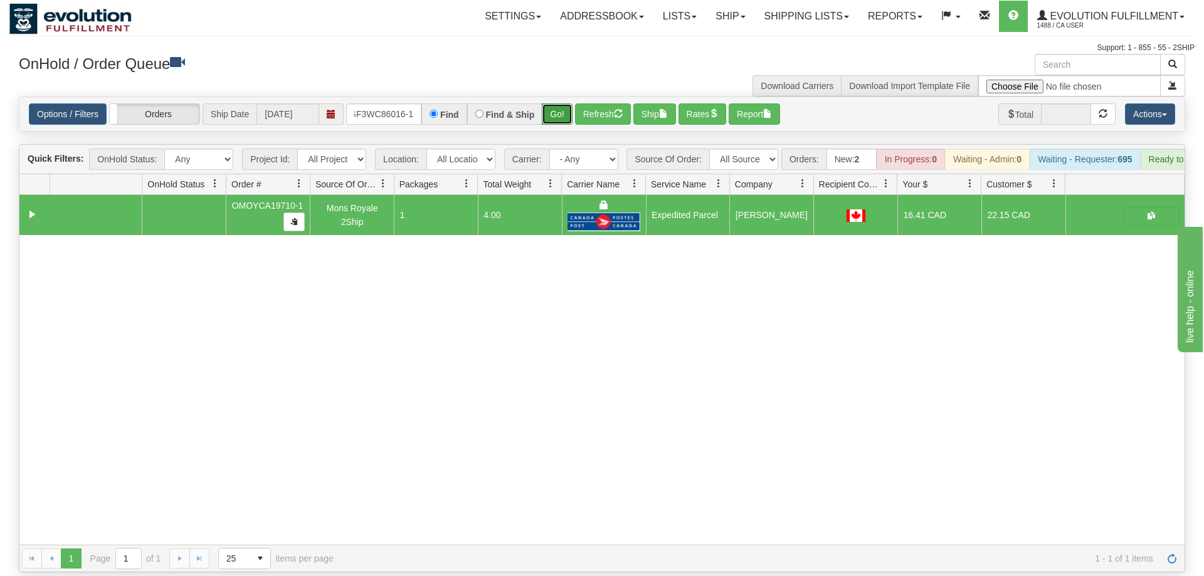
click at [562, 103] on button "Go!" at bounding box center [557, 113] width 31 height 21
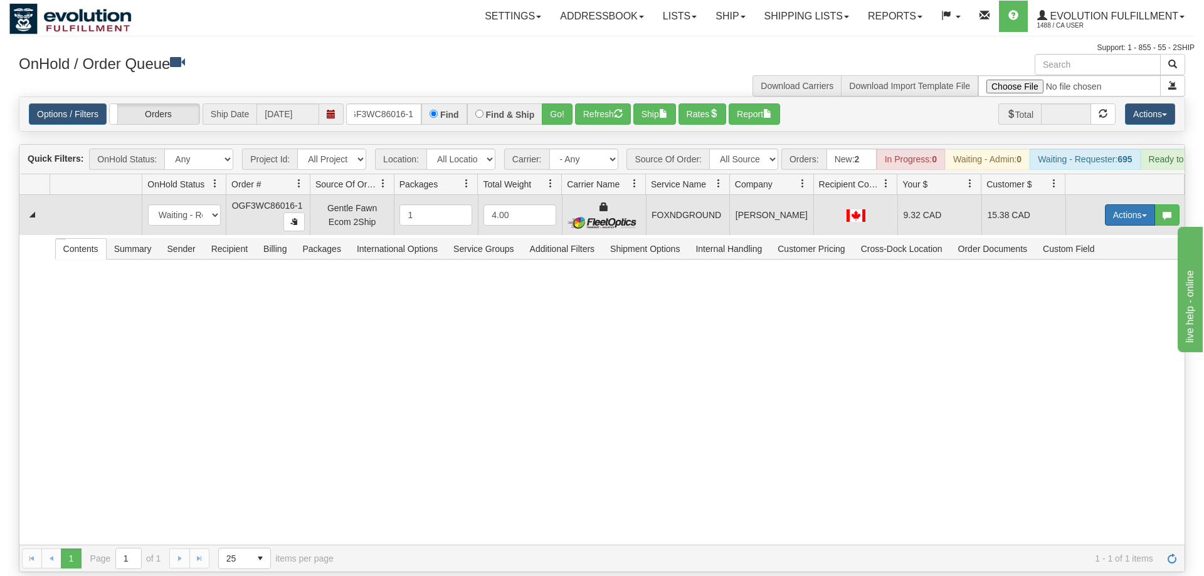
click at [1110, 204] on button "Actions" at bounding box center [1130, 214] width 50 height 21
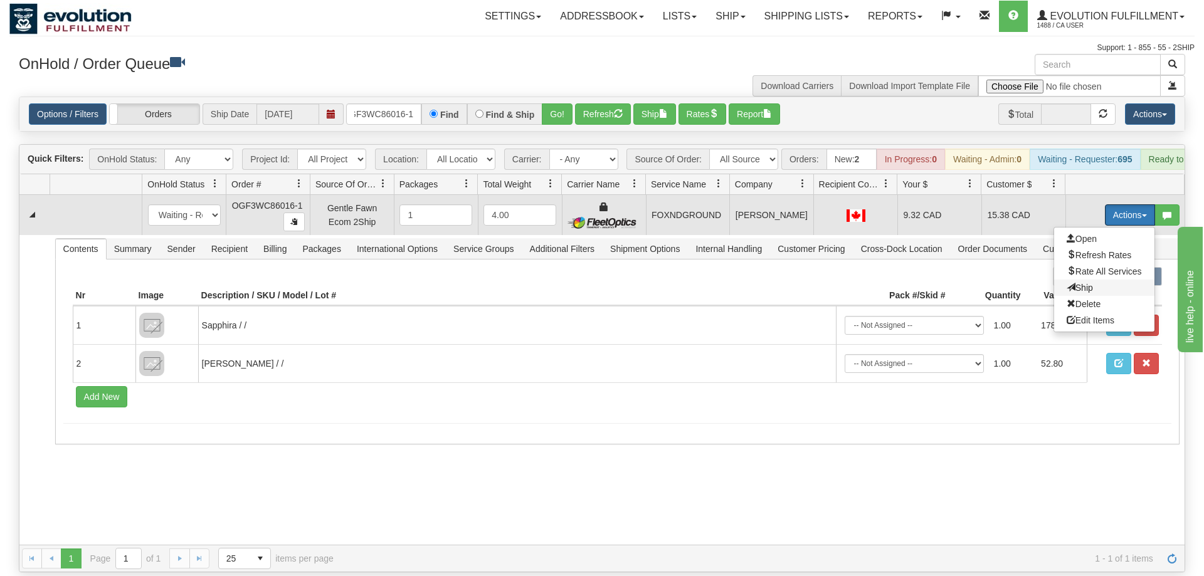
click at [1088, 283] on span "Ship" at bounding box center [1079, 288] width 26 height 10
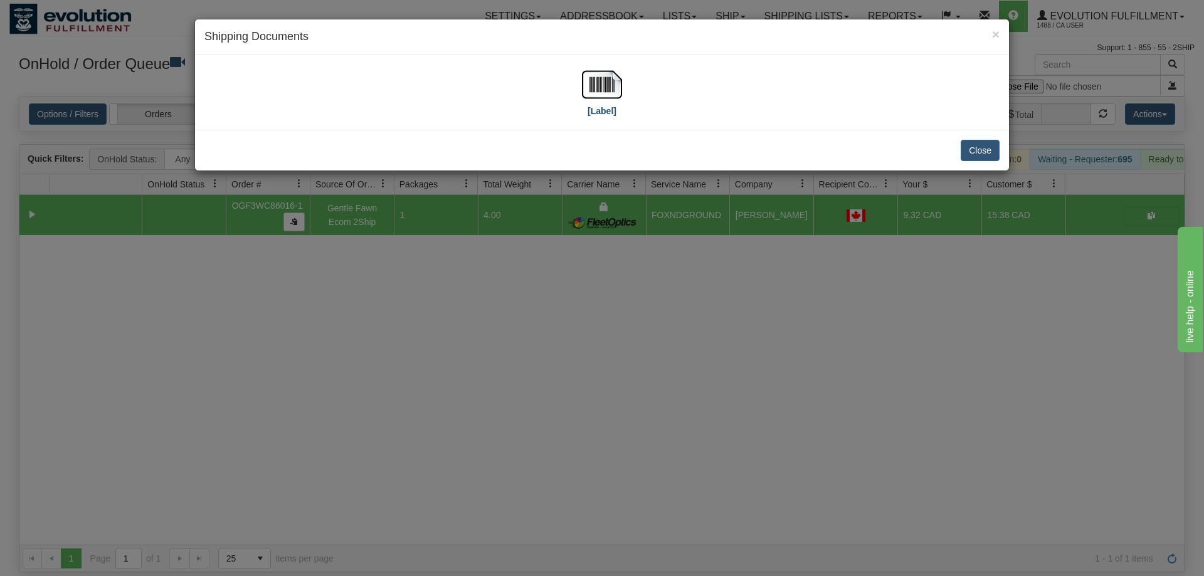
drag, startPoint x: 628, startPoint y: 106, endPoint x: 604, endPoint y: 91, distance: 28.2
click at [626, 105] on div "[Label]" at bounding box center [601, 93] width 795 height 56
click at [604, 91] on img at bounding box center [602, 85] width 40 height 40
drag, startPoint x: 685, startPoint y: 332, endPoint x: 466, endPoint y: 182, distance: 265.5
click at [688, 323] on div "× Shipping Documents [Label] Close" at bounding box center [602, 288] width 1204 height 576
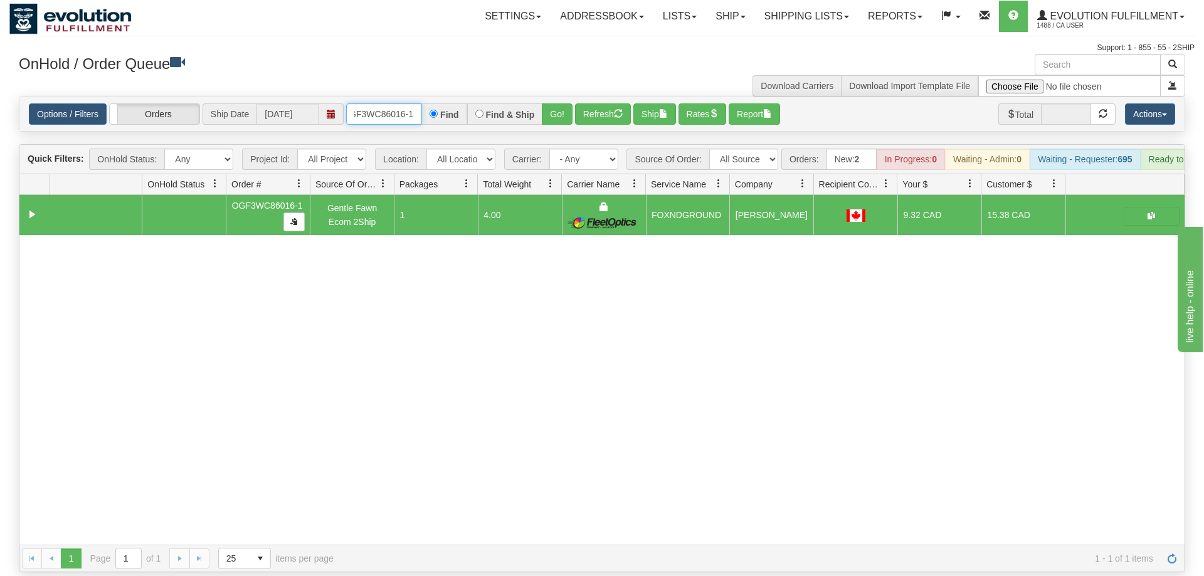
click at [397, 103] on input "OGF3WC86016-1" at bounding box center [383, 113] width 75 height 21
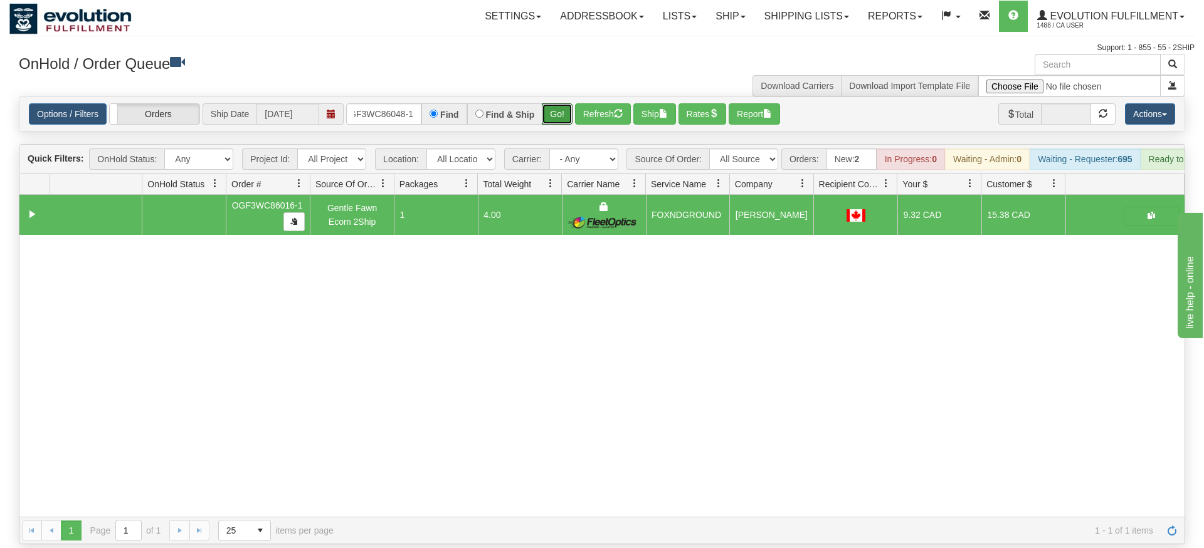
click at [556, 122] on div "Is equal to Is not equal to Contains Does not contains CAD USD EUR ZAR [PERSON_…" at bounding box center [601, 321] width 1185 height 448
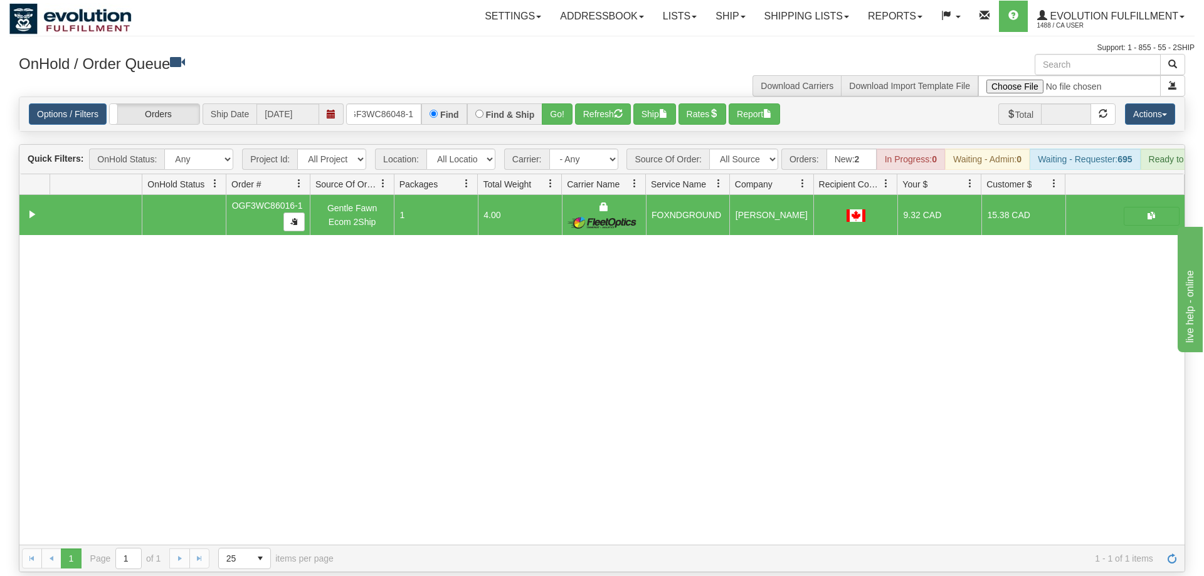
click at [549, 107] on div "Options / Filters Group Shipments Orders Ship Date [DATE] OGF3WC86048-1 Find Fi…" at bounding box center [601, 114] width 1165 height 34
click at [552, 103] on button "Go!" at bounding box center [557, 113] width 31 height 21
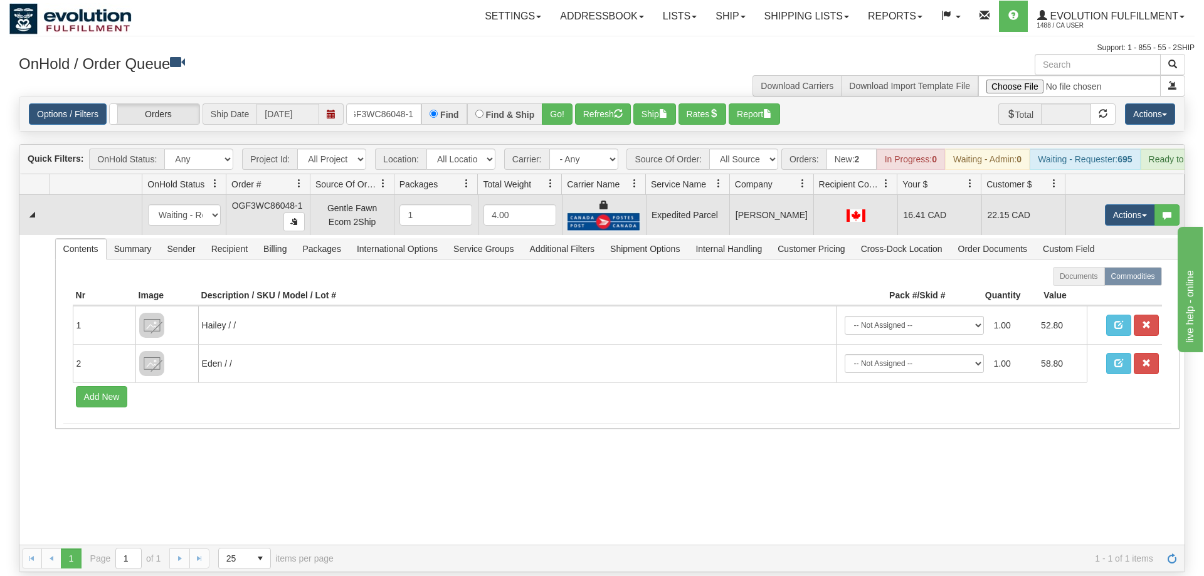
click at [1091, 195] on td "Actions Open Refresh Rates Rate All Services Ship Delete Edit Items" at bounding box center [1124, 215] width 119 height 40
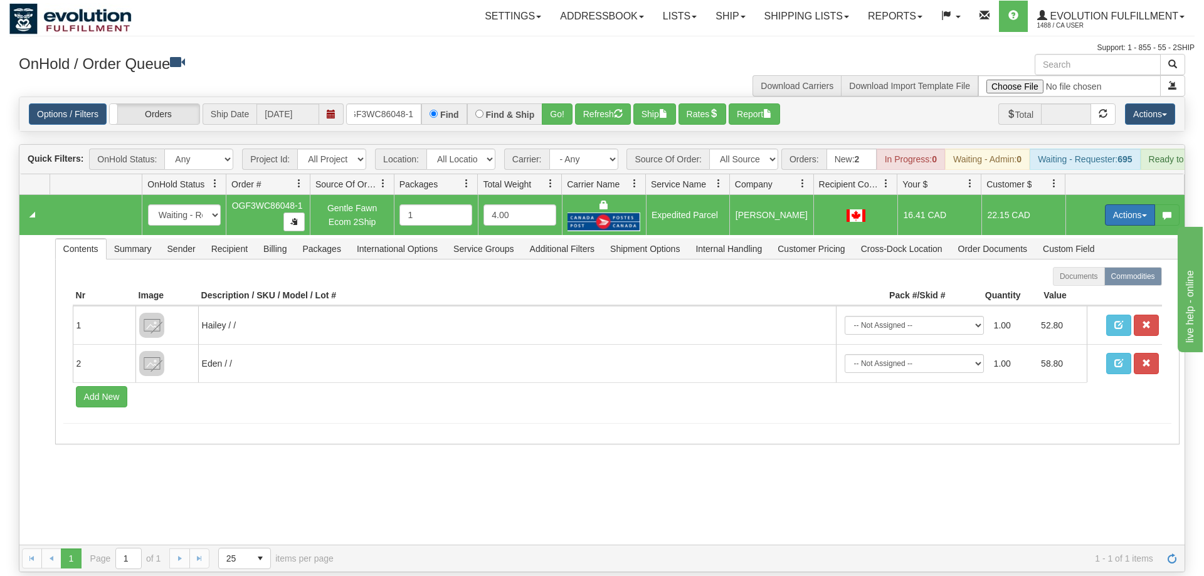
click at [1108, 204] on button "Actions" at bounding box center [1130, 214] width 50 height 21
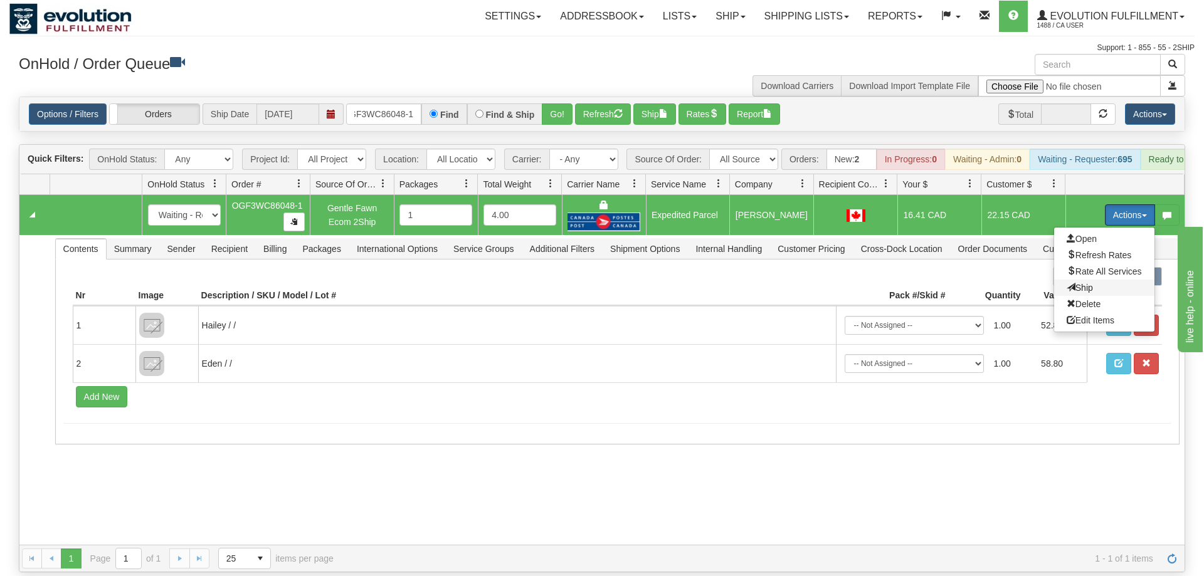
click at [1085, 283] on span "Ship" at bounding box center [1079, 288] width 26 height 10
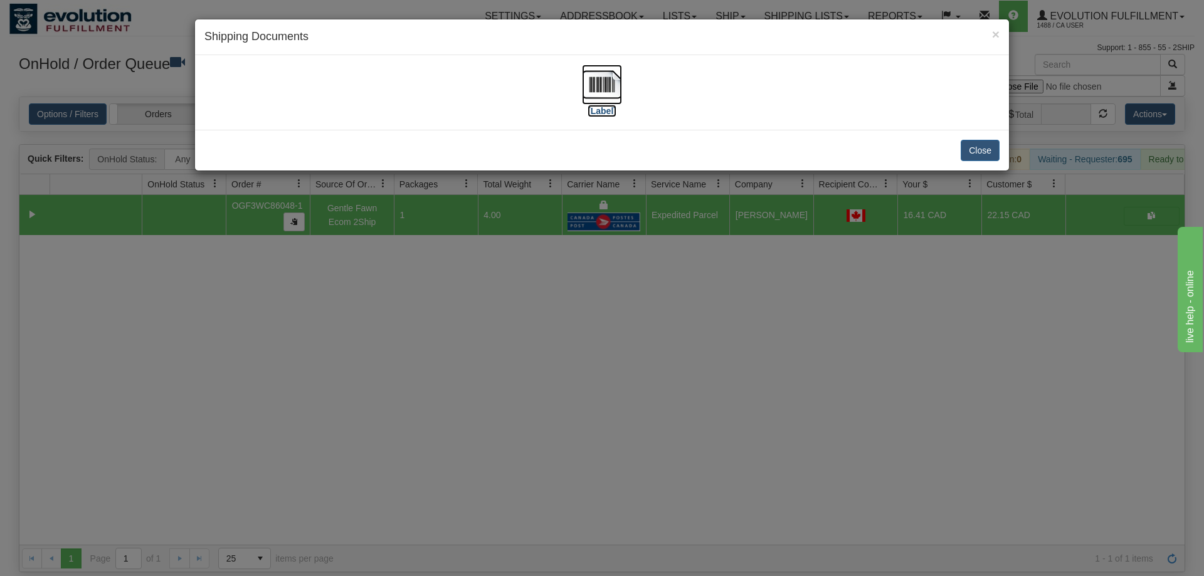
click at [594, 96] on img at bounding box center [602, 85] width 40 height 40
drag, startPoint x: 789, startPoint y: 303, endPoint x: 442, endPoint y: 182, distance: 368.0
click at [788, 302] on div "× Shipping Documents [Label] Close" at bounding box center [602, 288] width 1204 height 576
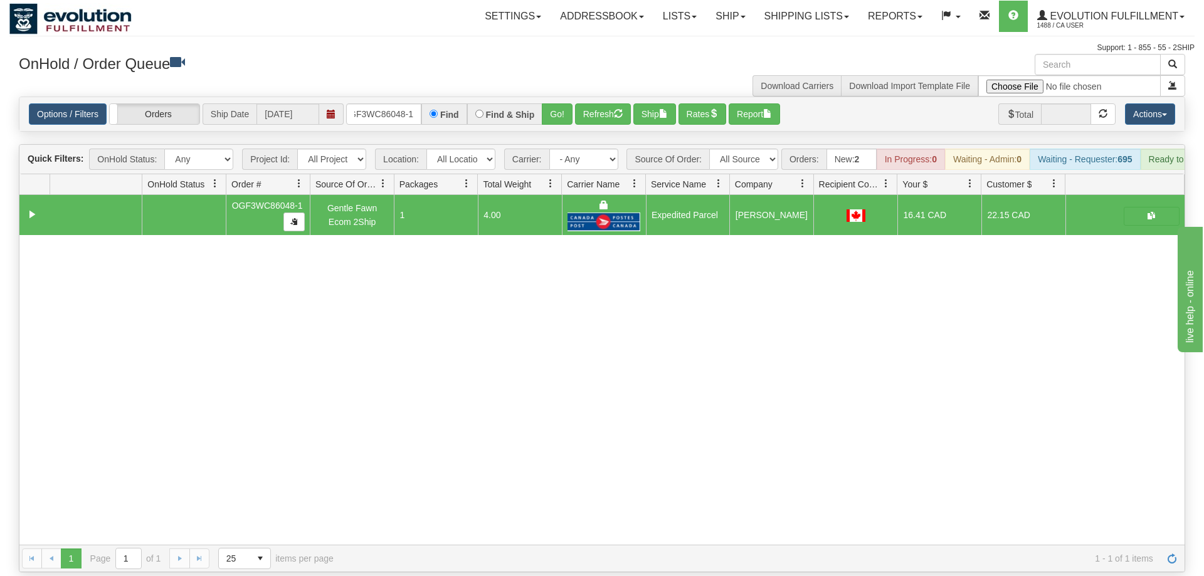
click at [392, 109] on div "Options / Filters Group Shipments Orders Ship Date [DATE] OGF3WC86048-1 Find Fi…" at bounding box center [601, 114] width 1165 height 34
click at [391, 107] on div "Options / Filters Group Shipments Orders Ship Date [DATE] OGF3WC86048-1 Find Fi…" at bounding box center [601, 114] width 1165 height 34
click at [402, 103] on input "OGF3WC86048-1" at bounding box center [383, 113] width 75 height 21
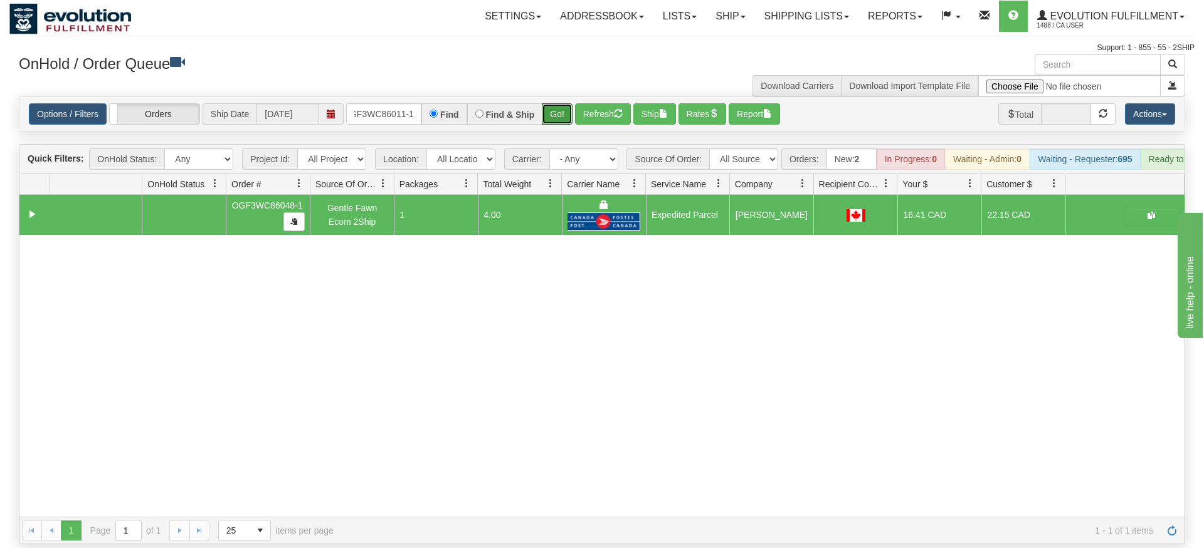
click at [546, 127] on div "Is equal to Is not equal to Contains Does not contains CAD USD EUR ZAR [PERSON_…" at bounding box center [601, 321] width 1185 height 448
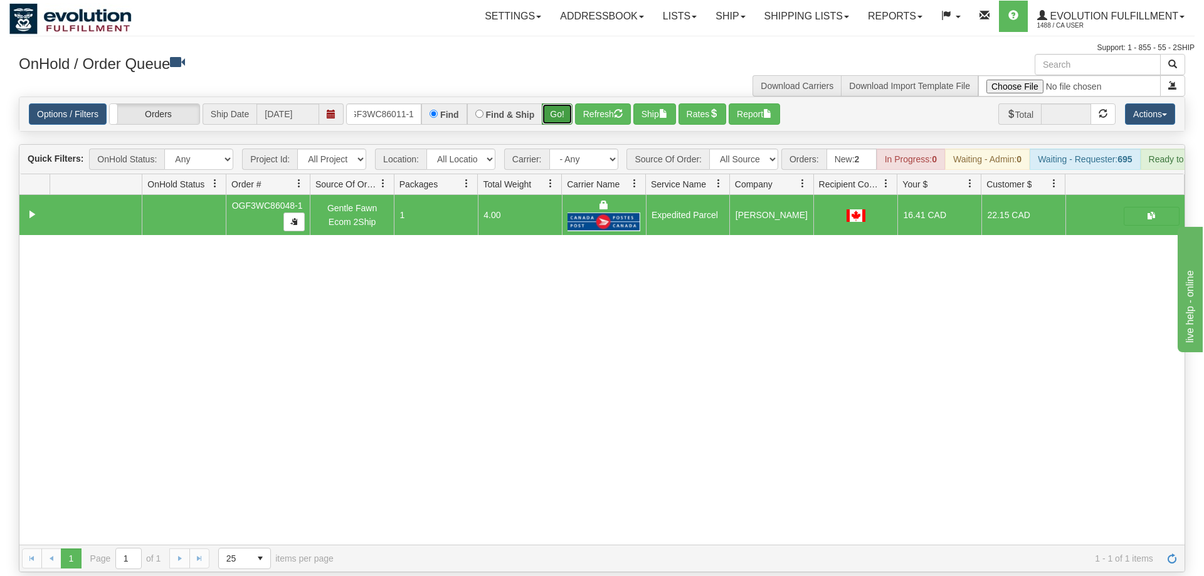
click at [562, 103] on button "Go!" at bounding box center [557, 113] width 31 height 21
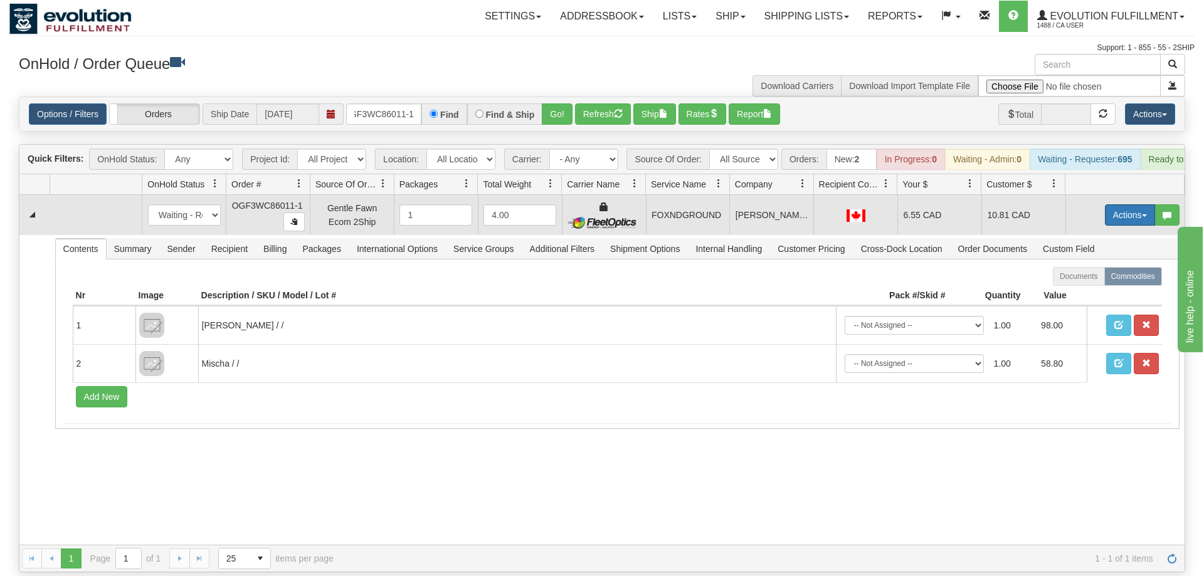
click at [1140, 204] on button "Actions" at bounding box center [1130, 214] width 50 height 21
click at [1094, 280] on link "Ship" at bounding box center [1104, 288] width 100 height 16
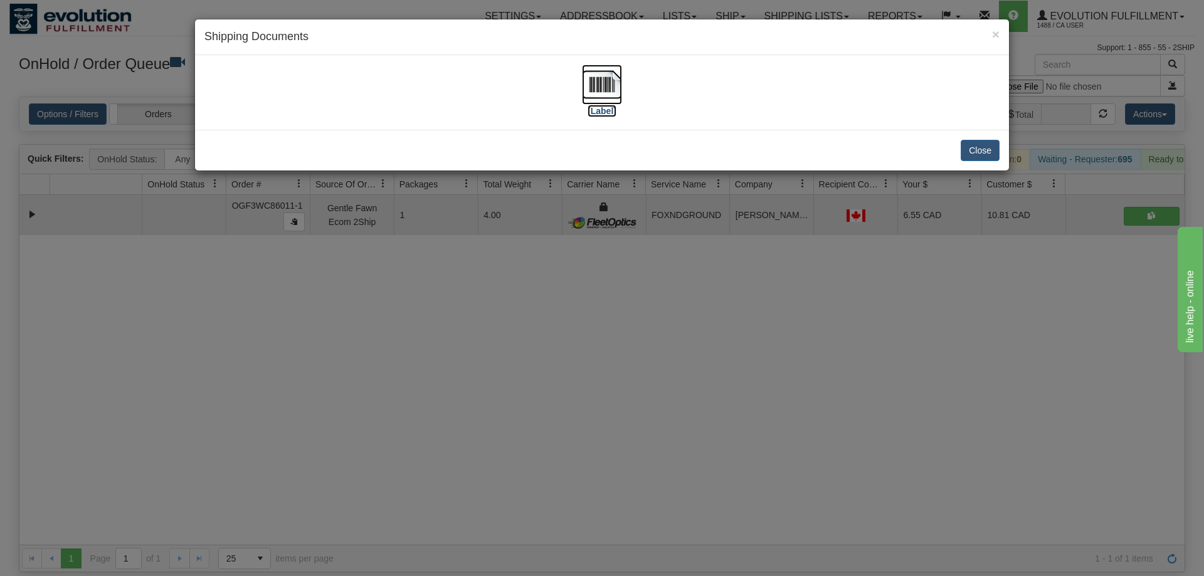
click at [596, 87] on img at bounding box center [602, 85] width 40 height 40
drag, startPoint x: 471, startPoint y: 419, endPoint x: 431, endPoint y: 169, distance: 252.8
click at [470, 411] on div "× Shipping Documents [Label] Close" at bounding box center [602, 288] width 1204 height 576
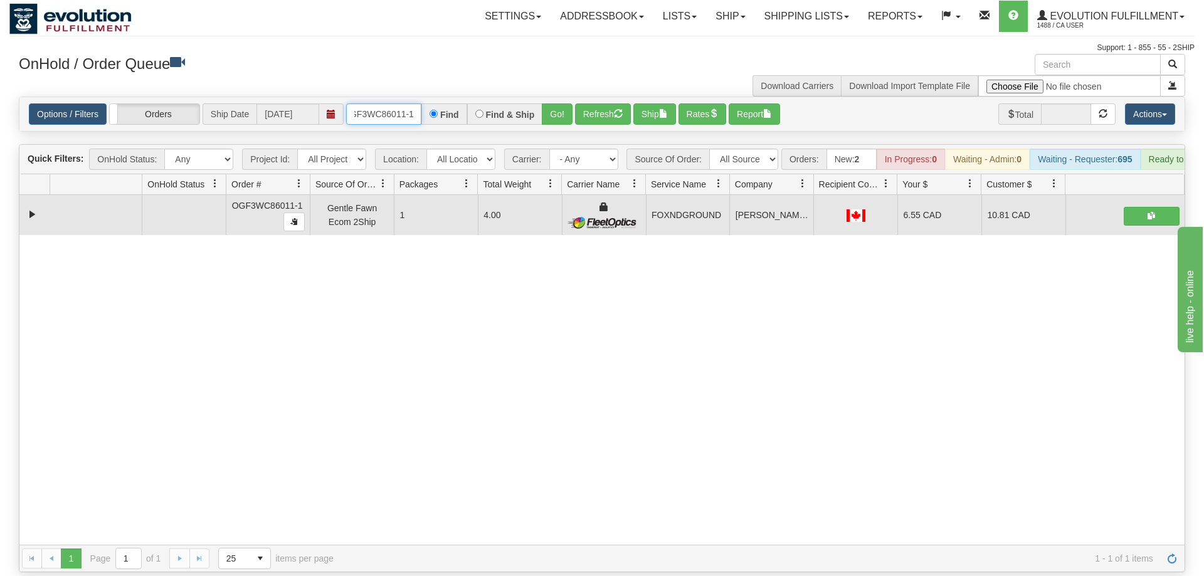
click at [378, 103] on input "oGF3WC86011-1" at bounding box center [383, 113] width 75 height 21
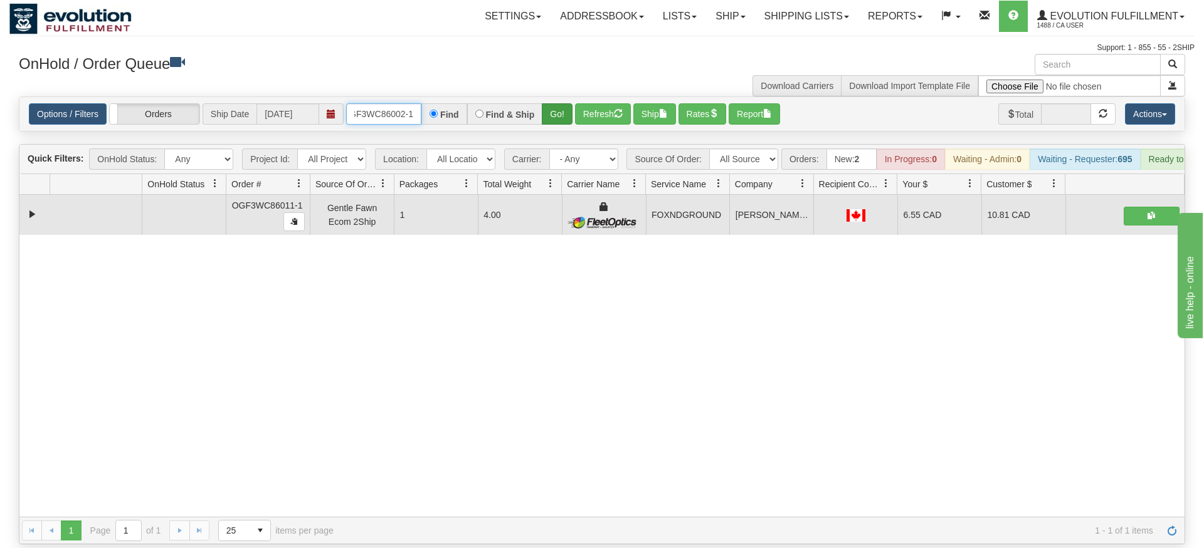
type input "OGF3WC86002-1"
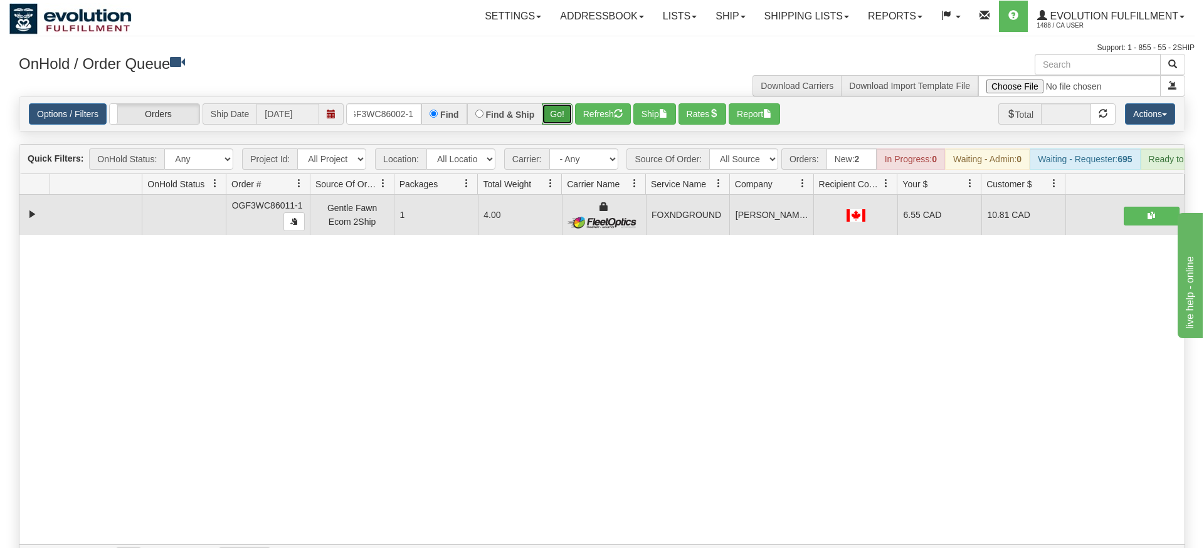
drag, startPoint x: 566, startPoint y: 98, endPoint x: 565, endPoint y: 122, distance: 23.8
click at [565, 123] on div "Is equal to Is not equal to Contains Does not contains CAD USD EUR ZAR [PERSON_…" at bounding box center [601, 335] width 1185 height 476
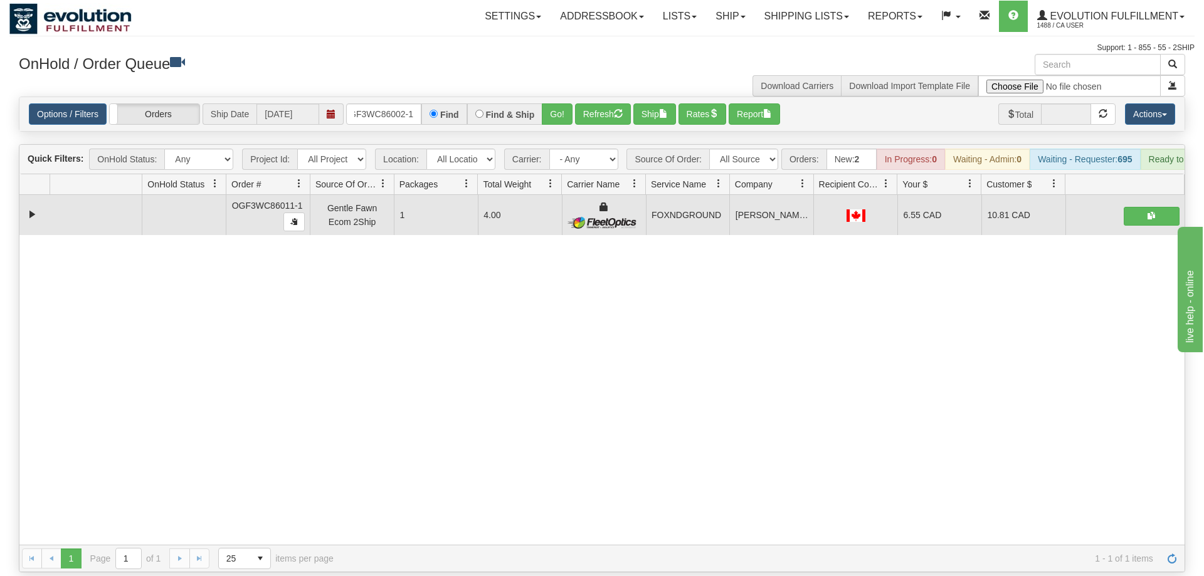
click at [560, 97] on div "Options / Filters Group Shipments Orders Ship Date [DATE] OGF3WC86002-1 Find Fi…" at bounding box center [601, 114] width 1165 height 34
click at [559, 103] on button "Go!" at bounding box center [557, 113] width 31 height 21
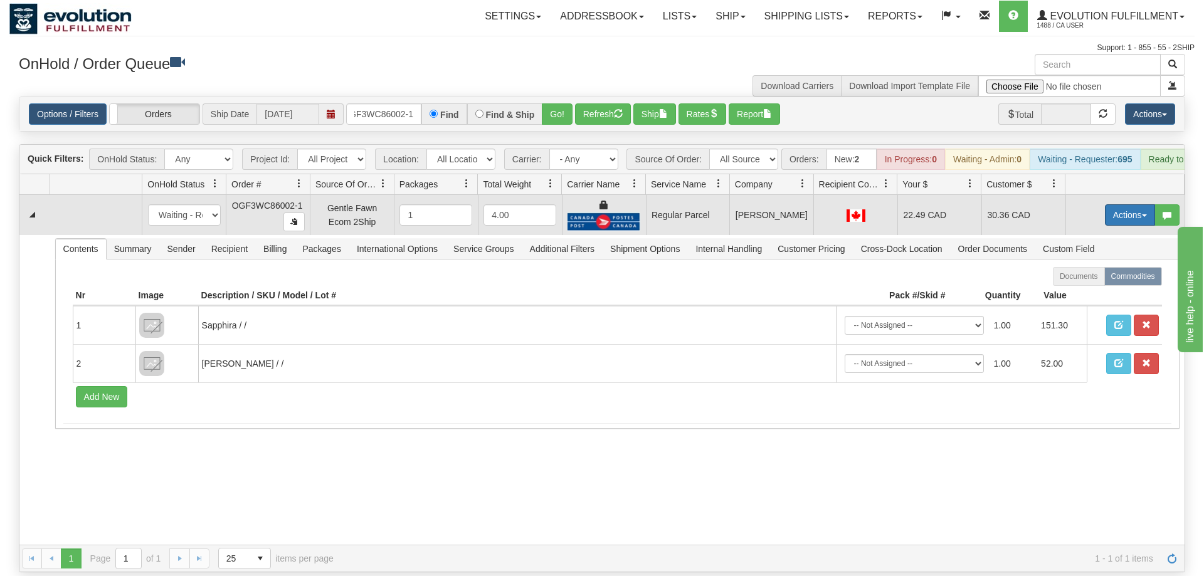
click at [1147, 204] on button "Actions" at bounding box center [1130, 214] width 50 height 21
click at [1105, 266] on span "Rate All Services" at bounding box center [1103, 271] width 75 height 10
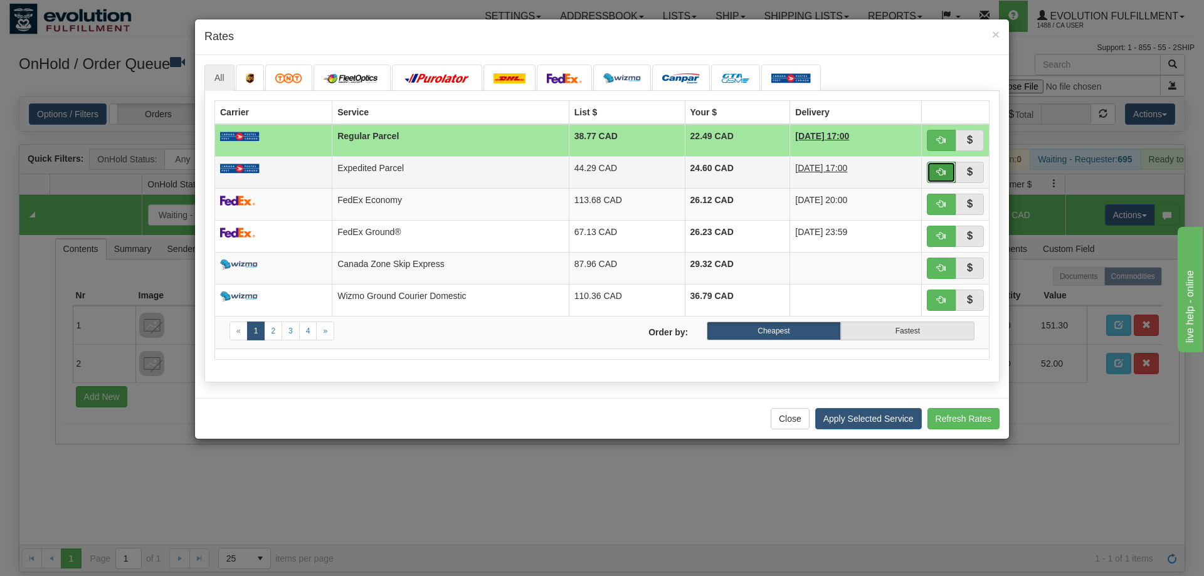
click at [935, 169] on button "button" at bounding box center [940, 172] width 29 height 21
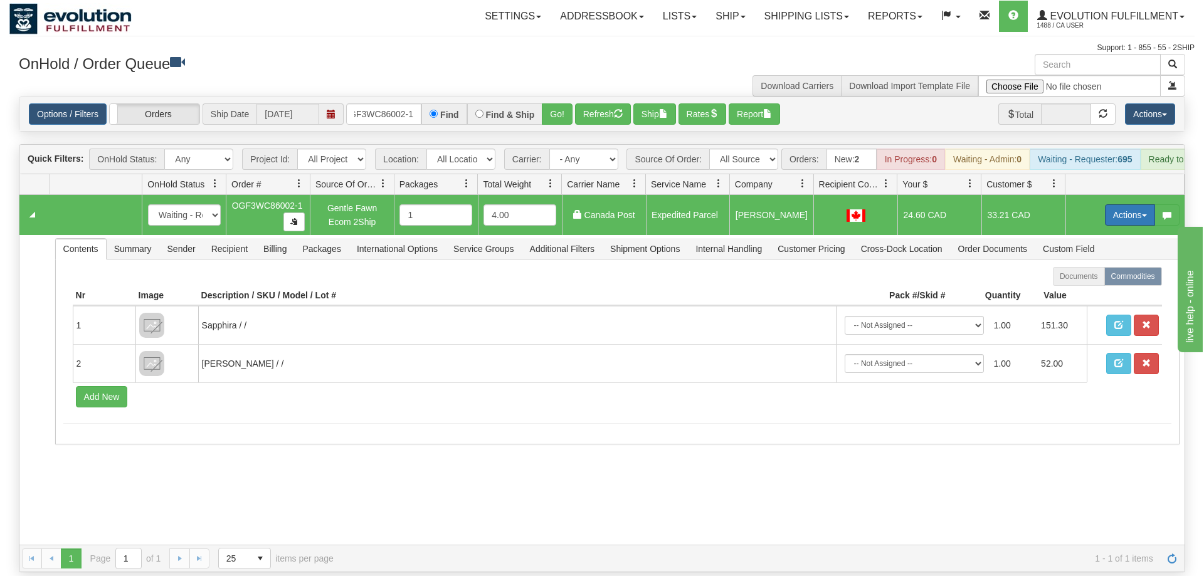
click at [1125, 204] on button "Actions" at bounding box center [1130, 214] width 50 height 21
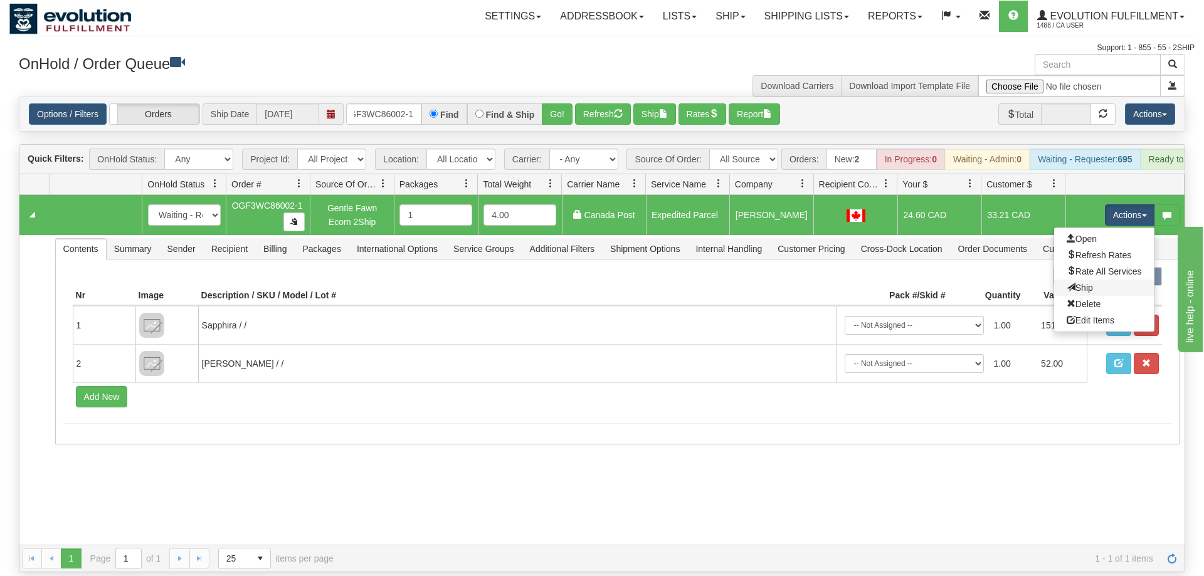
click at [1106, 280] on link "Ship" at bounding box center [1104, 288] width 100 height 16
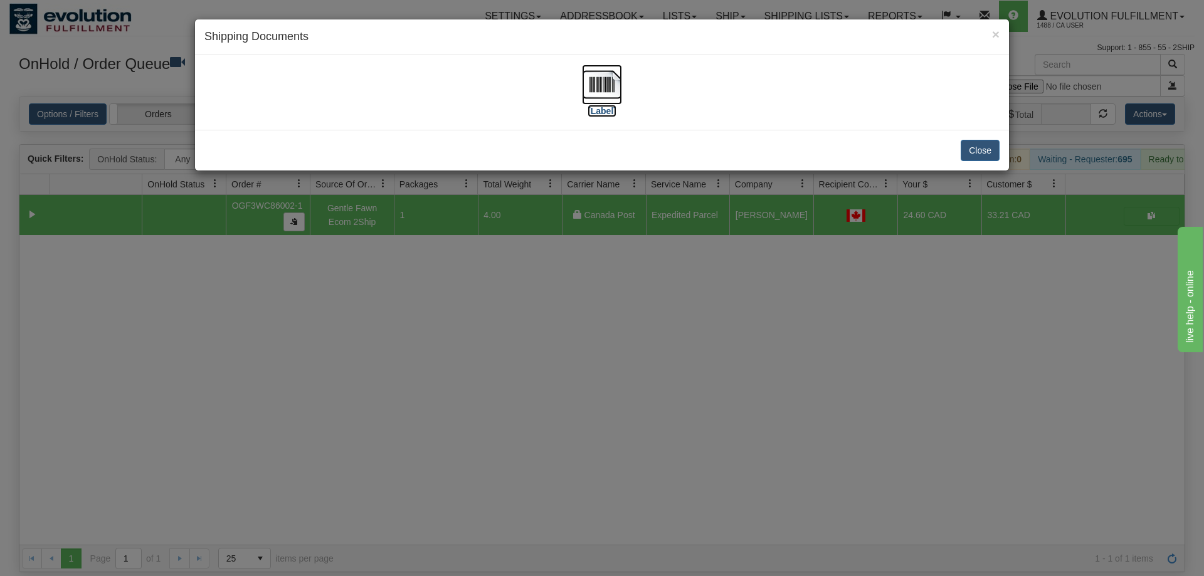
click at [612, 107] on label "[Label]" at bounding box center [601, 111] width 29 height 13
drag, startPoint x: 614, startPoint y: 290, endPoint x: 510, endPoint y: 110, distance: 207.3
click at [612, 284] on div "× Shipping Documents [Label] Close" at bounding box center [602, 288] width 1204 height 576
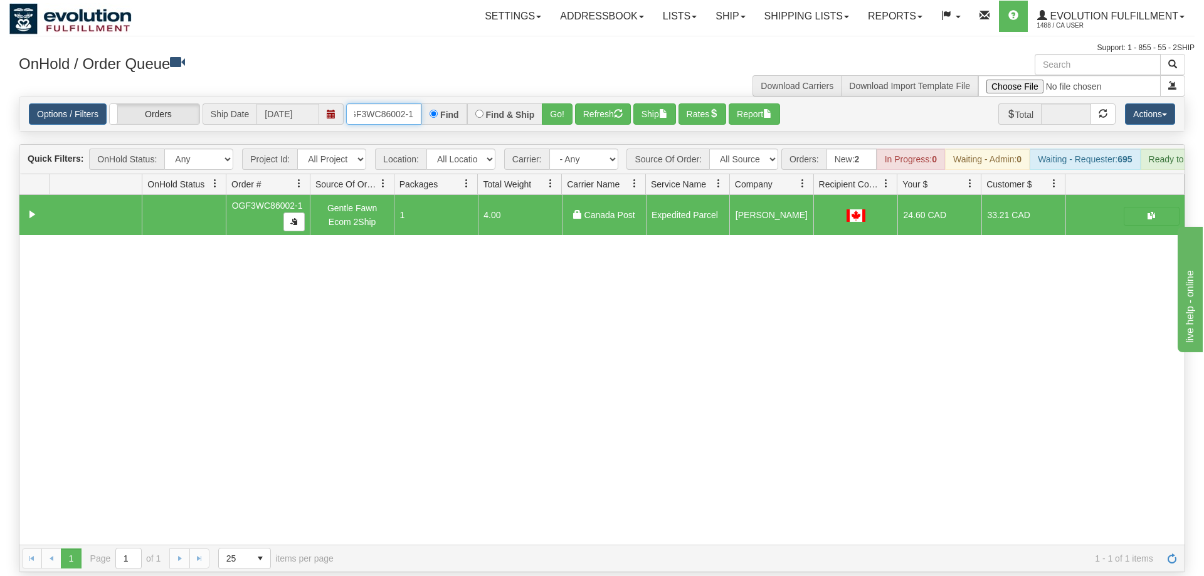
click at [411, 103] on input "OGF3WC86002-1" at bounding box center [383, 113] width 75 height 21
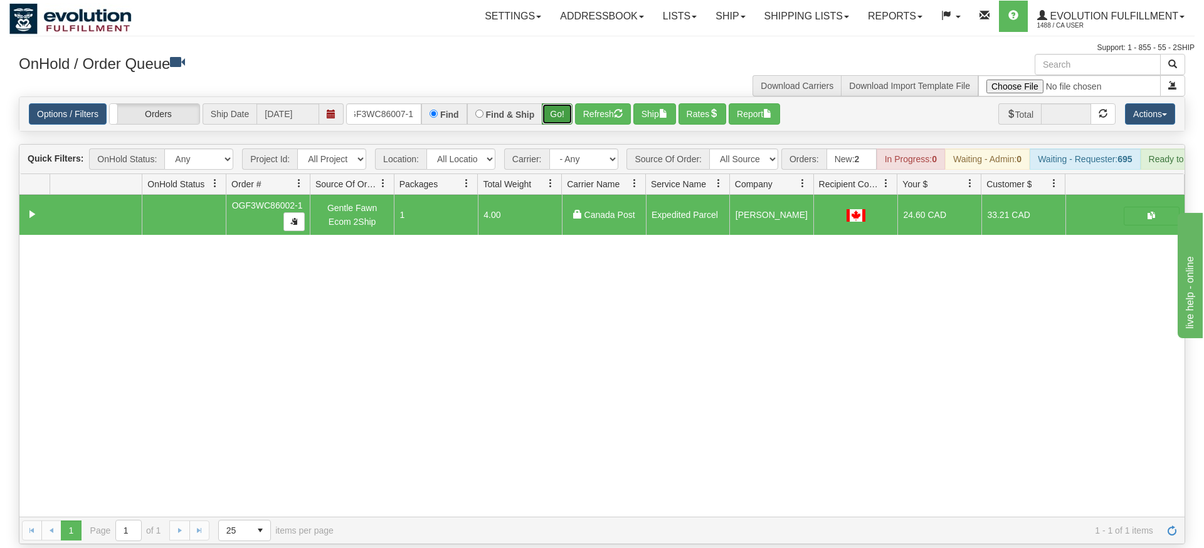
click at [551, 116] on div "Is equal to Is not equal to Contains Does not contains CAD USD EUR ZAR [PERSON_…" at bounding box center [601, 321] width 1185 height 448
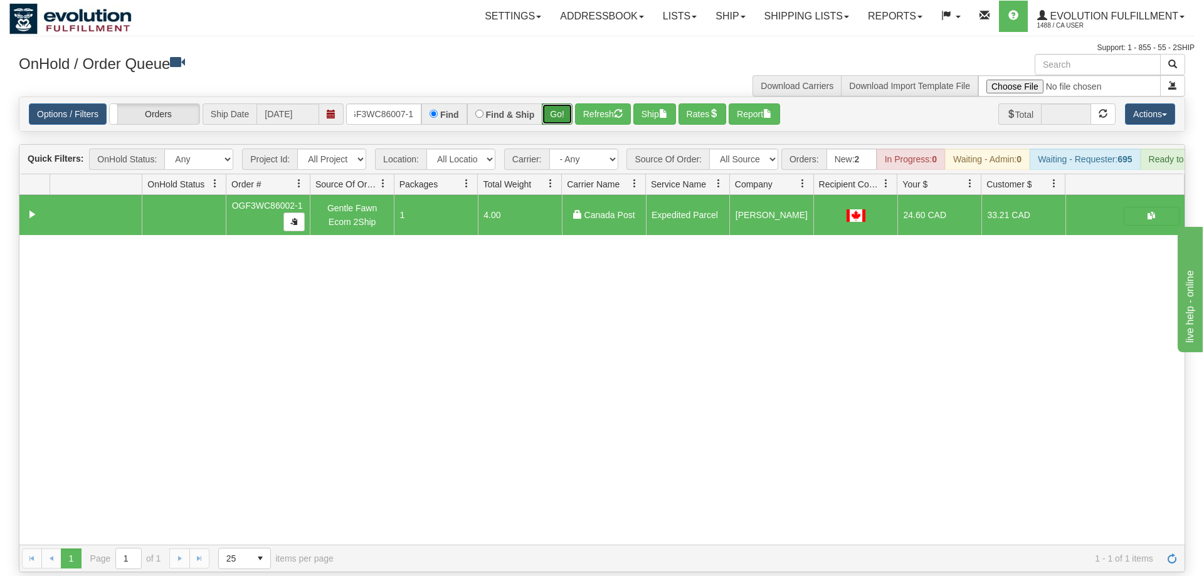
click at [559, 103] on button "Go!" at bounding box center [557, 113] width 31 height 21
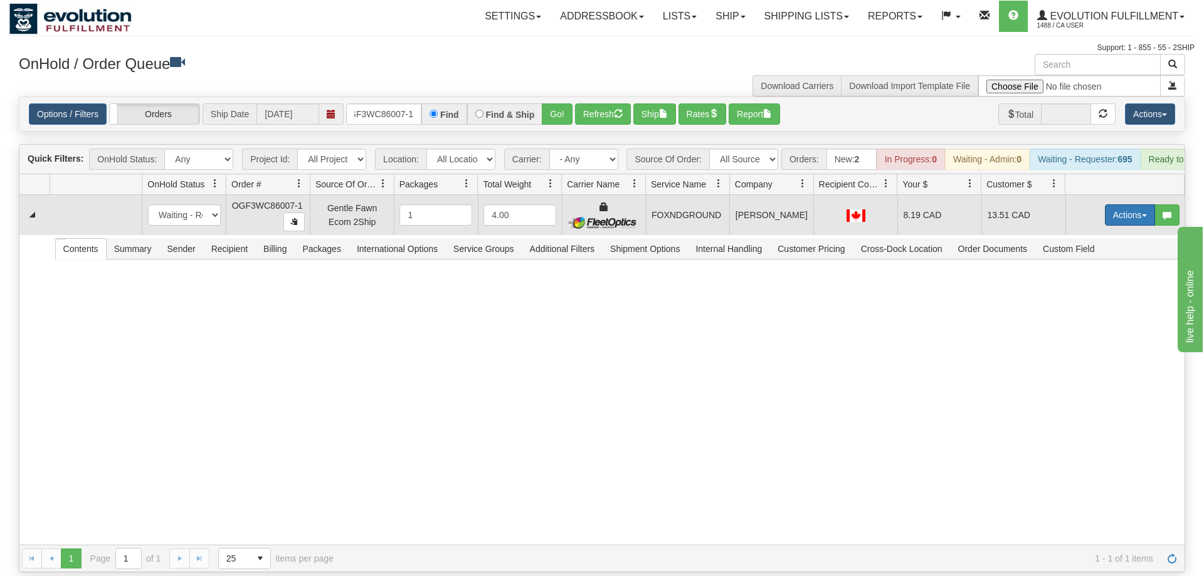
click at [1130, 204] on button "Actions" at bounding box center [1130, 214] width 50 height 21
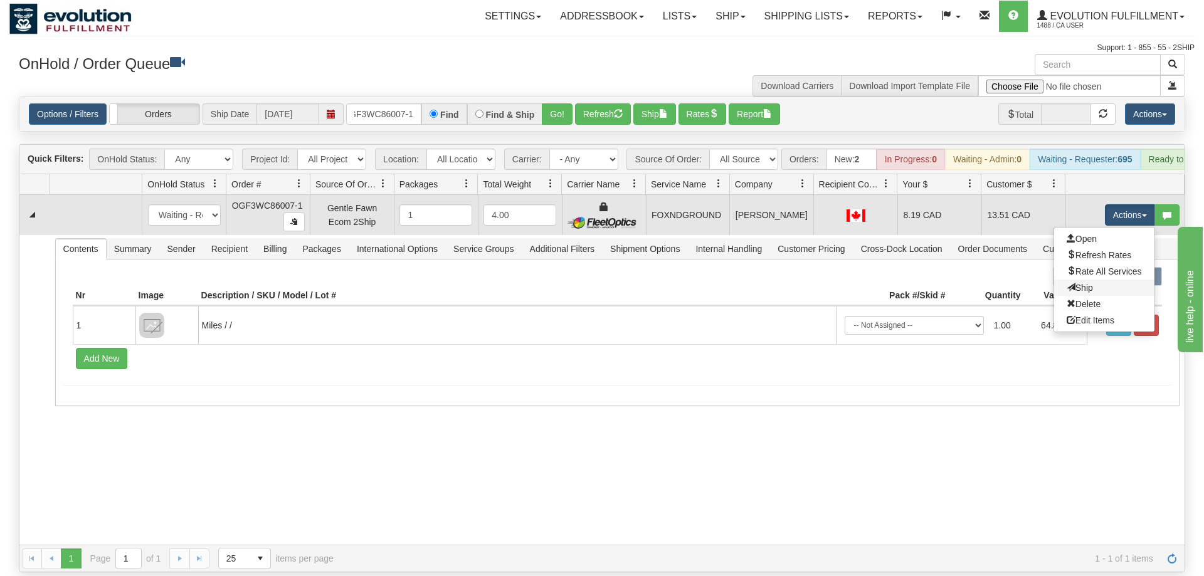
click at [1093, 280] on link "Ship" at bounding box center [1104, 288] width 100 height 16
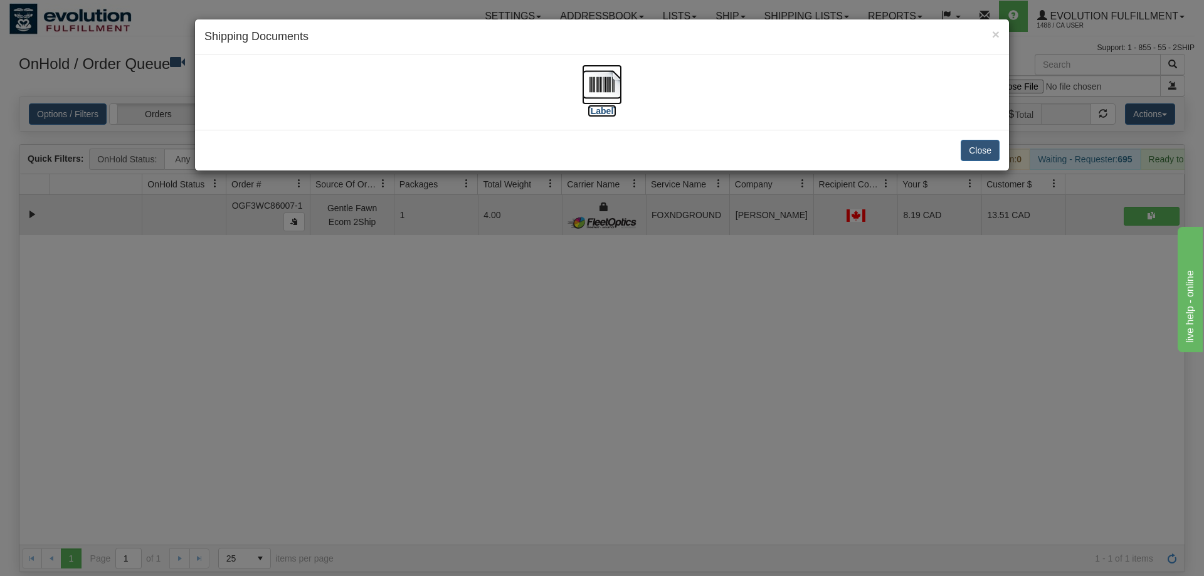
click at [604, 98] on img at bounding box center [602, 85] width 40 height 40
click at [821, 192] on div "× Shipping Documents [Label] Close" at bounding box center [602, 288] width 1204 height 576
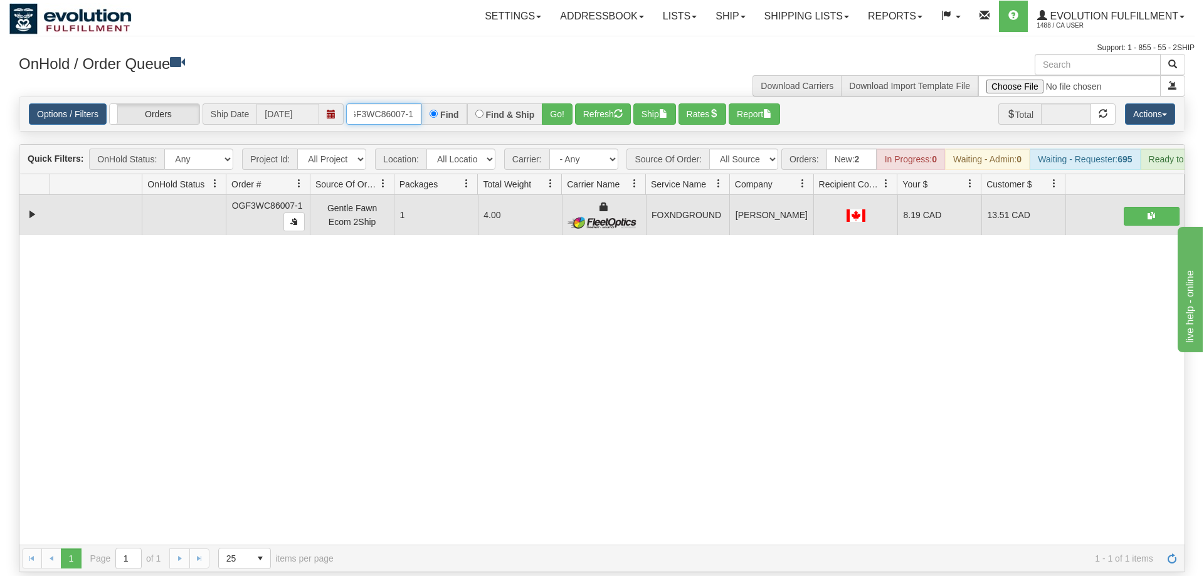
click at [391, 103] on input "OGF3WC86007-1" at bounding box center [383, 113] width 75 height 21
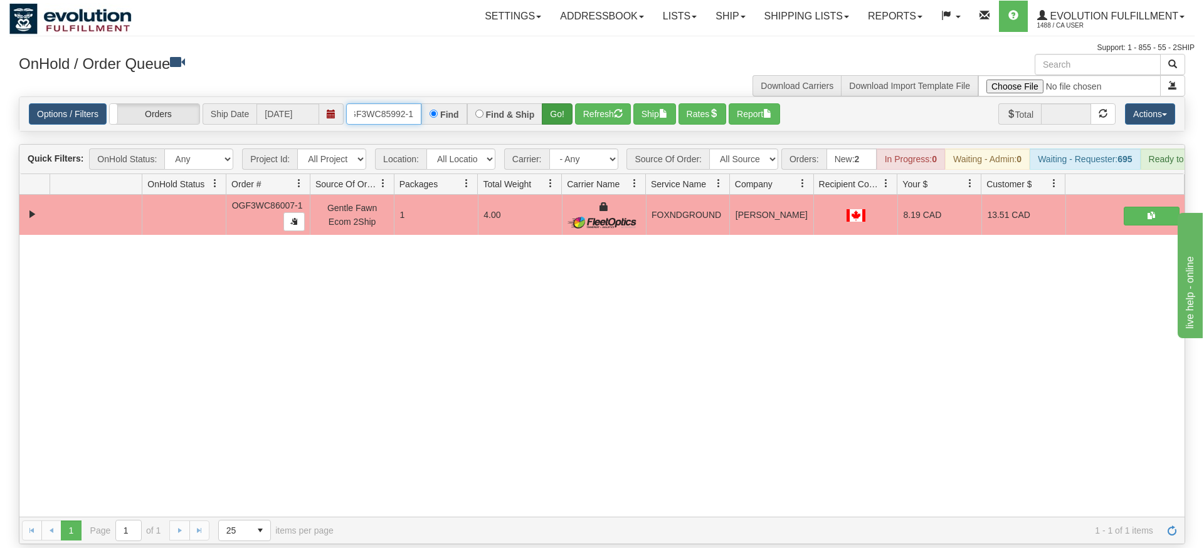
type input "OGF3WC85992-1"
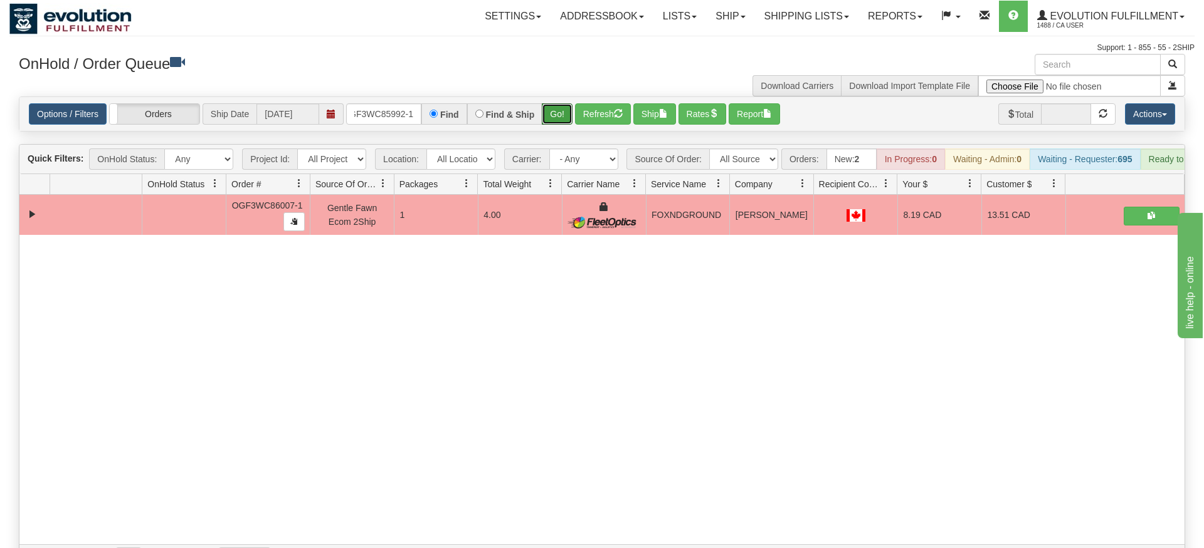
drag, startPoint x: 554, startPoint y: 92, endPoint x: 557, endPoint y: 113, distance: 22.2
click at [556, 118] on div "Is equal to Is not equal to Contains Does not contains CAD USD EUR ZAR [PERSON_…" at bounding box center [601, 335] width 1185 height 476
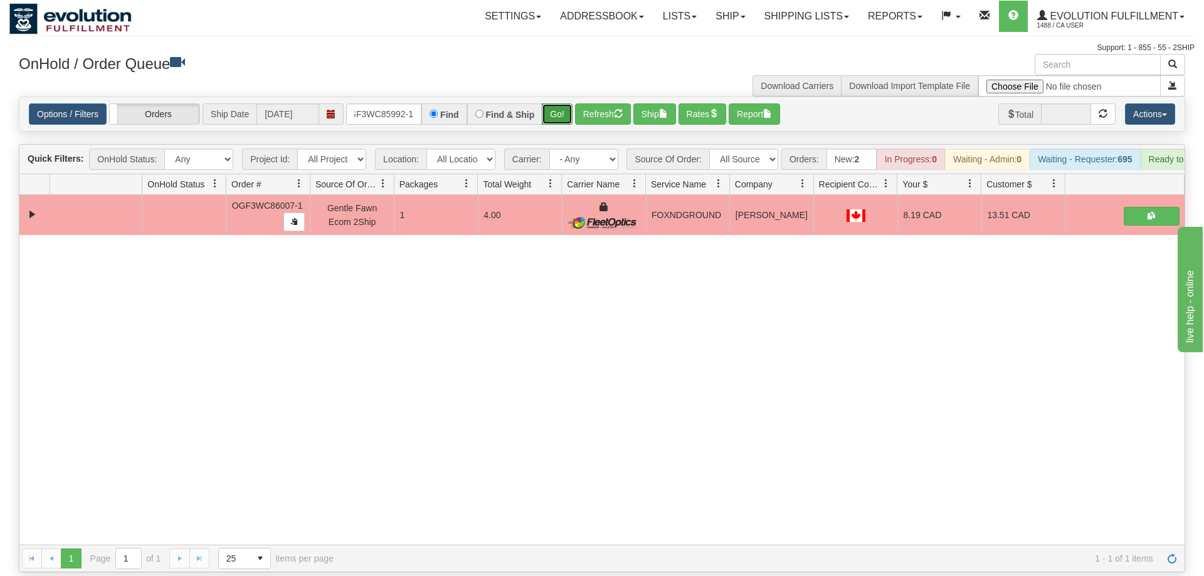
click at [560, 103] on button "Go!" at bounding box center [557, 113] width 31 height 21
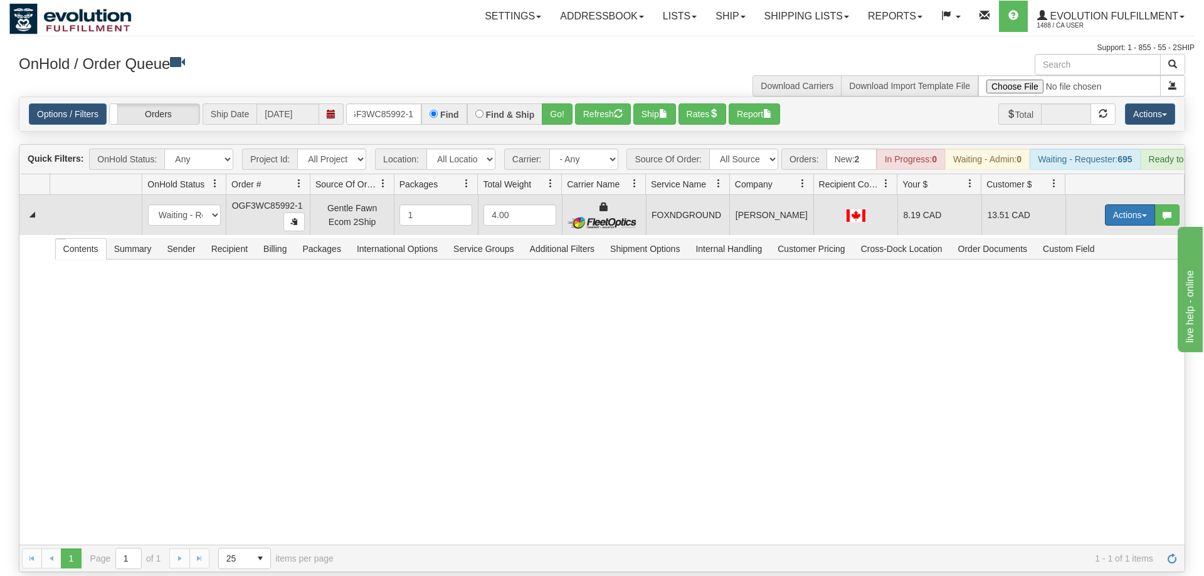
click at [1146, 204] on button "Actions" at bounding box center [1130, 214] width 50 height 21
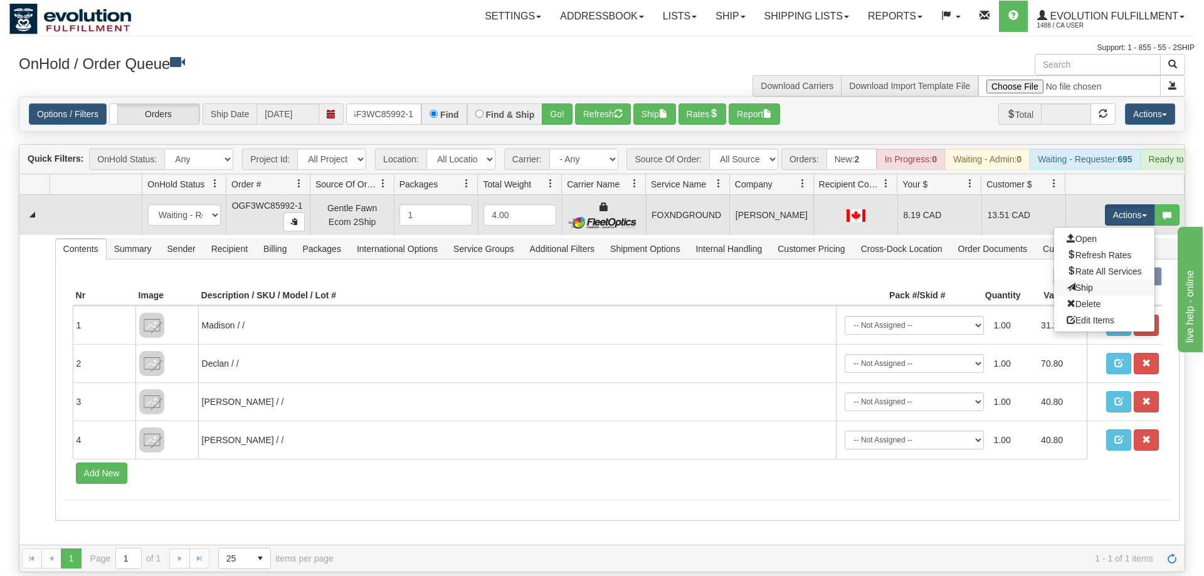
click at [1090, 280] on link "Ship" at bounding box center [1104, 288] width 100 height 16
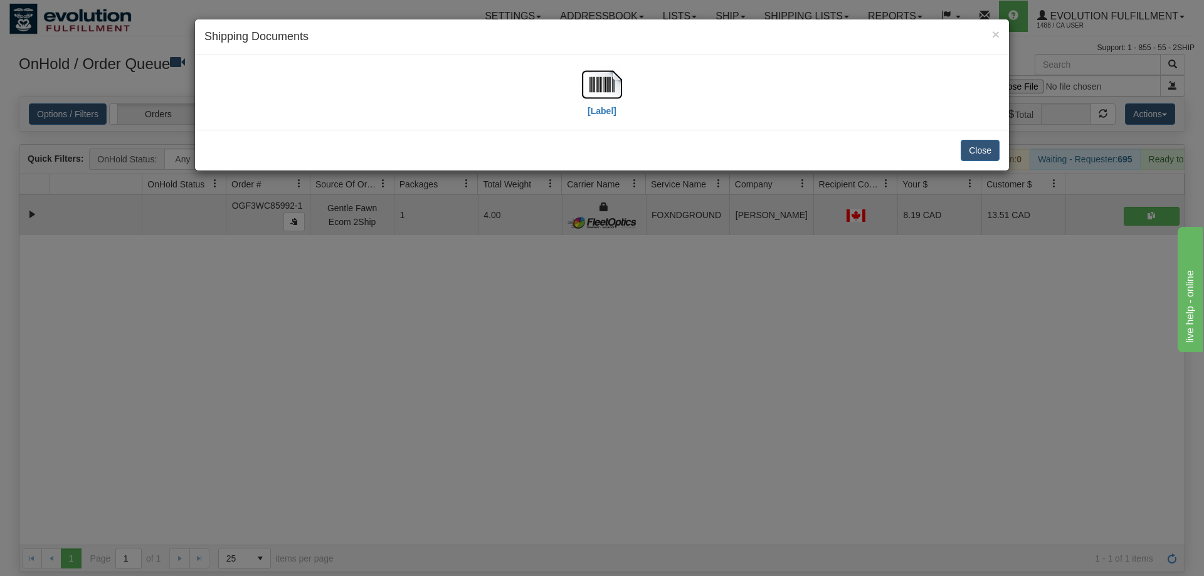
click at [622, 81] on div "[Label]" at bounding box center [601, 93] width 795 height 56
click at [597, 100] on img at bounding box center [602, 85] width 40 height 40
click at [767, 328] on div "× Shipping Documents [Label] Close" at bounding box center [602, 288] width 1204 height 576
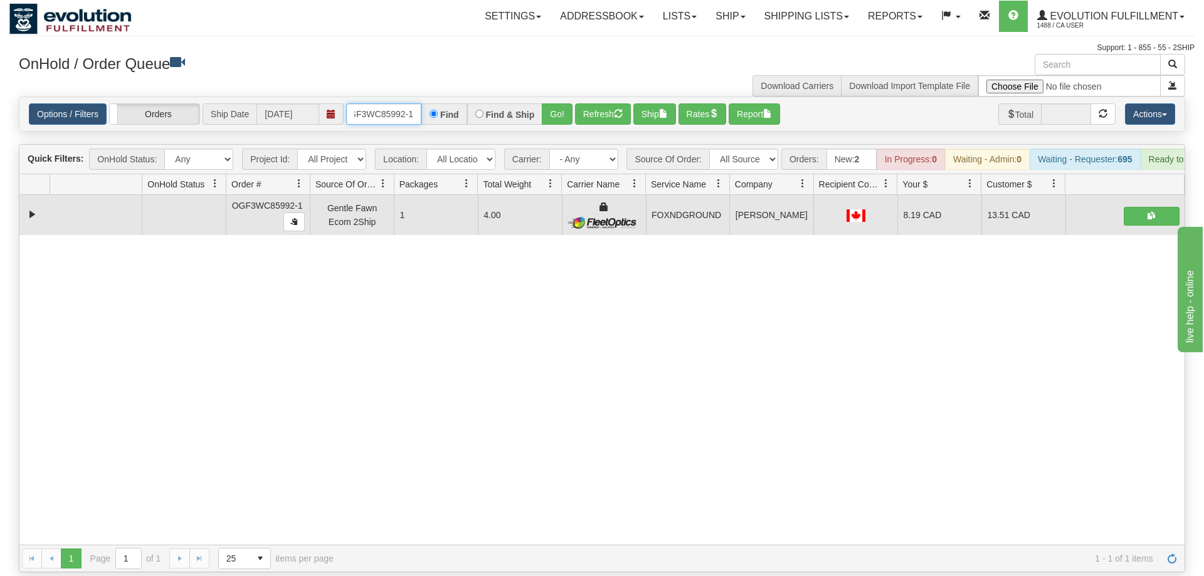
click at [401, 103] on input "OGF3WC85992-1" at bounding box center [383, 113] width 75 height 21
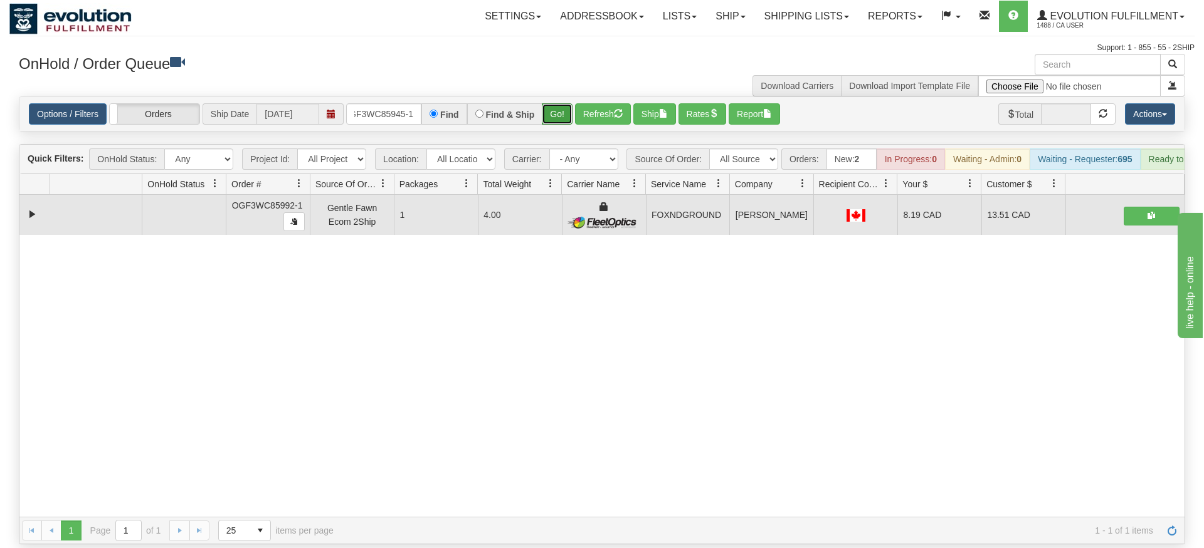
drag, startPoint x: 560, startPoint y: 94, endPoint x: 556, endPoint y: 103, distance: 10.4
click at [560, 120] on div "Is equal to Is not equal to Contains Does not contains CAD USD EUR ZAR [PERSON_…" at bounding box center [601, 321] width 1185 height 448
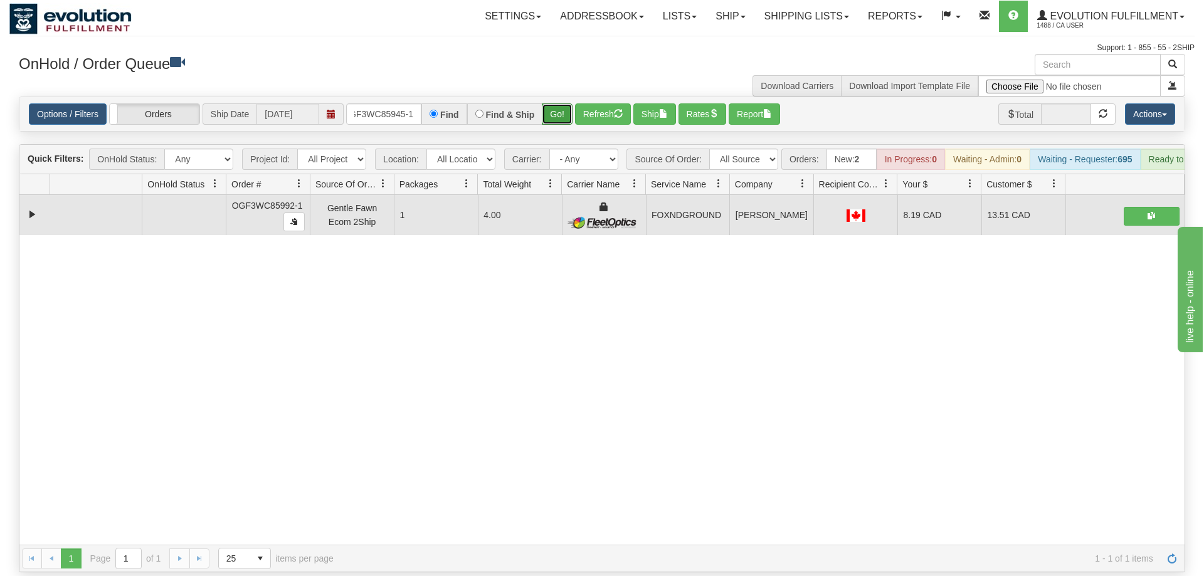
click at [557, 103] on button "Go!" at bounding box center [557, 113] width 31 height 21
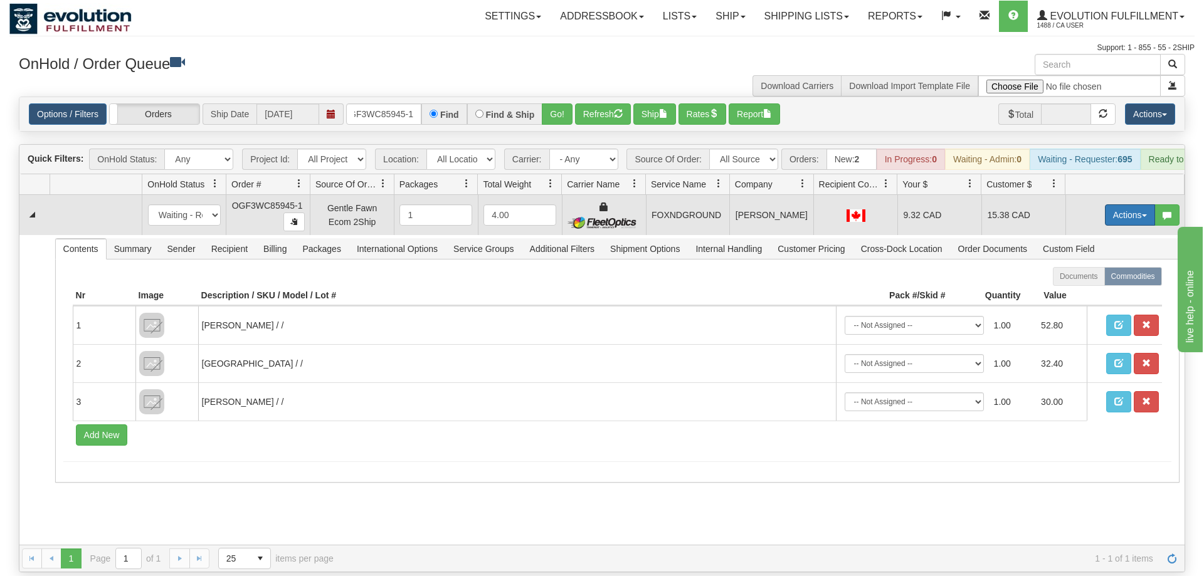
click at [1105, 204] on button "Actions" at bounding box center [1130, 214] width 50 height 21
click at [1089, 283] on span "Ship" at bounding box center [1079, 288] width 26 height 10
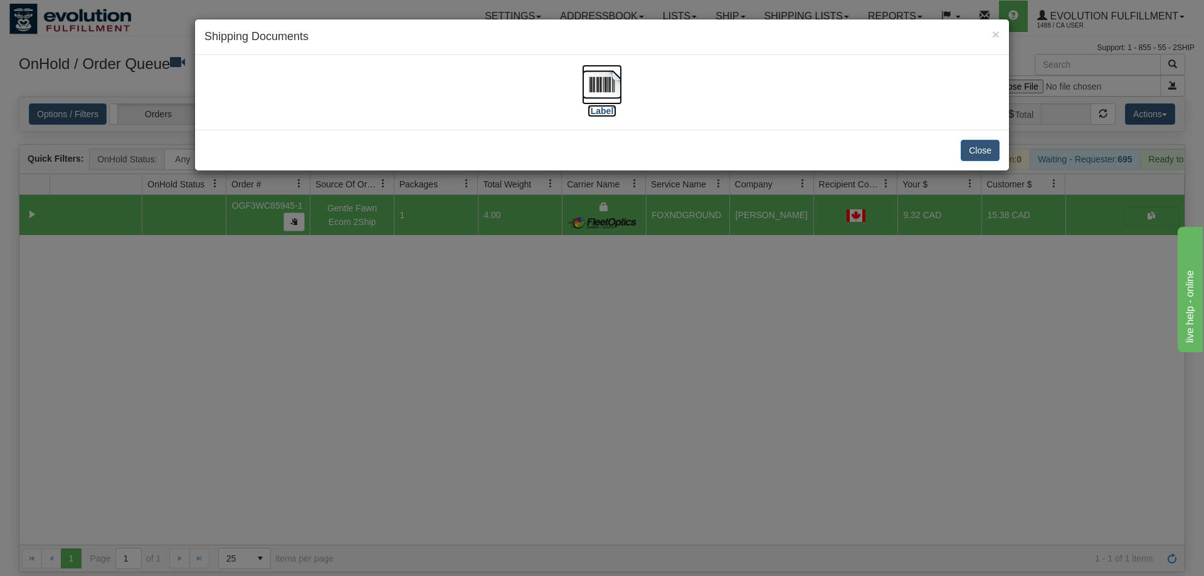
click at [617, 81] on img at bounding box center [602, 85] width 40 height 40
click at [684, 346] on div "× Shipping Documents [Label] Close" at bounding box center [602, 288] width 1204 height 576
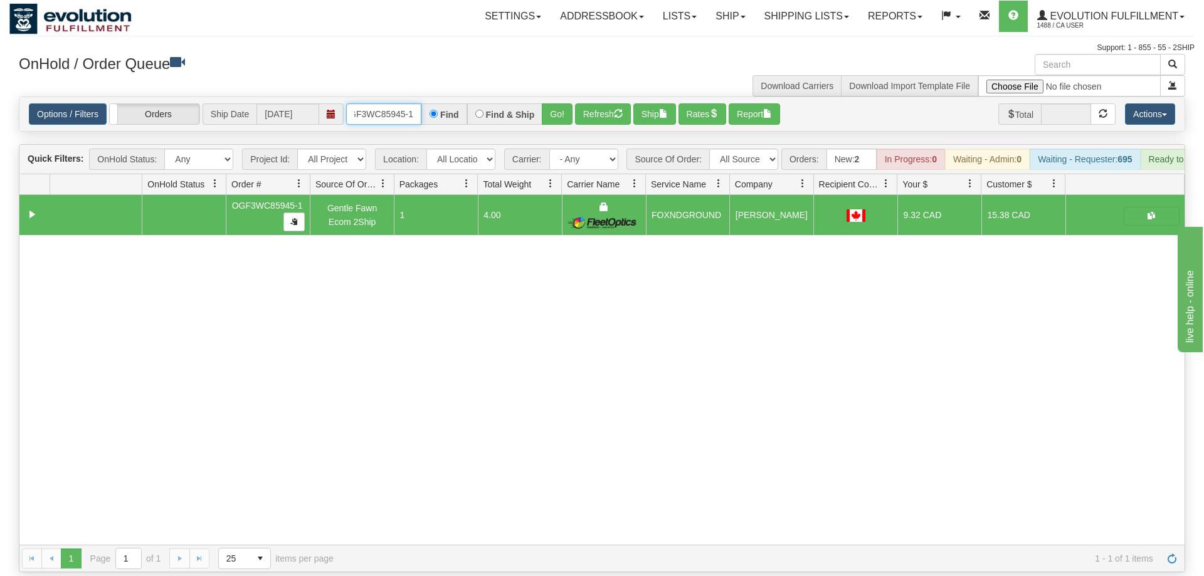
click at [395, 103] on input "OGF3WC85945-1" at bounding box center [383, 113] width 75 height 21
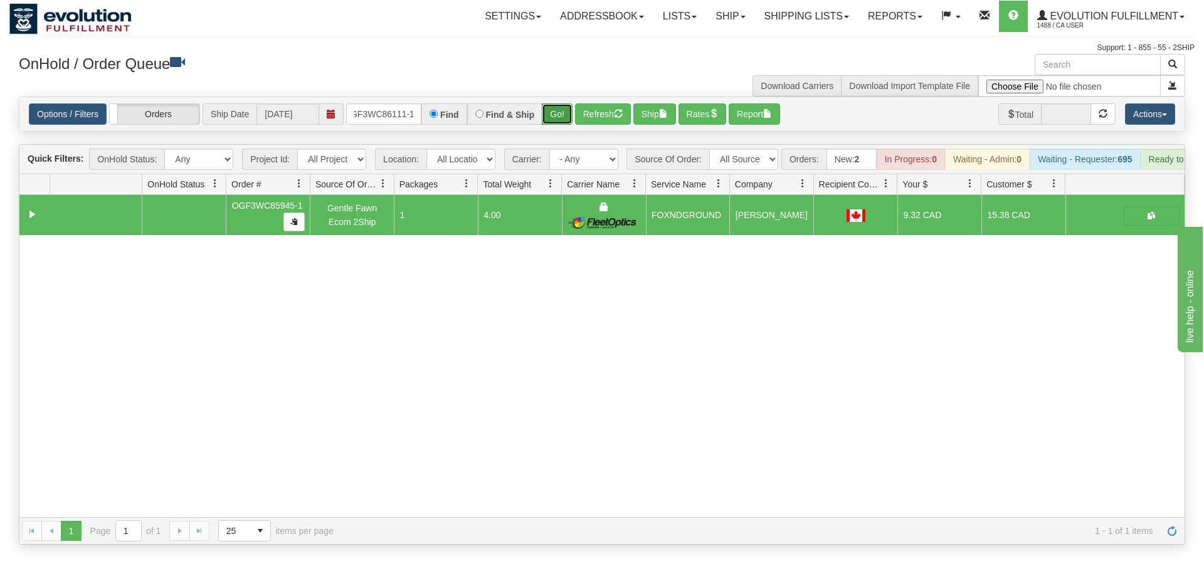
click at [562, 123] on div "Is equal to Is not equal to Contains Does not contains CAD USD EUR ZAR [PERSON_…" at bounding box center [601, 321] width 1185 height 448
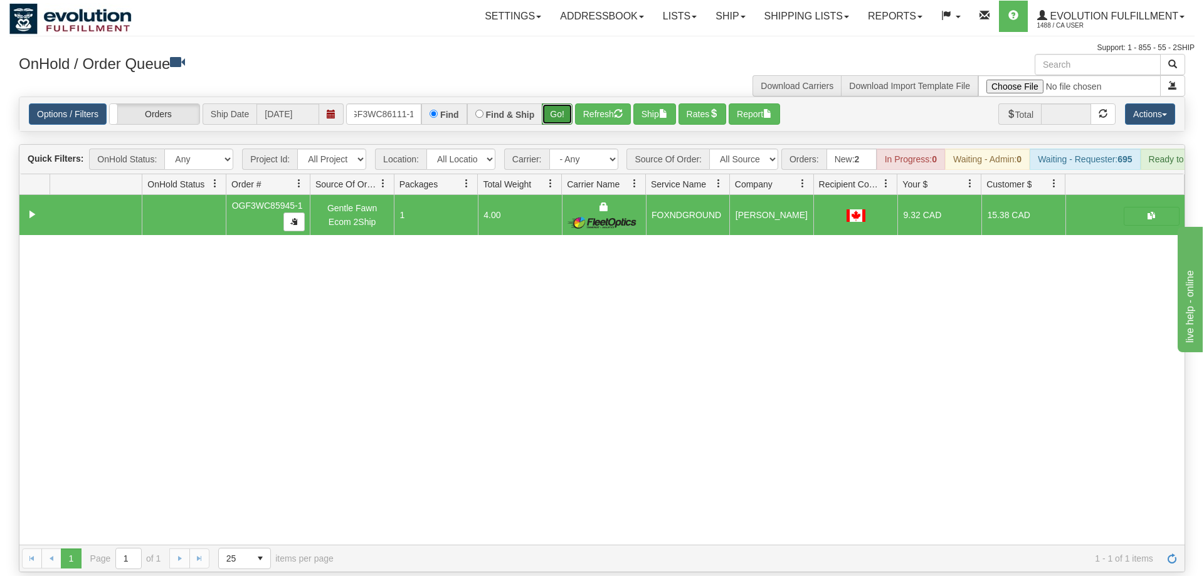
click at [552, 103] on button "Go!" at bounding box center [557, 113] width 31 height 21
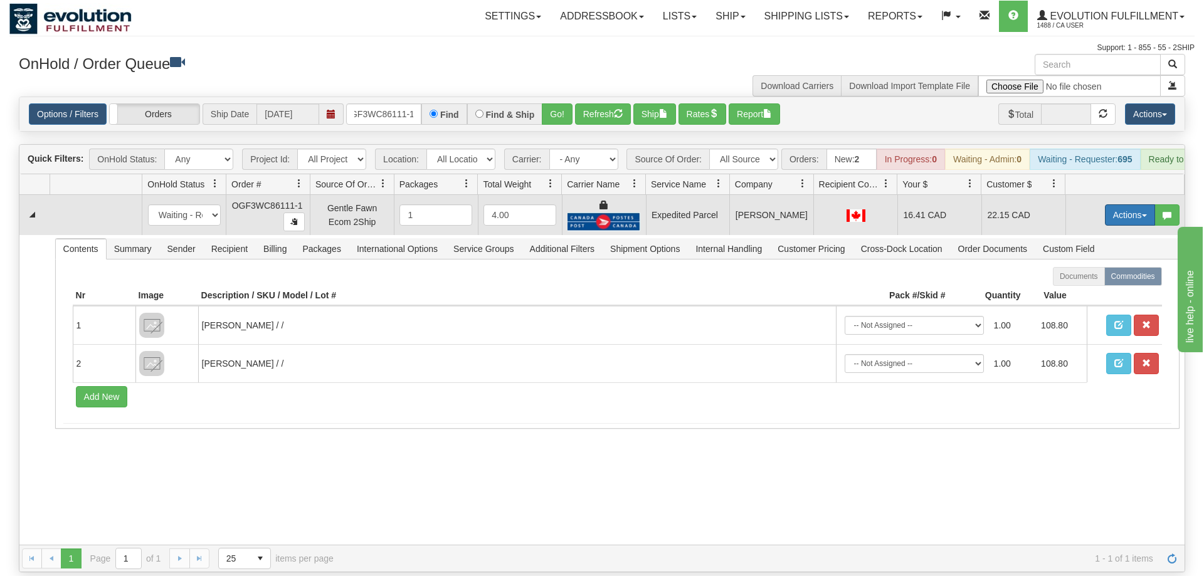
click at [1130, 204] on button "Actions" at bounding box center [1130, 214] width 50 height 21
click at [1092, 280] on link "Ship" at bounding box center [1104, 288] width 100 height 16
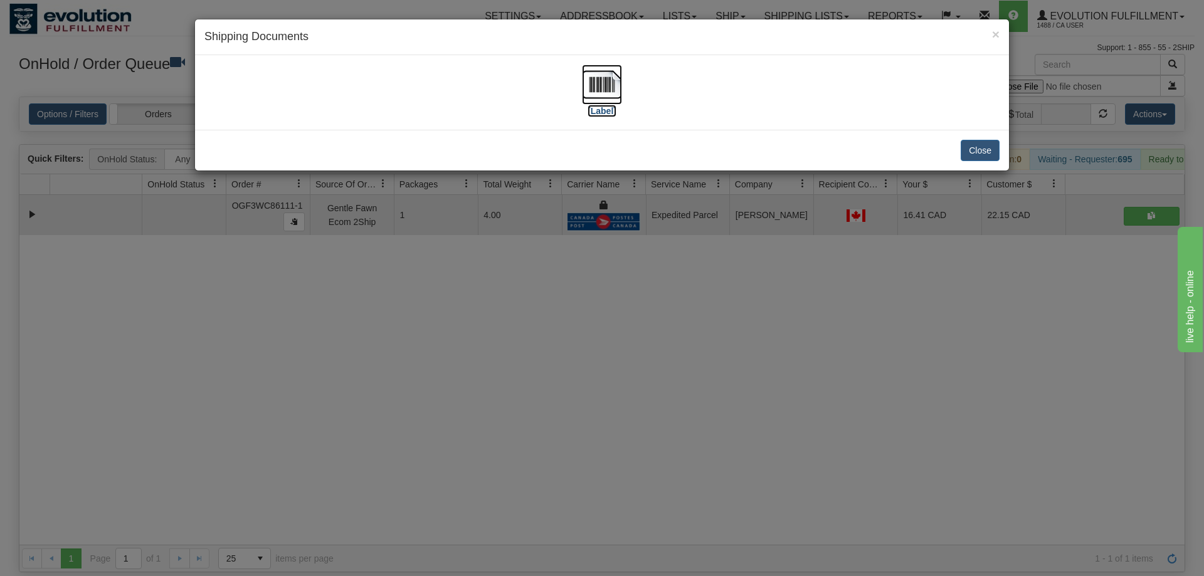
click at [609, 108] on label "[Label]" at bounding box center [601, 111] width 29 height 13
drag, startPoint x: 766, startPoint y: 269, endPoint x: 743, endPoint y: 249, distance: 29.8
click at [759, 262] on div "× Shipping Documents [Label] Close" at bounding box center [602, 288] width 1204 height 576
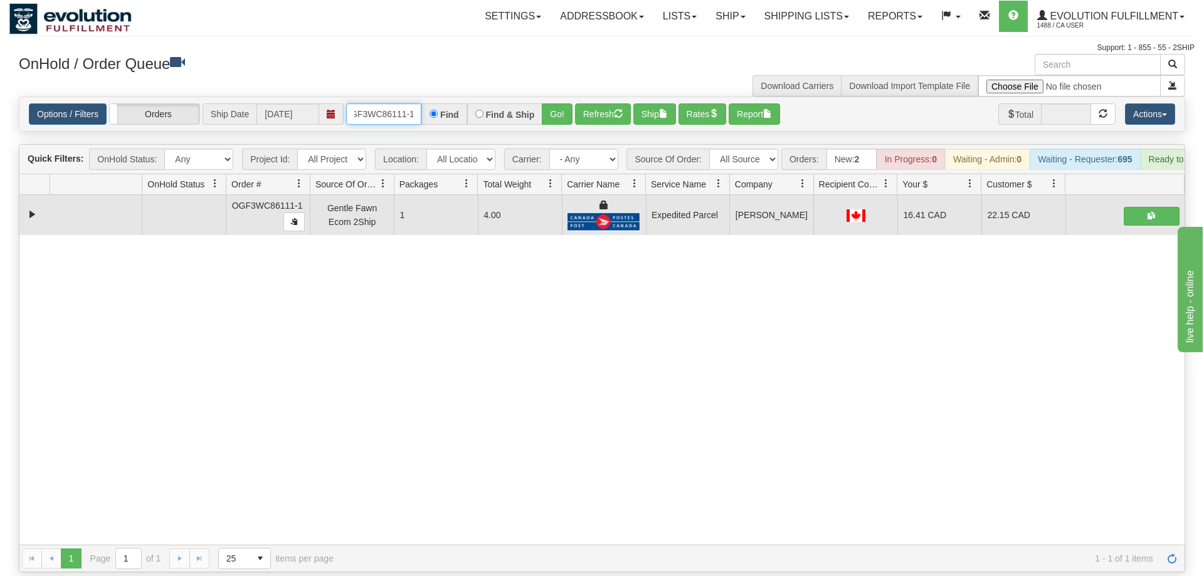
click at [406, 103] on input "oGF3WC86111-1" at bounding box center [383, 113] width 75 height 21
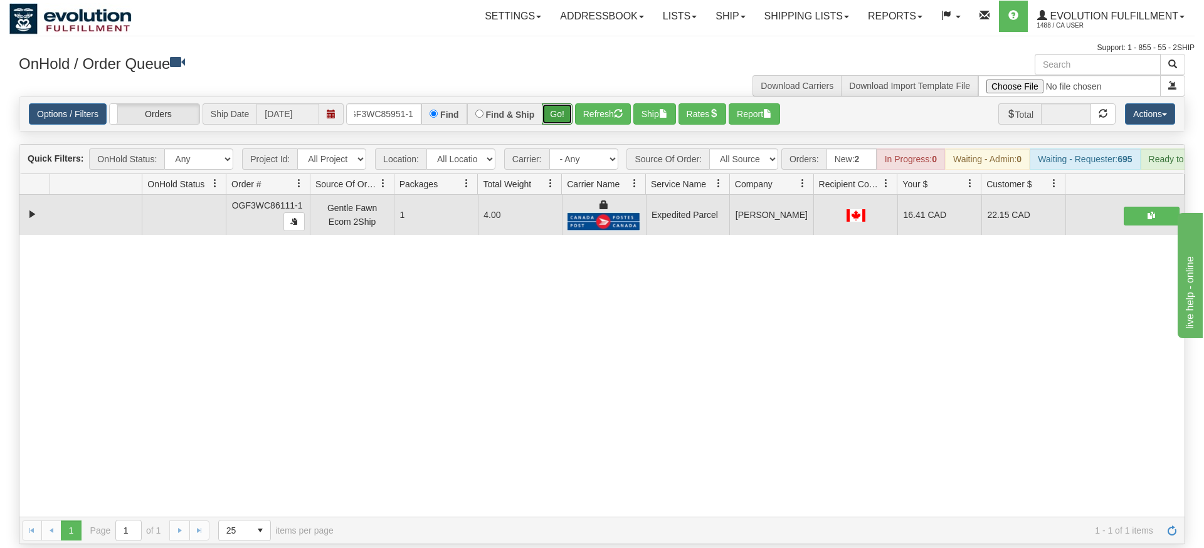
drag, startPoint x: 565, startPoint y: 90, endPoint x: 564, endPoint y: 117, distance: 27.6
click at [564, 117] on div "Is equal to Is not equal to Contains Does not contains CAD USD EUR ZAR [PERSON_…" at bounding box center [601, 321] width 1185 height 448
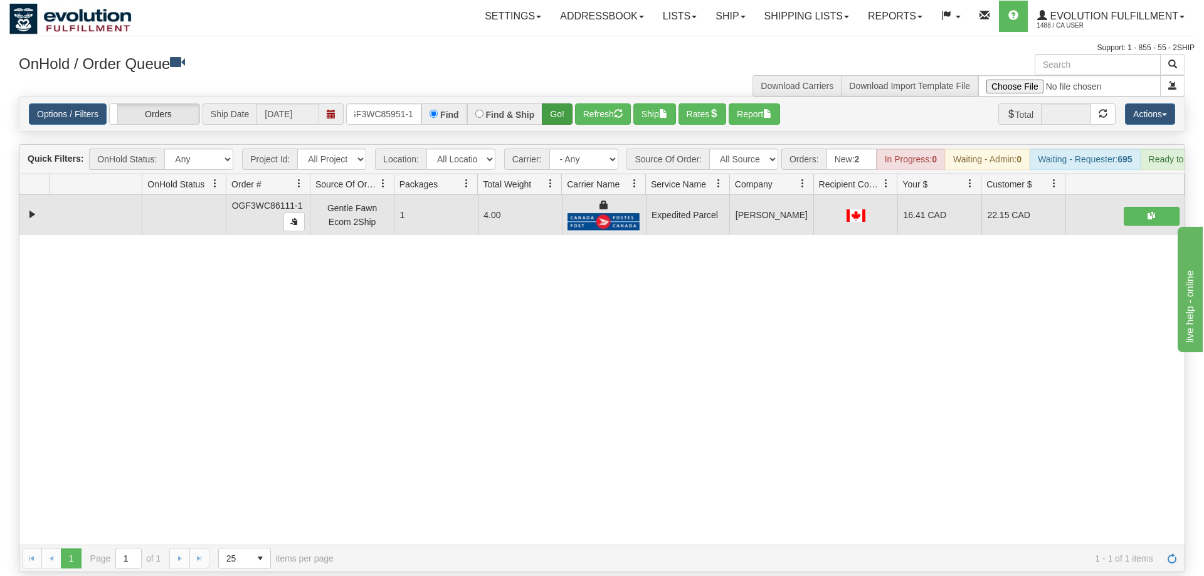
click at [557, 97] on div "Options / Filters Group Shipments Orders Ship Date [DATE] oGF3WC85951-1 Find Fi…" at bounding box center [601, 114] width 1165 height 34
click at [555, 103] on button "Go!" at bounding box center [557, 113] width 31 height 21
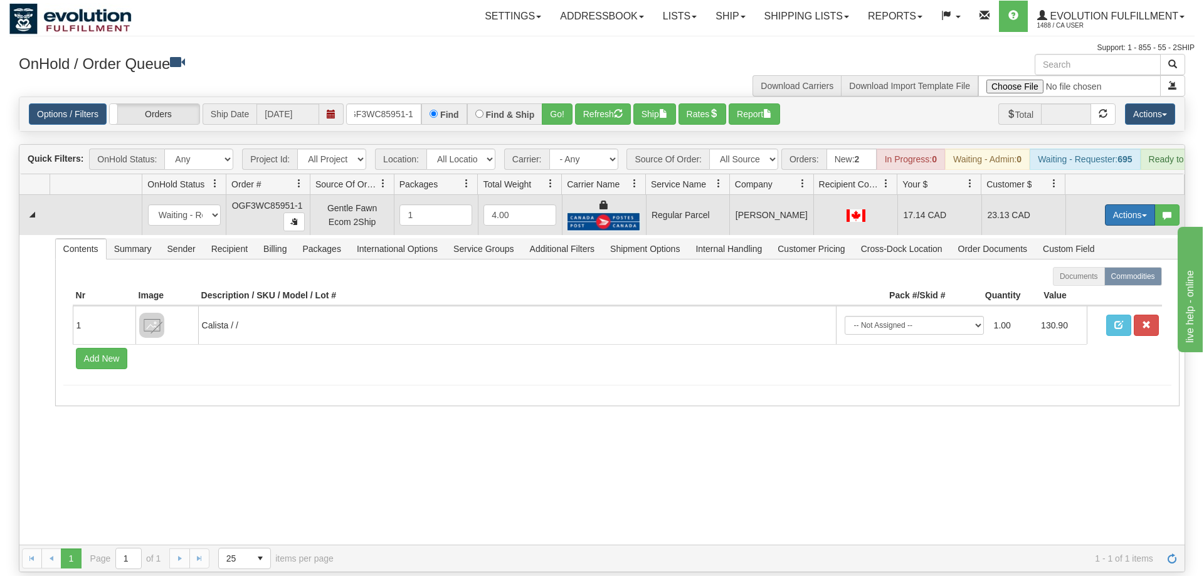
click at [1123, 204] on button "Actions" at bounding box center [1130, 214] width 50 height 21
click at [1104, 266] on span "Rate All Services" at bounding box center [1103, 271] width 75 height 10
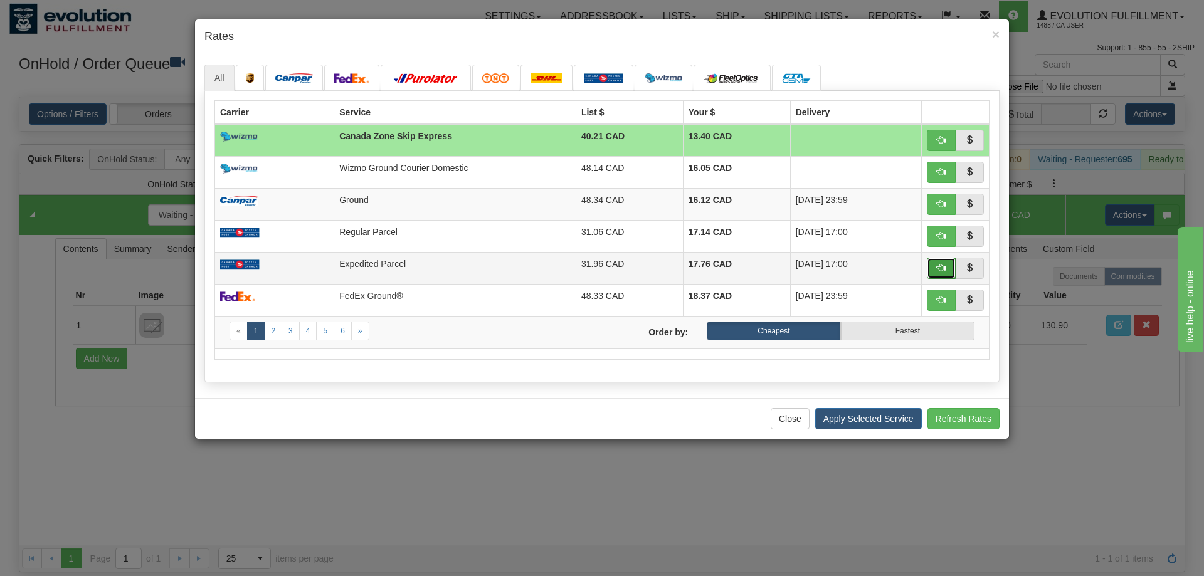
click at [935, 269] on button "button" at bounding box center [940, 268] width 29 height 21
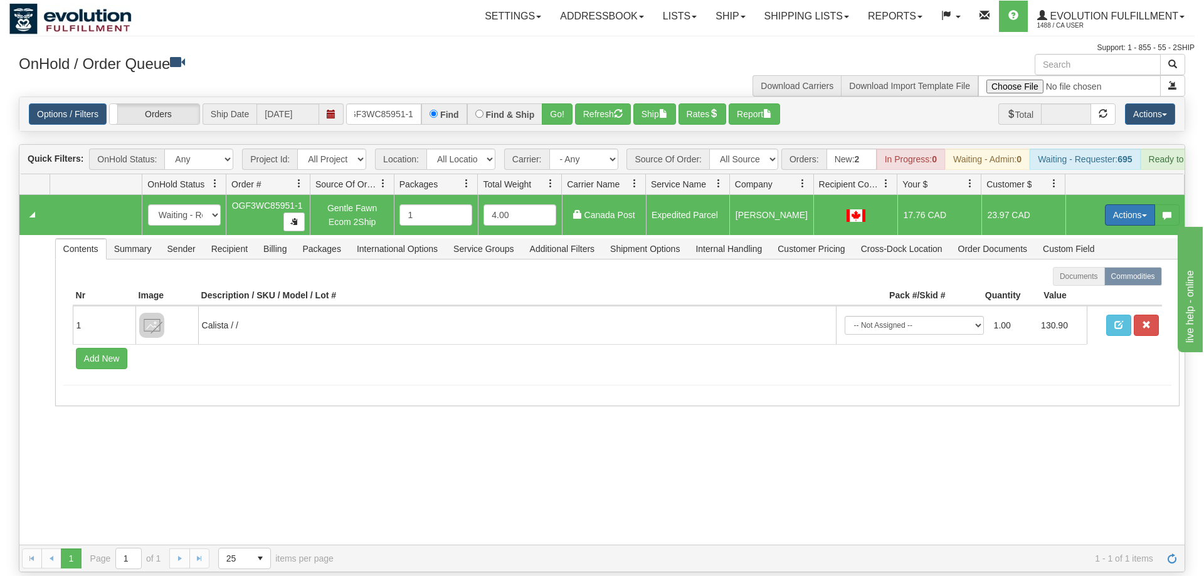
click at [1136, 207] on td "Actions Open Refresh Rates Rate All Services Ship Delete Edit Items" at bounding box center [1124, 215] width 119 height 40
click at [1130, 204] on button "Actions" at bounding box center [1130, 214] width 50 height 21
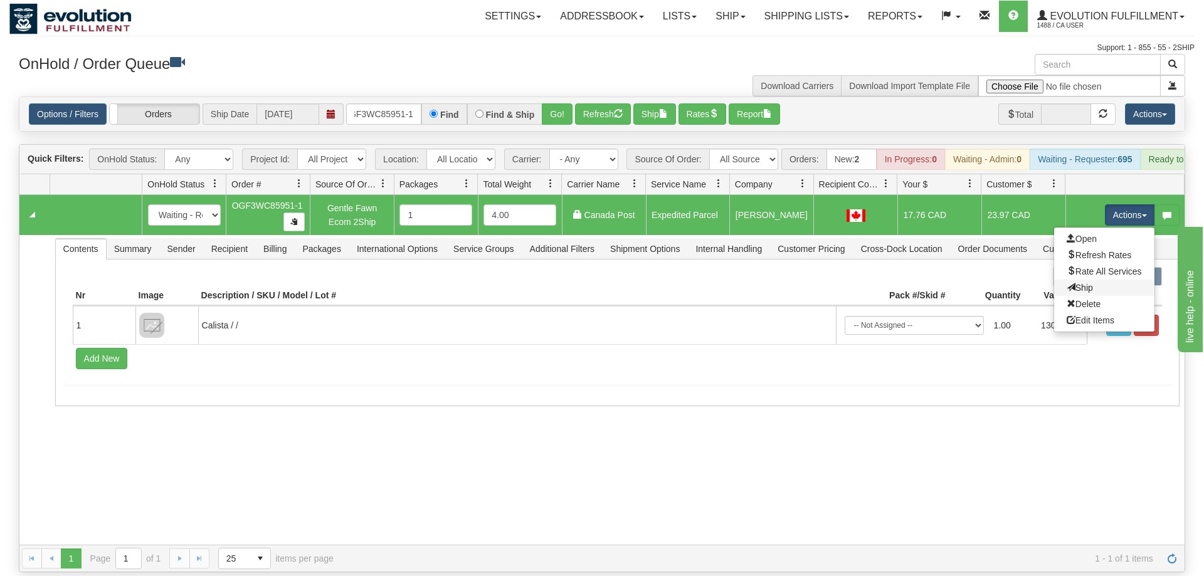
click at [1093, 280] on link "Ship" at bounding box center [1104, 288] width 100 height 16
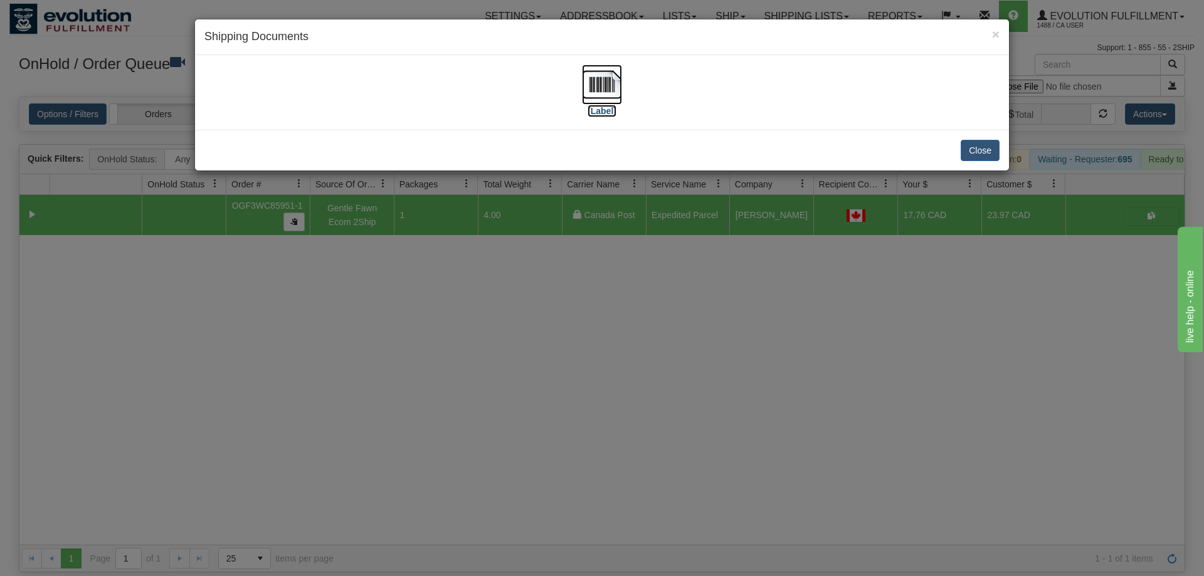
click at [594, 99] on img at bounding box center [602, 85] width 40 height 40
drag, startPoint x: 642, startPoint y: 241, endPoint x: 348, endPoint y: 93, distance: 329.1
click at [634, 234] on div "× Shipping Documents [Label] Close" at bounding box center [602, 288] width 1204 height 576
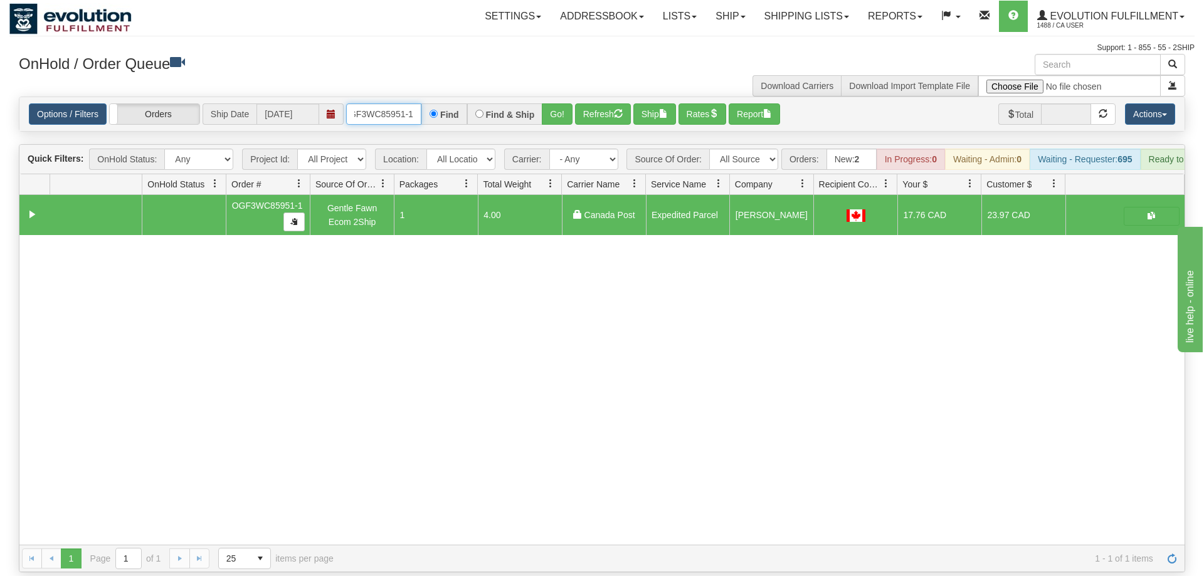
click at [387, 103] on input "oGF3WC85951-1" at bounding box center [383, 113] width 75 height 21
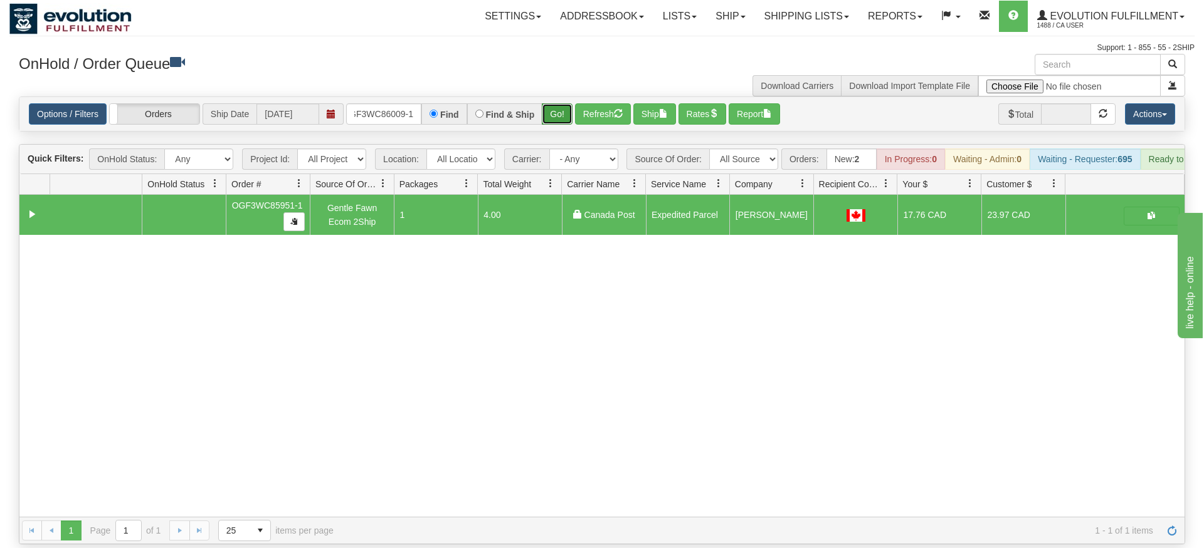
click at [567, 117] on div "Is equal to Is not equal to Contains Does not contains CAD USD EUR ZAR [PERSON_…" at bounding box center [601, 321] width 1185 height 448
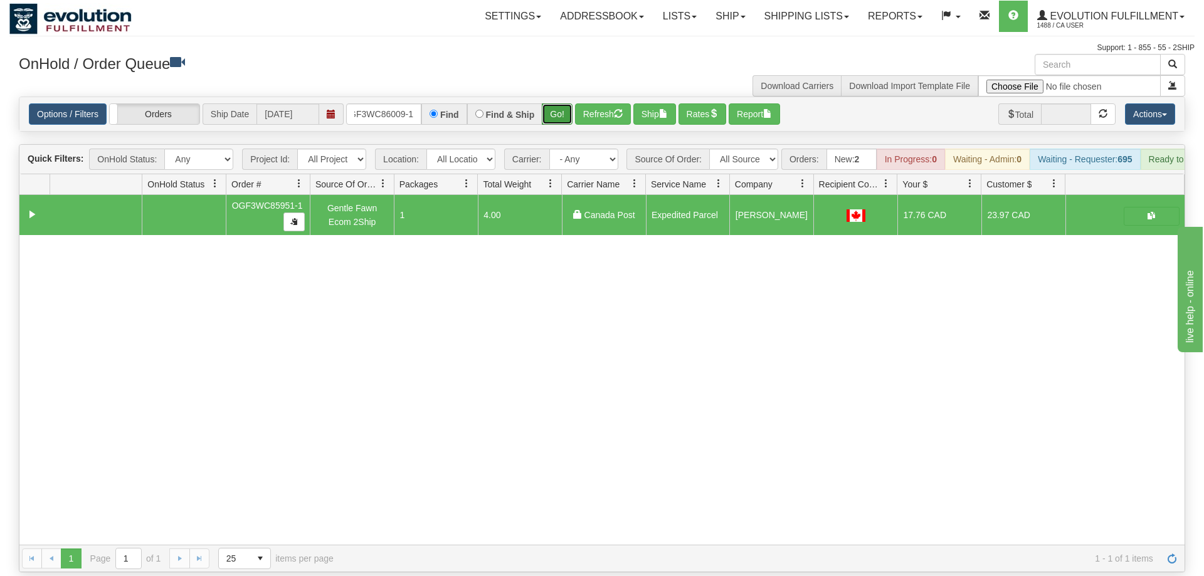
click at [564, 103] on button "Go!" at bounding box center [557, 113] width 31 height 21
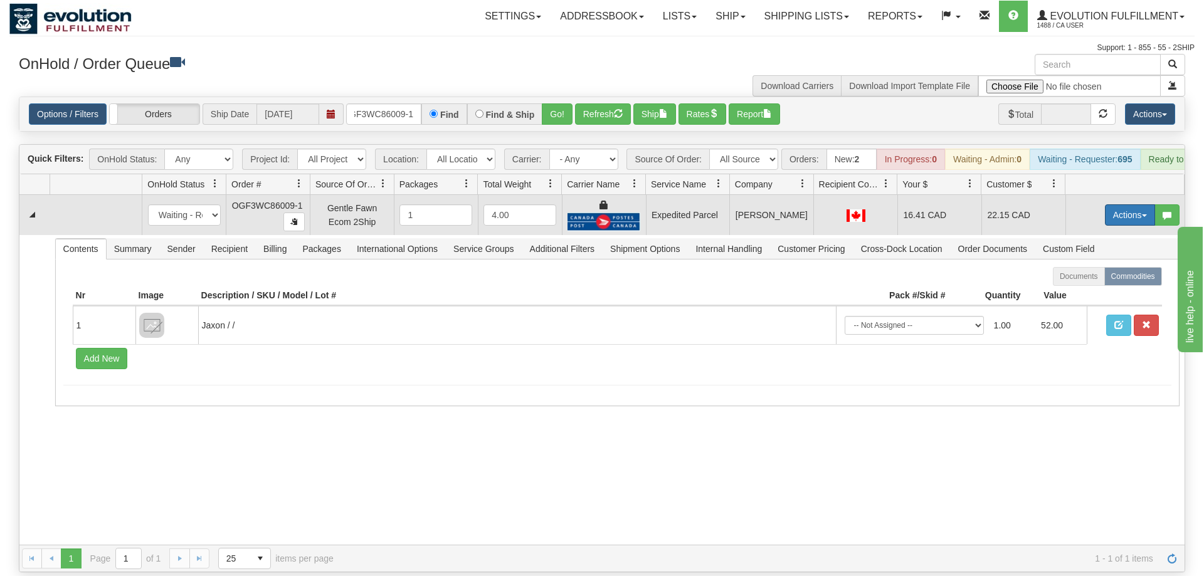
click at [1132, 204] on button "Actions" at bounding box center [1130, 214] width 50 height 21
click at [1099, 280] on link "Ship" at bounding box center [1104, 288] width 100 height 16
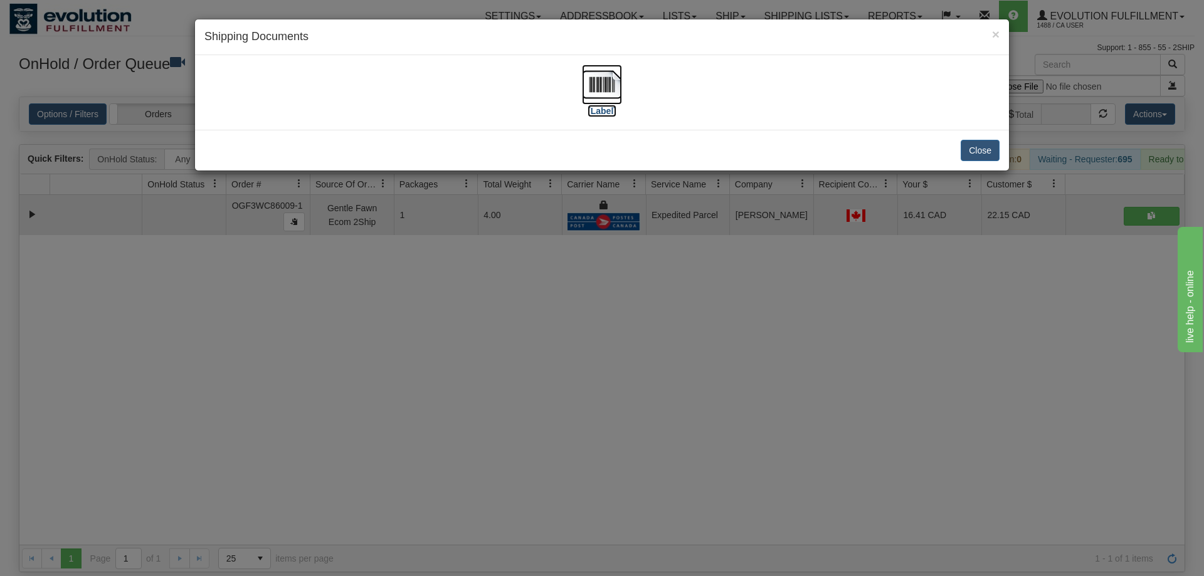
click at [599, 68] on img at bounding box center [602, 85] width 40 height 40
drag, startPoint x: 556, startPoint y: 456, endPoint x: 557, endPoint y: 443, distance: 13.2
click at [556, 454] on div "× Shipping Documents [Label] Close" at bounding box center [602, 288] width 1204 height 576
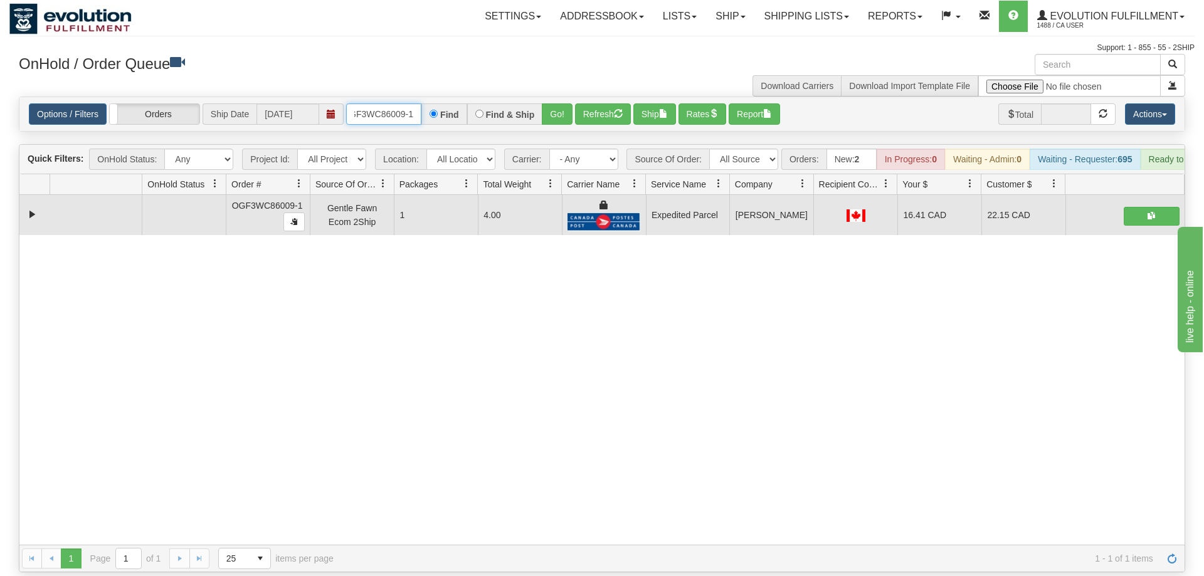
click at [372, 103] on input "OGF3WC86009-1" at bounding box center [383, 113] width 75 height 21
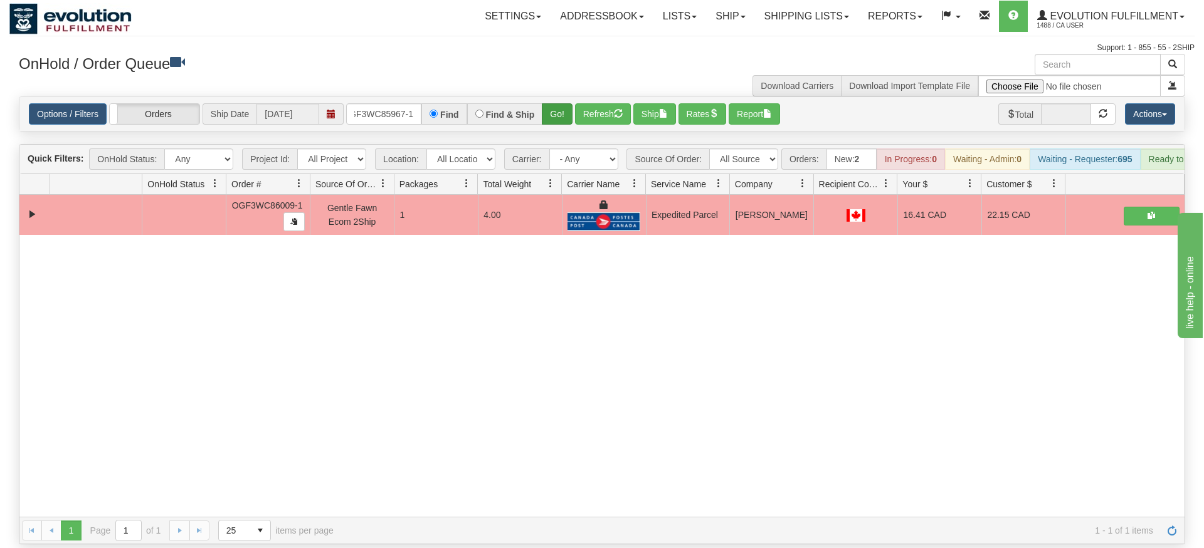
drag, startPoint x: 567, startPoint y: 76, endPoint x: 565, endPoint y: 98, distance: 22.6
click at [567, 102] on div "× Get OnHold Shipments fields - load dt: 374 Get OnHold Shipments fields - tran…" at bounding box center [601, 299] width 1185 height 491
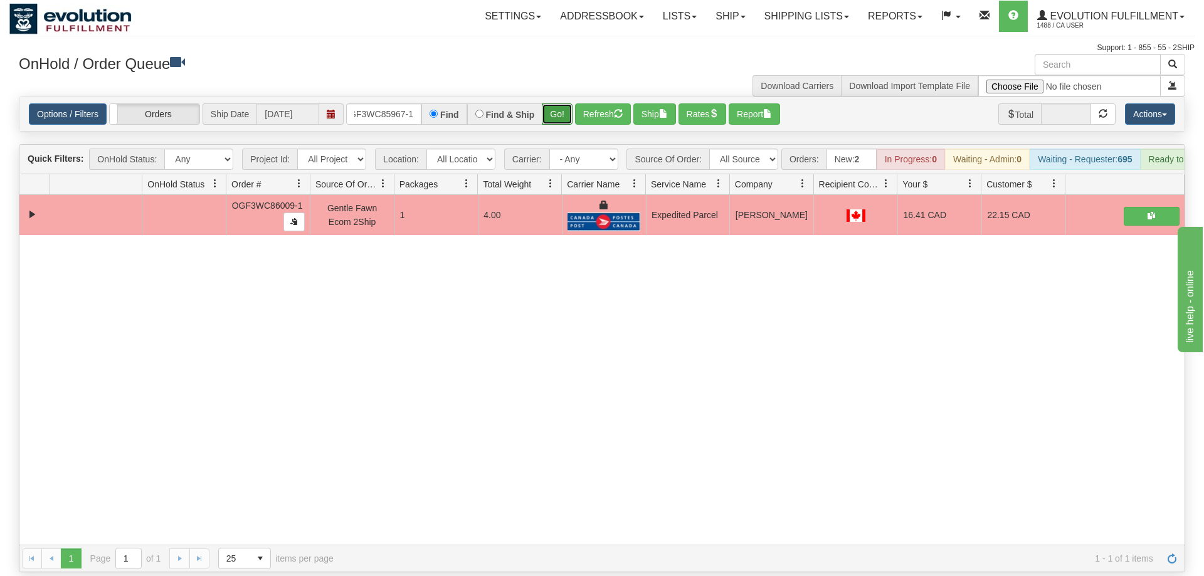
click at [560, 103] on button "Go!" at bounding box center [557, 113] width 31 height 21
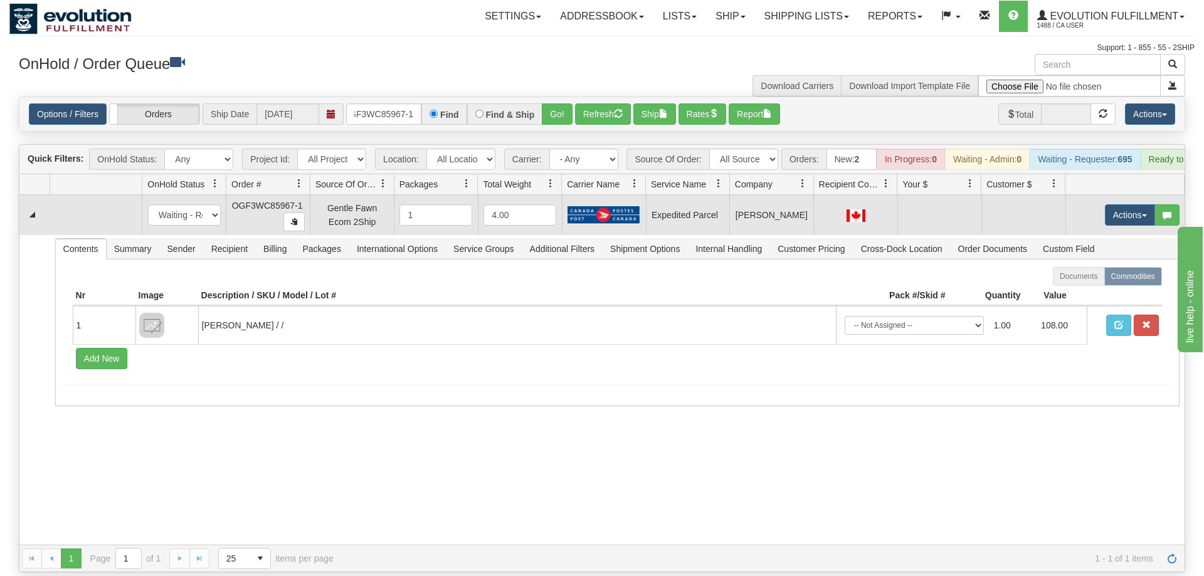
click at [1124, 195] on td "Actions Open Refresh Rates Rate All Services Ship Delete Edit Items" at bounding box center [1124, 215] width 119 height 40
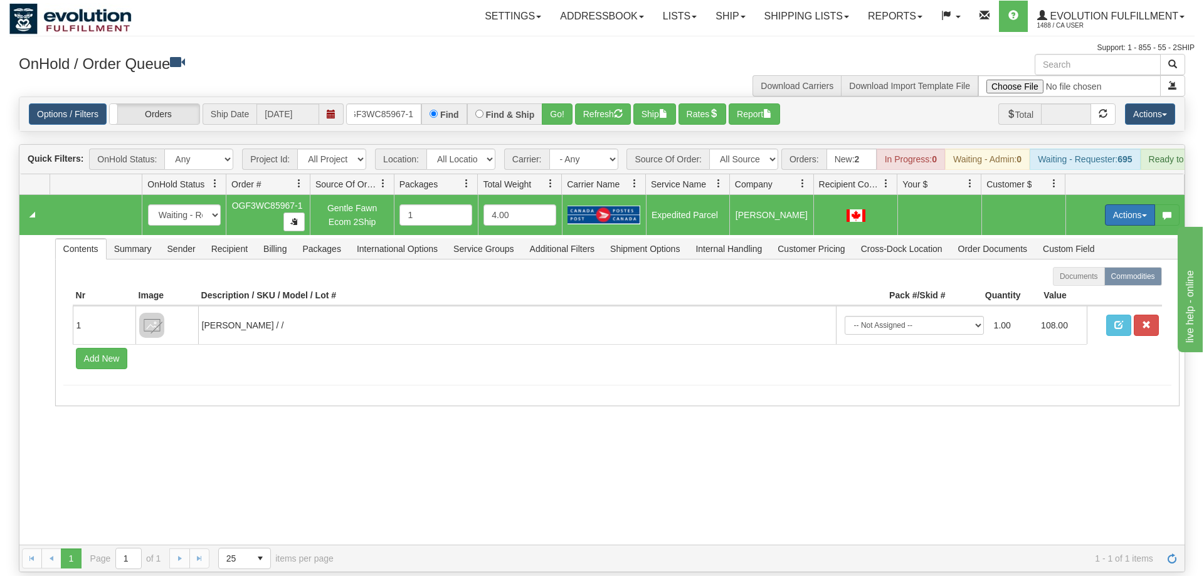
click at [1112, 204] on button "Actions" at bounding box center [1130, 214] width 50 height 21
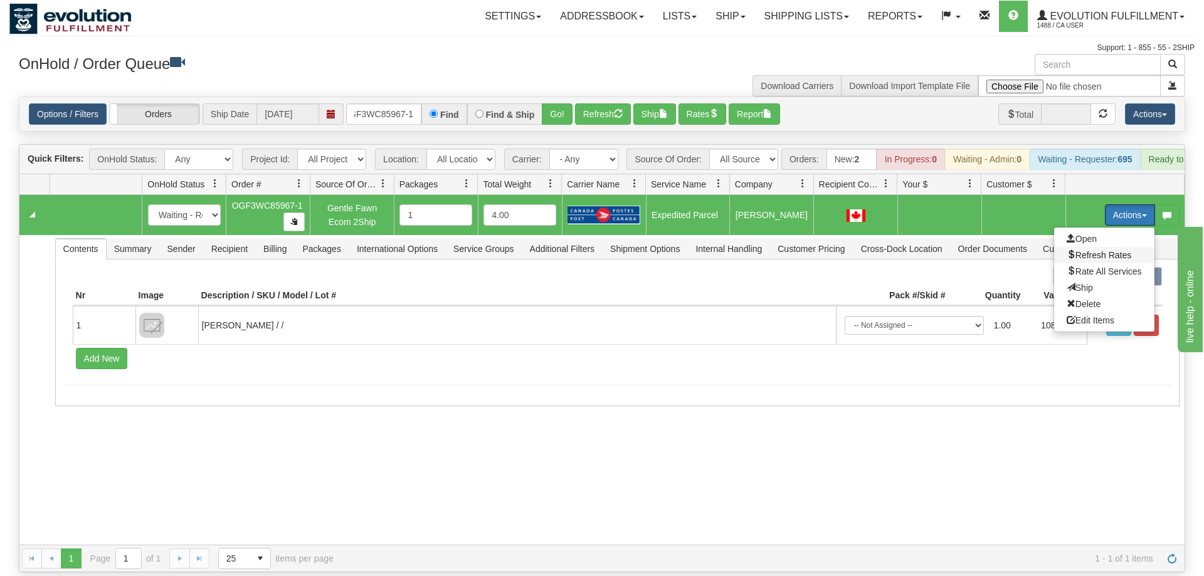
click at [1105, 250] on span "Refresh Rates" at bounding box center [1098, 255] width 65 height 10
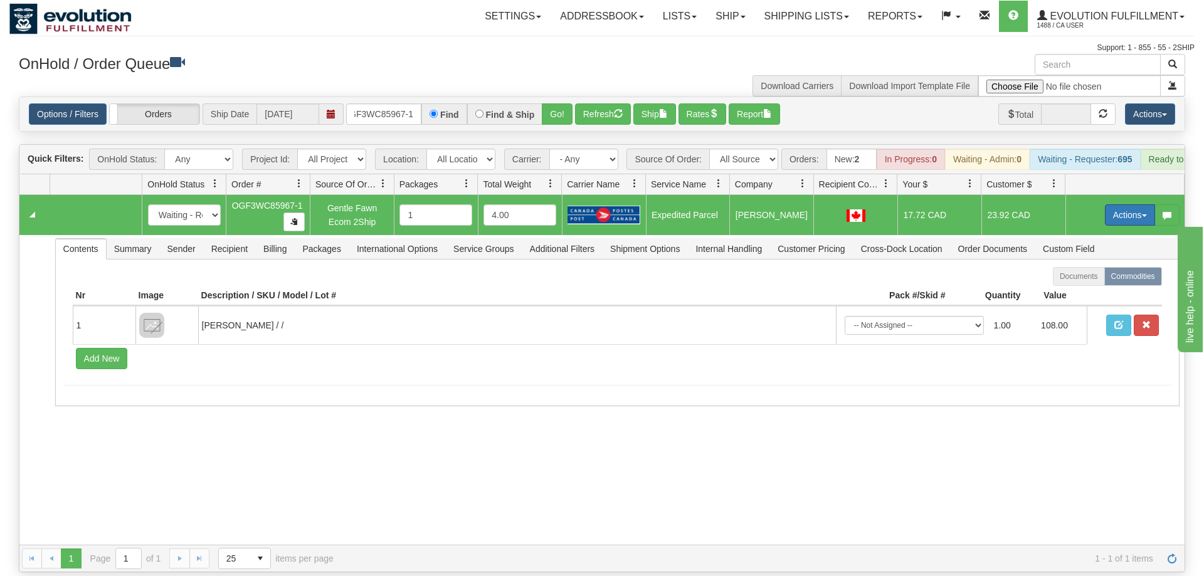
click at [1110, 204] on button "Actions" at bounding box center [1130, 214] width 50 height 21
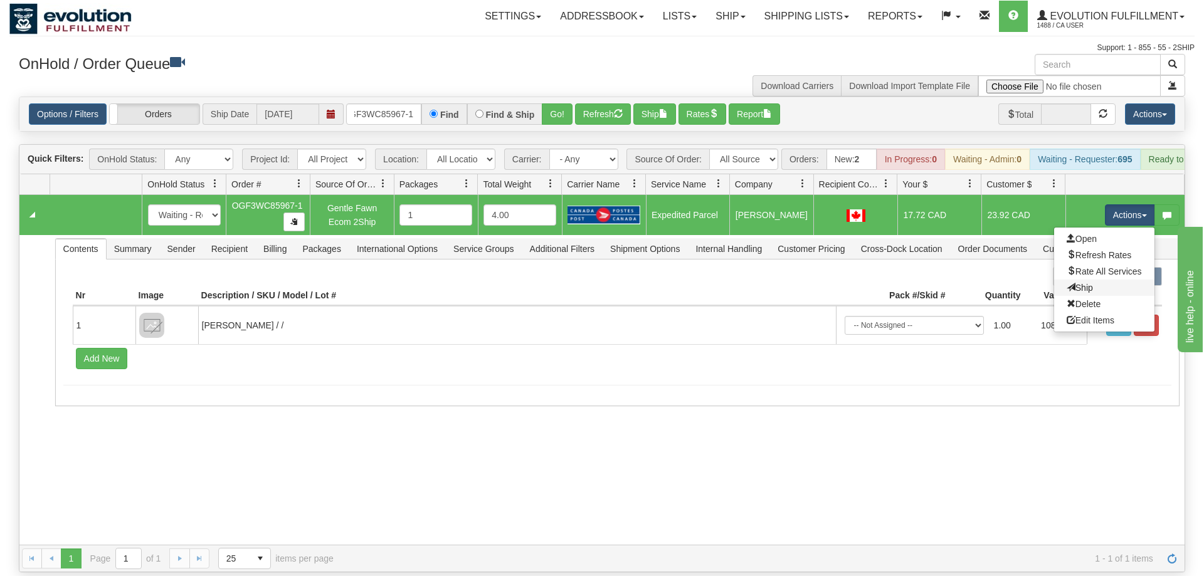
click at [1107, 280] on link "Ship" at bounding box center [1104, 288] width 100 height 16
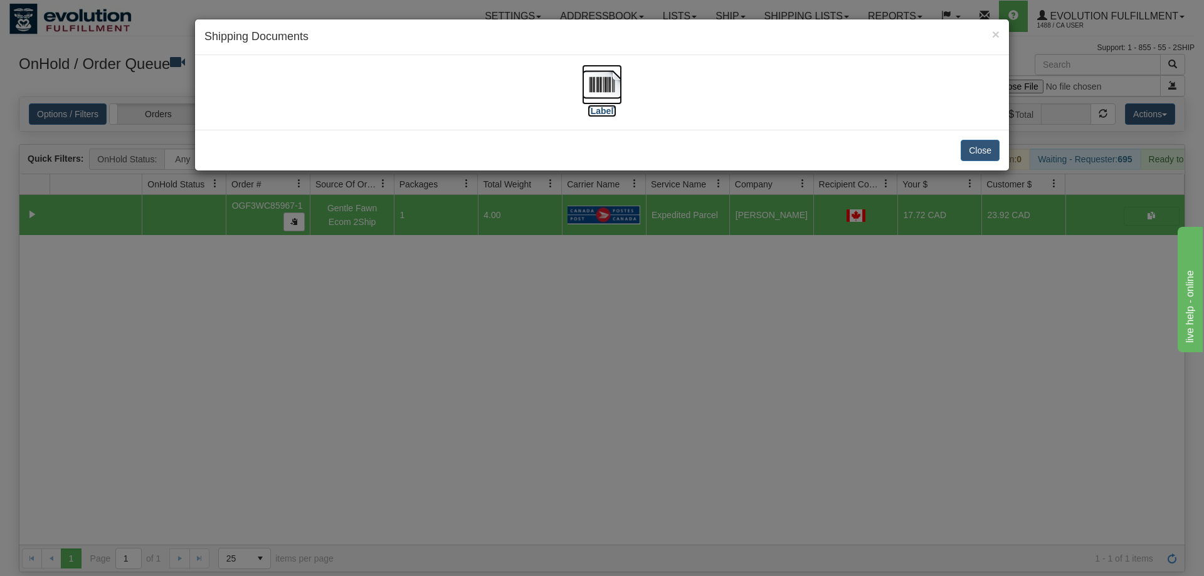
click at [605, 89] on img at bounding box center [602, 85] width 40 height 40
drag, startPoint x: 609, startPoint y: 386, endPoint x: 589, endPoint y: 342, distance: 48.2
click at [606, 377] on div "× Shipping Documents [Label] Close" at bounding box center [602, 288] width 1204 height 576
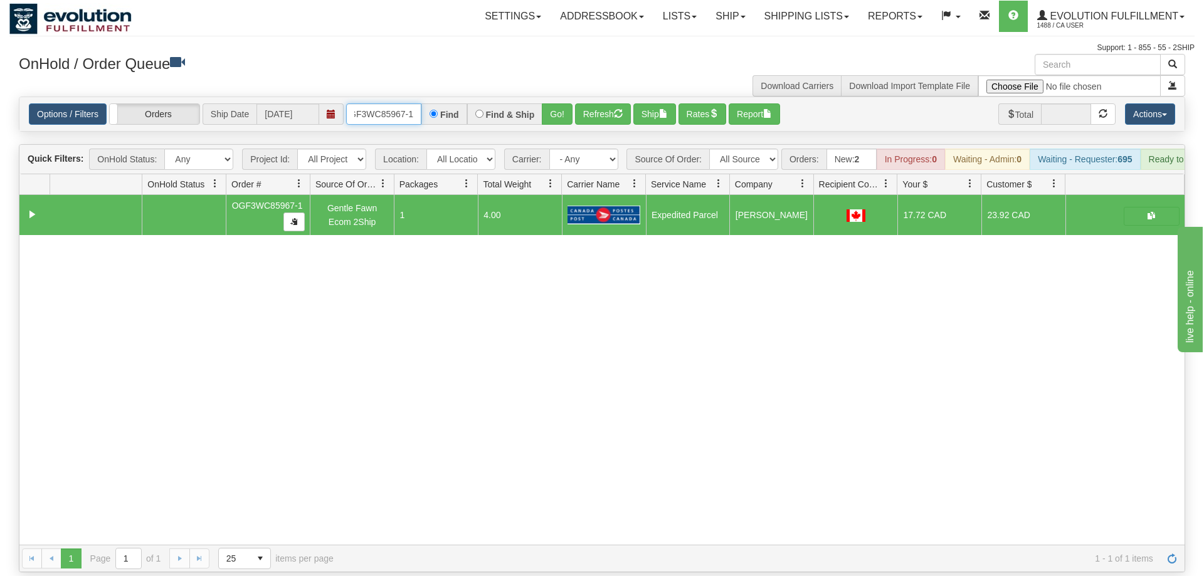
click at [389, 103] on input "OGF3WC85967-1" at bounding box center [383, 113] width 75 height 21
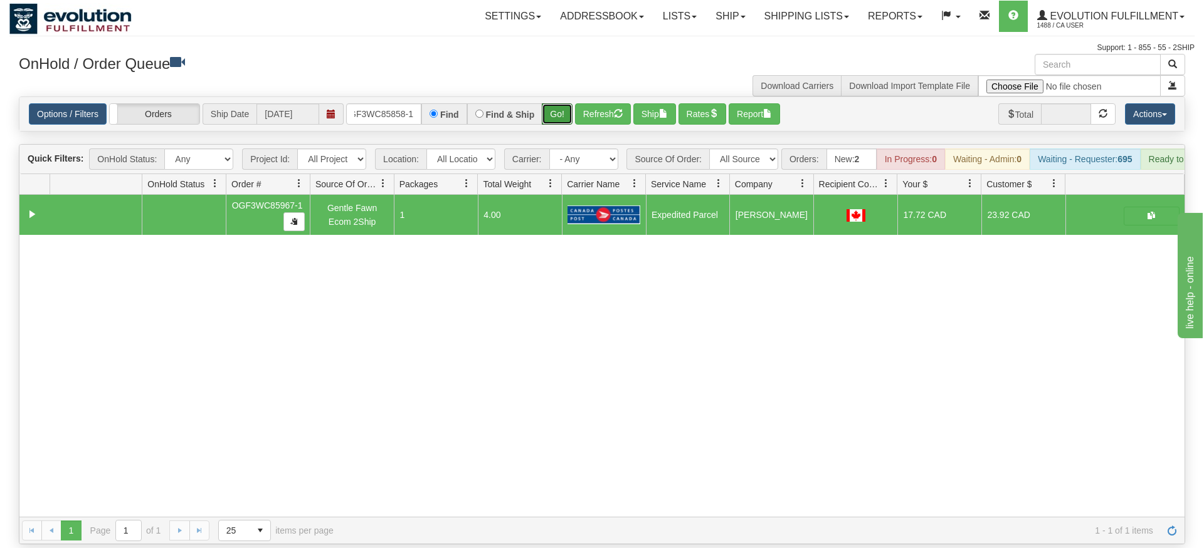
drag, startPoint x: 550, startPoint y: 103, endPoint x: 555, endPoint y: 116, distance: 13.3
click at [550, 129] on div "Is equal to Is not equal to Contains Does not contains CAD USD EUR ZAR [PERSON_…" at bounding box center [601, 321] width 1185 height 448
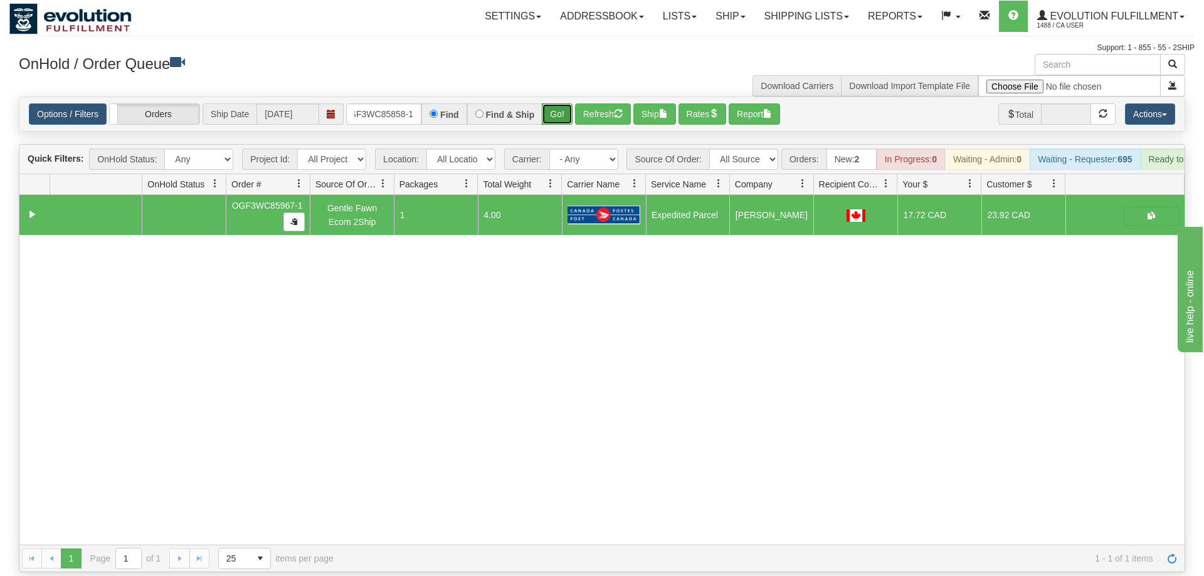
click at [561, 103] on button "Go!" at bounding box center [557, 113] width 31 height 21
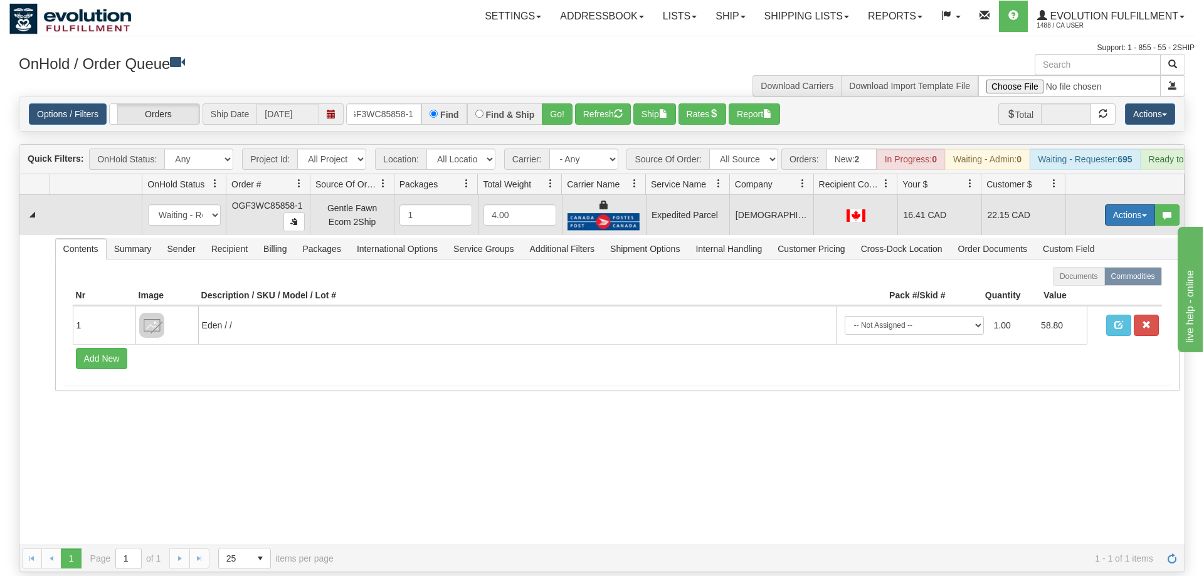
click at [1115, 204] on button "Actions" at bounding box center [1130, 214] width 50 height 21
click at [1107, 280] on link "Ship" at bounding box center [1104, 288] width 100 height 16
click at [1115, 204] on button "Actions" at bounding box center [1130, 214] width 50 height 21
click at [1113, 250] on span "Refresh Rates" at bounding box center [1098, 255] width 65 height 10
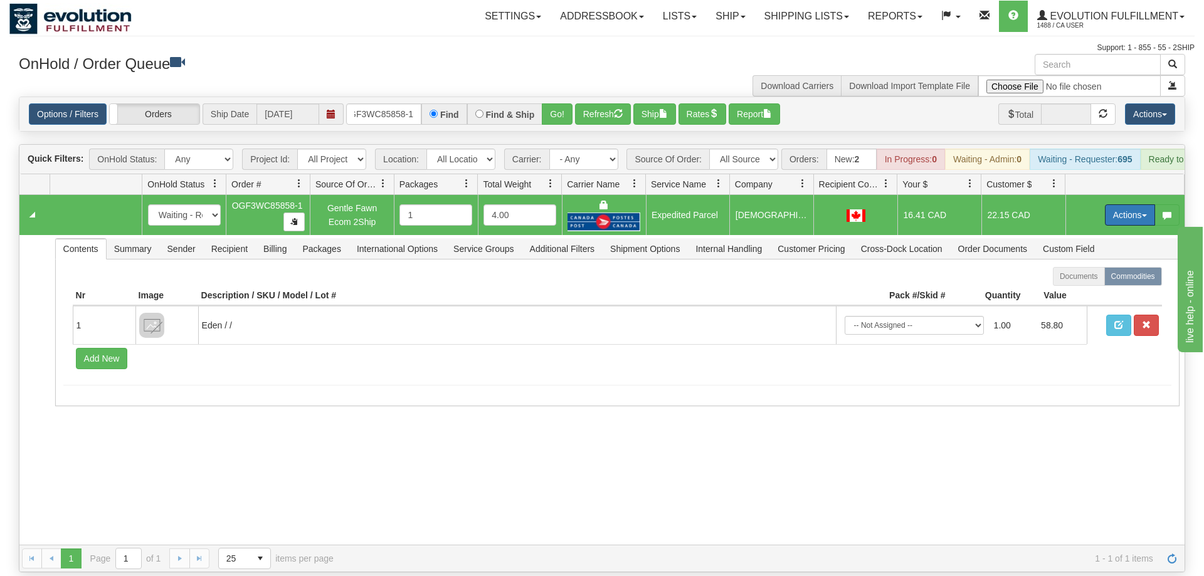
click at [1127, 204] on button "Actions" at bounding box center [1130, 214] width 50 height 21
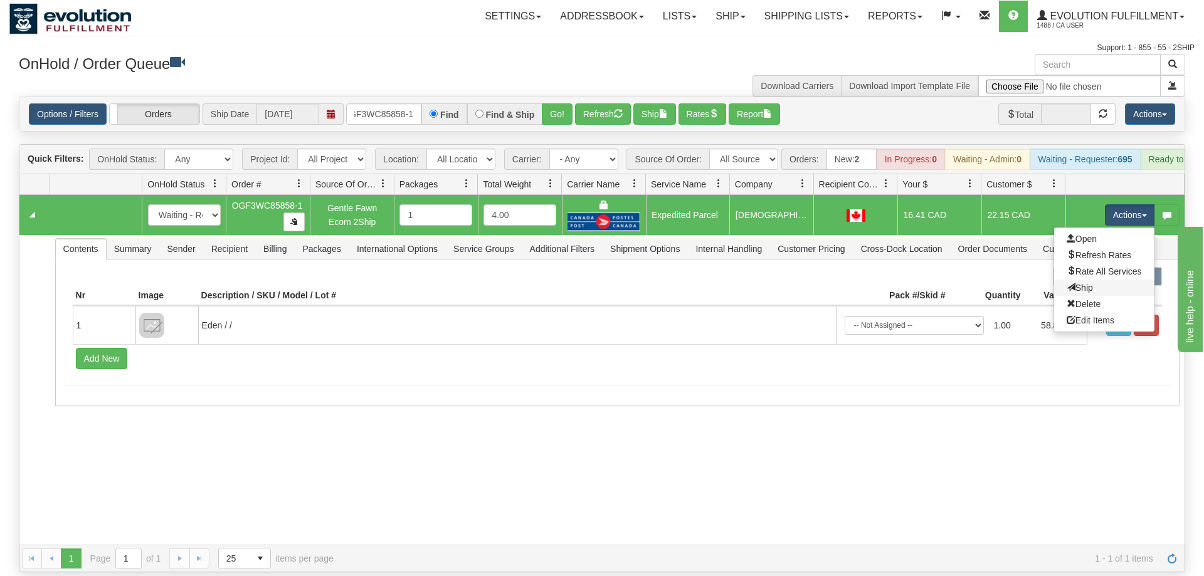
click at [1094, 280] on link "Ship" at bounding box center [1104, 288] width 100 height 16
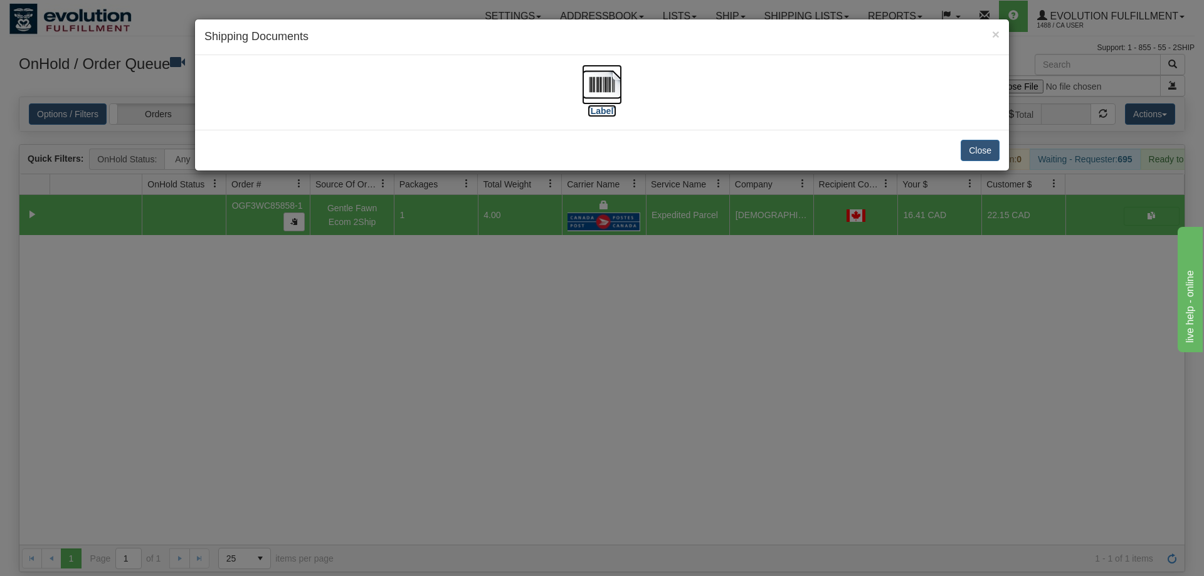
click at [594, 88] on img at bounding box center [602, 85] width 40 height 40
drag, startPoint x: 606, startPoint y: 367, endPoint x: 391, endPoint y: 13, distance: 414.3
click at [605, 353] on div "× Shipping Documents [Label] Close" at bounding box center [602, 288] width 1204 height 576
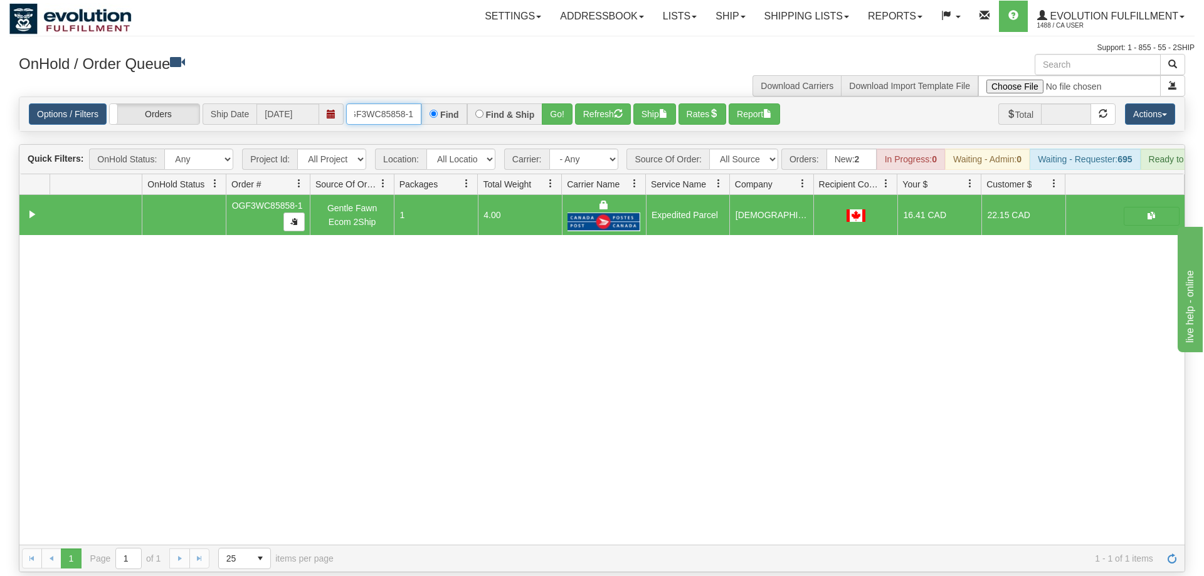
click at [384, 103] on input "OGF3WC85858-1" at bounding box center [383, 113] width 75 height 21
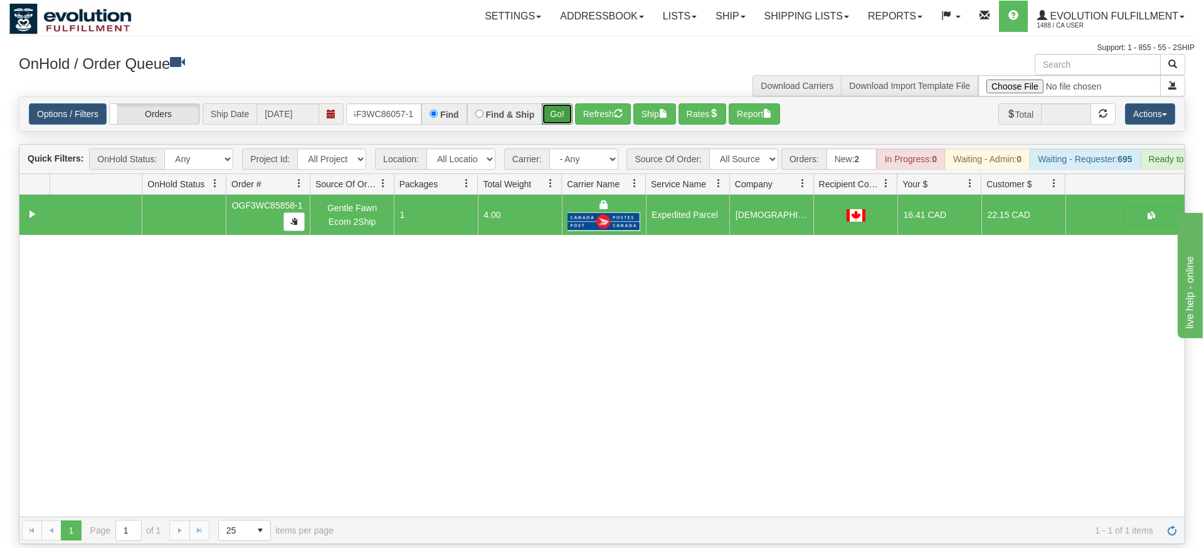
click at [550, 118] on div "Is equal to Is not equal to Contains Does not contains CAD USD EUR ZAR [PERSON_…" at bounding box center [601, 321] width 1185 height 448
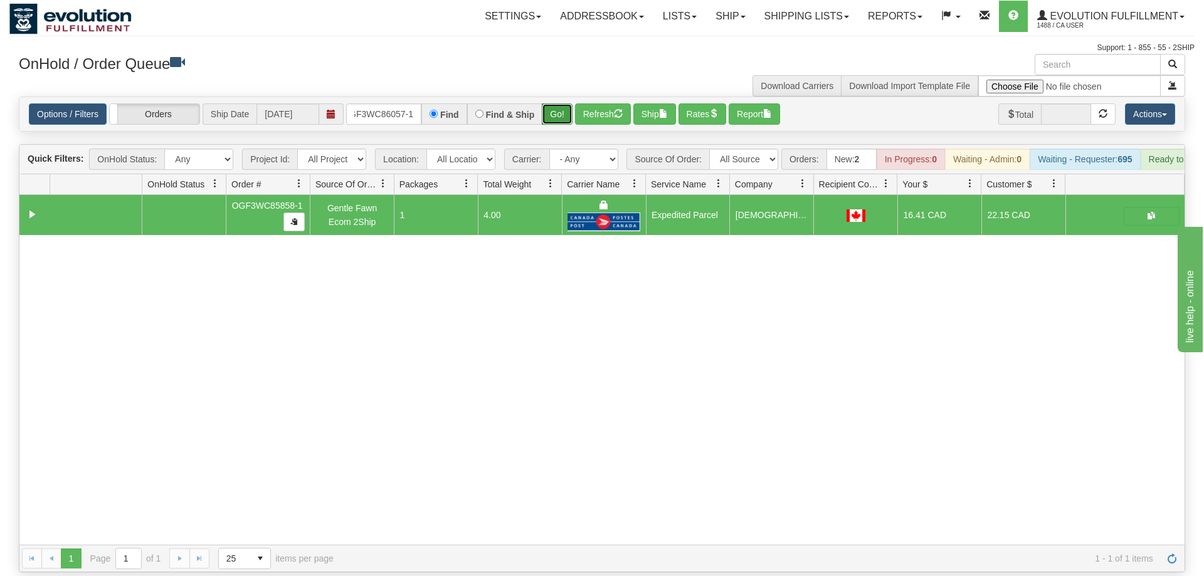
click at [550, 103] on button "Go!" at bounding box center [557, 113] width 31 height 21
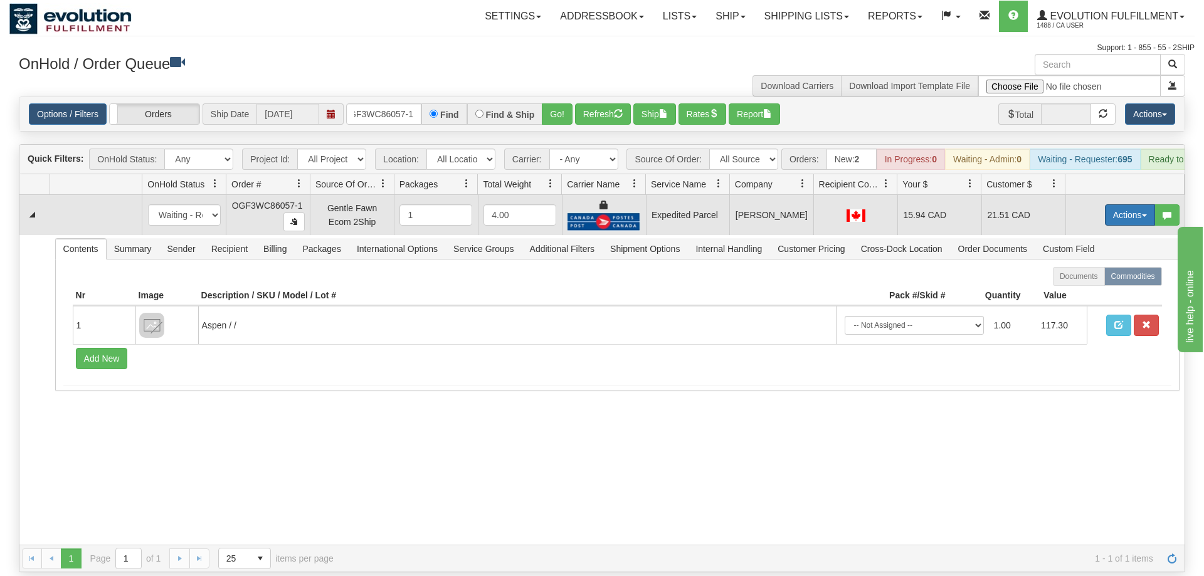
click at [1121, 204] on button "Actions" at bounding box center [1130, 214] width 50 height 21
click at [1092, 280] on link "Ship" at bounding box center [1104, 288] width 100 height 16
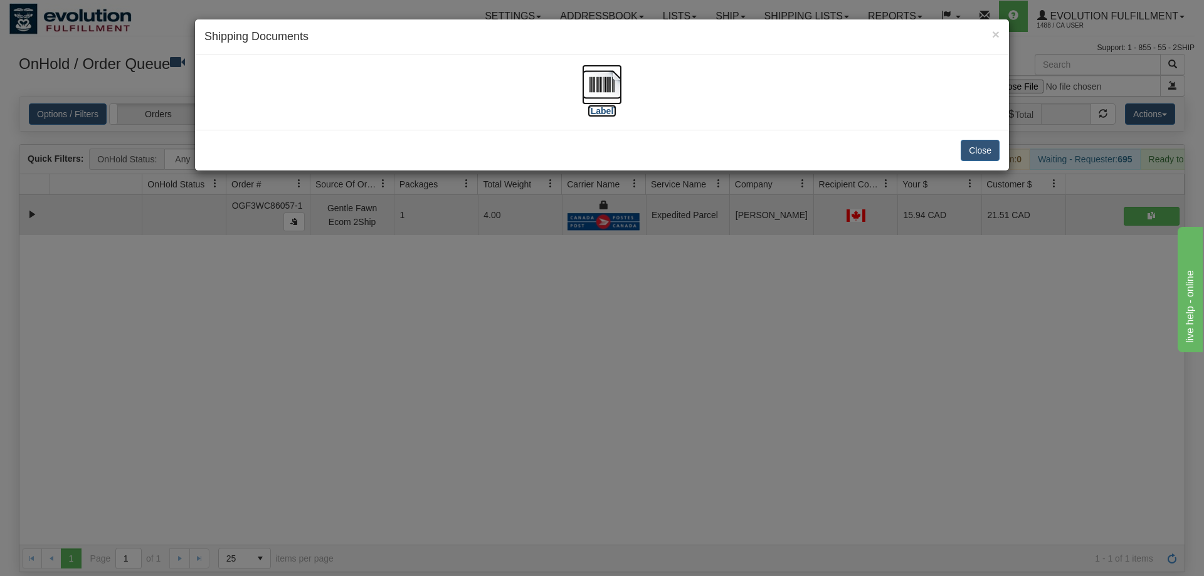
click at [604, 81] on img at bounding box center [602, 85] width 40 height 40
drag, startPoint x: 769, startPoint y: 443, endPoint x: 773, endPoint y: 429, distance: 14.3
click at [773, 429] on div "× Shipping Documents [Label] Close" at bounding box center [602, 288] width 1204 height 576
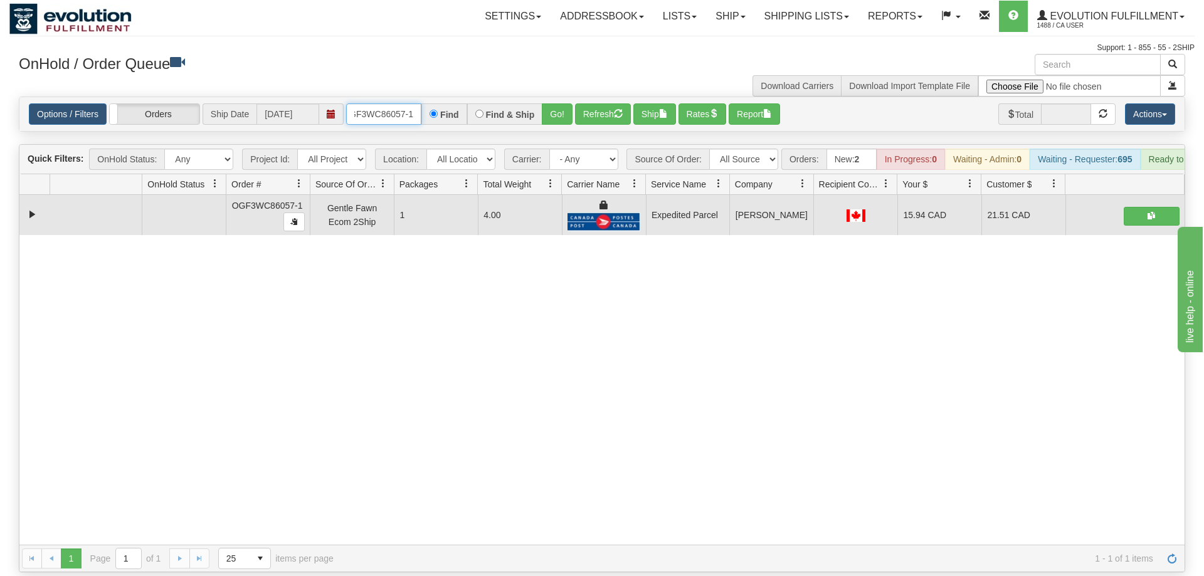
click at [374, 103] on input "OGF3WC86057-1" at bounding box center [383, 113] width 75 height 21
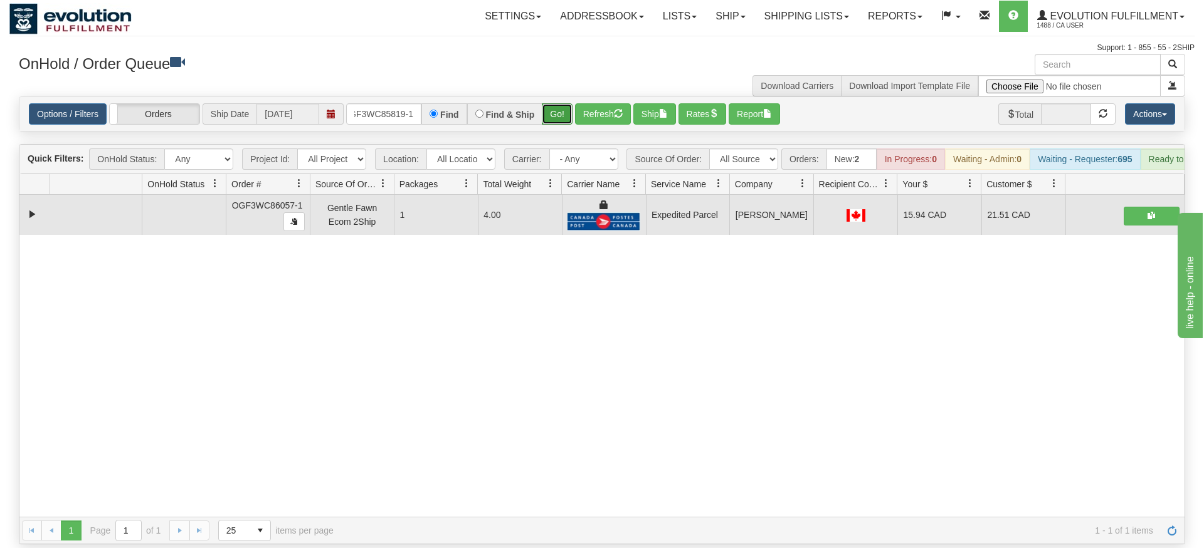
drag, startPoint x: 555, startPoint y: 95, endPoint x: 557, endPoint y: 110, distance: 15.8
click at [555, 122] on div "Is equal to Is not equal to Contains Does not contains CAD USD EUR ZAR [PERSON_…" at bounding box center [601, 321] width 1185 height 448
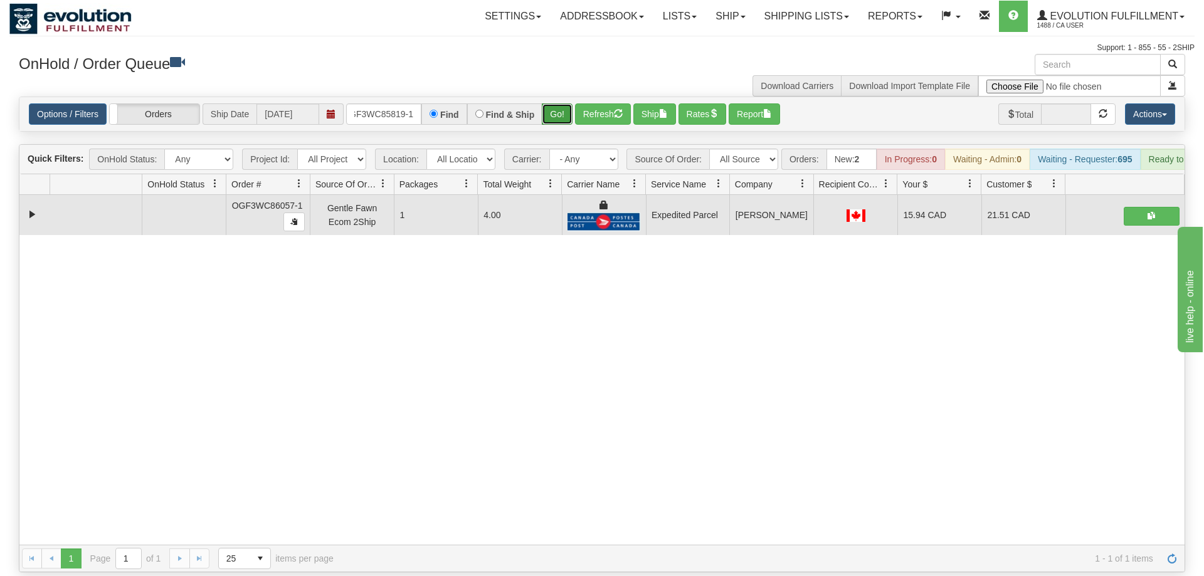
click at [560, 103] on button "Go!" at bounding box center [557, 113] width 31 height 21
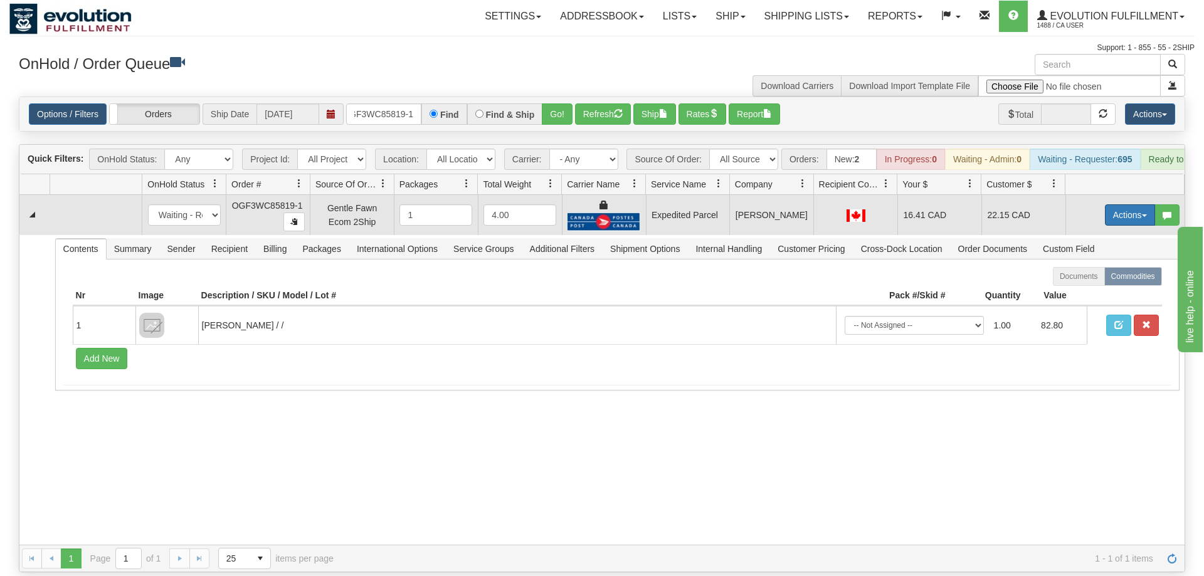
click at [1138, 204] on button "Actions" at bounding box center [1130, 214] width 50 height 21
click at [1076, 283] on span "Ship" at bounding box center [1079, 288] width 26 height 10
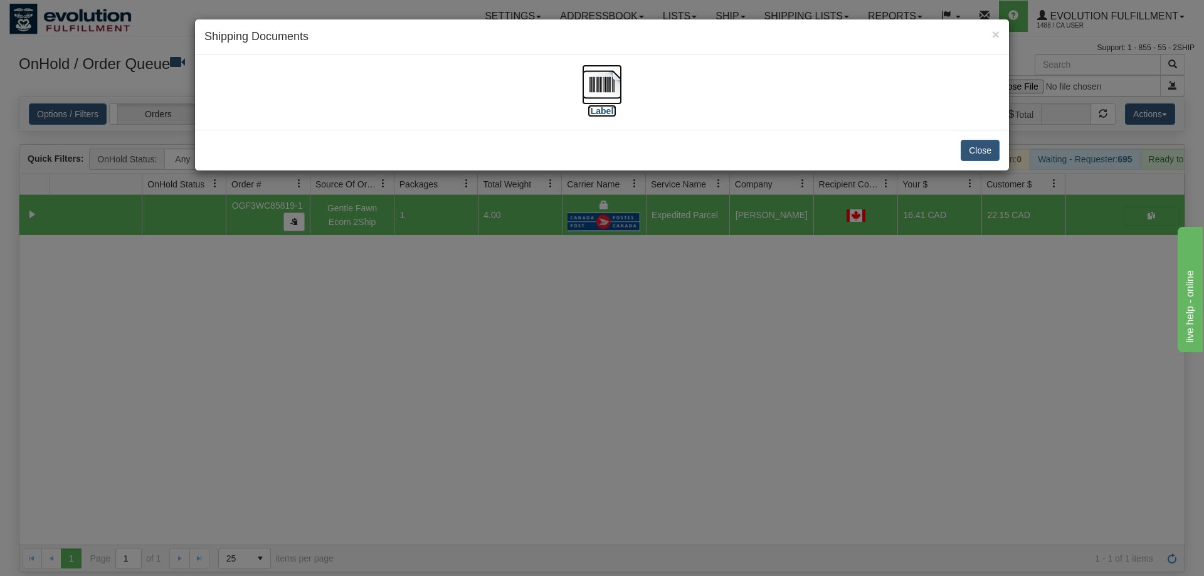
click at [602, 88] on img at bounding box center [602, 85] width 40 height 40
drag, startPoint x: 554, startPoint y: 285, endPoint x: 540, endPoint y: 252, distance: 35.4
click at [552, 279] on div "× Shipping Documents [Label] Close" at bounding box center [602, 288] width 1204 height 576
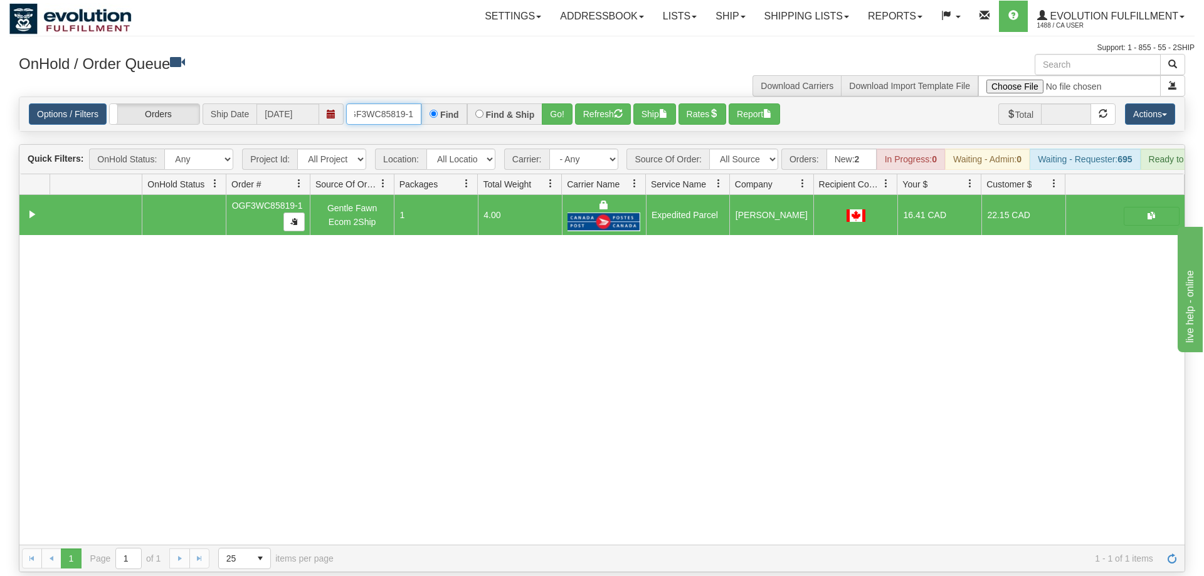
click at [375, 103] on input "OGF3WC85819-1" at bounding box center [383, 113] width 75 height 21
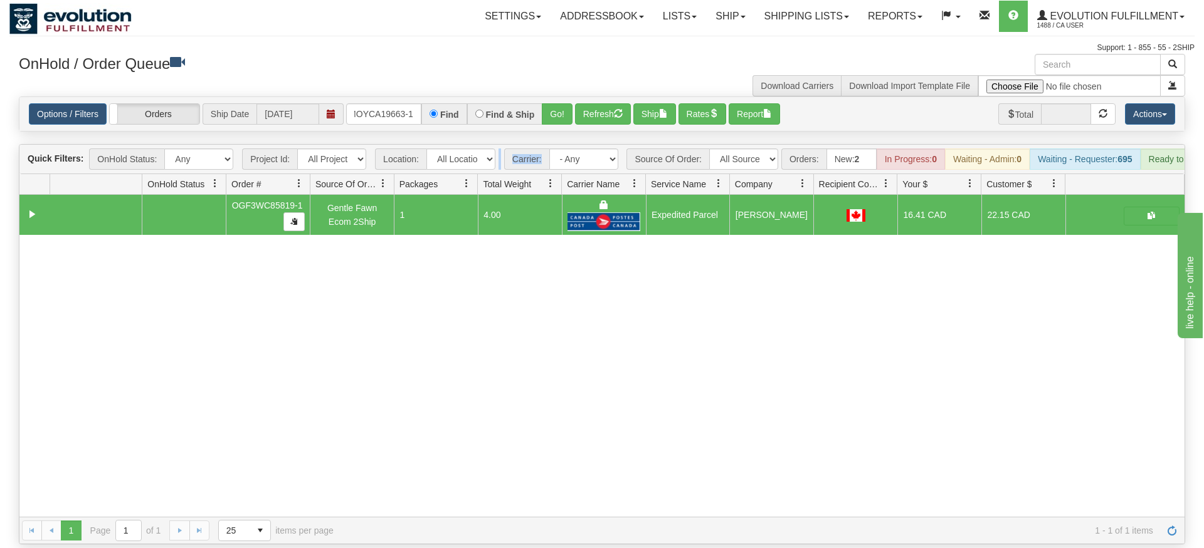
click at [544, 129] on div "Is equal to Is not equal to Contains Does not contains CAD USD EUR ZAR [PERSON_…" at bounding box center [601, 321] width 1185 height 448
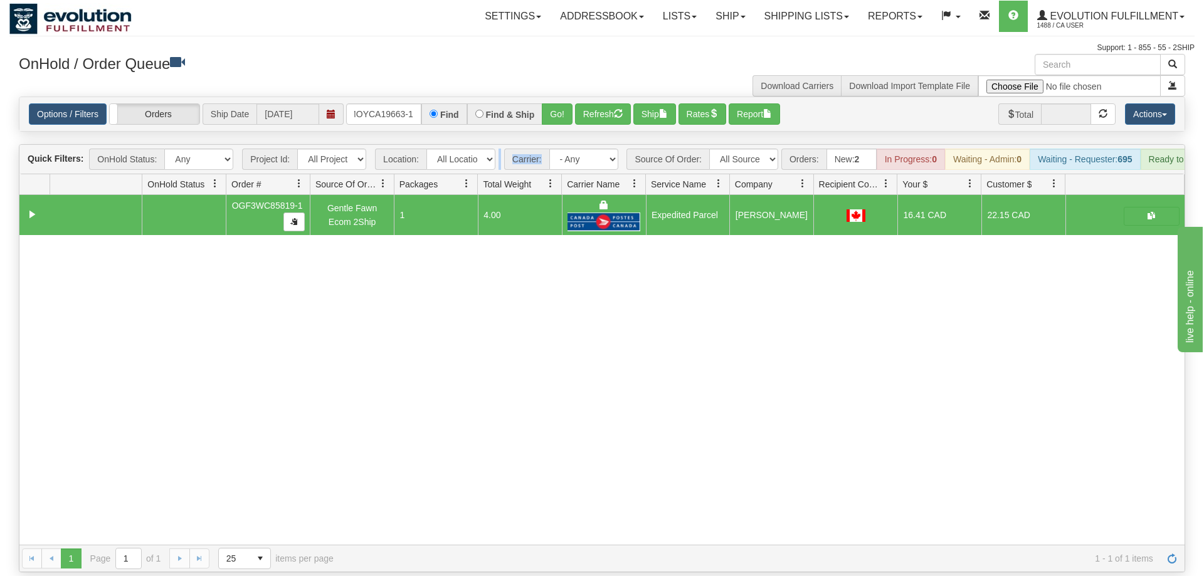
click at [557, 113] on div "Options / Filters Group Shipments Orders Ship Date [DATE] OMOYCA19663-1 Find Fi…" at bounding box center [602, 114] width 1166 height 35
click at [567, 103] on button "Go!" at bounding box center [557, 113] width 31 height 21
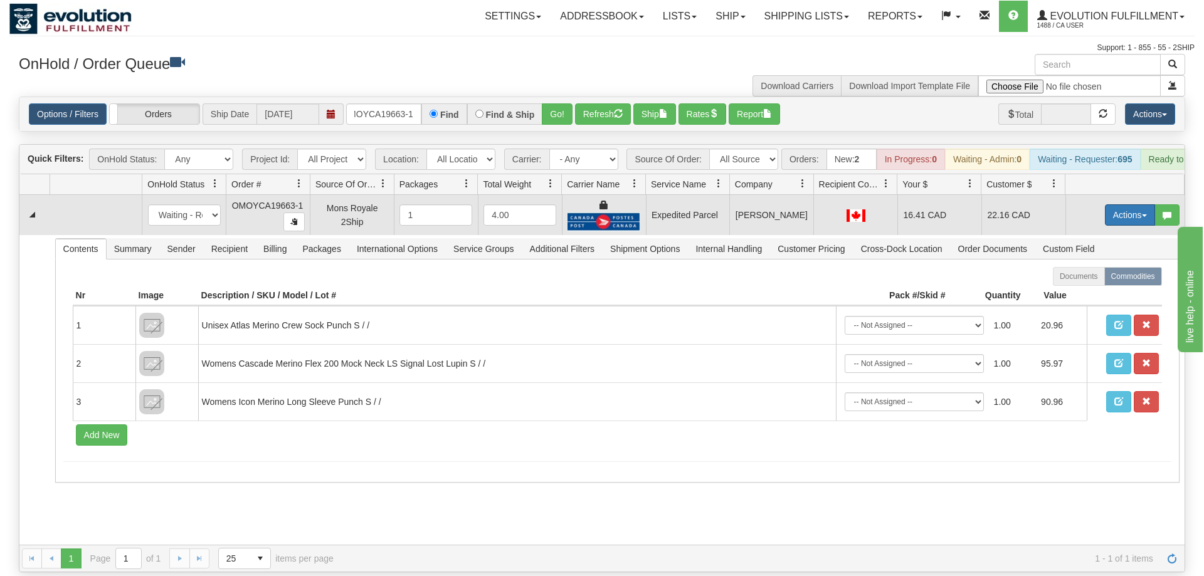
click at [1111, 204] on button "Actions" at bounding box center [1130, 214] width 50 height 21
click at [1085, 283] on span "Ship" at bounding box center [1079, 288] width 26 height 10
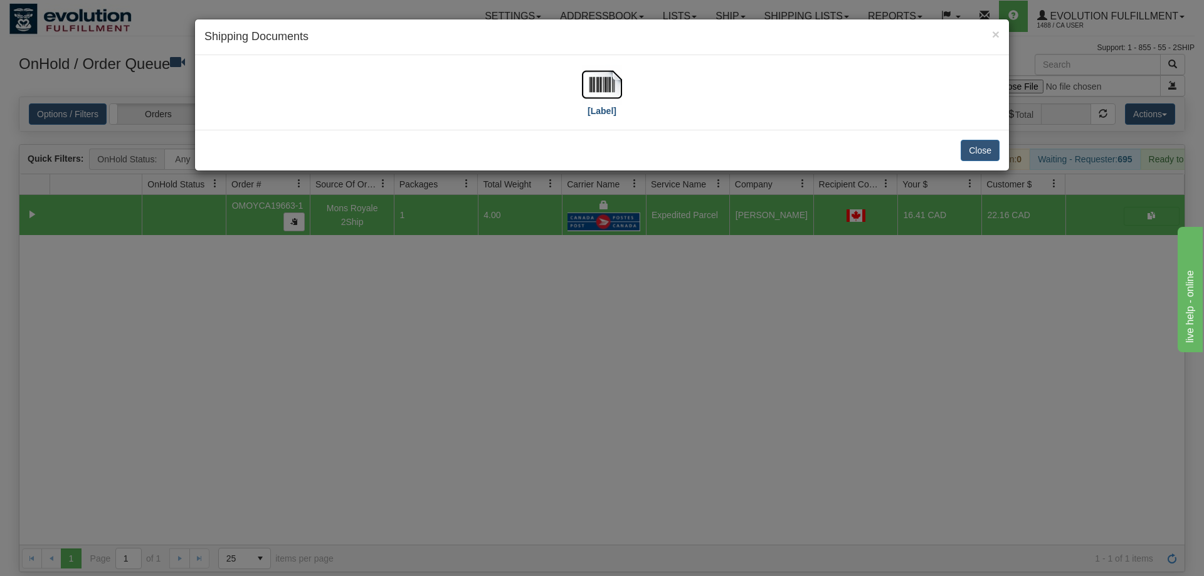
drag, startPoint x: 598, startPoint y: 55, endPoint x: 587, endPoint y: 76, distance: 24.1
click at [598, 55] on div "× Shipping Documents [Label] Close" at bounding box center [601, 95] width 815 height 152
click at [587, 76] on img at bounding box center [602, 85] width 40 height 40
drag, startPoint x: 755, startPoint y: 480, endPoint x: 249, endPoint y: 25, distance: 680.5
click at [740, 443] on div "× Shipping Documents [Label] Close" at bounding box center [602, 288] width 1204 height 576
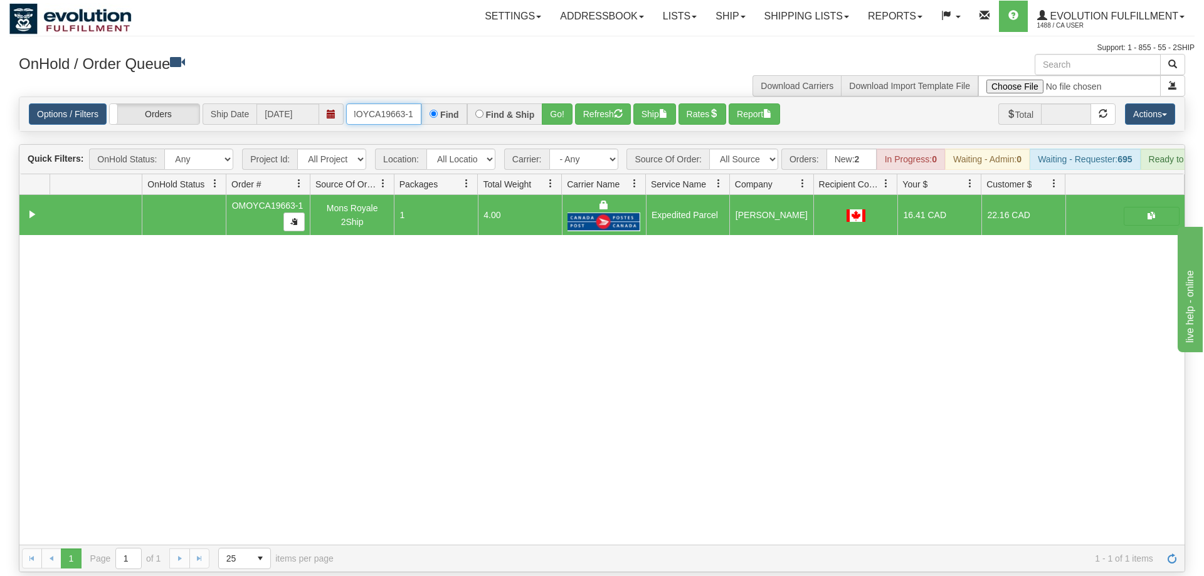
click at [389, 103] on input "OMOYCA19663-1" at bounding box center [383, 113] width 75 height 21
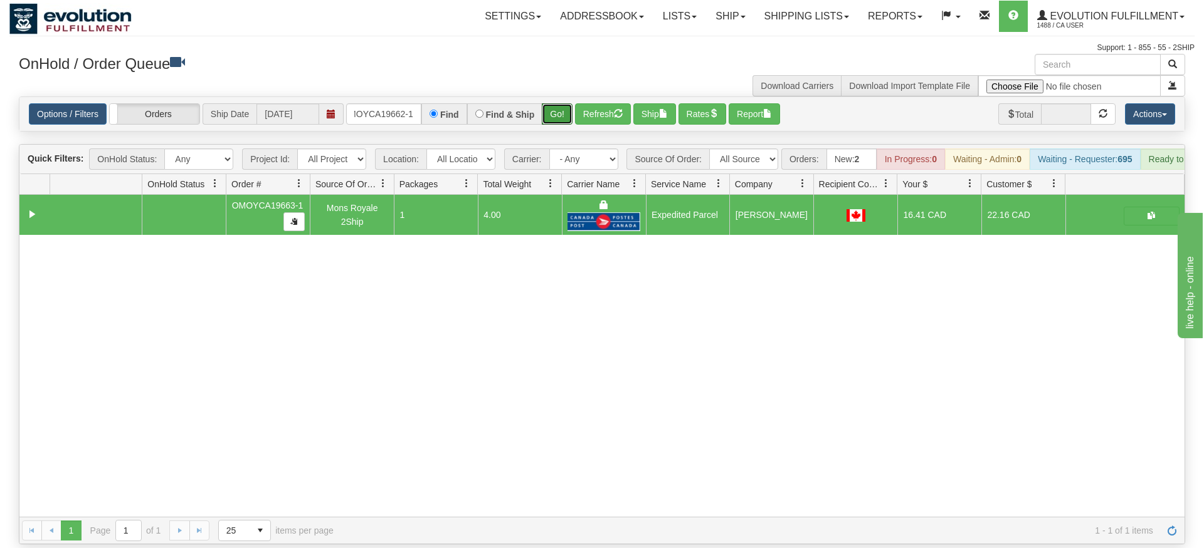
drag, startPoint x: 545, startPoint y: 95, endPoint x: 553, endPoint y: 108, distance: 15.5
click at [545, 122] on div "Is equal to Is not equal to Contains Does not contains CAD USD EUR ZAR [PERSON_…" at bounding box center [601, 321] width 1185 height 448
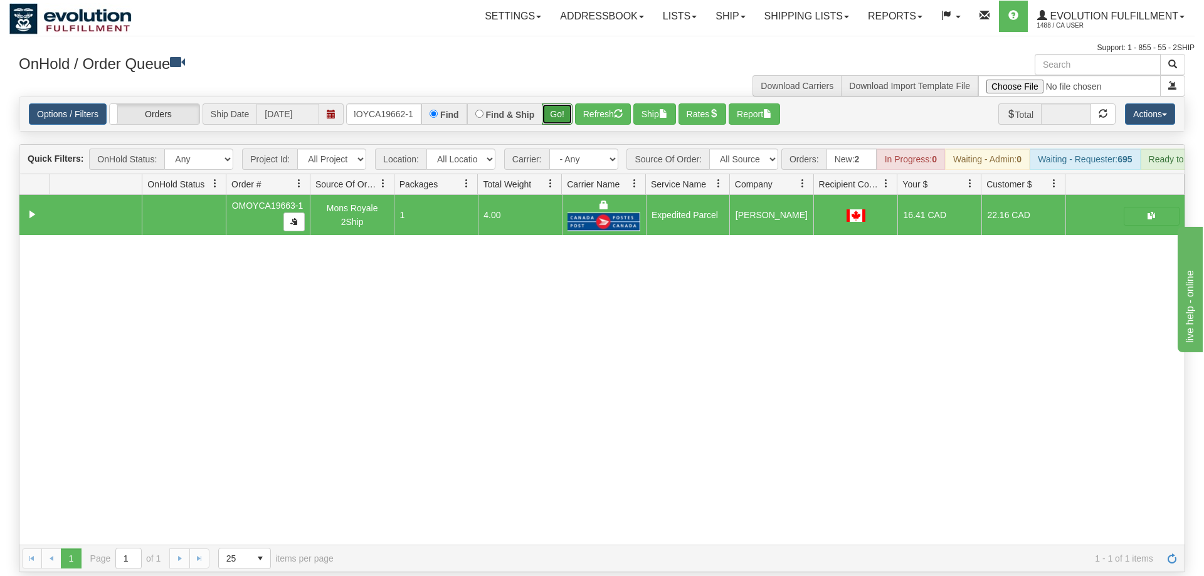
click at [555, 103] on button "Go!" at bounding box center [557, 113] width 31 height 21
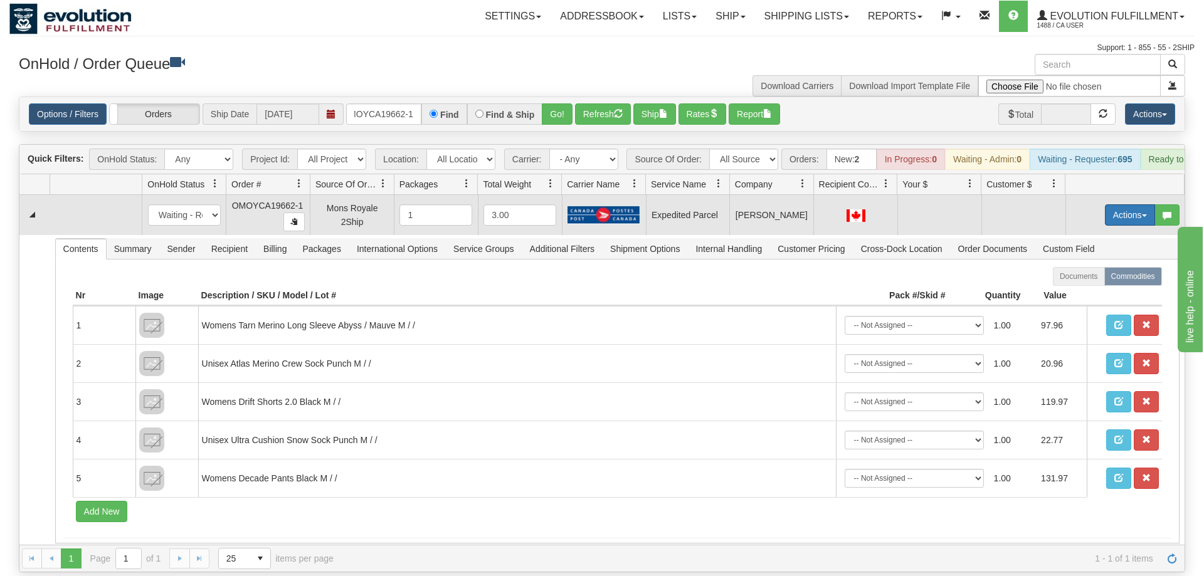
click at [1146, 204] on button "Actions" at bounding box center [1130, 214] width 50 height 21
click at [1118, 250] on span "Refresh Rates" at bounding box center [1098, 255] width 65 height 10
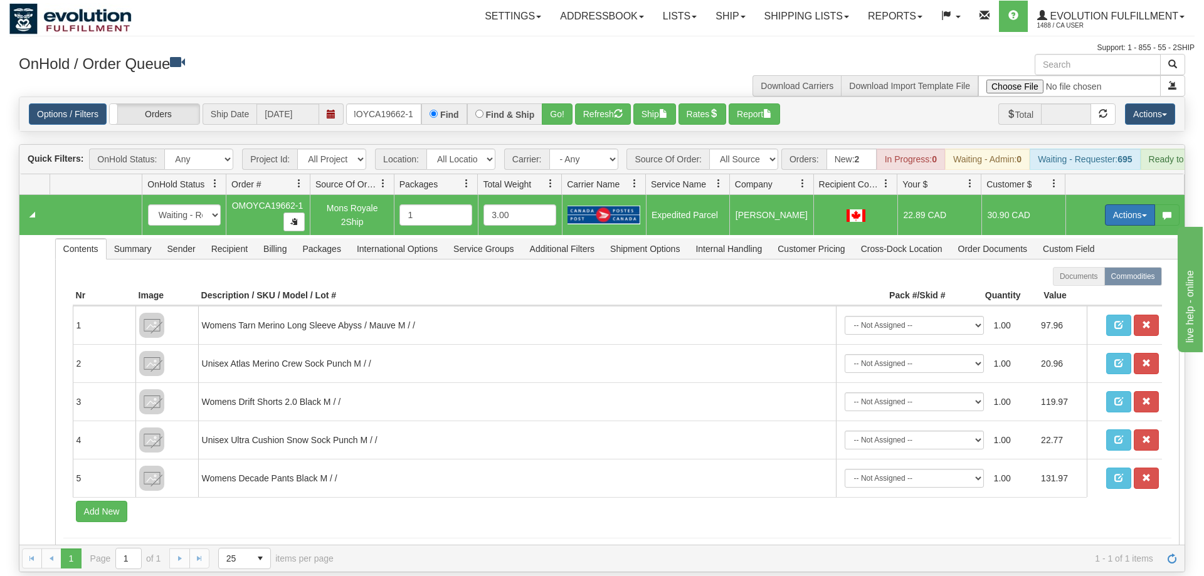
click at [1111, 204] on button "Actions" at bounding box center [1130, 214] width 50 height 21
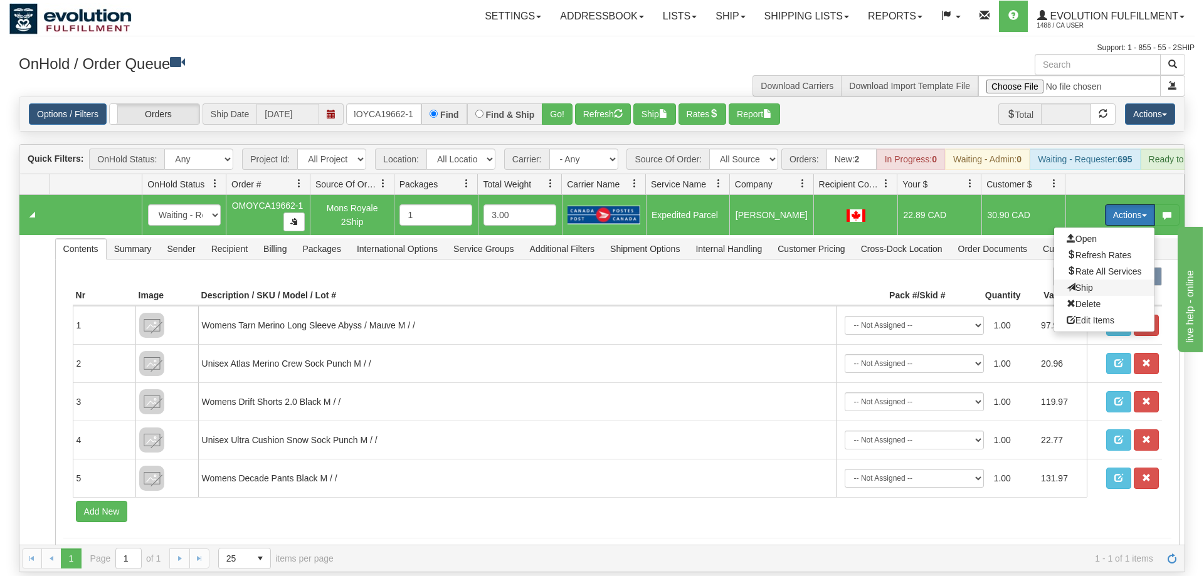
click at [1066, 283] on span at bounding box center [1070, 287] width 9 height 9
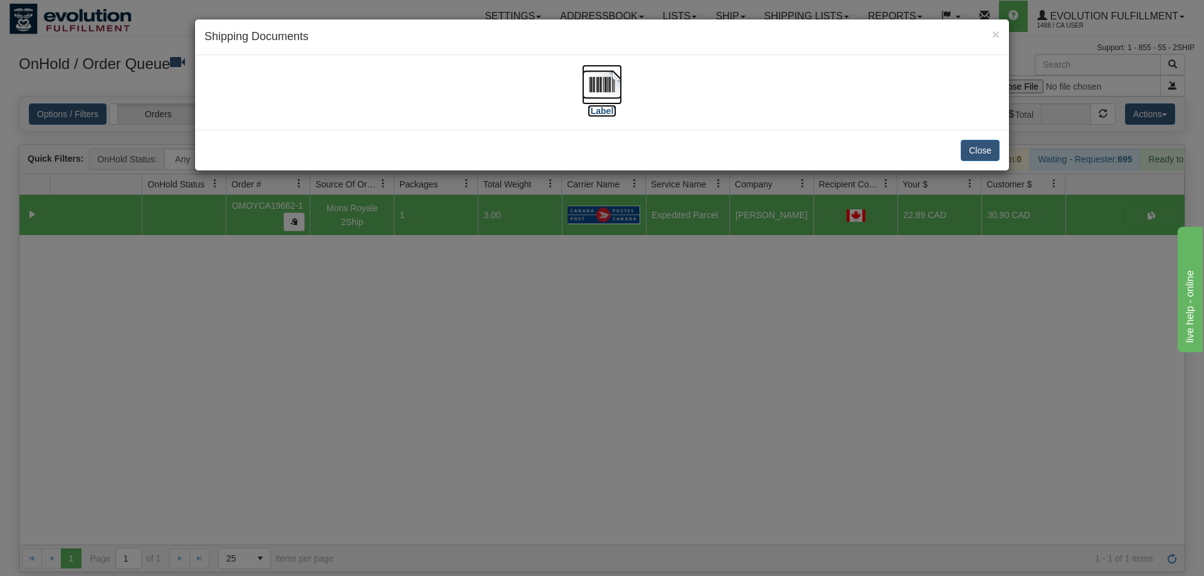
click at [617, 82] on img at bounding box center [602, 85] width 40 height 40
drag, startPoint x: 700, startPoint y: 337, endPoint x: 697, endPoint y: 330, distance: 7.0
click at [700, 336] on div "× Shipping Documents [Label] Close" at bounding box center [602, 288] width 1204 height 576
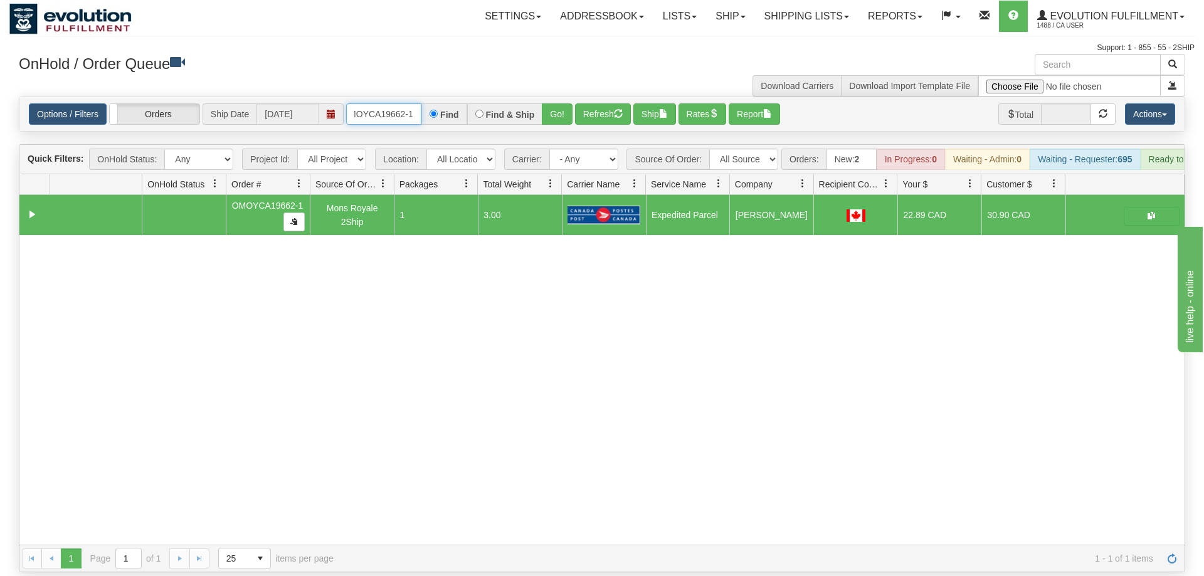
click at [421, 103] on input "OMOYCA19662-1" at bounding box center [383, 113] width 75 height 21
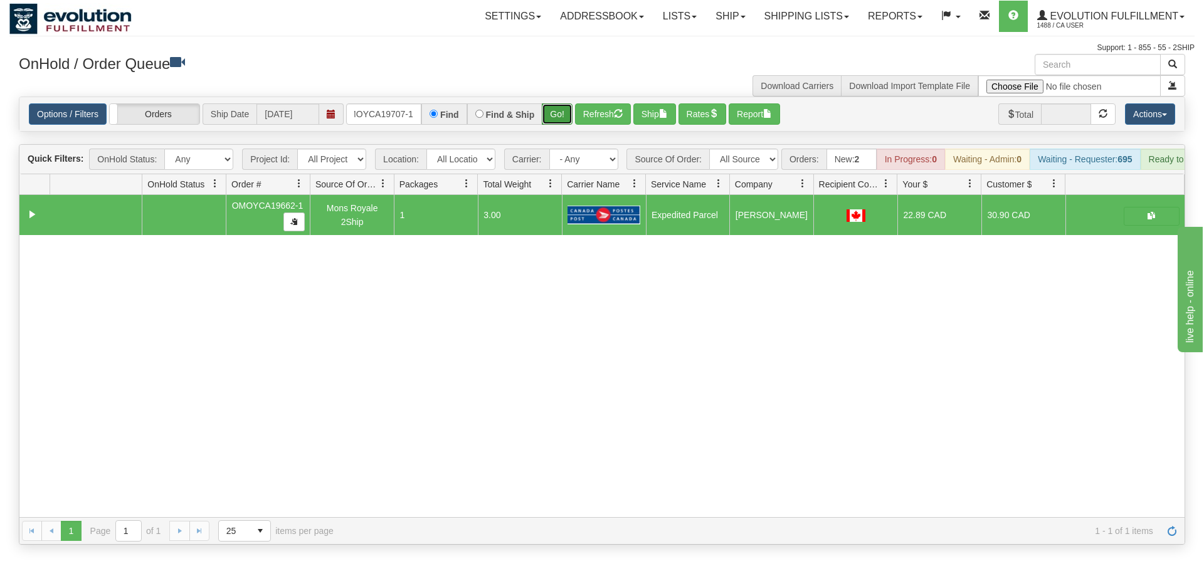
click at [562, 113] on div "Options / Filters Group Shipments Orders Ship Date [DATE] OMOYCA19707-1 Find Fi…" at bounding box center [602, 114] width 1166 height 35
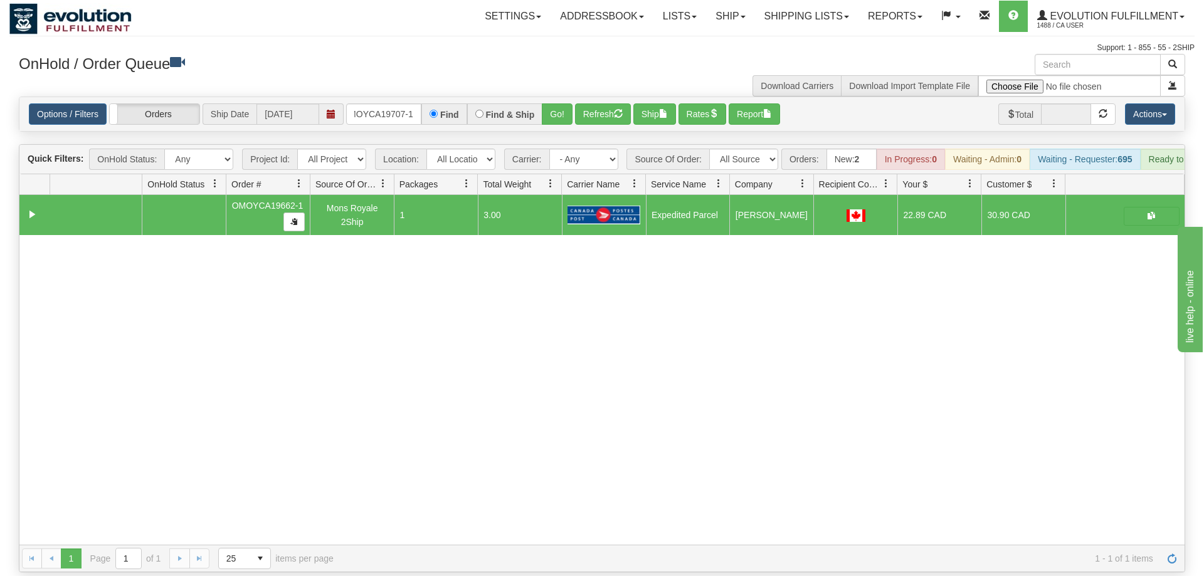
click at [553, 97] on div "Options / Filters Group Shipments Orders Ship Date [DATE] OMOYCA19707-1 Find Fi…" at bounding box center [601, 114] width 1165 height 34
click at [546, 103] on button "Go!" at bounding box center [557, 113] width 31 height 21
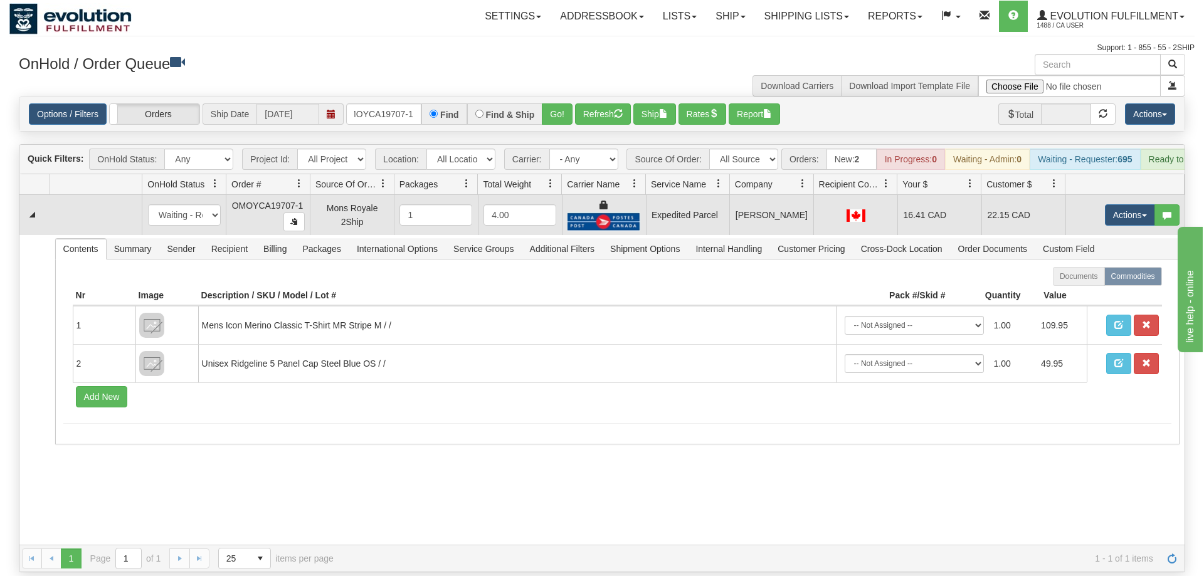
click at [1091, 195] on td "Actions Open Refresh Rates Rate All Services Ship Delete Edit Items" at bounding box center [1124, 215] width 119 height 40
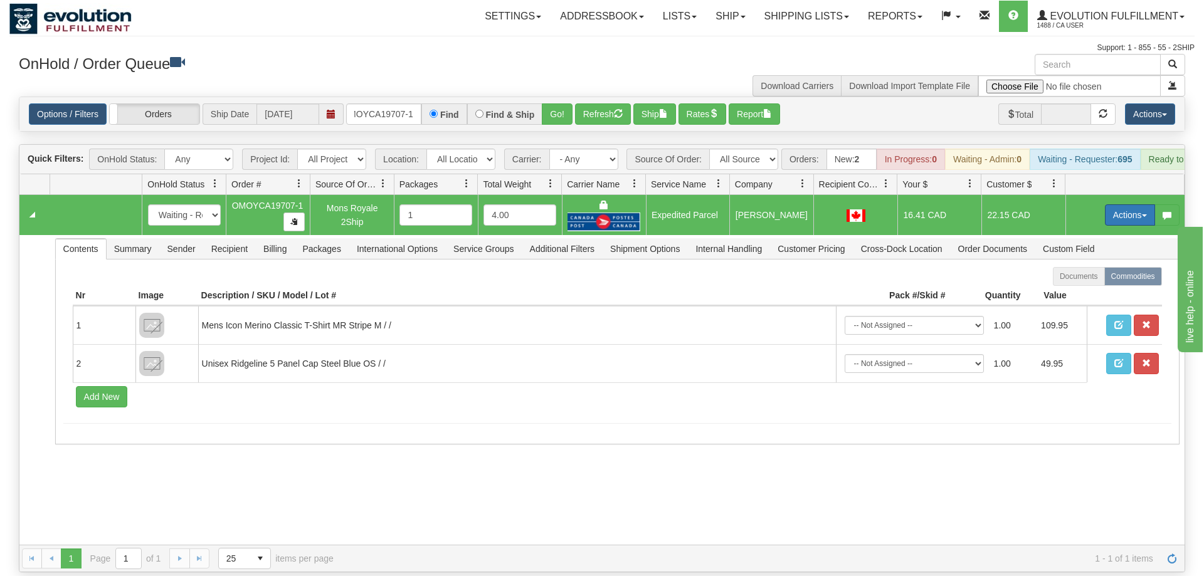
click at [1127, 204] on button "Actions" at bounding box center [1130, 214] width 50 height 21
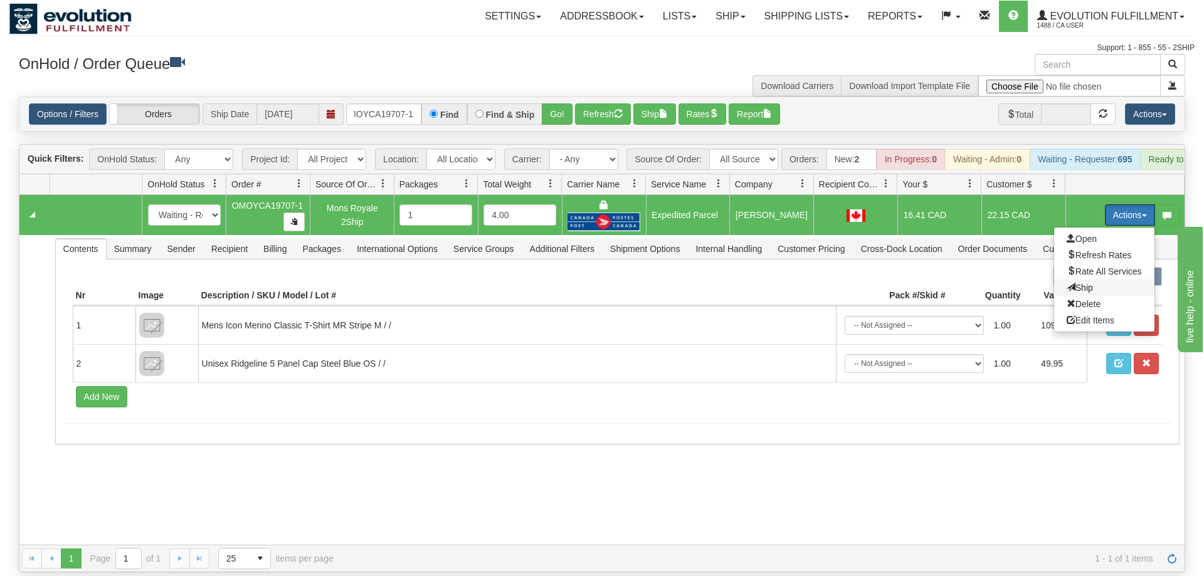
click at [1082, 283] on span "Ship" at bounding box center [1079, 288] width 26 height 10
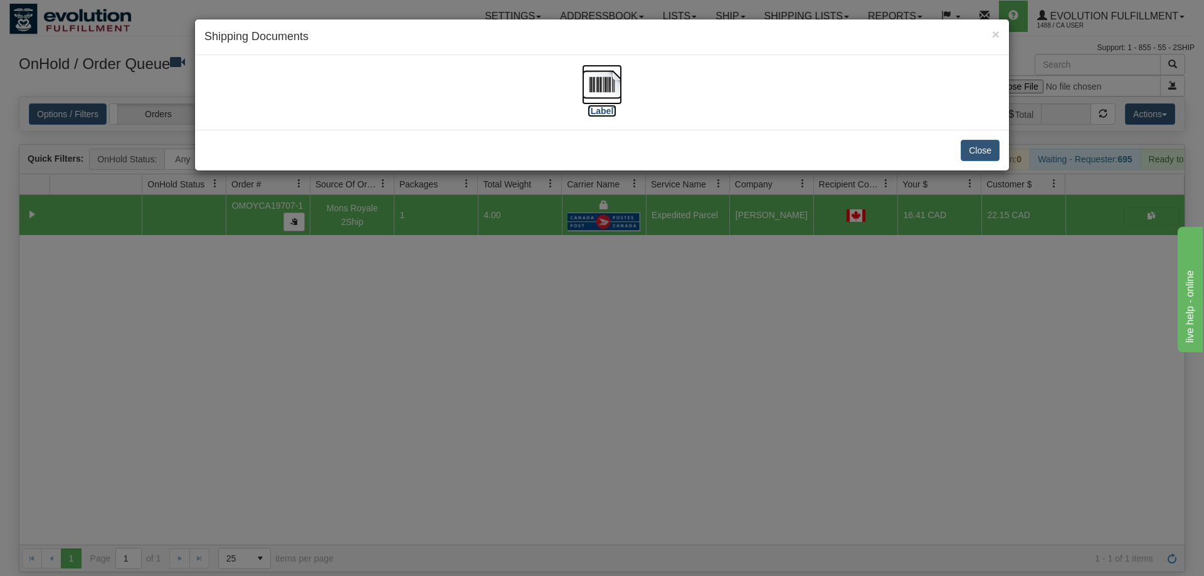
click at [606, 101] on img at bounding box center [602, 85] width 40 height 40
drag, startPoint x: 583, startPoint y: 358, endPoint x: 583, endPoint y: 350, distance: 7.5
click at [583, 350] on div "× Shipping Documents [Label] Close" at bounding box center [602, 288] width 1204 height 576
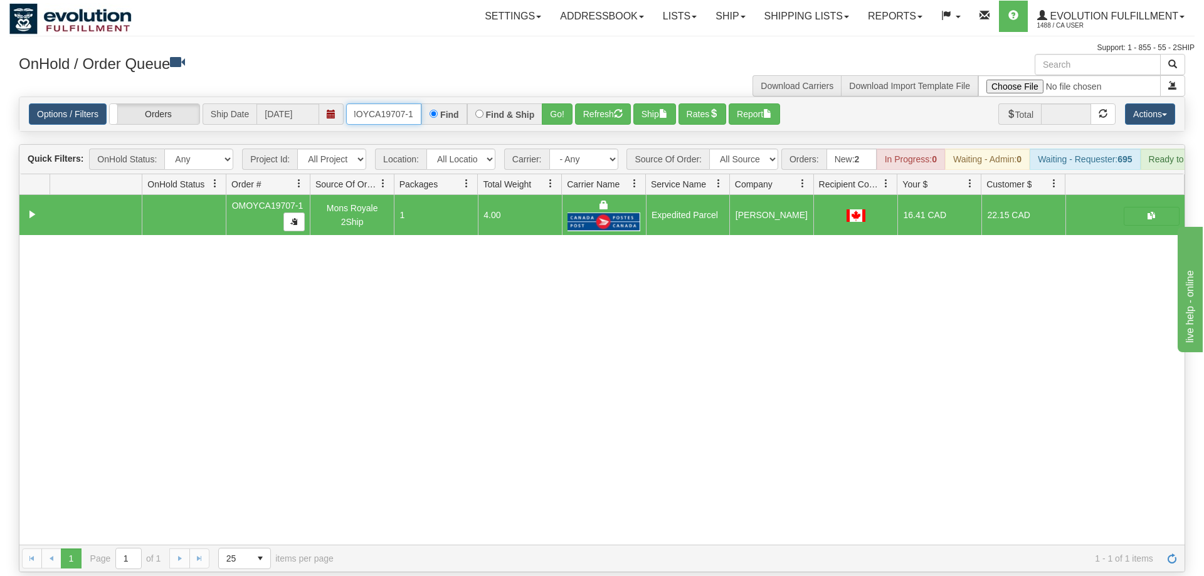
click at [404, 103] on input "OMOYCA19707-1" at bounding box center [383, 113] width 75 height 21
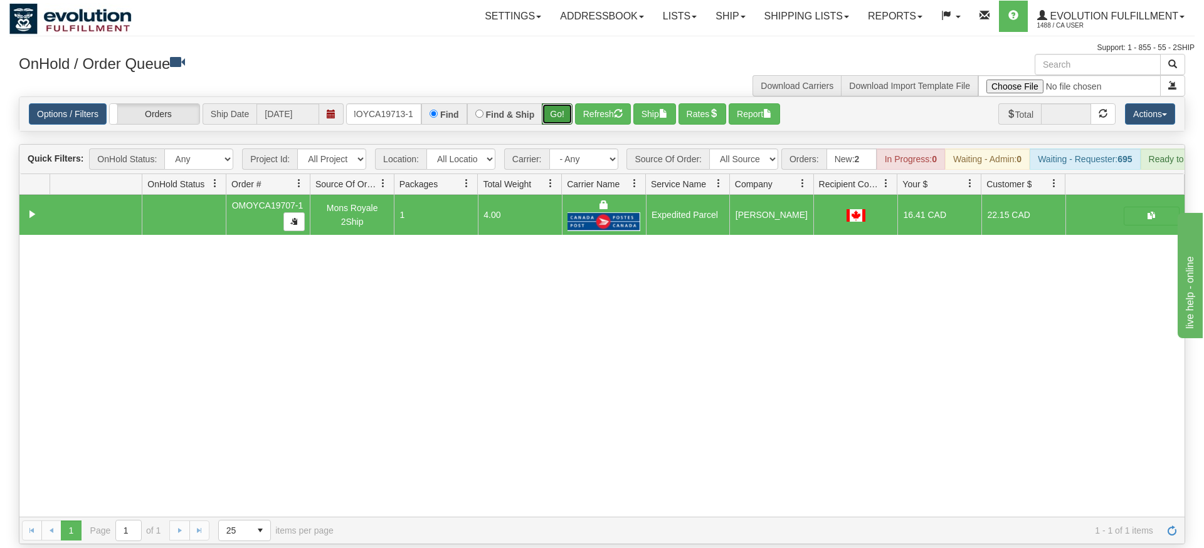
drag, startPoint x: 560, startPoint y: 98, endPoint x: 568, endPoint y: 111, distance: 15.5
click at [560, 125] on div "Is equal to Is not equal to Contains Does not contains CAD USD EUR ZAR [PERSON_…" at bounding box center [601, 321] width 1185 height 448
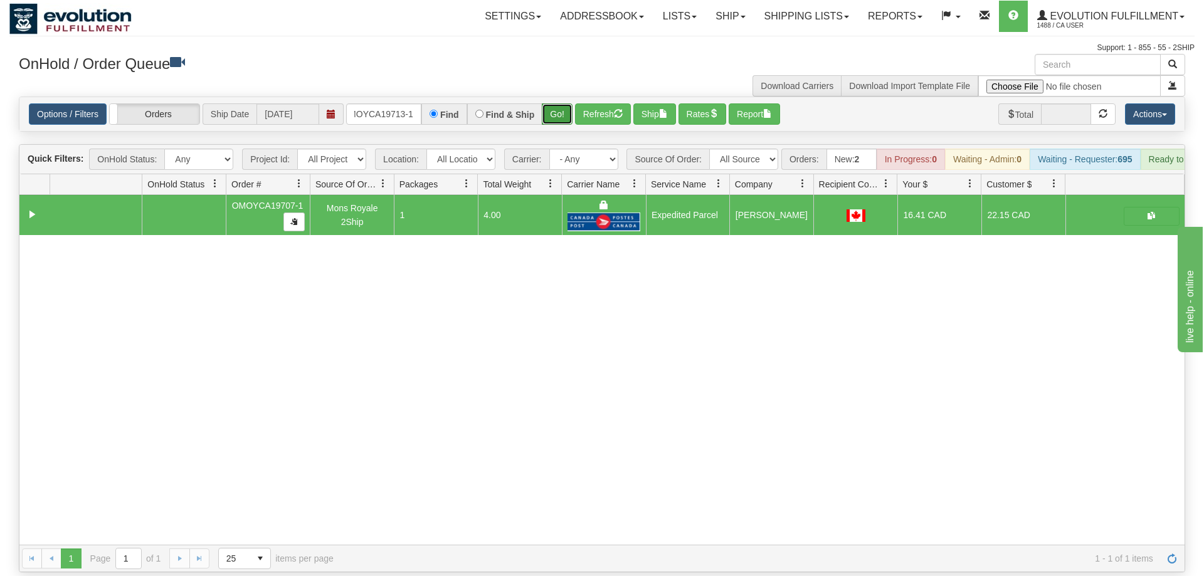
click at [572, 103] on button "Go!" at bounding box center [557, 113] width 31 height 21
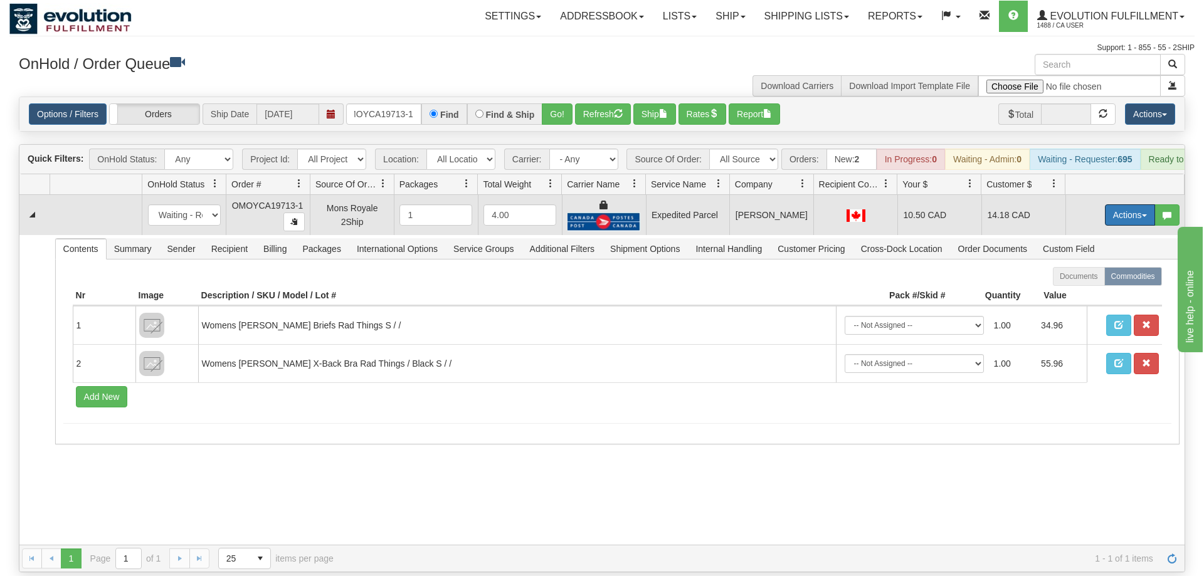
drag, startPoint x: 1116, startPoint y: 191, endPoint x: 1078, endPoint y: 270, distance: 87.8
click at [1115, 204] on button "Actions" at bounding box center [1130, 214] width 50 height 21
click at [1080, 283] on span "Ship" at bounding box center [1079, 288] width 26 height 10
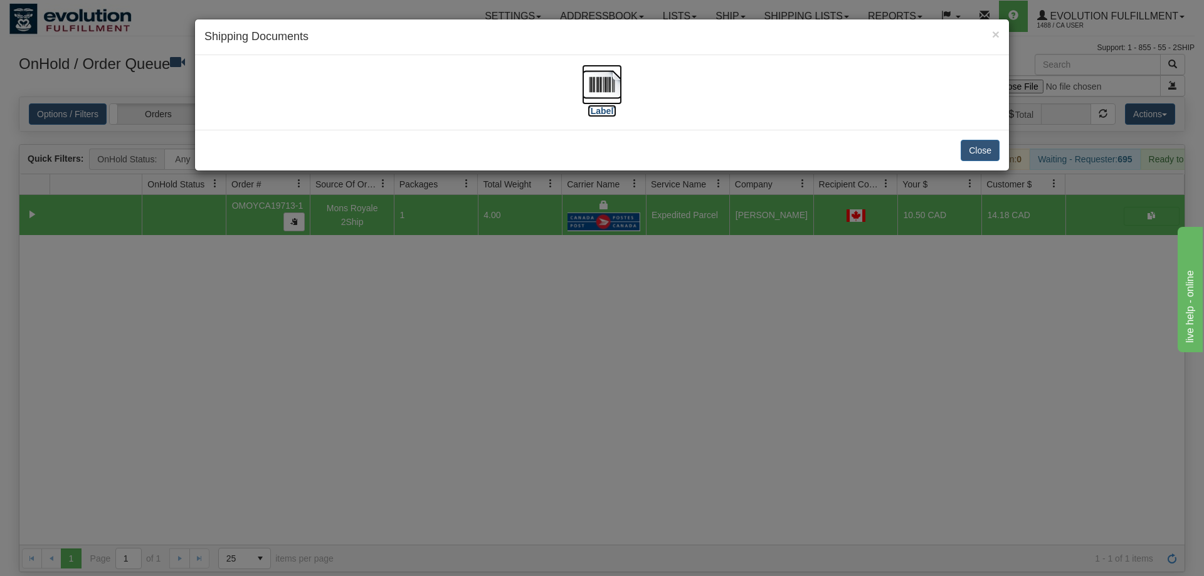
click at [604, 105] on label "[Label]" at bounding box center [601, 111] width 29 height 13
drag, startPoint x: 478, startPoint y: 375, endPoint x: 430, endPoint y: 92, distance: 287.4
click at [479, 367] on div "× Shipping Documents [Label] Close" at bounding box center [602, 288] width 1204 height 576
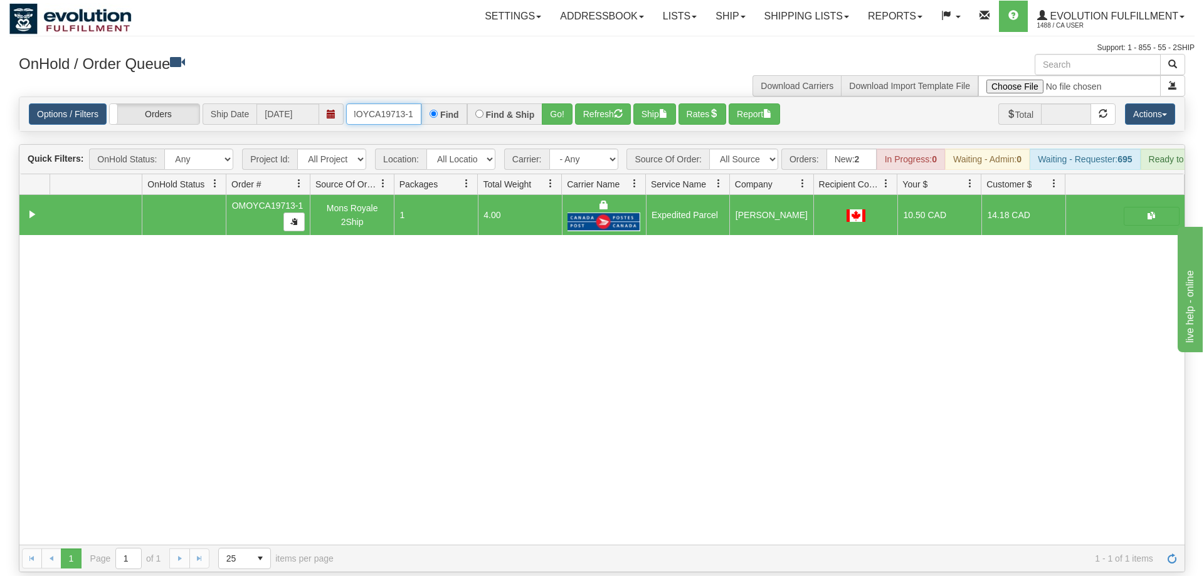
click at [375, 103] on input "OMOYCA19713-1" at bounding box center [383, 113] width 75 height 21
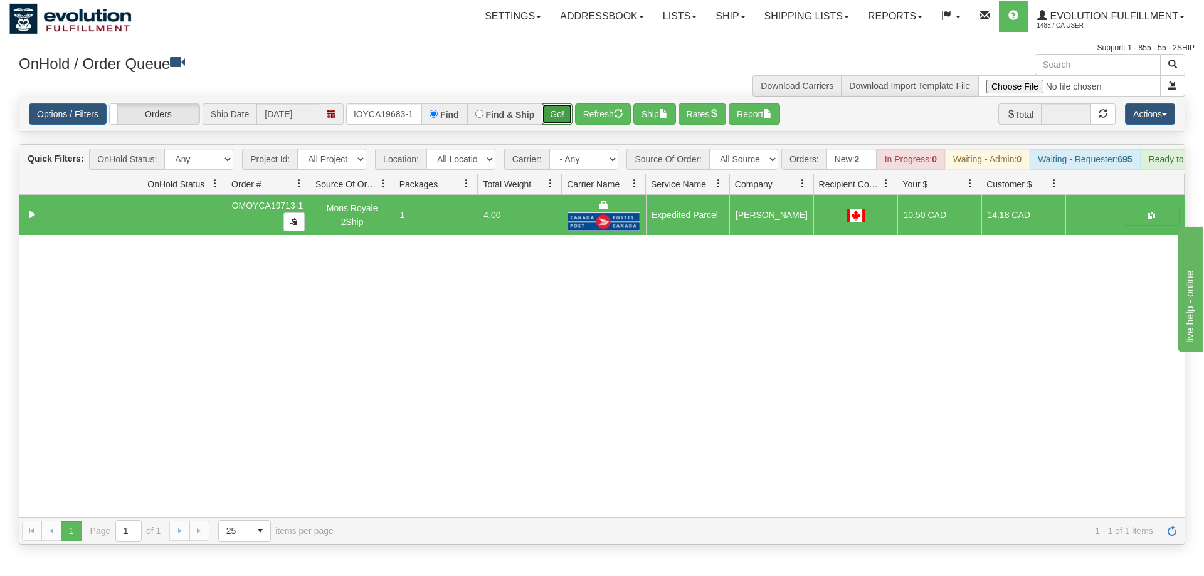
click at [562, 121] on div "Is equal to Is not equal to Contains Does not contains CAD USD EUR ZAR [PERSON_…" at bounding box center [601, 321] width 1185 height 448
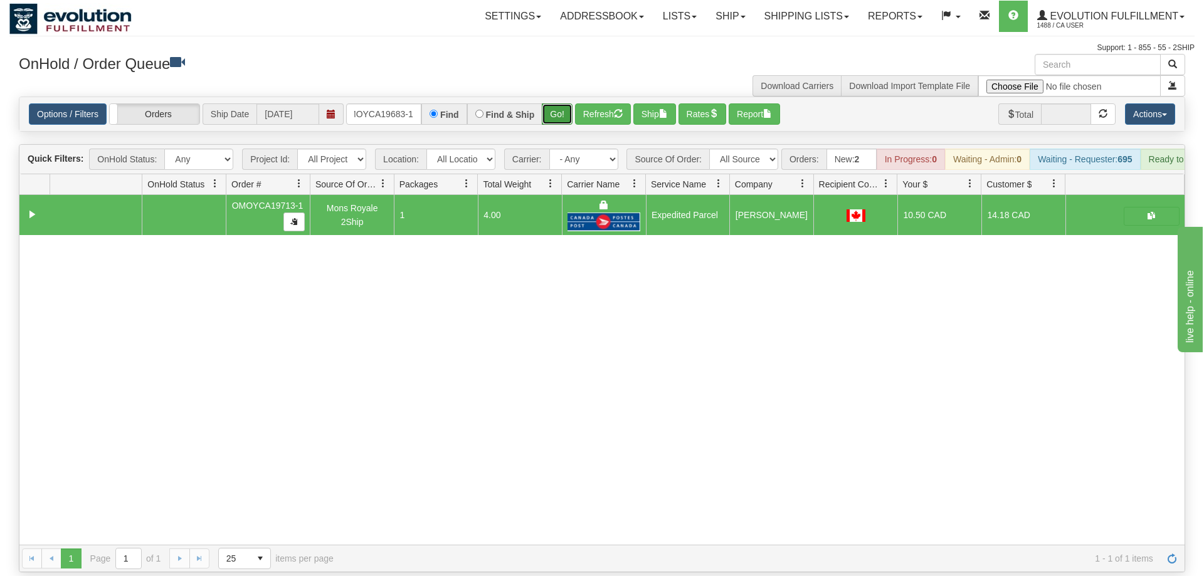
click at [557, 103] on button "Go!" at bounding box center [557, 113] width 31 height 21
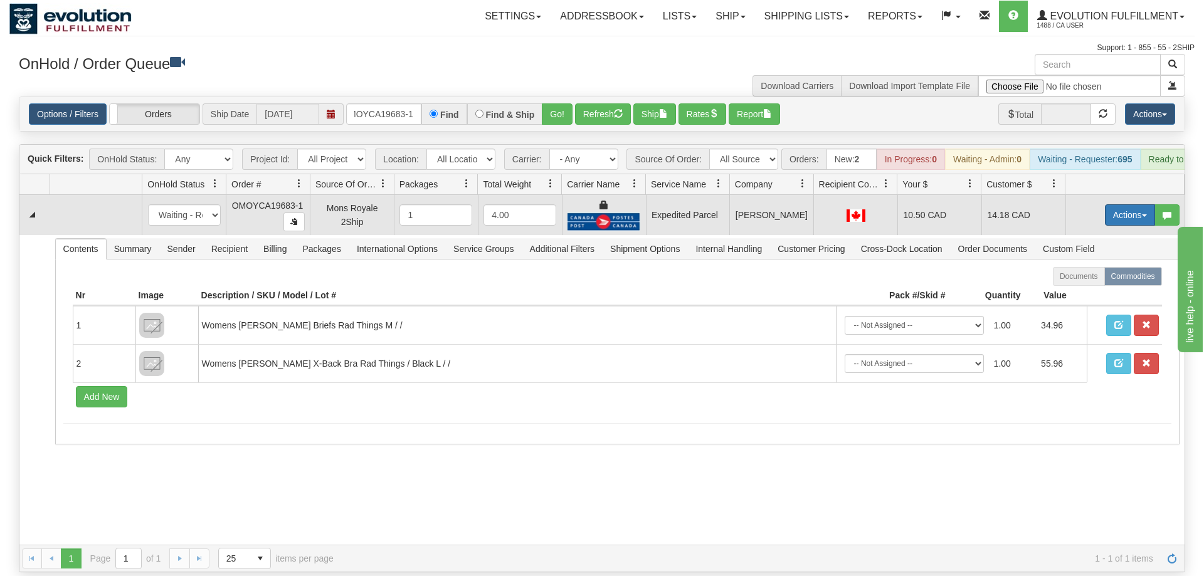
click at [1122, 204] on button "Actions" at bounding box center [1130, 214] width 50 height 21
click at [1092, 280] on link "Ship" at bounding box center [1104, 288] width 100 height 16
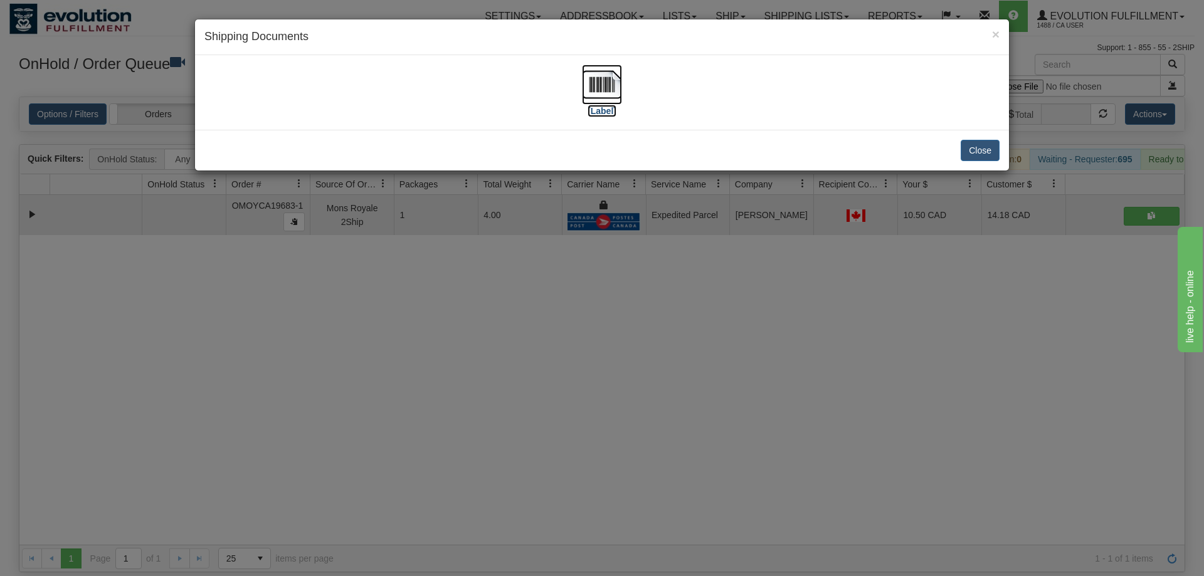
click at [589, 78] on img at bounding box center [602, 85] width 40 height 40
click at [554, 302] on div "× Shipping Documents [Label] Close" at bounding box center [602, 288] width 1204 height 576
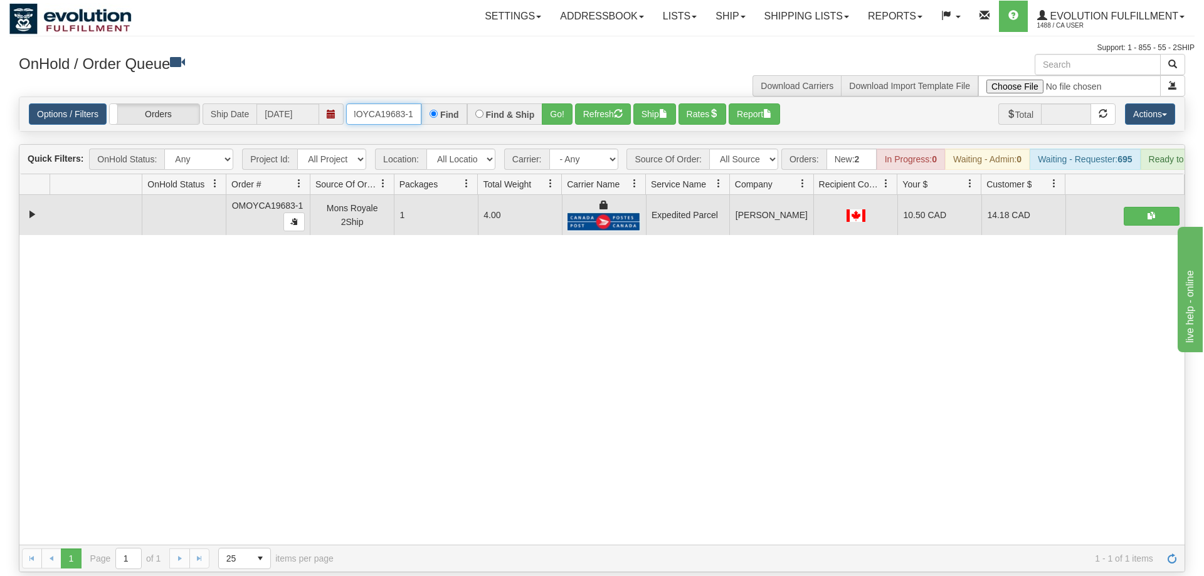
click at [389, 103] on input "oMOYCA19683-1" at bounding box center [383, 113] width 75 height 21
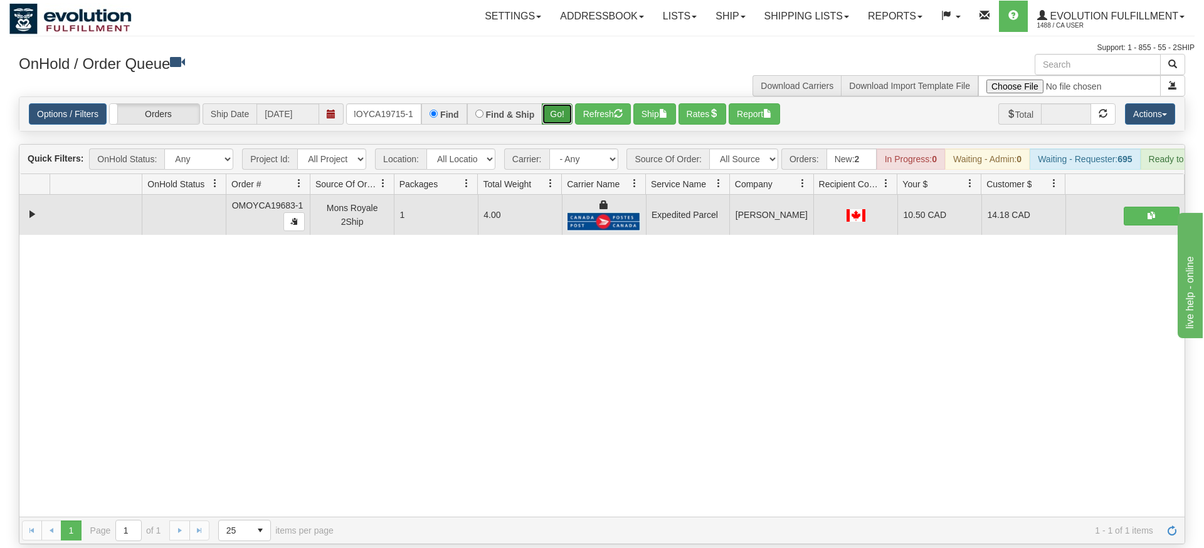
click at [545, 117] on div "Is equal to Is not equal to Contains Does not contains CAD USD EUR ZAR [PERSON_…" at bounding box center [601, 321] width 1185 height 448
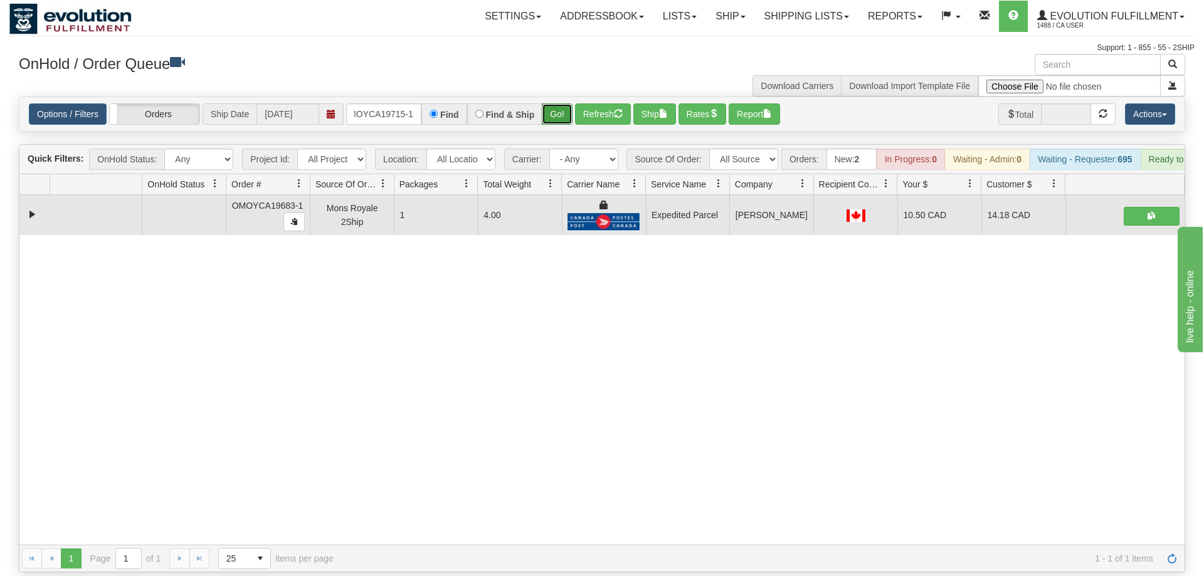
click at [553, 103] on button "Go!" at bounding box center [557, 113] width 31 height 21
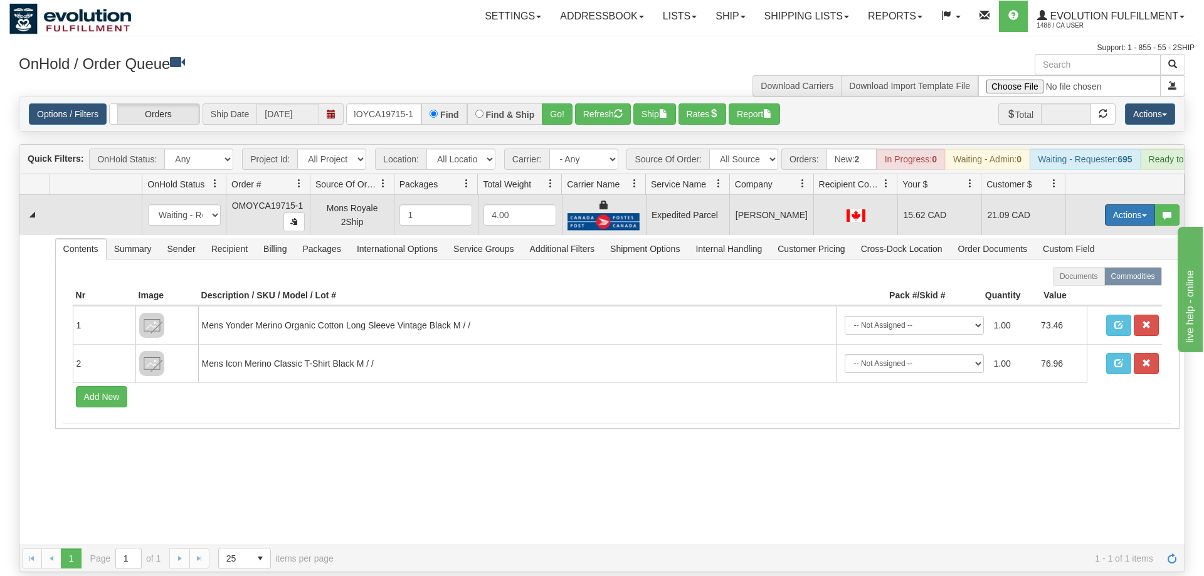
click at [1111, 204] on button "Actions" at bounding box center [1130, 214] width 50 height 21
click at [1086, 283] on span "Ship" at bounding box center [1079, 288] width 26 height 10
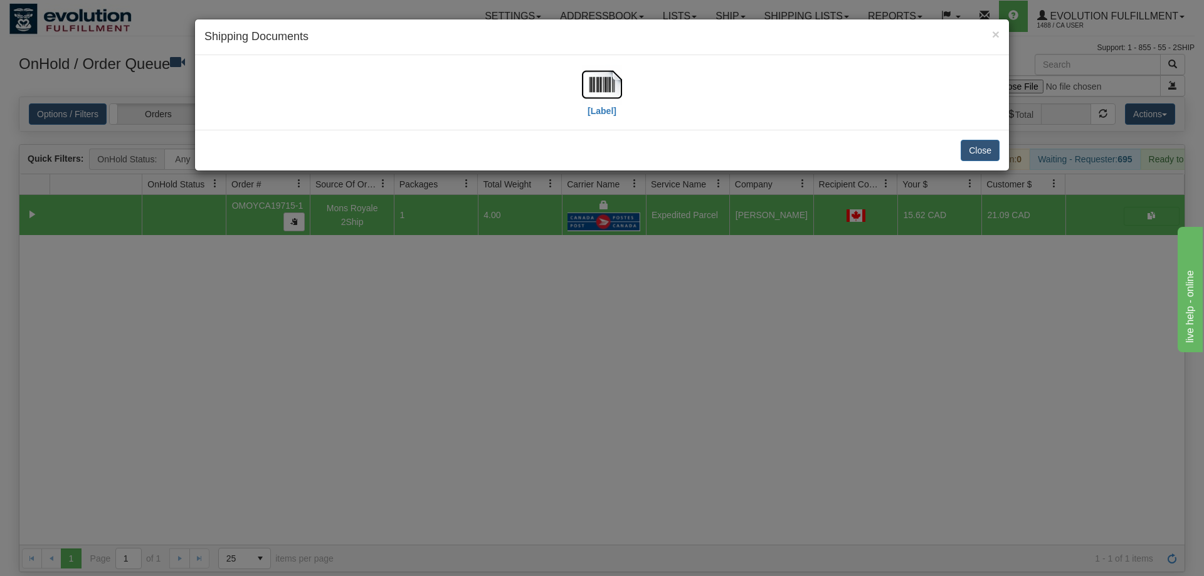
click at [624, 91] on div "[Label]" at bounding box center [601, 93] width 795 height 56
click at [609, 85] on img at bounding box center [602, 85] width 40 height 40
drag, startPoint x: 760, startPoint y: 322, endPoint x: 455, endPoint y: 199, distance: 328.5
click at [754, 313] on div "× Shipping Documents [Label] Close" at bounding box center [602, 288] width 1204 height 576
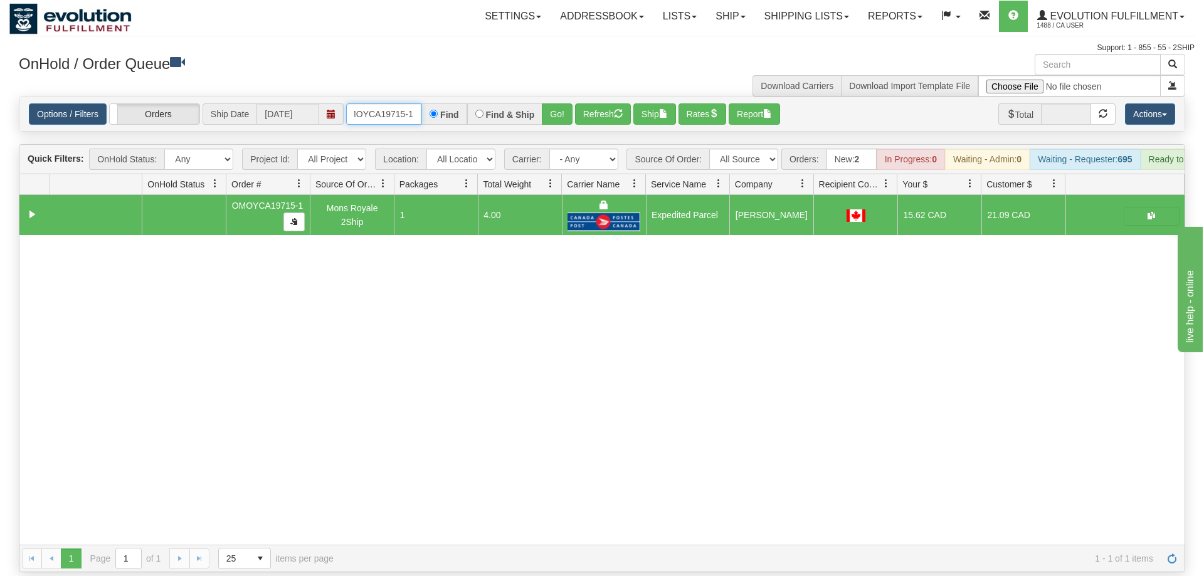
click at [404, 103] on input "OMOYCA19715-1" at bounding box center [383, 113] width 75 height 21
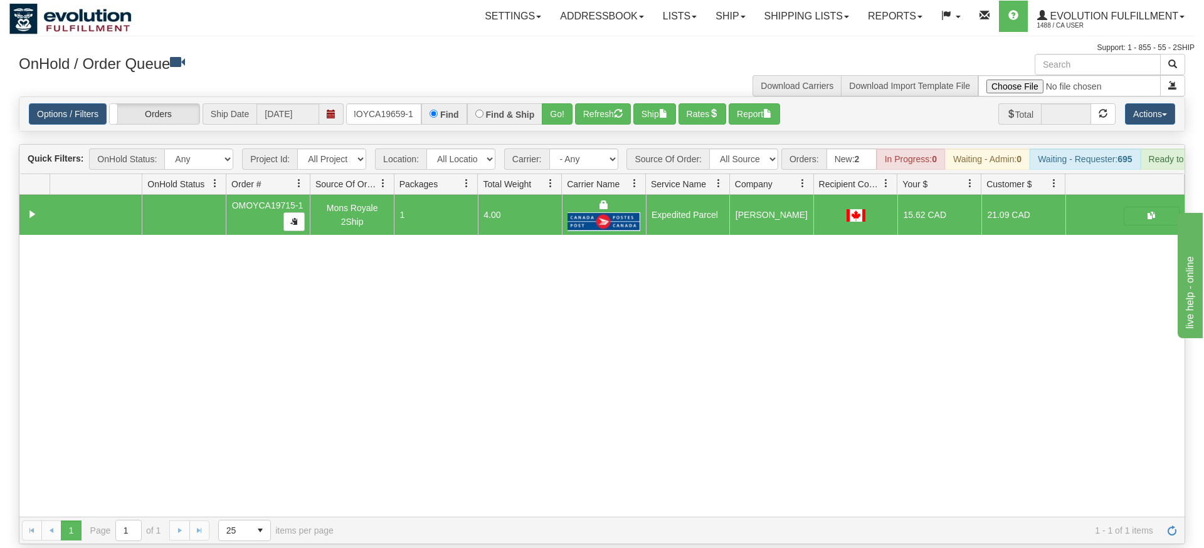
click at [555, 108] on div "Options / Filters Group Shipments Orders Ship Date [DATE] OMOYCA19659-1 Find Fi…" at bounding box center [601, 114] width 1165 height 34
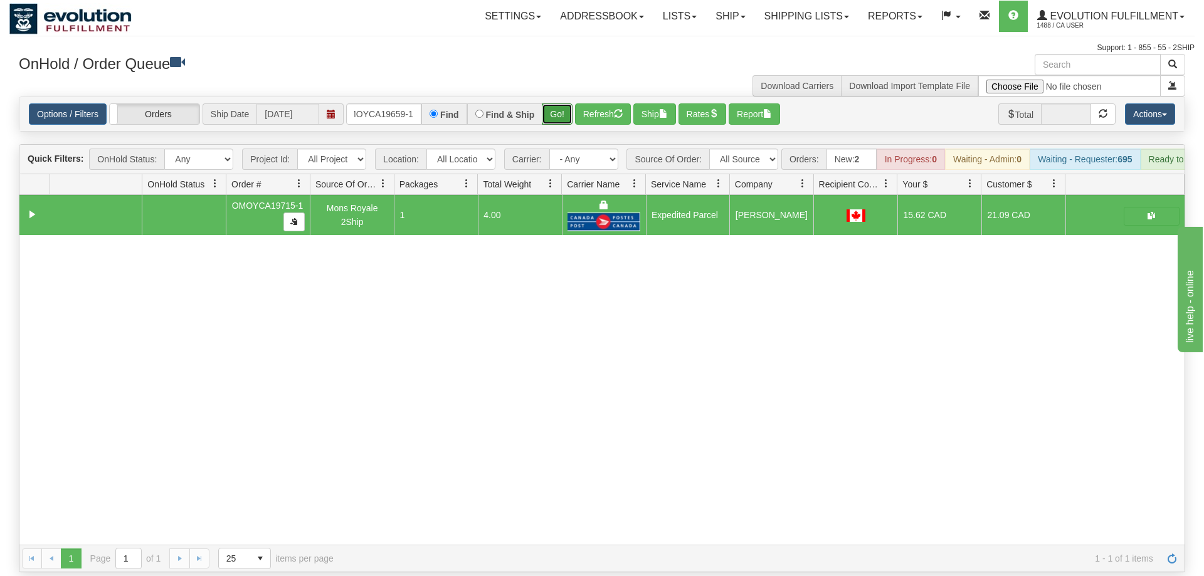
click at [557, 103] on button "Go!" at bounding box center [557, 113] width 31 height 21
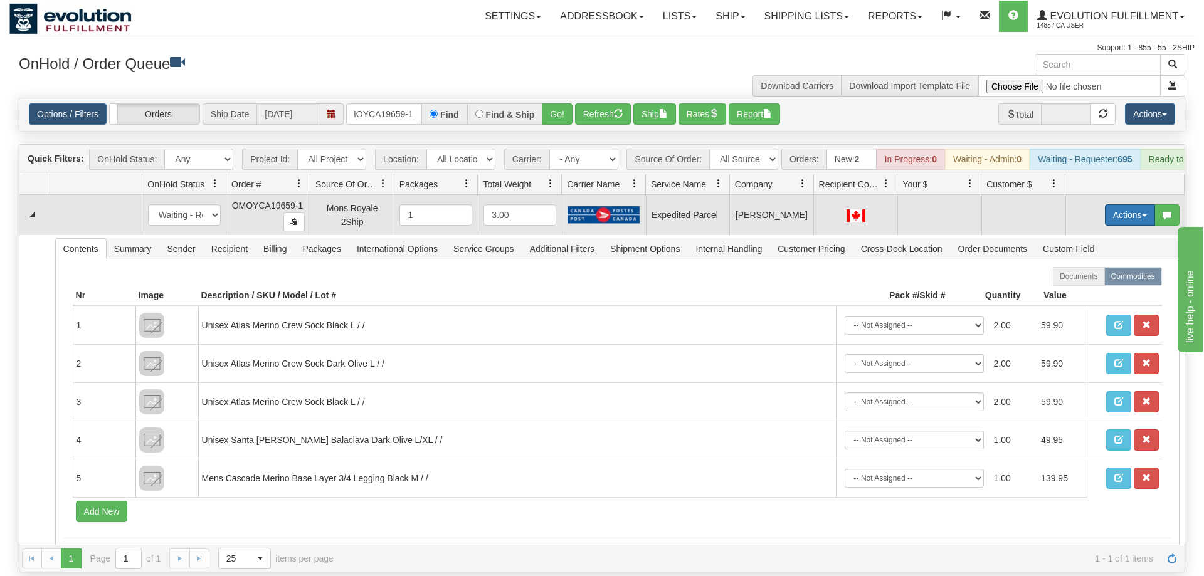
click at [1108, 204] on button "Actions" at bounding box center [1130, 214] width 50 height 21
click at [1093, 250] on span "Refresh Rates" at bounding box center [1098, 255] width 65 height 10
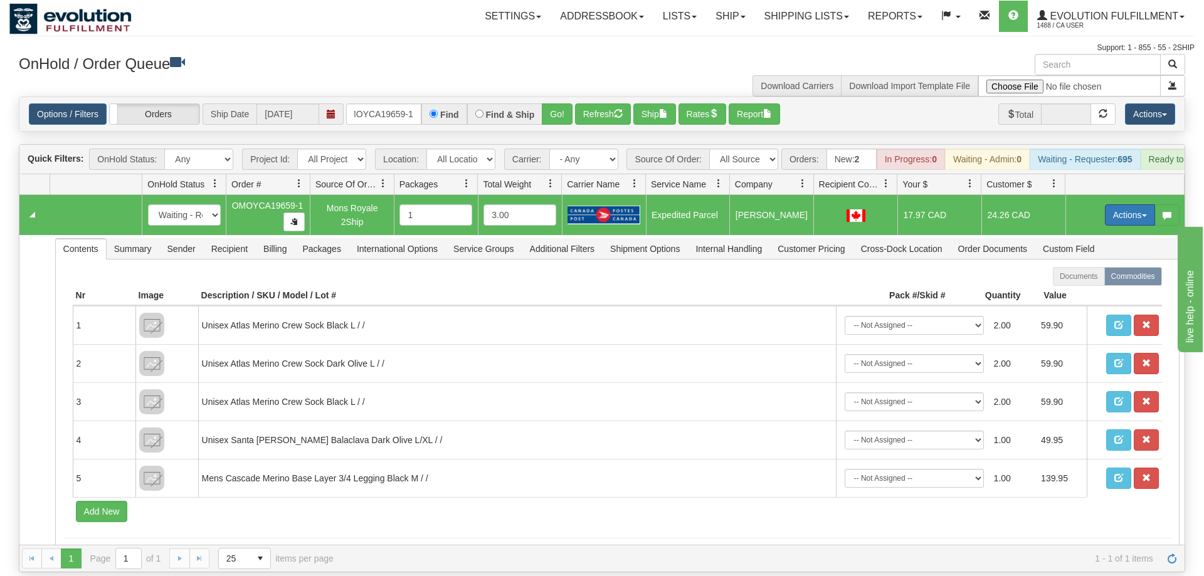
click at [1119, 204] on button "Actions" at bounding box center [1130, 214] width 50 height 21
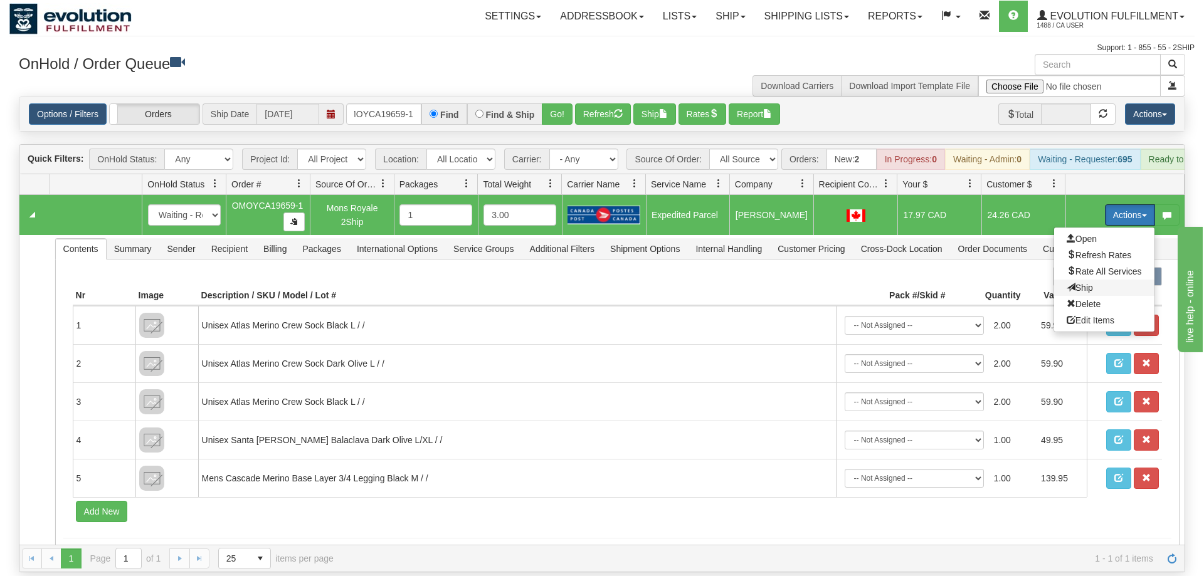
click at [1078, 283] on span "Ship" at bounding box center [1079, 288] width 26 height 10
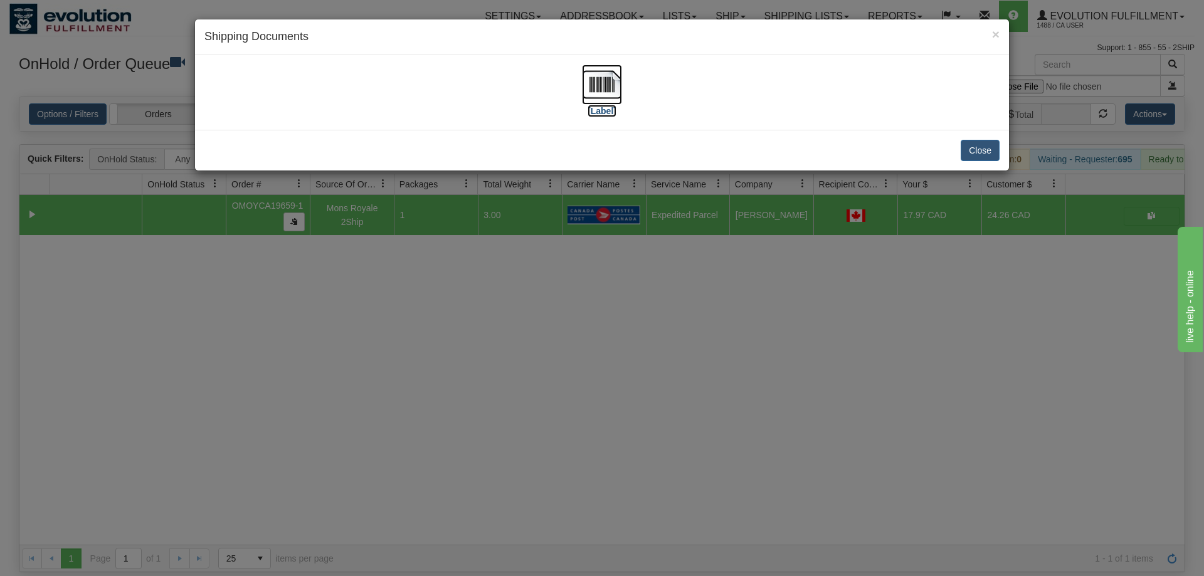
click at [614, 92] on img at bounding box center [602, 85] width 40 height 40
drag, startPoint x: 584, startPoint y: 316, endPoint x: 580, endPoint y: 303, distance: 13.7
click at [584, 313] on div "× Shipping Documents [Label] Close" at bounding box center [602, 288] width 1204 height 576
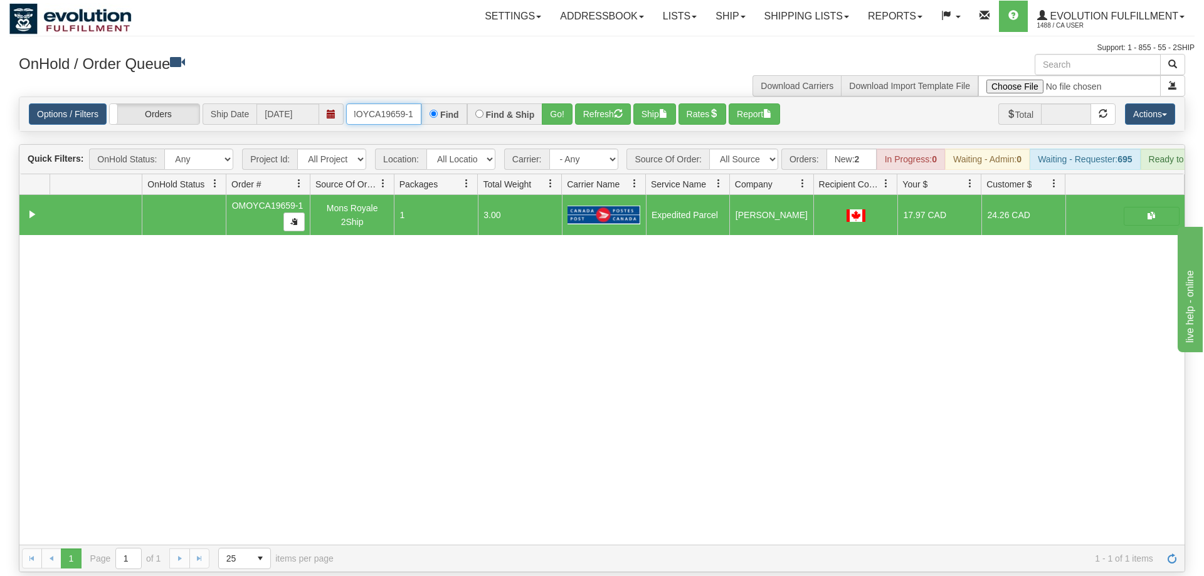
click at [384, 103] on input "OMOYCA19659-1" at bounding box center [383, 113] width 75 height 21
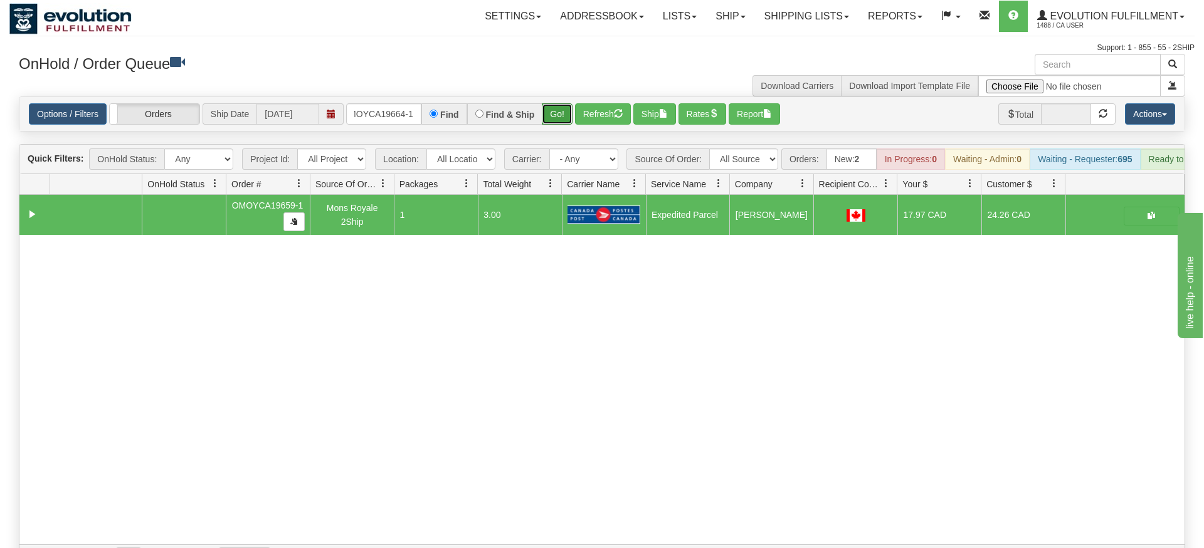
click at [555, 122] on div "Is equal to Is not equal to Contains Does not contains CAD USD EUR ZAR [PERSON_…" at bounding box center [601, 335] width 1185 height 476
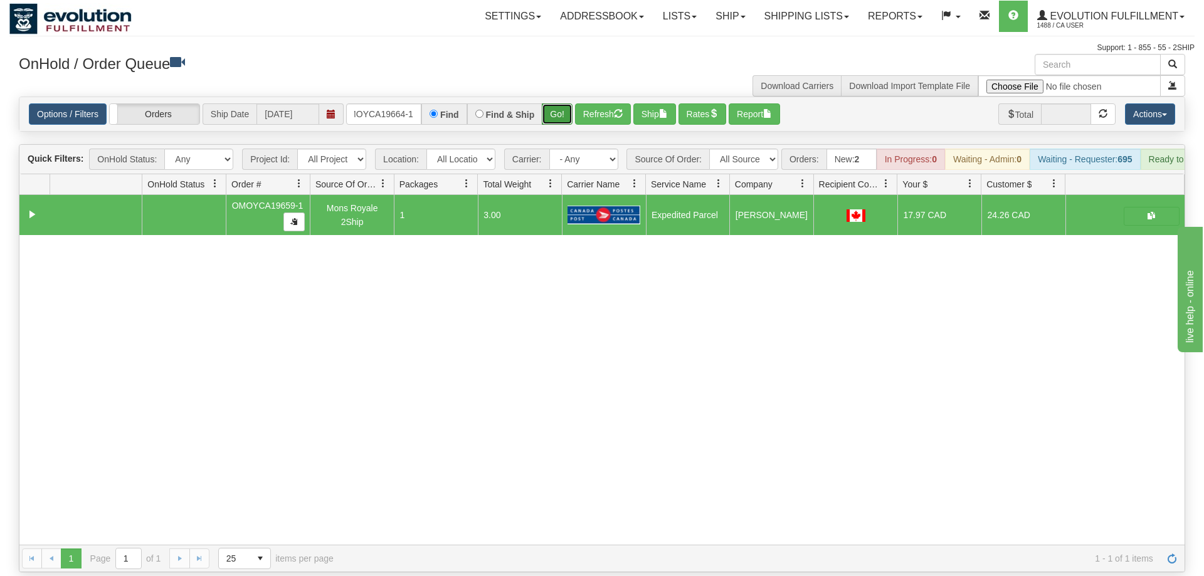
click at [551, 103] on button "Go!" at bounding box center [557, 113] width 31 height 21
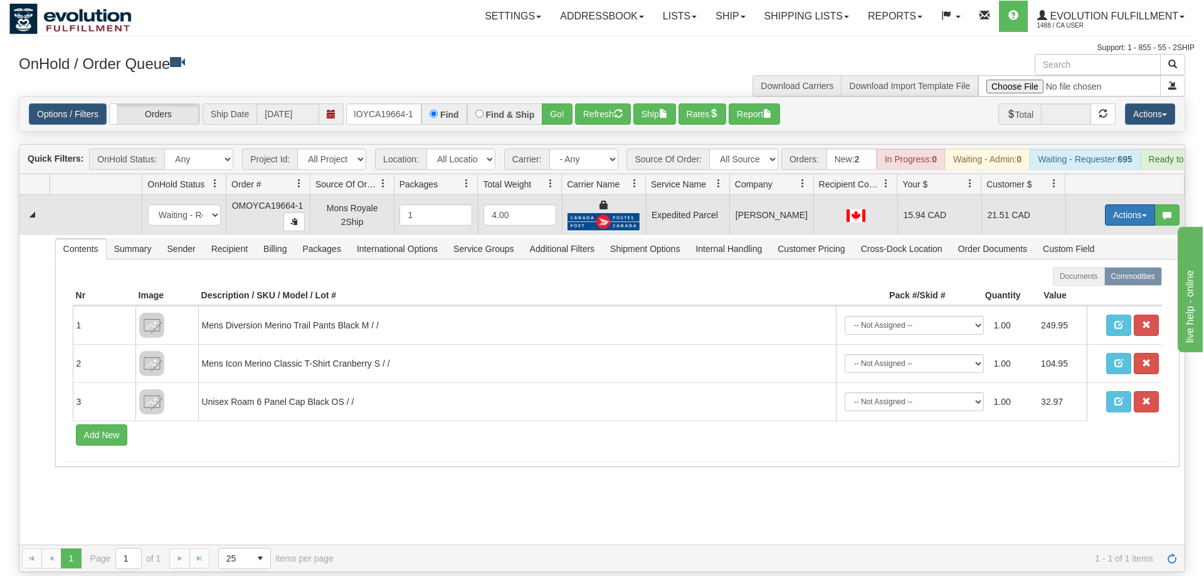
click at [1136, 204] on button "Actions" at bounding box center [1130, 214] width 50 height 21
click at [1114, 280] on link "Ship" at bounding box center [1104, 288] width 100 height 16
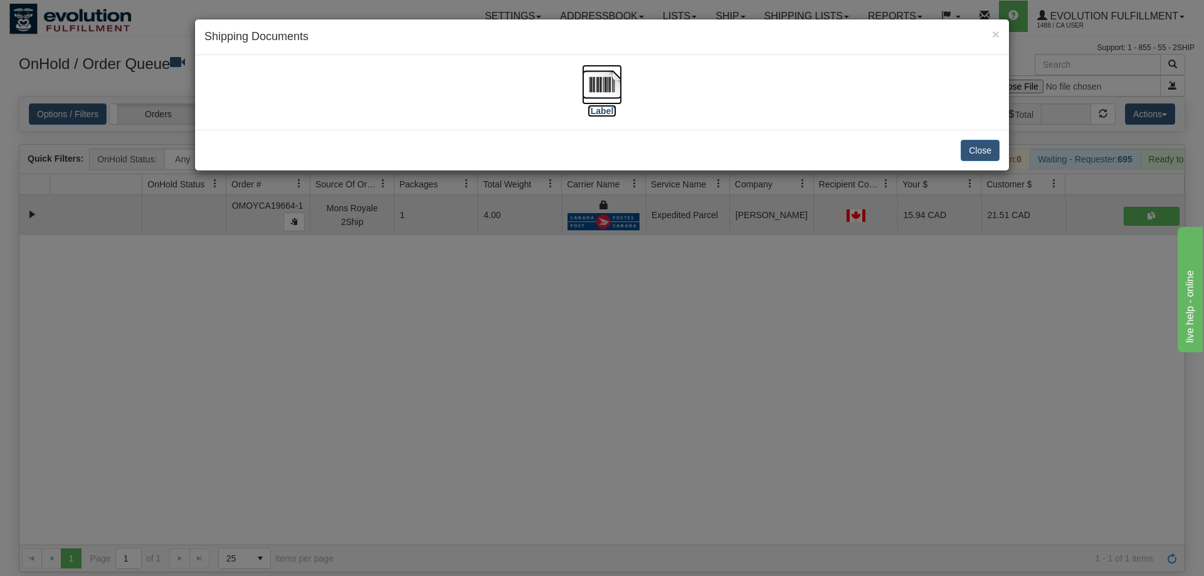
click at [603, 90] on img at bounding box center [602, 85] width 40 height 40
drag, startPoint x: 664, startPoint y: 459, endPoint x: 384, endPoint y: 115, distance: 442.9
click at [664, 439] on div "× Shipping Documents [Label] Close" at bounding box center [602, 288] width 1204 height 576
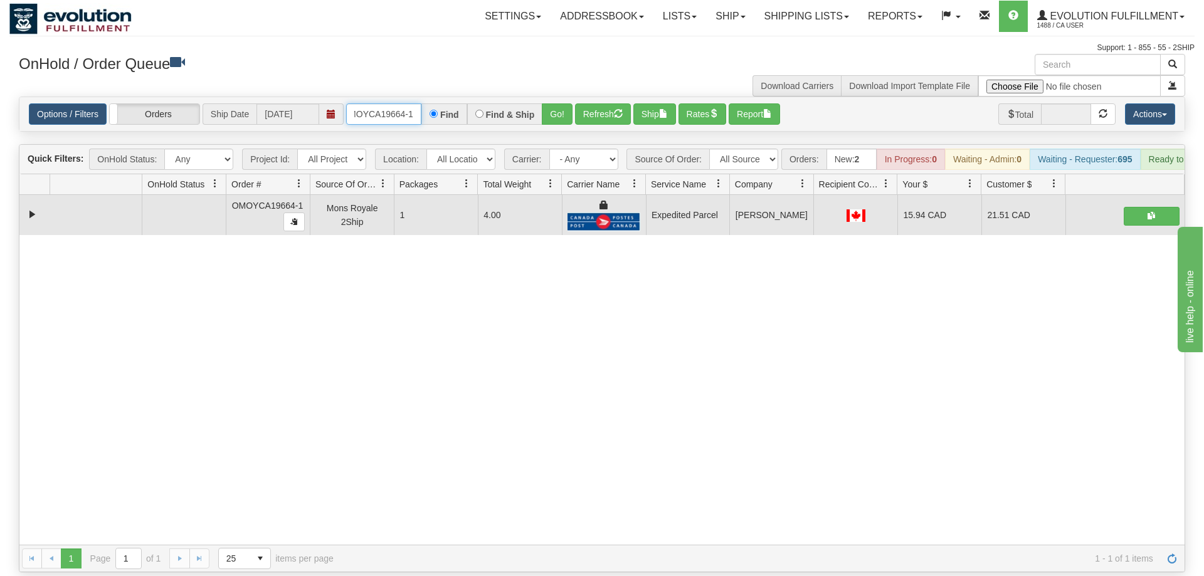
click at [407, 103] on input "OMOYCA19664-1" at bounding box center [383, 113] width 75 height 21
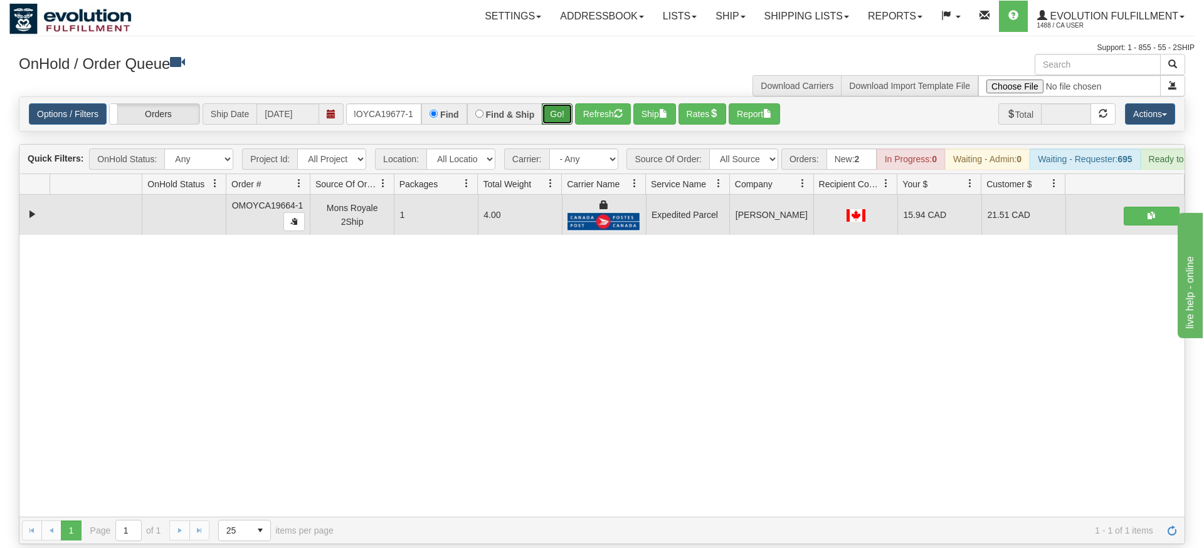
drag, startPoint x: 552, startPoint y: 97, endPoint x: 556, endPoint y: 110, distance: 13.7
click at [554, 121] on div "Is equal to Is not equal to Contains Does not contains CAD USD EUR ZAR [PERSON_…" at bounding box center [601, 321] width 1185 height 448
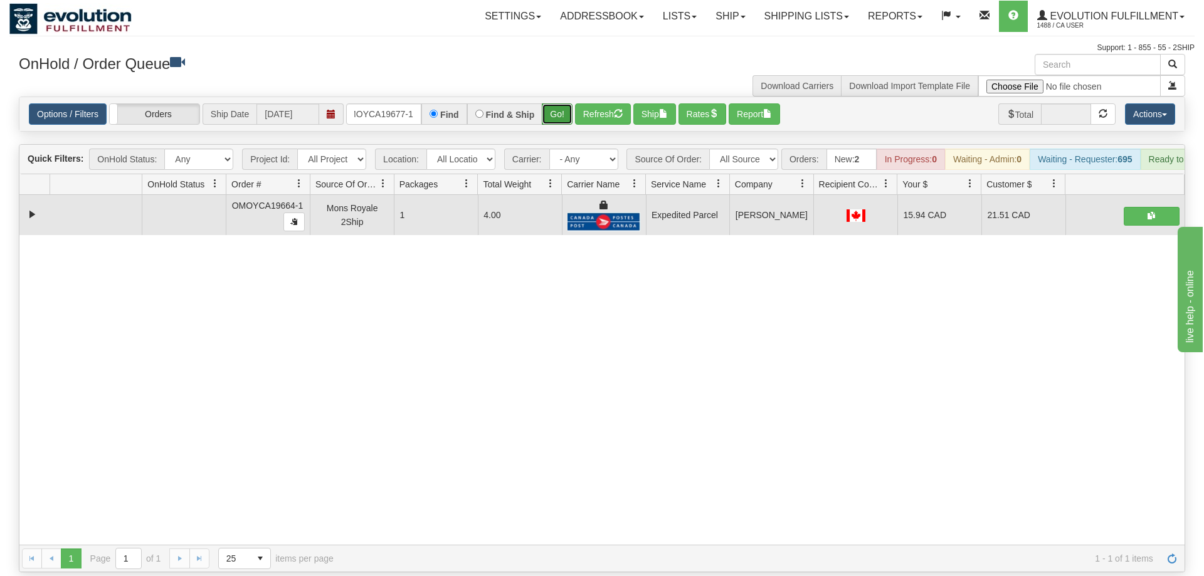
click at [556, 104] on button "Go!" at bounding box center [557, 113] width 31 height 21
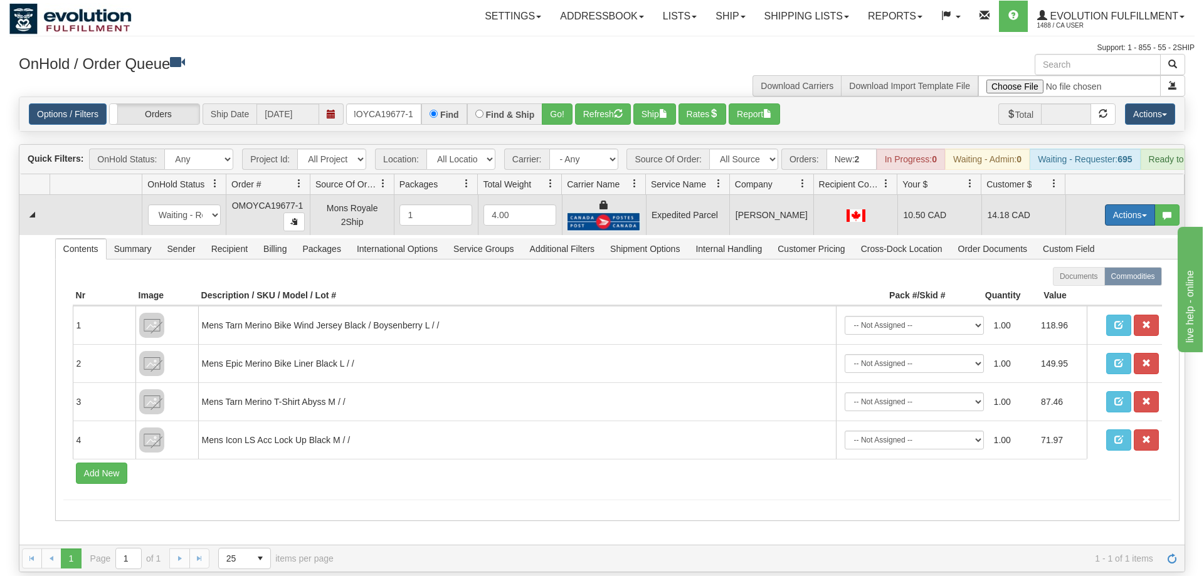
click at [1122, 204] on button "Actions" at bounding box center [1130, 214] width 50 height 21
click at [1079, 283] on span "Ship" at bounding box center [1079, 288] width 26 height 10
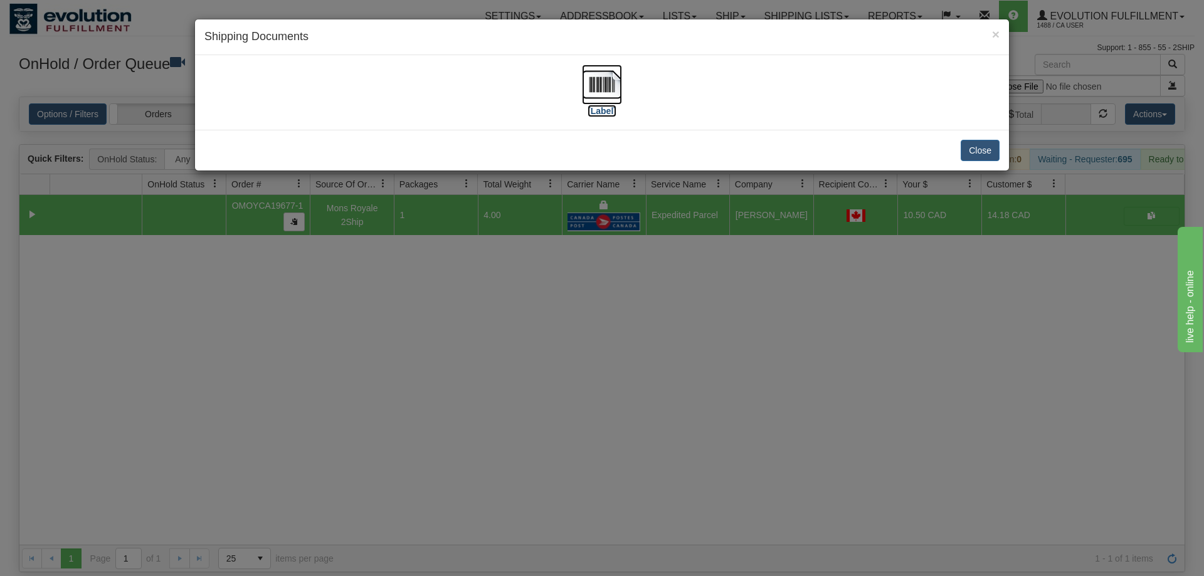
click at [596, 110] on label "[Label]" at bounding box center [601, 111] width 29 height 13
drag, startPoint x: 591, startPoint y: 415, endPoint x: 325, endPoint y: 153, distance: 373.7
click at [591, 412] on div "× Shipping Documents [Label] Close" at bounding box center [602, 288] width 1204 height 576
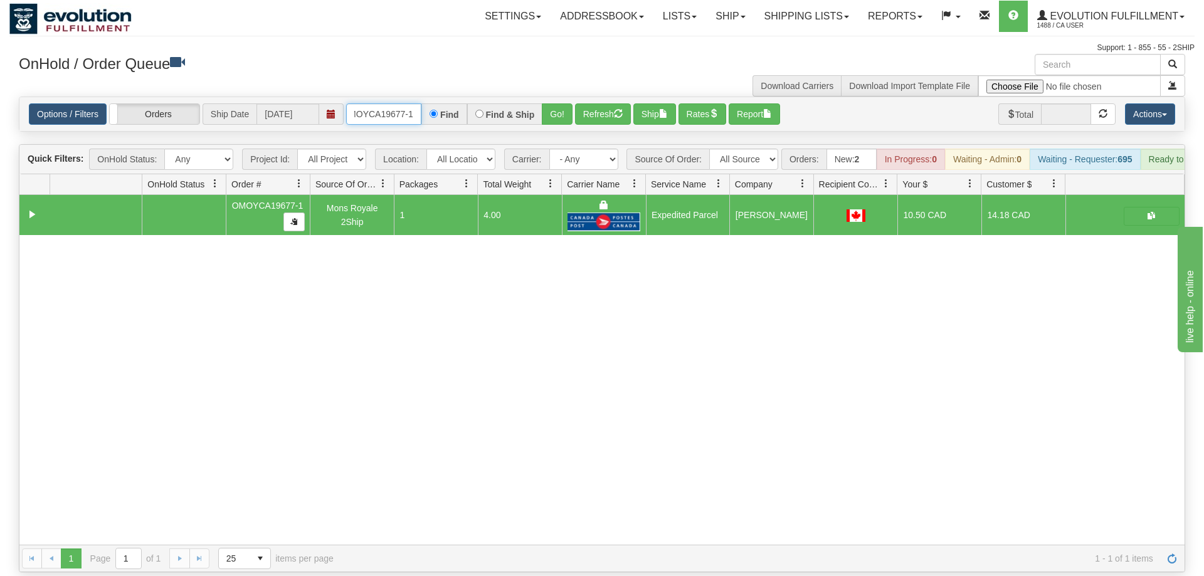
click at [379, 103] on input "OMOYCA19677-1" at bounding box center [383, 113] width 75 height 21
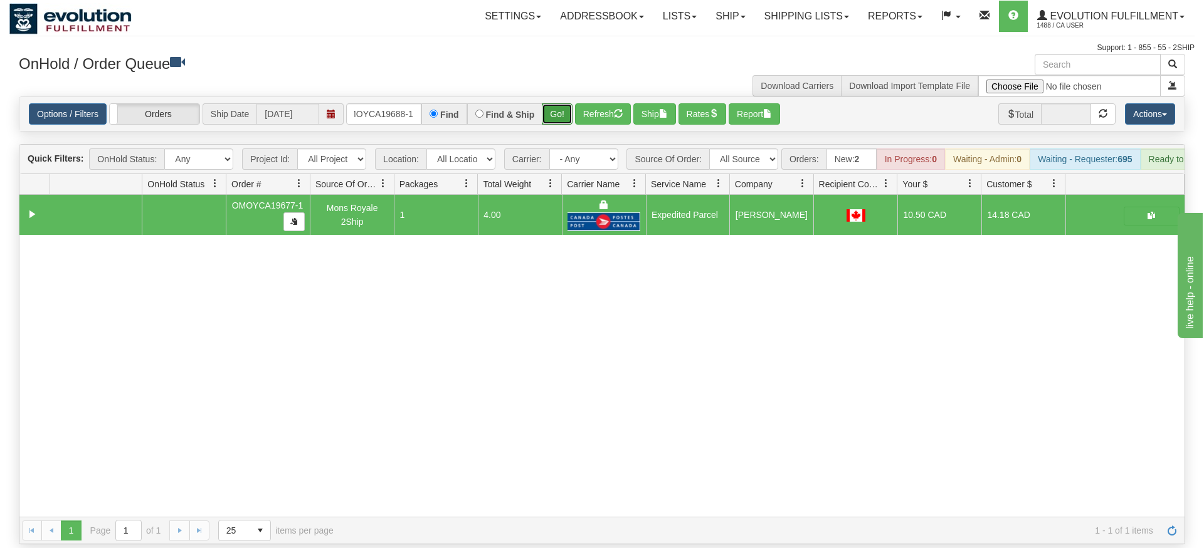
drag, startPoint x: 564, startPoint y: 93, endPoint x: 559, endPoint y: 101, distance: 9.0
click at [564, 119] on div "Is equal to Is not equal to Contains Does not contains CAD USD EUR ZAR [PERSON_…" at bounding box center [601, 321] width 1185 height 448
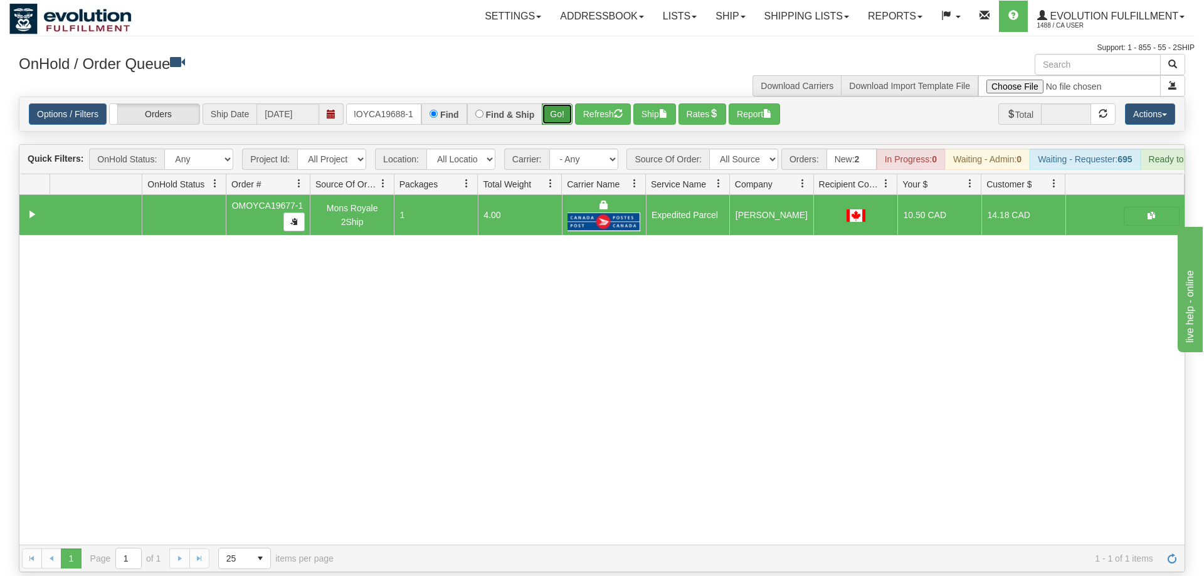
click at [557, 103] on button "Go!" at bounding box center [557, 113] width 31 height 21
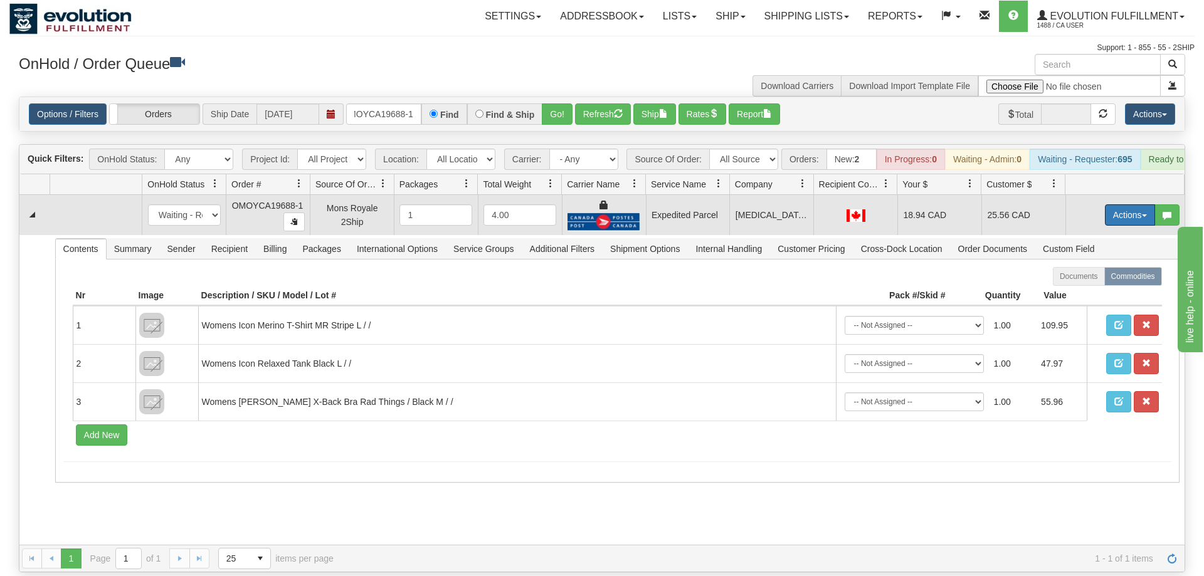
drag, startPoint x: 1111, startPoint y: 196, endPoint x: 1106, endPoint y: 253, distance: 57.3
click at [1112, 204] on button "Actions" at bounding box center [1130, 214] width 50 height 21
click at [1107, 280] on link "Ship" at bounding box center [1104, 288] width 100 height 16
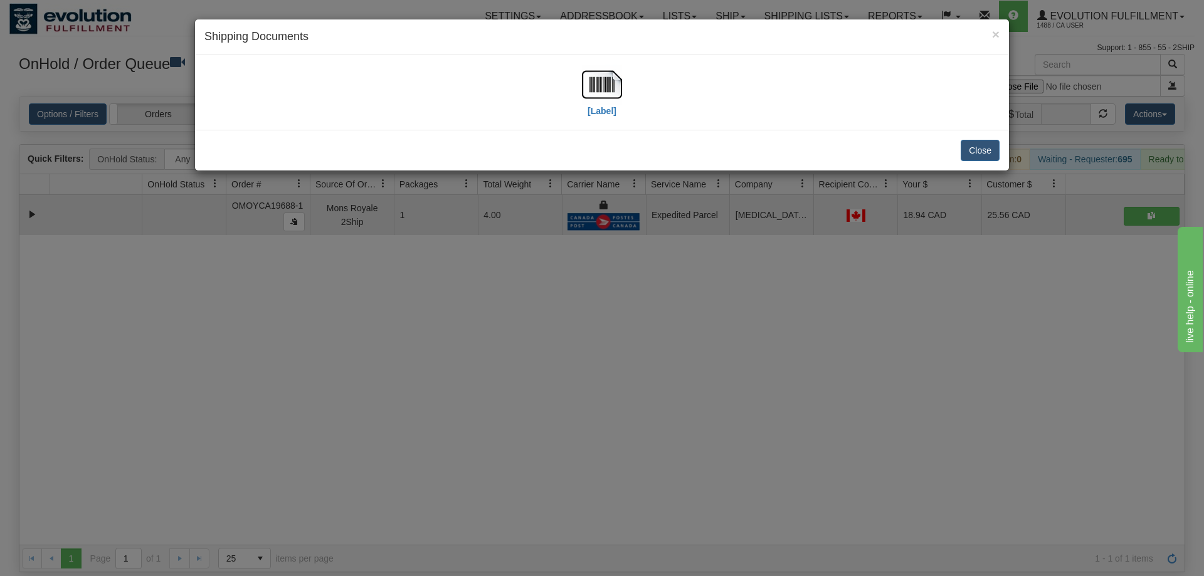
click at [579, 87] on div "[Label]" at bounding box center [601, 93] width 795 height 56
click at [601, 87] on img at bounding box center [602, 85] width 40 height 40
drag, startPoint x: 679, startPoint y: 344, endPoint x: 377, endPoint y: 110, distance: 382.4
click at [678, 342] on div "× Shipping Documents [Label] Close" at bounding box center [602, 288] width 1204 height 576
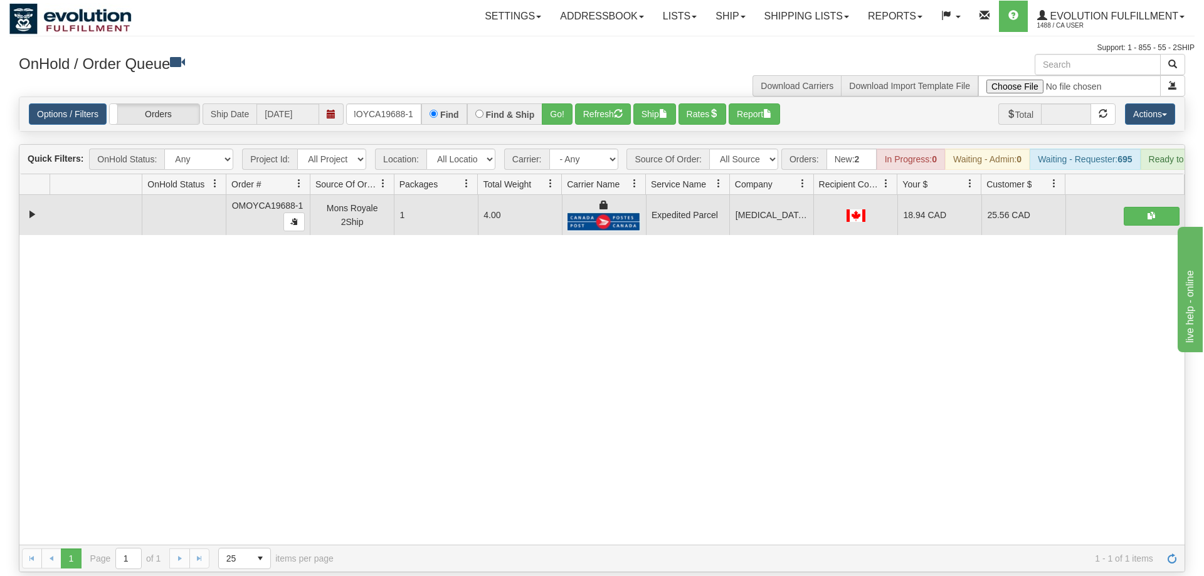
click at [367, 97] on div "Options / Filters Group Shipments Orders Ship Date [DATE] OMOYCA19688-1 Find Fi…" at bounding box center [601, 114] width 1165 height 34
click at [367, 103] on input "OMOYCA19688-1" at bounding box center [383, 113] width 75 height 21
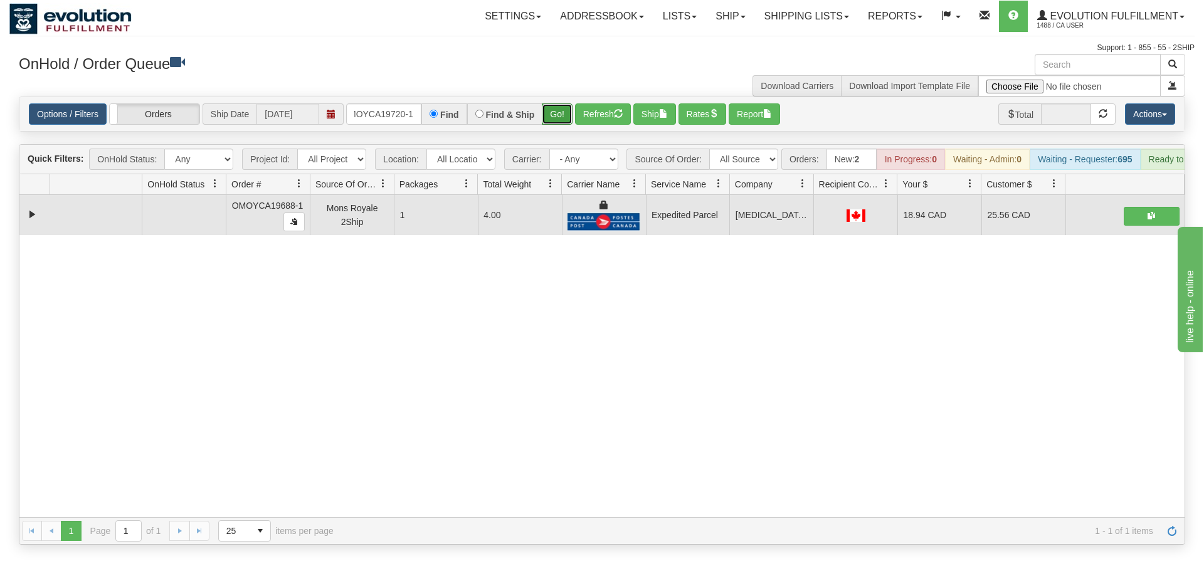
click at [554, 119] on div "Is equal to Is not equal to Contains Does not contains CAD USD EUR ZAR [PERSON_…" at bounding box center [601, 321] width 1185 height 448
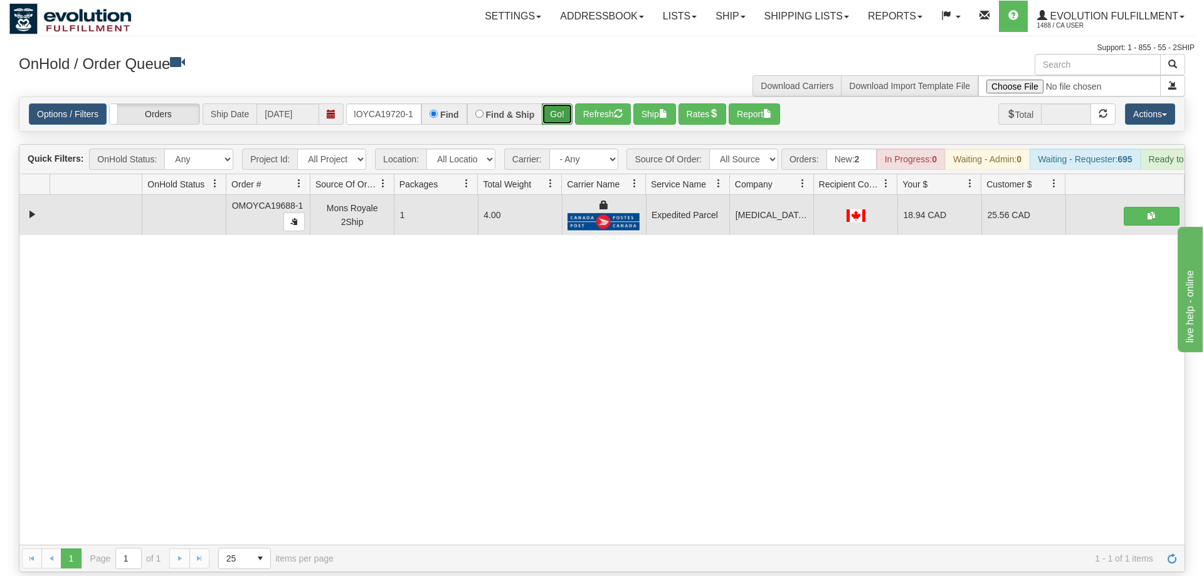
click at [557, 103] on button "Go!" at bounding box center [557, 113] width 31 height 21
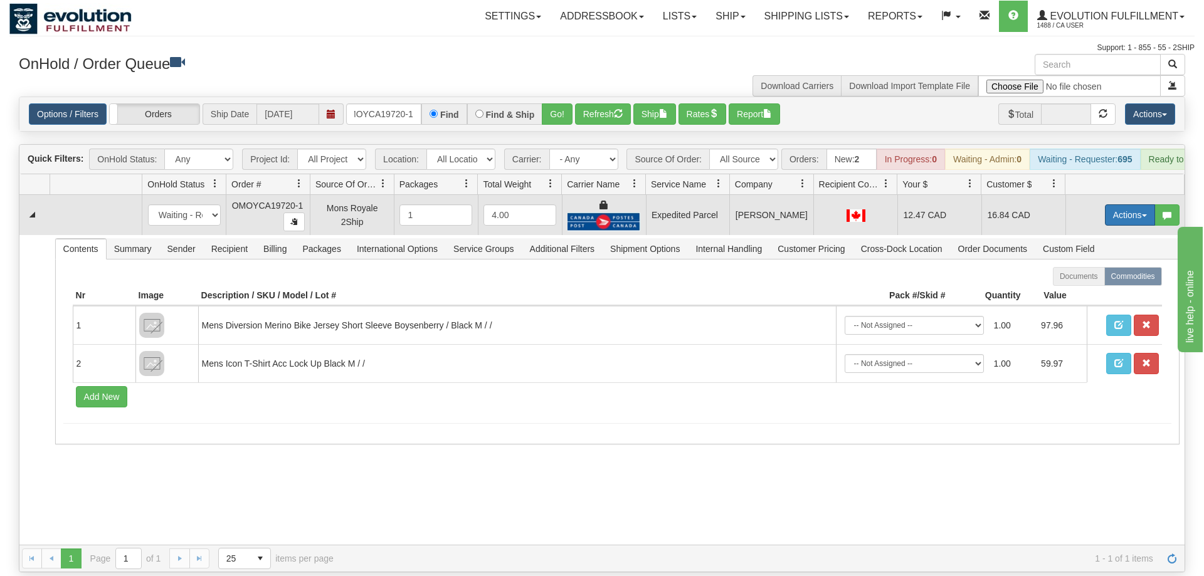
click at [1123, 204] on button "Actions" at bounding box center [1130, 214] width 50 height 21
click at [1089, 280] on link "Ship" at bounding box center [1104, 288] width 100 height 16
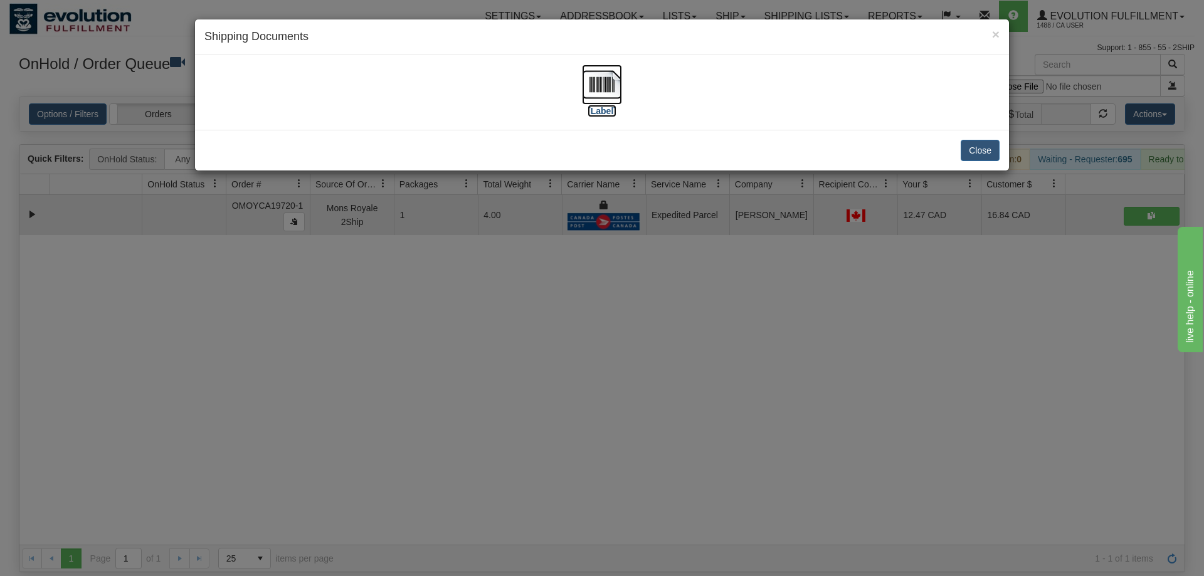
click at [617, 88] on img at bounding box center [602, 85] width 40 height 40
drag, startPoint x: 540, startPoint y: 448, endPoint x: 469, endPoint y: 175, distance: 281.9
click at [535, 436] on div "× Shipping Documents [Label] Close" at bounding box center [602, 288] width 1204 height 576
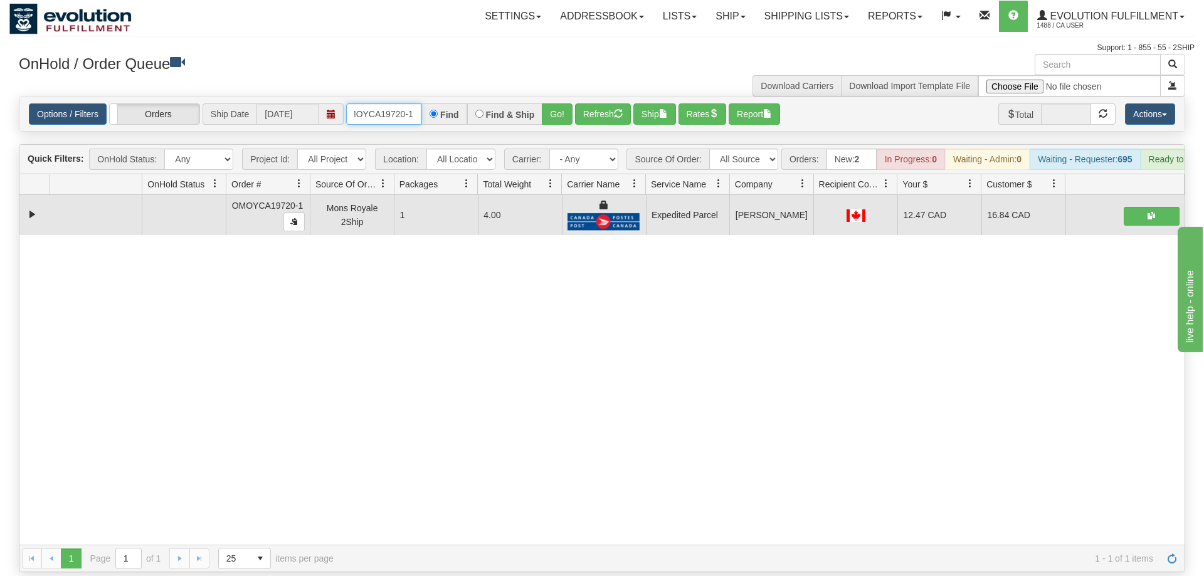
click at [388, 103] on input "oMOYCA19720-1" at bounding box center [383, 113] width 75 height 21
click at [552, 112] on div "Options / Filters Group Shipments Orders Ship Date [DATE] OMOYCA19718-1 Find Fi…" at bounding box center [601, 114] width 1165 height 34
click at [560, 103] on button "Go!" at bounding box center [557, 113] width 31 height 21
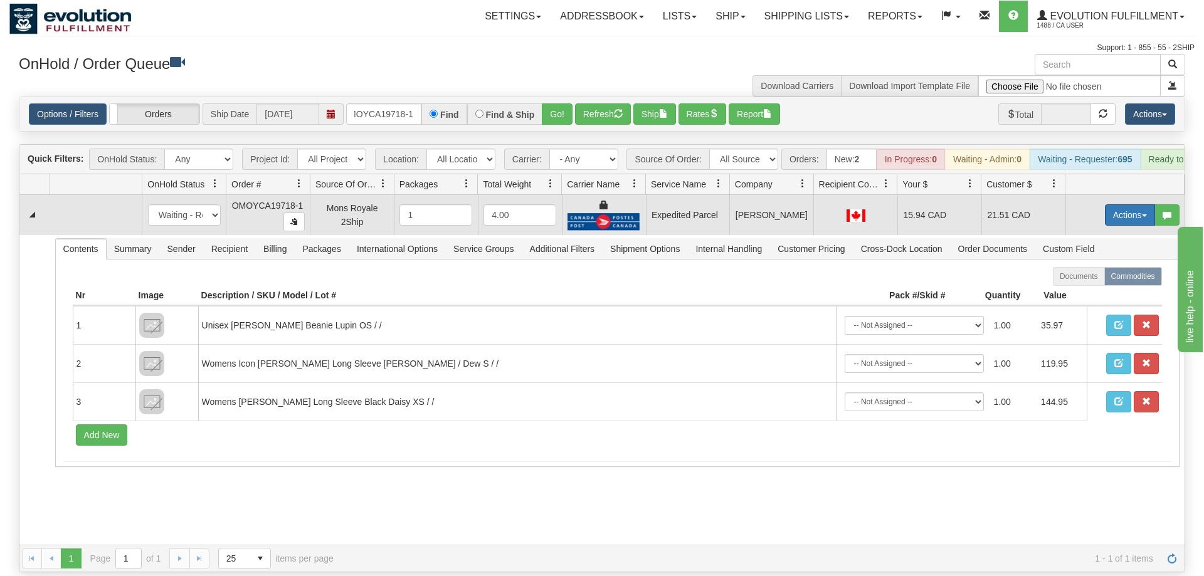
click at [1136, 204] on button "Actions" at bounding box center [1130, 214] width 50 height 21
click at [1100, 280] on link "Ship" at bounding box center [1104, 288] width 100 height 16
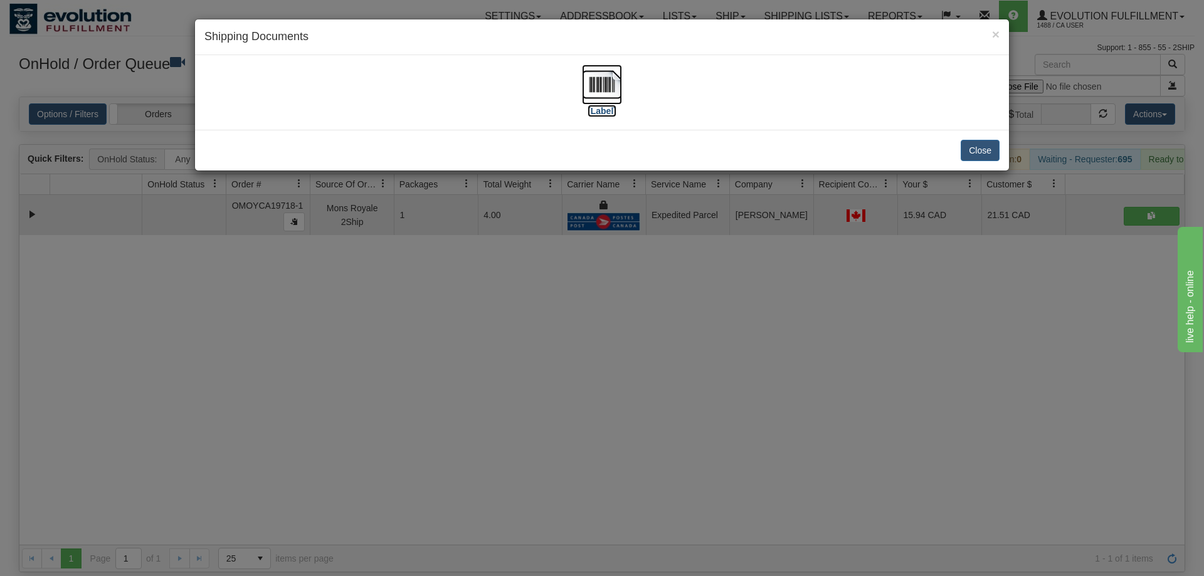
click at [601, 93] on img at bounding box center [602, 85] width 40 height 40
drag, startPoint x: 691, startPoint y: 265, endPoint x: 394, endPoint y: 118, distance: 331.4
click at [679, 254] on div "× Shipping Documents [Label] Close" at bounding box center [602, 288] width 1204 height 576
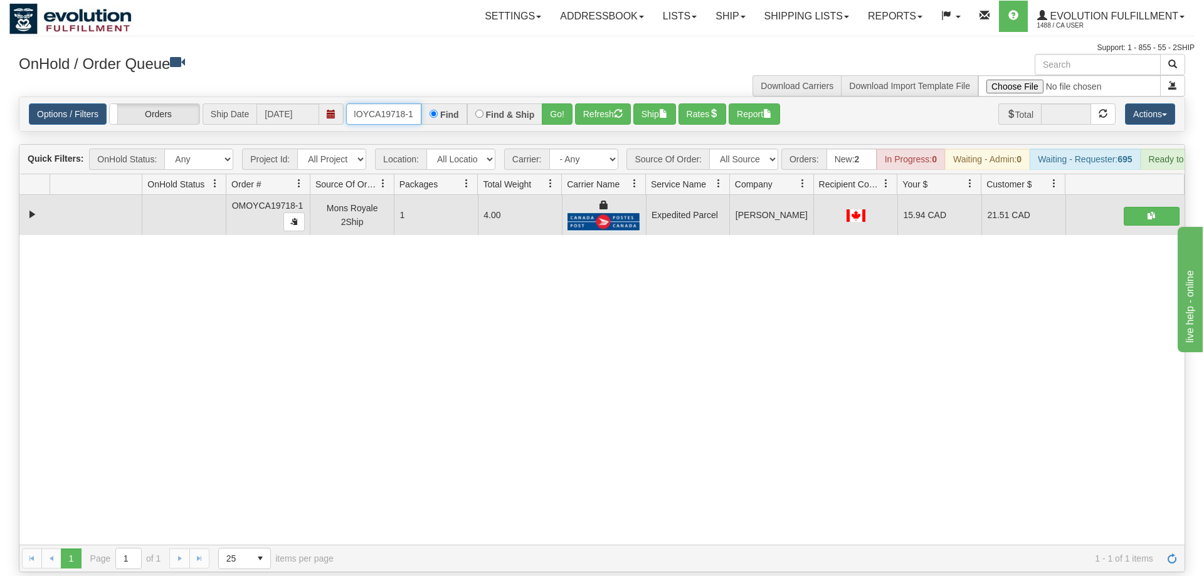
click at [379, 103] on input "OMOYCA19718-1" at bounding box center [383, 113] width 75 height 21
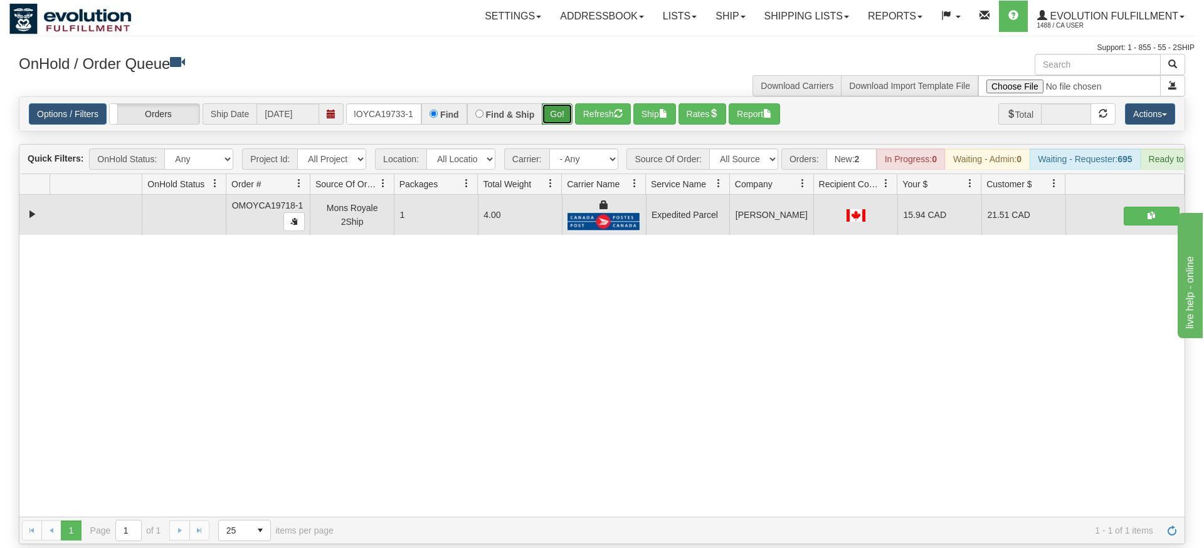
click at [551, 114] on div "Is equal to Is not equal to Contains Does not contains CAD USD EUR ZAR [PERSON_…" at bounding box center [601, 321] width 1185 height 448
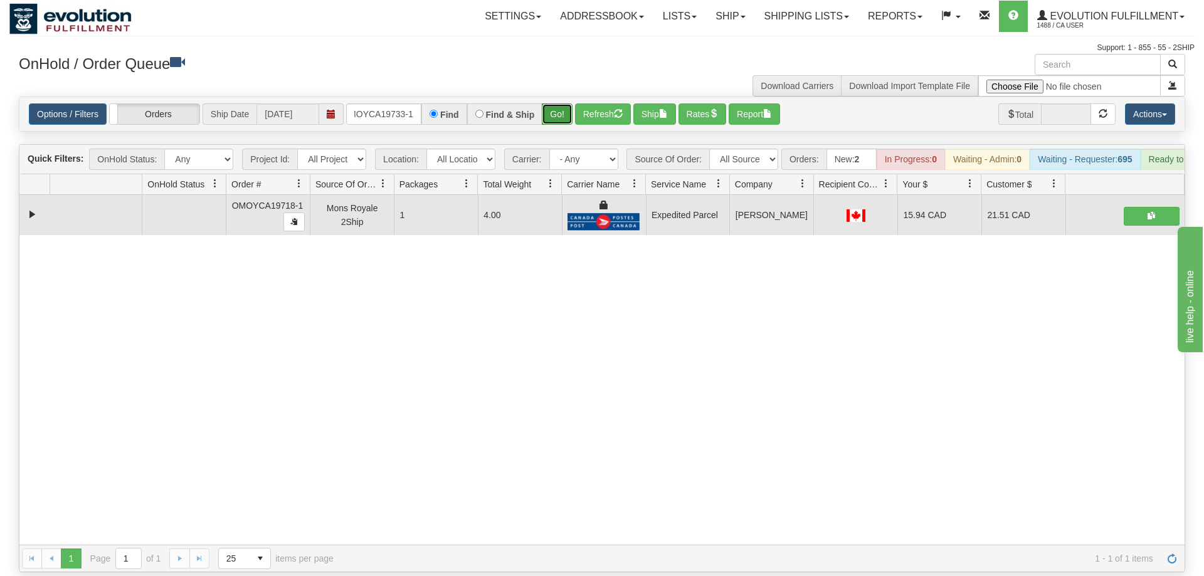
click at [556, 103] on button "Go!" at bounding box center [557, 113] width 31 height 21
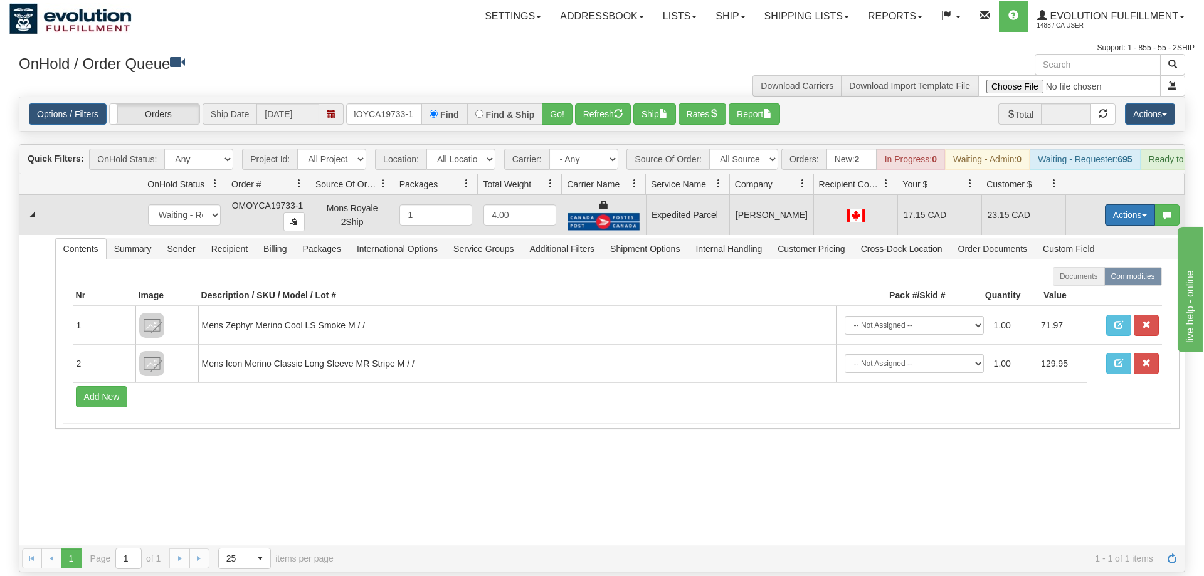
click at [1123, 204] on button "Actions" at bounding box center [1130, 214] width 50 height 21
click at [1073, 296] on link "Delete" at bounding box center [1104, 304] width 100 height 16
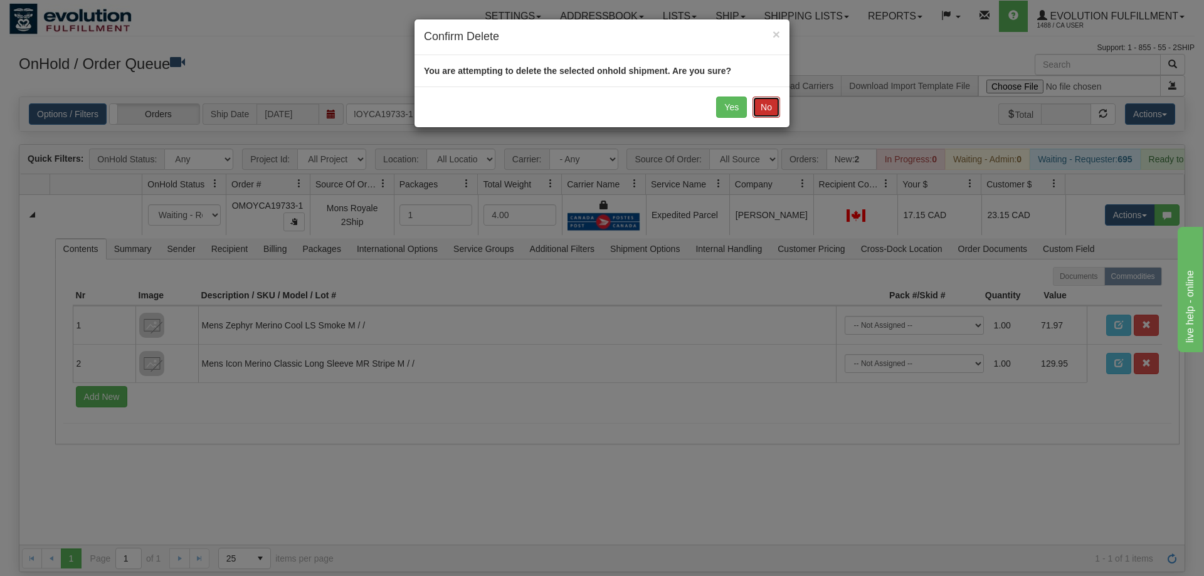
click at [768, 108] on button "No" at bounding box center [766, 107] width 28 height 21
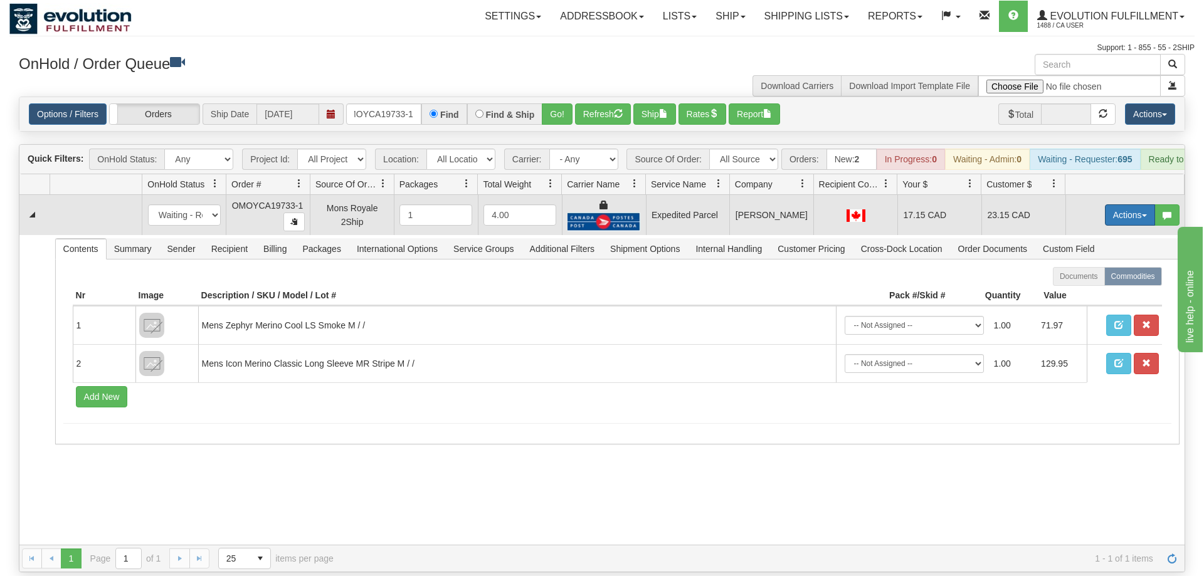
click at [1120, 204] on button "Actions" at bounding box center [1130, 214] width 50 height 21
click at [1093, 280] on link "Ship" at bounding box center [1104, 288] width 100 height 16
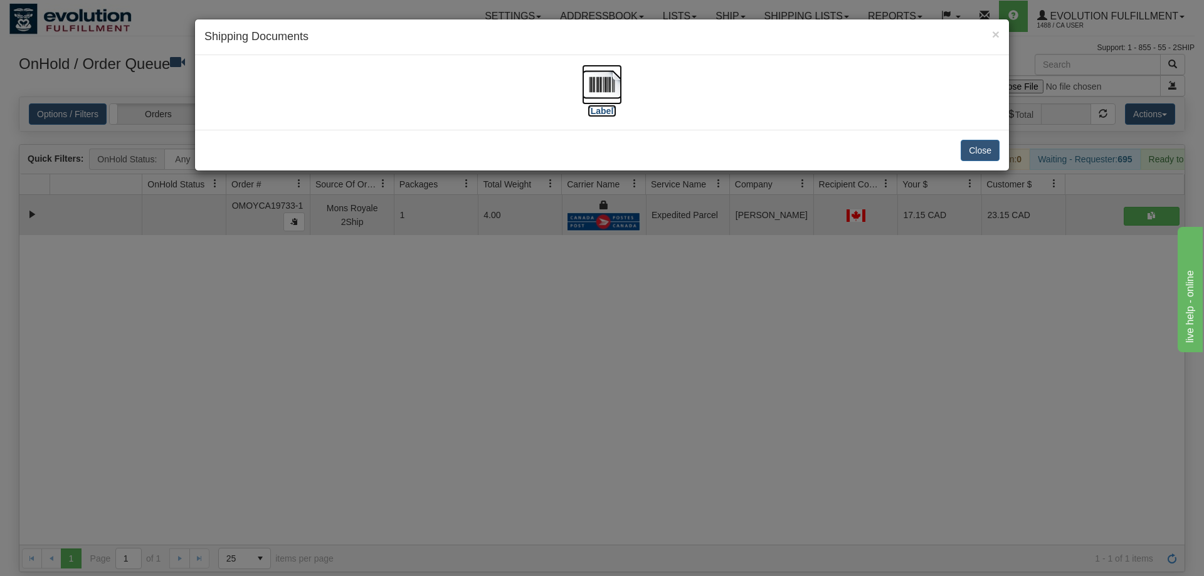
click at [601, 74] on img at bounding box center [602, 85] width 40 height 40
drag, startPoint x: 571, startPoint y: 458, endPoint x: 196, endPoint y: 86, distance: 528.4
click at [572, 457] on div "× Shipping Documents [Label] Close" at bounding box center [602, 288] width 1204 height 576
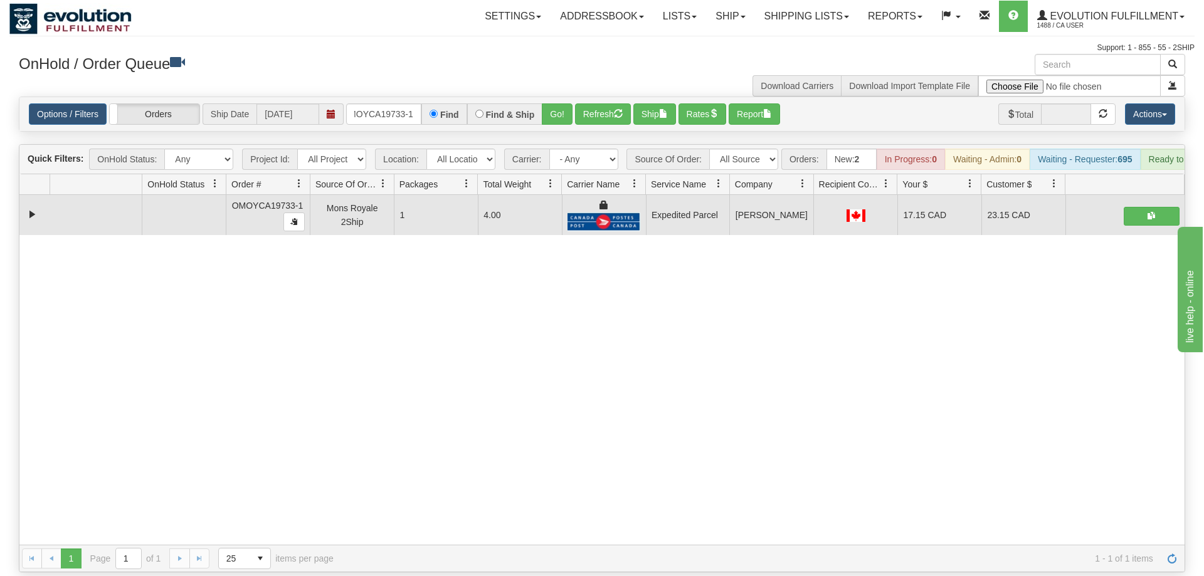
click at [376, 97] on div "Options / Filters Group Shipments Orders Ship Date [DATE] OMOYCA19733-1 Find Fi…" at bounding box center [601, 114] width 1165 height 34
click at [391, 103] on input "OMOYCA19733-1" at bounding box center [383, 113] width 75 height 21
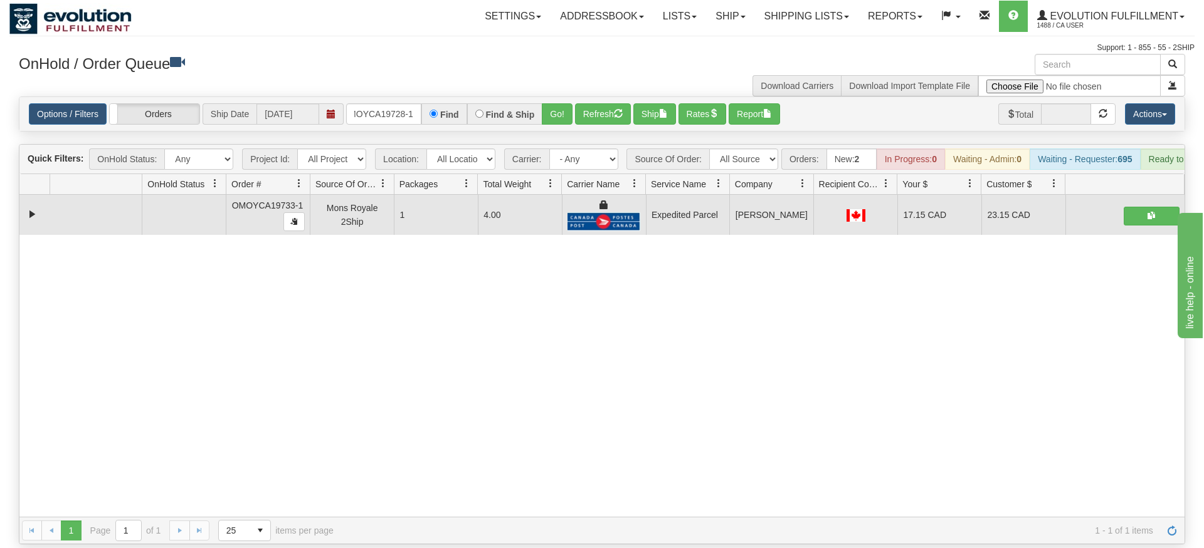
click at [554, 111] on div "Options / Filters Group Shipments Orders Ship Date [DATE] OMOYCA19728-1 Find Fi…" at bounding box center [601, 114] width 1165 height 34
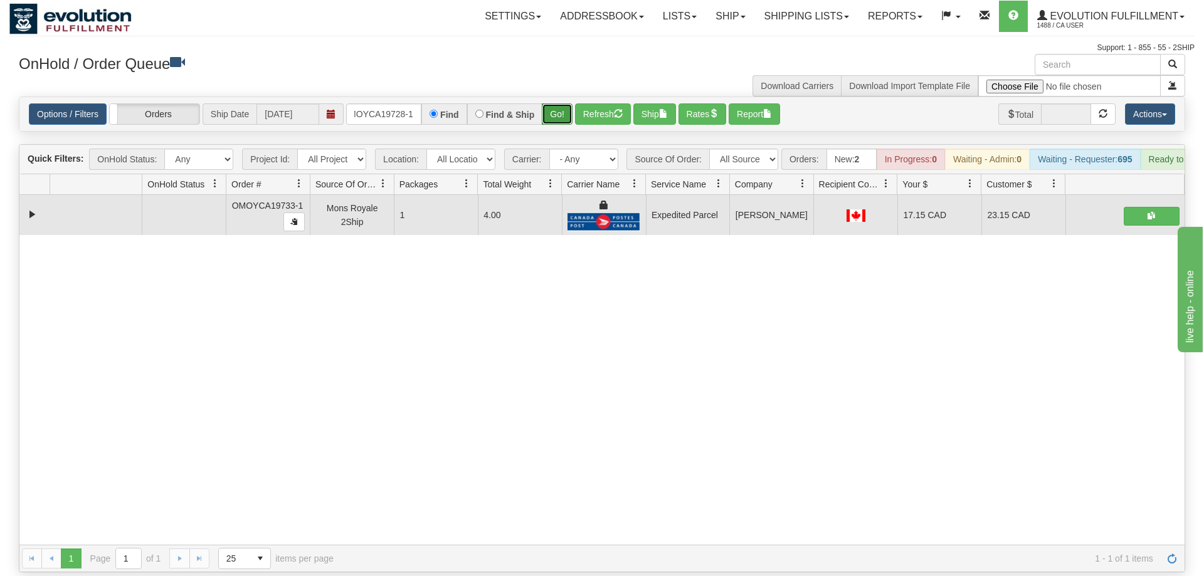
click at [561, 103] on button "Go!" at bounding box center [557, 113] width 31 height 21
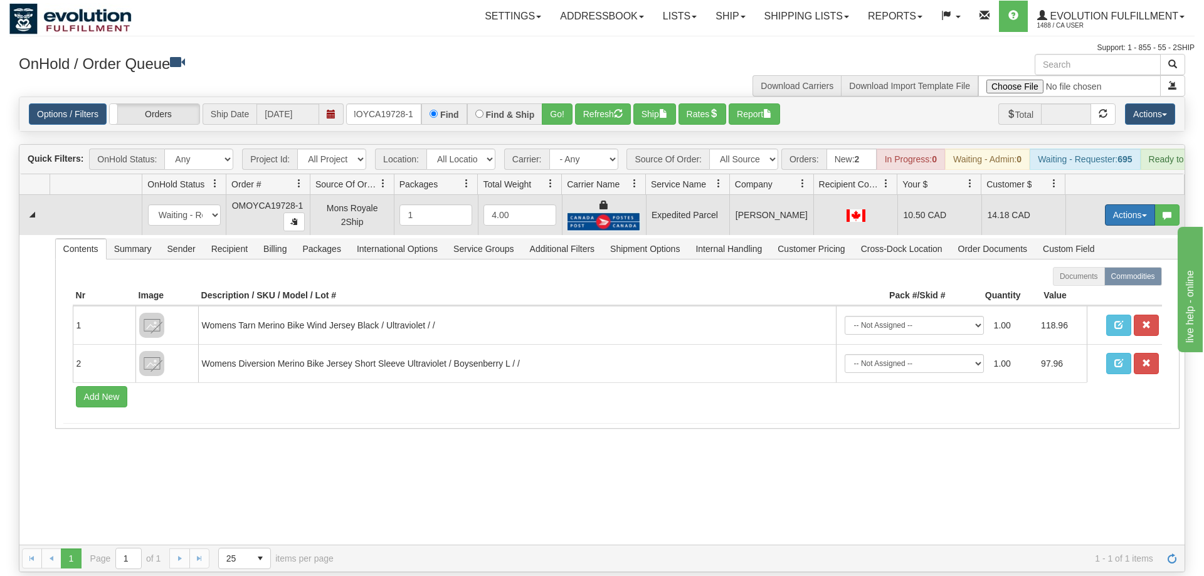
click at [1125, 204] on button "Actions" at bounding box center [1130, 214] width 50 height 21
click at [1094, 280] on link "Ship" at bounding box center [1104, 288] width 100 height 16
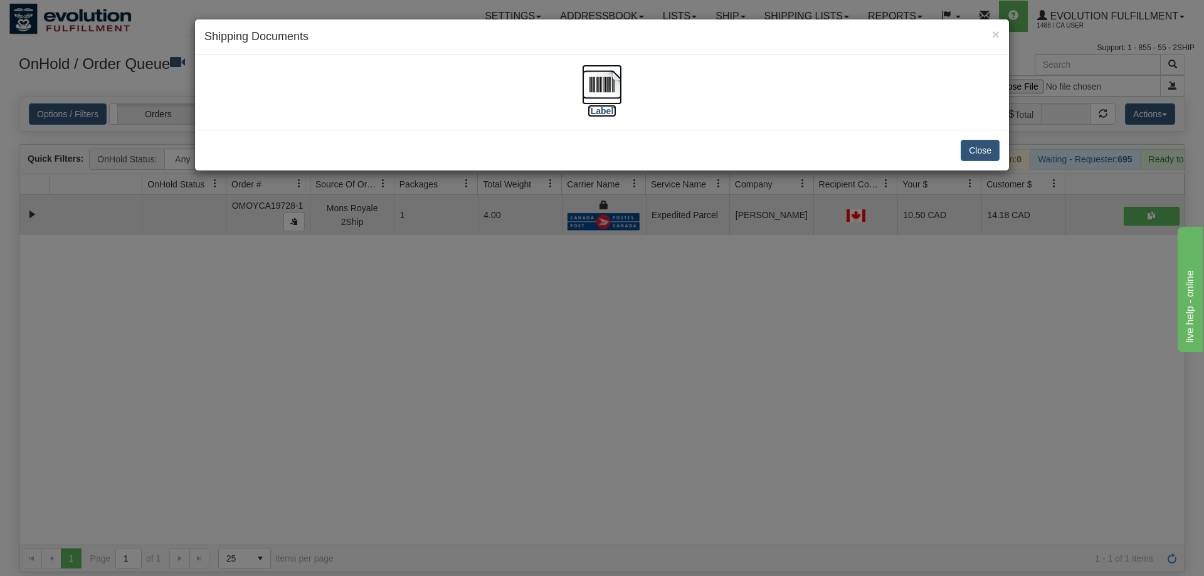
click at [616, 86] on img at bounding box center [602, 85] width 40 height 40
drag, startPoint x: 622, startPoint y: 348, endPoint x: 506, endPoint y: 79, distance: 293.1
click at [621, 331] on div "× Shipping Documents [Label] Close" at bounding box center [602, 288] width 1204 height 576
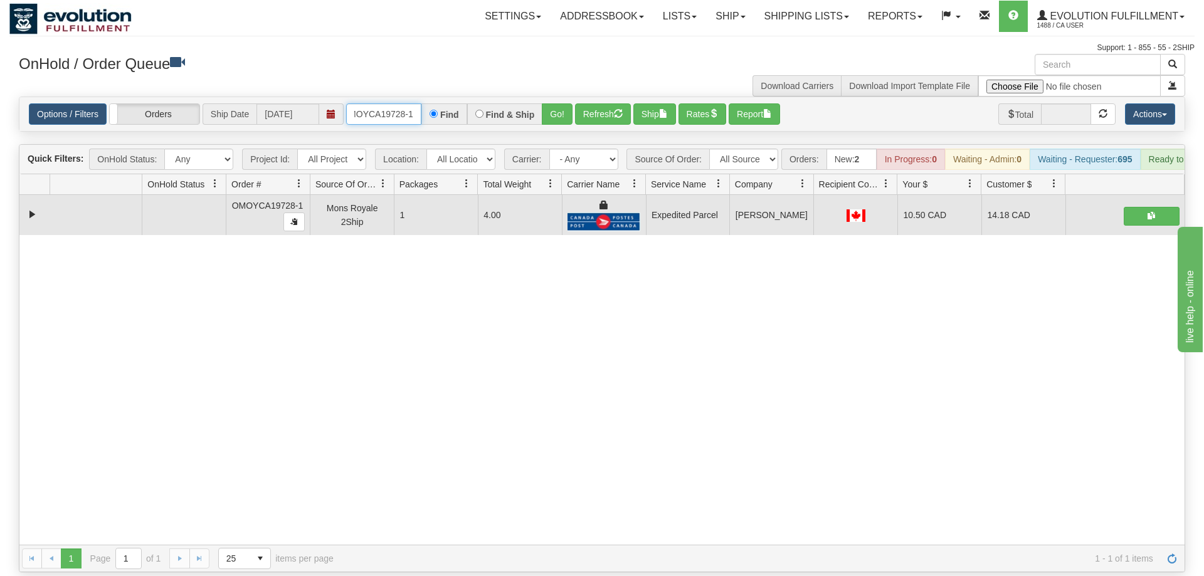
click at [379, 103] on input "OMOYCA19728-1" at bounding box center [383, 113] width 75 height 21
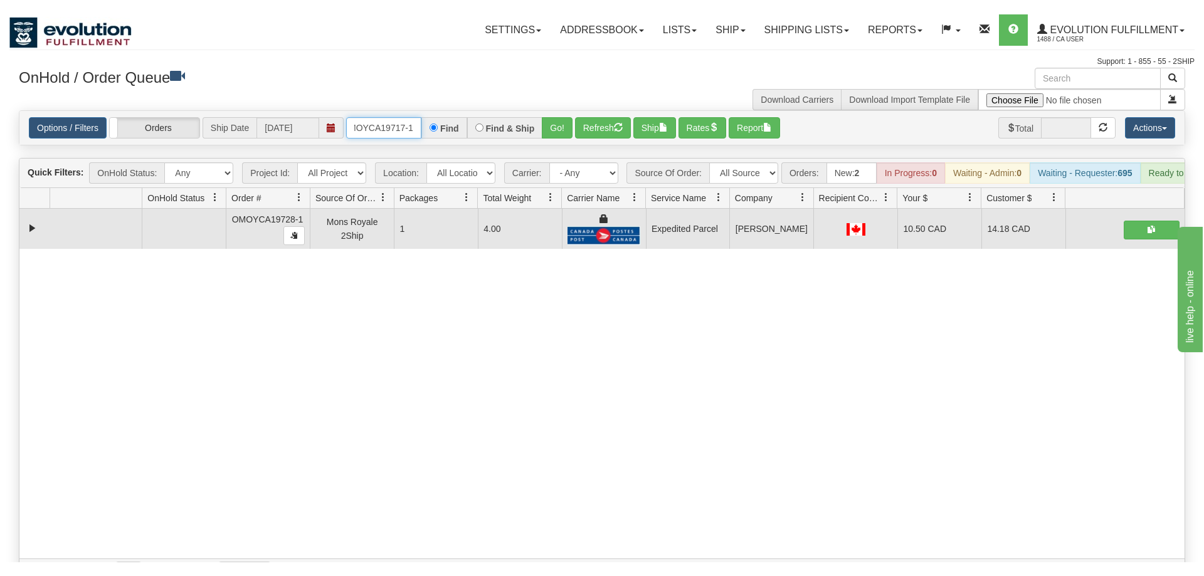
scroll to position [0, 11]
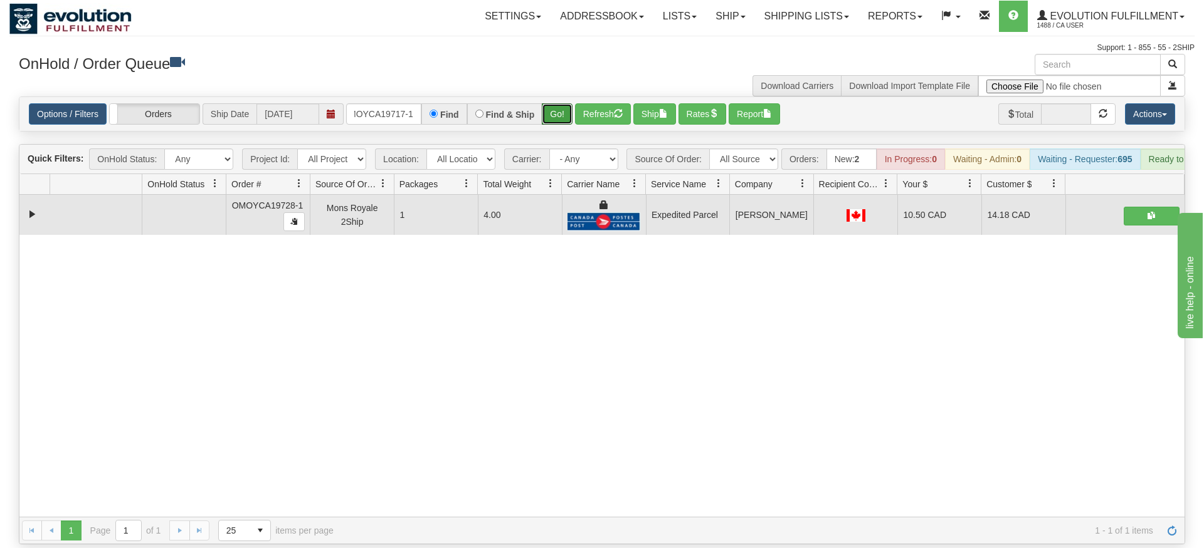
drag, startPoint x: 567, startPoint y: 100, endPoint x: 567, endPoint y: 125, distance: 25.1
click at [567, 125] on div "Is equal to Is not equal to Contains Does not contains CAD USD EUR ZAR [PERSON_…" at bounding box center [601, 321] width 1185 height 448
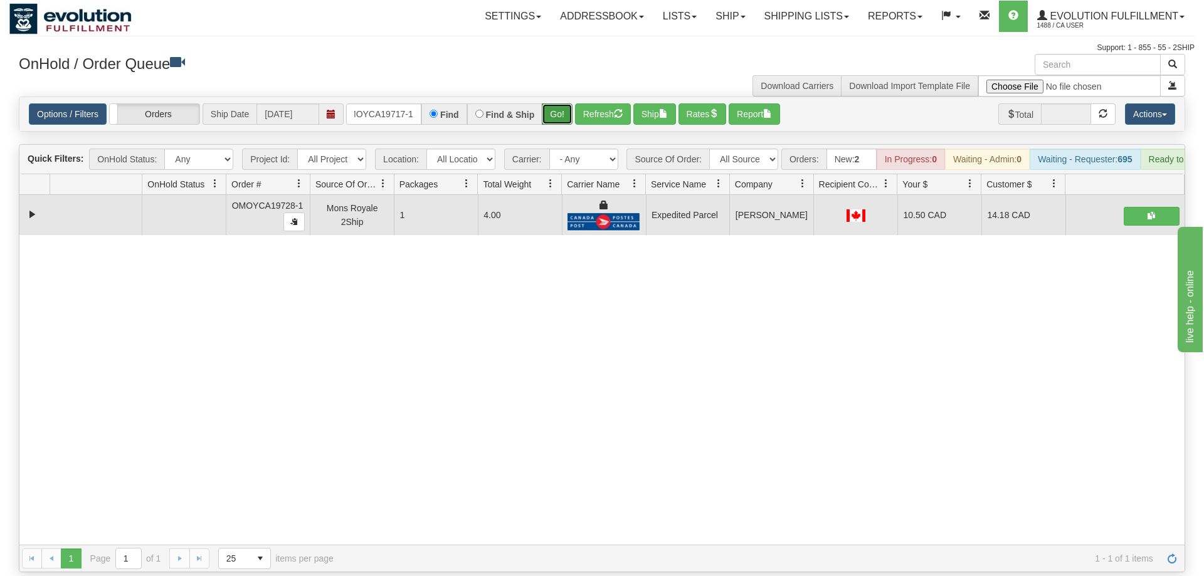
click at [563, 103] on button "Go!" at bounding box center [557, 113] width 31 height 21
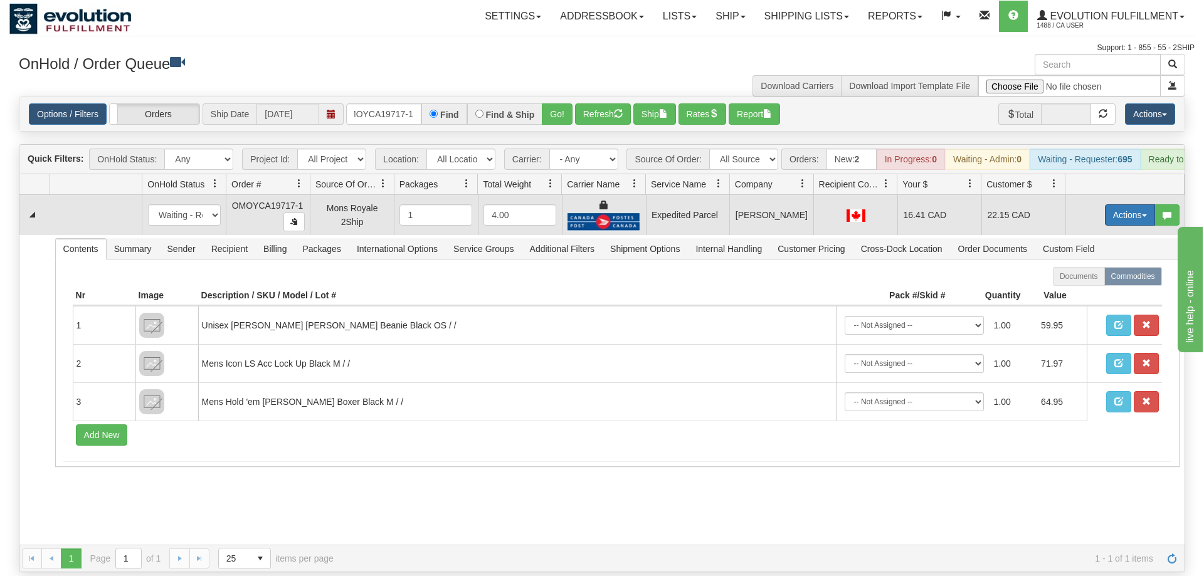
click at [1138, 204] on button "Actions" at bounding box center [1130, 214] width 50 height 21
click at [1068, 283] on span "Ship" at bounding box center [1079, 288] width 26 height 10
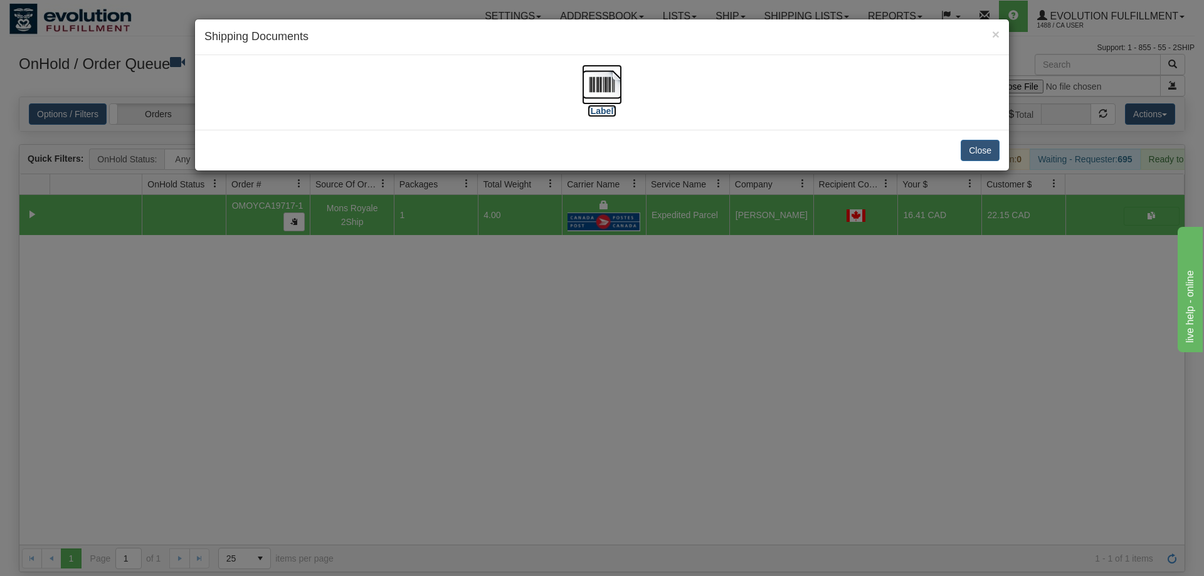
click at [606, 94] on img at bounding box center [602, 85] width 40 height 40
drag, startPoint x: 698, startPoint y: 314, endPoint x: 660, endPoint y: 236, distance: 87.2
click at [696, 307] on div "× Shipping Documents [Label] Close" at bounding box center [602, 288] width 1204 height 576
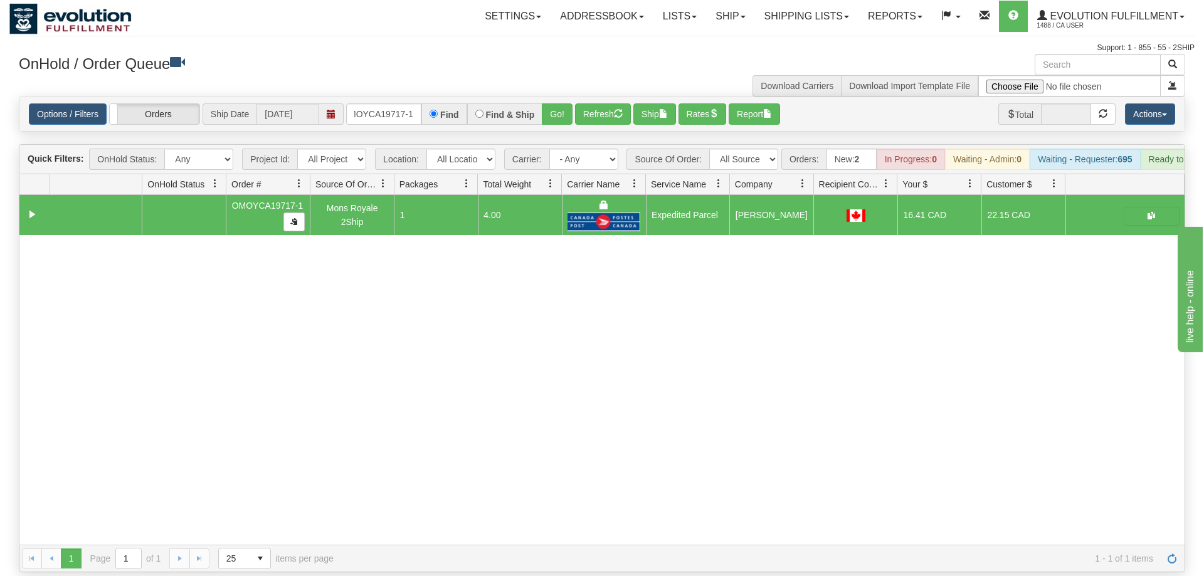
click at [391, 109] on div "Options / Filters Group Shipments Orders Ship Date [DATE] oMOYCA19717-1 Find Fi…" at bounding box center [601, 114] width 1165 height 34
click at [394, 108] on div "Options / Filters Group Shipments Orders Ship Date [DATE] oMOYCA19717-1 Find Fi…" at bounding box center [601, 114] width 1165 height 34
click at [395, 103] on input "oMOYCA19717-1" at bounding box center [383, 113] width 75 height 21
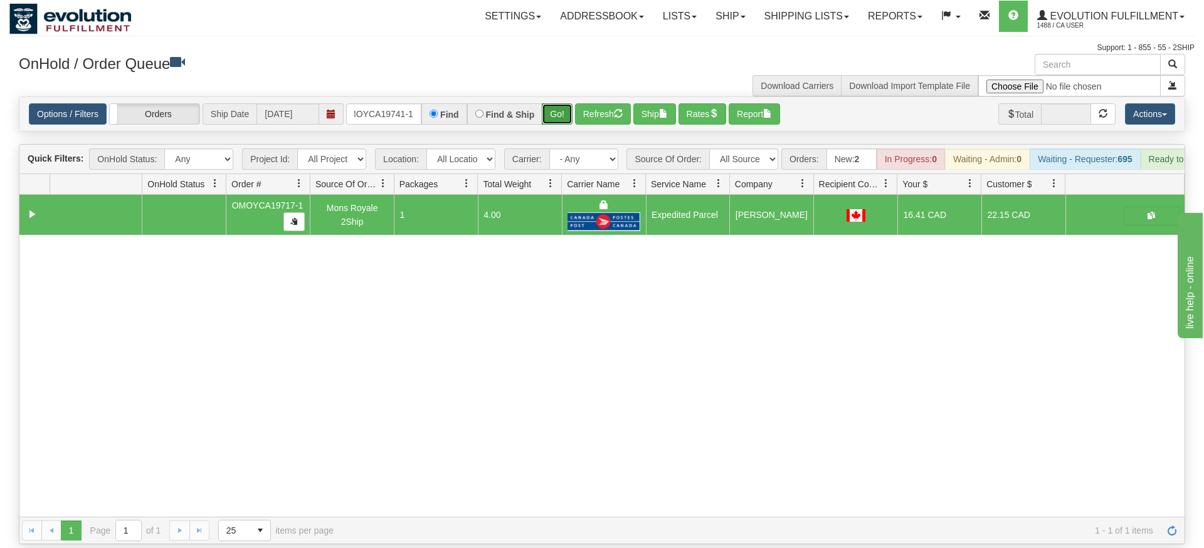
click at [564, 118] on div "Is equal to Is not equal to Contains Does not contains CAD USD EUR ZAR [PERSON_…" at bounding box center [601, 321] width 1185 height 448
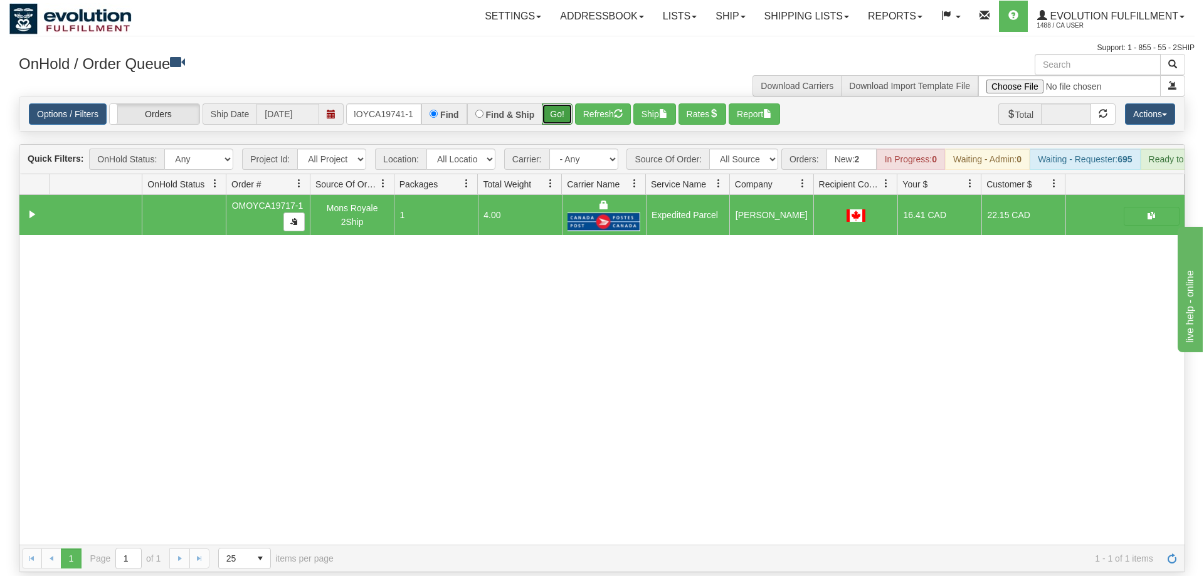
click at [557, 103] on button "Go!" at bounding box center [557, 113] width 31 height 21
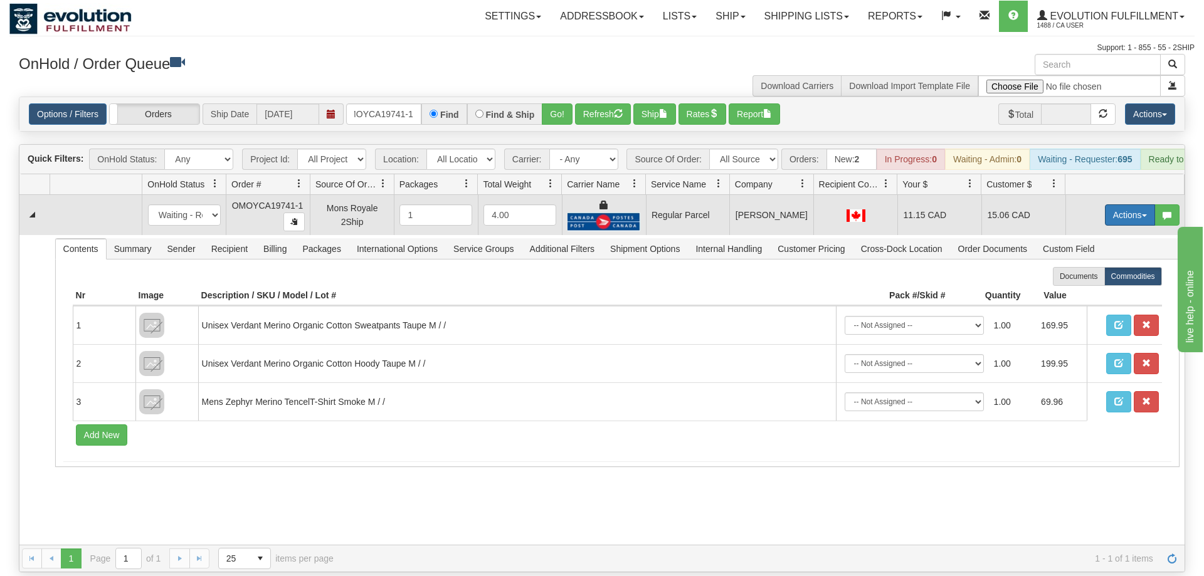
click at [1146, 204] on button "Actions" at bounding box center [1130, 214] width 50 height 21
click at [1111, 250] on span "Refresh Rates" at bounding box center [1098, 255] width 65 height 10
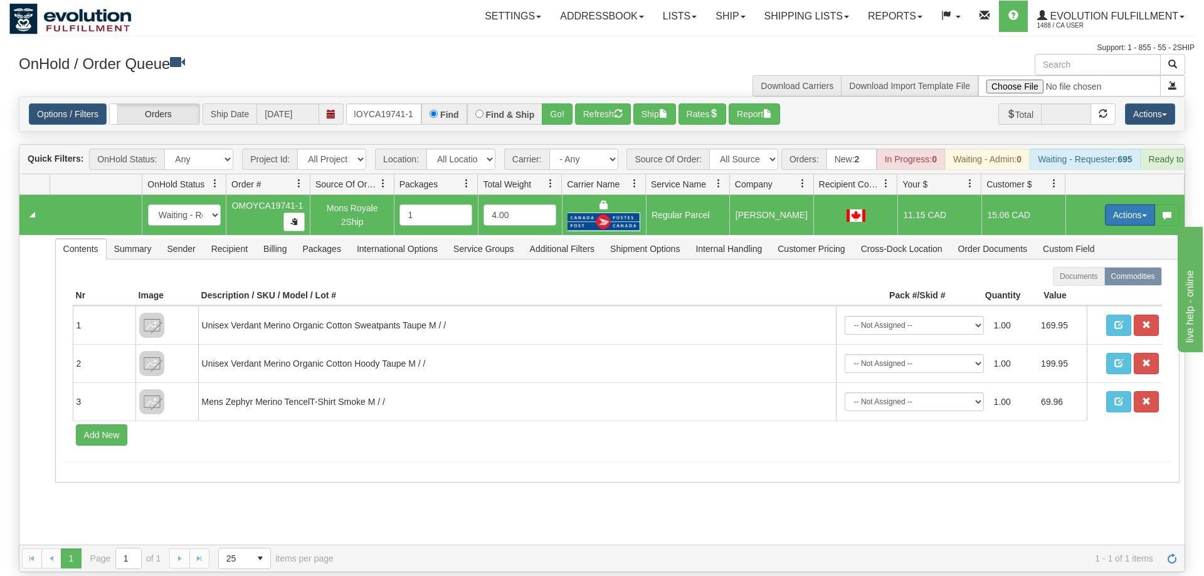
drag, startPoint x: 1126, startPoint y: 202, endPoint x: 1110, endPoint y: 195, distance: 17.4
click at [1125, 204] on button "Actions" at bounding box center [1130, 214] width 50 height 21
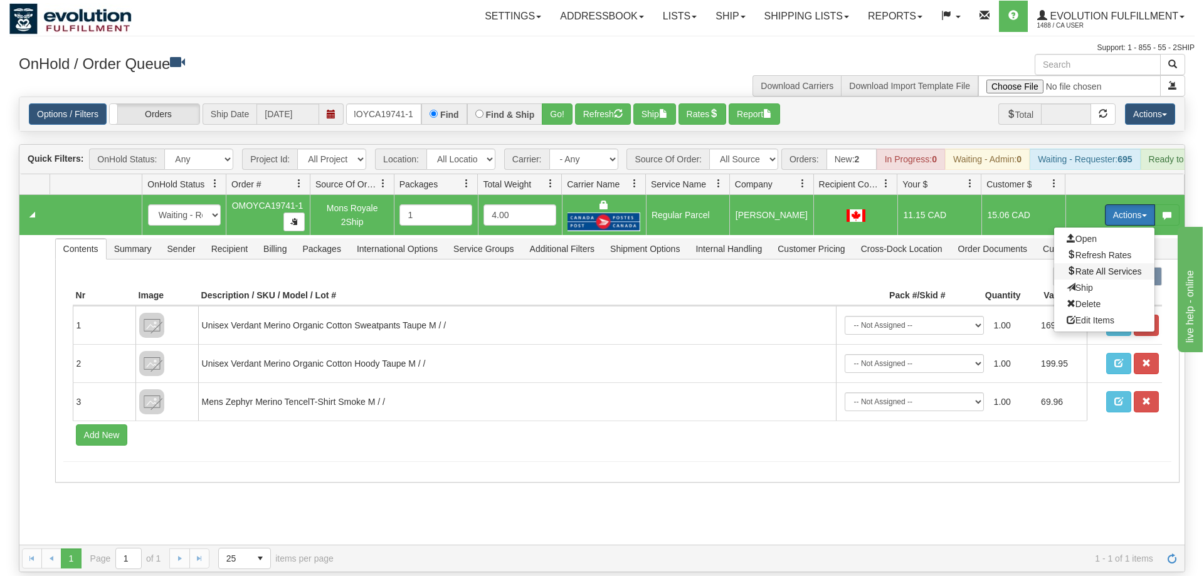
click at [1096, 266] on span "Rate All Services" at bounding box center [1103, 271] width 75 height 10
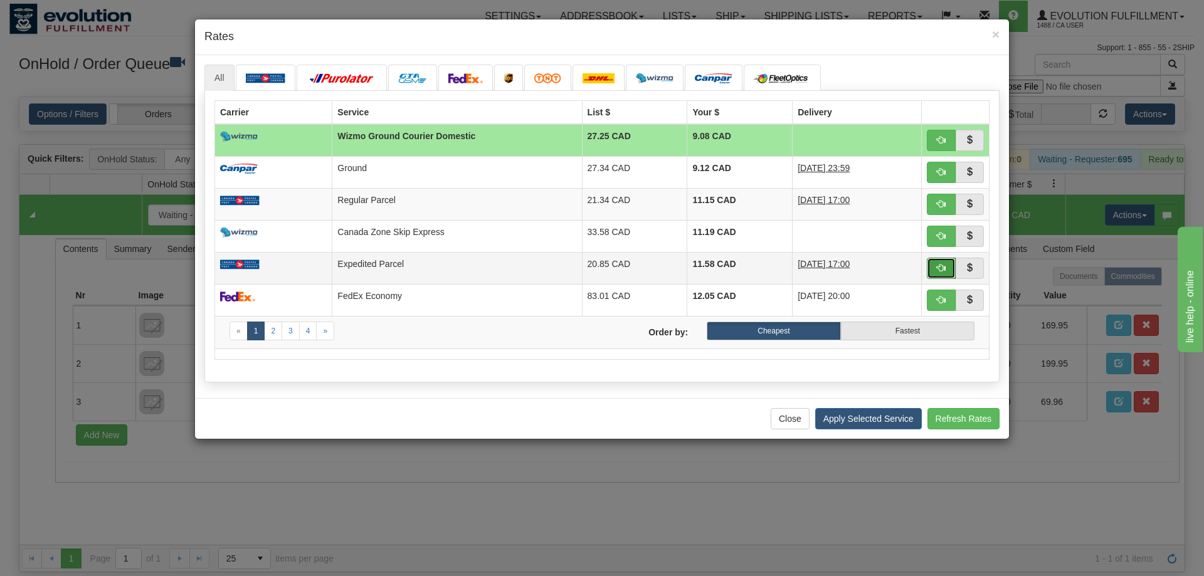
click at [941, 268] on span "button" at bounding box center [941, 267] width 9 height 9
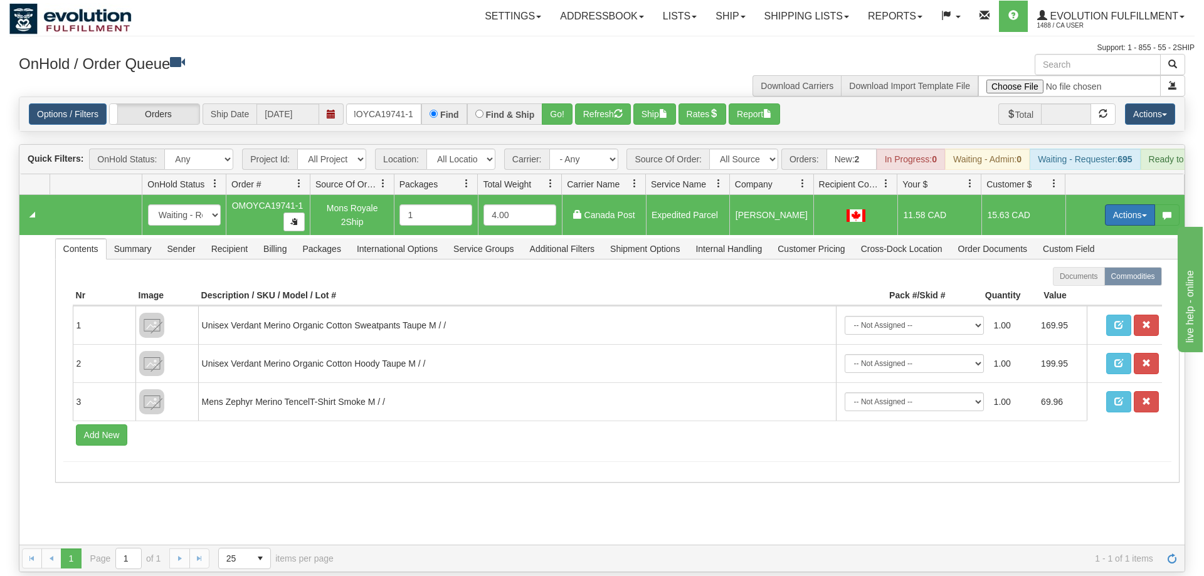
click at [1118, 204] on button "Actions" at bounding box center [1130, 214] width 50 height 21
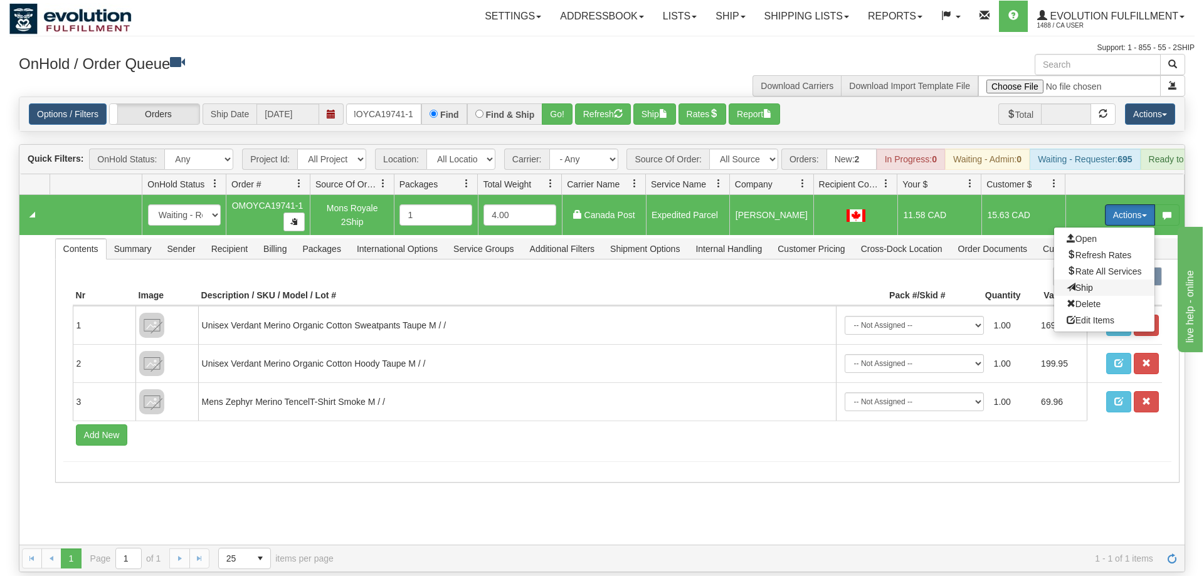
click at [1089, 283] on span "Ship" at bounding box center [1079, 288] width 26 height 10
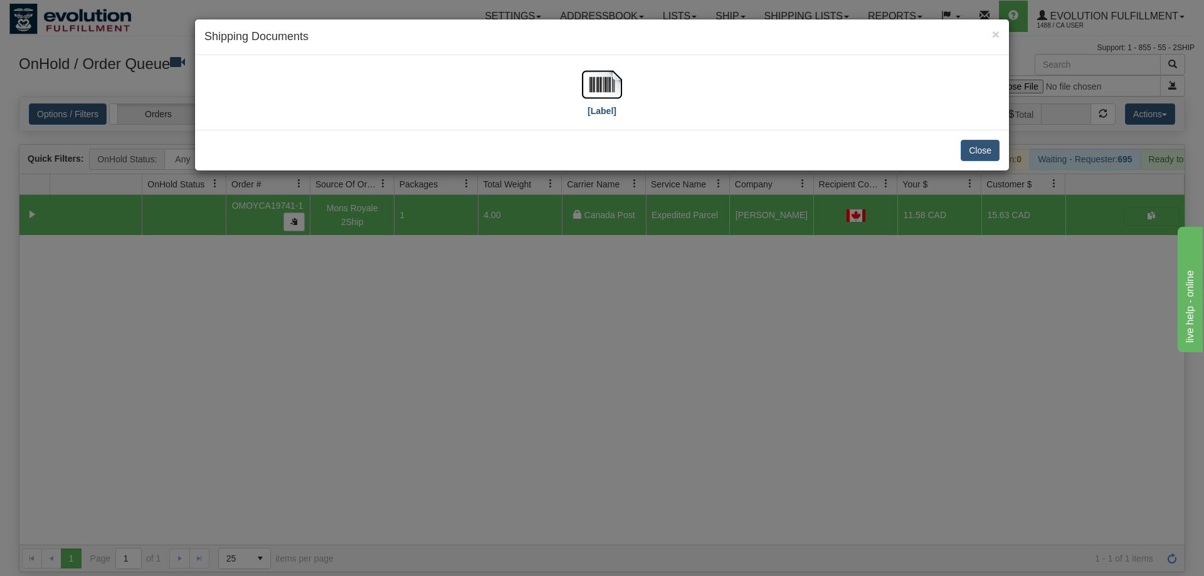
drag, startPoint x: 623, startPoint y: 107, endPoint x: 612, endPoint y: 97, distance: 14.6
click at [623, 106] on div "[Label]" at bounding box center [601, 93] width 795 height 56
click at [612, 96] on img at bounding box center [602, 85] width 40 height 40
drag, startPoint x: 562, startPoint y: 396, endPoint x: 379, endPoint y: 61, distance: 381.5
click at [565, 388] on div "× Shipping Documents [Label] Close" at bounding box center [602, 288] width 1204 height 576
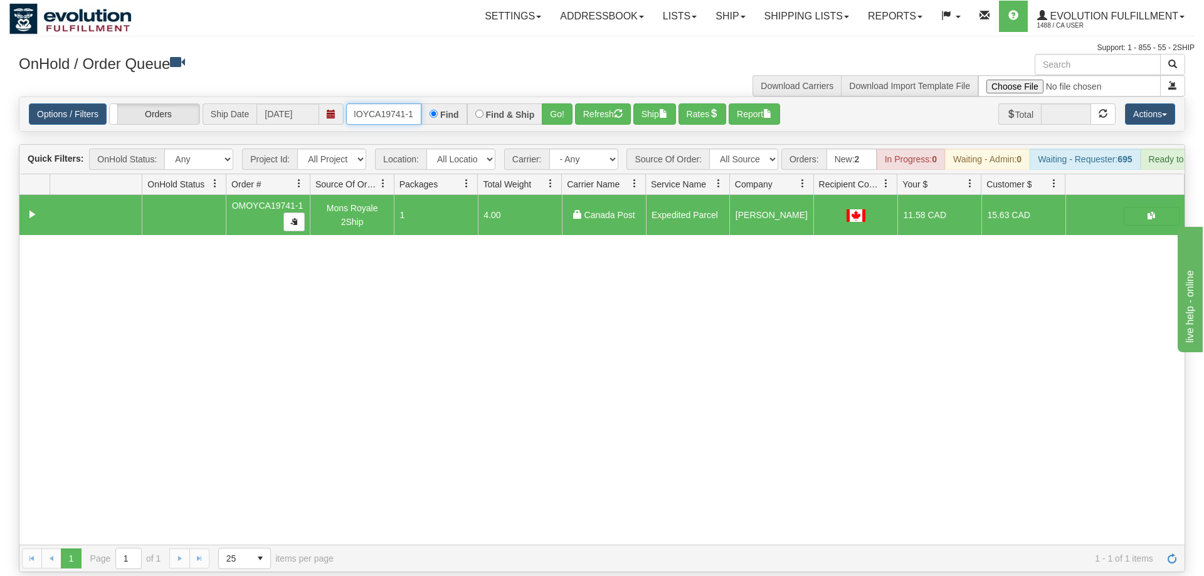
click at [387, 103] on input "OMOYCA19741-1" at bounding box center [383, 113] width 75 height 21
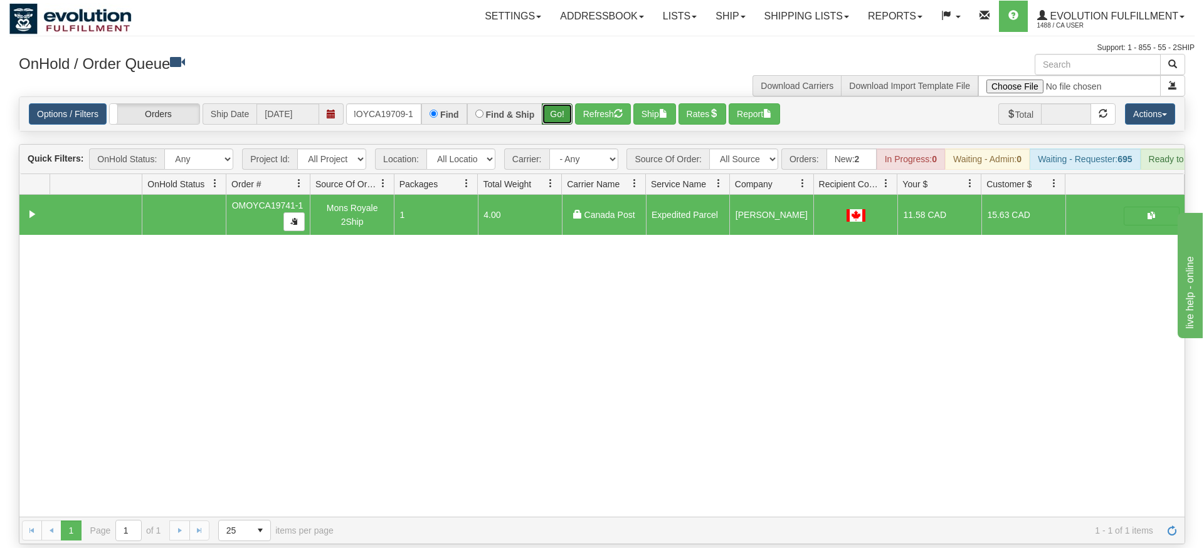
click at [552, 116] on div "Is equal to Is not equal to Contains Does not contains CAD USD EUR ZAR [PERSON_…" at bounding box center [601, 321] width 1185 height 448
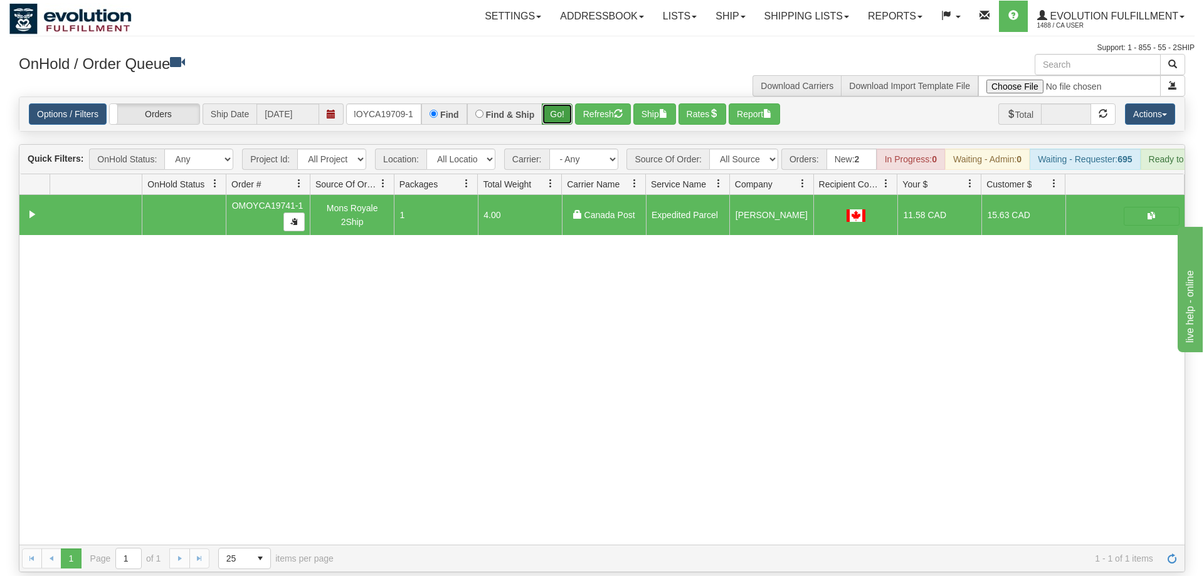
click at [562, 103] on button "Go!" at bounding box center [557, 113] width 31 height 21
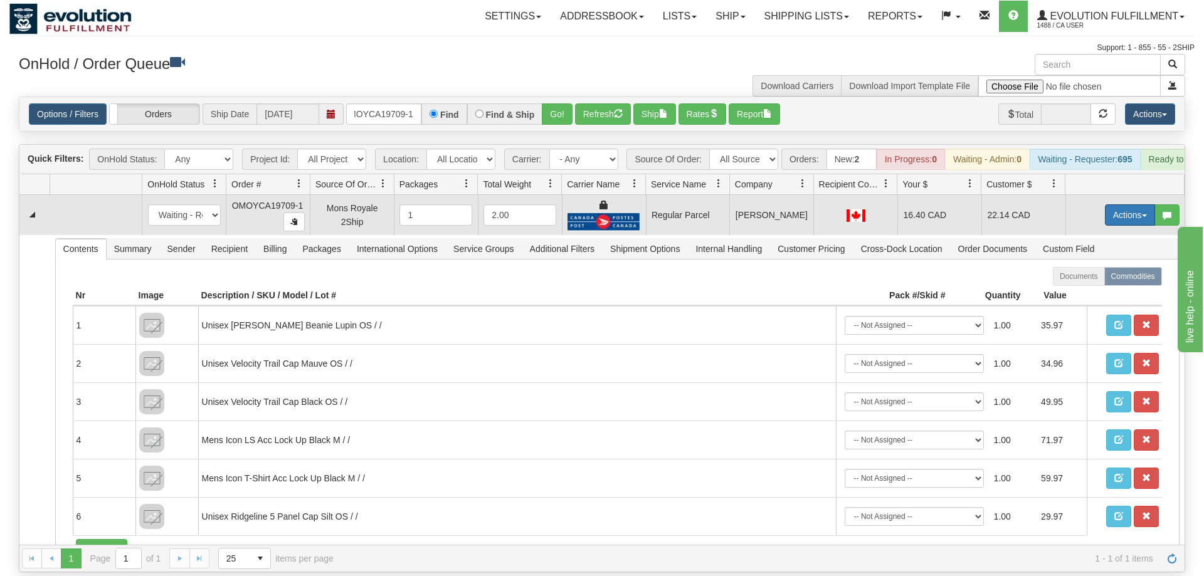
click at [1141, 204] on button "Actions" at bounding box center [1130, 214] width 50 height 21
click at [1090, 266] on span "Rate All Services" at bounding box center [1103, 271] width 75 height 10
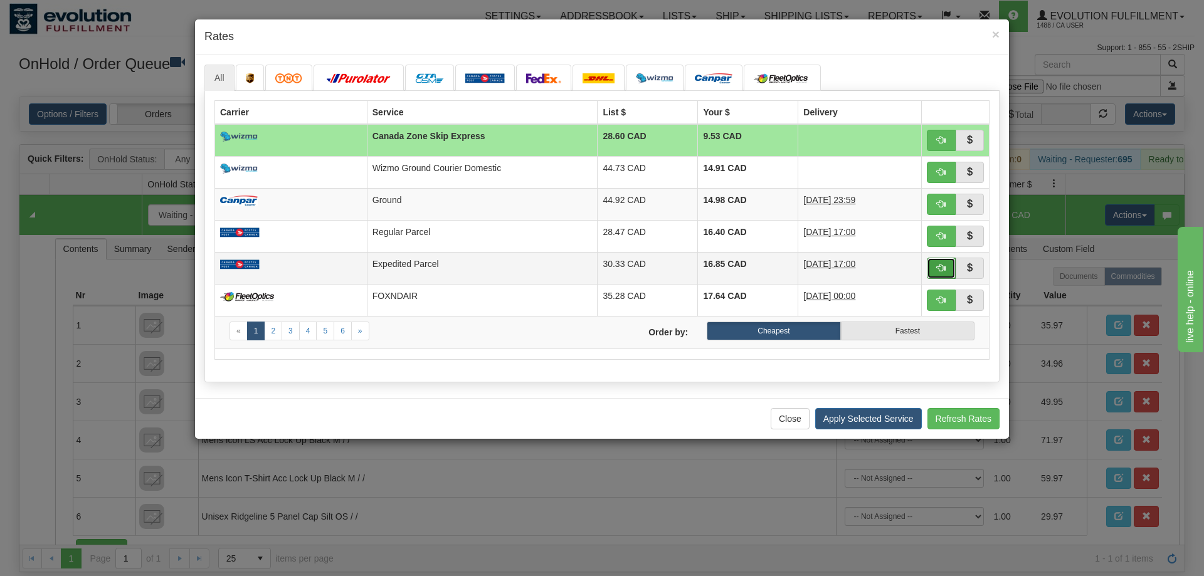
click at [936, 271] on button "button" at bounding box center [940, 268] width 29 height 21
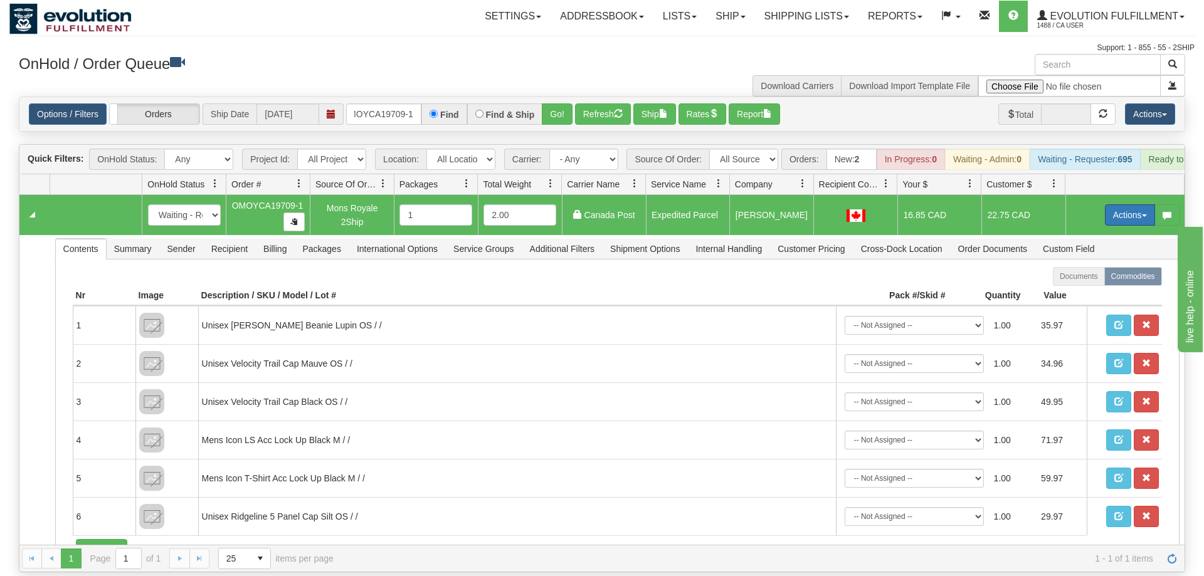
click at [1127, 204] on button "Actions" at bounding box center [1130, 214] width 50 height 21
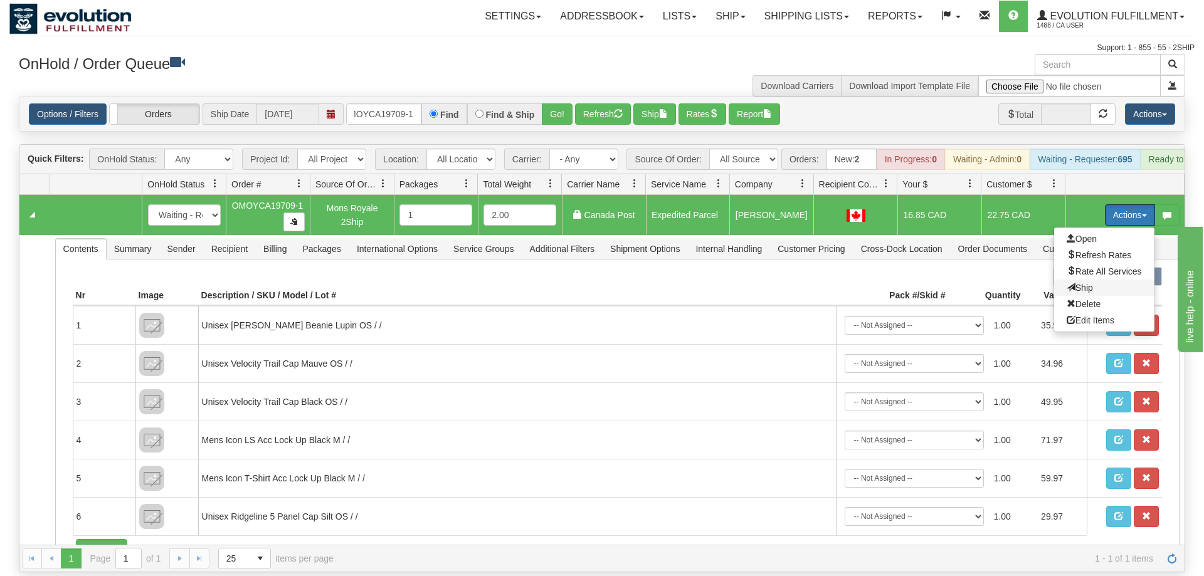
click at [1082, 283] on span "Ship" at bounding box center [1079, 288] width 26 height 10
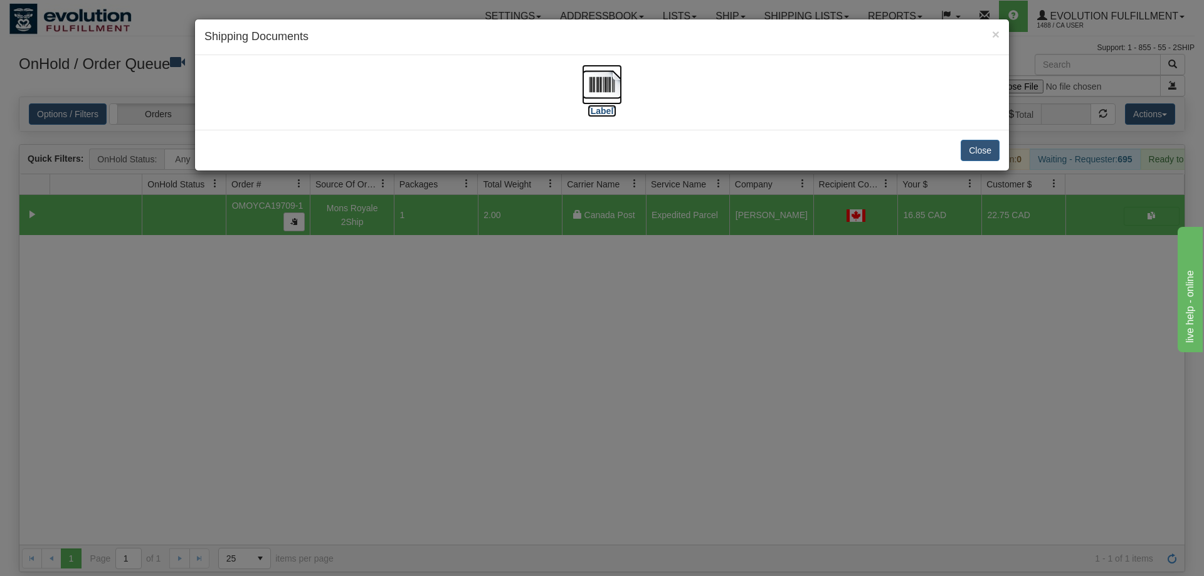
click at [585, 87] on img at bounding box center [602, 85] width 40 height 40
drag, startPoint x: 474, startPoint y: 459, endPoint x: 470, endPoint y: 448, distance: 11.9
click at [470, 448] on div "× Shipping Documents [Label] Close" at bounding box center [602, 288] width 1204 height 576
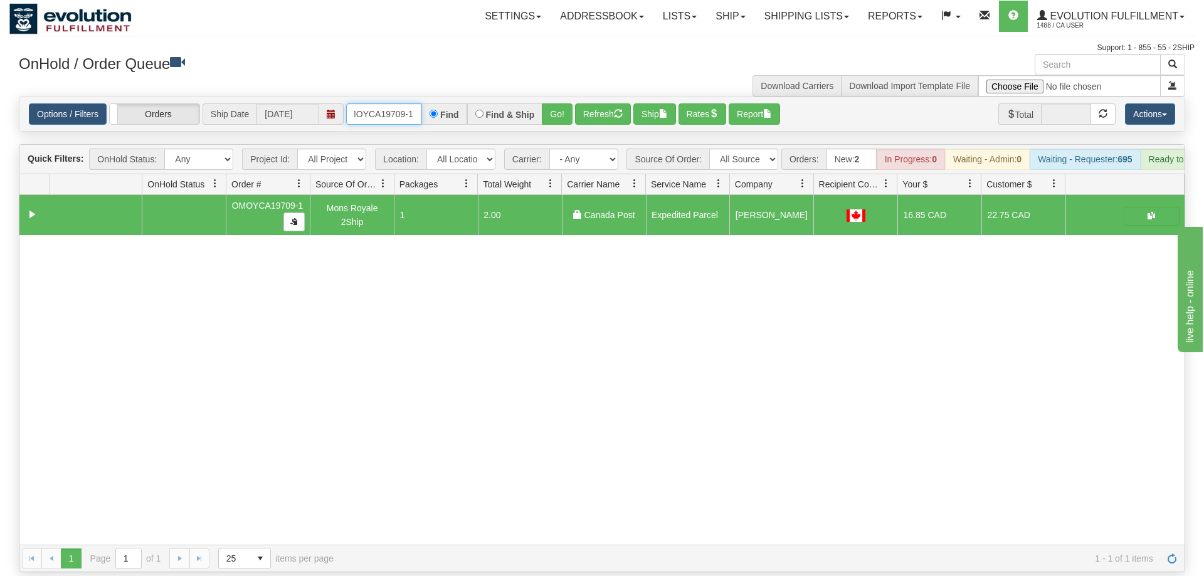
click at [395, 103] on input "OMOYCA19709-1" at bounding box center [383, 113] width 75 height 21
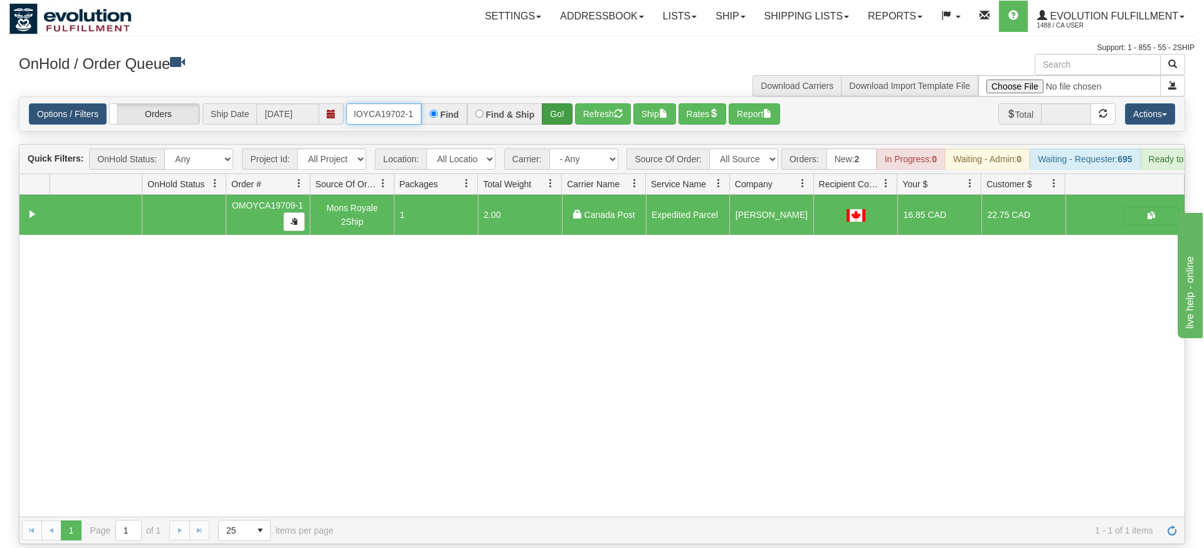
type input "OMOYCA19702-1"
click at [559, 121] on div "Is equal to Is not equal to Contains Does not contains CAD USD EUR ZAR [PERSON_…" at bounding box center [601, 321] width 1185 height 448
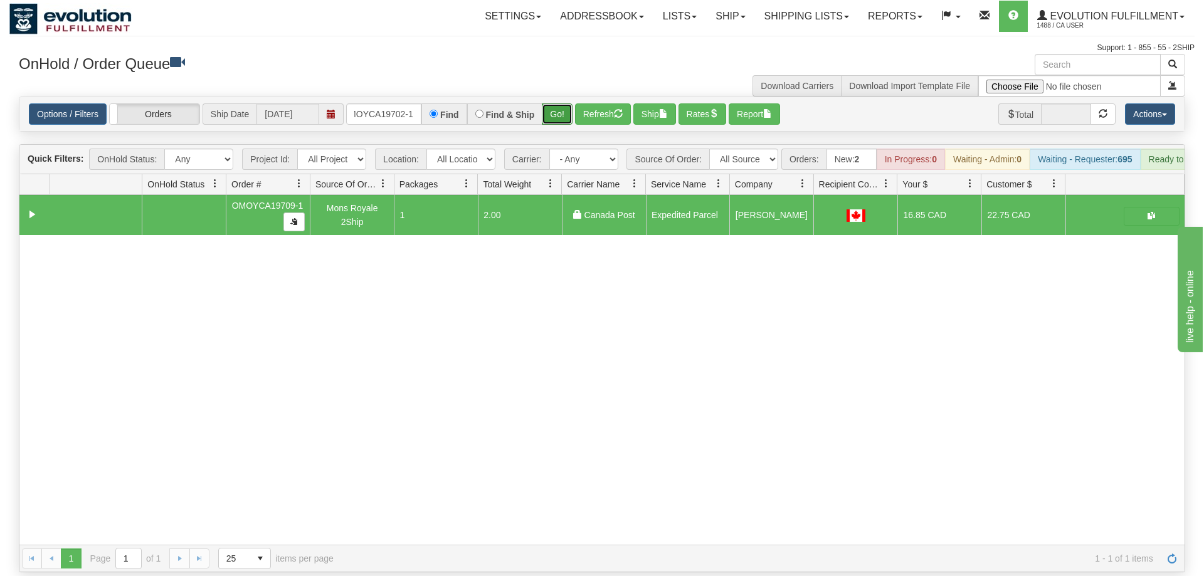
click at [564, 103] on button "Go!" at bounding box center [557, 113] width 31 height 21
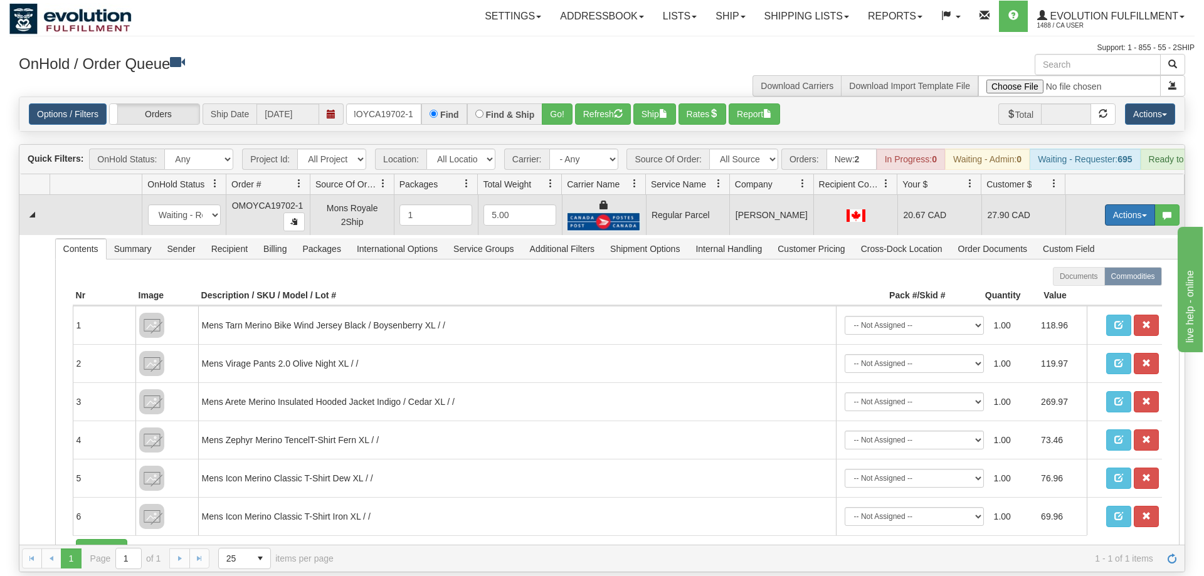
click at [1121, 204] on button "Actions" at bounding box center [1130, 214] width 50 height 21
click at [1096, 266] on span "Rate All Services" at bounding box center [1103, 271] width 75 height 10
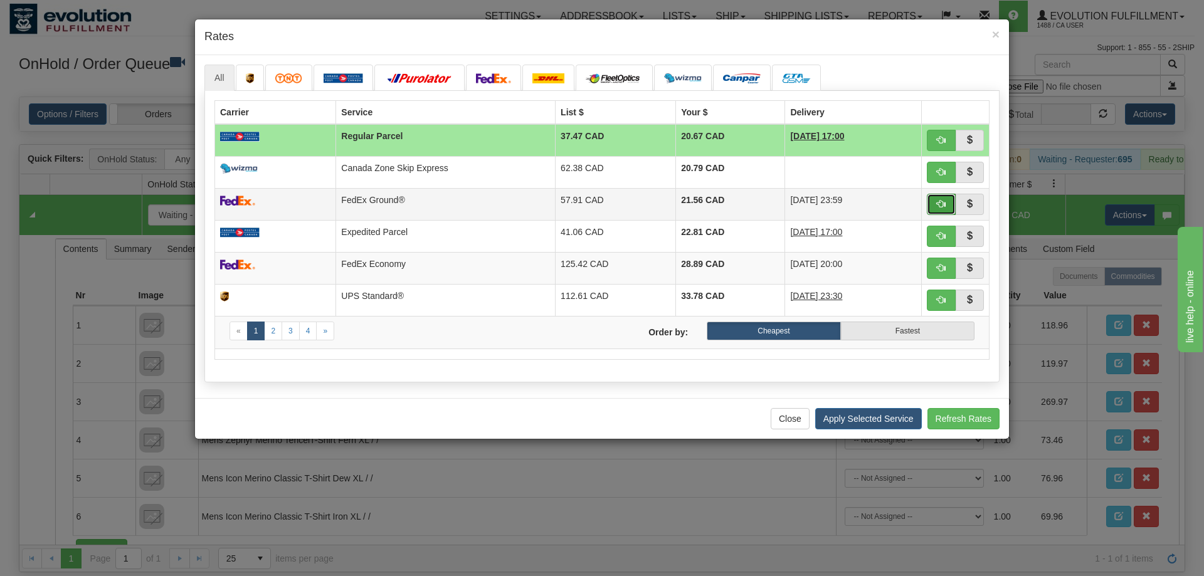
click at [935, 202] on button "button" at bounding box center [940, 204] width 29 height 21
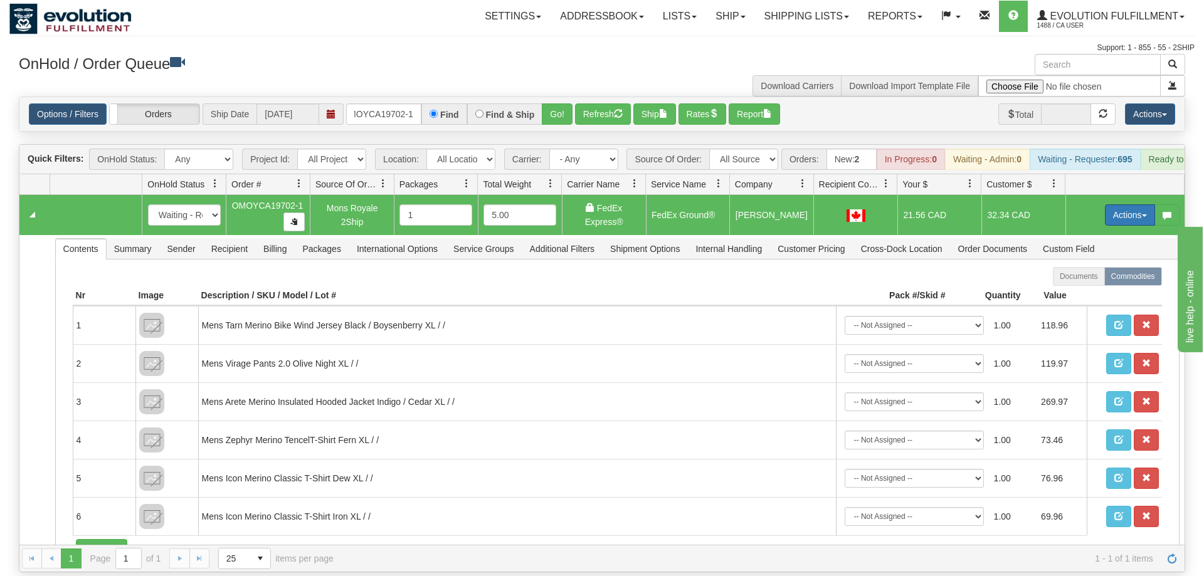
click at [1126, 204] on button "Actions" at bounding box center [1130, 214] width 50 height 21
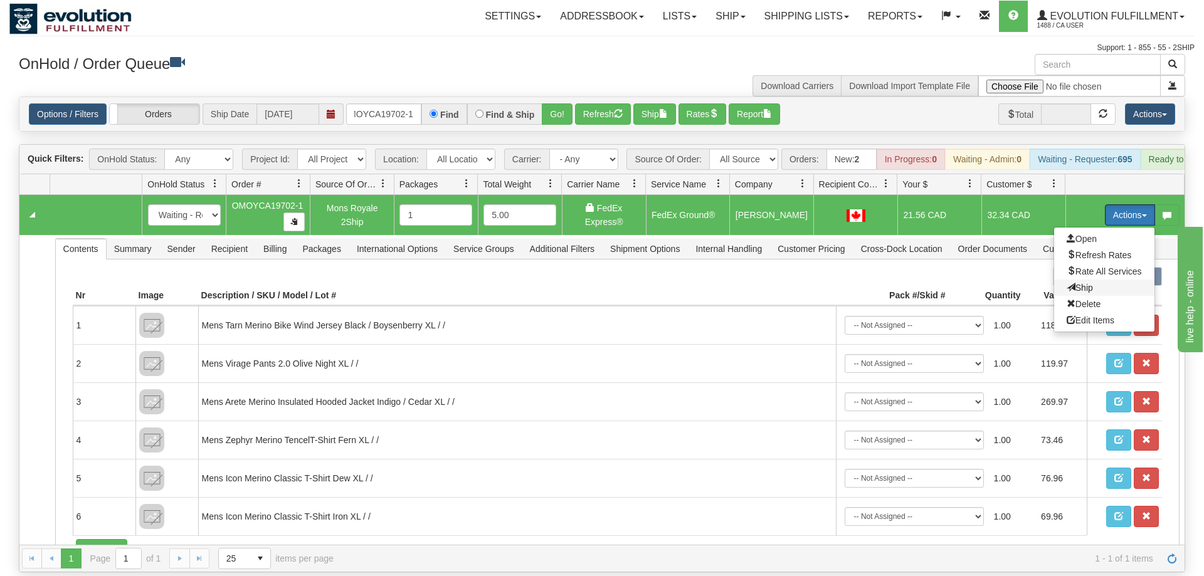
click at [1081, 283] on span "Ship" at bounding box center [1079, 288] width 26 height 10
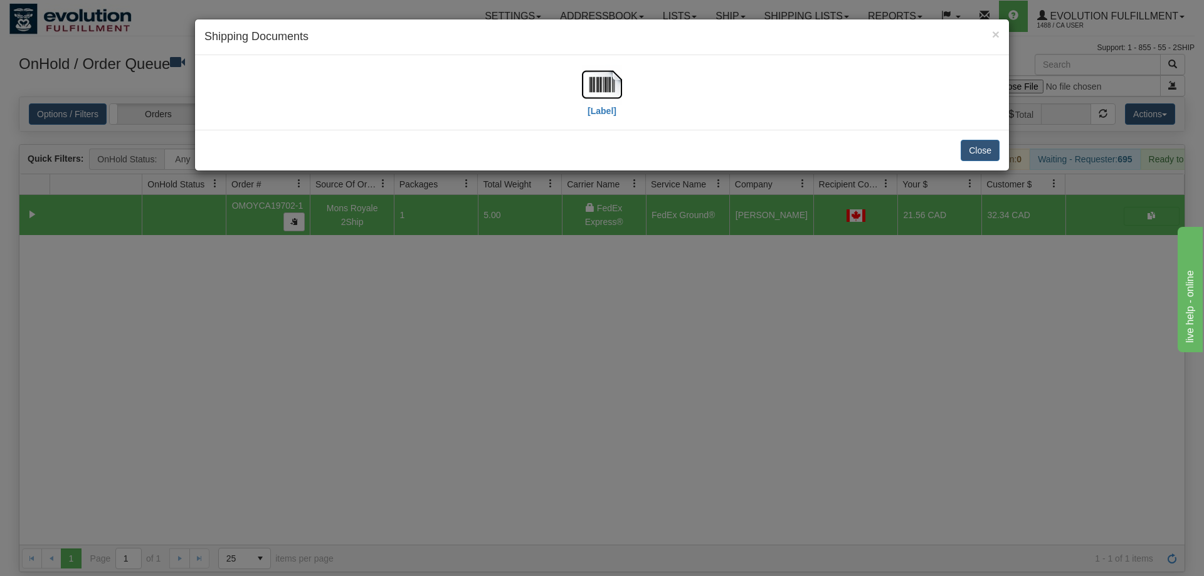
click at [581, 90] on div "[Label]" at bounding box center [601, 93] width 795 height 56
click at [592, 105] on label "[Label]" at bounding box center [601, 111] width 29 height 13
drag, startPoint x: 703, startPoint y: 375, endPoint x: 483, endPoint y: 180, distance: 294.9
click at [703, 374] on div "× Shipping Documents [Label] Close" at bounding box center [602, 288] width 1204 height 576
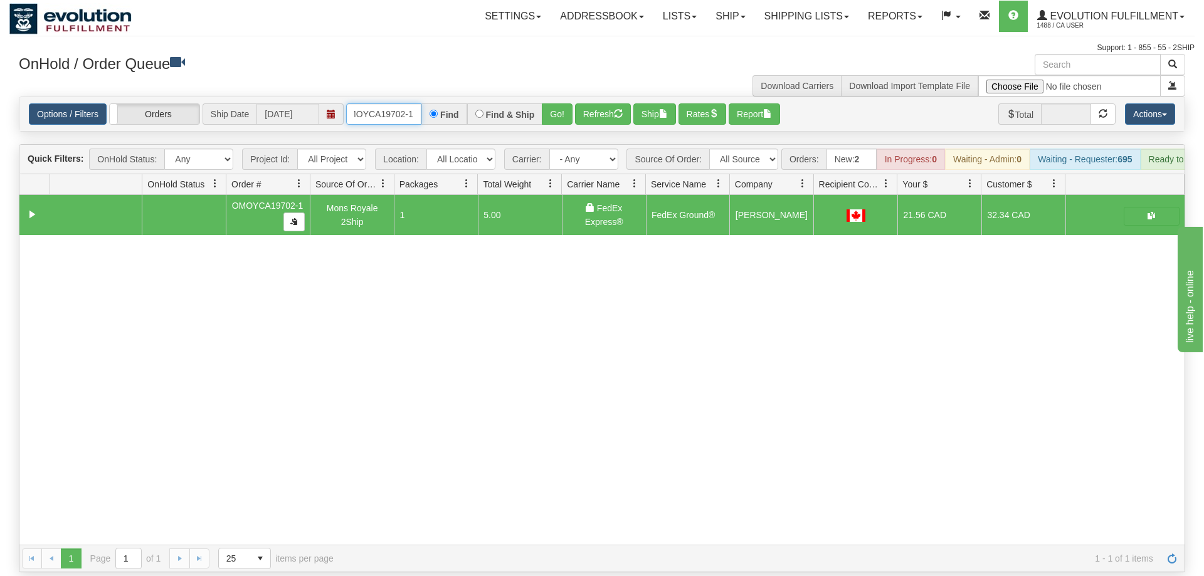
click at [402, 103] on input "OMOYCA19702-1" at bounding box center [383, 113] width 75 height 21
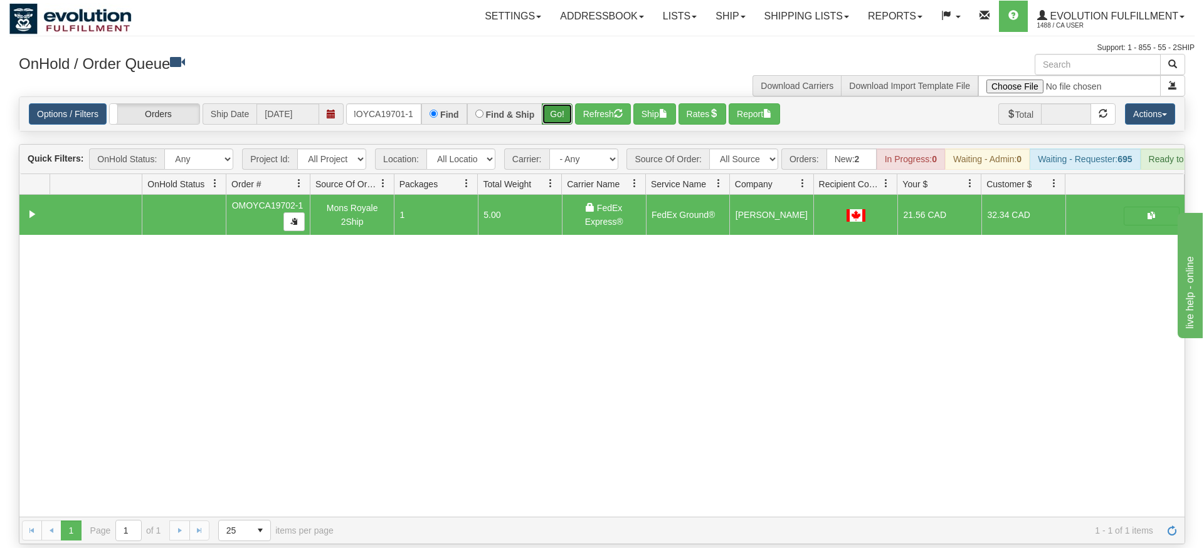
click at [548, 117] on div "Is equal to Is not equal to Contains Does not contains CAD USD EUR ZAR [PERSON_…" at bounding box center [601, 321] width 1185 height 448
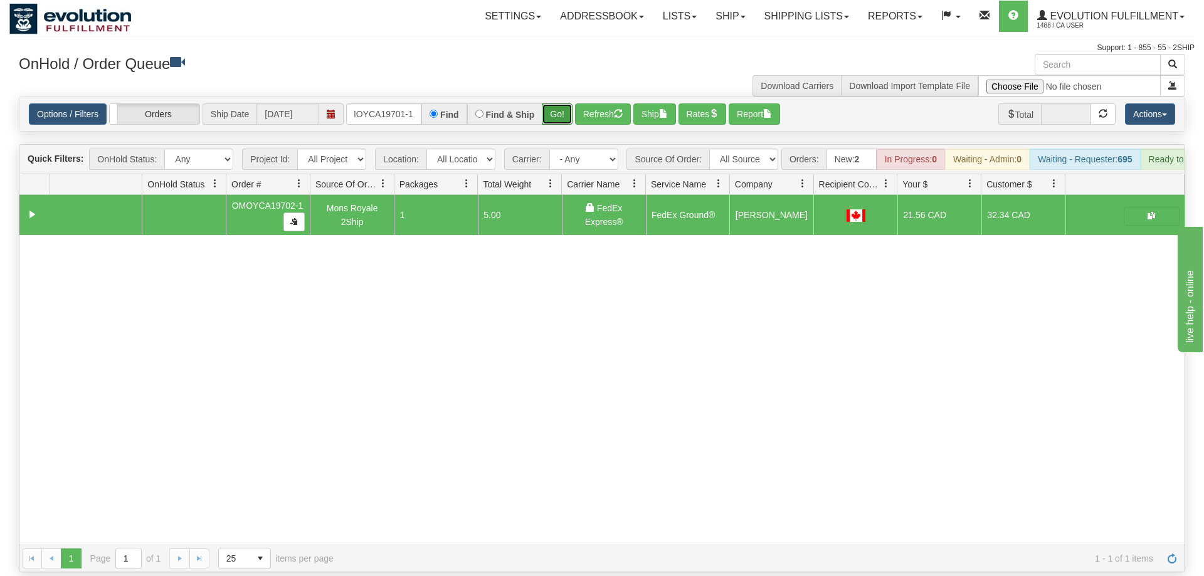
click at [552, 103] on button "Go!" at bounding box center [557, 113] width 31 height 21
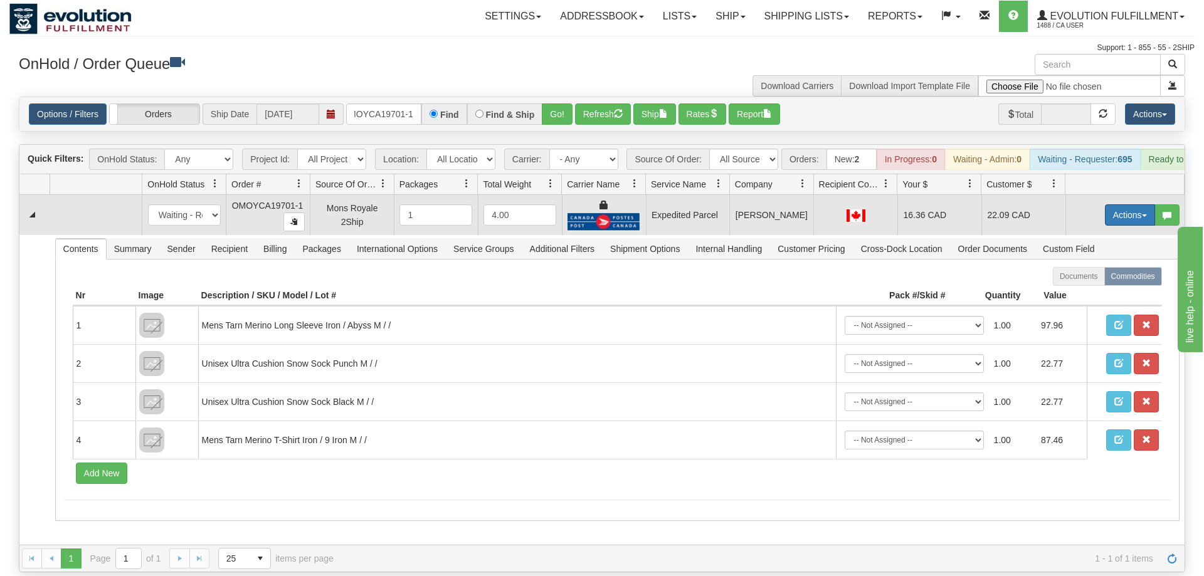
drag, startPoint x: 1136, startPoint y: 199, endPoint x: 1079, endPoint y: 303, distance: 118.7
click at [1135, 204] on button "Actions" at bounding box center [1130, 214] width 50 height 21
click at [1099, 280] on link "Ship" at bounding box center [1104, 288] width 100 height 16
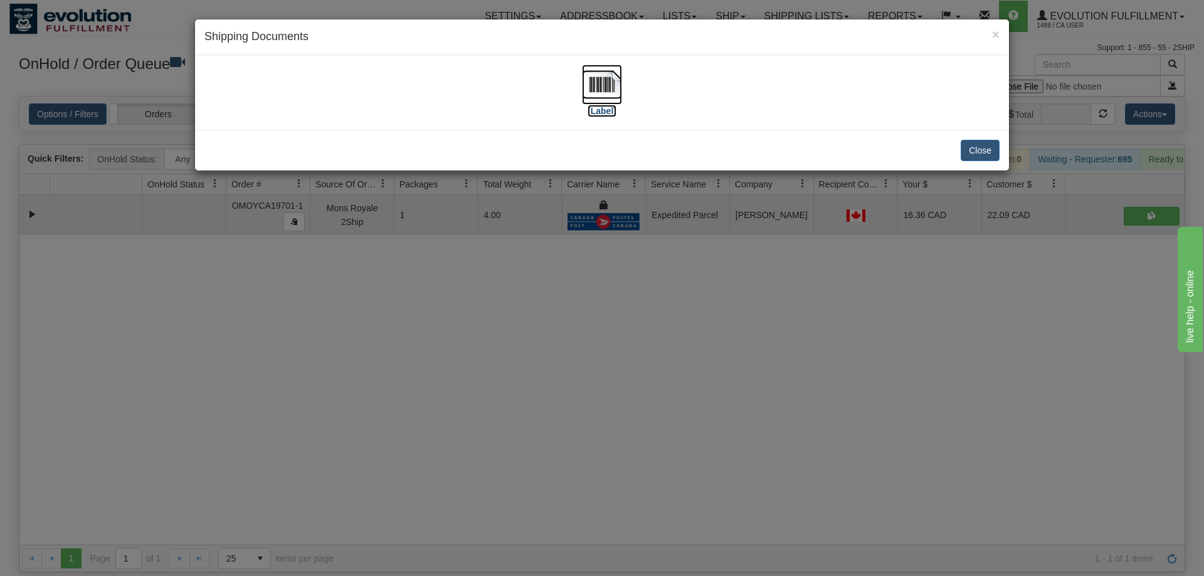
click at [589, 87] on img at bounding box center [602, 85] width 40 height 40
drag, startPoint x: 753, startPoint y: 312, endPoint x: 531, endPoint y: 136, distance: 283.8
click at [735, 282] on div "× Shipping Documents [Label] Close" at bounding box center [602, 288] width 1204 height 576
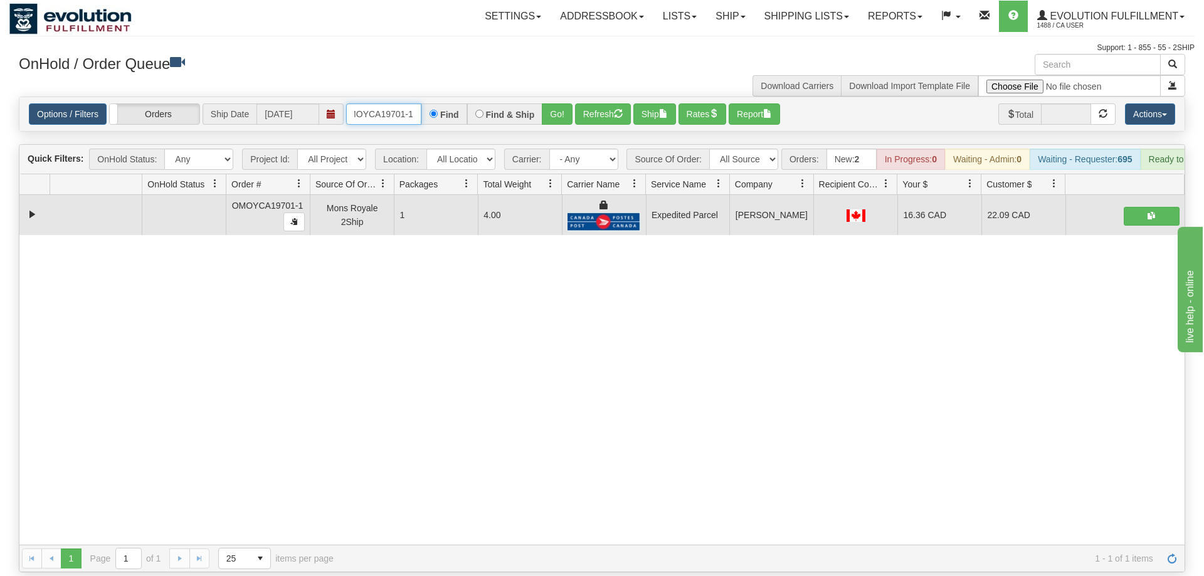
click at [419, 103] on input "OMOYCA19701-1" at bounding box center [383, 113] width 75 height 21
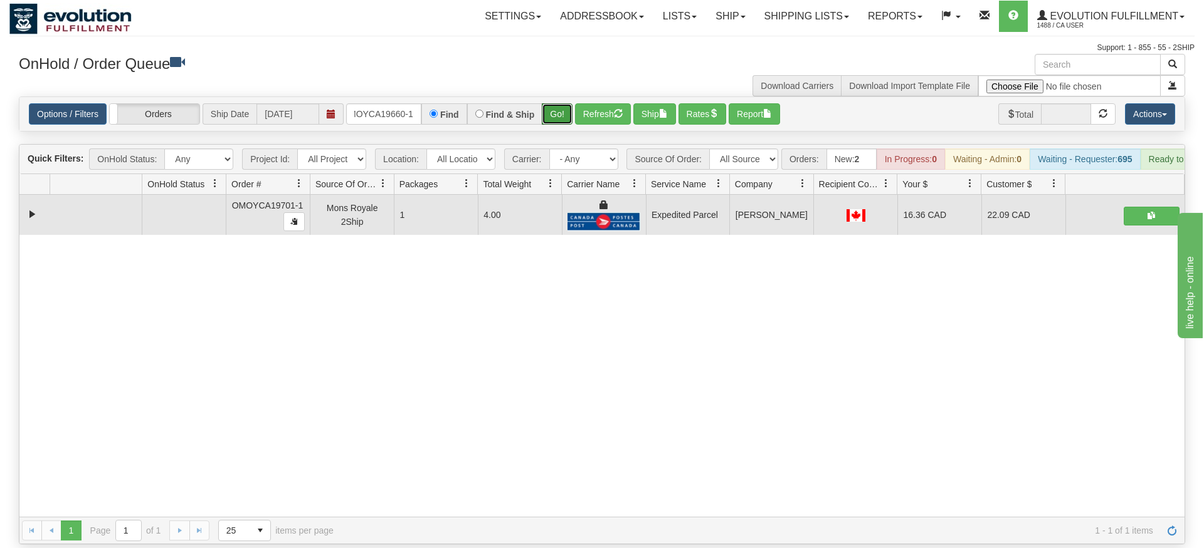
drag, startPoint x: 549, startPoint y: 118, endPoint x: 545, endPoint y: 108, distance: 10.1
click at [550, 118] on div "Is equal to Is not equal to Contains Does not contains CAD USD EUR ZAR [PERSON_…" at bounding box center [601, 321] width 1185 height 448
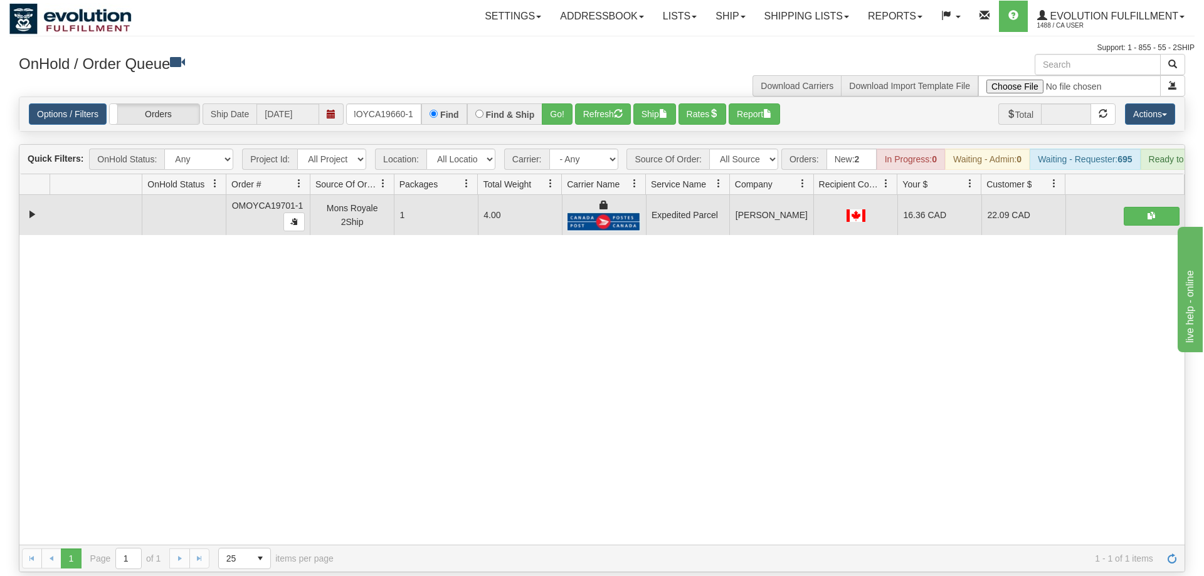
click at [552, 97] on div "Options / Filters Group Shipments Orders Ship Date [DATE] oMOYCA19660-1 Find Fi…" at bounding box center [601, 114] width 1165 height 34
click at [558, 103] on button "Go!" at bounding box center [557, 113] width 31 height 21
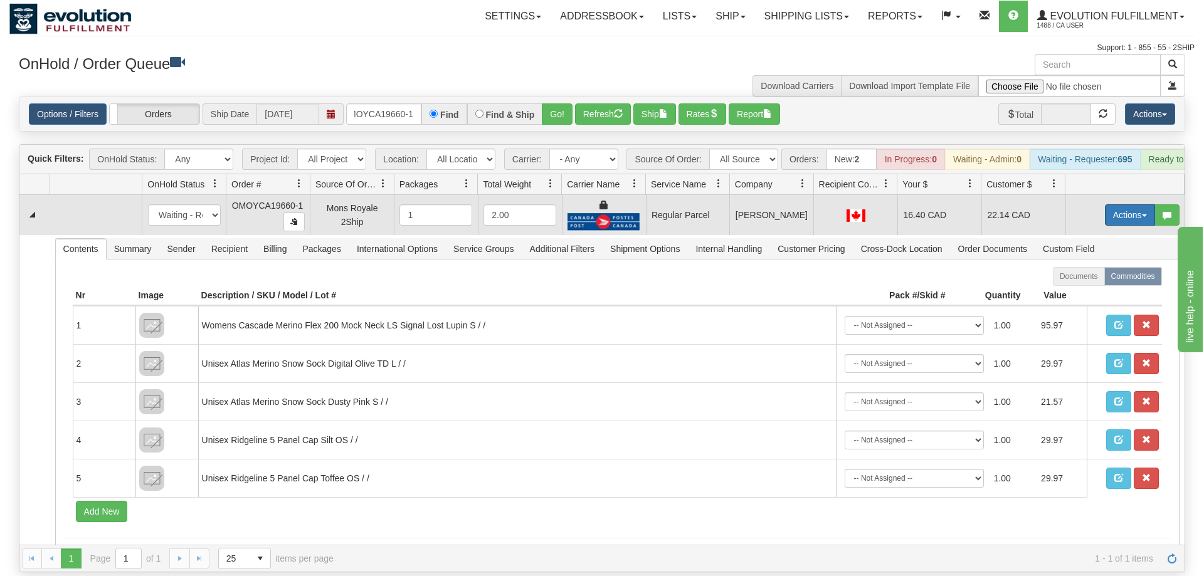
click at [1121, 204] on button "Actions" at bounding box center [1130, 214] width 50 height 21
click at [1105, 266] on span "Rate All Services" at bounding box center [1103, 271] width 75 height 10
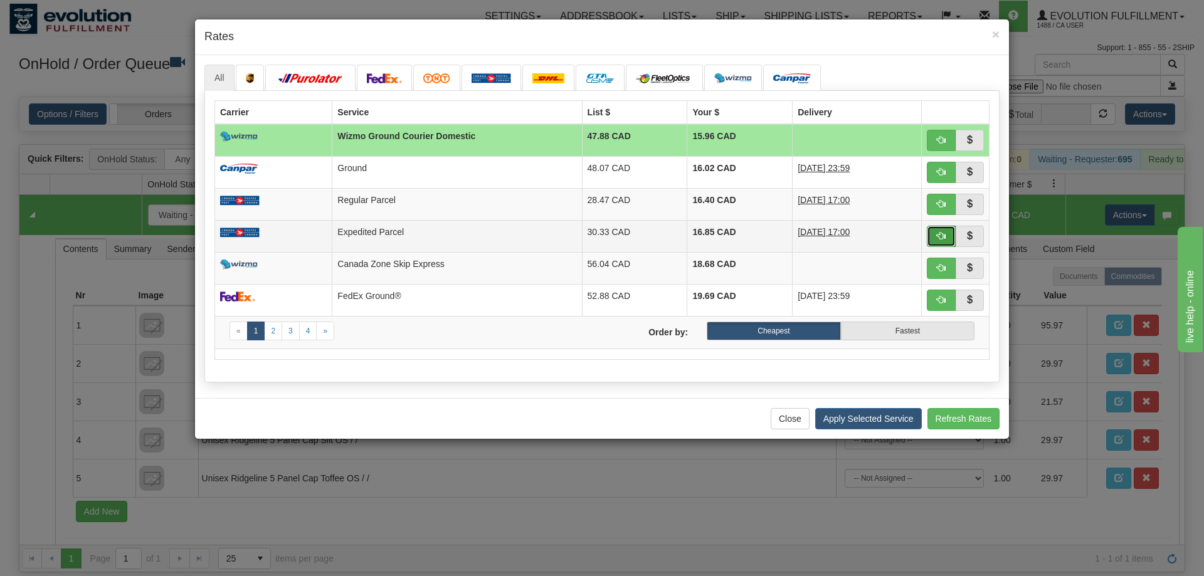
click at [939, 240] on span "button" at bounding box center [941, 235] width 9 height 9
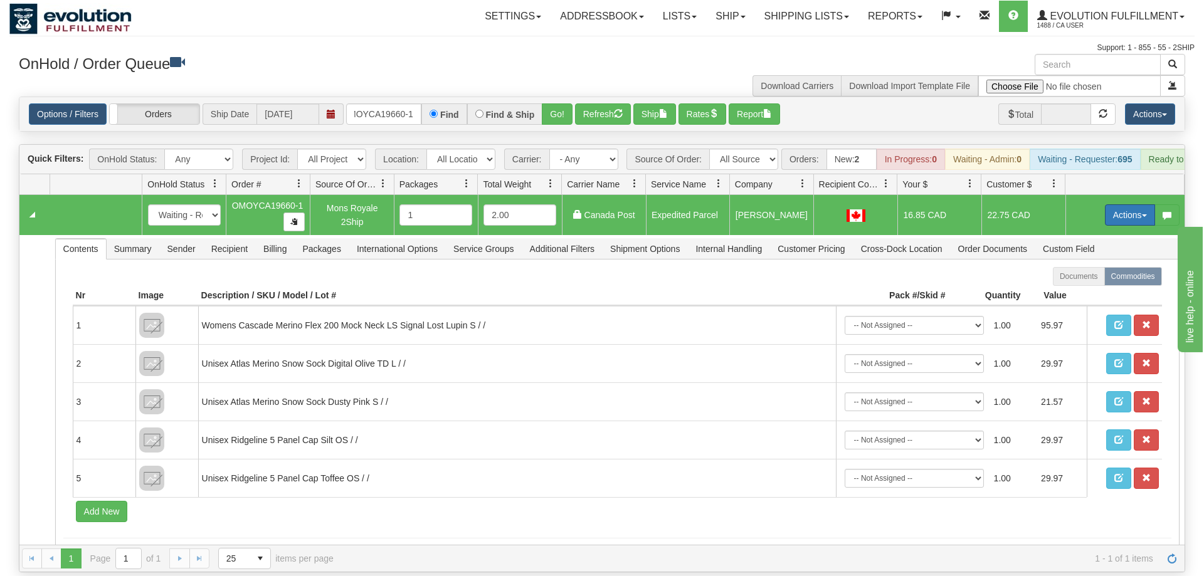
click at [1129, 204] on button "Actions" at bounding box center [1130, 214] width 50 height 21
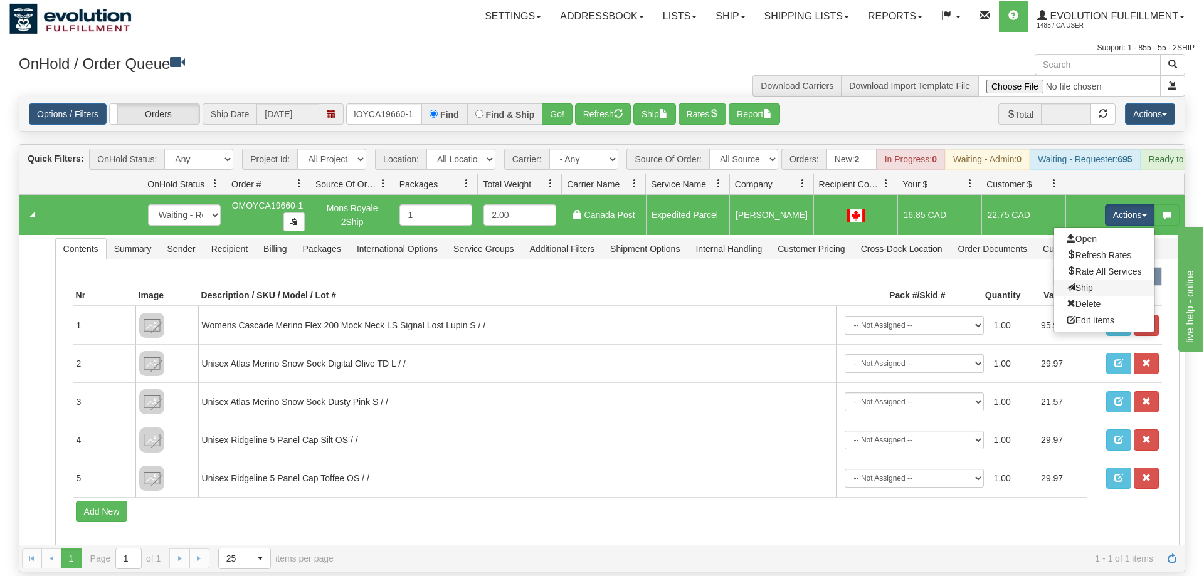
click at [1093, 280] on link "Ship" at bounding box center [1104, 288] width 100 height 16
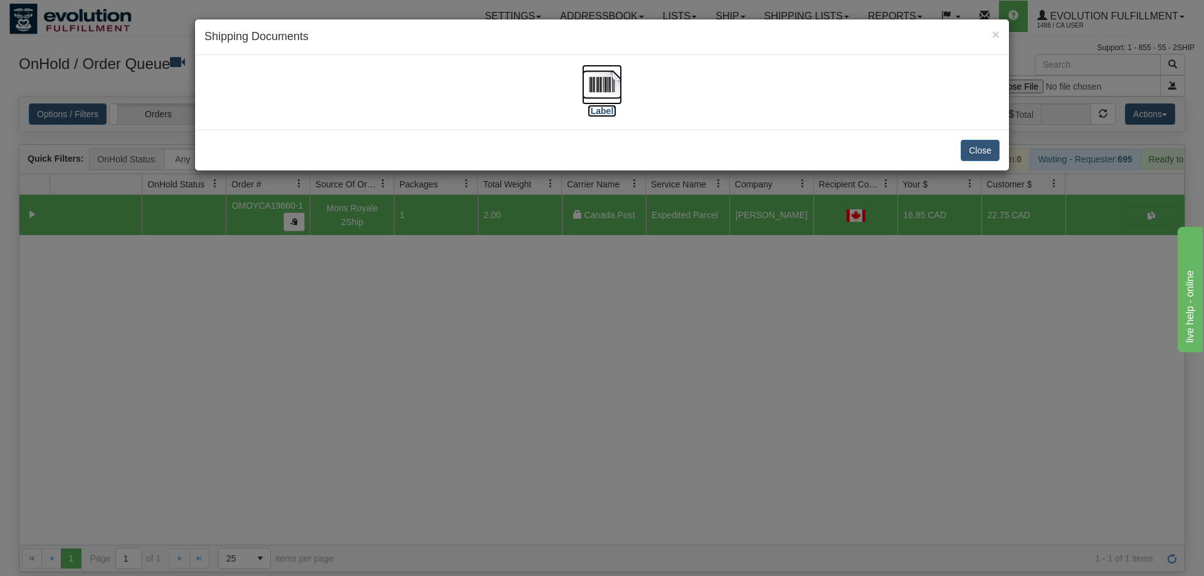
click at [589, 83] on img at bounding box center [602, 85] width 40 height 40
drag, startPoint x: 684, startPoint y: 385, endPoint x: 548, endPoint y: 277, distance: 173.1
click at [678, 380] on div "× Shipping Documents [Label] Close" at bounding box center [602, 288] width 1204 height 576
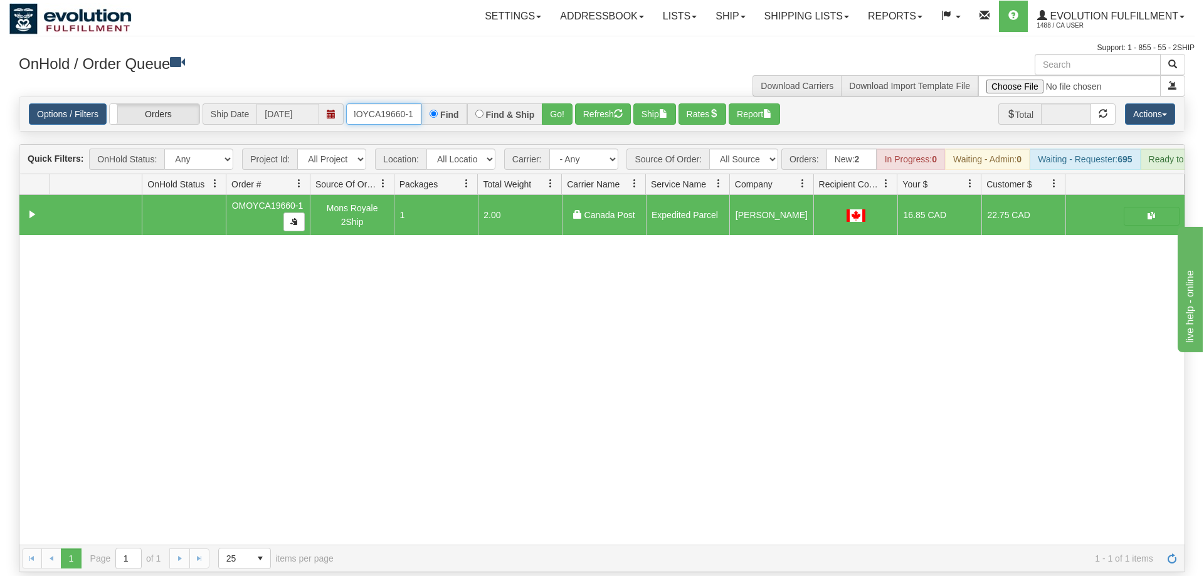
click at [397, 103] on input "oMOYCA19660-1" at bounding box center [383, 113] width 75 height 21
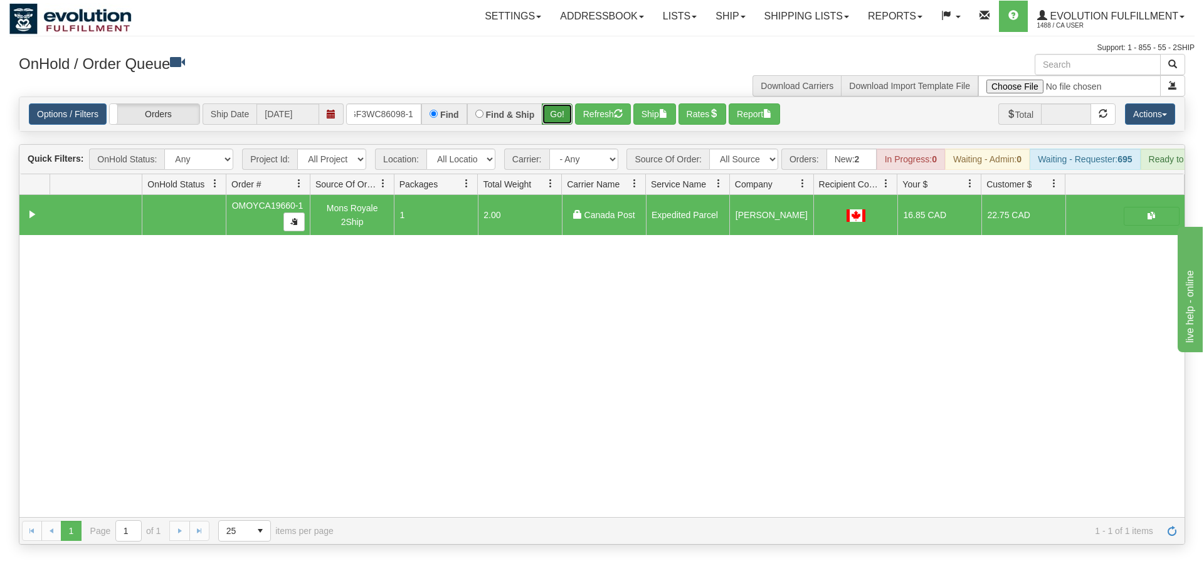
click at [552, 122] on div "Is equal to Is not equal to Contains Does not contains CAD USD EUR ZAR [PERSON_…" at bounding box center [601, 321] width 1185 height 448
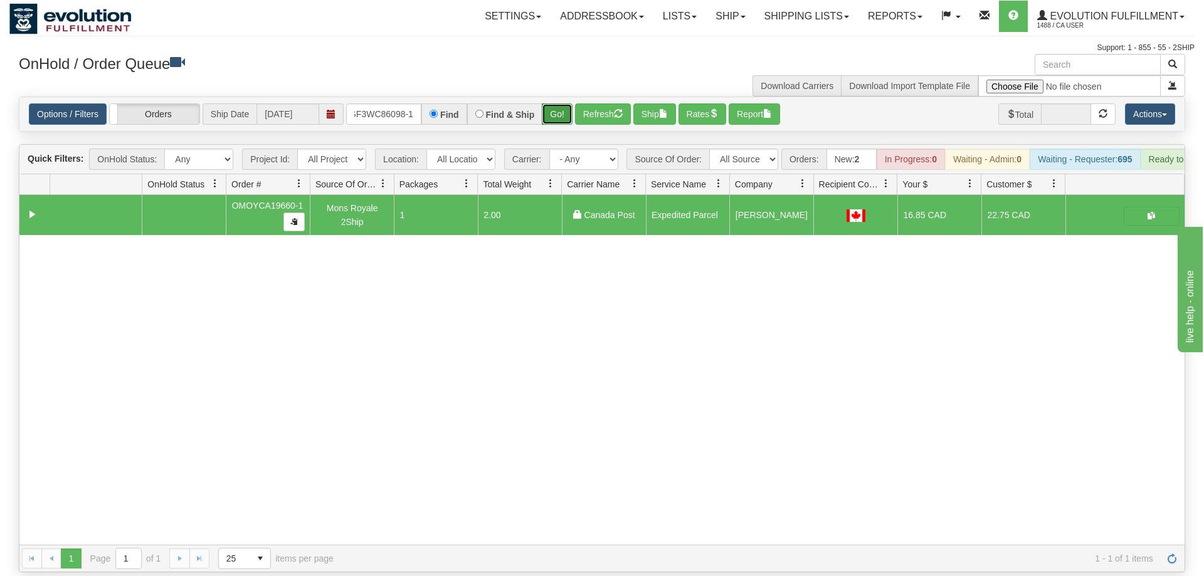
click at [557, 103] on button "Go!" at bounding box center [557, 113] width 31 height 21
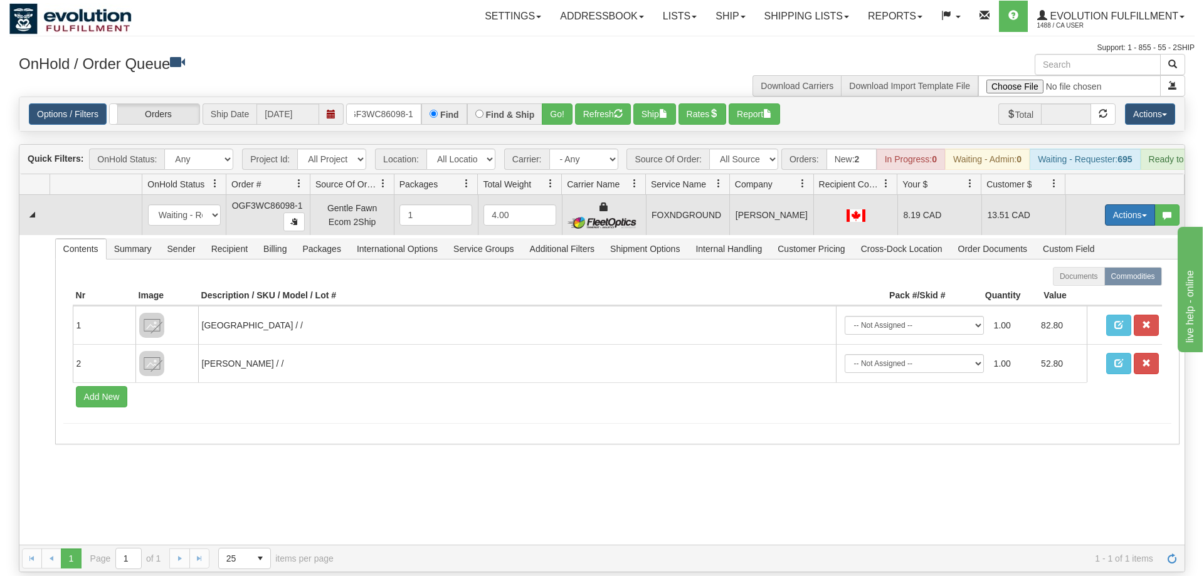
click at [1116, 204] on button "Actions" at bounding box center [1130, 214] width 50 height 21
click at [1096, 280] on link "Ship" at bounding box center [1104, 288] width 100 height 16
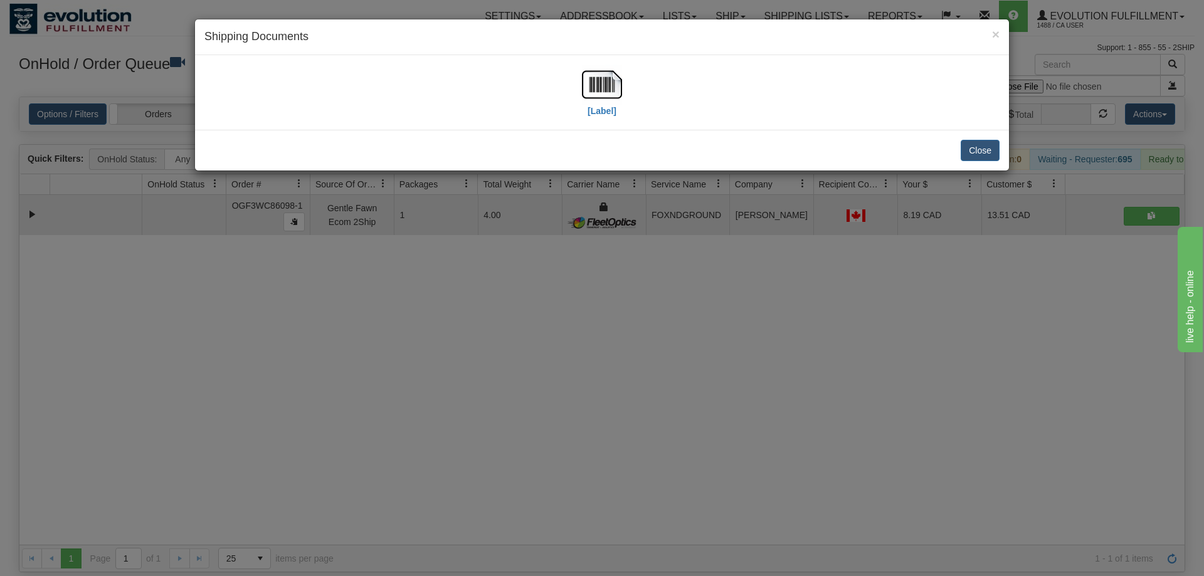
click at [623, 90] on div "[Label]" at bounding box center [601, 93] width 795 height 56
click at [609, 85] on img at bounding box center [602, 85] width 40 height 40
drag, startPoint x: 628, startPoint y: 271, endPoint x: 503, endPoint y: 113, distance: 201.3
click at [625, 262] on div "× Shipping Documents [Label] Close" at bounding box center [602, 288] width 1204 height 576
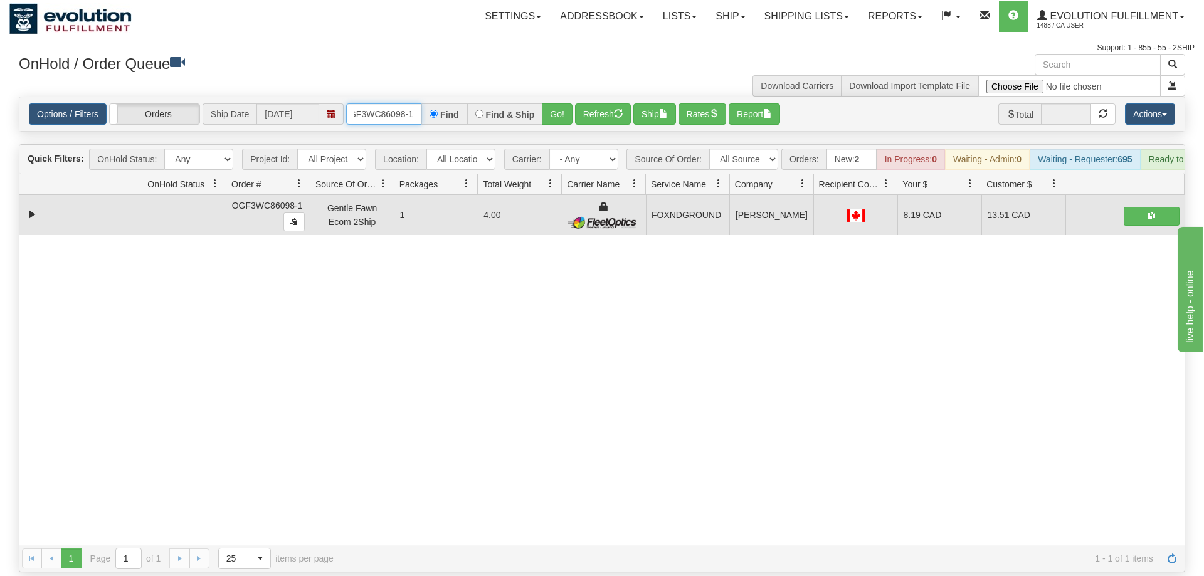
click at [398, 103] on input "oGF3WC86098-1" at bounding box center [383, 113] width 75 height 21
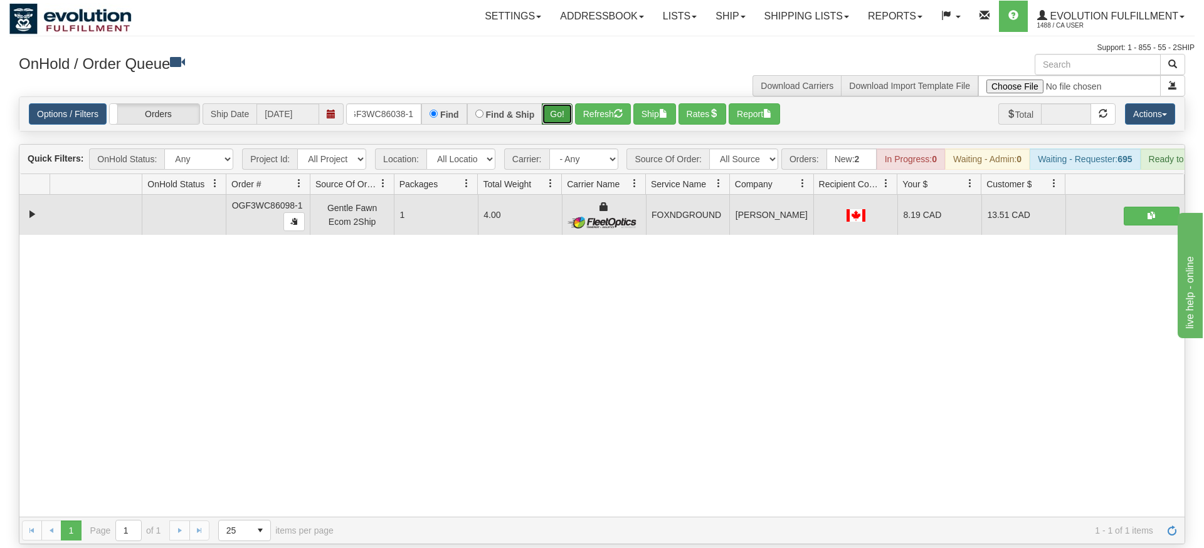
click at [562, 118] on div "Is equal to Is not equal to Contains Does not contains CAD USD EUR ZAR [PERSON_…" at bounding box center [601, 321] width 1185 height 448
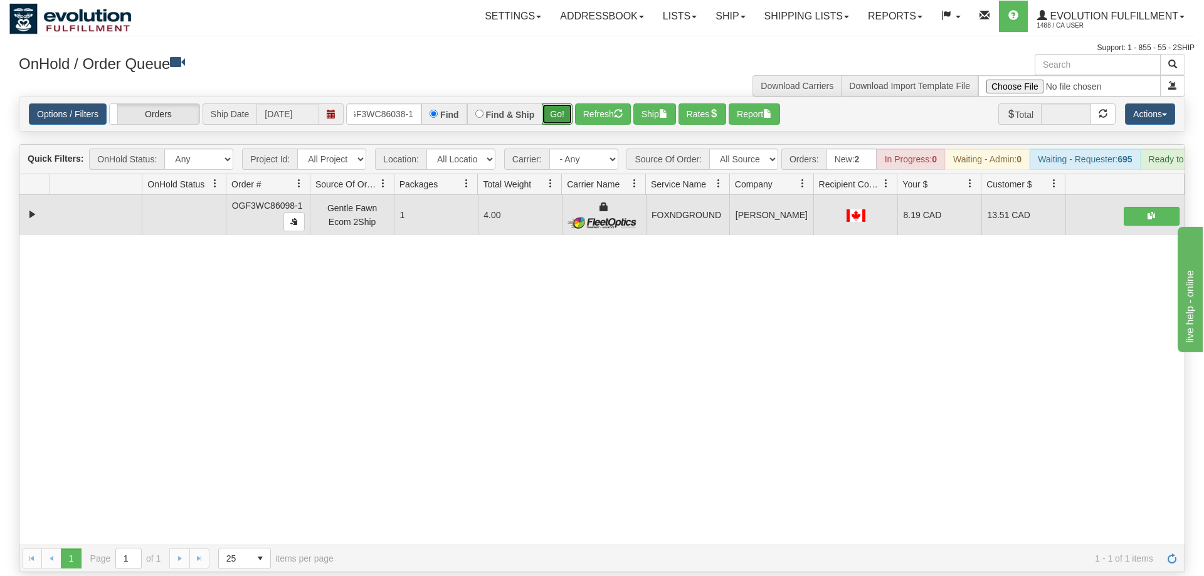
click at [559, 103] on button "Go!" at bounding box center [557, 113] width 31 height 21
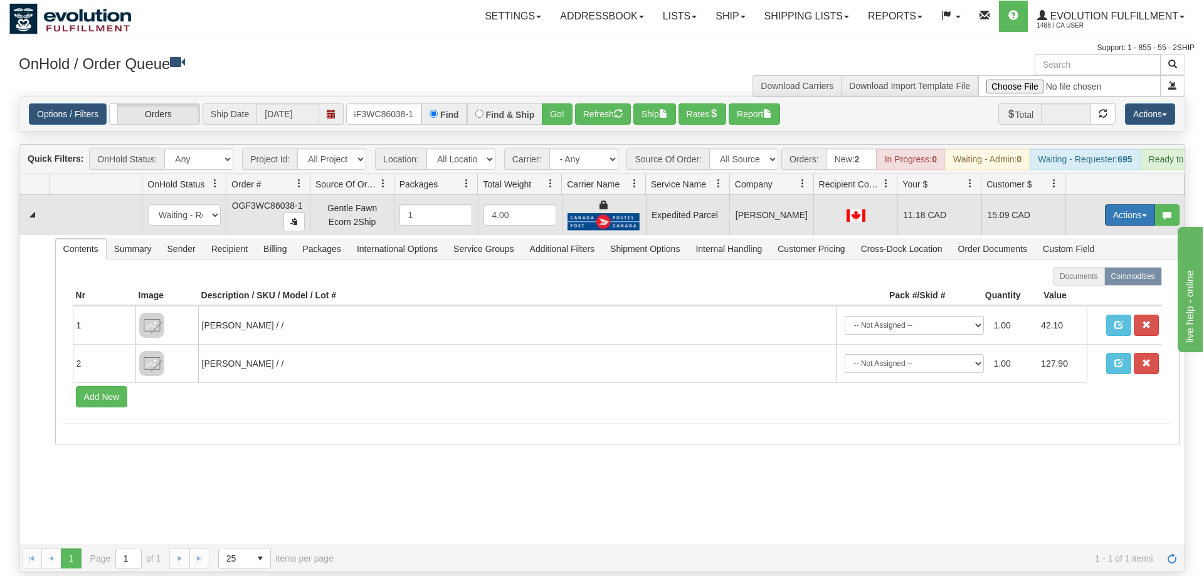
click at [1123, 204] on button "Actions" at bounding box center [1130, 214] width 50 height 21
click at [1097, 280] on link "Ship" at bounding box center [1104, 288] width 100 height 16
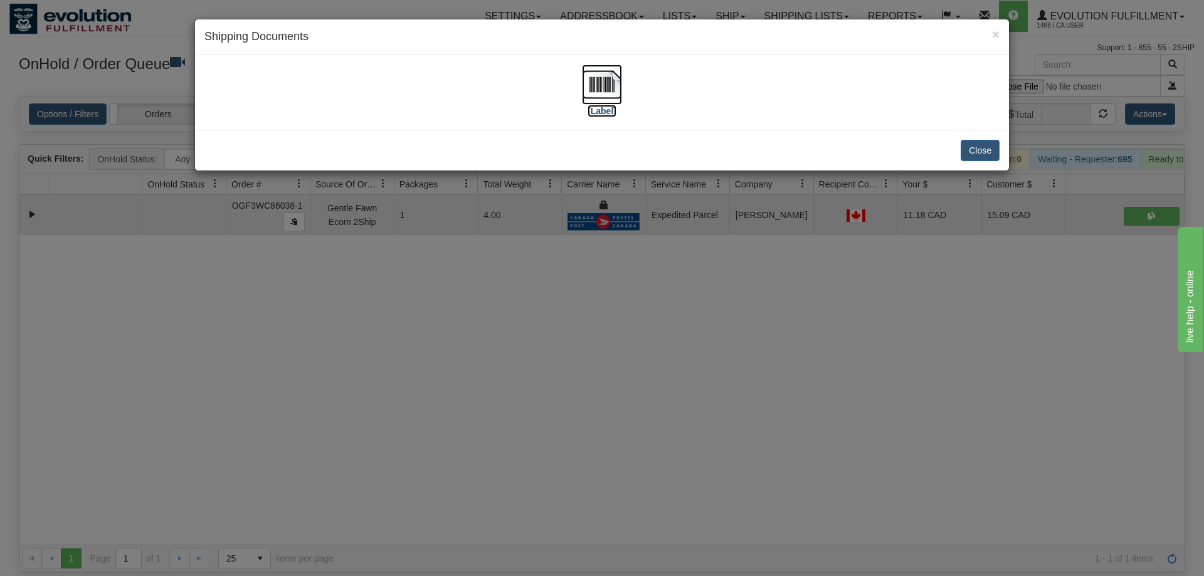
click at [594, 92] on img at bounding box center [602, 85] width 40 height 40
drag, startPoint x: 758, startPoint y: 411, endPoint x: 387, endPoint y: 186, distance: 433.5
click at [749, 402] on div "× Shipping Documents [Label] Close" at bounding box center [602, 288] width 1204 height 576
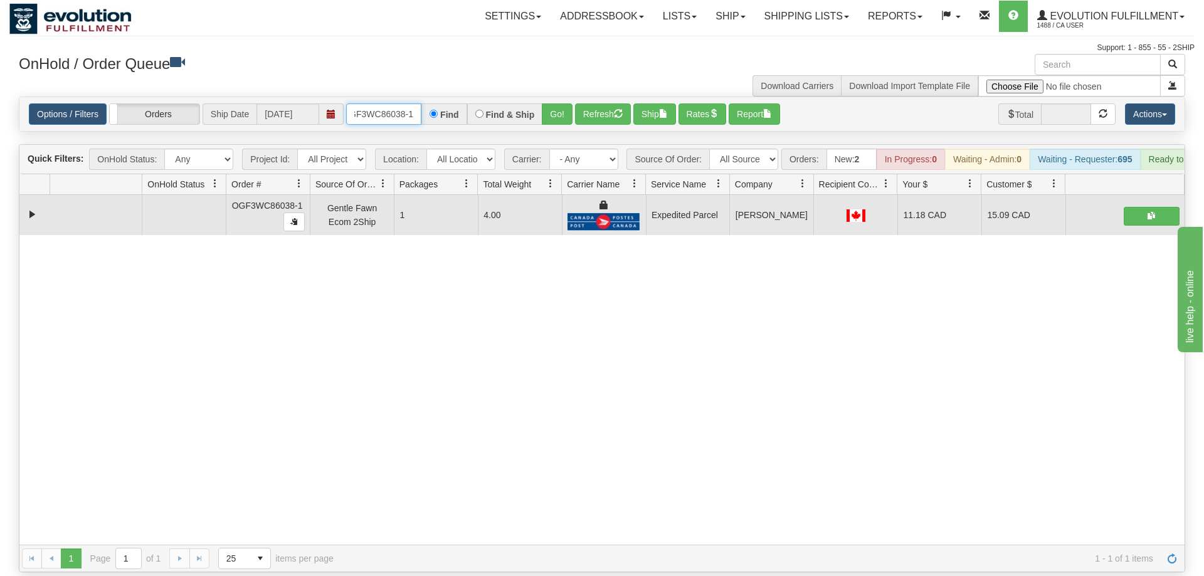
click at [408, 103] on input "OGF3WC86038-1" at bounding box center [383, 113] width 75 height 21
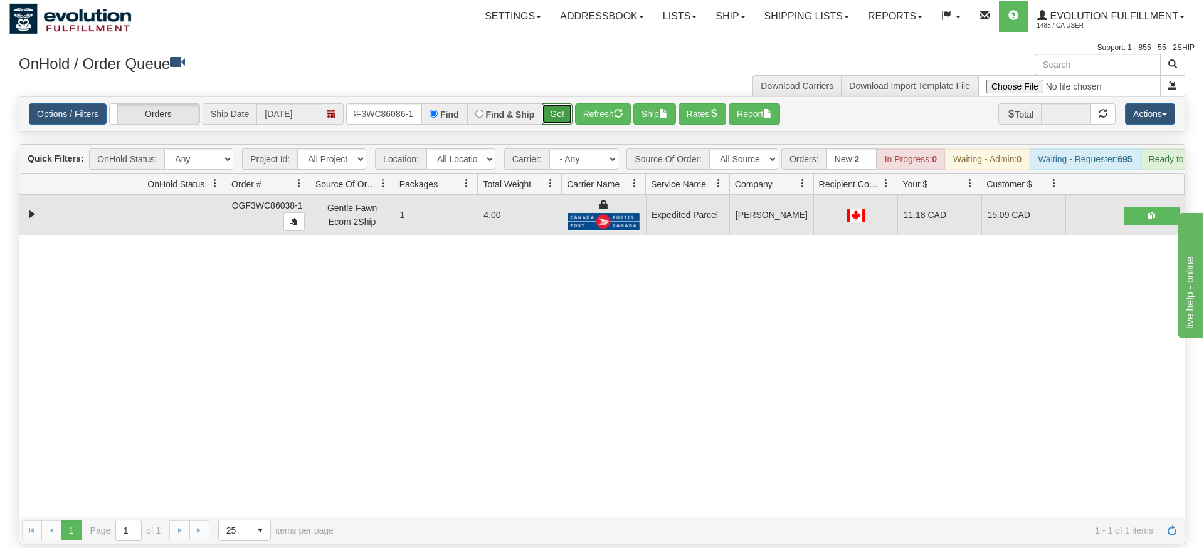
drag, startPoint x: 560, startPoint y: 88, endPoint x: 557, endPoint y: 112, distance: 24.0
click at [558, 114] on div "Is equal to Is not equal to Contains Does not contains CAD USD EUR ZAR [PERSON_…" at bounding box center [601, 321] width 1185 height 448
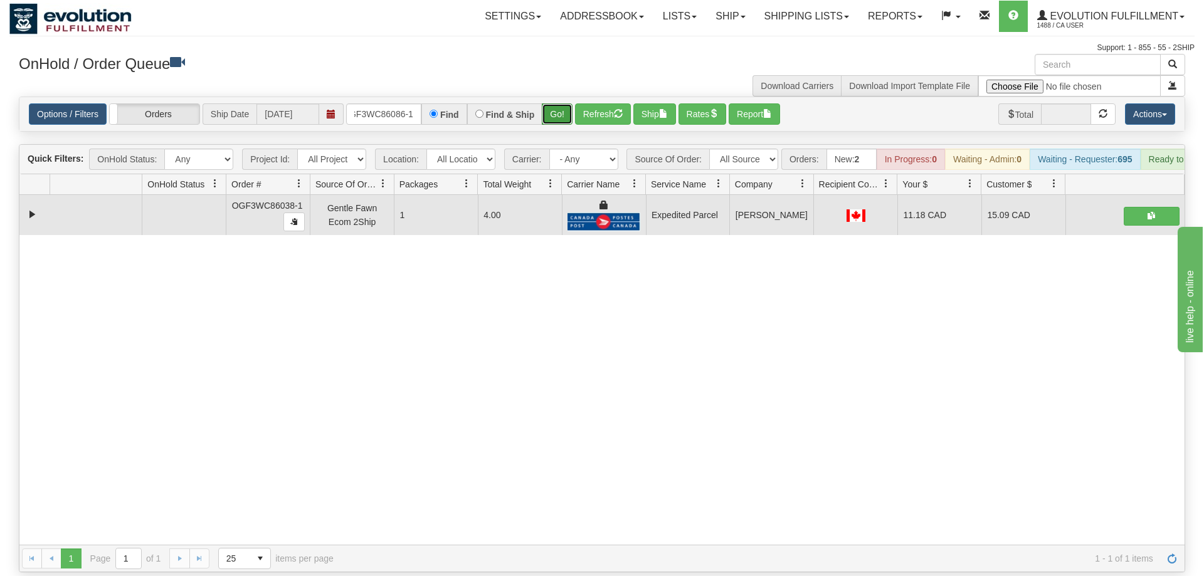
click at [557, 103] on button "Go!" at bounding box center [557, 113] width 31 height 21
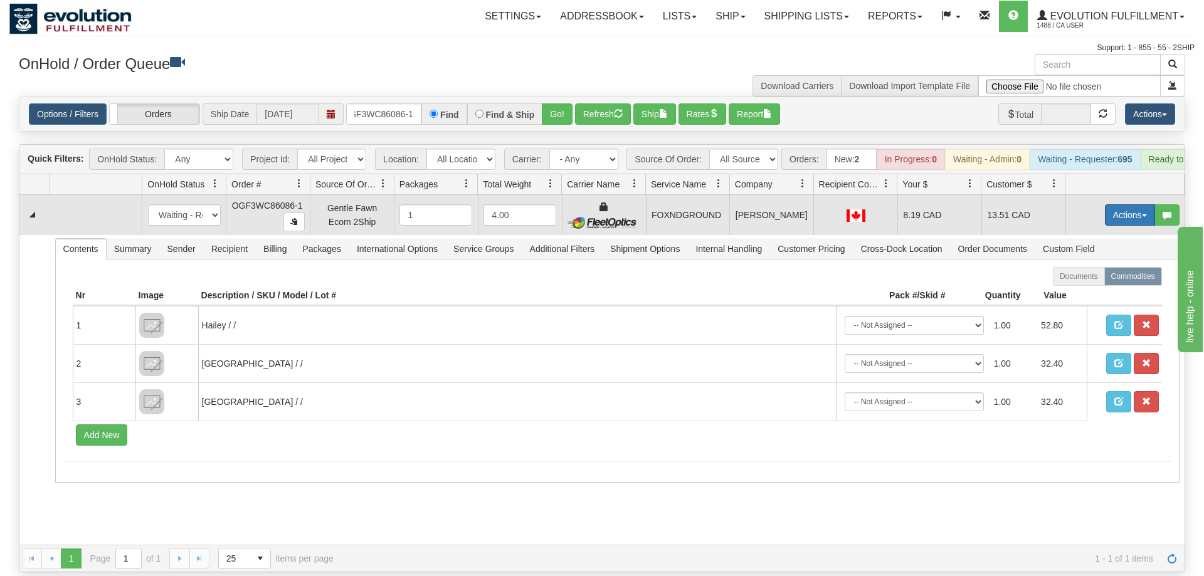
click at [1117, 204] on button "Actions" at bounding box center [1130, 214] width 50 height 21
click at [1094, 280] on link "Ship" at bounding box center [1104, 288] width 100 height 16
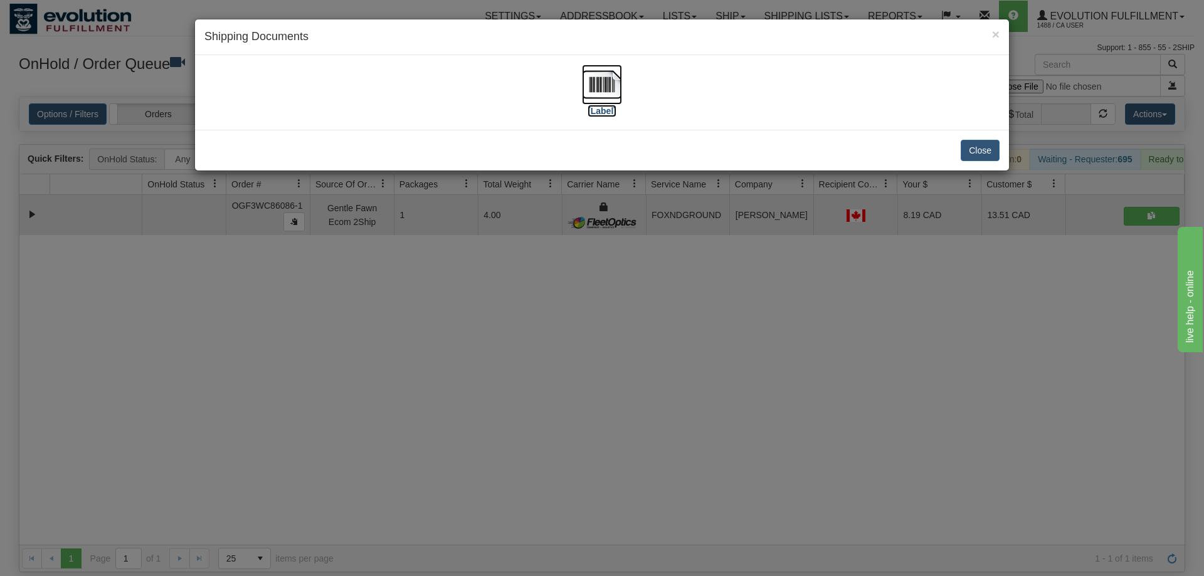
click at [603, 67] on img at bounding box center [602, 85] width 40 height 40
drag, startPoint x: 693, startPoint y: 341, endPoint x: 391, endPoint y: 147, distance: 358.7
click at [674, 336] on div "× Shipping Documents [Label] Close" at bounding box center [602, 288] width 1204 height 576
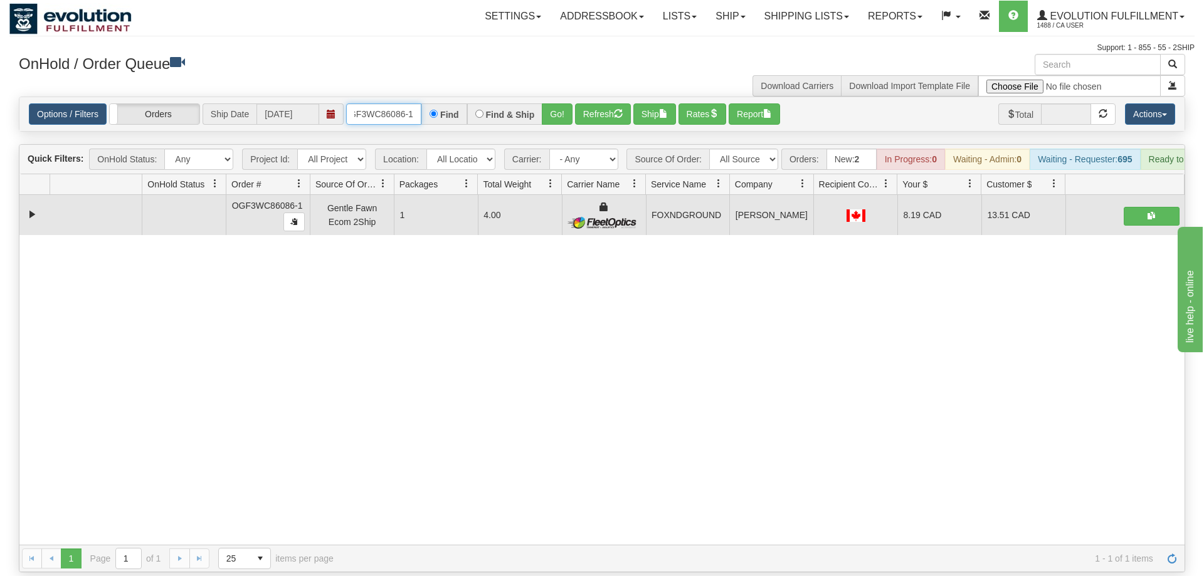
click at [400, 103] on input "oGF3WC86086-1" at bounding box center [383, 113] width 75 height 21
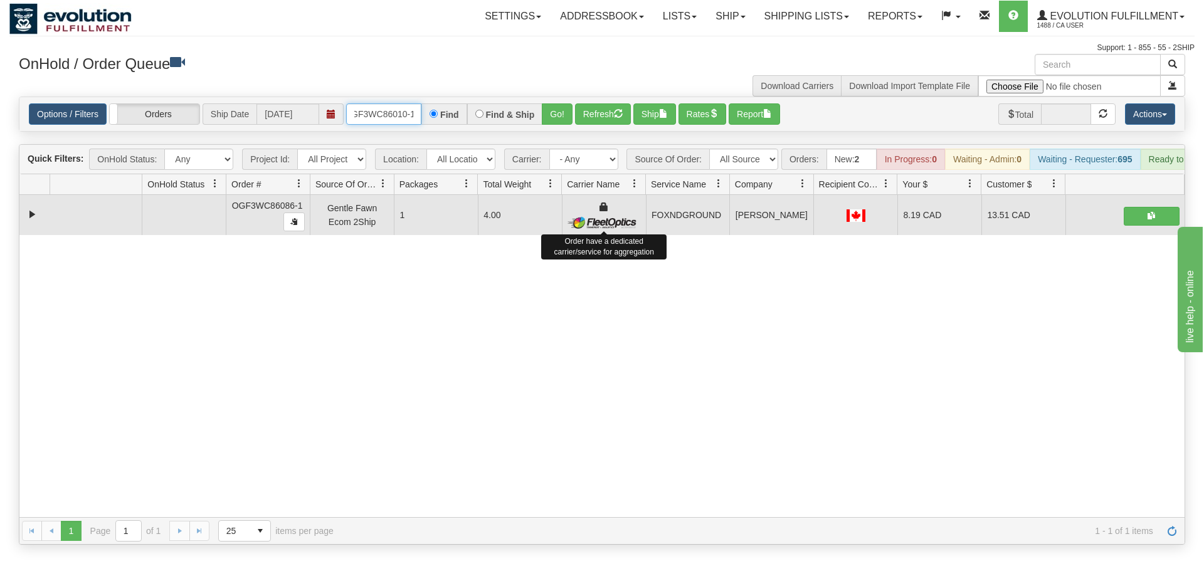
scroll to position [0, 12]
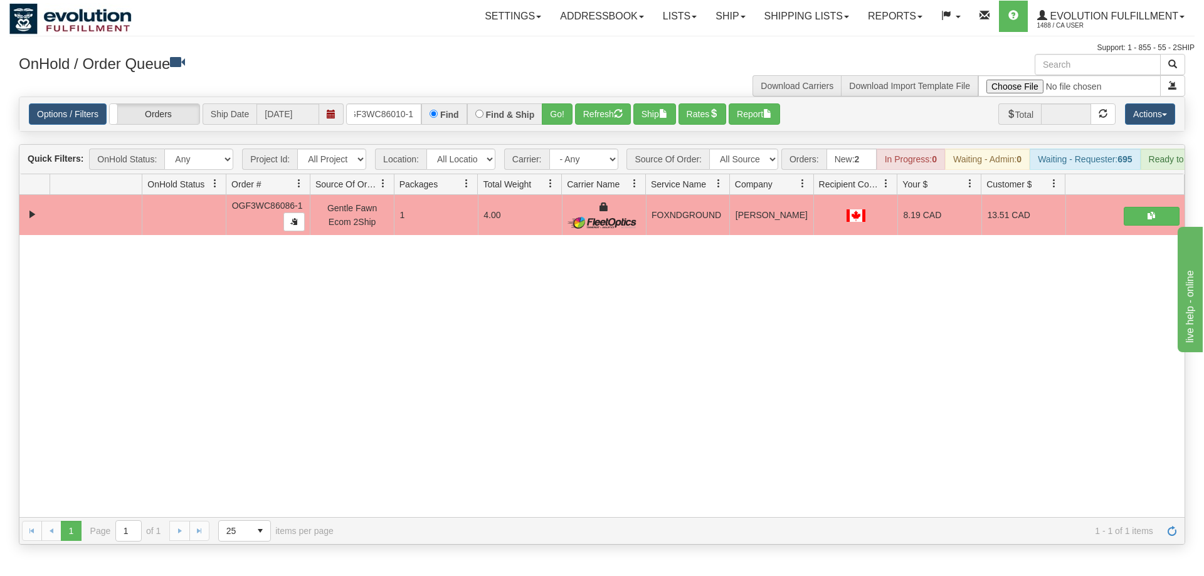
click at [542, 122] on div "Is equal to Is not equal to Contains Does not contains CAD USD EUR ZAR [PERSON_…" at bounding box center [601, 321] width 1185 height 448
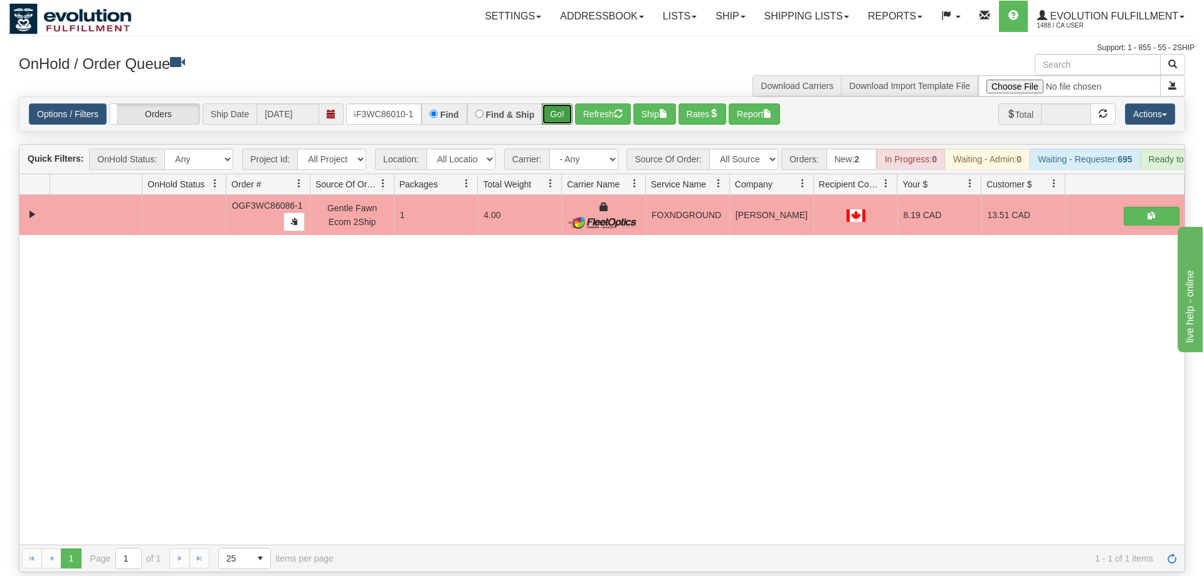
click at [562, 103] on button "Go!" at bounding box center [557, 113] width 31 height 21
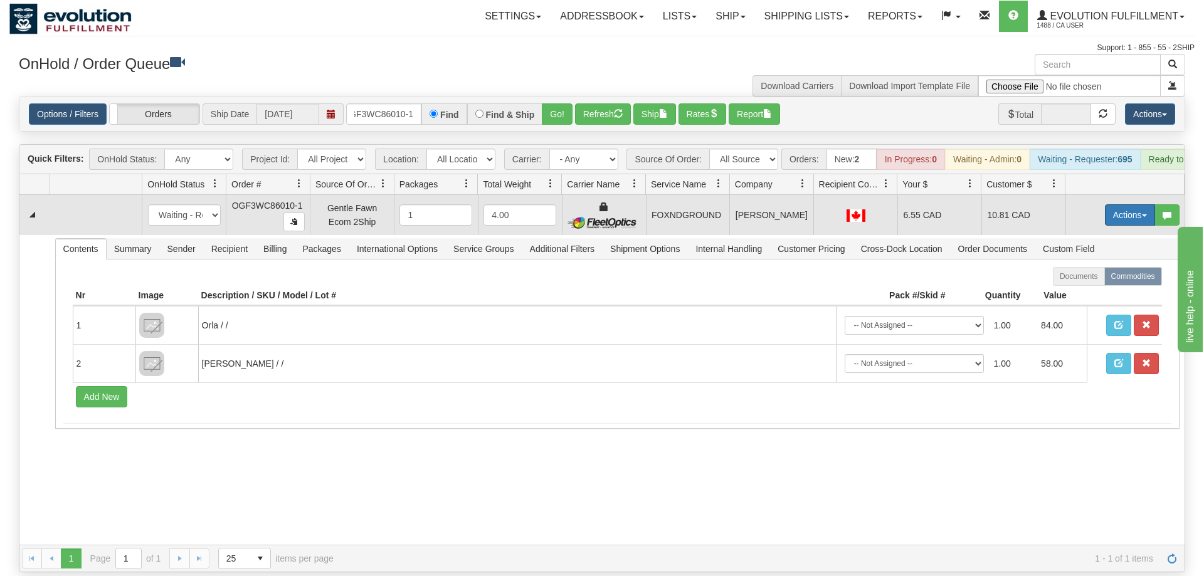
click at [1153, 204] on button "Actions" at bounding box center [1130, 214] width 50 height 21
click at [1078, 280] on link "Ship" at bounding box center [1104, 288] width 100 height 16
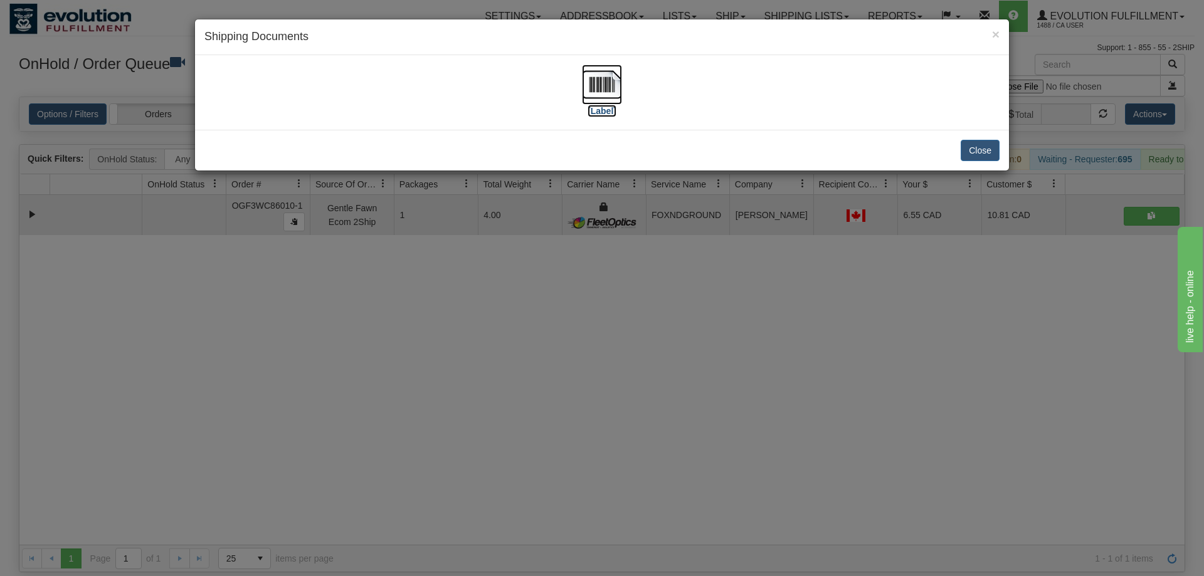
click at [592, 100] on img at bounding box center [602, 85] width 40 height 40
click at [824, 284] on div "× Shipping Documents [Label] Close" at bounding box center [602, 288] width 1204 height 576
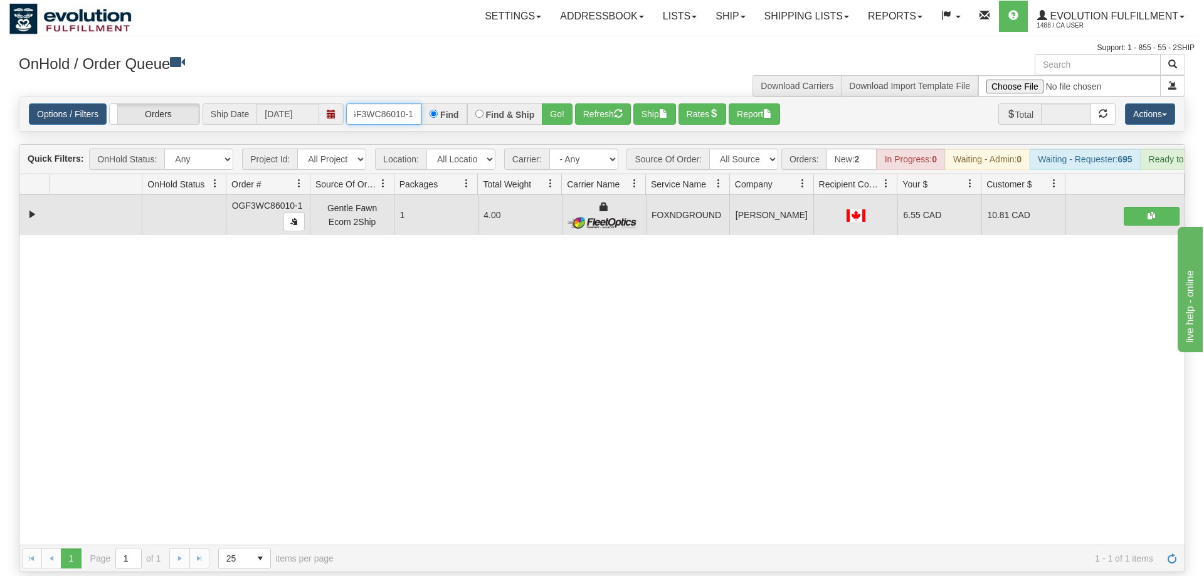
click at [399, 103] on input "OGF3WC86010-1" at bounding box center [383, 113] width 75 height 21
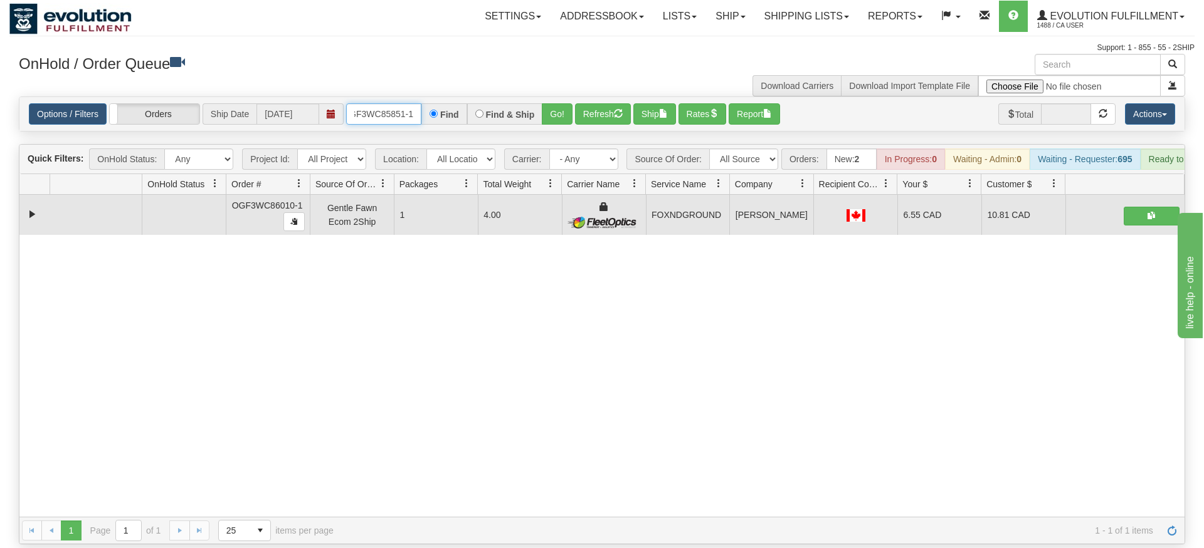
type input "OGF3WC85851-1"
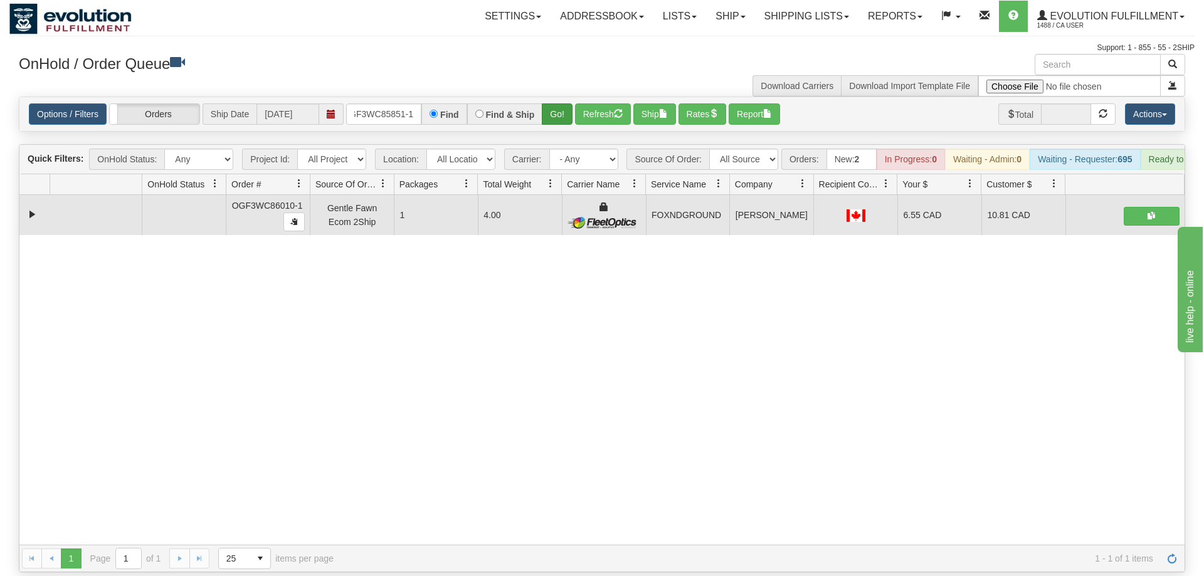
drag, startPoint x: 553, startPoint y: 112, endPoint x: 555, endPoint y: 105, distance: 7.1
click at [553, 137] on div "Is equal to Is not equal to Contains Does not contains CAD USD EUR ZAR [PERSON_…" at bounding box center [601, 335] width 1185 height 476
click at [554, 104] on button "Go!" at bounding box center [557, 113] width 31 height 21
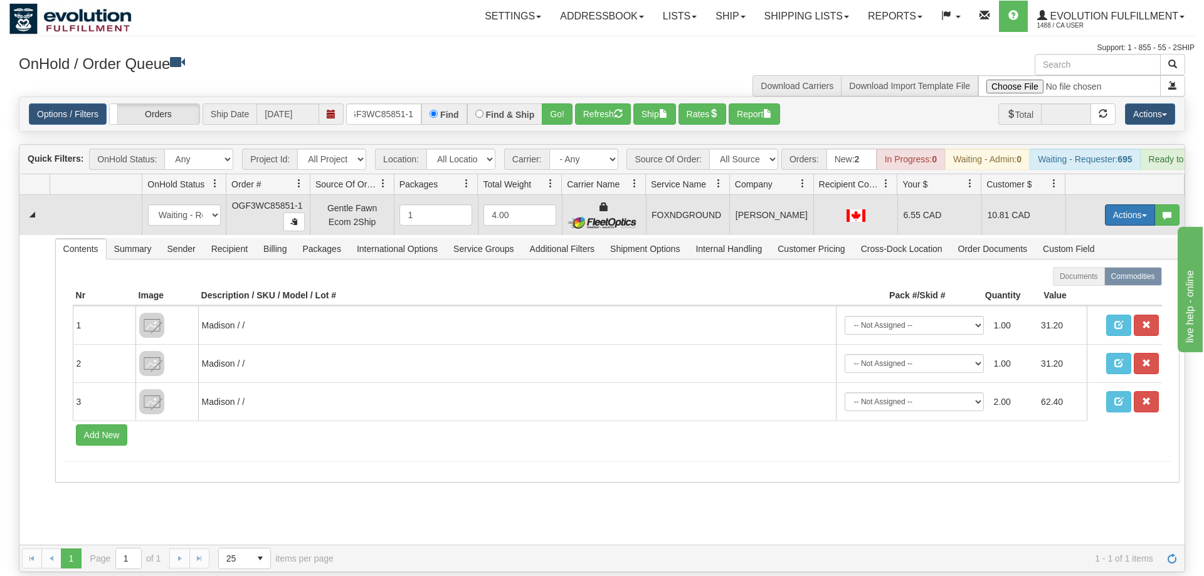
click at [1142, 214] on span "button" at bounding box center [1143, 215] width 5 height 3
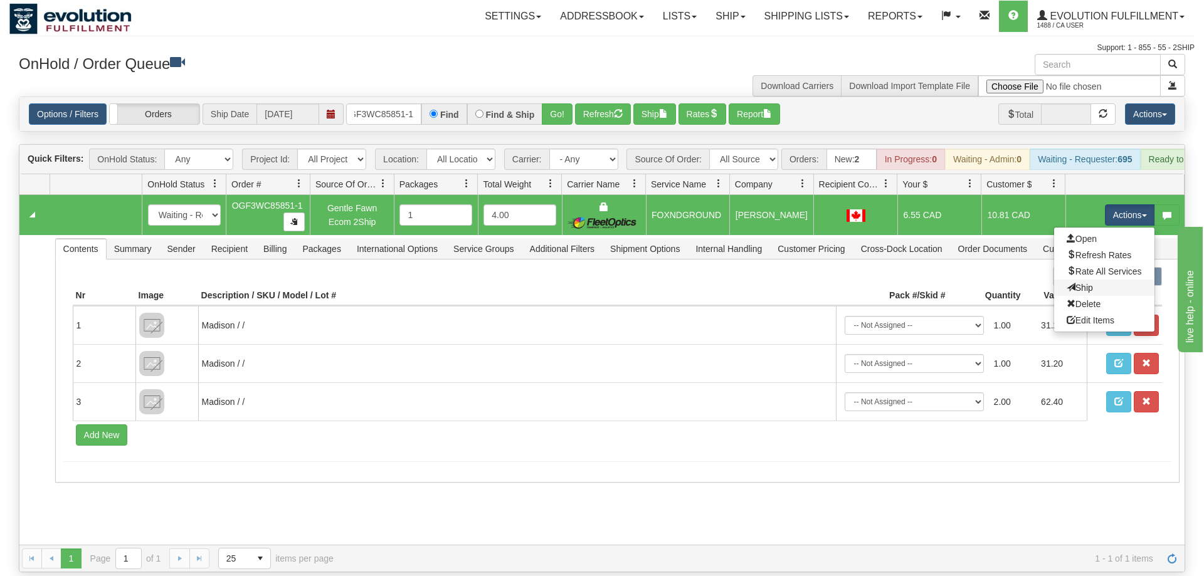
click at [1097, 280] on link "Ship" at bounding box center [1104, 288] width 100 height 16
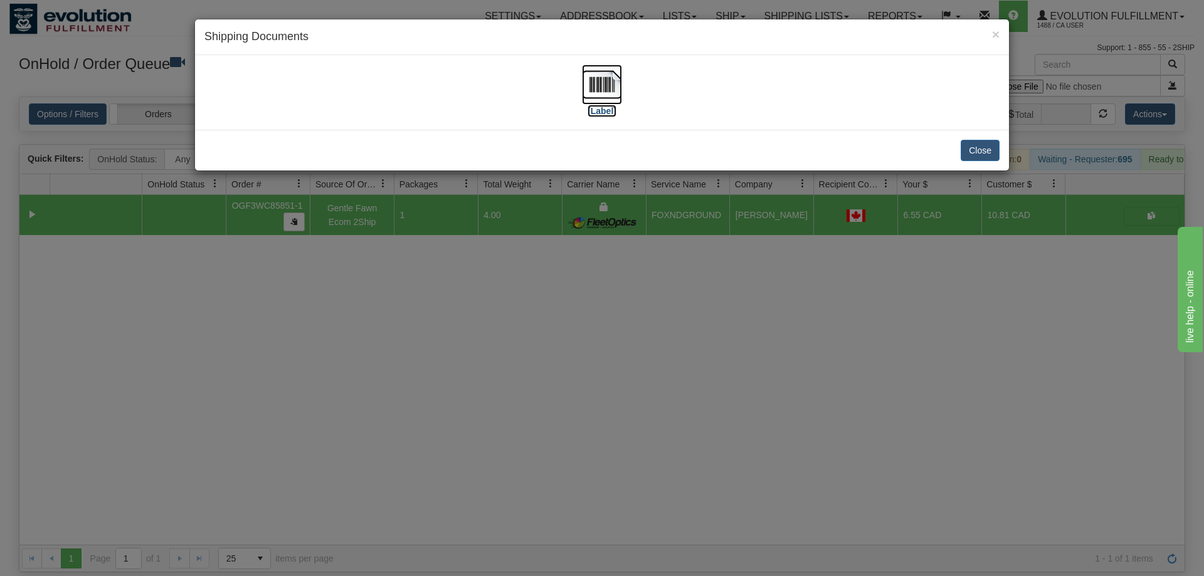
click at [621, 89] on img at bounding box center [602, 85] width 40 height 40
drag, startPoint x: 735, startPoint y: 405, endPoint x: 385, endPoint y: 102, distance: 463.1
click at [733, 401] on div "× Shipping Documents [Label] Close" at bounding box center [602, 288] width 1204 height 576
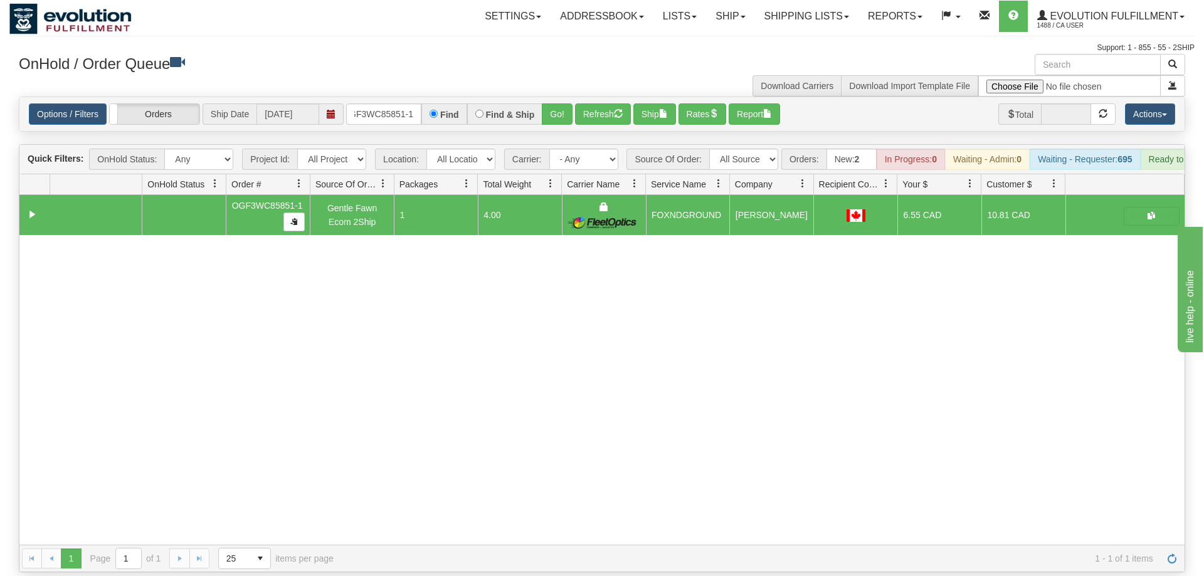
click at [396, 107] on div "Options / Filters Group Shipments Orders Ship Date [DATE] OGF3WC85851-1 Find Fi…" at bounding box center [601, 114] width 1165 height 34
click at [396, 103] on input "OGF3WC85851-1" at bounding box center [383, 113] width 75 height 21
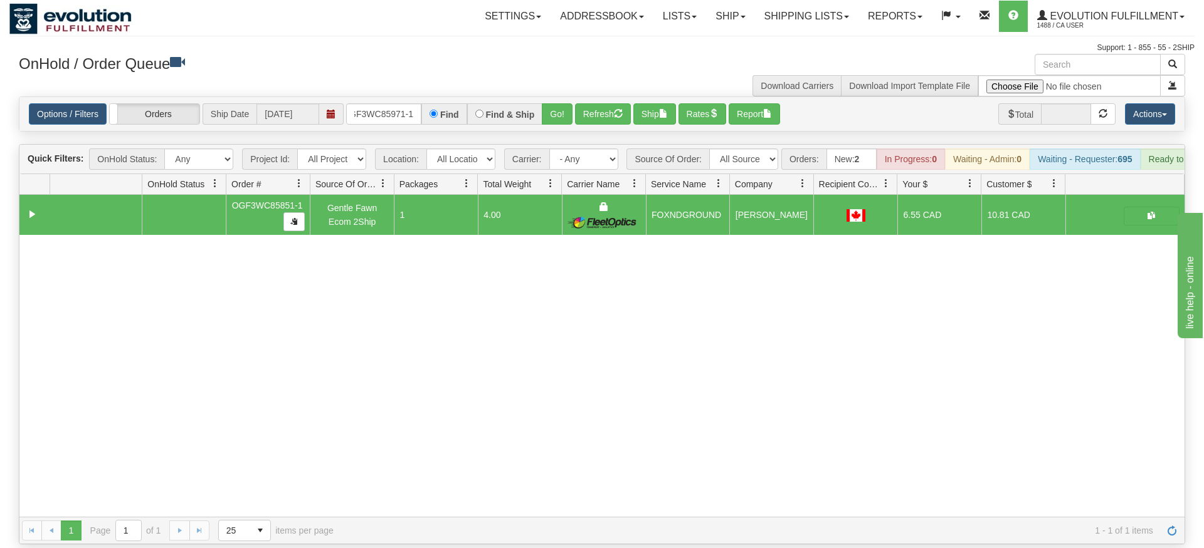
click at [543, 113] on div "Options / Filters Group Shipments Orders Ship Date [DATE] OGF3WC85971-1 Find Fi…" at bounding box center [602, 114] width 1166 height 35
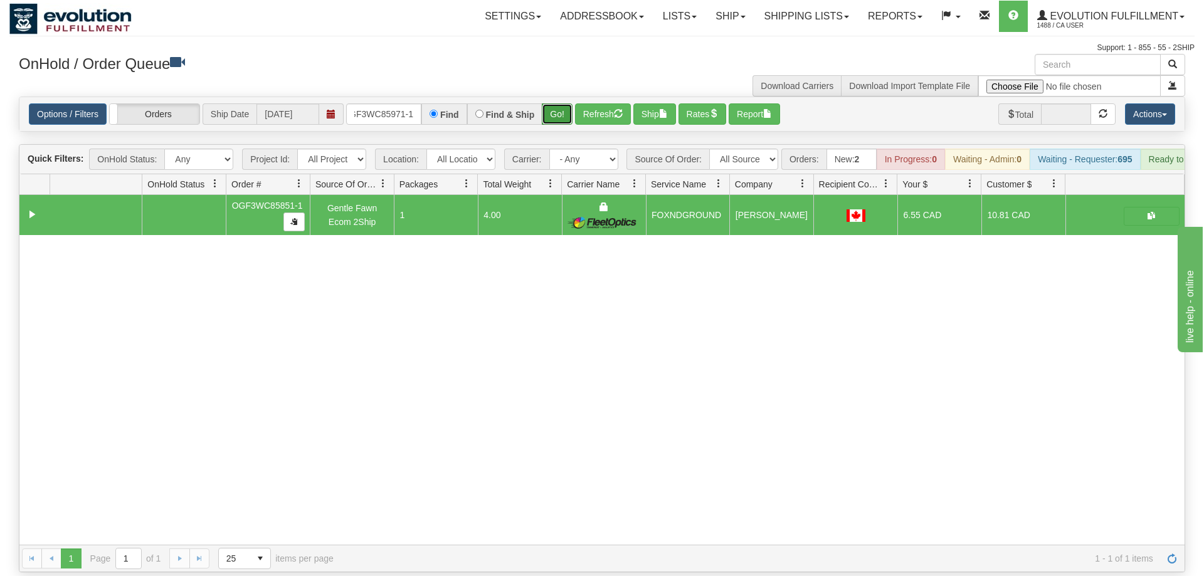
click at [545, 105] on button "Go!" at bounding box center [557, 113] width 31 height 21
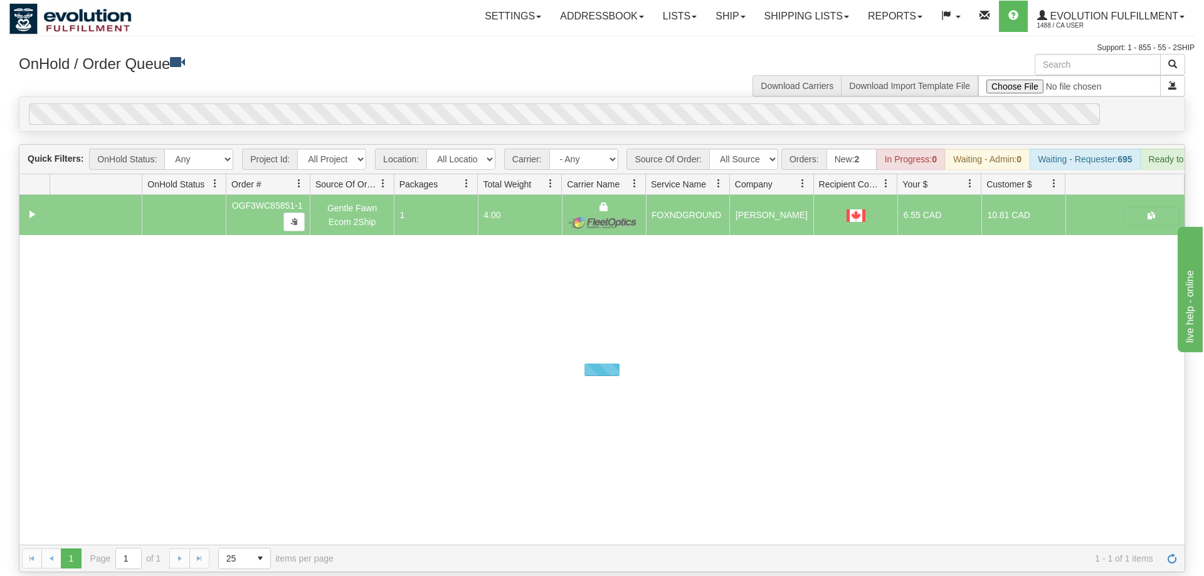
click at [548, 103] on div "0" at bounding box center [564, 113] width 1071 height 21
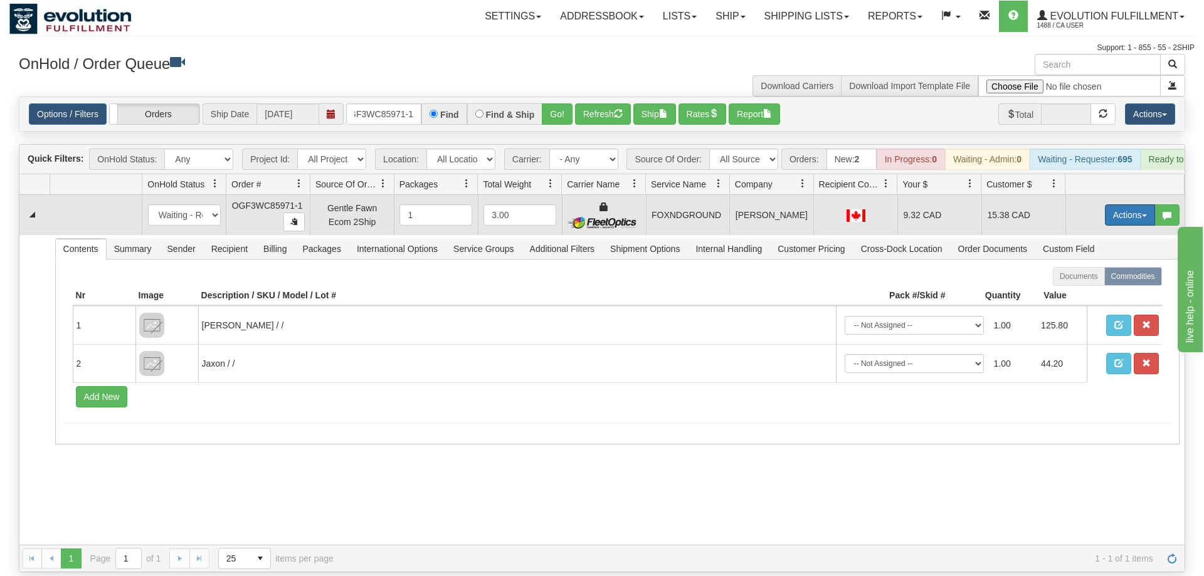
click at [1111, 204] on button "Actions" at bounding box center [1130, 214] width 50 height 21
click at [1079, 280] on link "Ship" at bounding box center [1104, 288] width 100 height 16
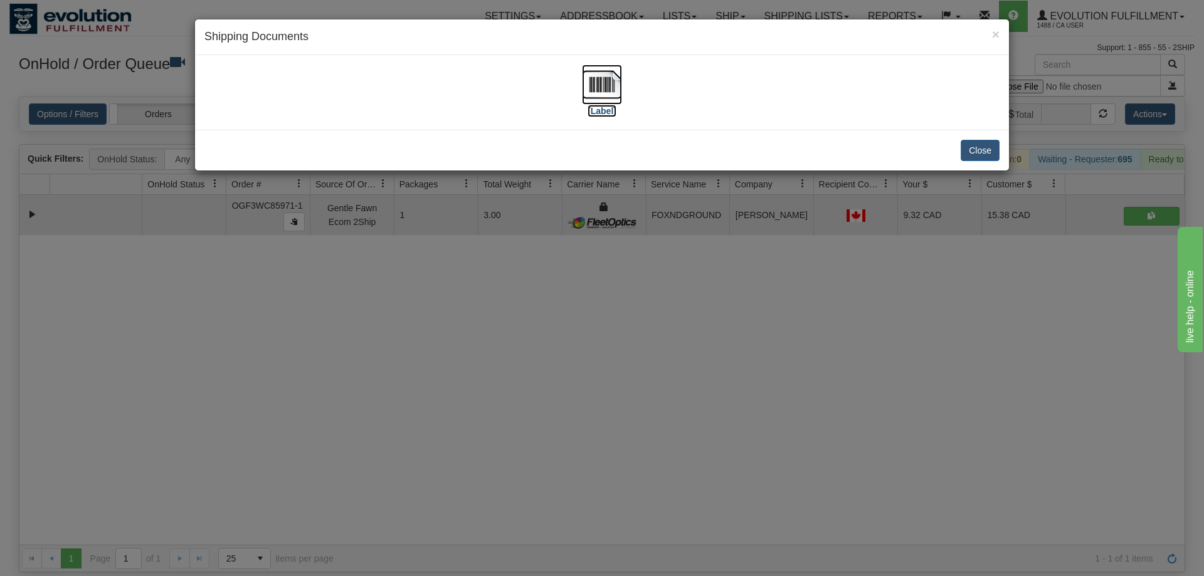
click at [615, 88] on img at bounding box center [602, 85] width 40 height 40
drag, startPoint x: 788, startPoint y: 314, endPoint x: 328, endPoint y: 4, distance: 554.4
click at [787, 312] on div "× Shipping Documents [Label] Close" at bounding box center [602, 288] width 1204 height 576
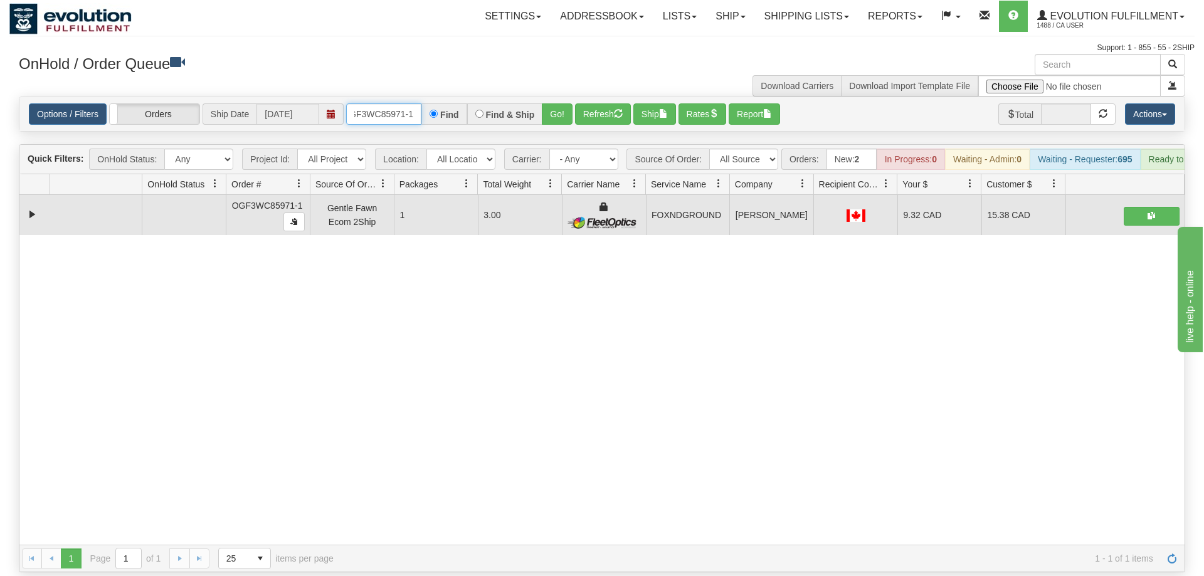
click at [389, 103] on input "OGF3WC85971-1" at bounding box center [383, 113] width 75 height 21
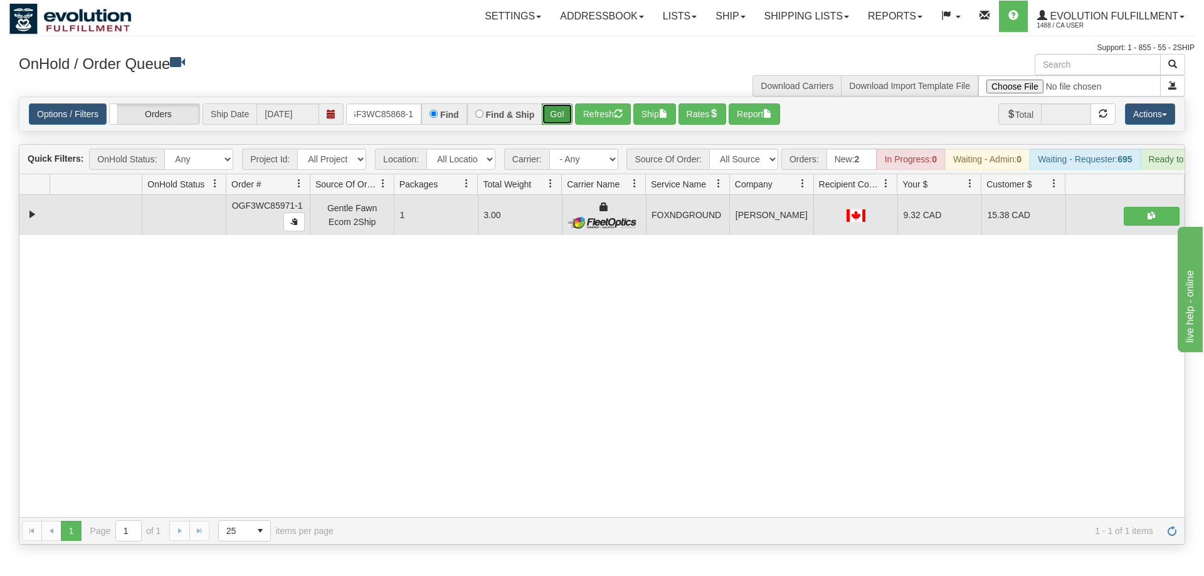
click at [555, 122] on div "Is equal to Is not equal to Contains Does not contains CAD USD EUR ZAR [PERSON_…" at bounding box center [601, 321] width 1185 height 448
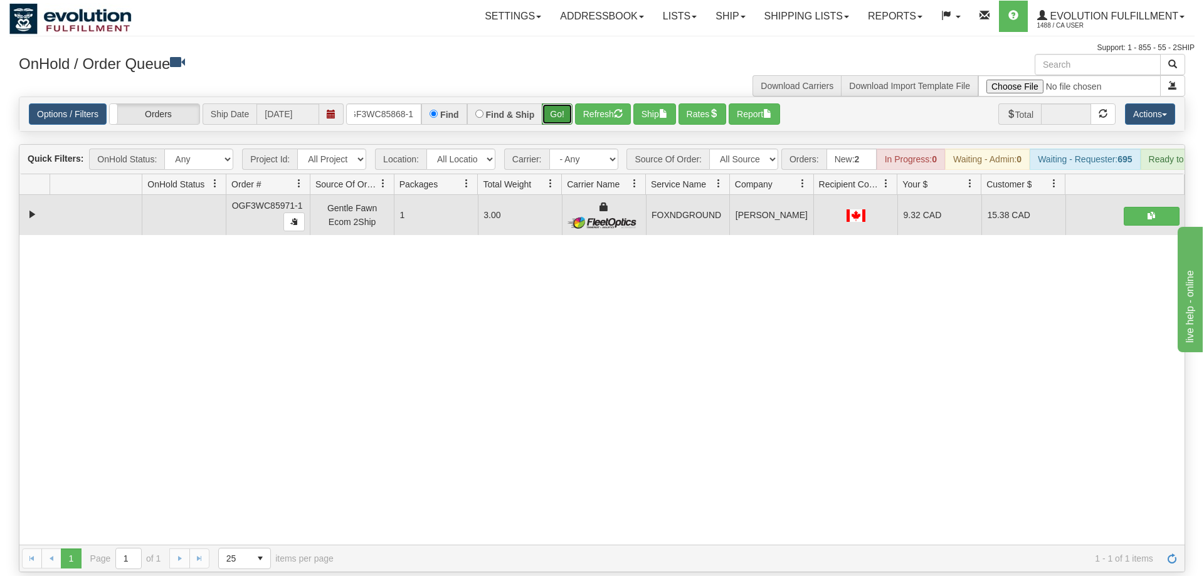
click at [554, 103] on button "Go!" at bounding box center [557, 113] width 31 height 21
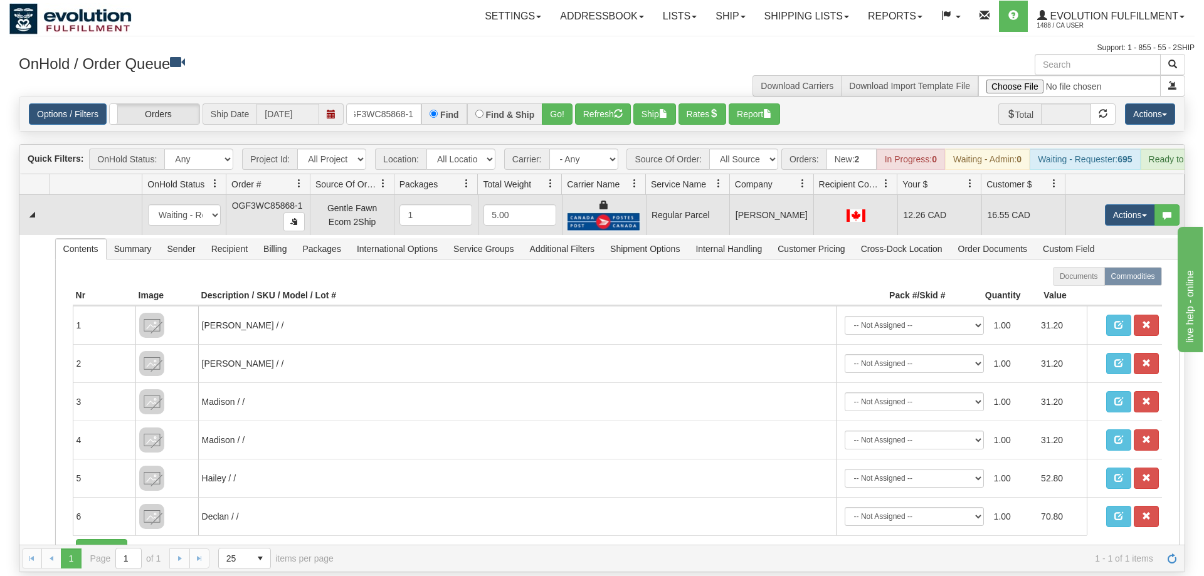
click at [1087, 197] on td "Actions Open Refresh Rates Rate All Services Ship Delete Edit Items" at bounding box center [1124, 215] width 119 height 40
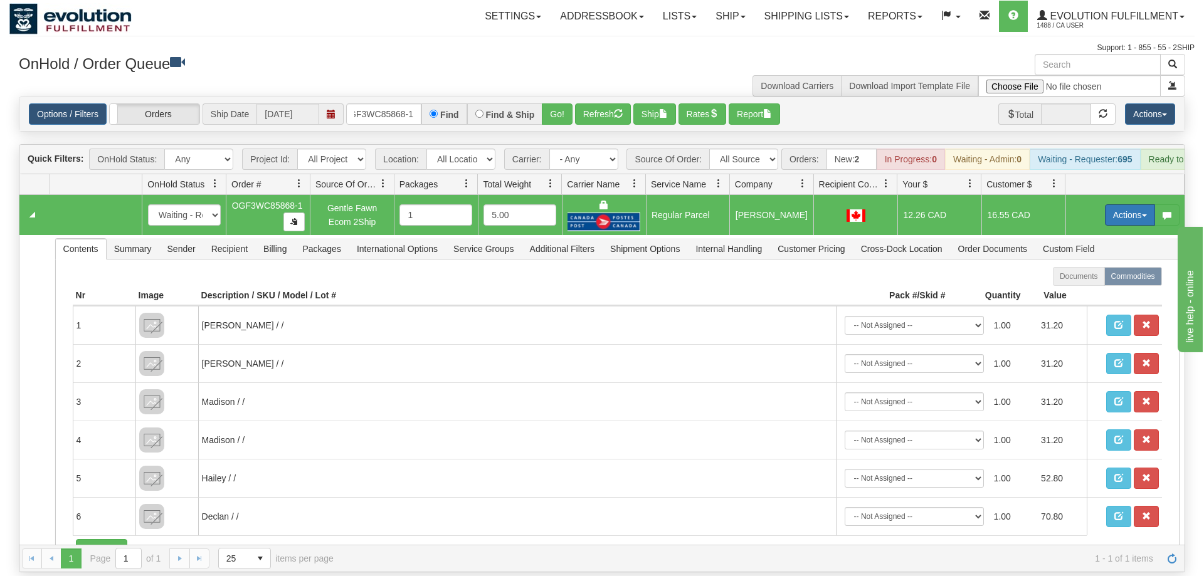
click at [1115, 204] on button "Actions" at bounding box center [1130, 214] width 50 height 21
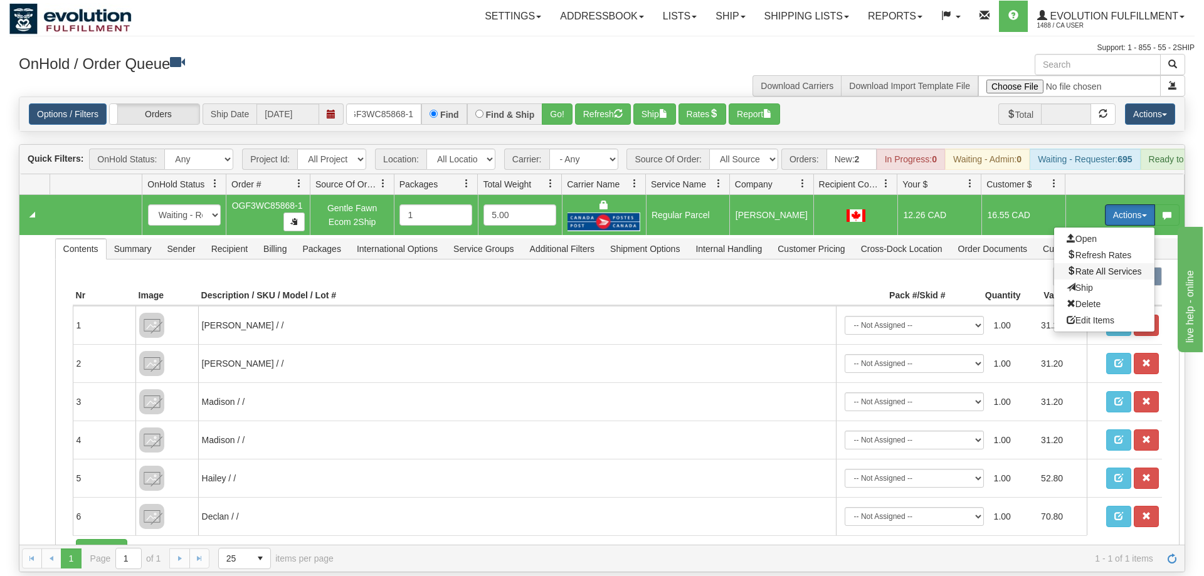
click at [1102, 266] on span "Rate All Services" at bounding box center [1103, 271] width 75 height 10
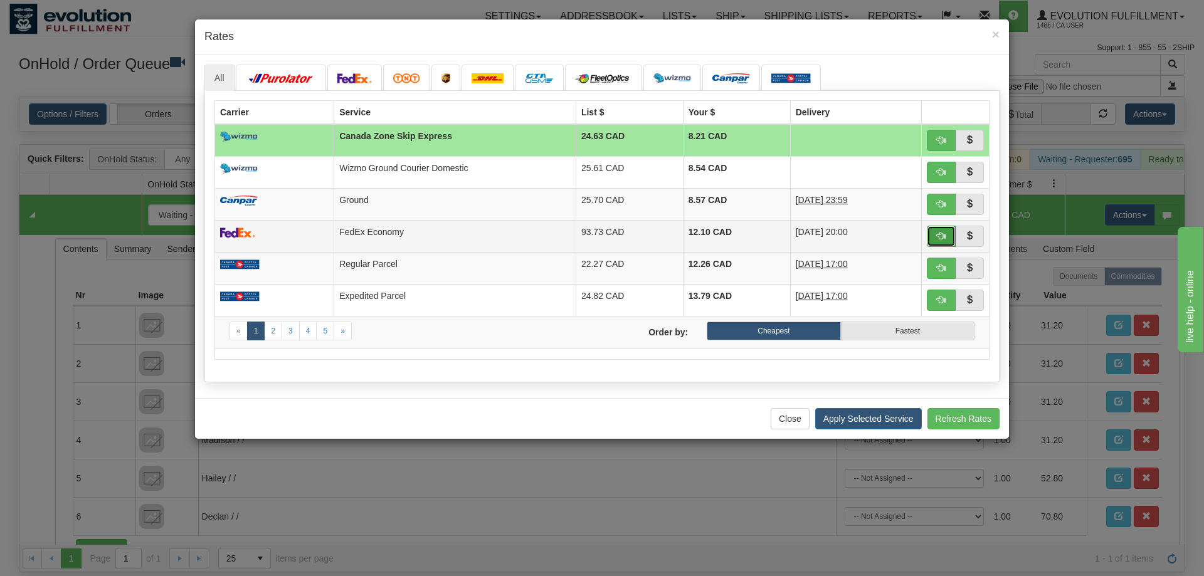
click at [936, 232] on button "button" at bounding box center [940, 236] width 29 height 21
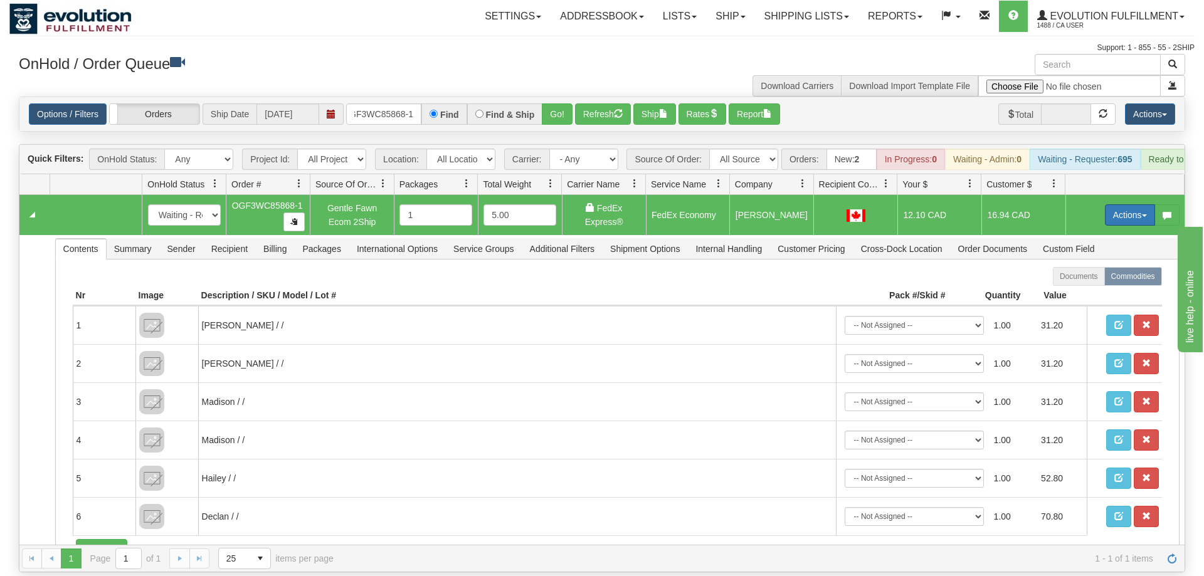
click at [1109, 204] on button "Actions" at bounding box center [1130, 214] width 50 height 21
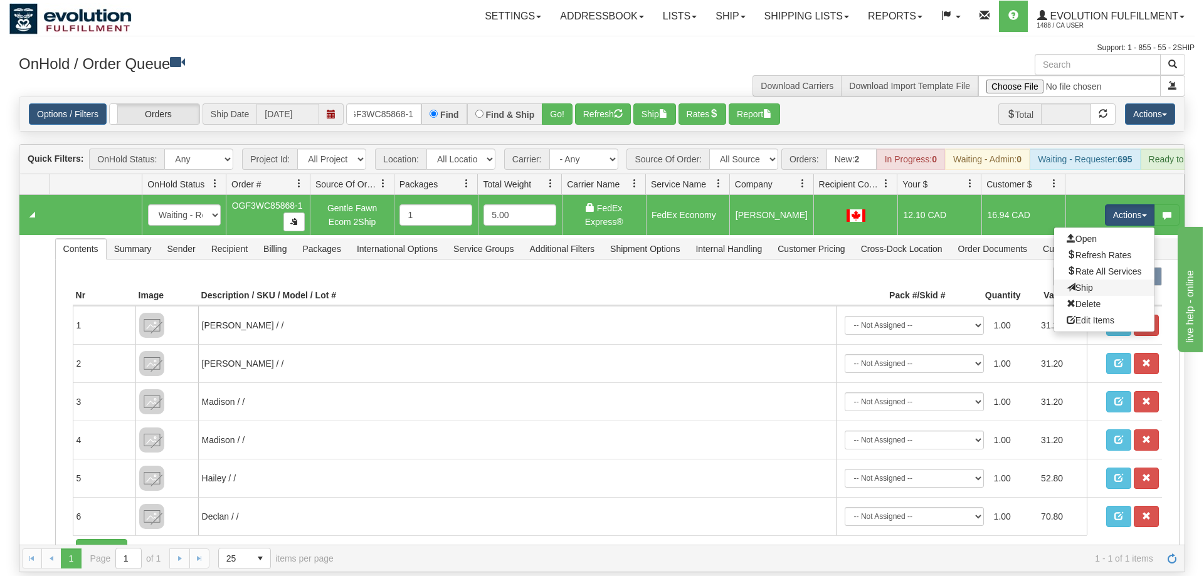
click at [1095, 280] on link "Ship" at bounding box center [1104, 288] width 100 height 16
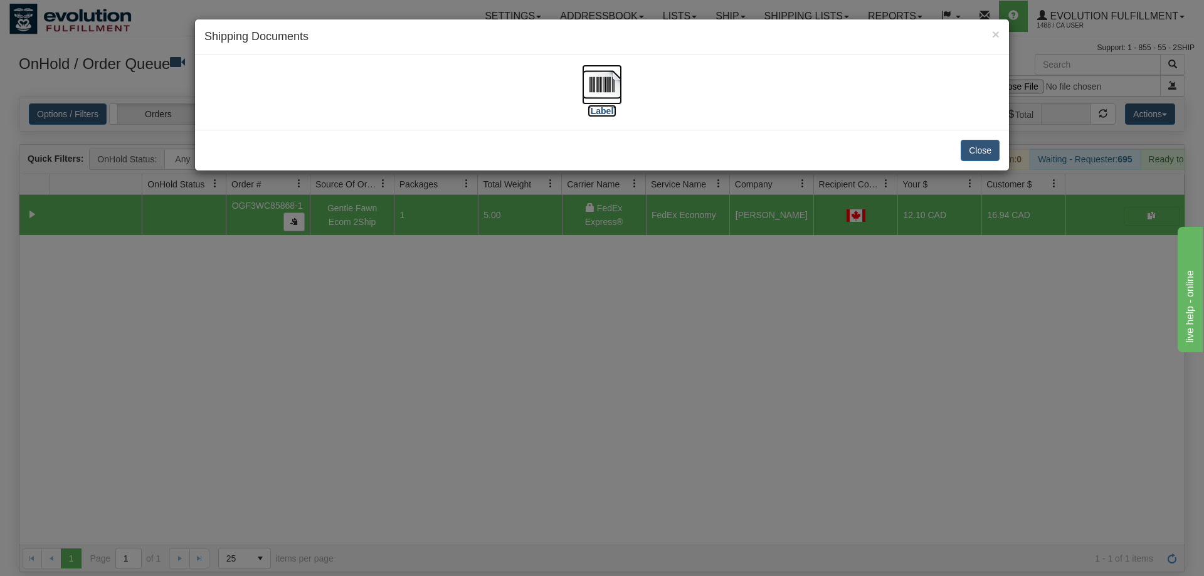
click at [614, 87] on img at bounding box center [602, 85] width 40 height 40
click at [749, 258] on div "× Shipping Documents [Label] Close" at bounding box center [602, 288] width 1204 height 576
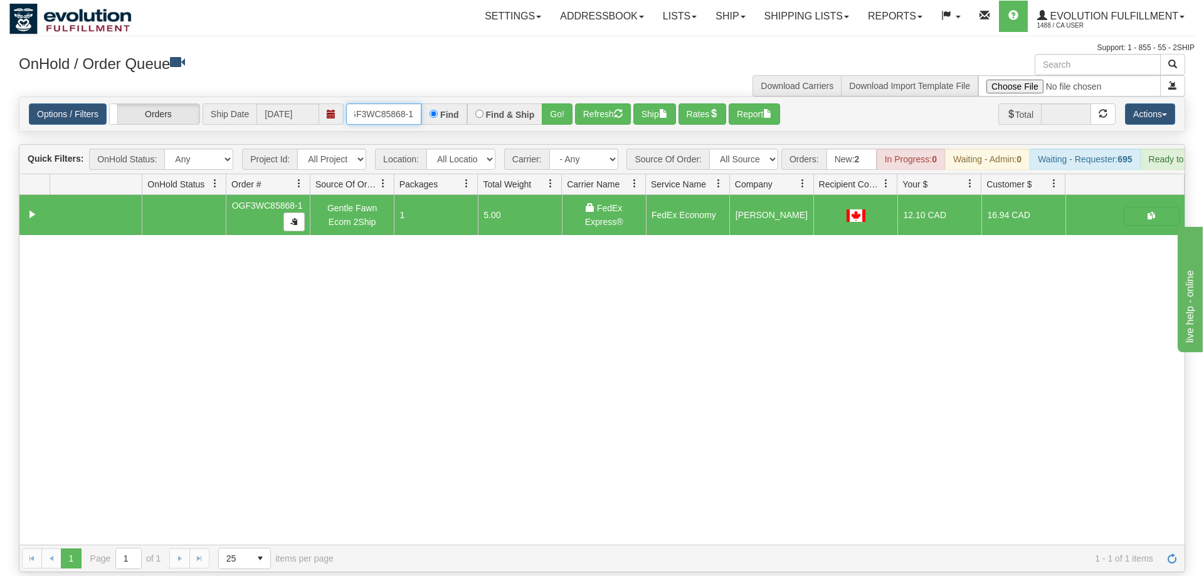
click at [375, 103] on input "OGF3WC85868-1" at bounding box center [383, 113] width 75 height 21
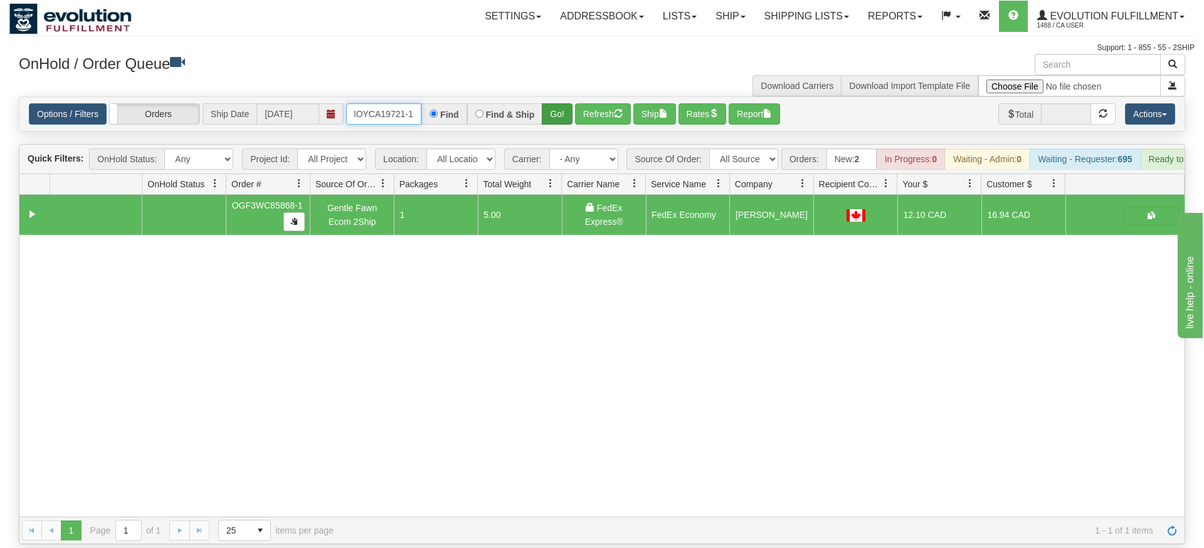
type input "oMOYCA19721-1"
click at [560, 117] on div "Is equal to Is not equal to Contains Does not contains CAD USD EUR ZAR [PERSON_…" at bounding box center [601, 321] width 1185 height 448
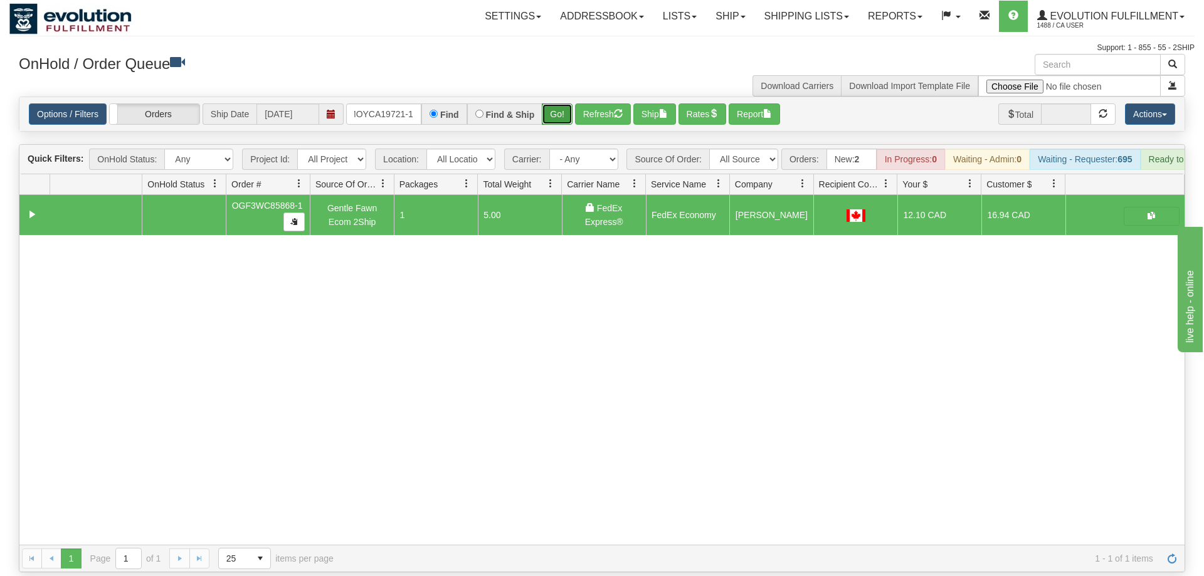
click at [562, 103] on button "Go!" at bounding box center [557, 113] width 31 height 21
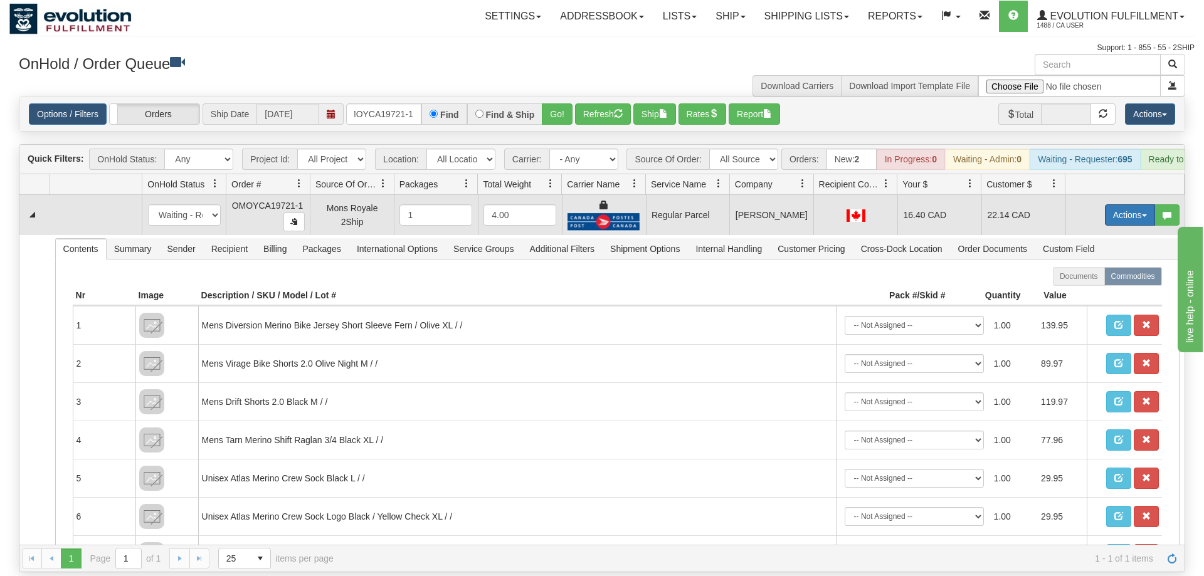
click at [1140, 204] on button "Actions" at bounding box center [1130, 214] width 50 height 21
click at [1098, 266] on span "Rate All Services" at bounding box center [1103, 271] width 75 height 10
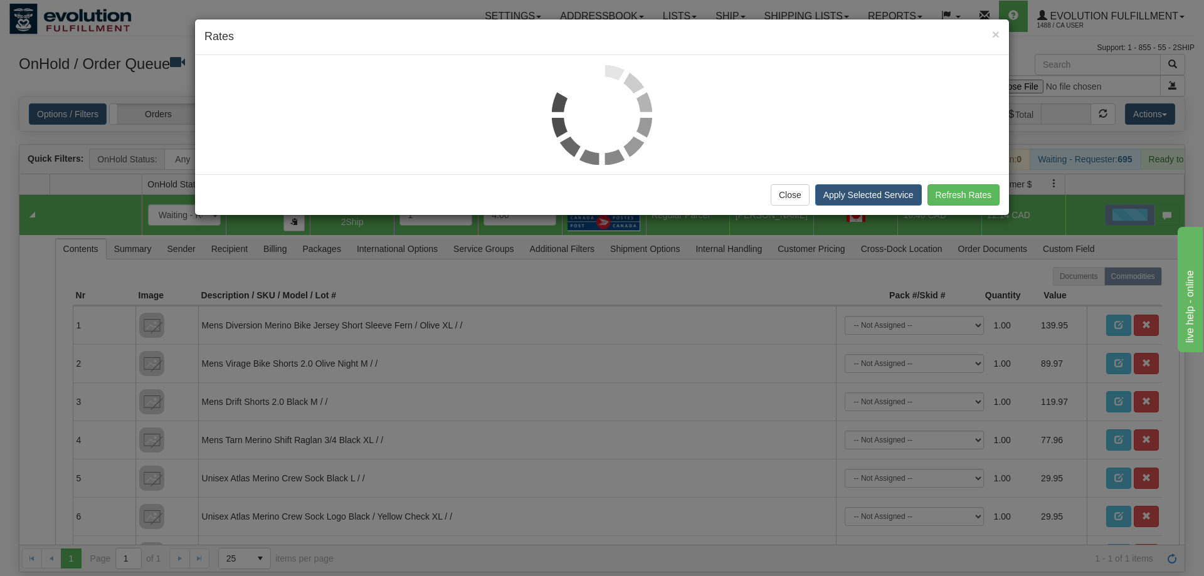
scroll to position [0, 11]
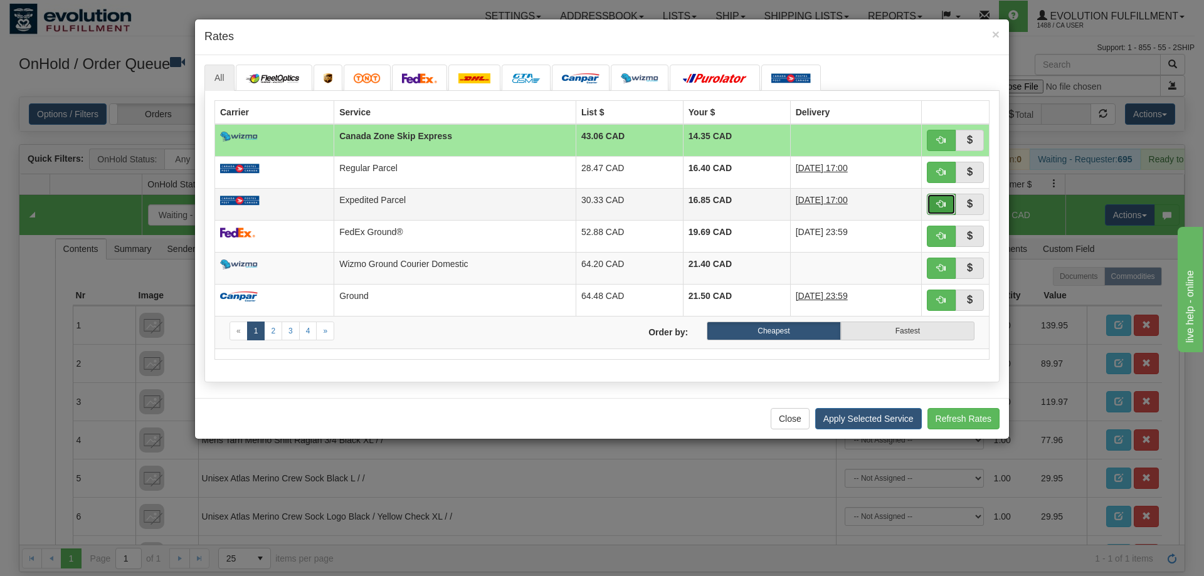
click at [938, 208] on span "button" at bounding box center [941, 203] width 9 height 9
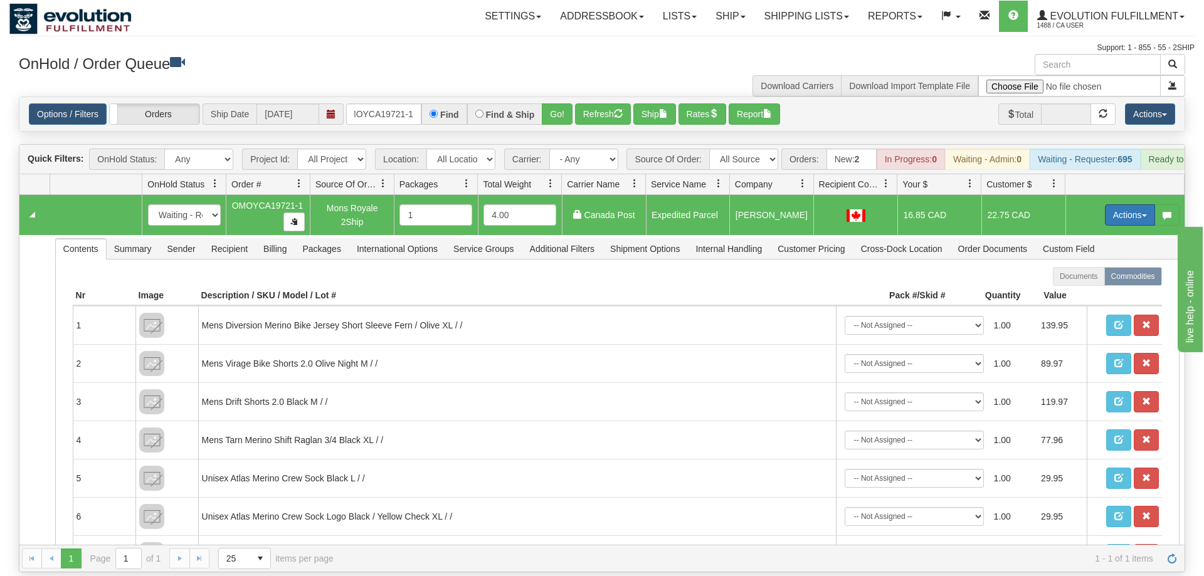
click at [1124, 204] on button "Actions" at bounding box center [1130, 214] width 50 height 21
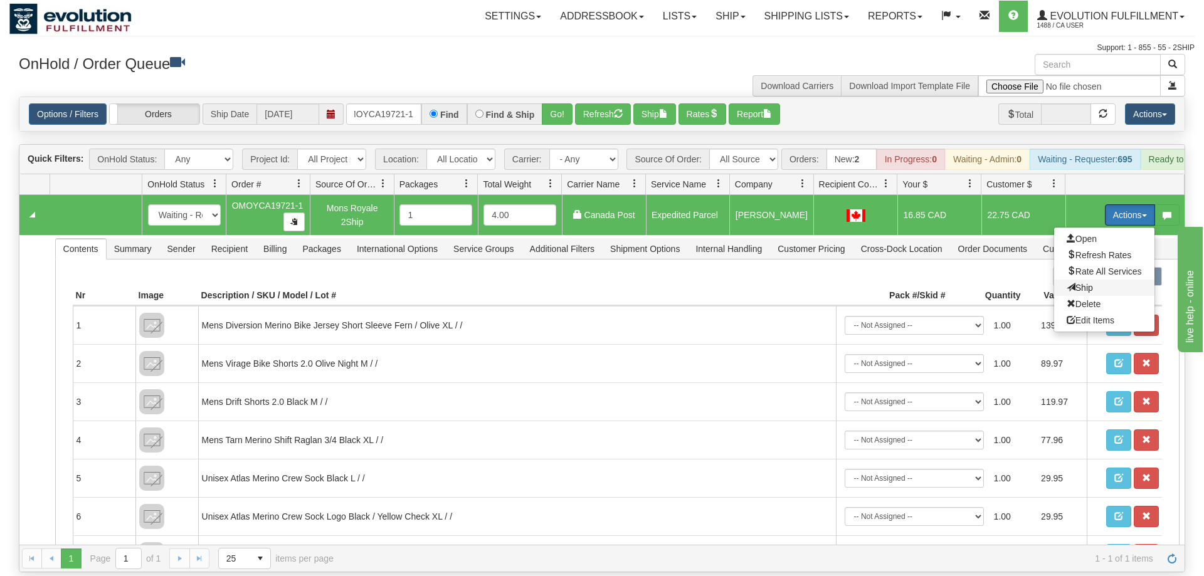
click at [1087, 283] on span "Ship" at bounding box center [1079, 288] width 26 height 10
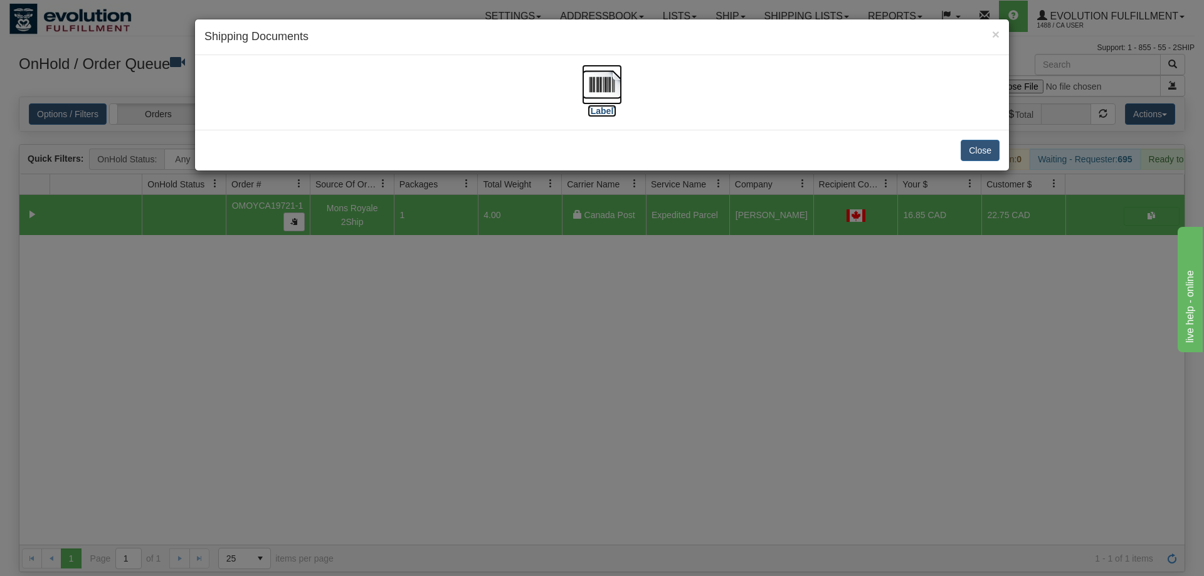
click at [596, 104] on img at bounding box center [602, 85] width 40 height 40
drag, startPoint x: 642, startPoint y: 320, endPoint x: 241, endPoint y: 25, distance: 497.2
click at [633, 305] on div "× Shipping Documents [Label] Close" at bounding box center [602, 288] width 1204 height 576
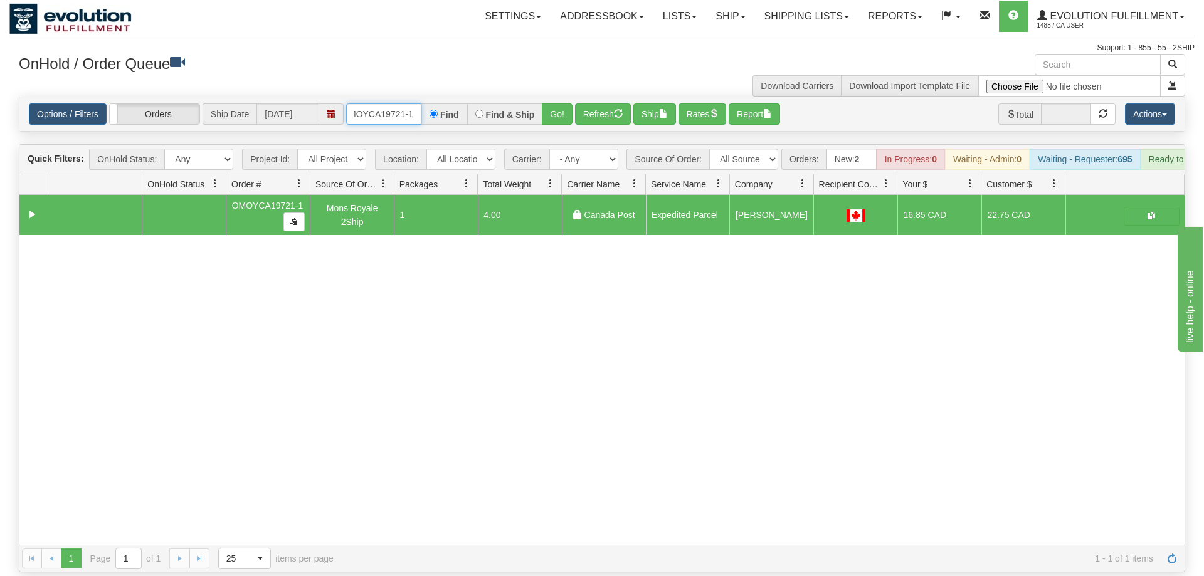
click at [377, 103] on input "oMOYCA19721-1" at bounding box center [383, 113] width 75 height 21
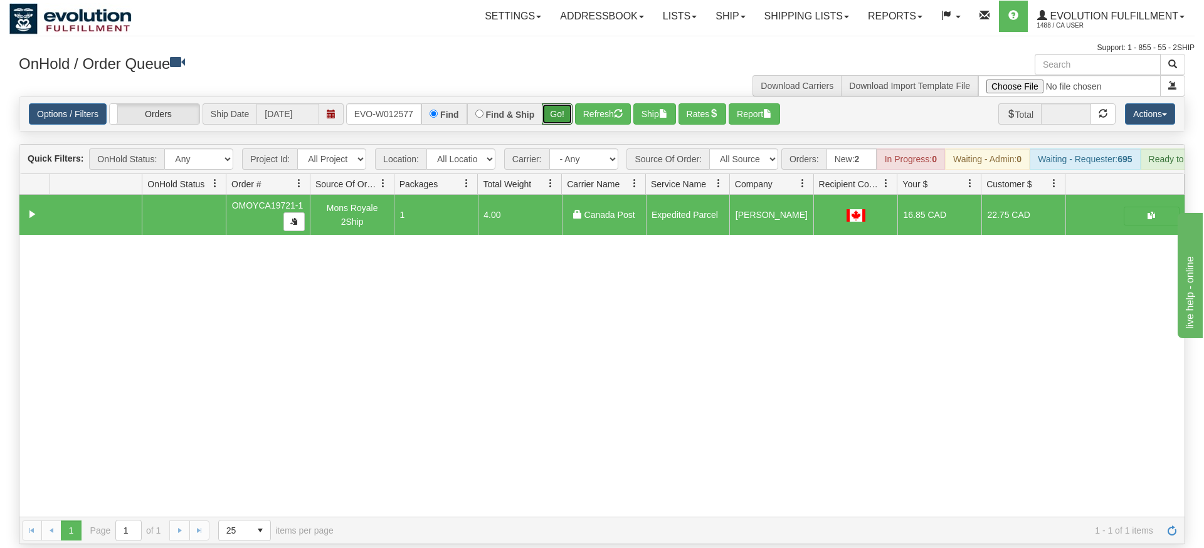
click at [560, 120] on div "Is equal to Is not equal to Contains Does not contains CAD USD EUR ZAR [PERSON_…" at bounding box center [601, 321] width 1185 height 448
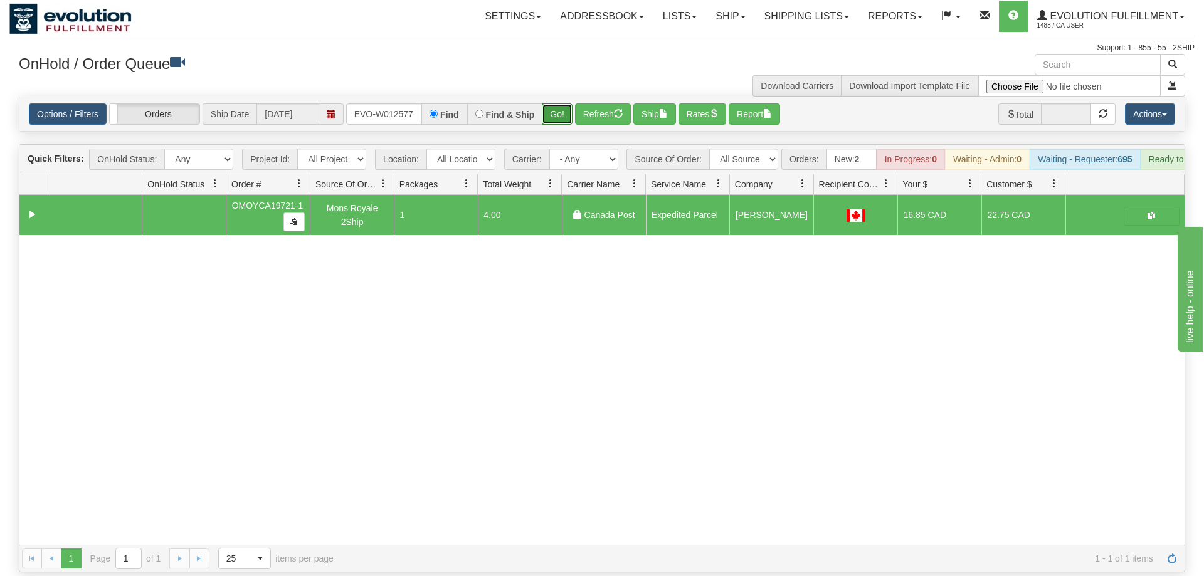
click at [559, 103] on button "Go!" at bounding box center [557, 113] width 31 height 21
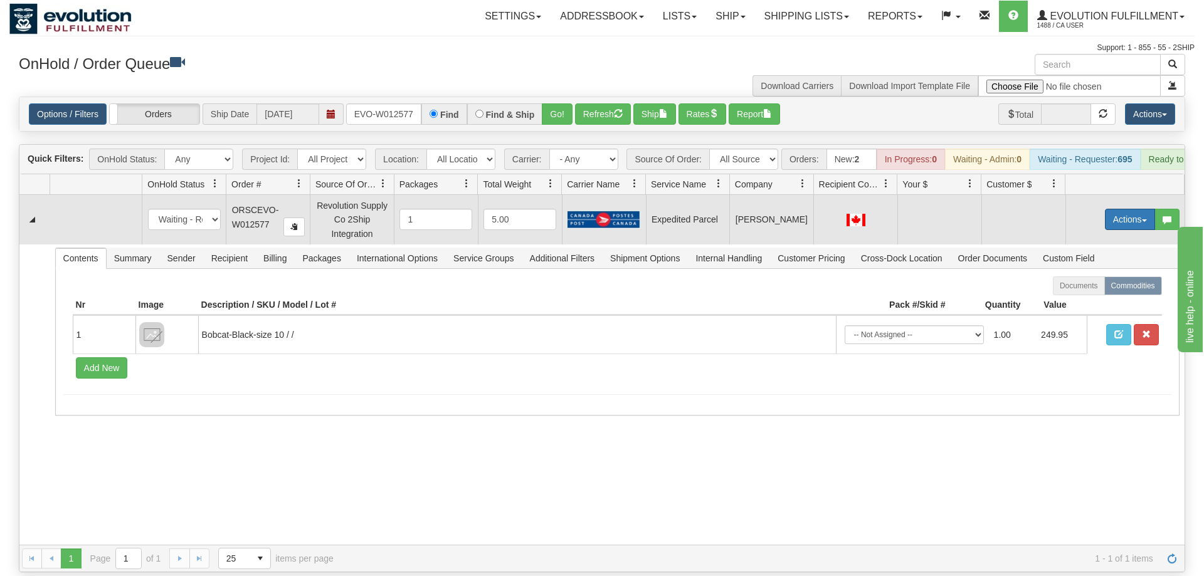
click at [1121, 209] on button "Actions" at bounding box center [1130, 219] width 50 height 21
click at [1089, 271] on span "Rate All Services" at bounding box center [1103, 276] width 75 height 10
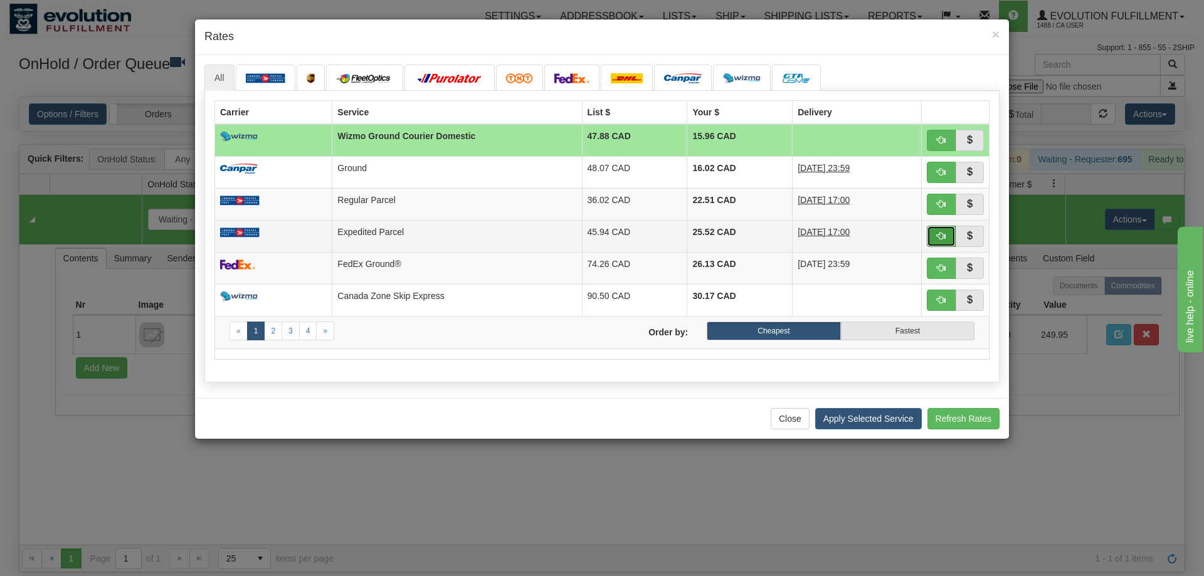
click at [949, 246] on button "button" at bounding box center [940, 236] width 29 height 21
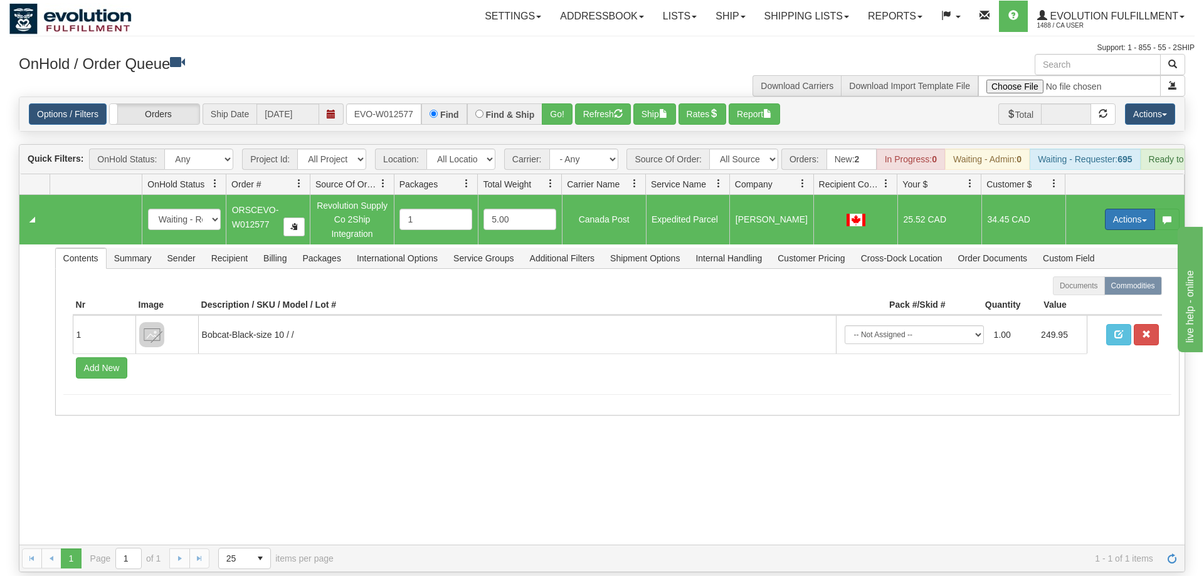
click at [1127, 209] on button "Actions" at bounding box center [1130, 219] width 50 height 21
click at [1071, 287] on span "Ship" at bounding box center [1079, 292] width 26 height 10
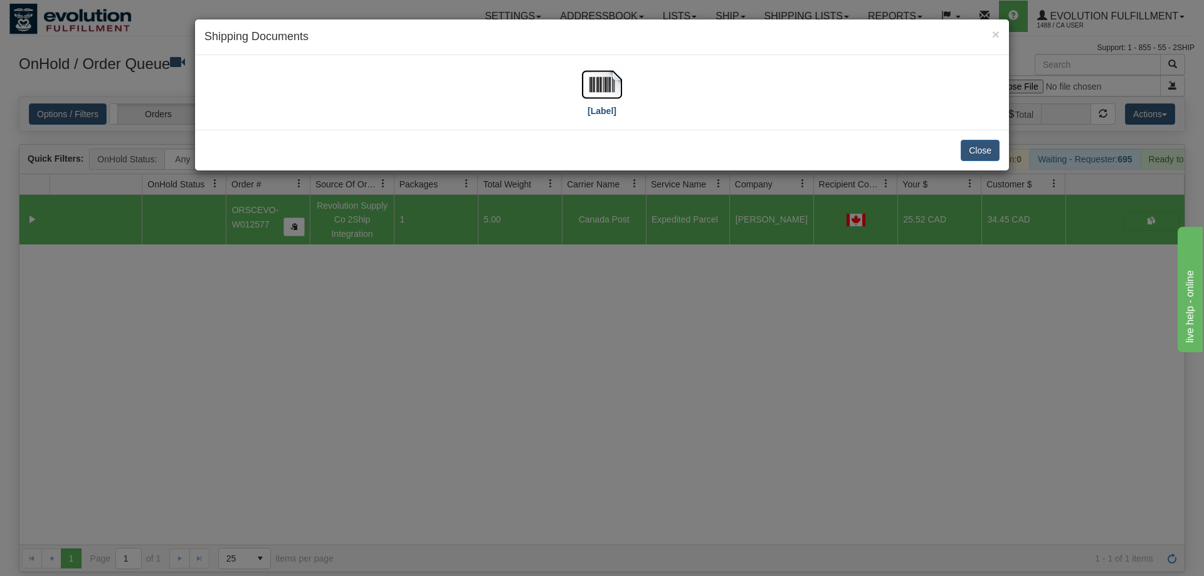
click at [619, 85] on div "[Label]" at bounding box center [601, 93] width 795 height 56
click at [607, 81] on img at bounding box center [602, 85] width 40 height 40
drag, startPoint x: 467, startPoint y: 415, endPoint x: 424, endPoint y: 315, distance: 108.4
click at [467, 416] on div "× Shipping Documents [Label] Close" at bounding box center [602, 288] width 1204 height 576
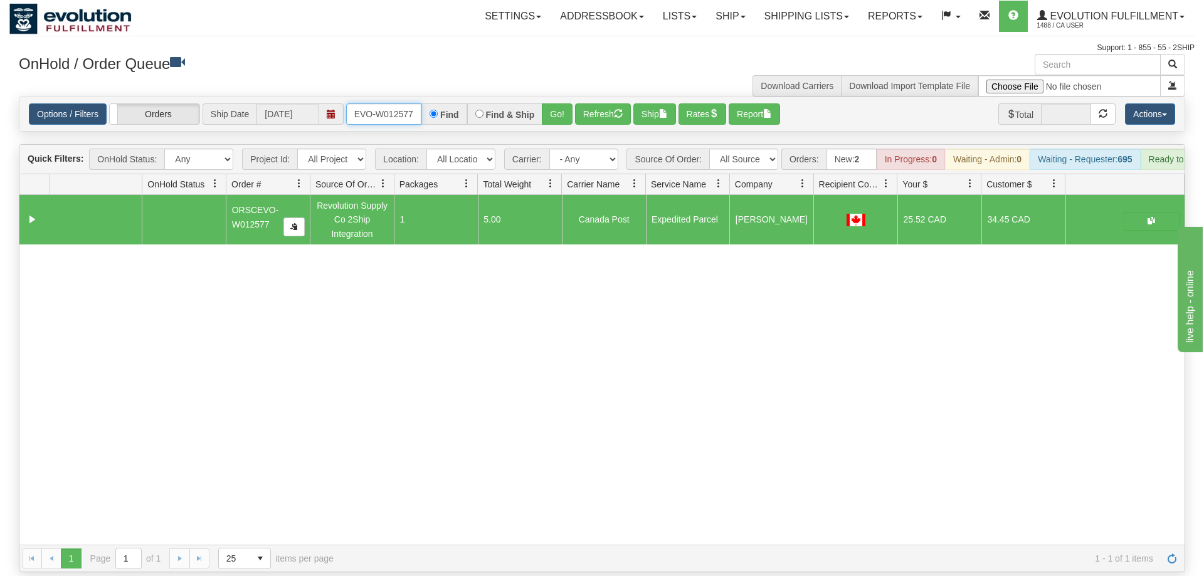
click at [382, 103] on input "ORSCEVO-W012577" at bounding box center [383, 113] width 75 height 21
drag, startPoint x: 564, startPoint y: 93, endPoint x: 555, endPoint y: 102, distance: 12.9
click at [562, 117] on div "Is equal to Is not equal to Contains Does not contains CAD USD EUR ZAR [PERSON_…" at bounding box center [601, 335] width 1185 height 476
click at [550, 97] on div "Options / Filters Group Shipments Orders Ship Date 09/03/2025 oRSCEVO-W012578 F…" at bounding box center [601, 114] width 1165 height 34
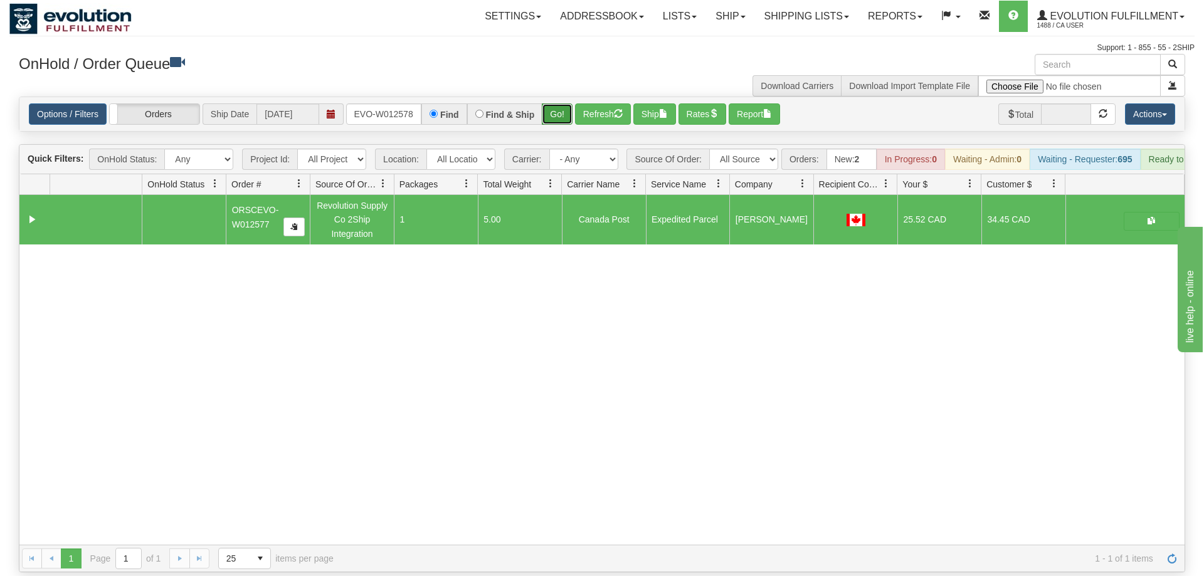
click at [554, 103] on button "Go!" at bounding box center [557, 113] width 31 height 21
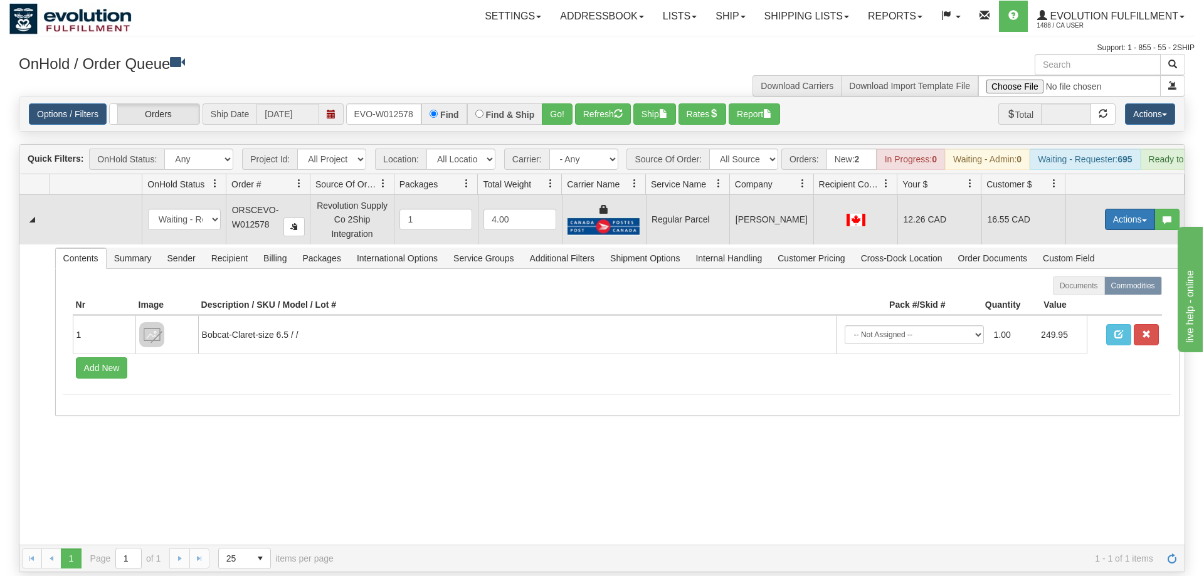
click at [1105, 209] on button "Actions" at bounding box center [1130, 219] width 50 height 21
click at [1093, 271] on span "Rate All Services" at bounding box center [1103, 276] width 75 height 10
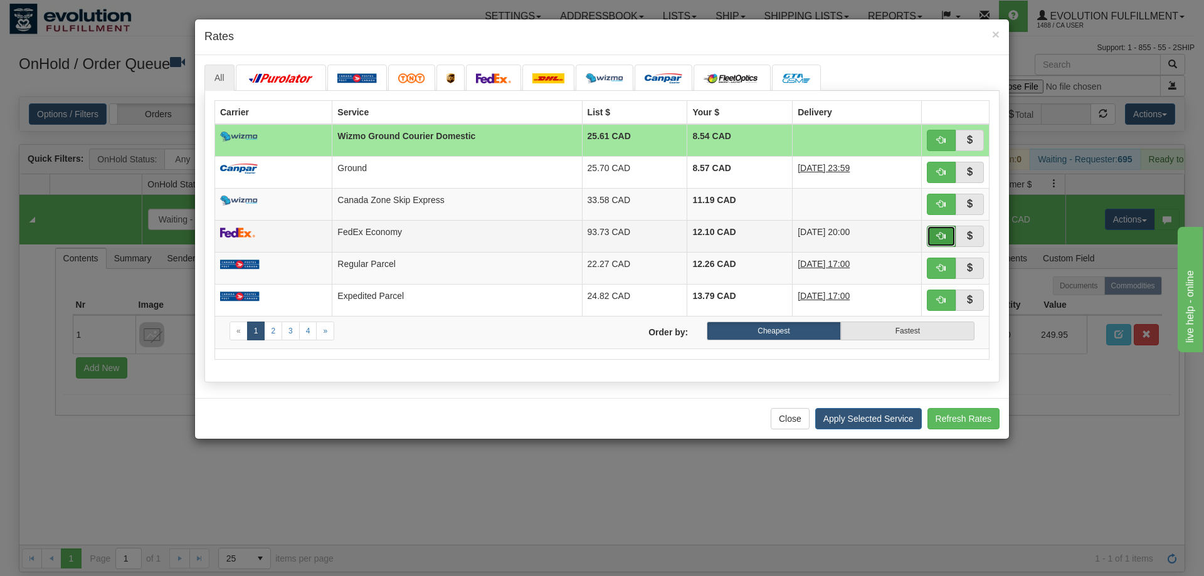
click at [943, 245] on button "button" at bounding box center [940, 236] width 29 height 21
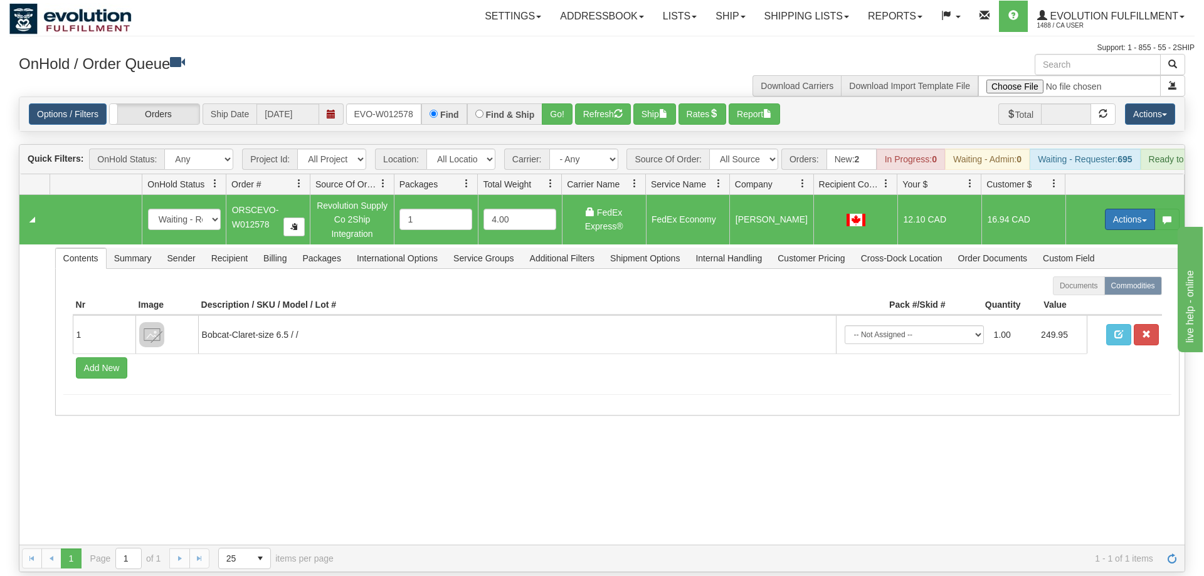
click at [1130, 209] on button "Actions" at bounding box center [1130, 219] width 50 height 21
click at [1088, 287] on span "Ship" at bounding box center [1079, 292] width 26 height 10
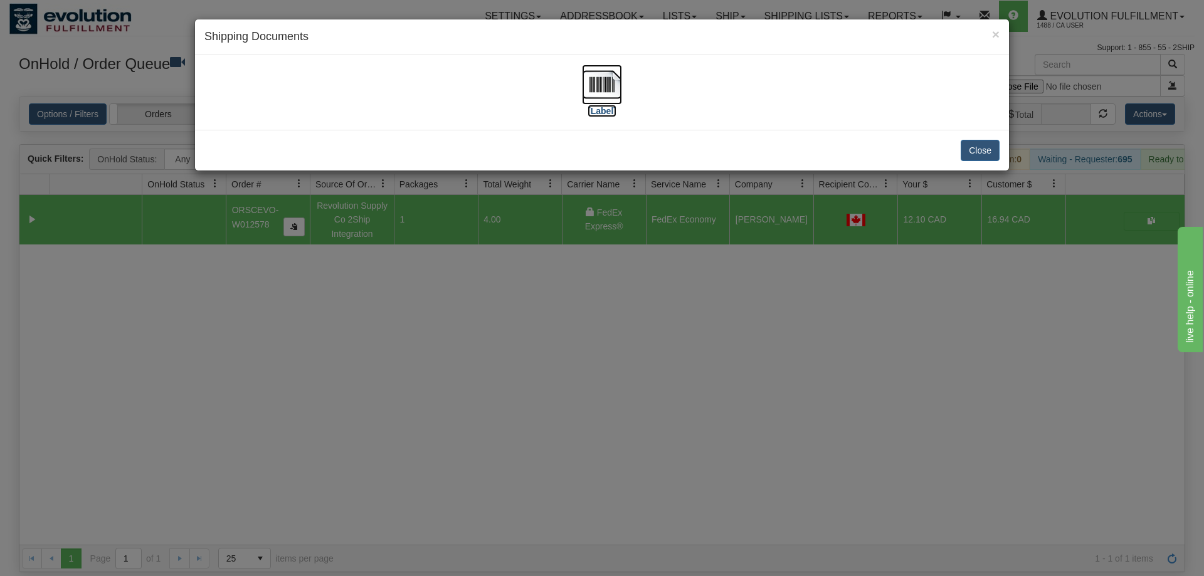
click at [607, 92] on img at bounding box center [602, 85] width 40 height 40
click at [500, 280] on div "× Shipping Documents [Label] Close" at bounding box center [602, 288] width 1204 height 576
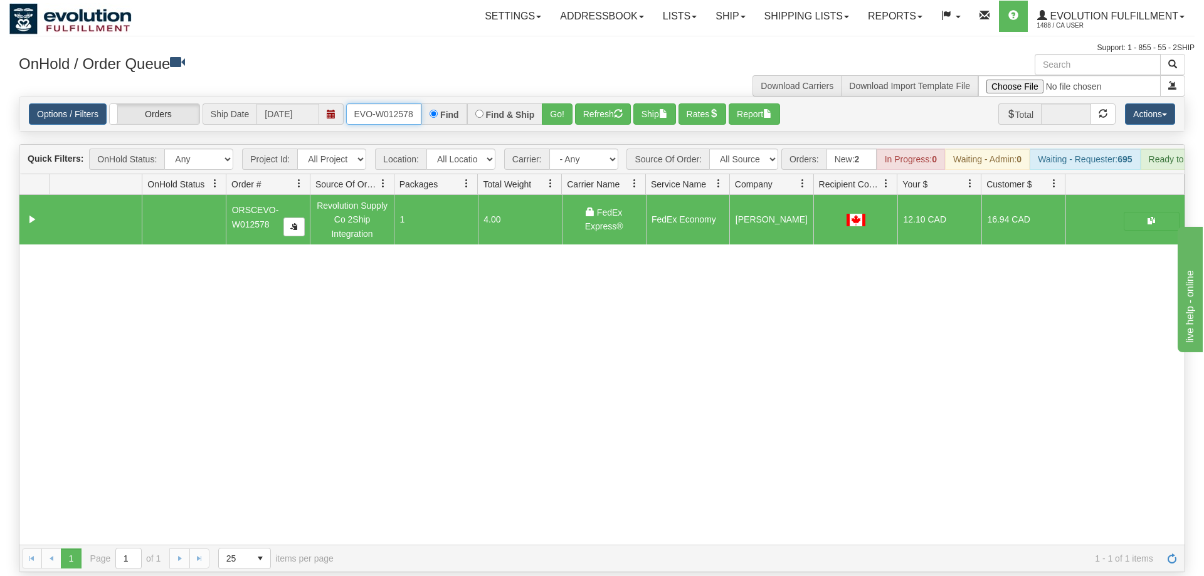
click at [384, 103] on input "oRSCEVO-W012578" at bounding box center [383, 113] width 75 height 21
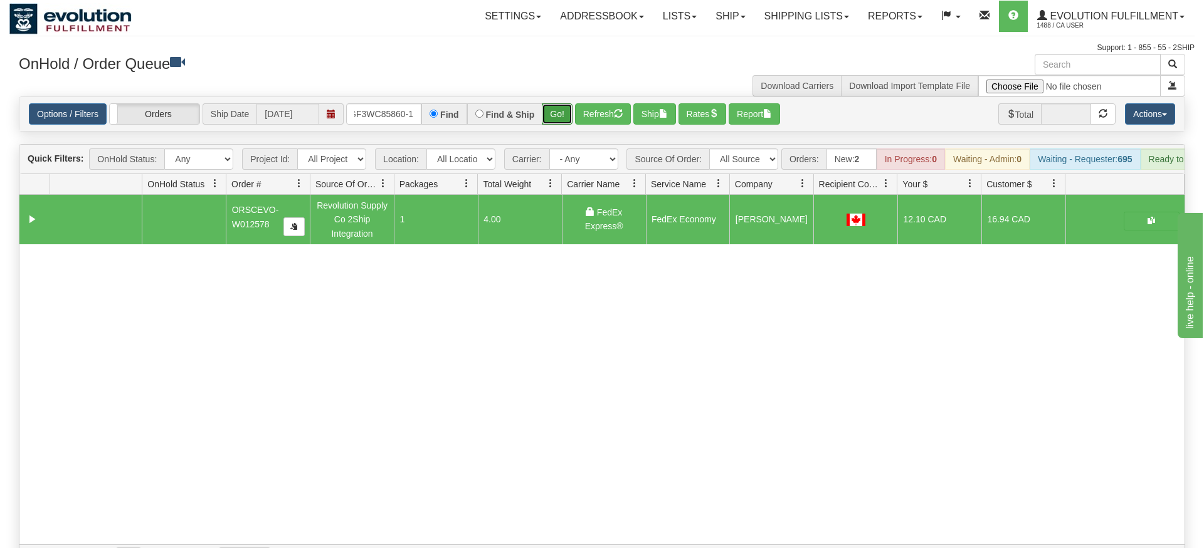
click at [567, 129] on div "Is equal to Is not equal to Contains Does not contains CAD USD EUR ZAR [PERSON_…" at bounding box center [601, 335] width 1185 height 476
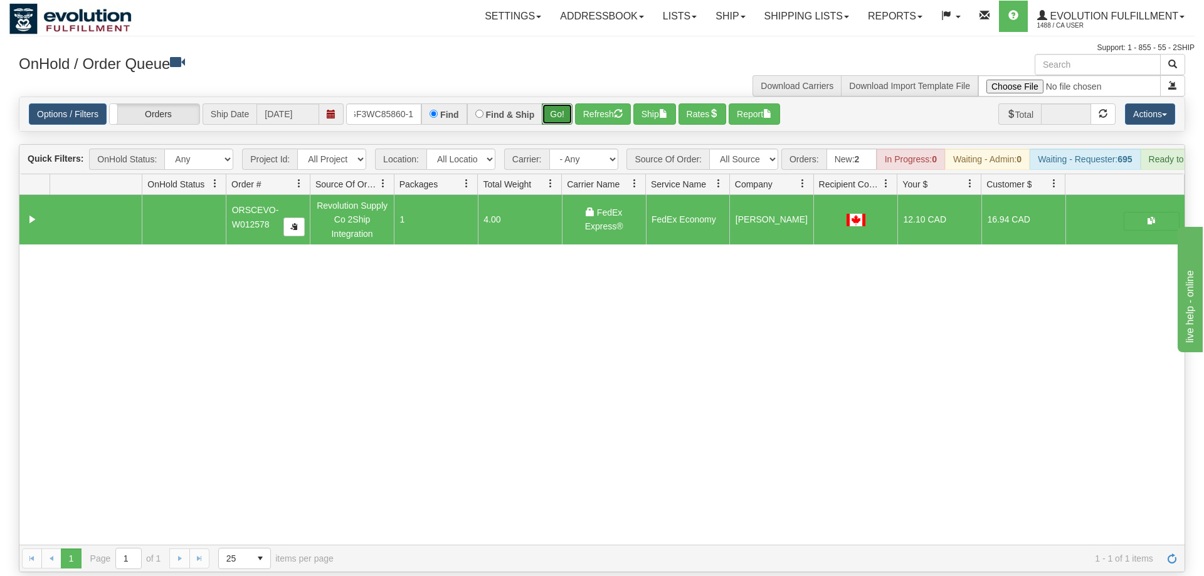
click at [560, 103] on button "Go!" at bounding box center [557, 113] width 31 height 21
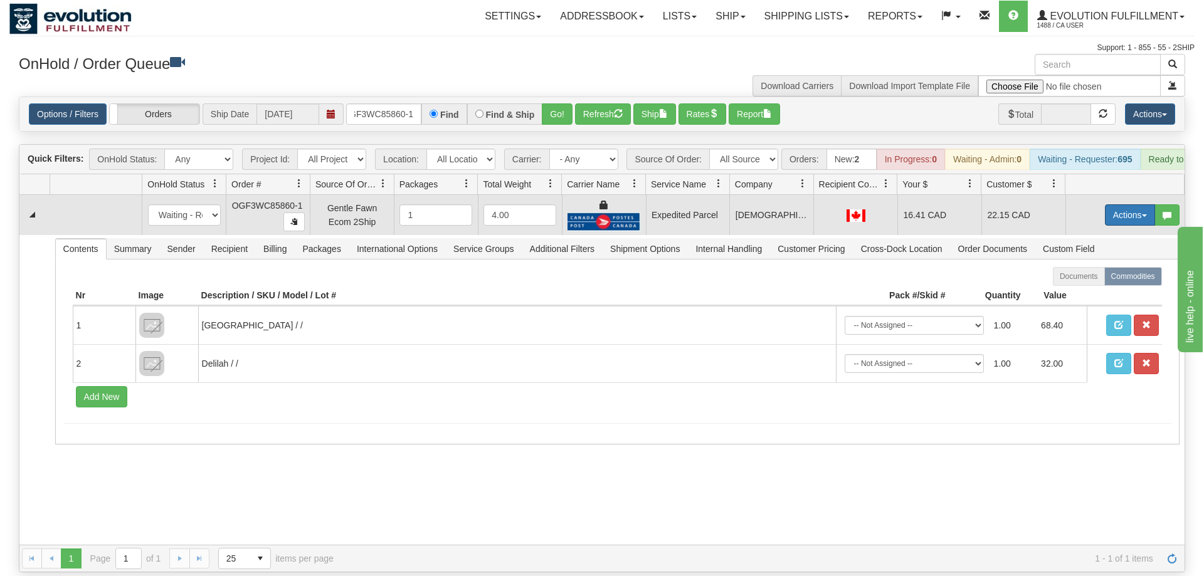
click at [1128, 204] on button "Actions" at bounding box center [1130, 214] width 50 height 21
click at [1073, 283] on span "Ship" at bounding box center [1079, 288] width 26 height 10
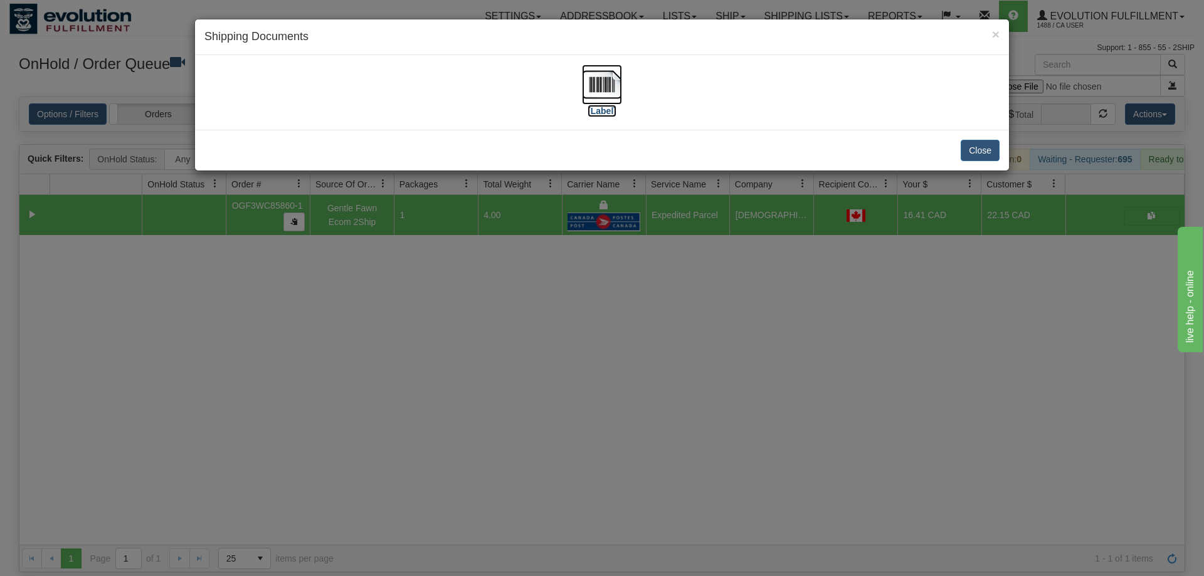
click at [617, 95] on img at bounding box center [602, 85] width 40 height 40
click at [616, 355] on div "× Shipping Documents [Label] Close" at bounding box center [602, 288] width 1204 height 576
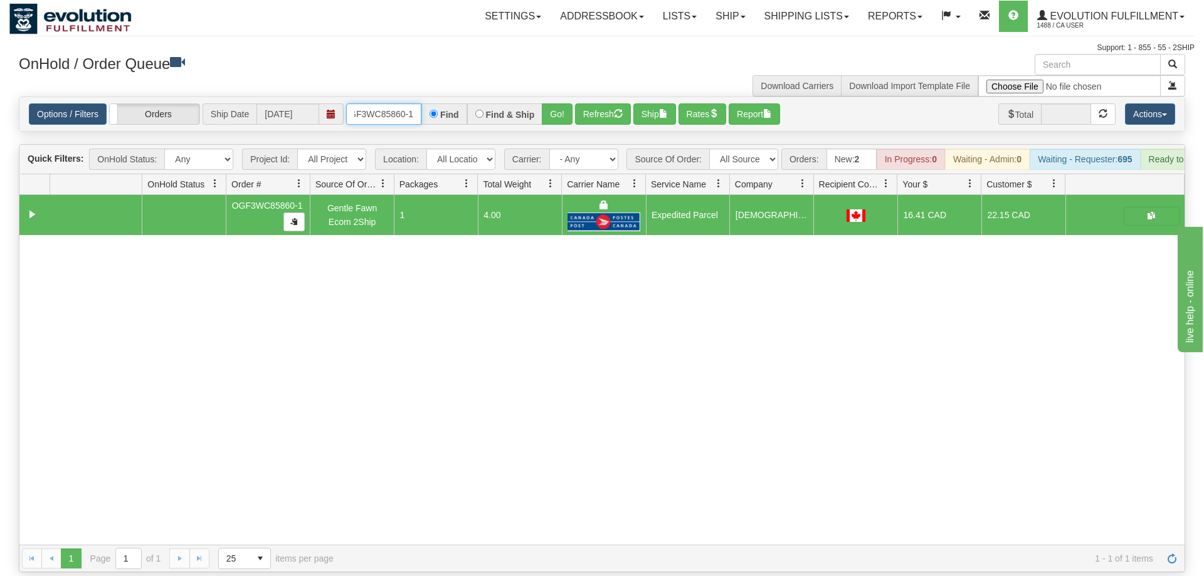
click at [399, 103] on input "OGF3WC85860-1" at bounding box center [383, 113] width 75 height 21
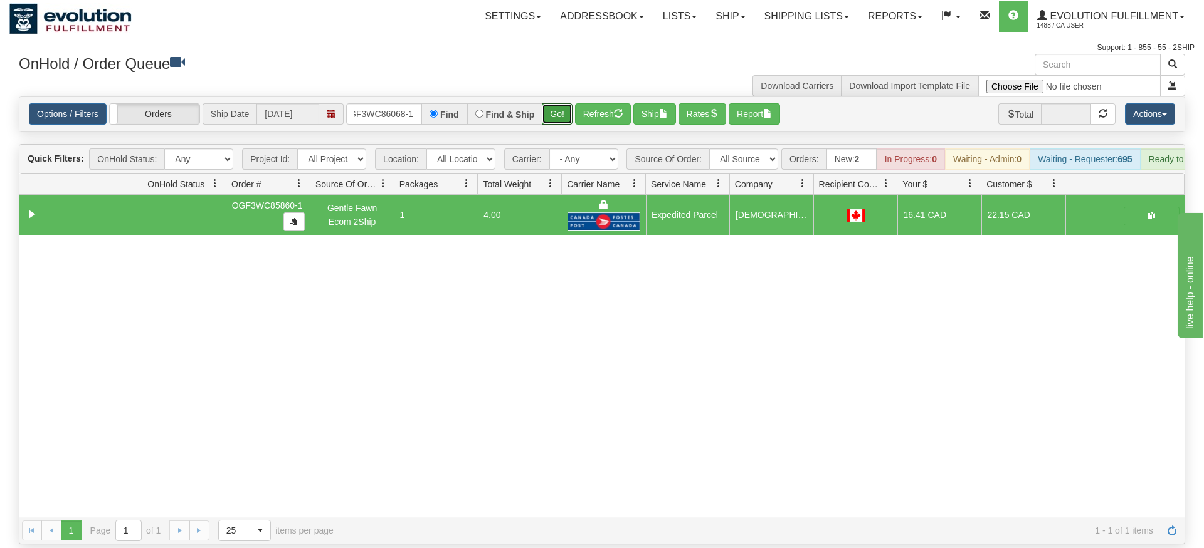
click at [557, 123] on div "Is equal to Is not equal to Contains Does not contains CAD USD EUR ZAR [PERSON_…" at bounding box center [601, 321] width 1185 height 448
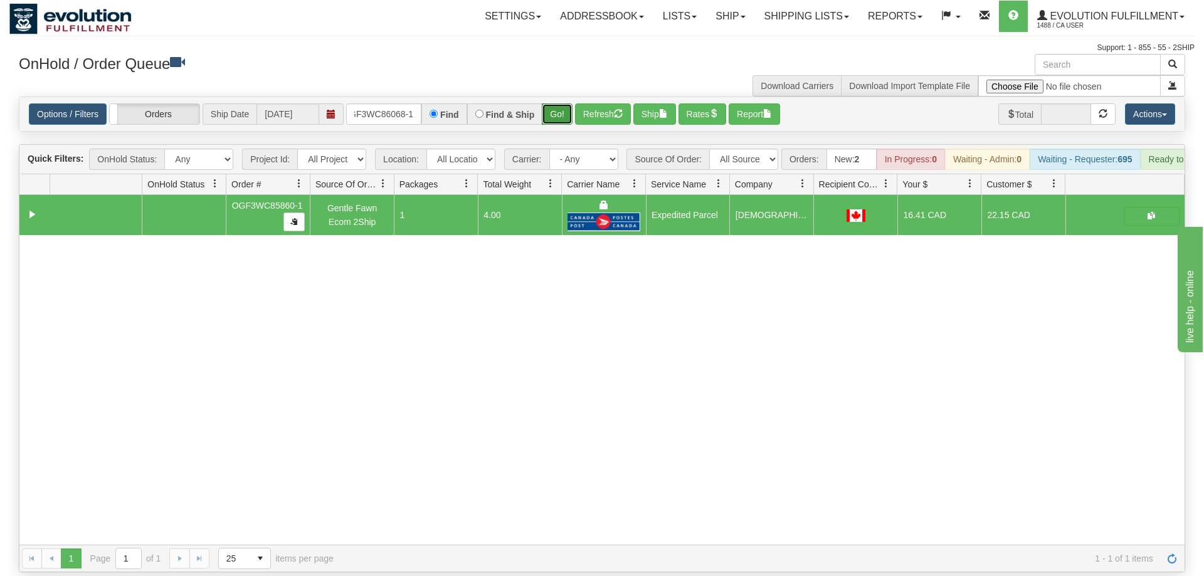
click at [545, 103] on button "Go!" at bounding box center [557, 113] width 31 height 21
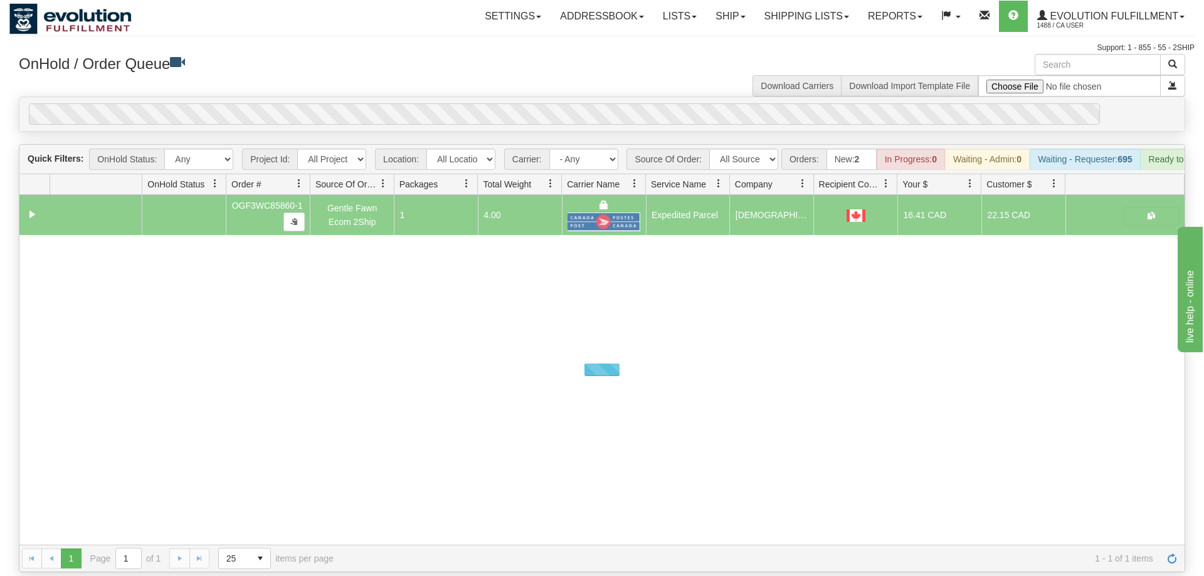
click at [550, 103] on div "0" at bounding box center [564, 113] width 1071 height 21
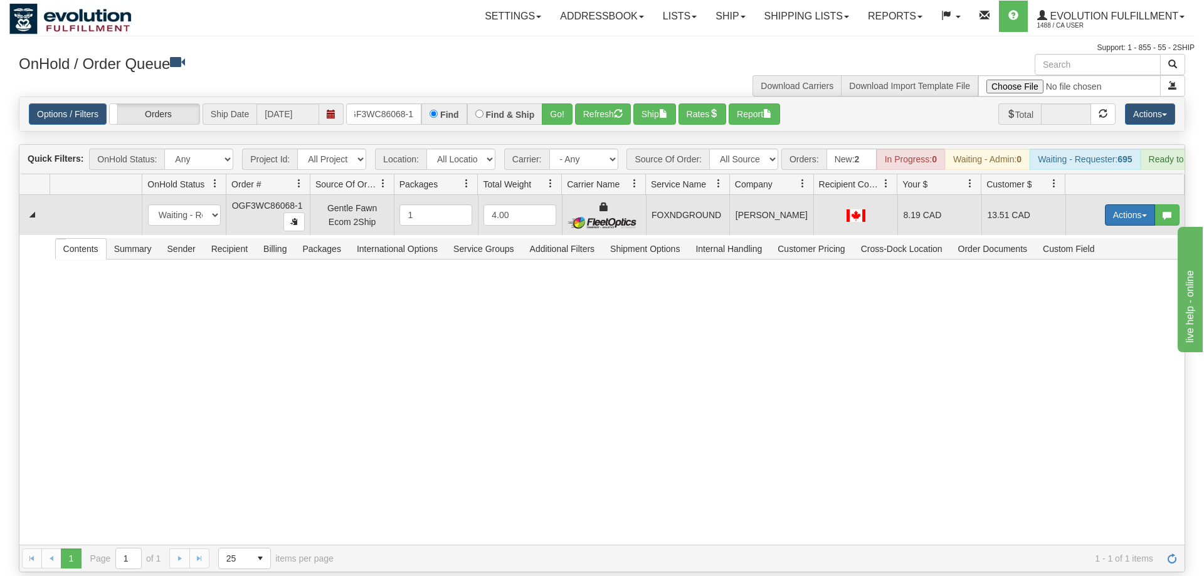
click at [1116, 204] on button "Actions" at bounding box center [1130, 214] width 50 height 21
click at [1090, 280] on link "Ship" at bounding box center [1104, 288] width 100 height 16
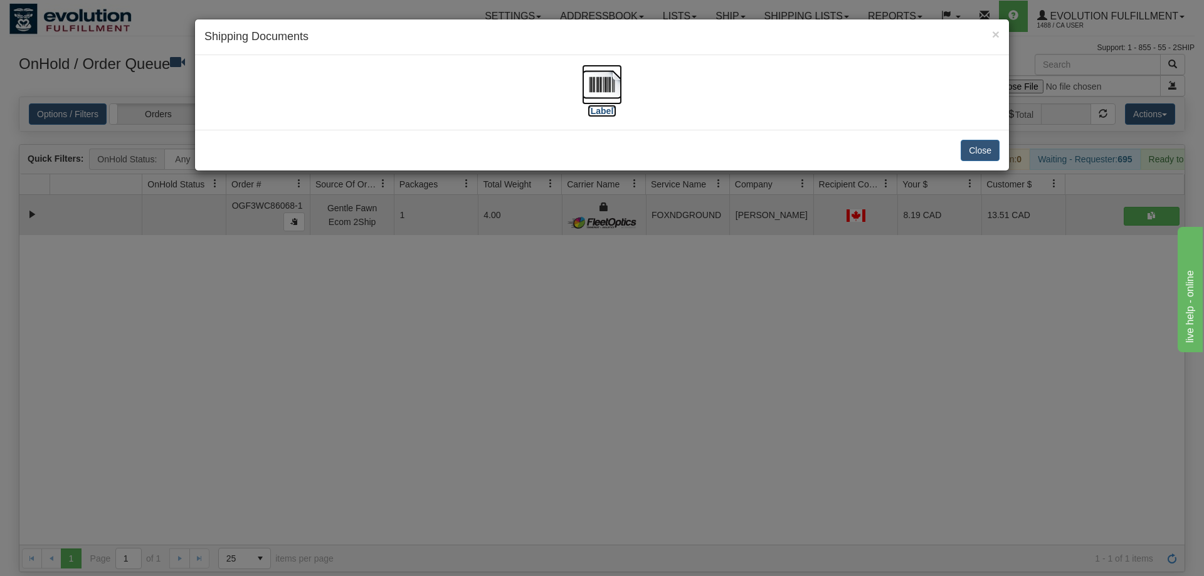
click at [590, 85] on img at bounding box center [602, 85] width 40 height 40
drag, startPoint x: 645, startPoint y: 327, endPoint x: 418, endPoint y: 120, distance: 307.5
click at [645, 319] on div "× Shipping Documents [Label] Close" at bounding box center [602, 288] width 1204 height 576
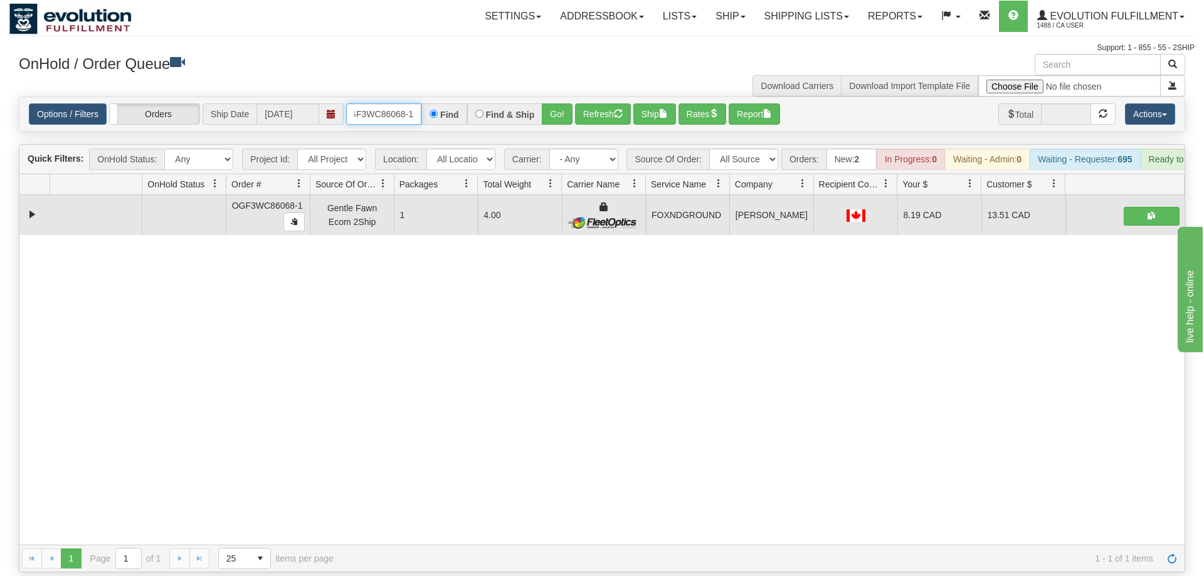
click at [407, 103] on input "OGF3WC86068-1" at bounding box center [383, 113] width 75 height 21
drag, startPoint x: 562, startPoint y: 85, endPoint x: 562, endPoint y: 107, distance: 21.3
click at [562, 112] on div "Options / Filters Group Shipments Orders Ship Date 09/03/2025 OGF3WC86100-1 Fin…" at bounding box center [601, 114] width 1165 height 34
click at [562, 105] on div "Options / Filters Group Shipments Orders Ship Date 09/03/2025 OGF3WC86100-1 Fin…" at bounding box center [601, 114] width 1165 height 34
click at [559, 103] on button "Go!" at bounding box center [557, 113] width 31 height 21
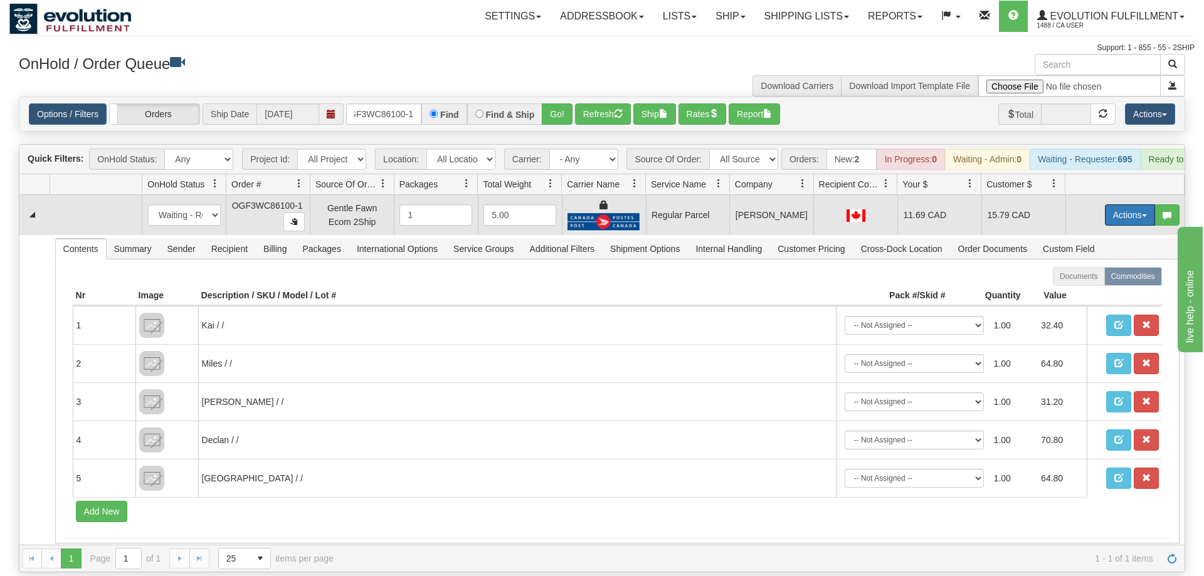
drag, startPoint x: 1133, startPoint y: 196, endPoint x: 1108, endPoint y: 224, distance: 37.7
click at [1132, 204] on button "Actions" at bounding box center [1130, 214] width 50 height 21
click at [1088, 266] on span "Rate All Services" at bounding box center [1103, 271] width 75 height 10
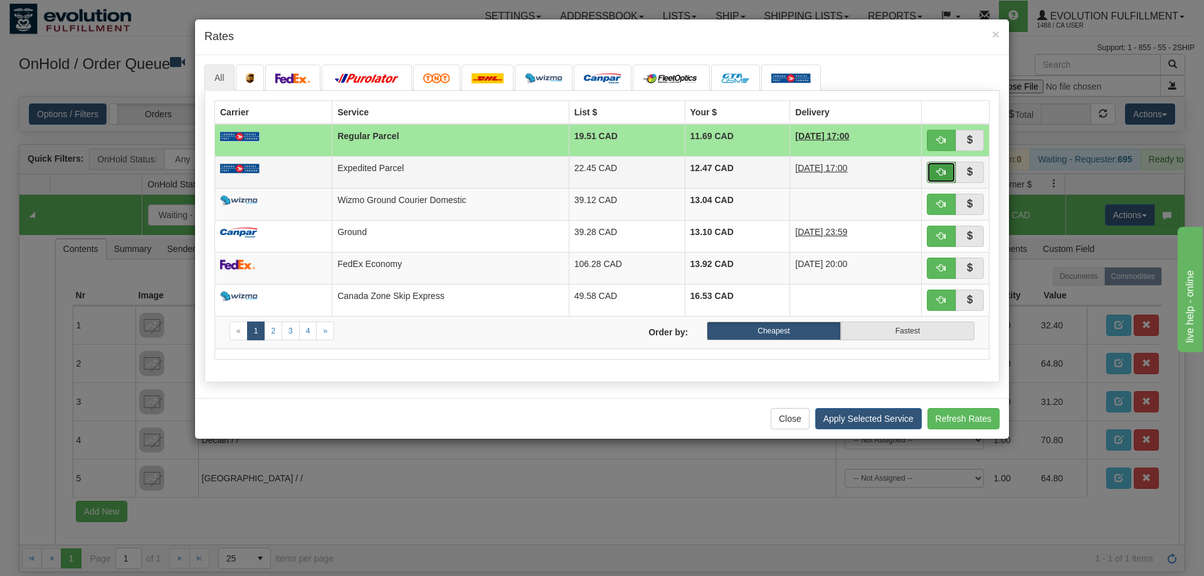
click at [938, 181] on button "button" at bounding box center [940, 172] width 29 height 21
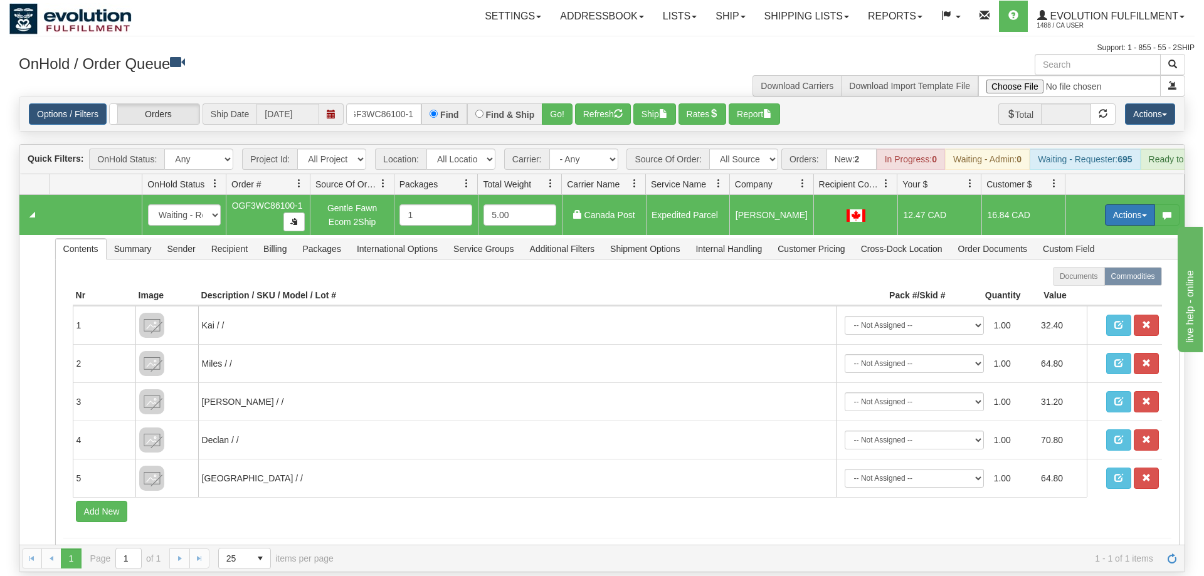
click at [1123, 204] on button "Actions" at bounding box center [1130, 214] width 50 height 21
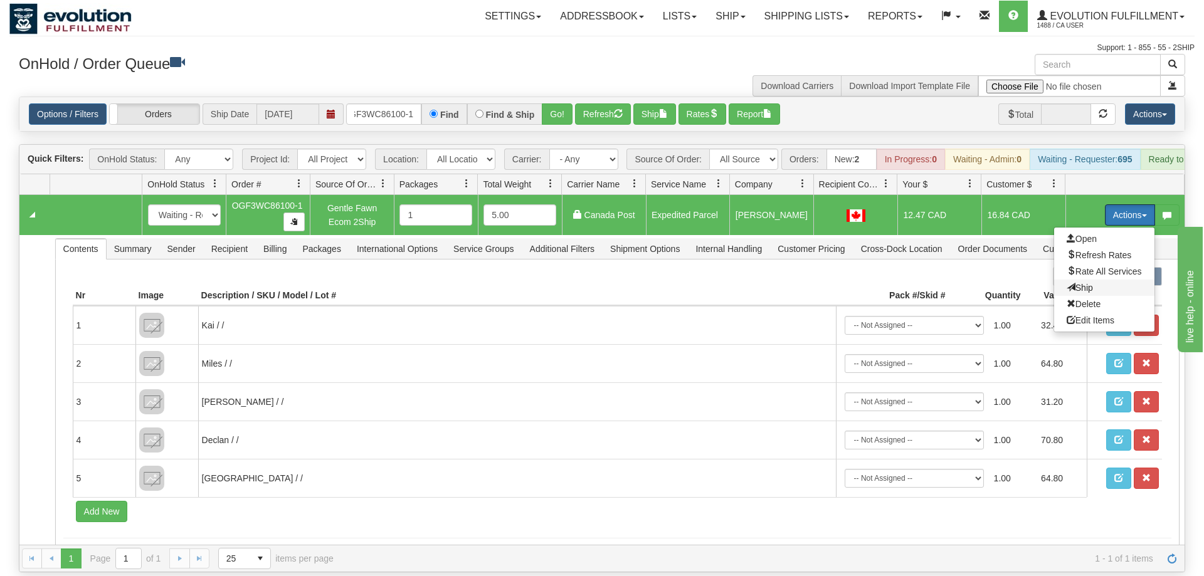
click at [1089, 283] on span "Ship" at bounding box center [1079, 288] width 26 height 10
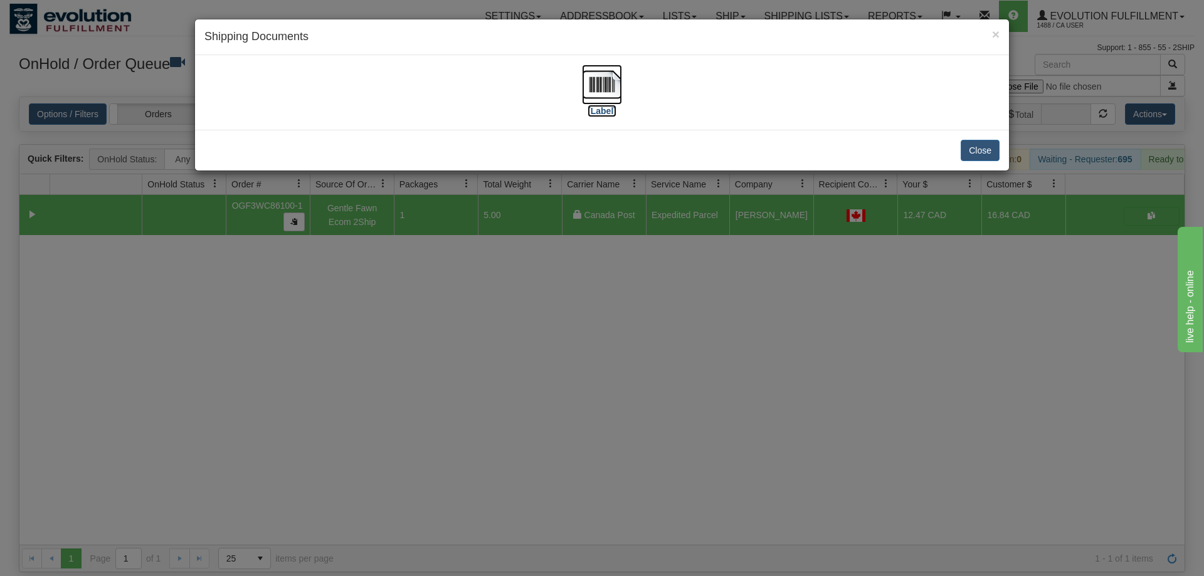
click at [616, 86] on img at bounding box center [602, 85] width 40 height 40
click at [668, 276] on div "× Shipping Documents [Label] Close" at bounding box center [602, 288] width 1204 height 576
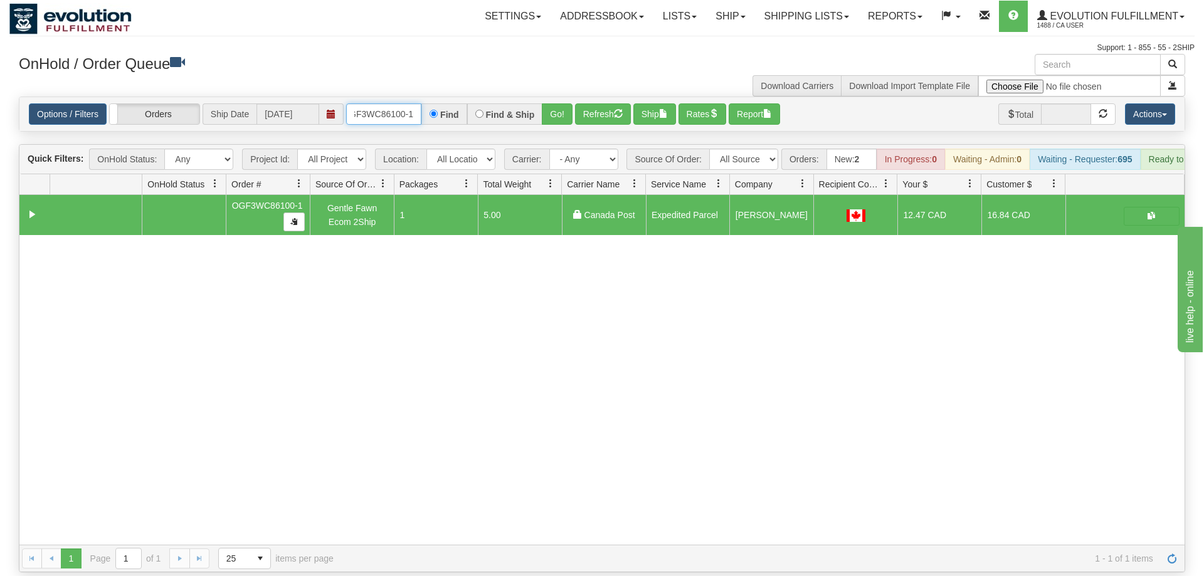
click at [403, 103] on input "OGF3WC86100-1" at bounding box center [383, 113] width 75 height 21
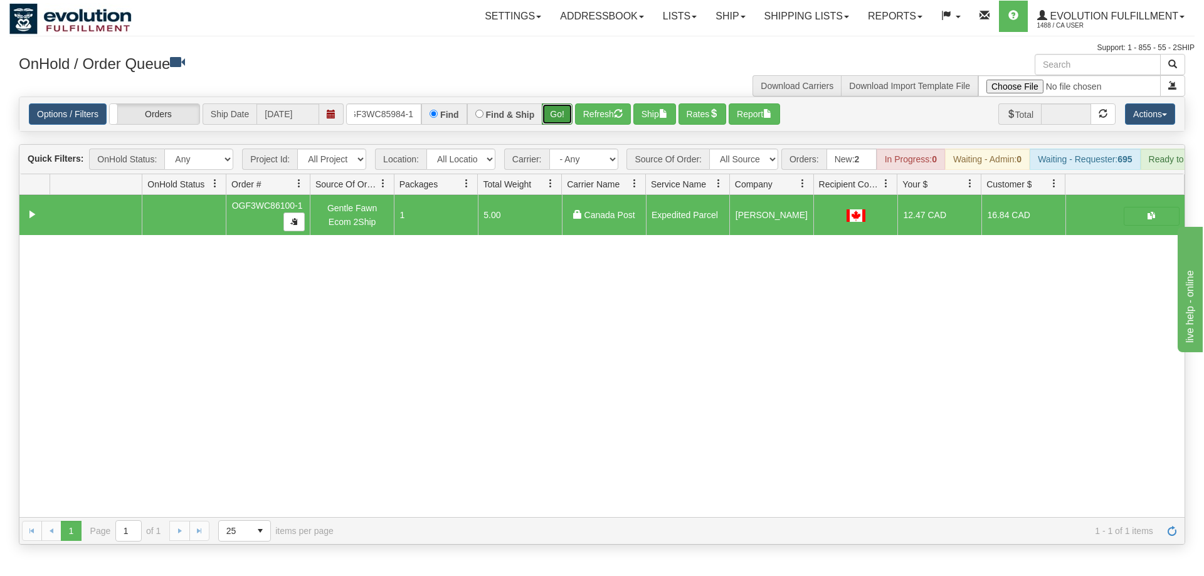
click at [555, 125] on div "Is equal to Is not equal to Contains Does not contains CAD USD EUR ZAR [PERSON_…" at bounding box center [601, 321] width 1185 height 448
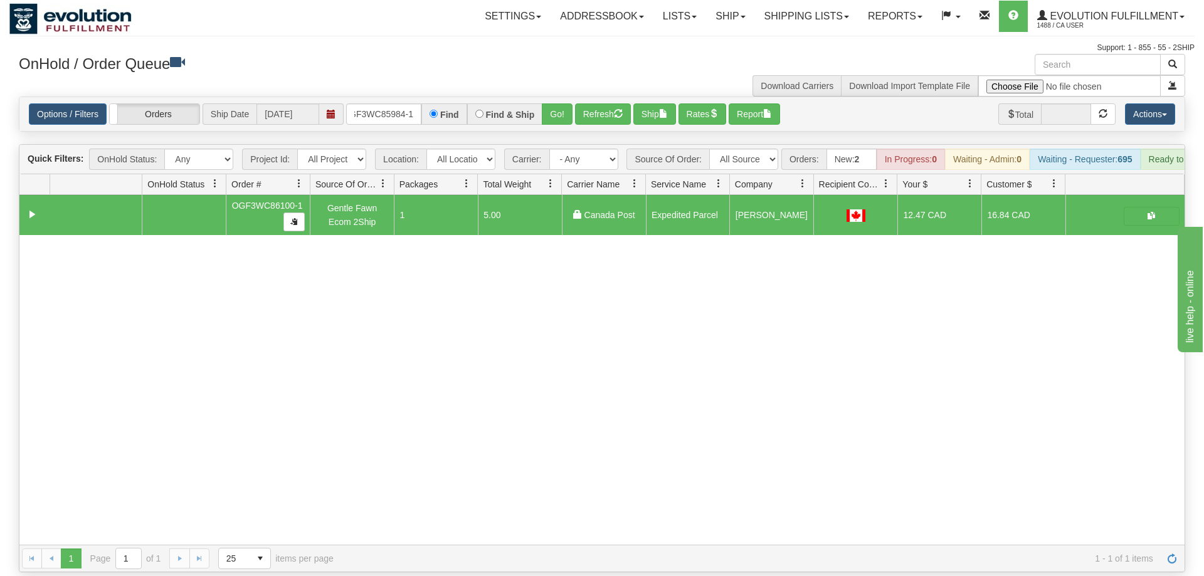
click at [559, 108] on div "Options / Filters Group Shipments Orders Ship Date 09/03/2025 OGF3WC85984-1 Fin…" at bounding box center [601, 114] width 1165 height 34
click at [560, 105] on button "Go!" at bounding box center [557, 113] width 31 height 21
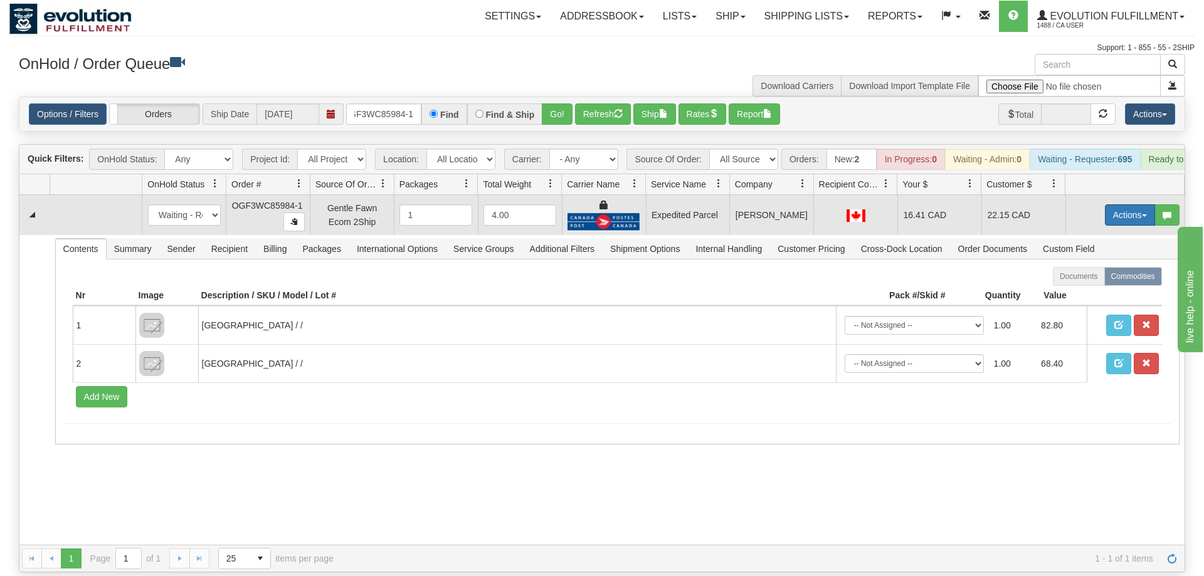
click at [1131, 207] on button "Actions" at bounding box center [1130, 214] width 50 height 21
click at [1102, 280] on link "Ship" at bounding box center [1104, 288] width 100 height 16
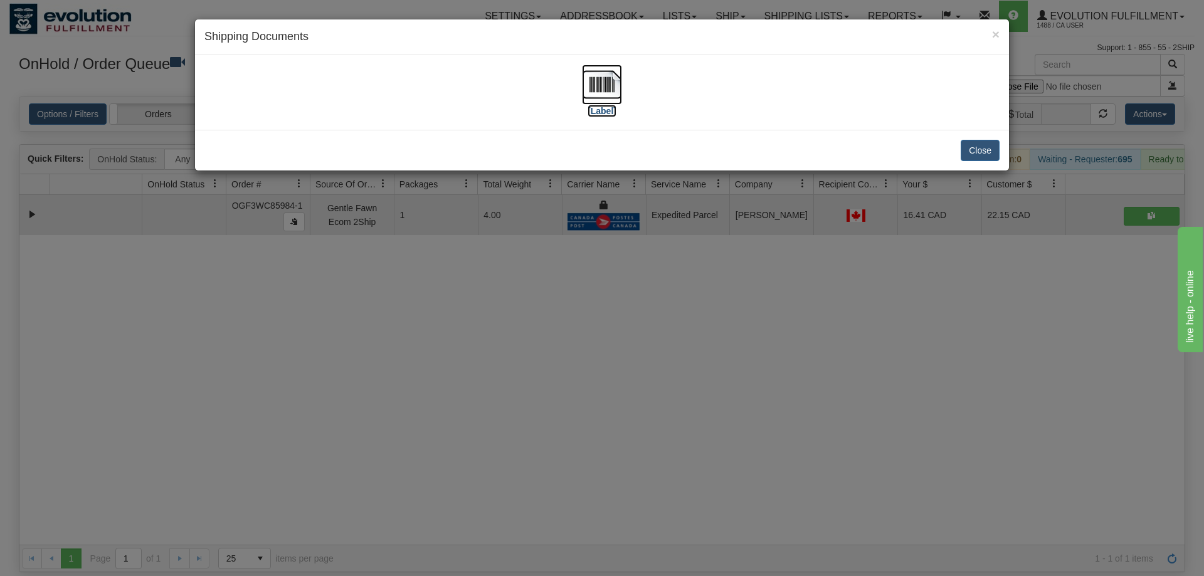
click at [587, 87] on img at bounding box center [602, 85] width 40 height 40
click at [881, 293] on div "× Shipping Documents [Label] Close" at bounding box center [602, 288] width 1204 height 576
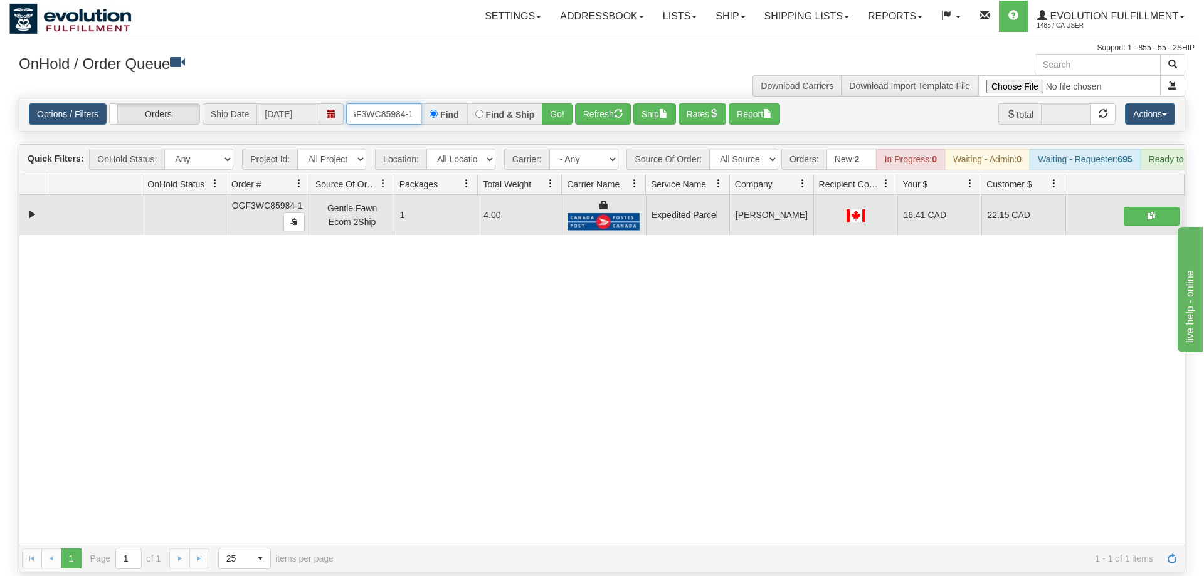
click at [413, 103] on input "OGF3WC85984-1" at bounding box center [383, 113] width 75 height 21
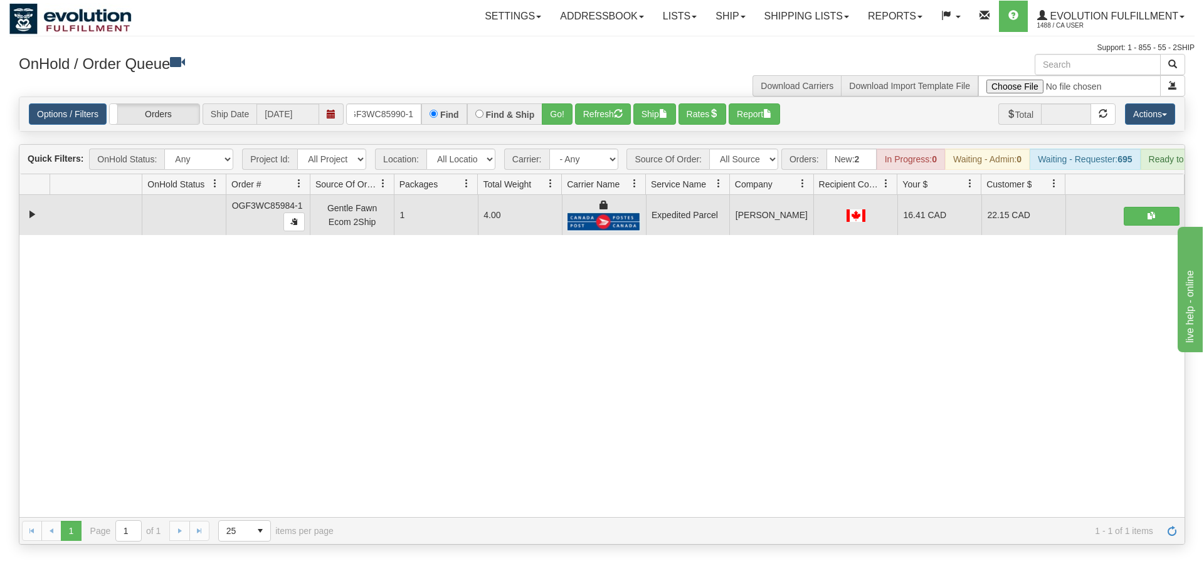
drag, startPoint x: 553, startPoint y: 108, endPoint x: 557, endPoint y: 117, distance: 10.4
click at [553, 134] on div "Is equal to Is not equal to Contains Does not contains CAD USD EUR ZAR [PERSON_…" at bounding box center [601, 321] width 1185 height 448
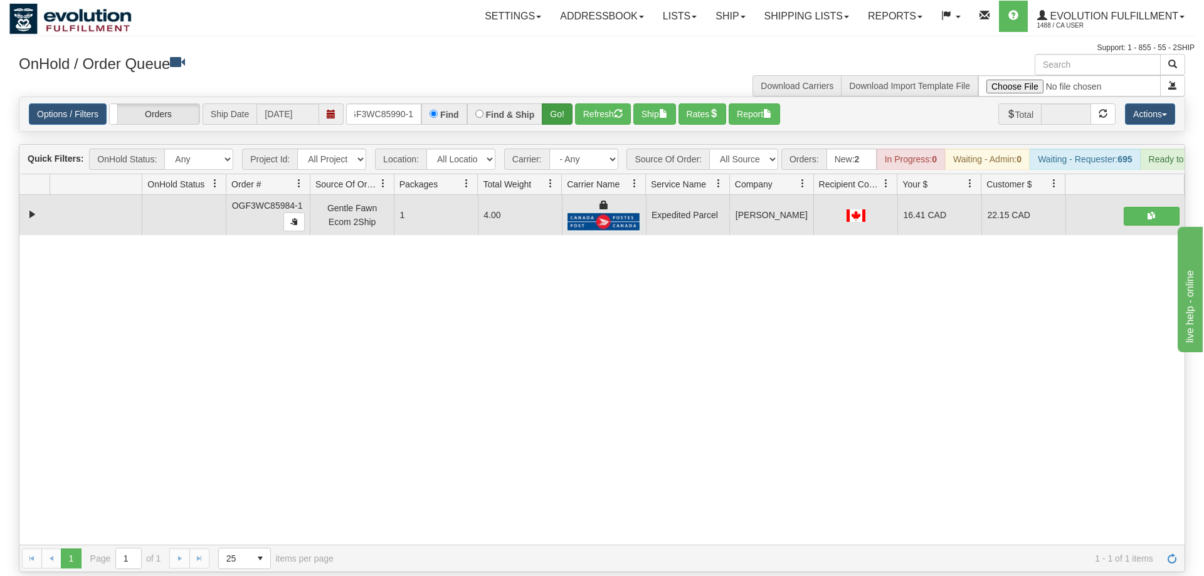
drag, startPoint x: 557, startPoint y: 117, endPoint x: 565, endPoint y: 94, distance: 24.0
click at [559, 110] on div "Is equal to Is not equal to Contains Does not contains CAD USD EUR ZAR [PERSON_…" at bounding box center [601, 335] width 1185 height 476
click at [566, 103] on button "Go!" at bounding box center [557, 113] width 31 height 21
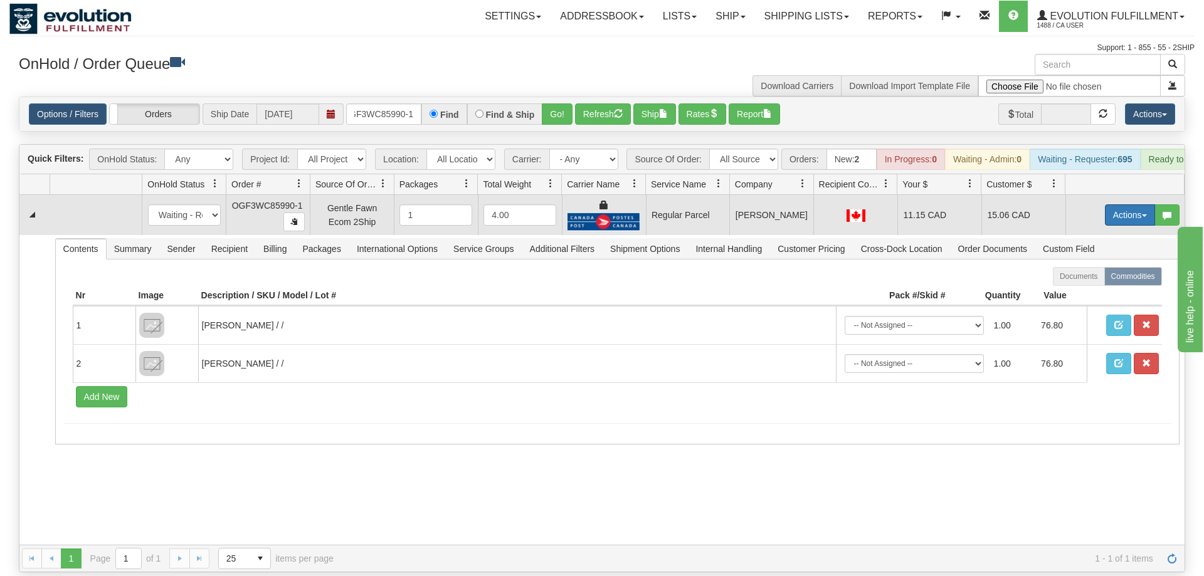
click at [1131, 204] on button "Actions" at bounding box center [1130, 214] width 50 height 21
click at [1090, 266] on span "Rate All Services" at bounding box center [1103, 271] width 75 height 10
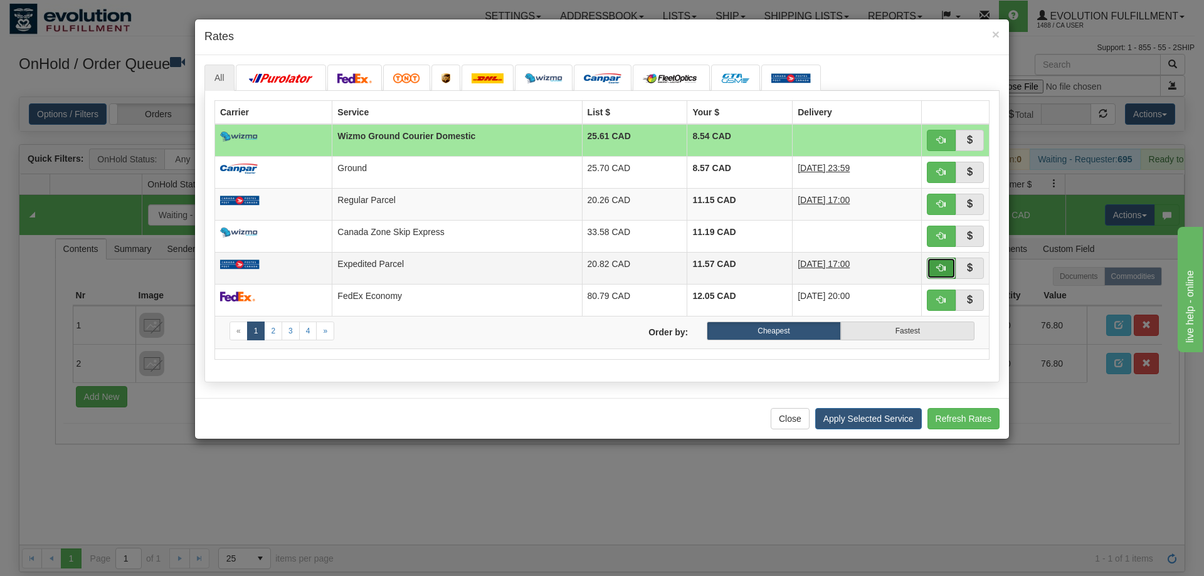
click at [937, 265] on button "button" at bounding box center [940, 268] width 29 height 21
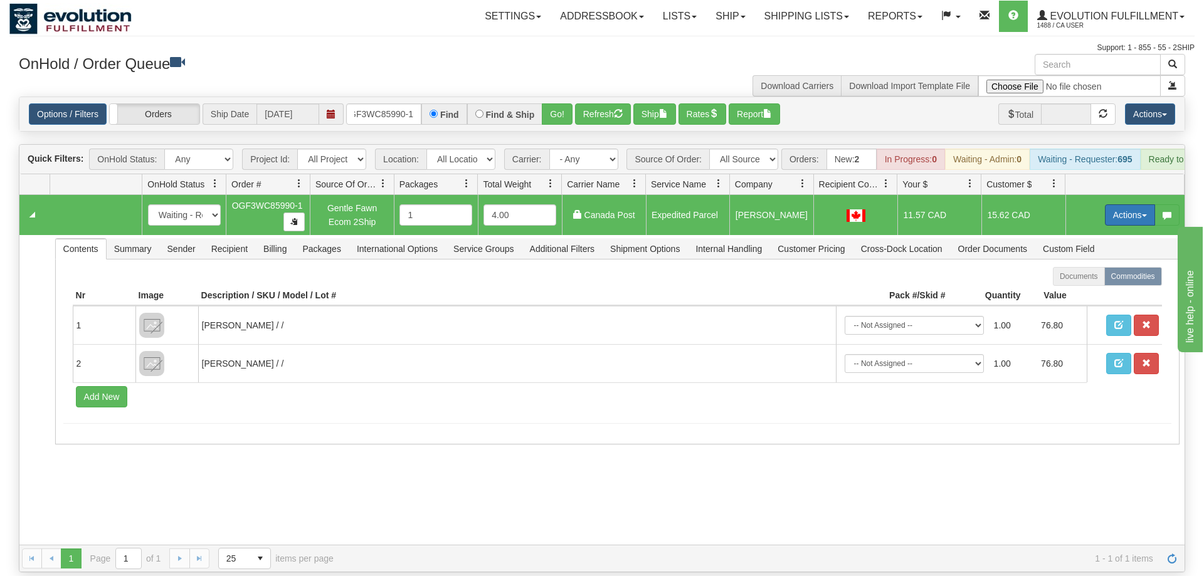
click at [1127, 204] on button "Actions" at bounding box center [1130, 214] width 50 height 21
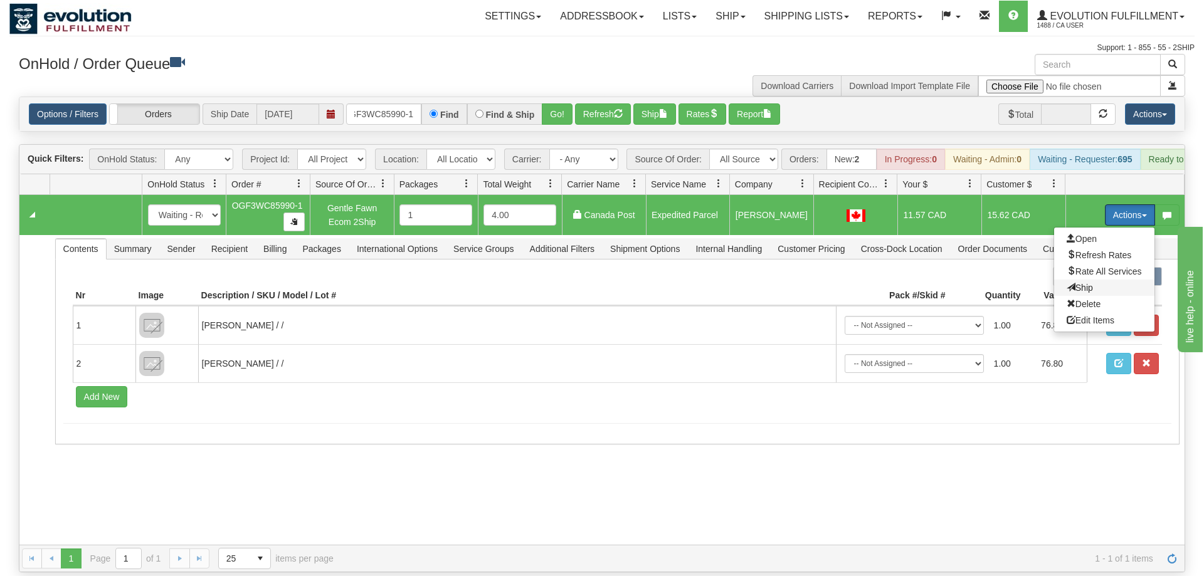
click at [1086, 283] on span "Ship" at bounding box center [1079, 288] width 26 height 10
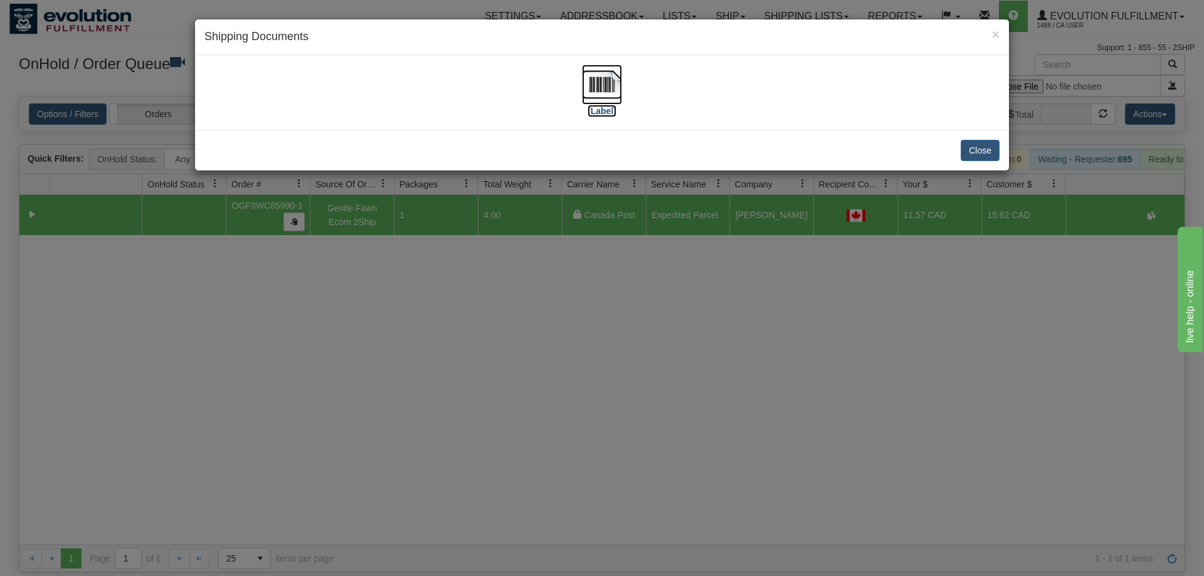
click at [610, 71] on img at bounding box center [602, 85] width 40 height 40
click at [585, 296] on div "× Shipping Documents [Label] Close" at bounding box center [602, 288] width 1204 height 576
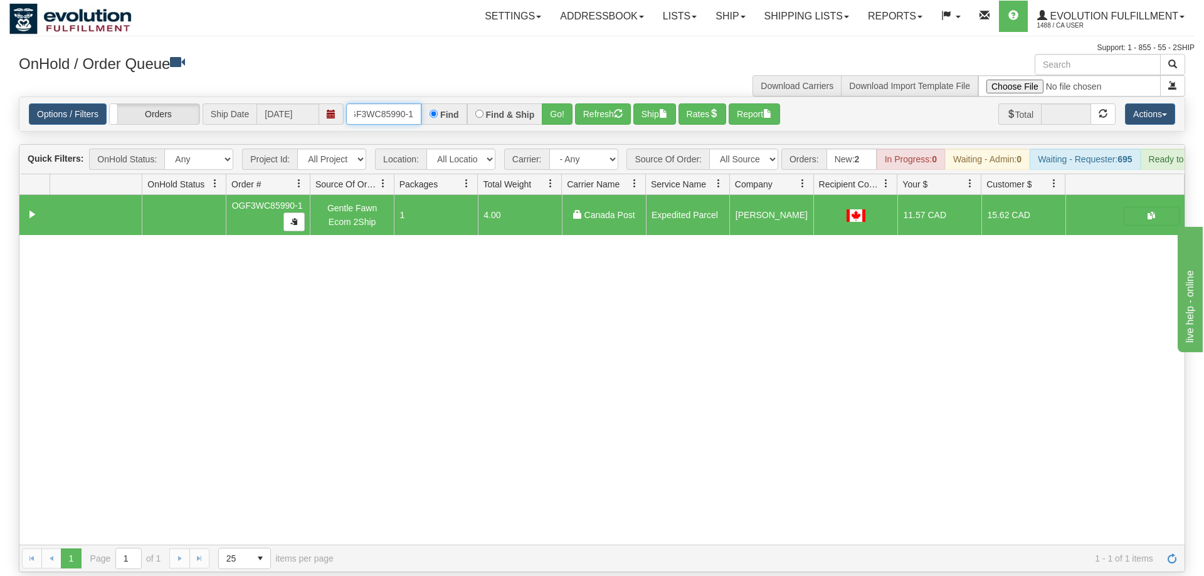
click at [396, 103] on input "OGF3WC85990-1" at bounding box center [383, 113] width 75 height 21
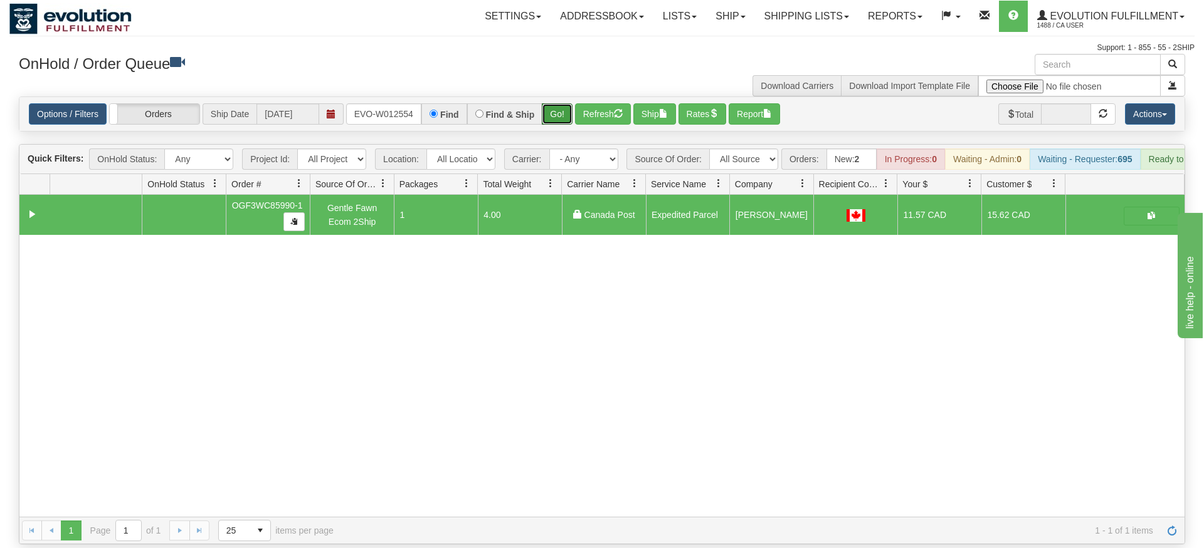
drag, startPoint x: 564, startPoint y: 95, endPoint x: 562, endPoint y: 118, distance: 23.2
click at [562, 120] on div "Is equal to Is not equal to Contains Does not contains CAD USD EUR ZAR [PERSON_…" at bounding box center [601, 321] width 1185 height 448
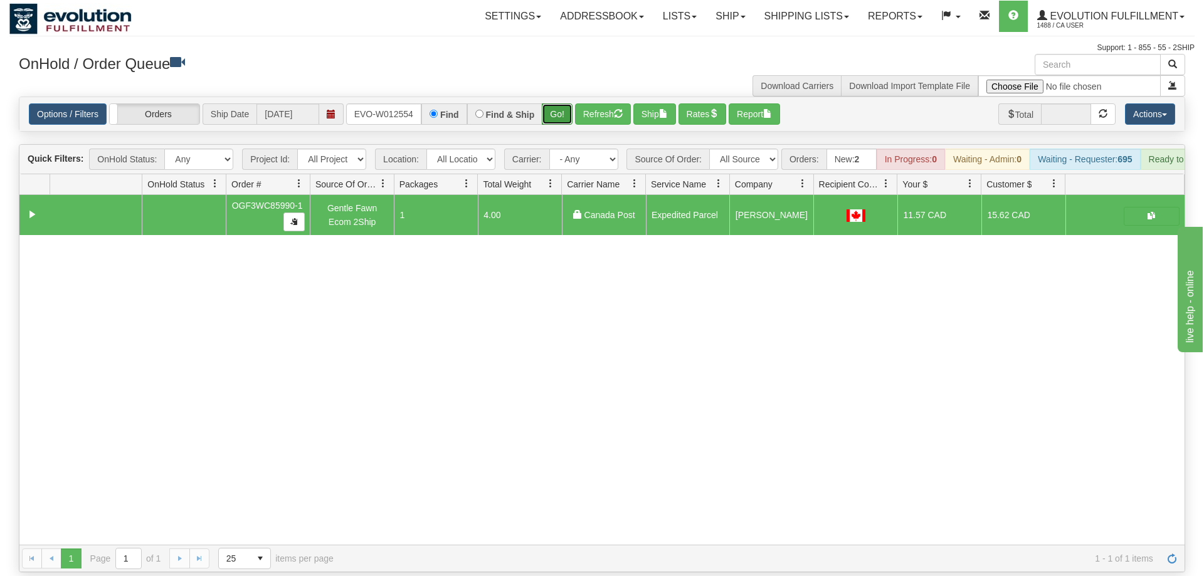
click at [559, 103] on button "Go!" at bounding box center [557, 113] width 31 height 21
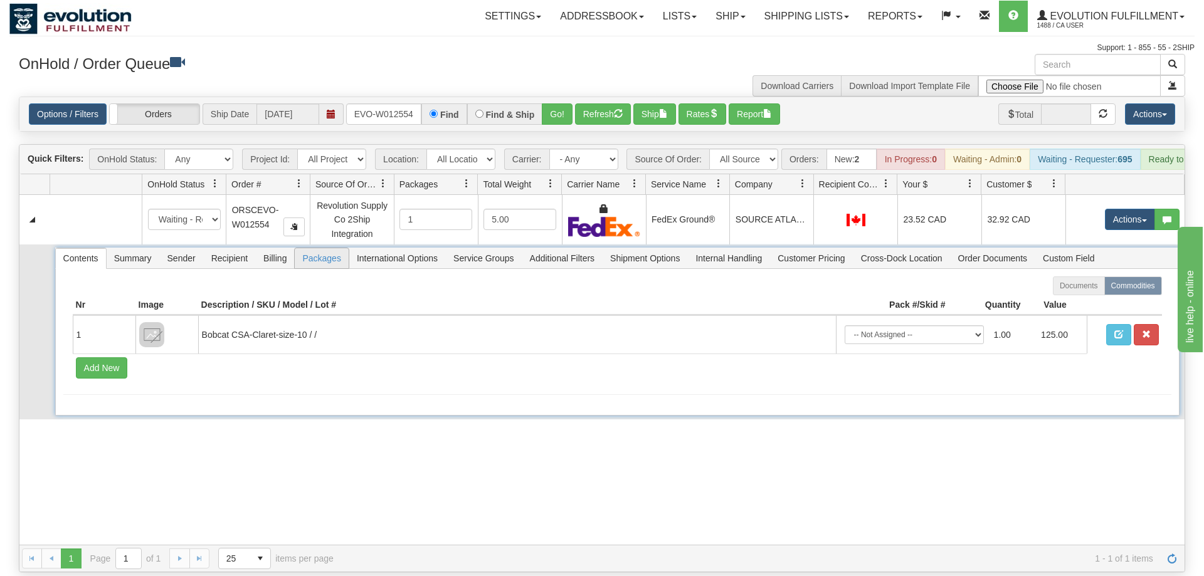
click at [338, 248] on span "Packages" at bounding box center [321, 258] width 53 height 20
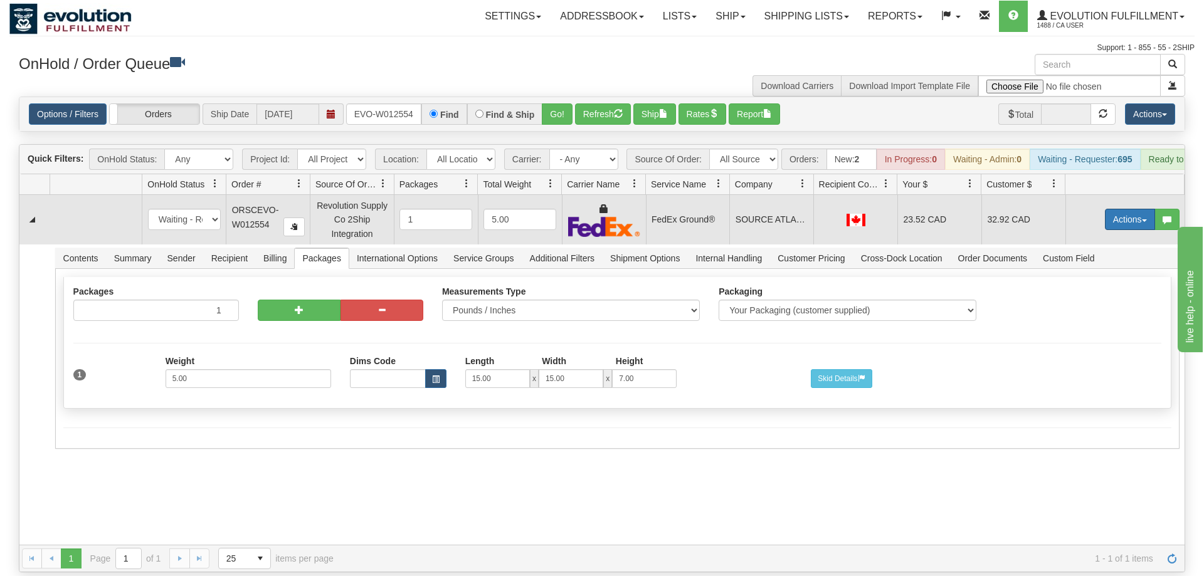
click at [1129, 209] on button "Actions" at bounding box center [1130, 219] width 50 height 21
click at [1066, 303] on span at bounding box center [1070, 307] width 9 height 9
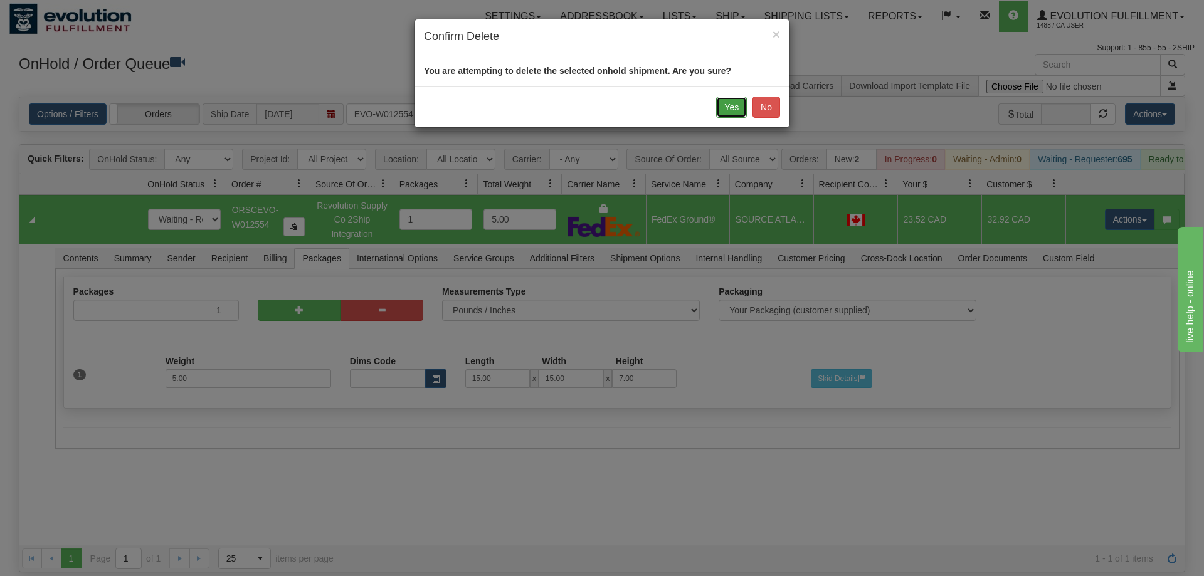
click at [729, 109] on button "Yes" at bounding box center [731, 107] width 31 height 21
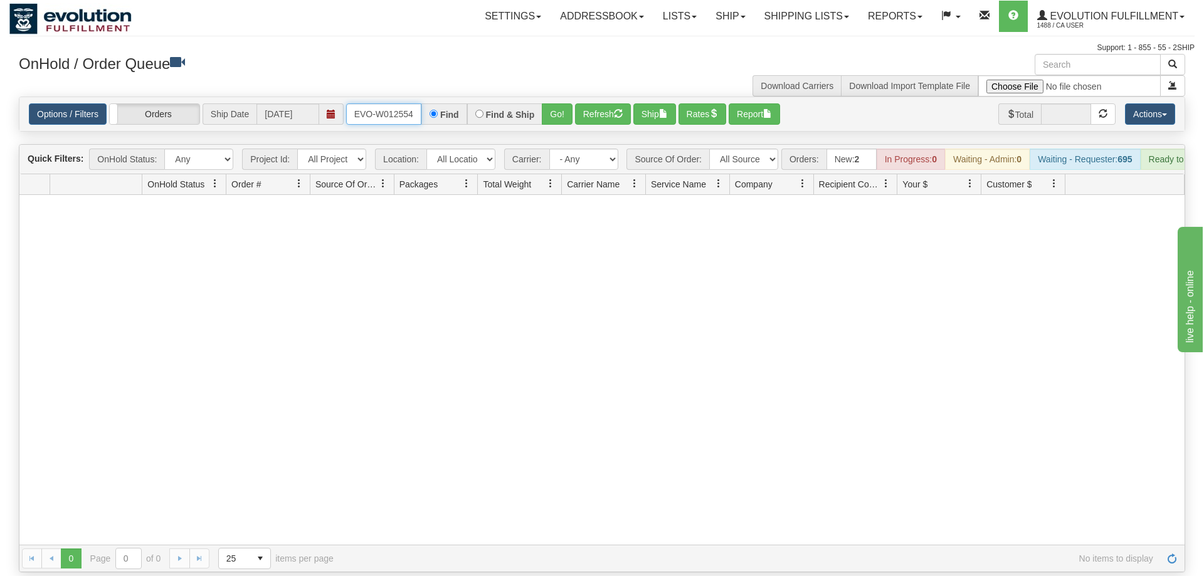
click at [371, 103] on input "ORSCEVO-W012554" at bounding box center [383, 113] width 75 height 21
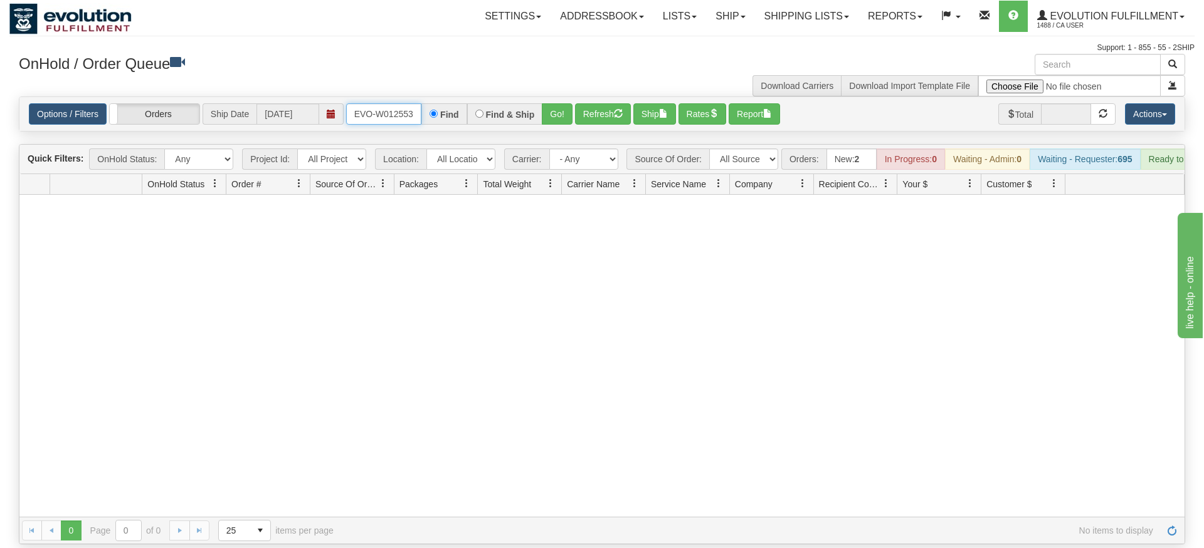
type input "ORSCEVO-W012553"
click at [552, 121] on div "Is equal to Is not equal to Contains Does not contains CAD USD EUR ZAR [PERSON_…" at bounding box center [601, 321] width 1185 height 448
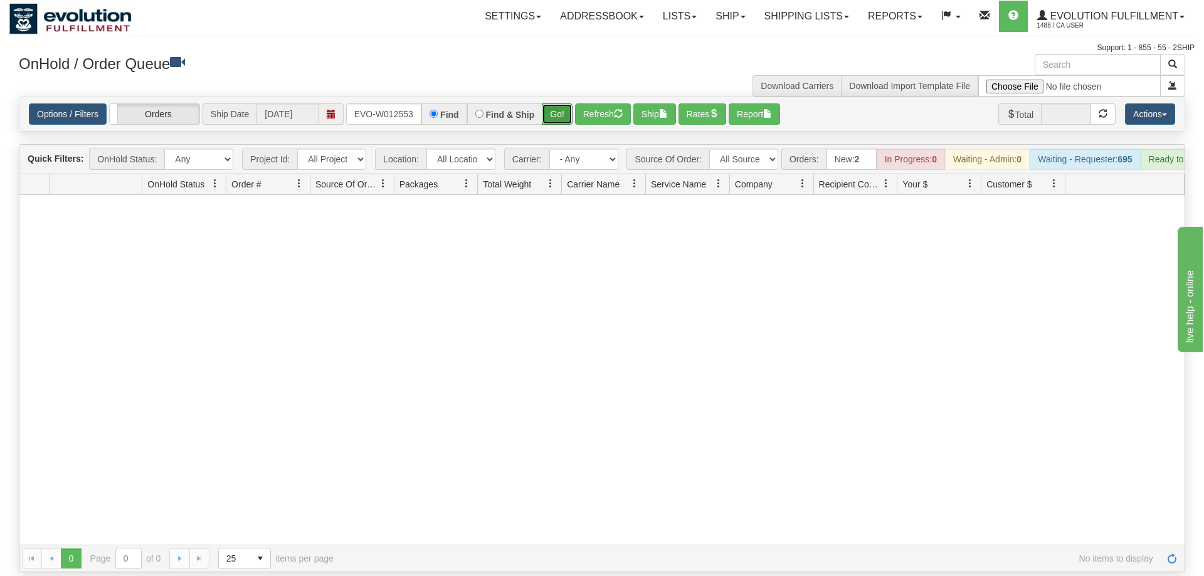
click at [565, 103] on button "Go!" at bounding box center [557, 113] width 31 height 21
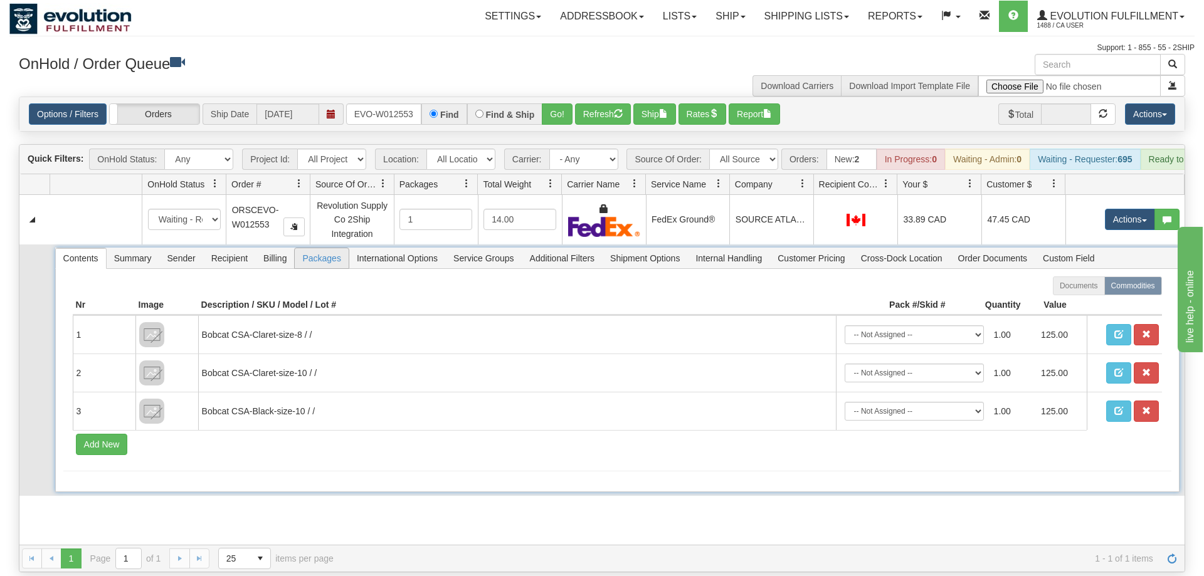
click at [302, 248] on span "Packages" at bounding box center [321, 258] width 53 height 20
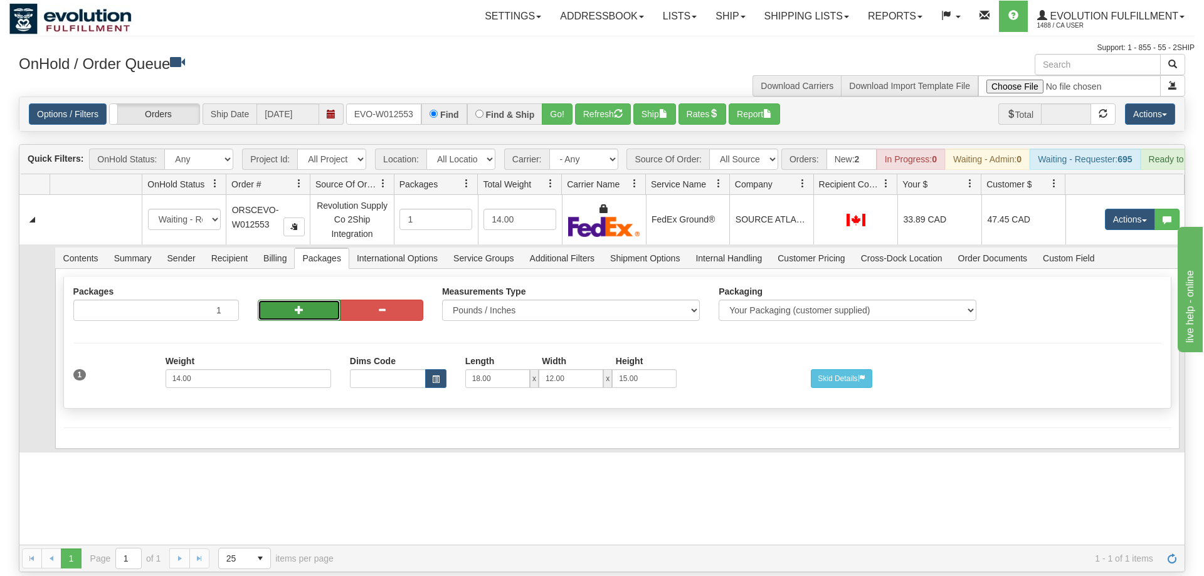
click at [310, 300] on button "button" at bounding box center [299, 310] width 83 height 21
radio input "true"
type input "2"
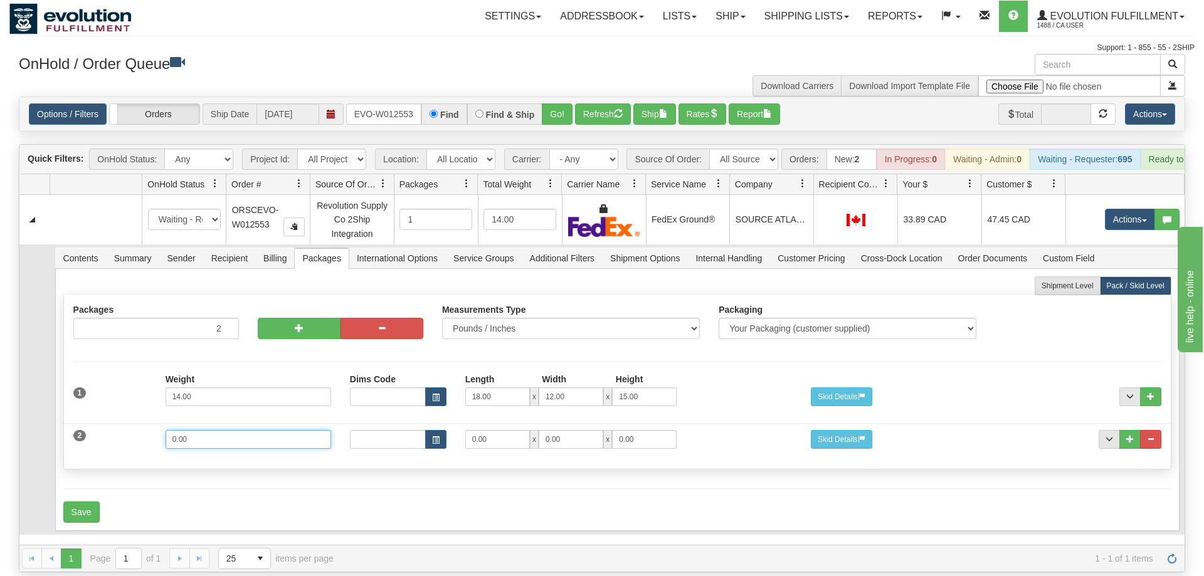
drag, startPoint x: 209, startPoint y: 424, endPoint x: 103, endPoint y: 422, distance: 105.9
click at [165, 430] on input "0.00" at bounding box center [247, 439] width 165 height 19
type input "5"
drag, startPoint x: 499, startPoint y: 420, endPoint x: 470, endPoint y: 421, distance: 29.5
click at [470, 430] on input "0.00" at bounding box center [497, 439] width 65 height 19
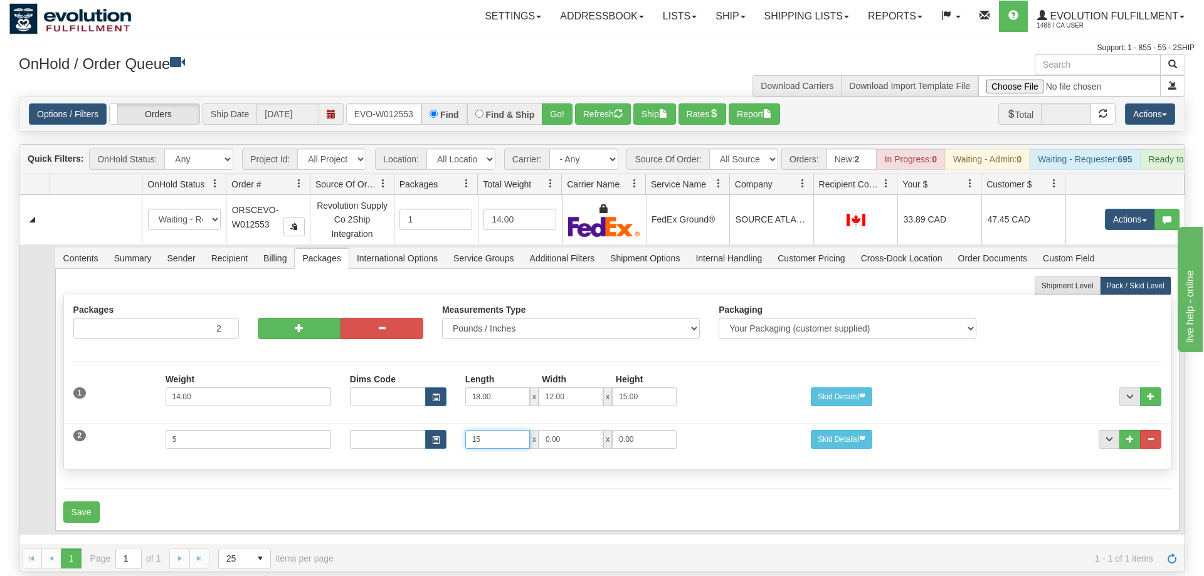
type input "15"
drag, startPoint x: 587, startPoint y: 428, endPoint x: 523, endPoint y: 427, distance: 64.6
click at [538, 430] on input "0.00" at bounding box center [570, 439] width 65 height 19
type input "15"
drag, startPoint x: 627, startPoint y: 422, endPoint x: 577, endPoint y: 427, distance: 50.4
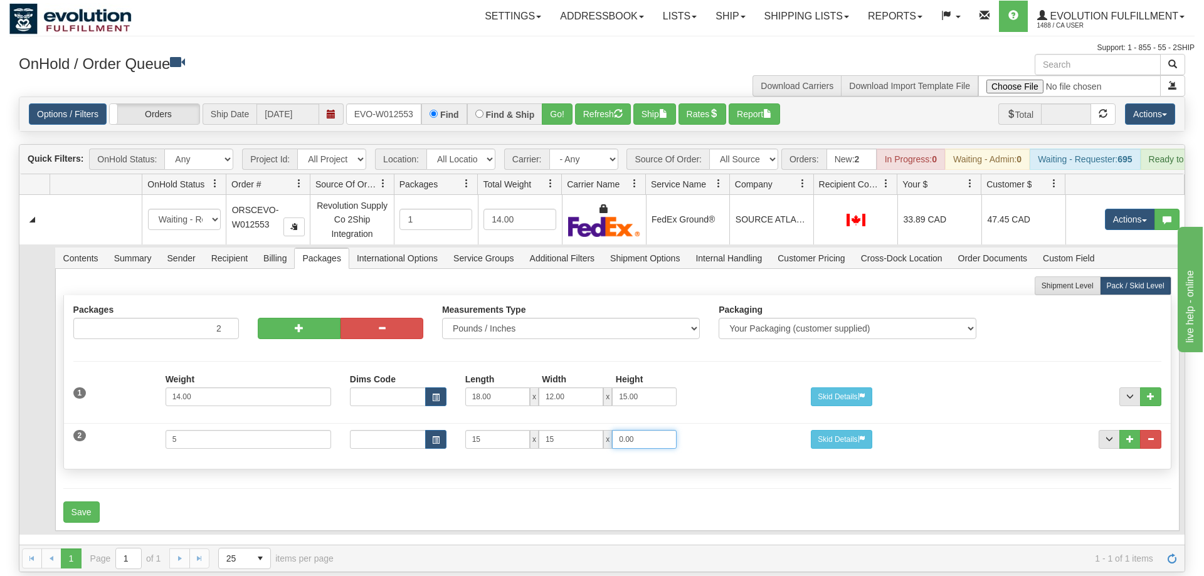
click at [612, 430] on input "0.00" at bounding box center [644, 439] width 65 height 19
type input "7"
click at [723, 430] on div "Dims Code Length Width Height 15 x 15 x 7" at bounding box center [570, 439] width 461 height 19
click at [90, 502] on button "Save" at bounding box center [81, 511] width 36 height 21
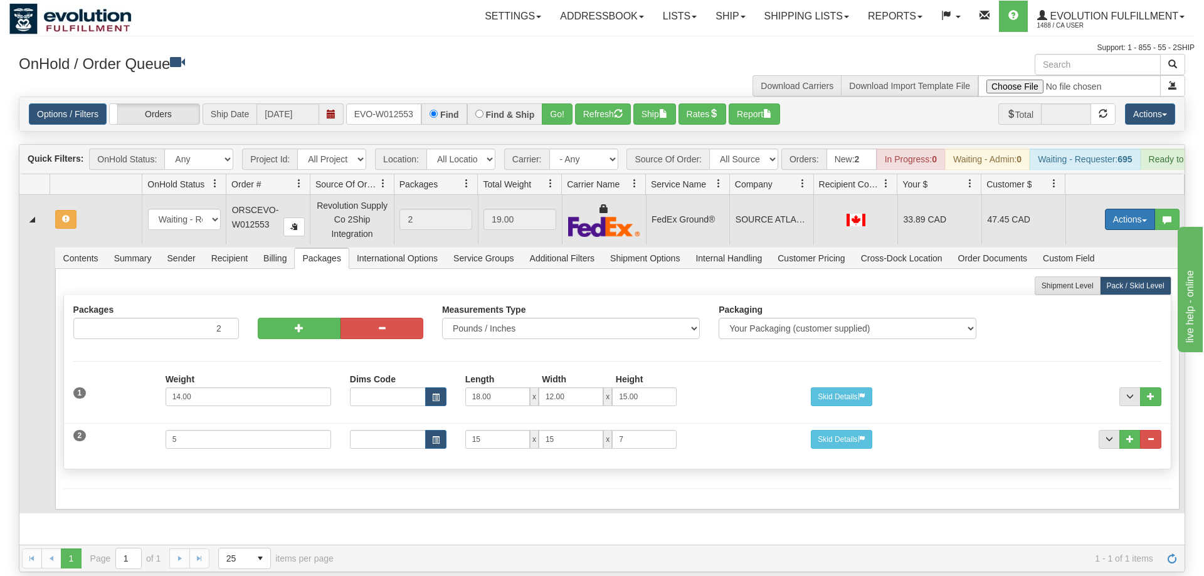
click at [1109, 209] on button "Actions" at bounding box center [1130, 219] width 50 height 21
click at [1094, 255] on span "Refresh Rates" at bounding box center [1098, 260] width 65 height 10
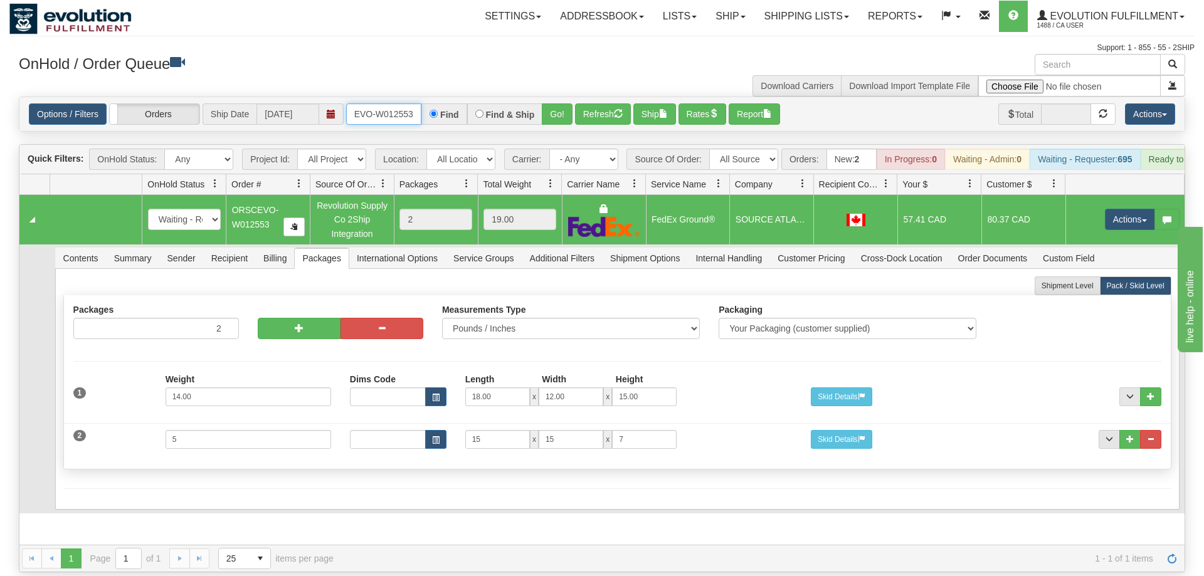
click at [405, 103] on input "ORSCEVO-W012553" at bounding box center [383, 113] width 75 height 21
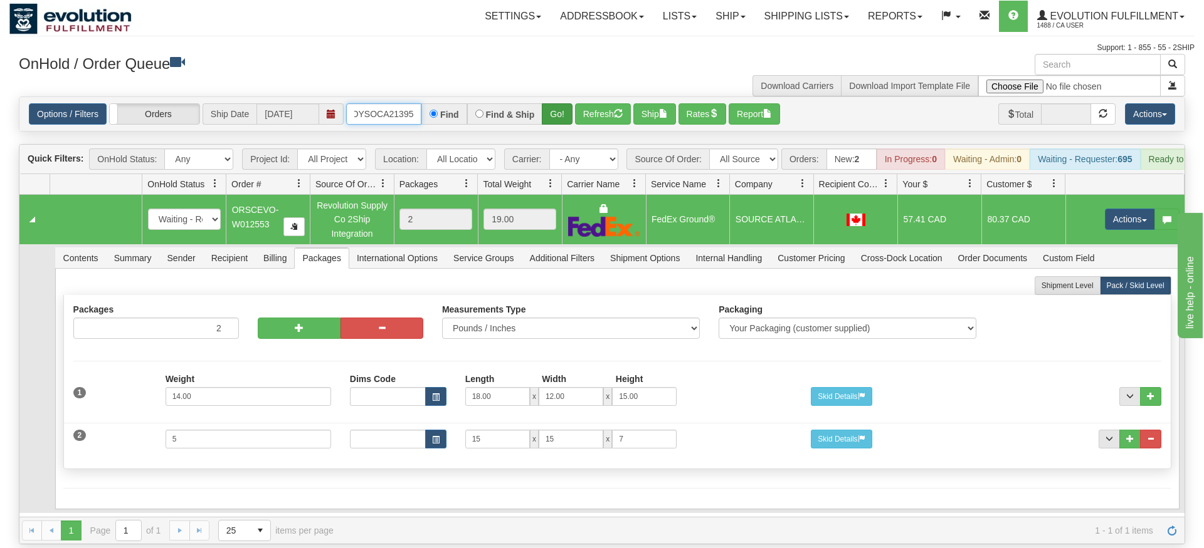
type input "oMOYSOCA21395"
click at [562, 121] on div "Is equal to Is not equal to Contains Does not contains CAD USD EUR ZAR [PERSON_…" at bounding box center [601, 321] width 1185 height 448
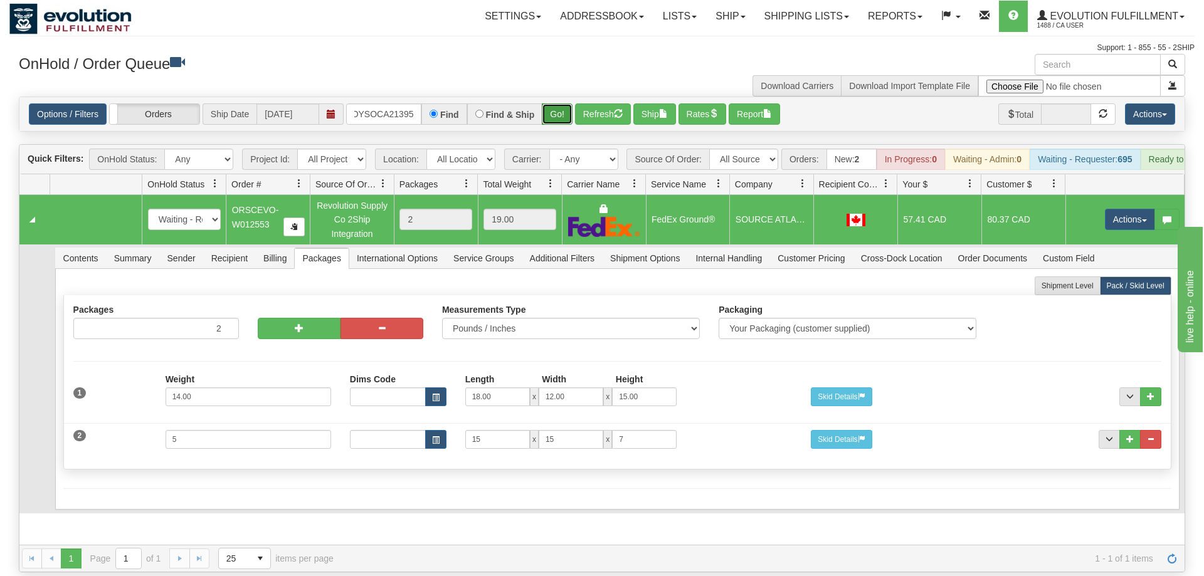
click at [560, 103] on button "Go!" at bounding box center [557, 113] width 31 height 21
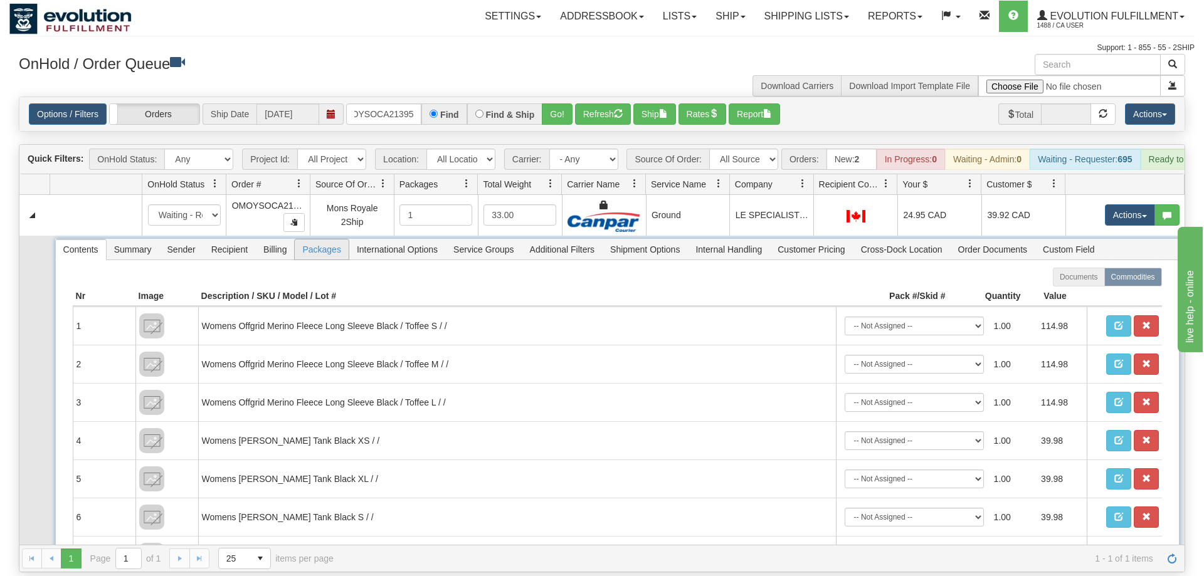
click at [323, 239] on span "Packages" at bounding box center [321, 249] width 53 height 20
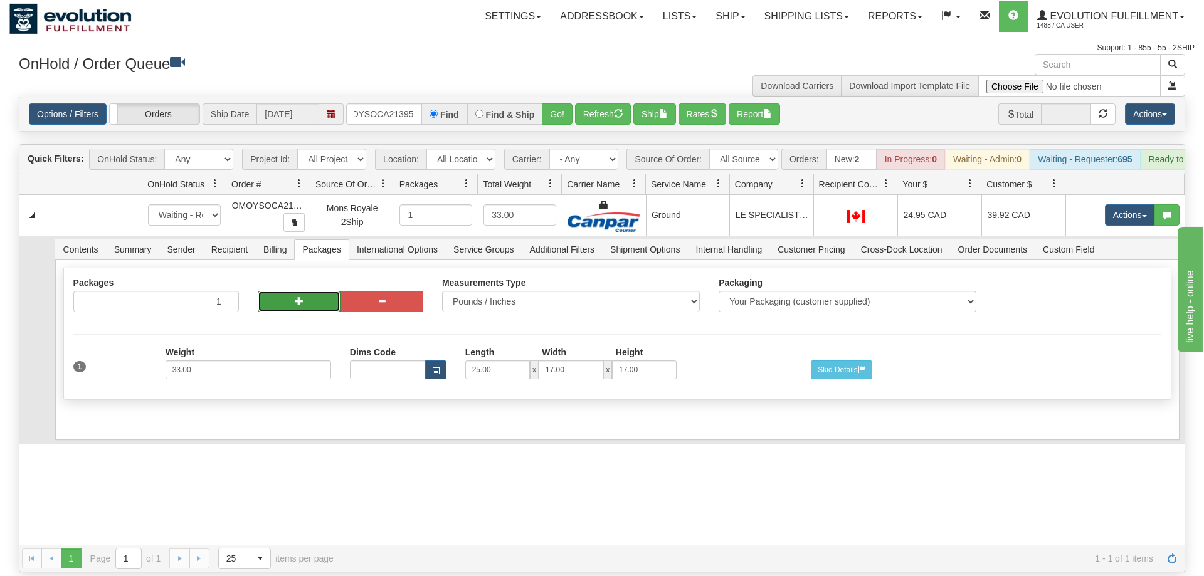
click at [313, 291] on button "button" at bounding box center [299, 301] width 83 height 21
radio input "true"
type input "2"
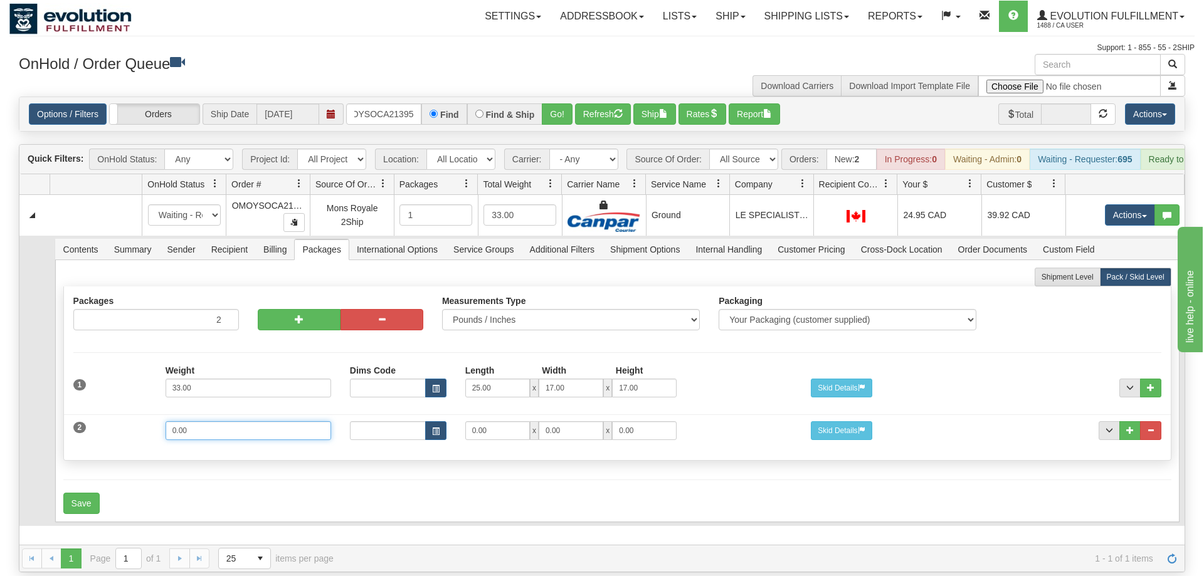
drag, startPoint x: 197, startPoint y: 412, endPoint x: 84, endPoint y: 412, distance: 113.5
click at [165, 421] on input "0.00" at bounding box center [247, 430] width 165 height 19
type input "13"
drag, startPoint x: 503, startPoint y: 414, endPoint x: 372, endPoint y: 416, distance: 131.7
click at [465, 421] on input "0.00" at bounding box center [497, 430] width 65 height 19
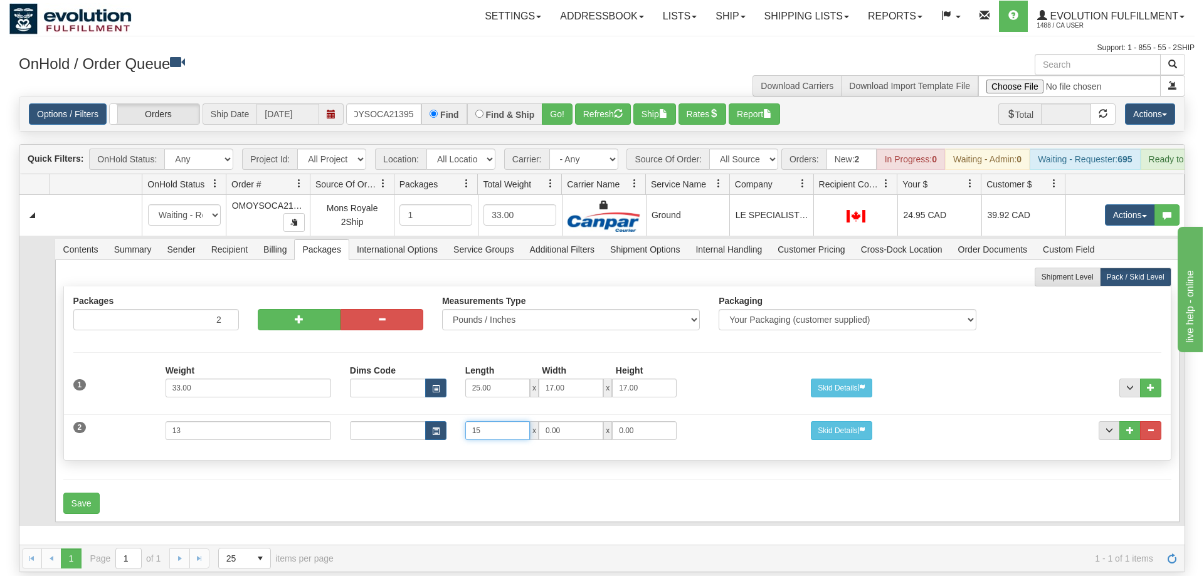
type input "15"
click at [716, 383] on div "1 Weight 33.00 Dims Code Length Width Height 25.00 x x" at bounding box center [617, 386] width 1106 height 42
click at [77, 494] on button "Save" at bounding box center [81, 503] width 36 height 21
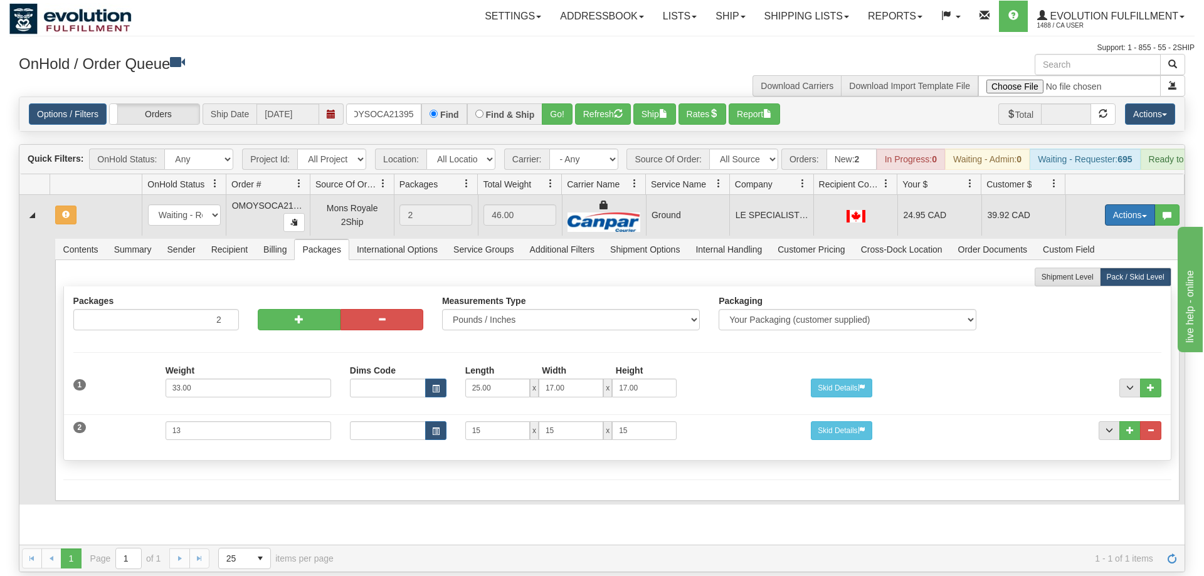
click at [1121, 204] on button "Actions" at bounding box center [1130, 214] width 50 height 21
click at [1096, 250] on span "Refresh Rates" at bounding box center [1098, 255] width 65 height 10
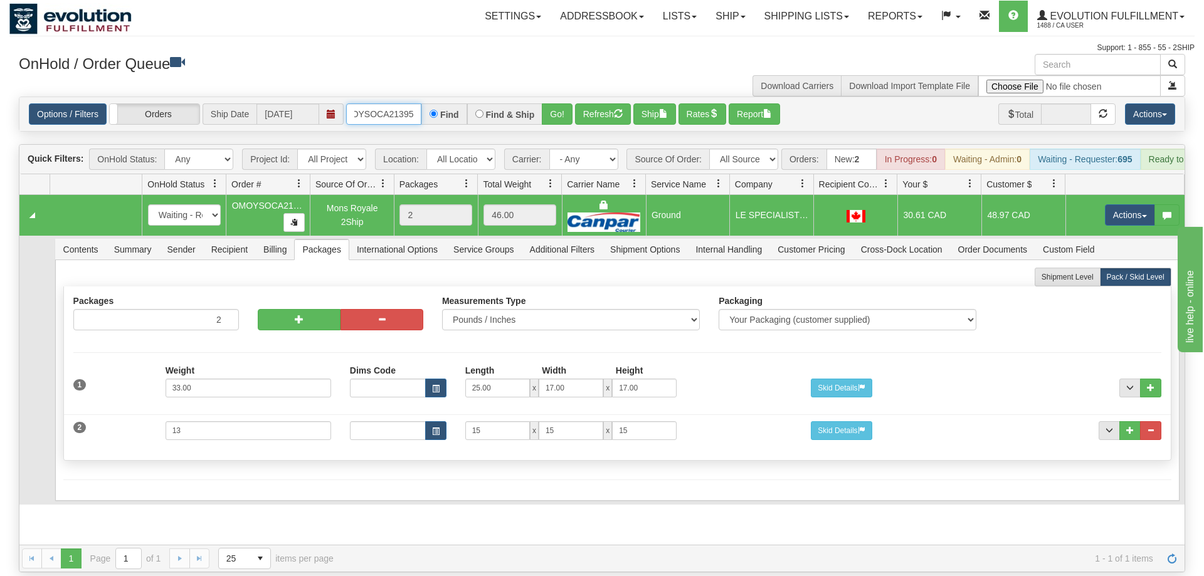
click at [394, 103] on input "oMOYSOCA21395" at bounding box center [383, 113] width 75 height 21
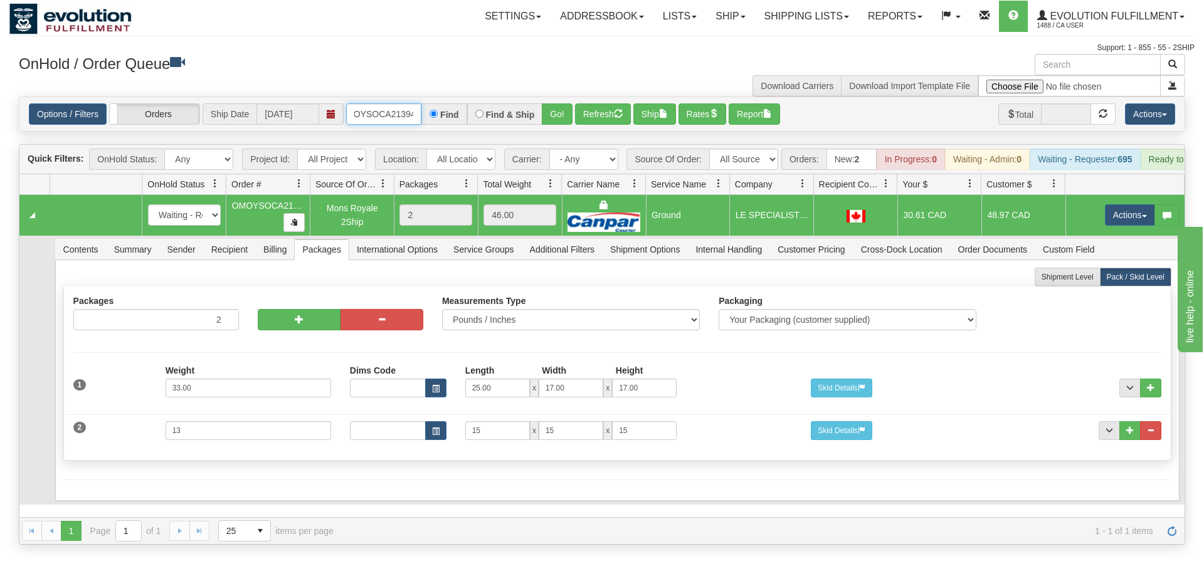
scroll to position [0, 17]
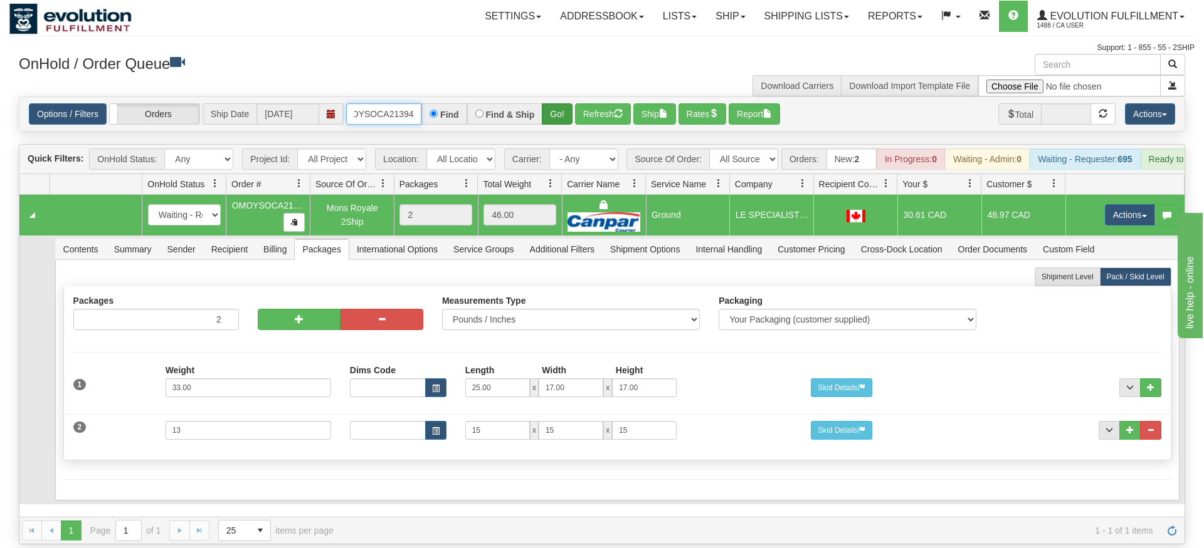
type input "OMOYSOCA21394"
drag, startPoint x: 554, startPoint y: 93, endPoint x: 554, endPoint y: 119, distance: 25.7
click at [554, 119] on div "Is equal to Is not equal to Contains Does not contains CAD USD EUR ZAR [PERSON_…" at bounding box center [601, 321] width 1185 height 448
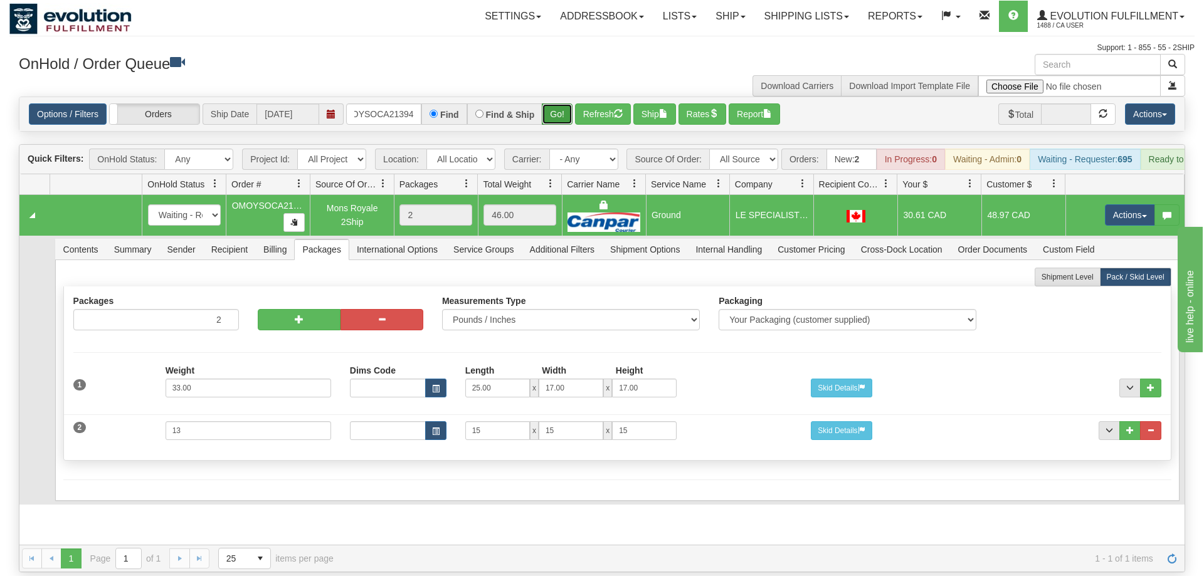
click at [555, 103] on button "Go!" at bounding box center [557, 113] width 31 height 21
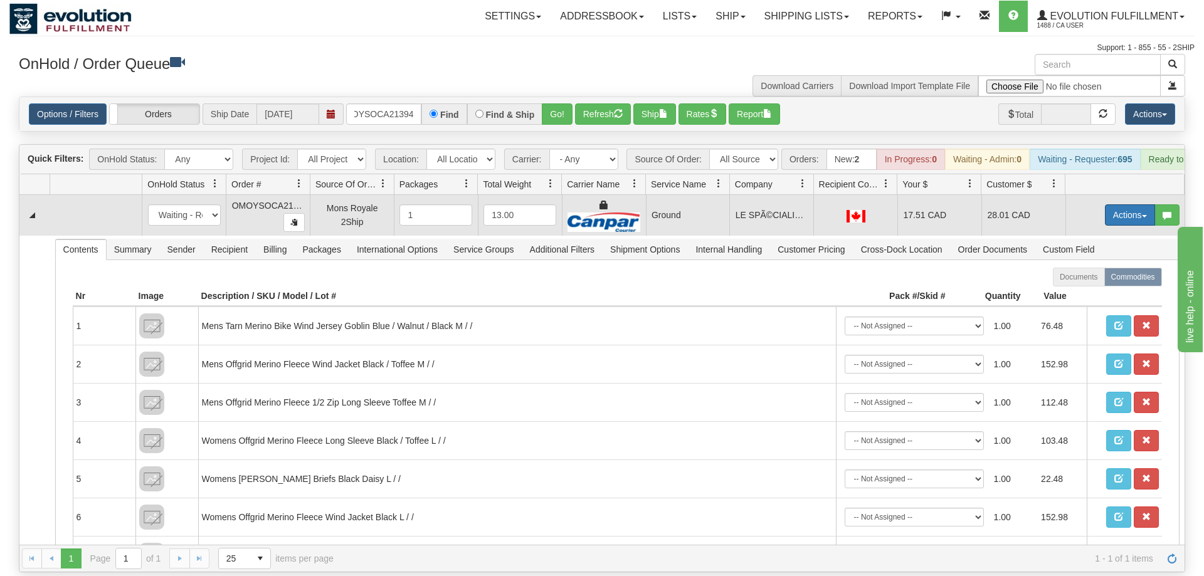
click at [1132, 204] on button "Actions" at bounding box center [1130, 214] width 50 height 21
click at [1088, 299] on span "Delete" at bounding box center [1083, 304] width 34 height 10
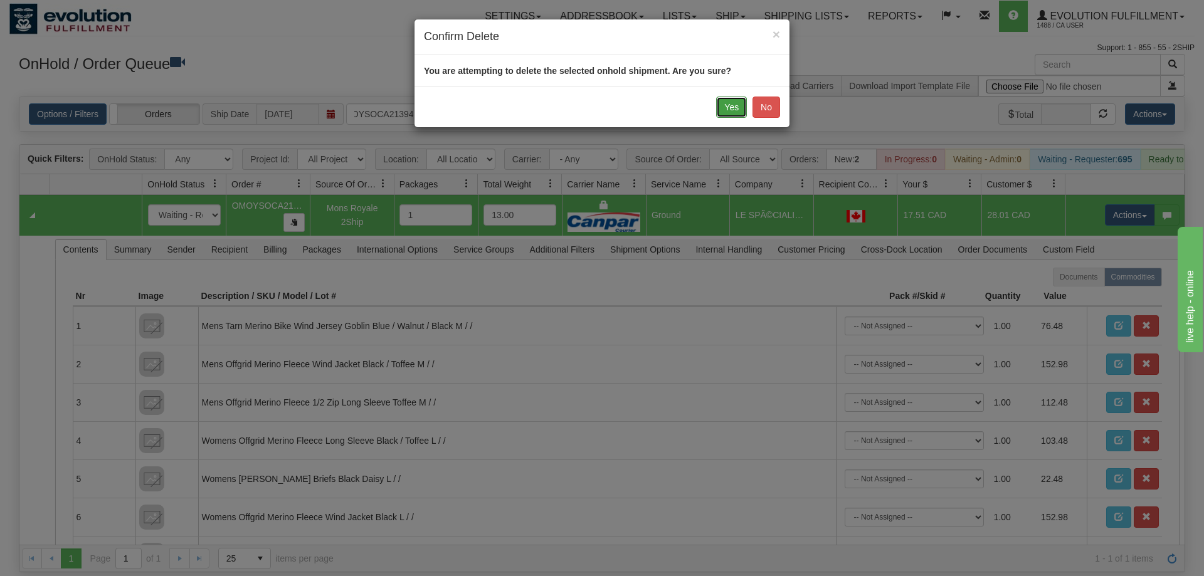
click at [730, 109] on button "Yes" at bounding box center [731, 107] width 31 height 21
